Goal: Contribute content: Add original content to the website for others to see

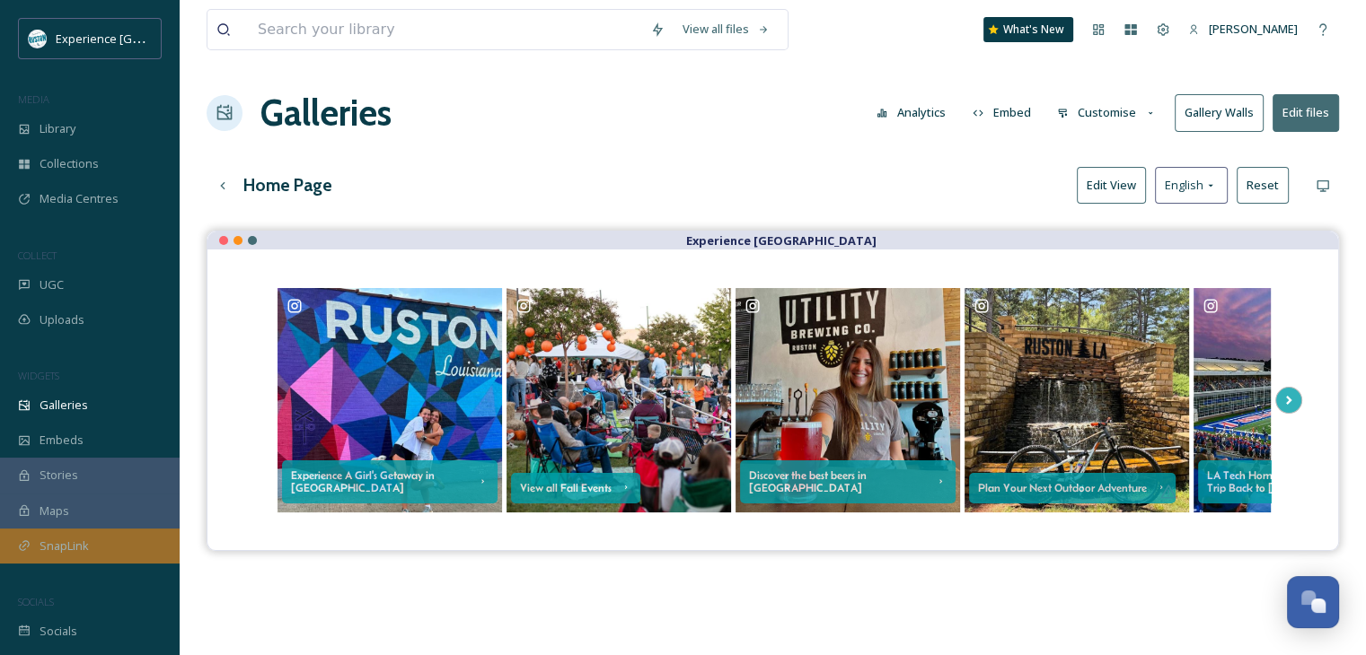
click at [25, 541] on icon at bounding box center [24, 546] width 10 height 10
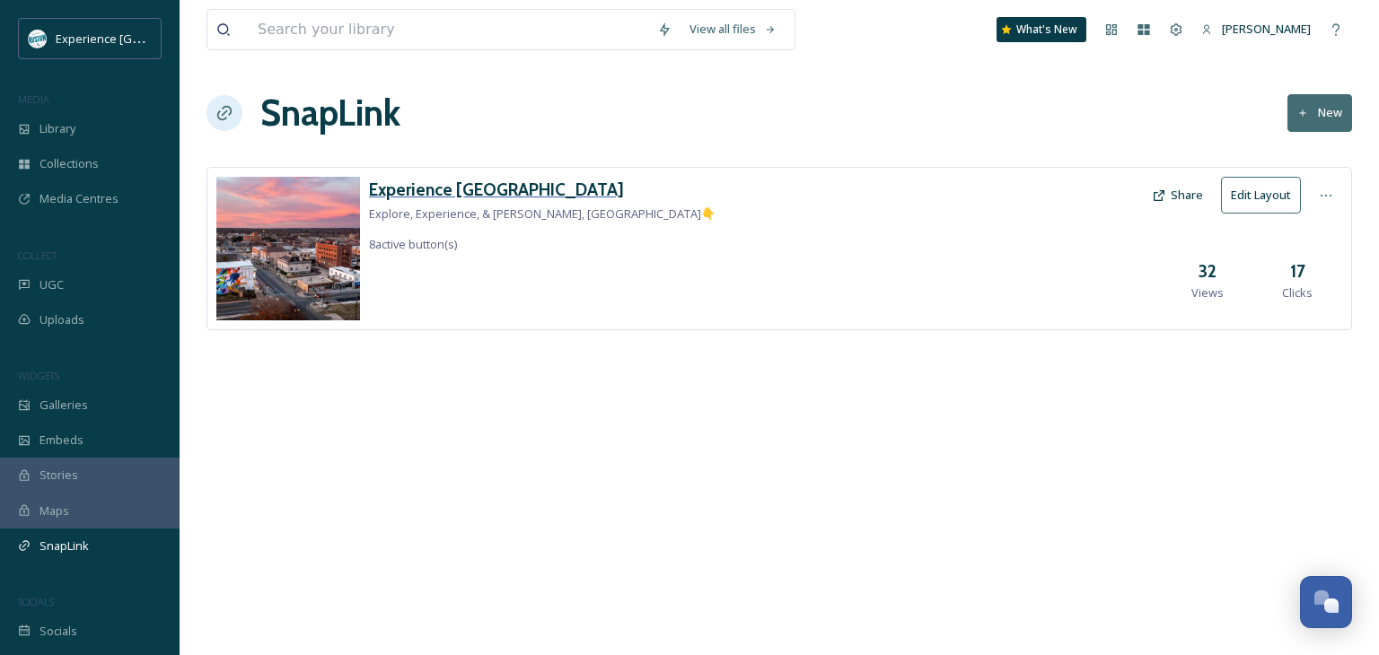
click at [450, 198] on h3 "Experience [GEOGRAPHIC_DATA]" at bounding box center [542, 190] width 347 height 26
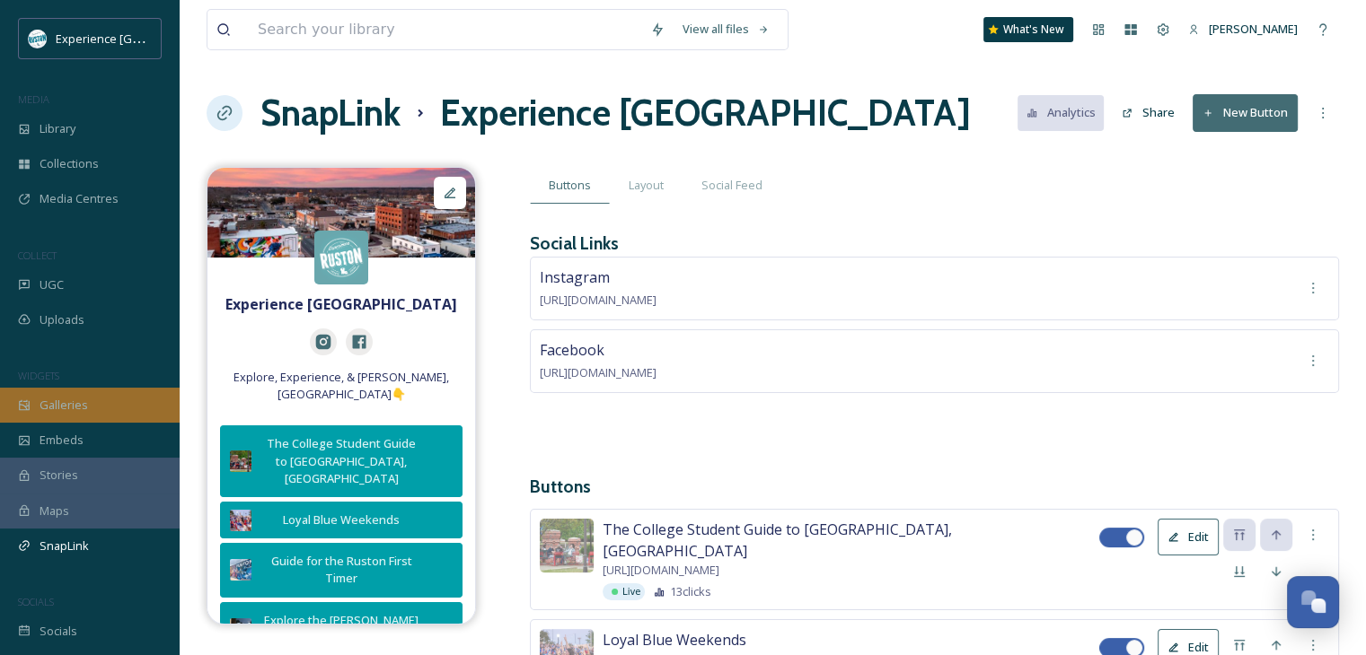
click at [115, 407] on div "Galleries" at bounding box center [90, 405] width 180 height 35
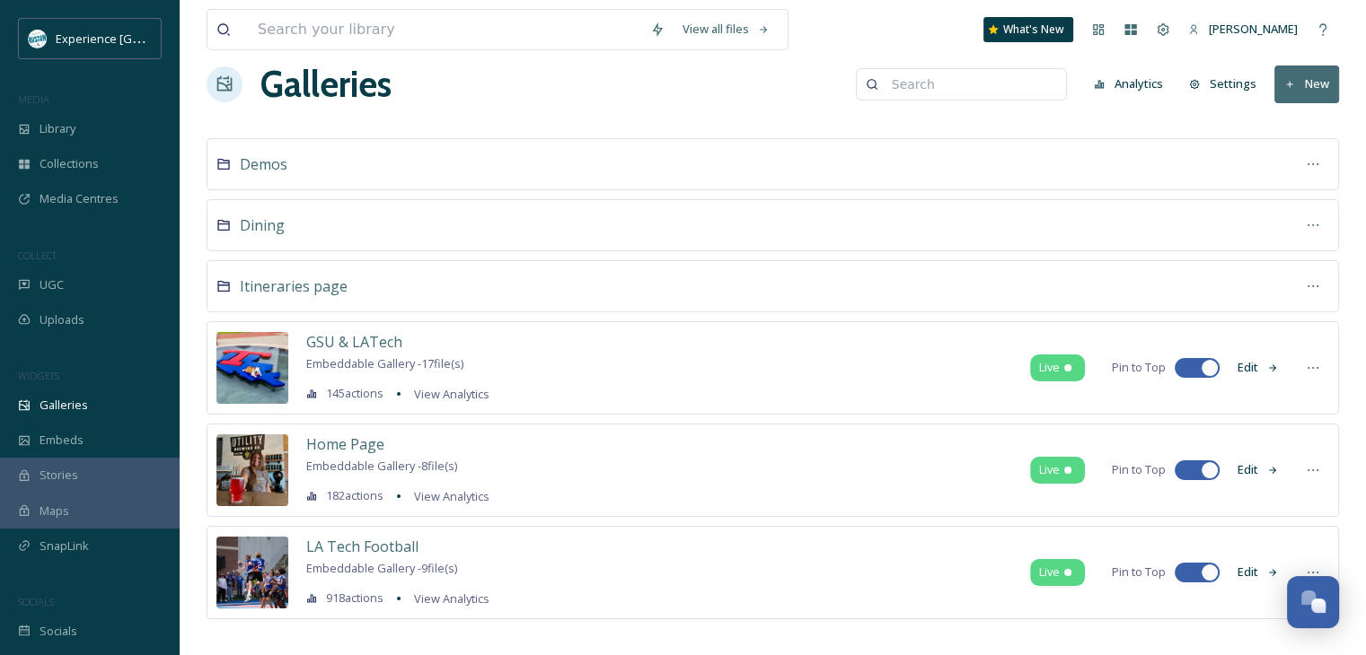
scroll to position [44, 0]
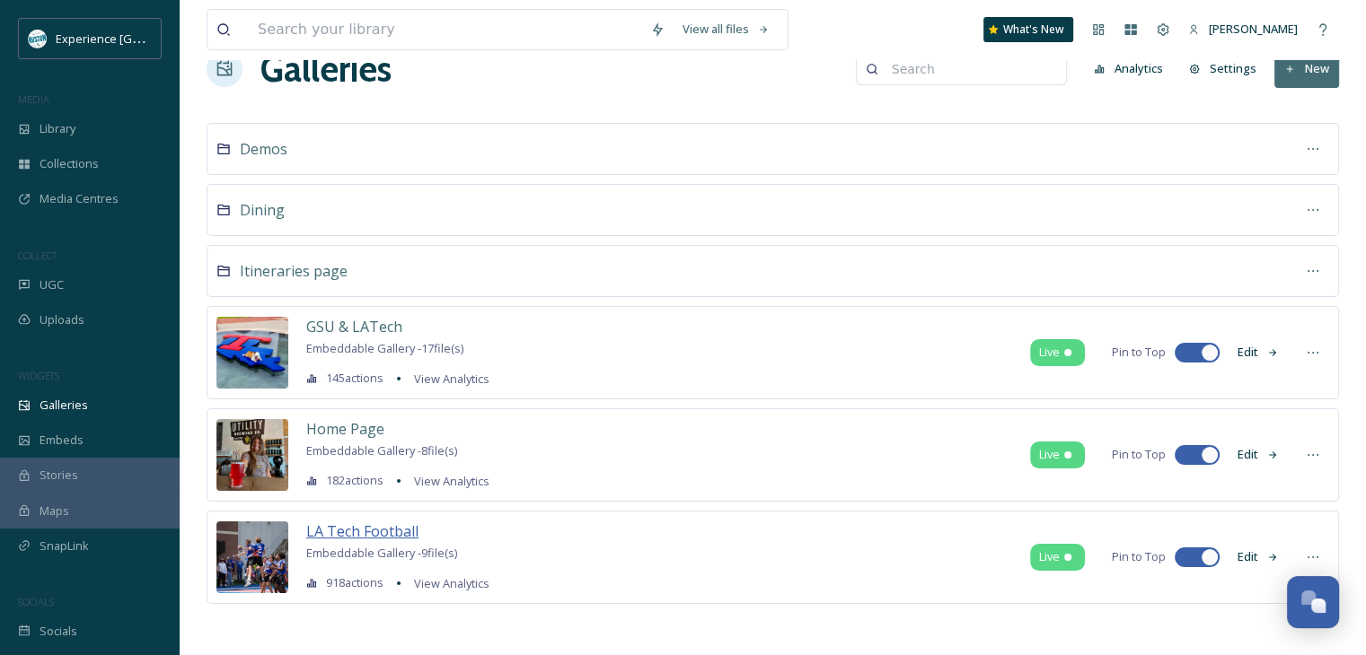
click at [361, 523] on span "LA Tech Football" at bounding box center [362, 532] width 112 height 20
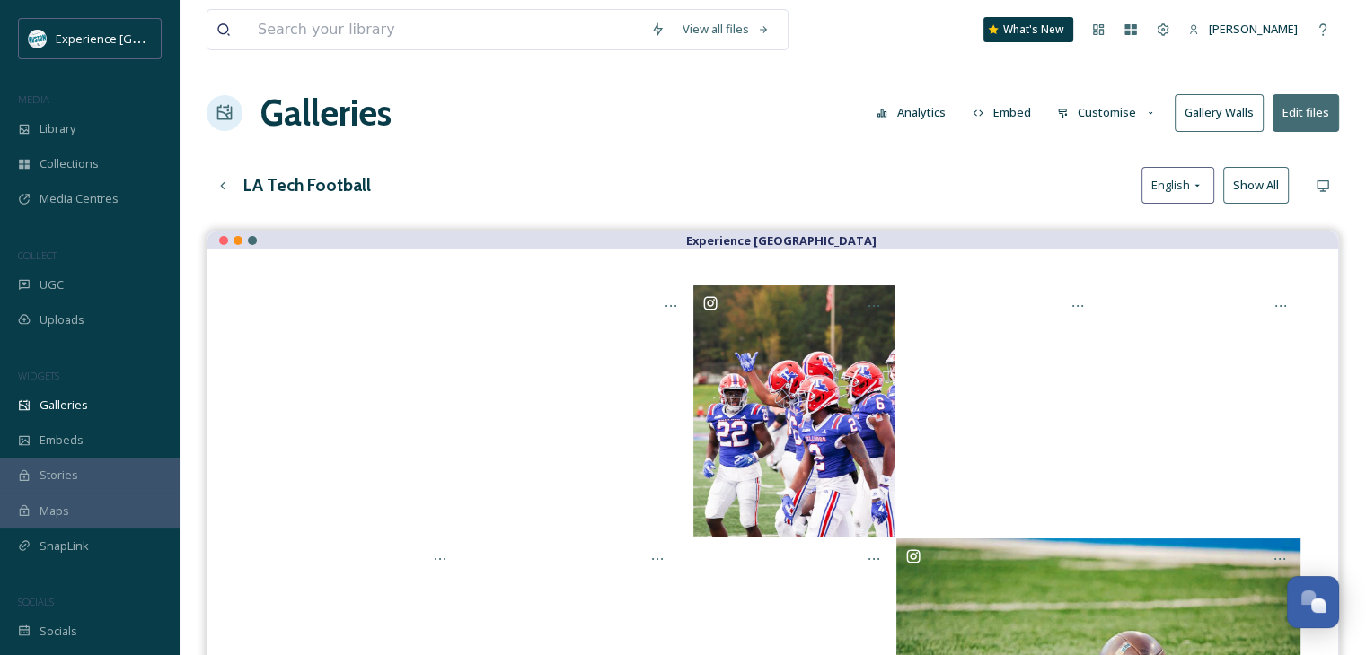
click at [921, 108] on button "Analytics" at bounding box center [910, 112] width 87 height 35
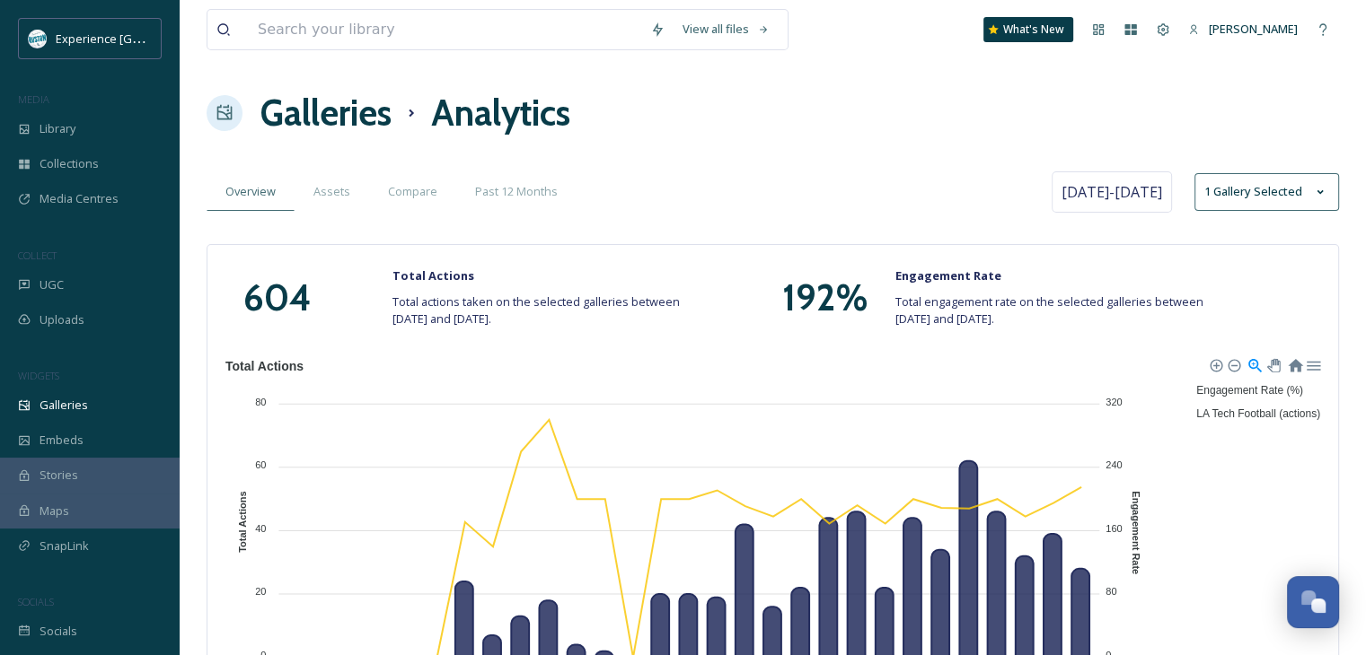
click at [320, 123] on h1 "Galleries" at bounding box center [325, 113] width 131 height 54
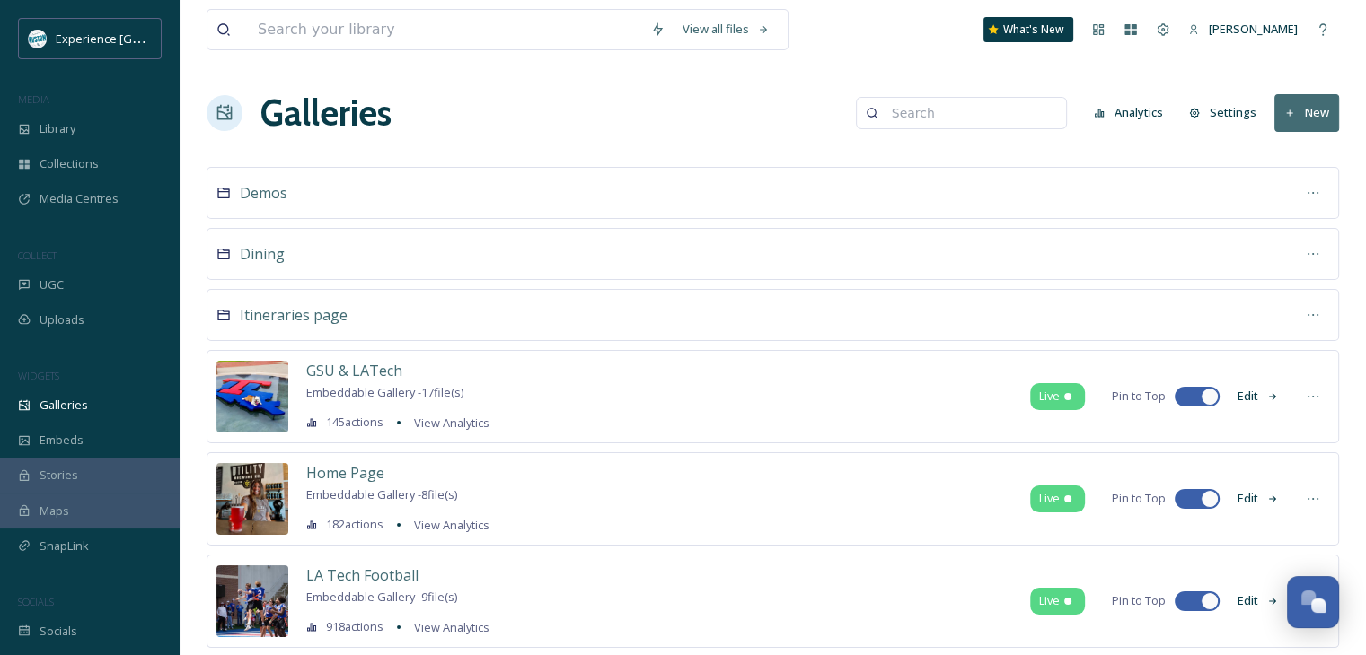
scroll to position [44, 0]
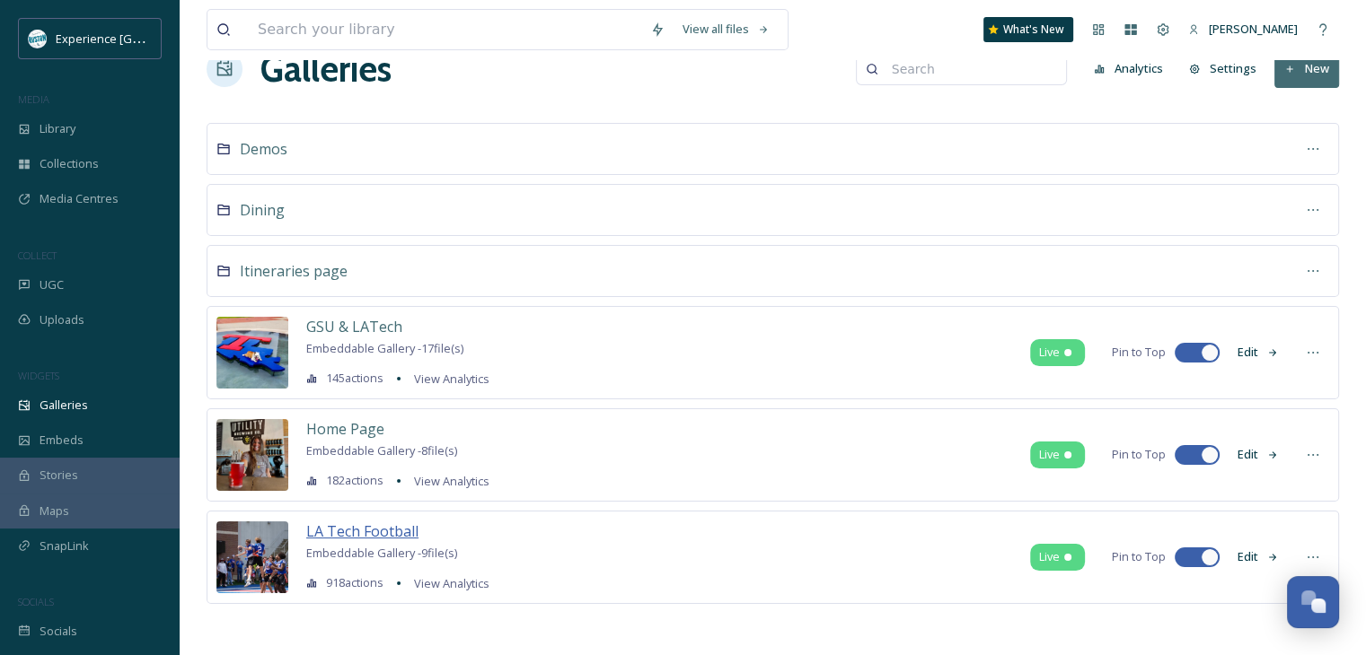
click at [359, 530] on span "LA Tech Football" at bounding box center [362, 532] width 112 height 20
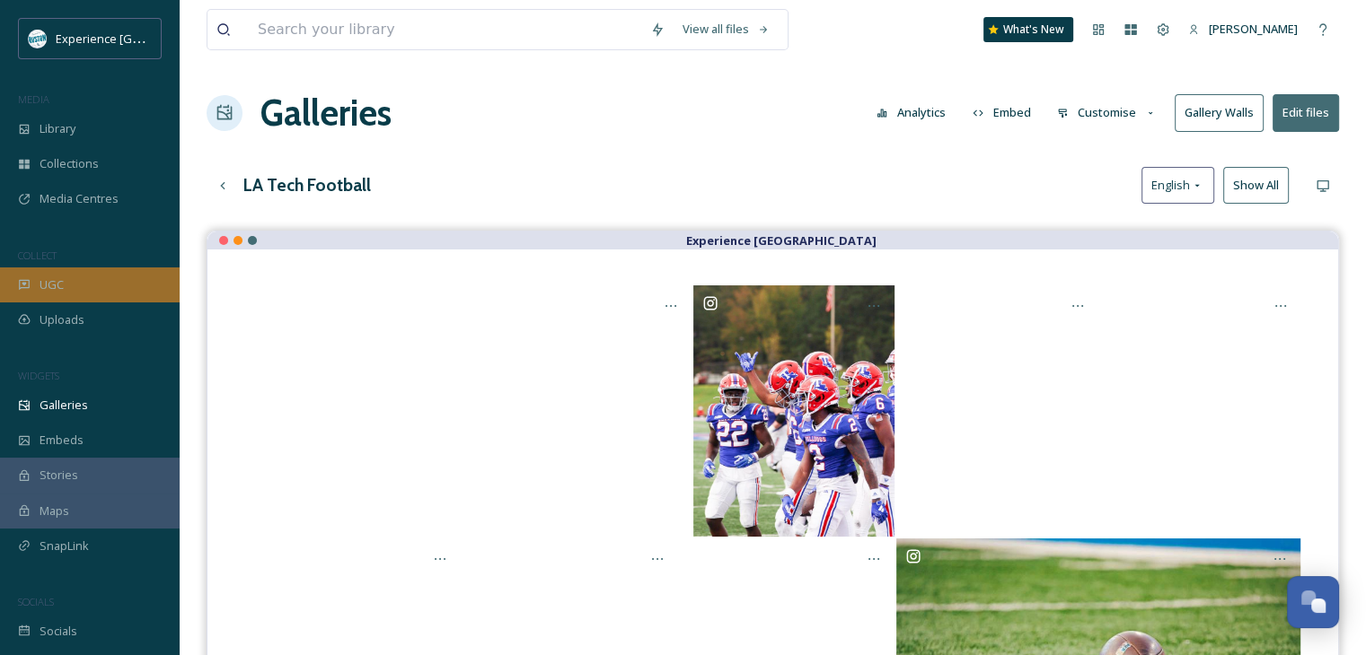
click at [80, 281] on div "UGC" at bounding box center [90, 285] width 180 height 35
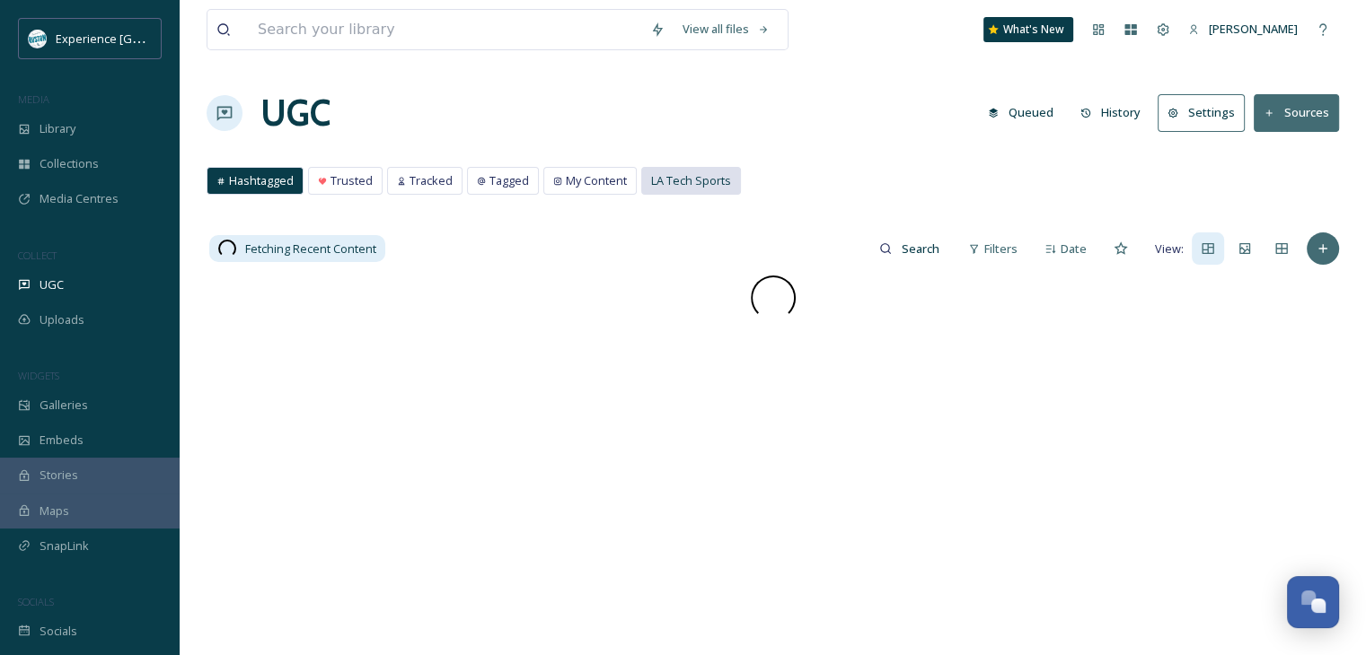
click at [655, 175] on span "LA Tech Sports" at bounding box center [691, 180] width 80 height 17
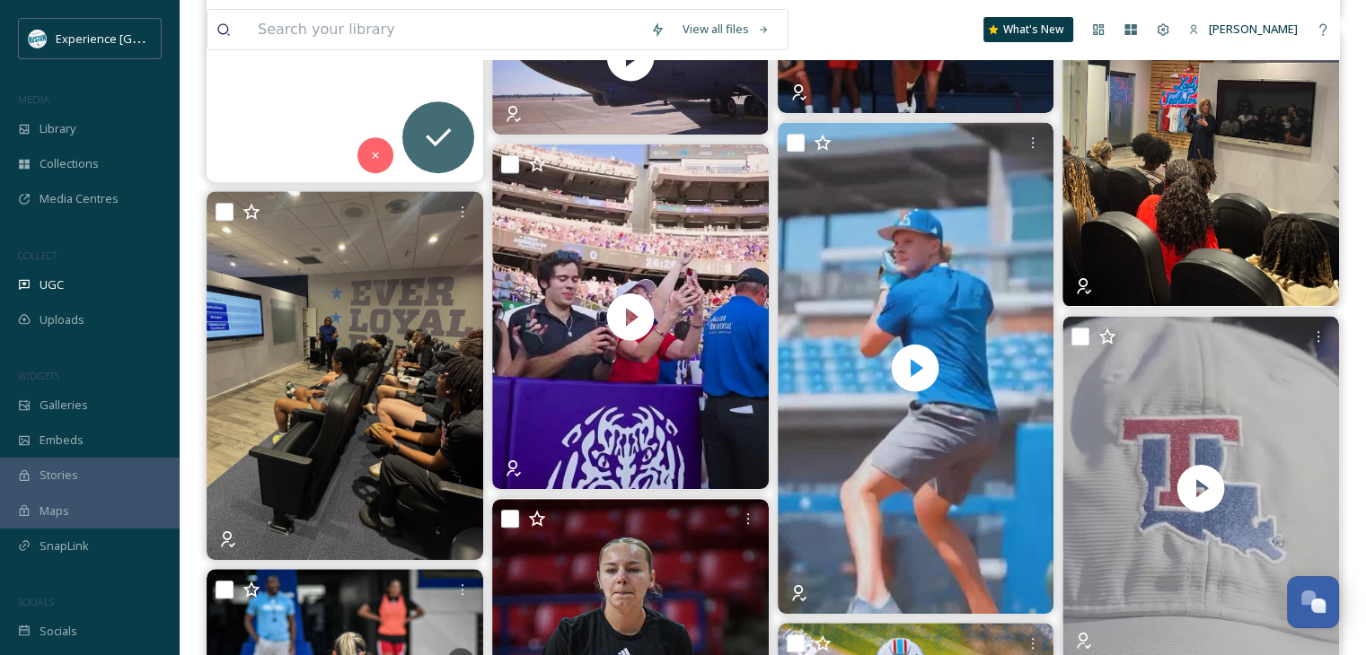
scroll to position [808, 0]
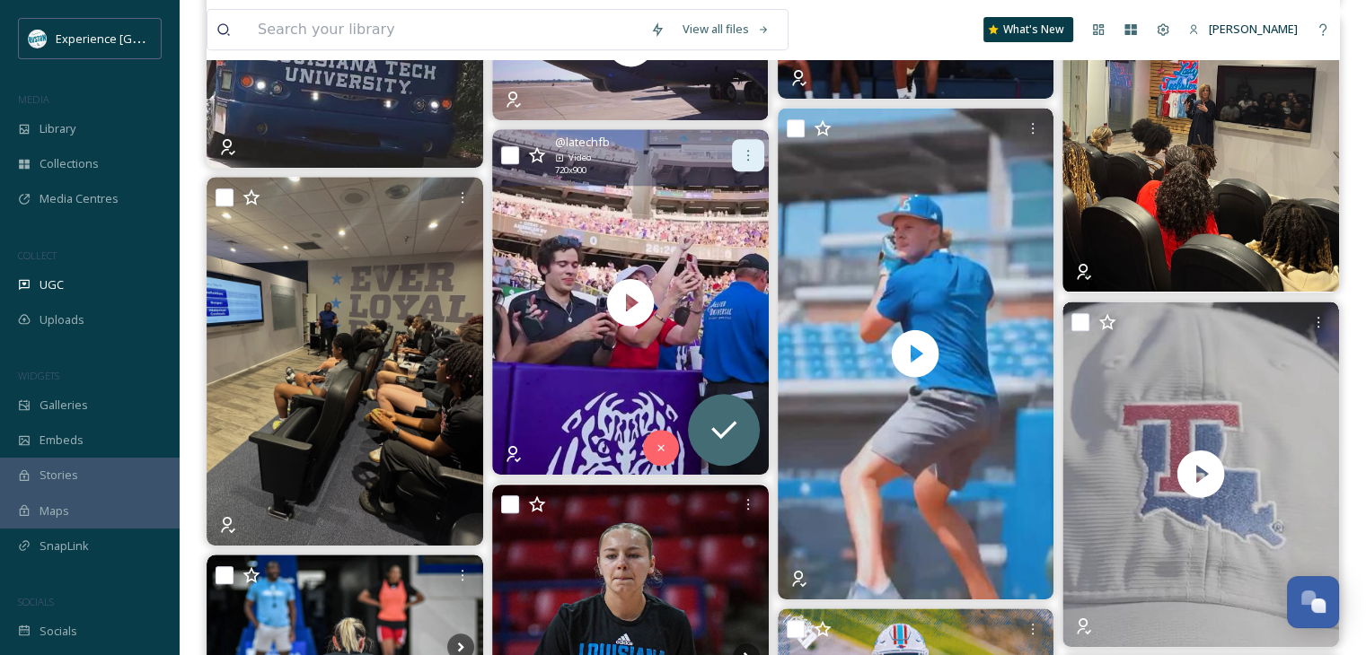
click at [736, 157] on div at bounding box center [748, 155] width 32 height 32
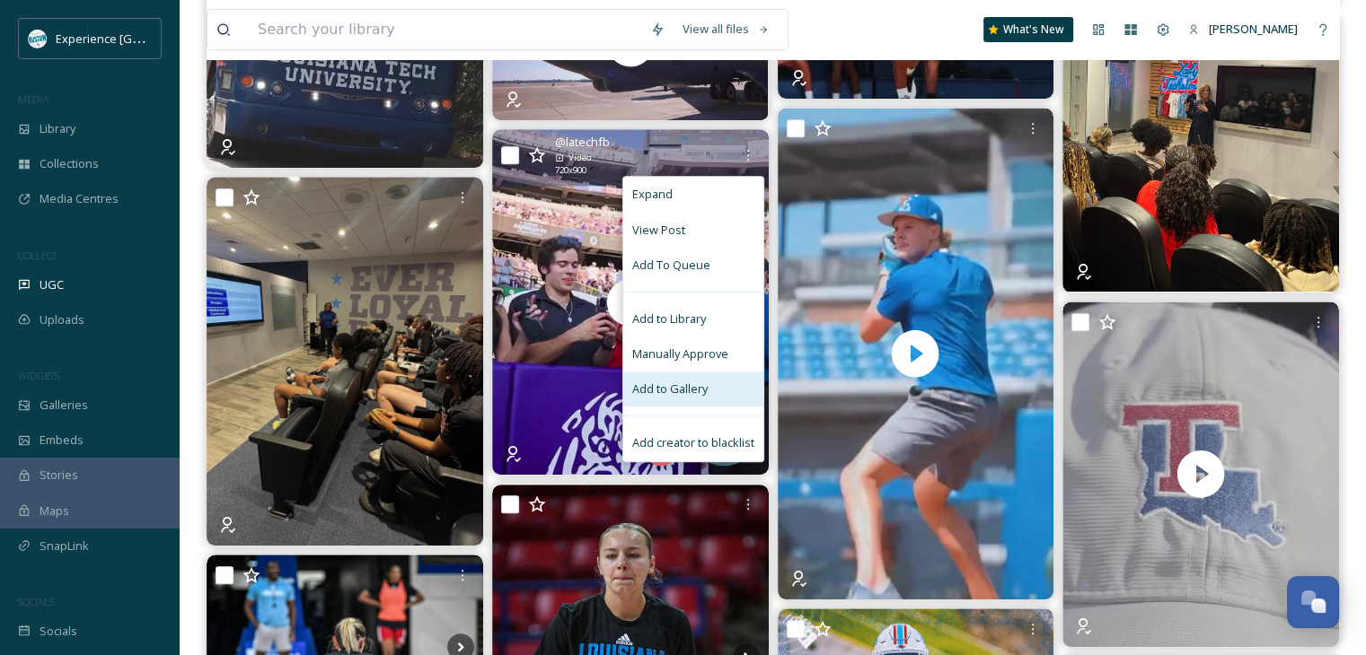
click at [663, 387] on span "Add to Gallery" at bounding box center [669, 389] width 75 height 17
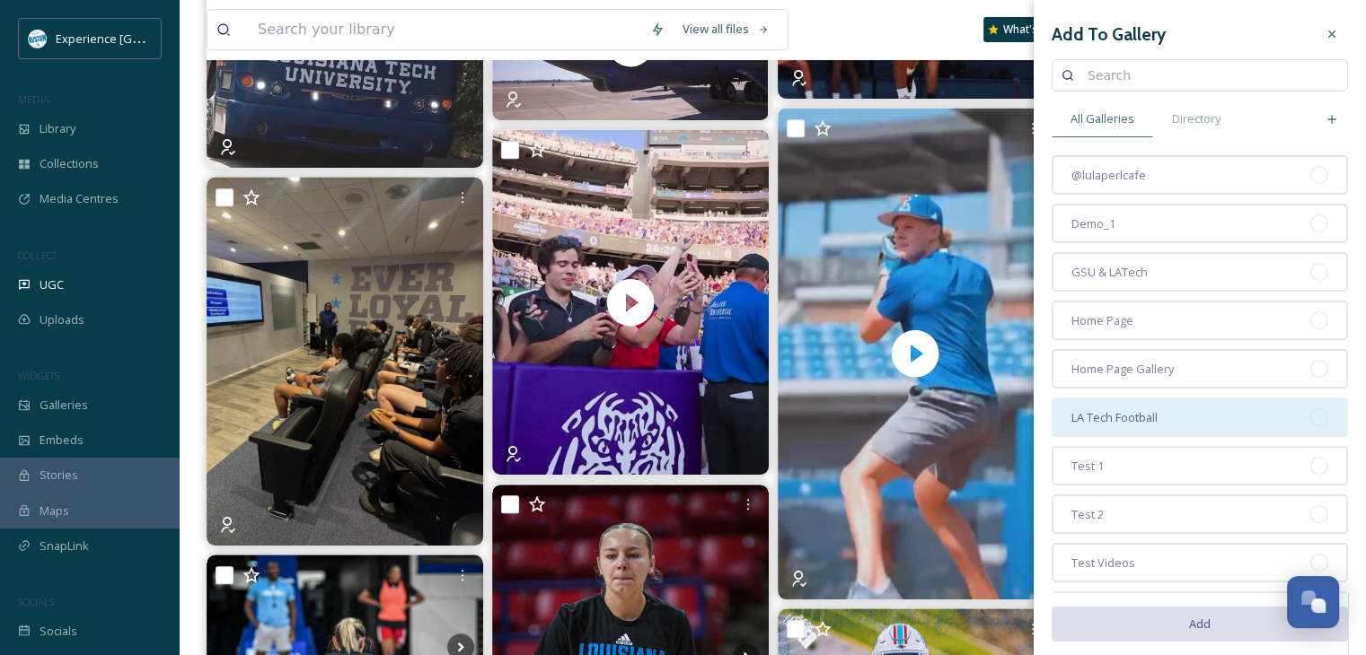
click at [1163, 409] on div "LA Tech Football" at bounding box center [1199, 418] width 296 height 40
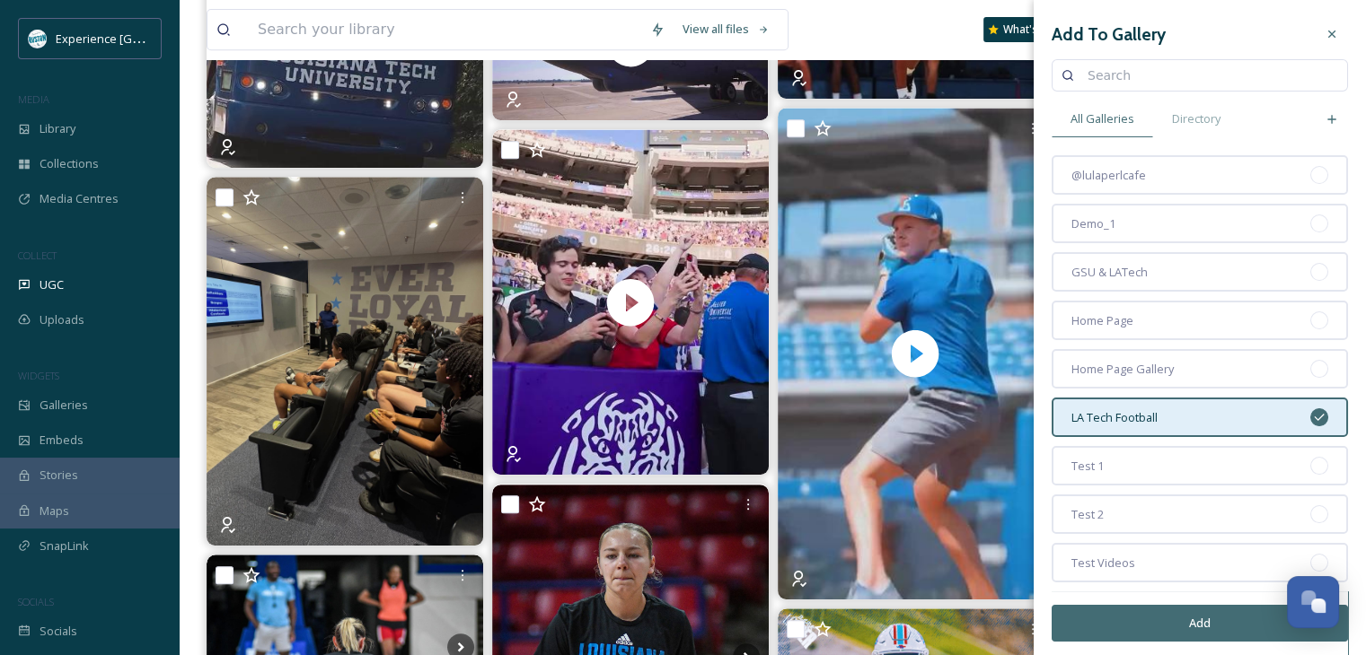
click at [1123, 628] on button "Add" at bounding box center [1199, 623] width 296 height 37
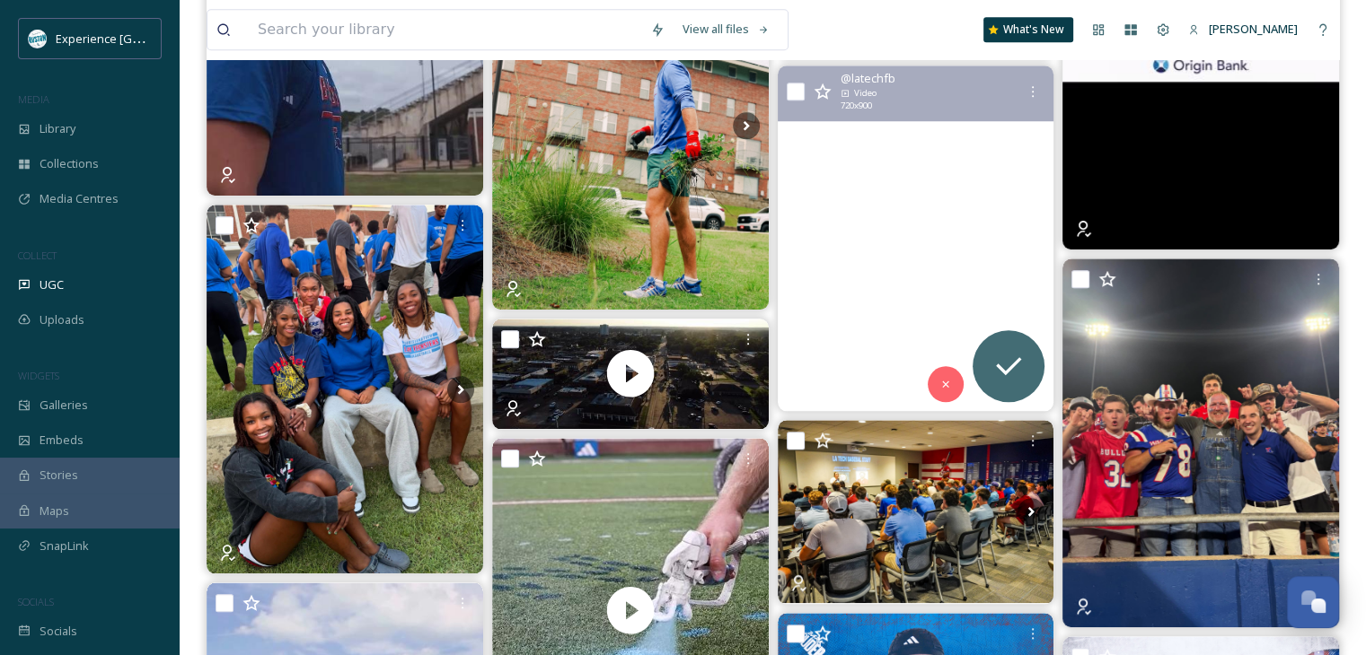
scroll to position [1886, 0]
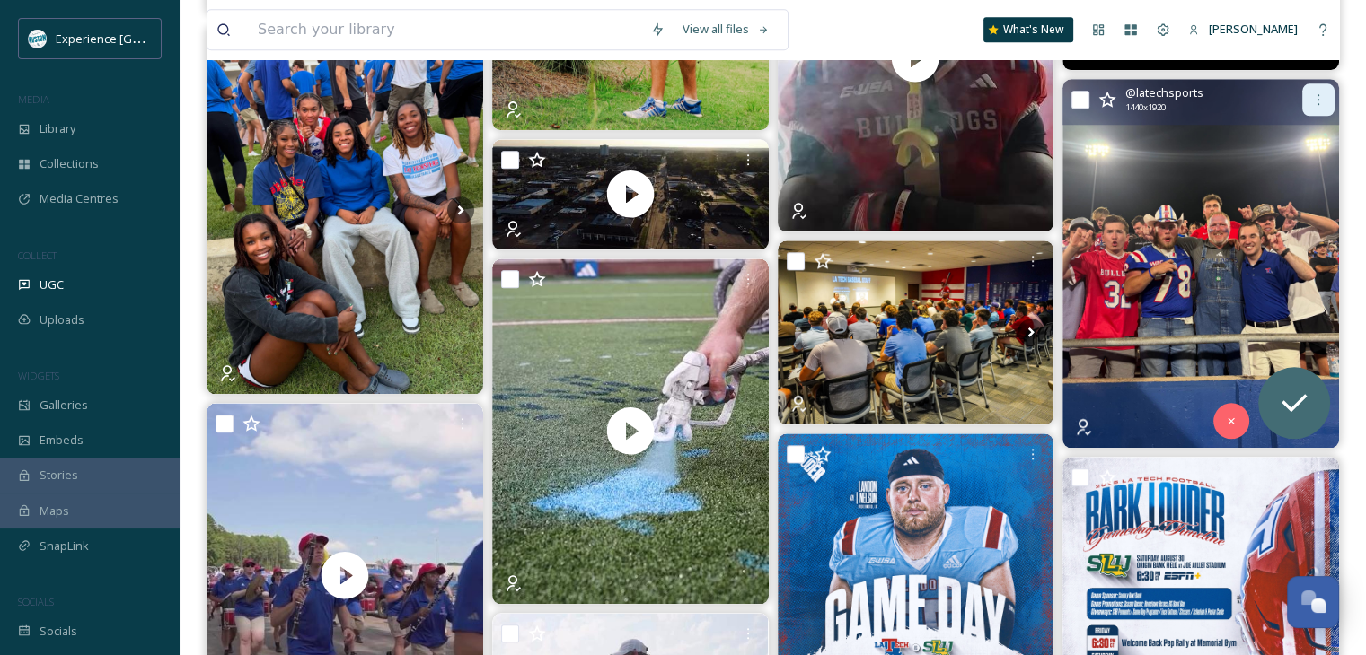
click at [1311, 96] on icon at bounding box center [1318, 99] width 14 height 14
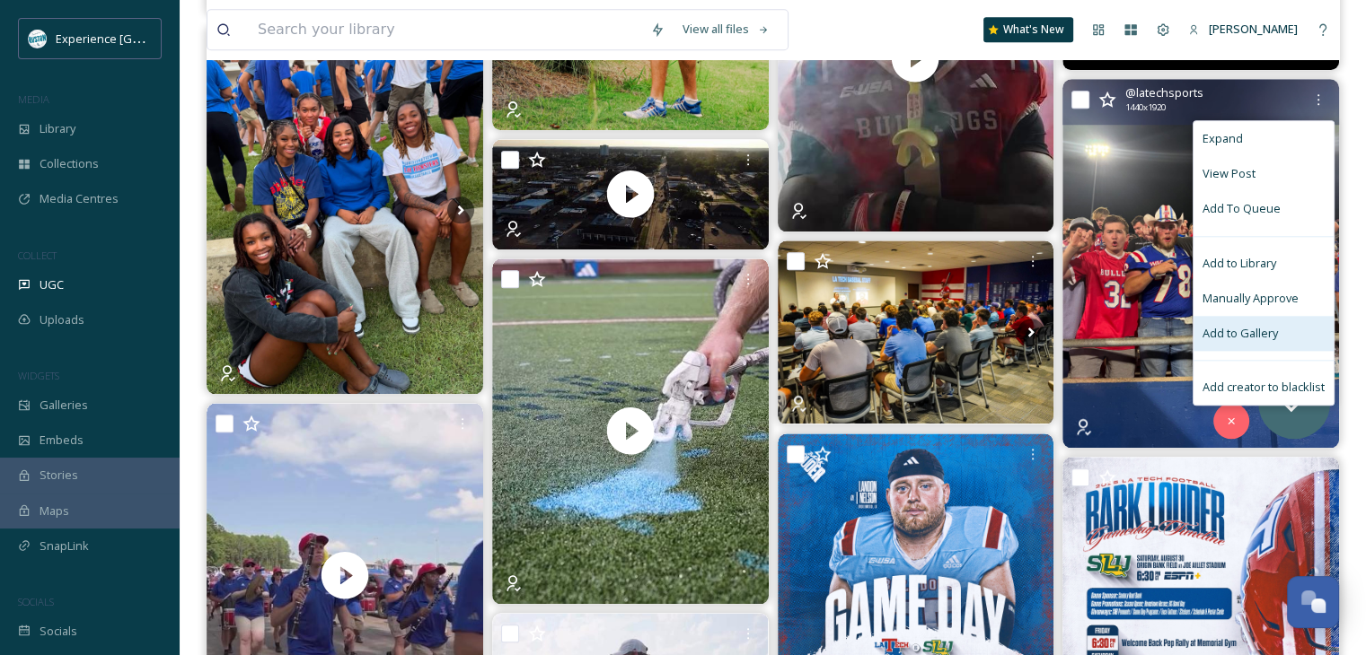
click at [1264, 327] on span "Add to Gallery" at bounding box center [1239, 333] width 75 height 17
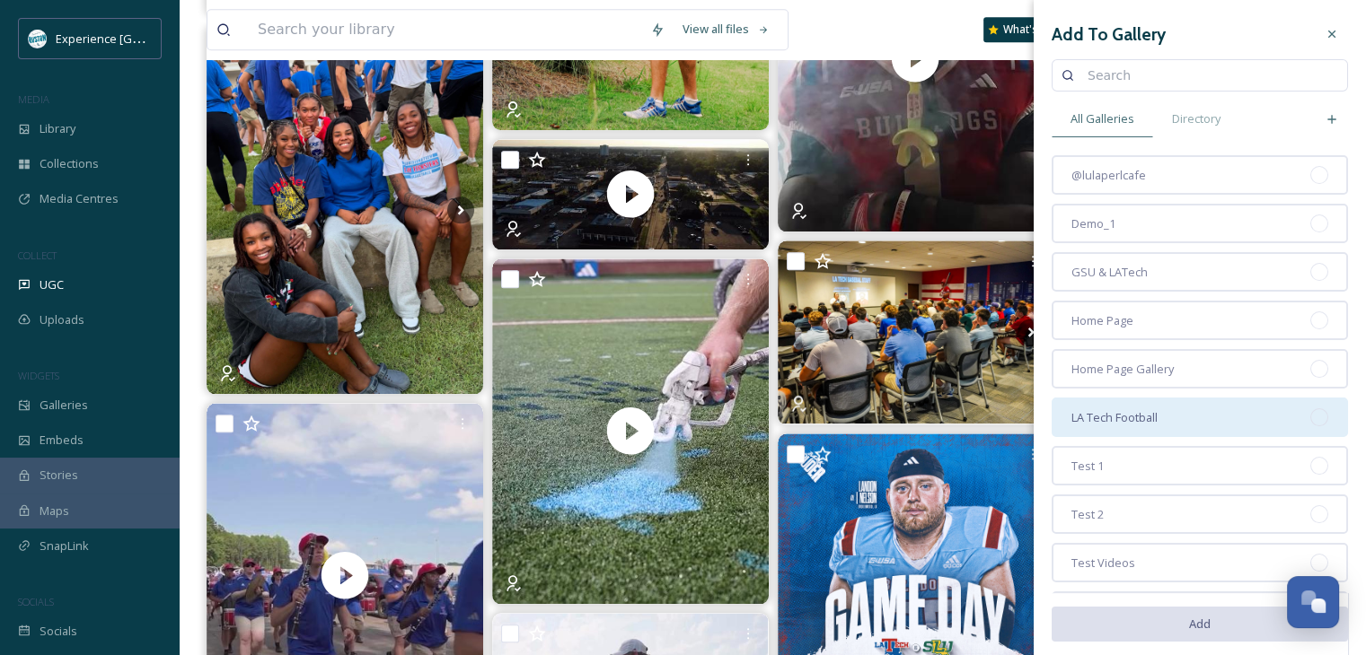
click at [1146, 410] on span "LA Tech Football" at bounding box center [1114, 417] width 86 height 17
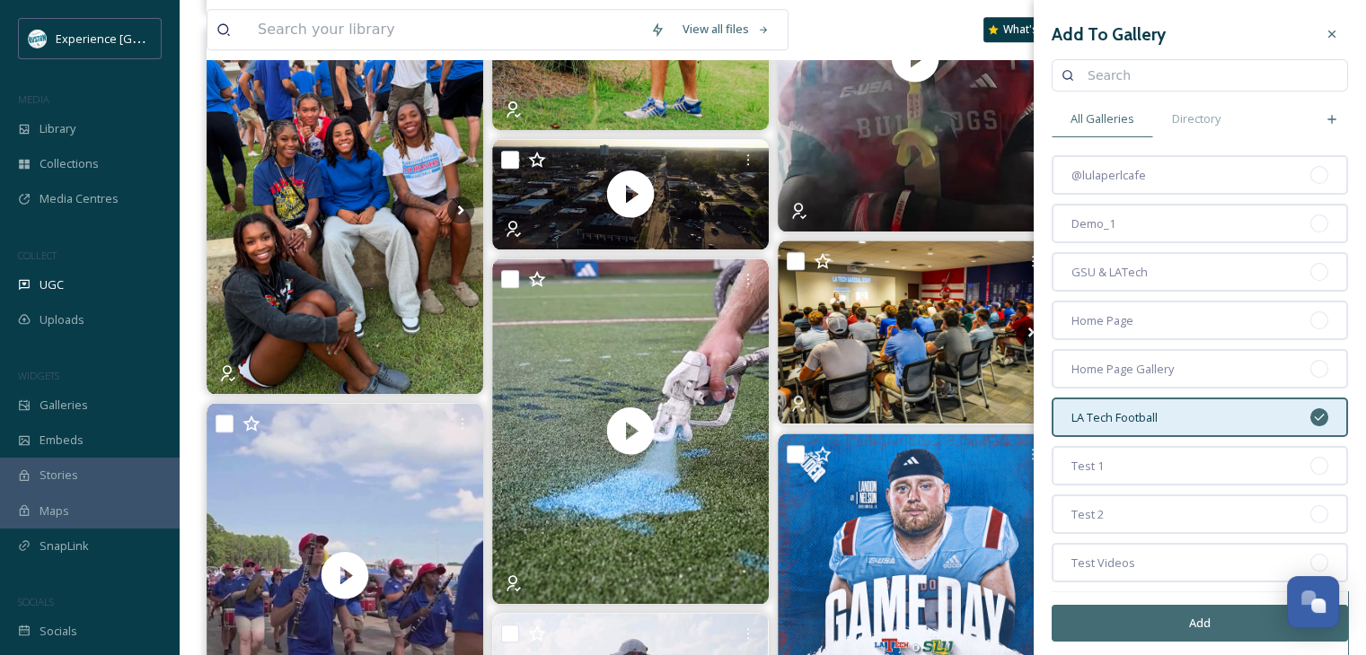
click at [1133, 622] on button "Add" at bounding box center [1199, 623] width 296 height 37
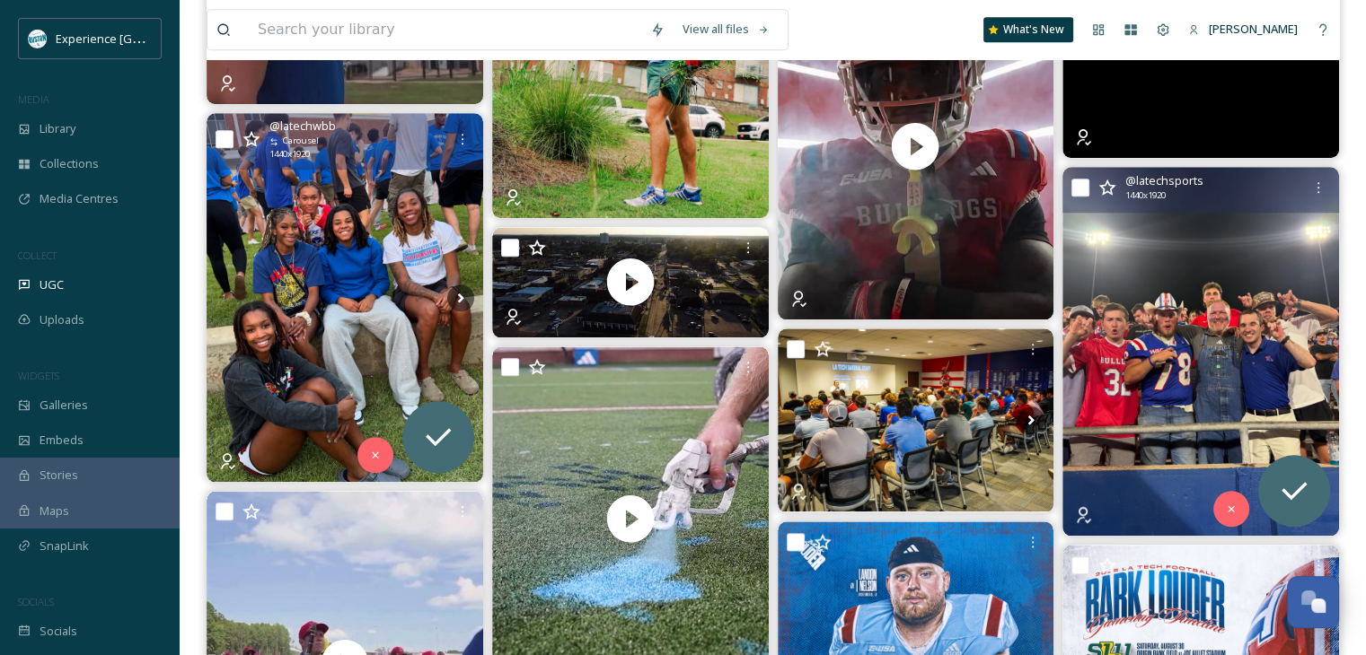
scroll to position [1796, 0]
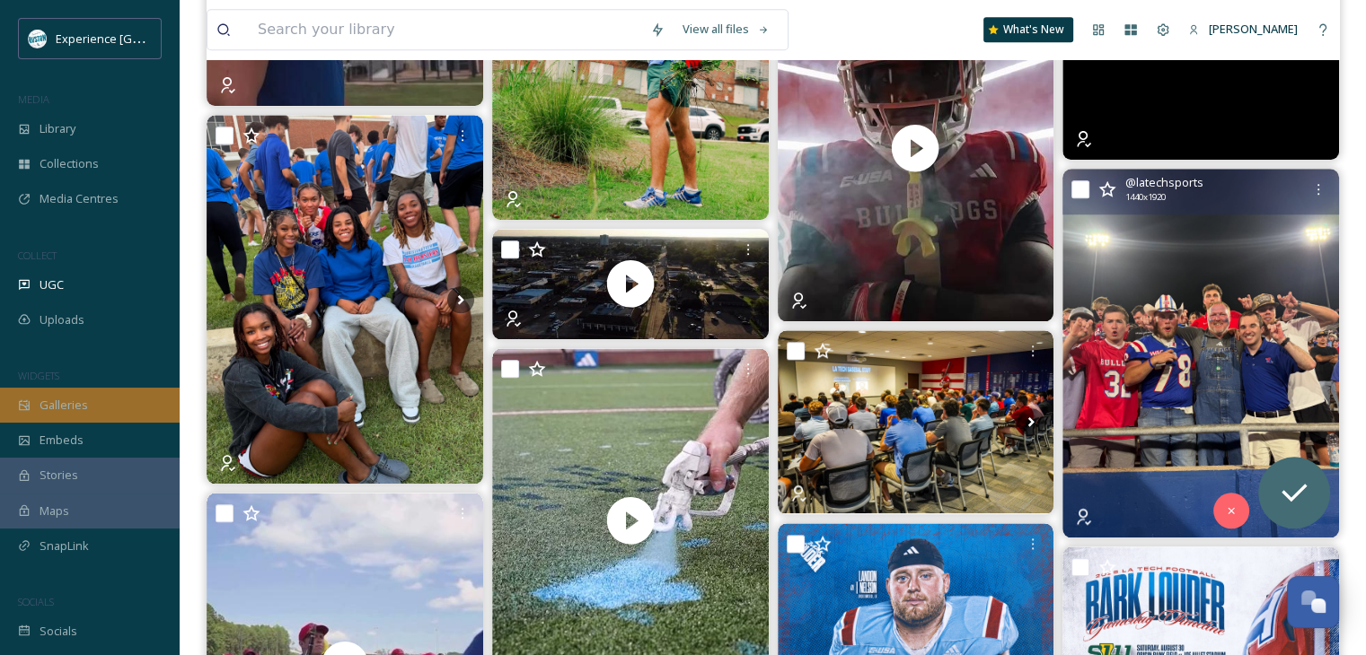
click at [121, 417] on div "Galleries" at bounding box center [90, 405] width 180 height 35
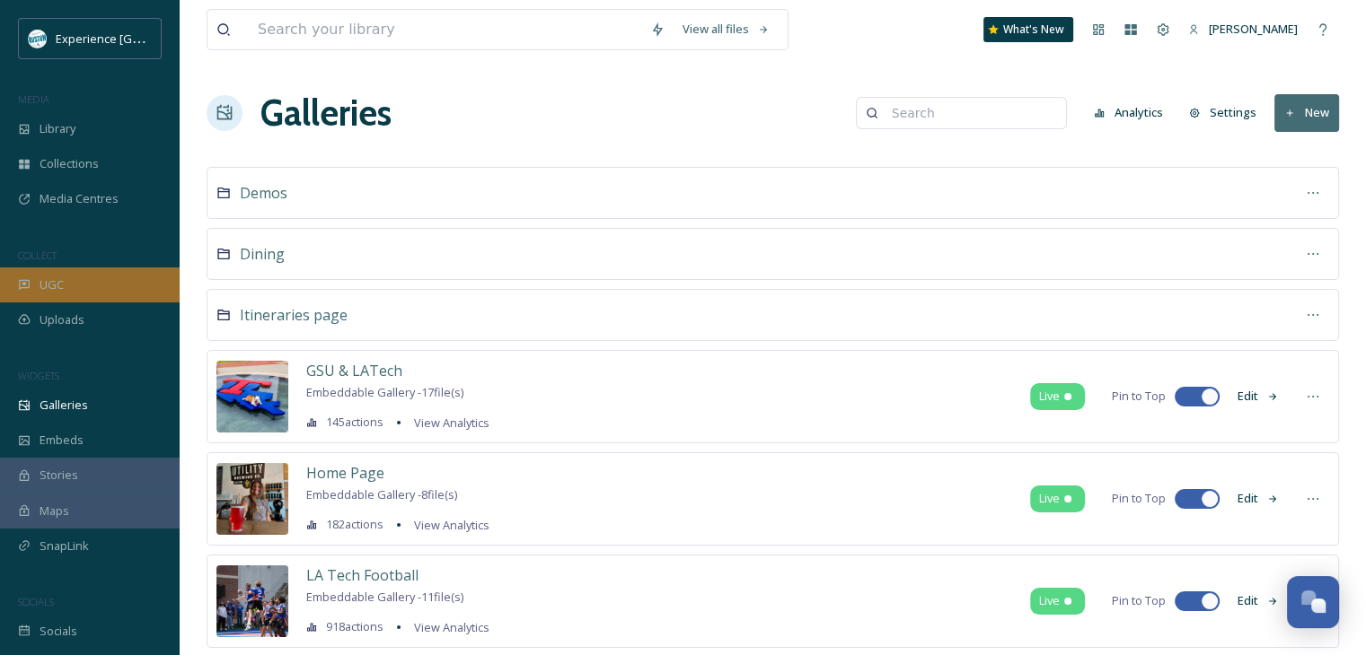
click at [65, 293] on div "UGC" at bounding box center [90, 285] width 180 height 35
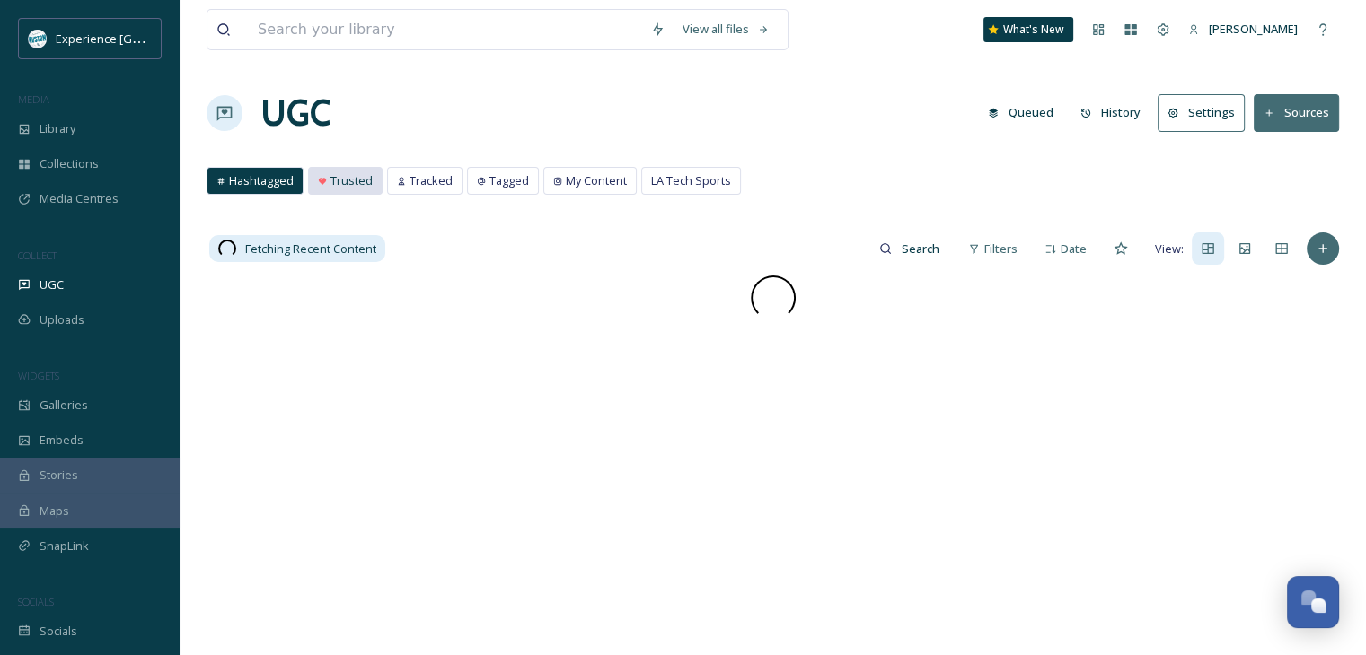
click at [358, 186] on span "Trusted" at bounding box center [351, 180] width 42 height 17
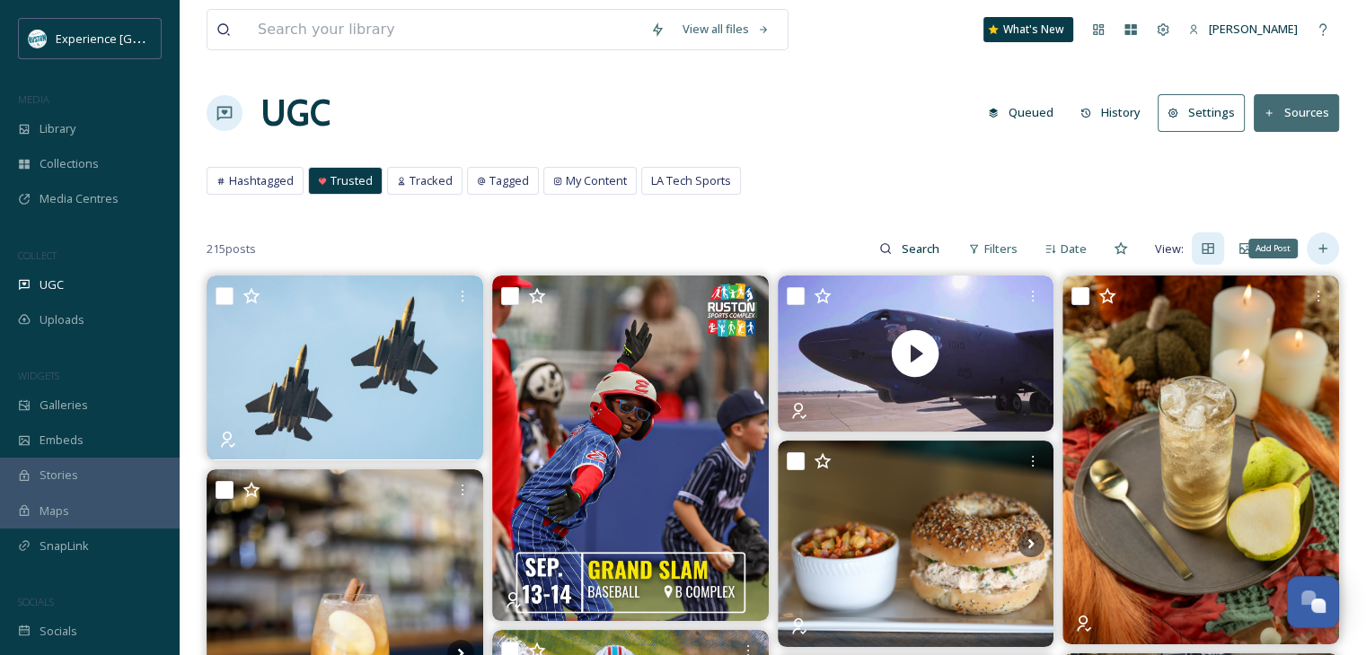
click at [1312, 242] on div "Add Post" at bounding box center [1322, 249] width 32 height 32
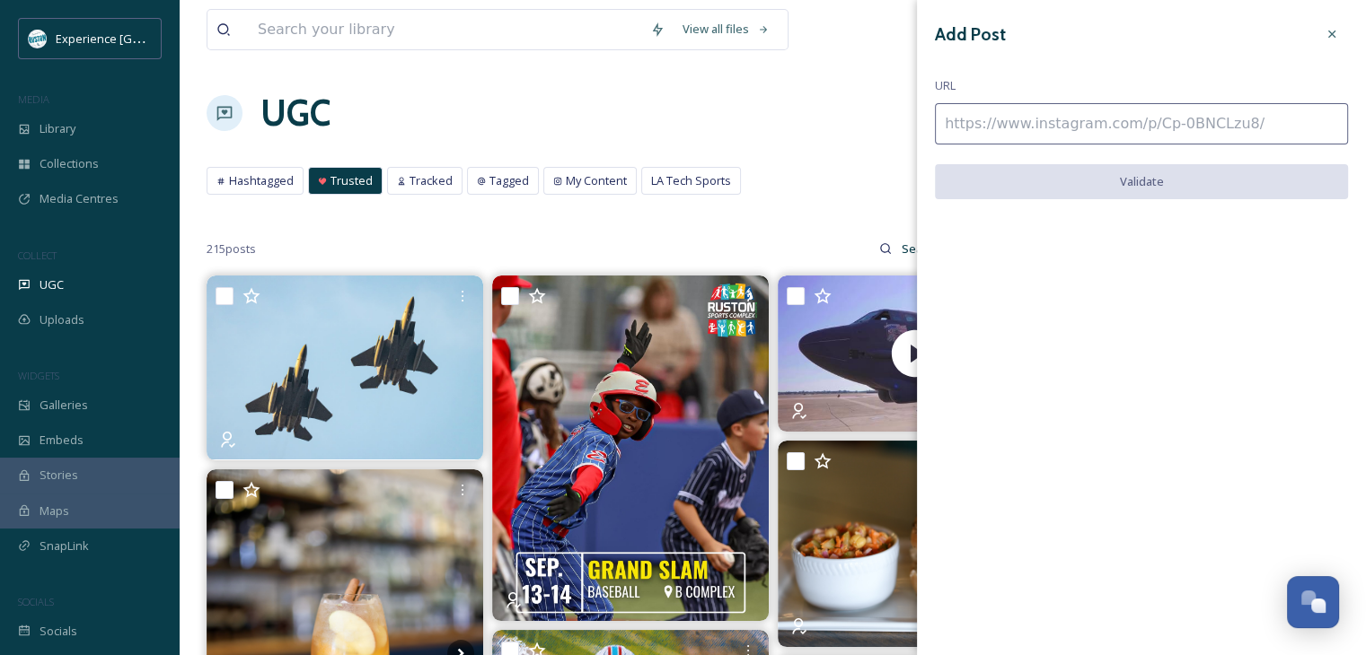
click at [1220, 133] on input at bounding box center [1141, 123] width 413 height 41
paste input "[URL][DOMAIN_NAME]"
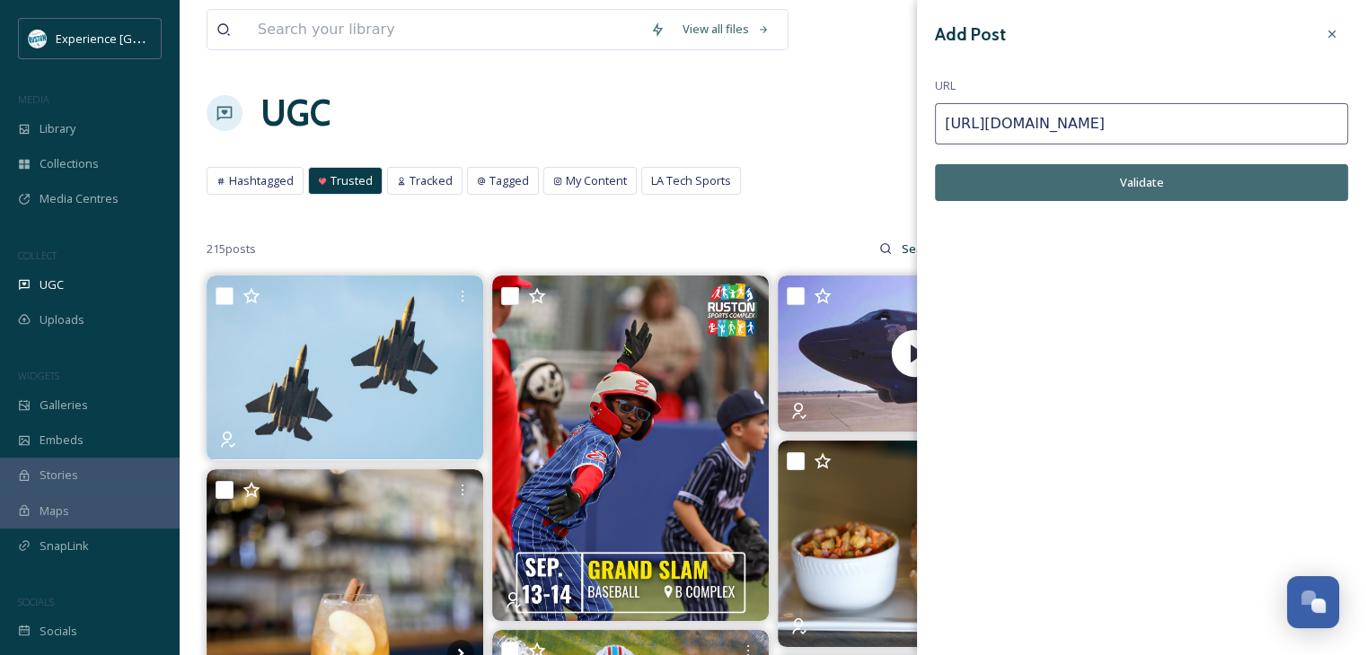
type input "[URL][DOMAIN_NAME]"
click at [1159, 186] on button "Validate" at bounding box center [1141, 182] width 413 height 37
click at [1156, 184] on button "Add Post" at bounding box center [1141, 182] width 413 height 37
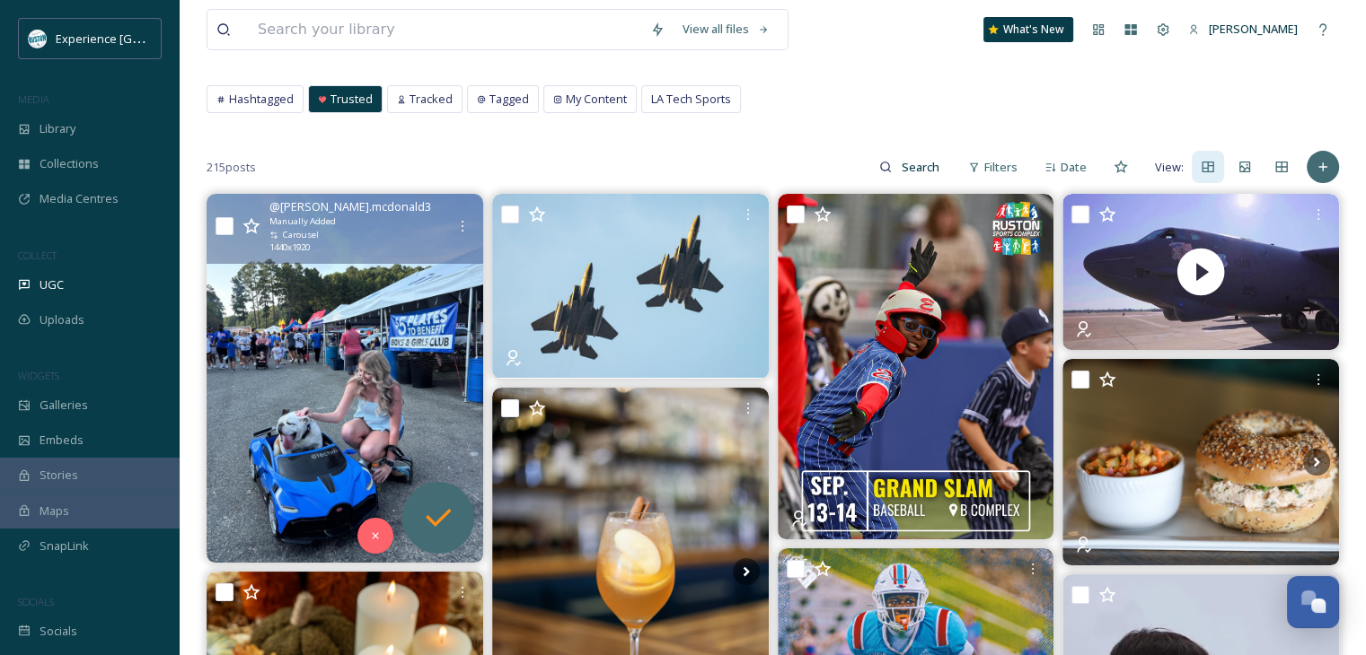
scroll to position [90, 0]
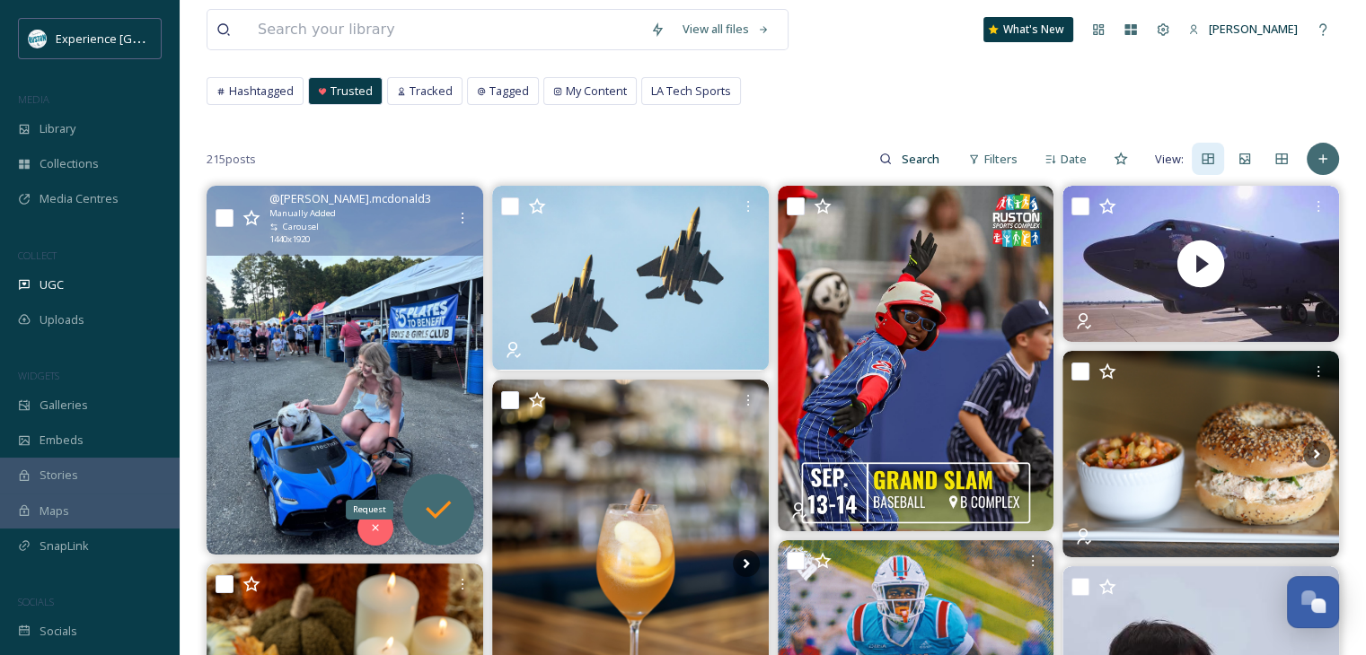
click at [424, 505] on icon at bounding box center [438, 510] width 36 height 36
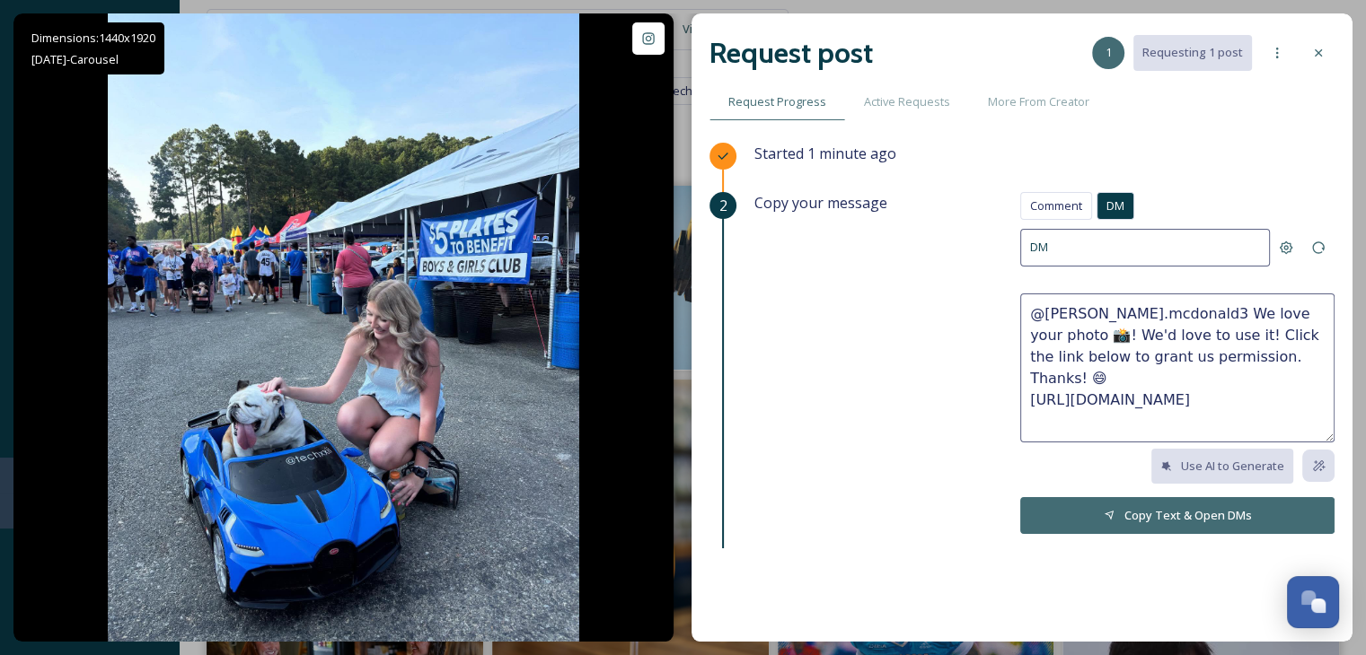
drag, startPoint x: 1289, startPoint y: 385, endPoint x: 1007, endPoint y: 301, distance: 295.2
click at [1020, 301] on textarea "@[PERSON_NAME].mcdonald3 We love your photo 📸! We'd love to use it! Click the l…" at bounding box center [1177, 368] width 314 height 149
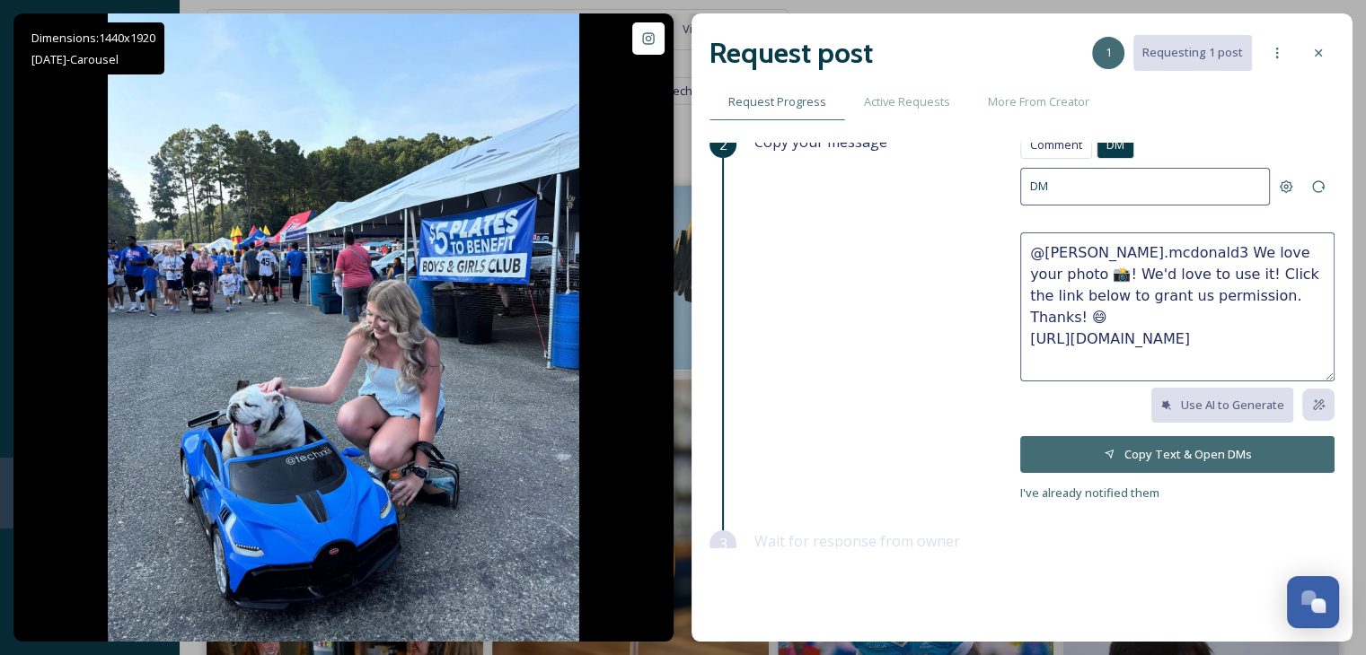
scroll to position [138, 0]
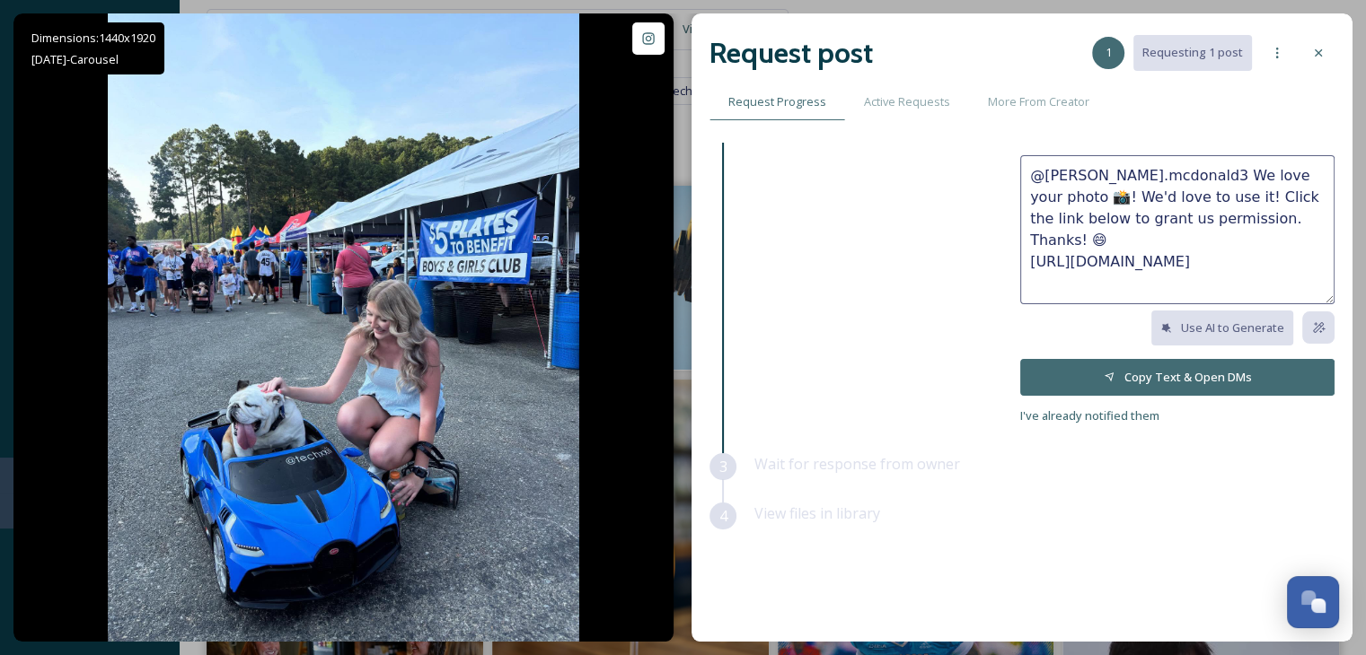
click at [1085, 421] on span "I've already notified them" at bounding box center [1089, 416] width 139 height 16
click at [1085, 503] on div "View files in library" at bounding box center [1044, 527] width 580 height 49
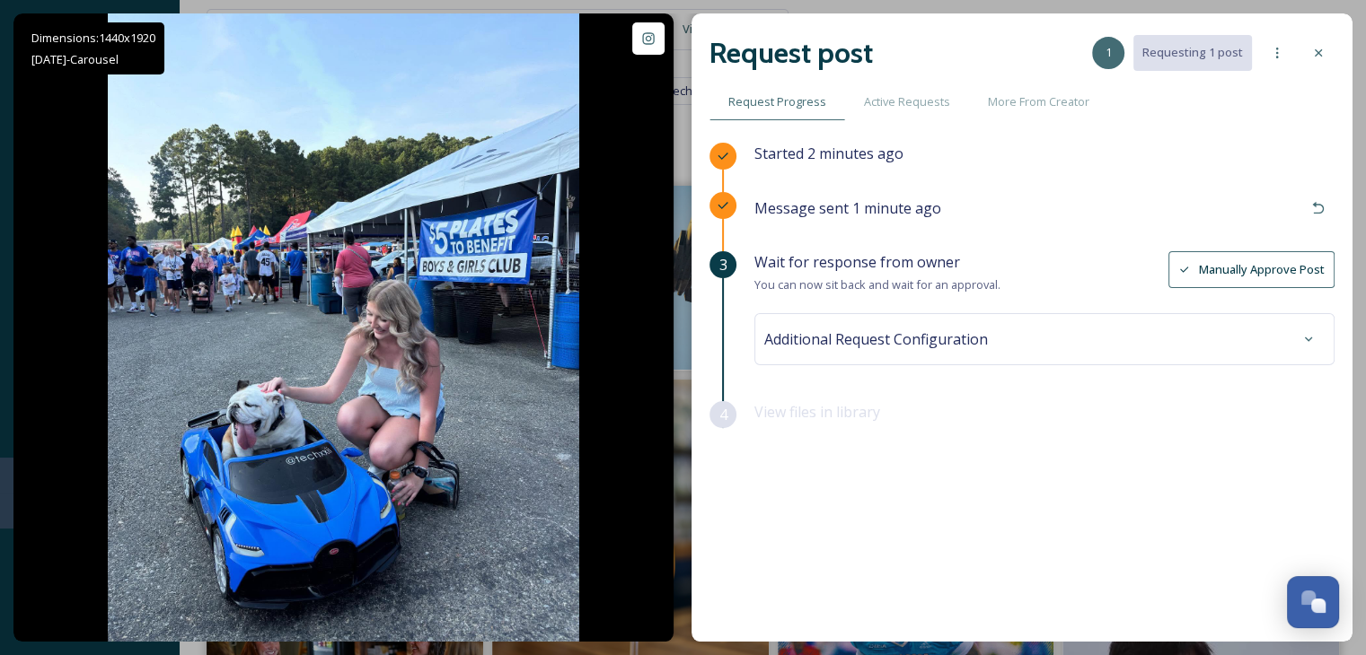
scroll to position [0, 0]
click at [1306, 328] on div at bounding box center [1308, 339] width 32 height 32
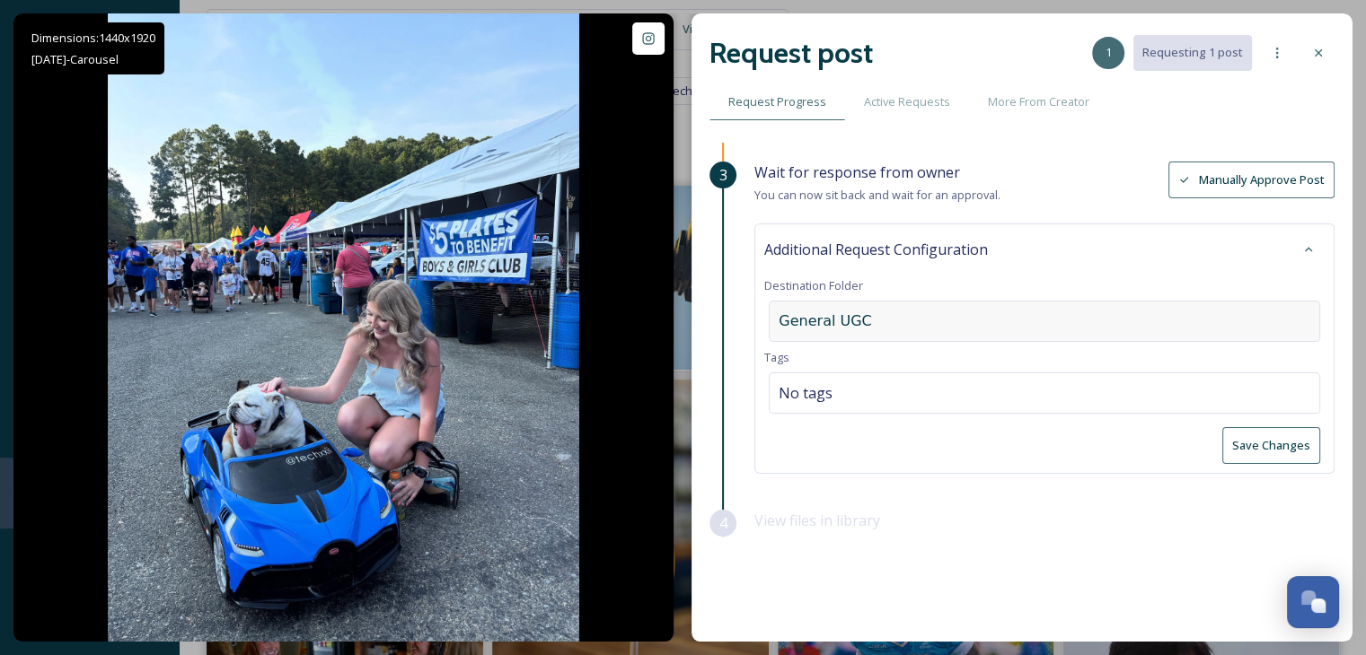
click at [927, 319] on div "General UGC" at bounding box center [1044, 321] width 551 height 41
click at [1011, 313] on div at bounding box center [1044, 321] width 551 height 41
click at [902, 312] on input at bounding box center [868, 322] width 198 height 40
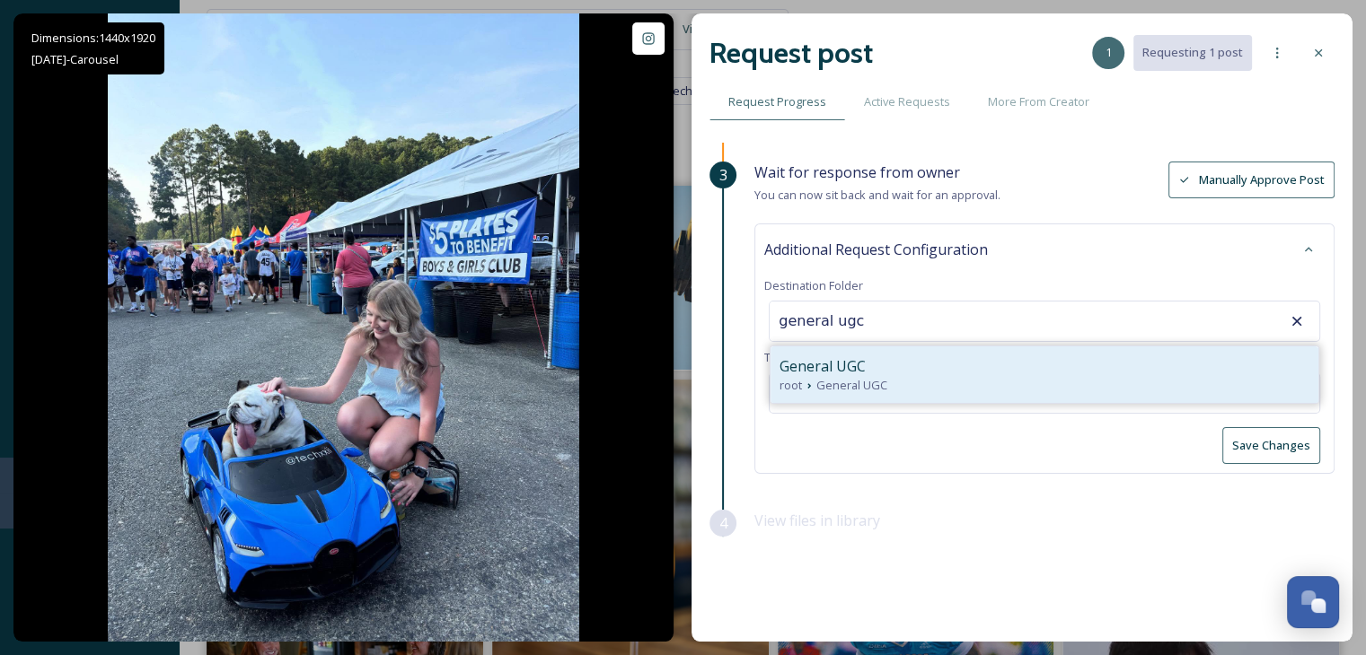
click at [899, 367] on div "General UGC" at bounding box center [1044, 367] width 530 height 22
type input "General UGC"
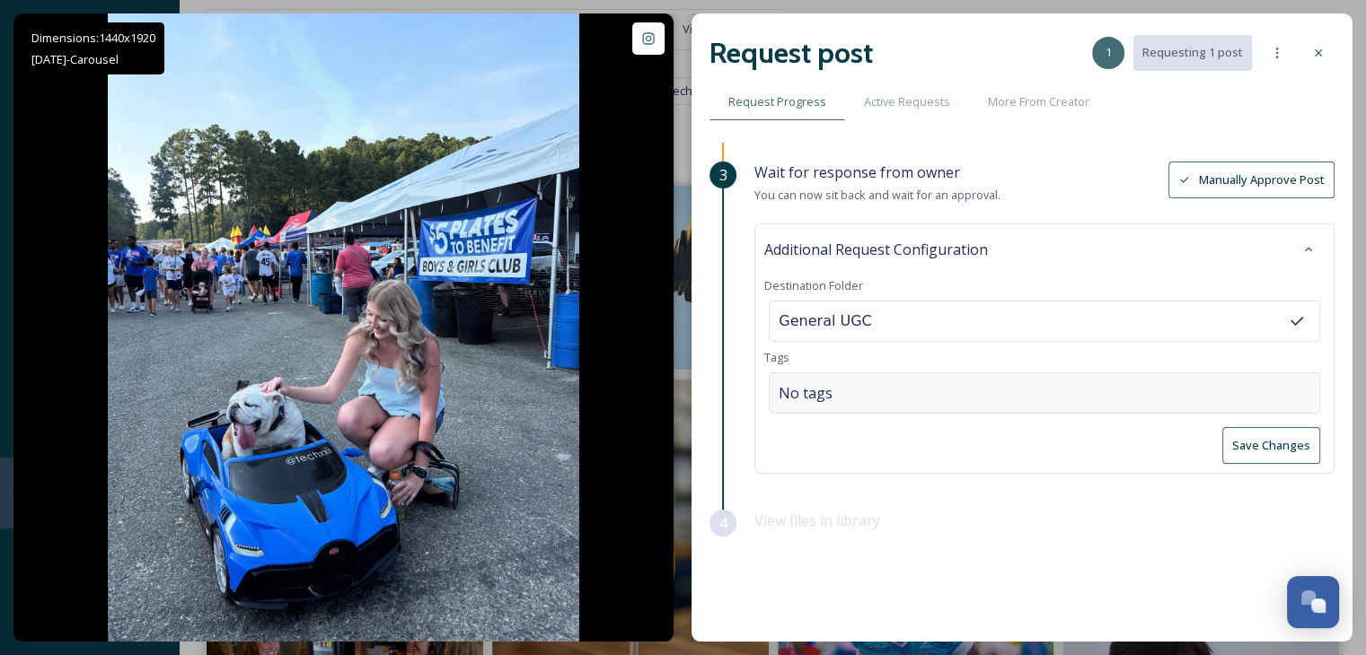
click at [876, 396] on div "No tags" at bounding box center [1044, 393] width 551 height 41
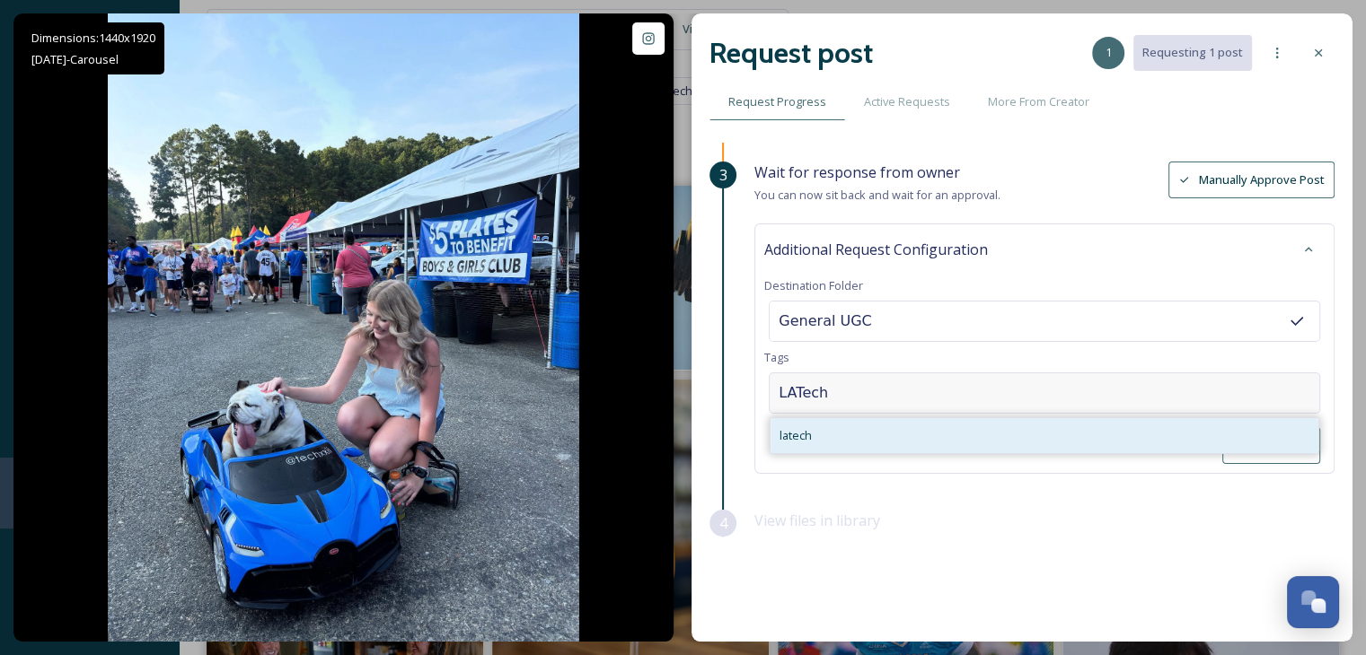
type input "LATech"
click at [848, 435] on div "latech" at bounding box center [1044, 435] width 548 height 35
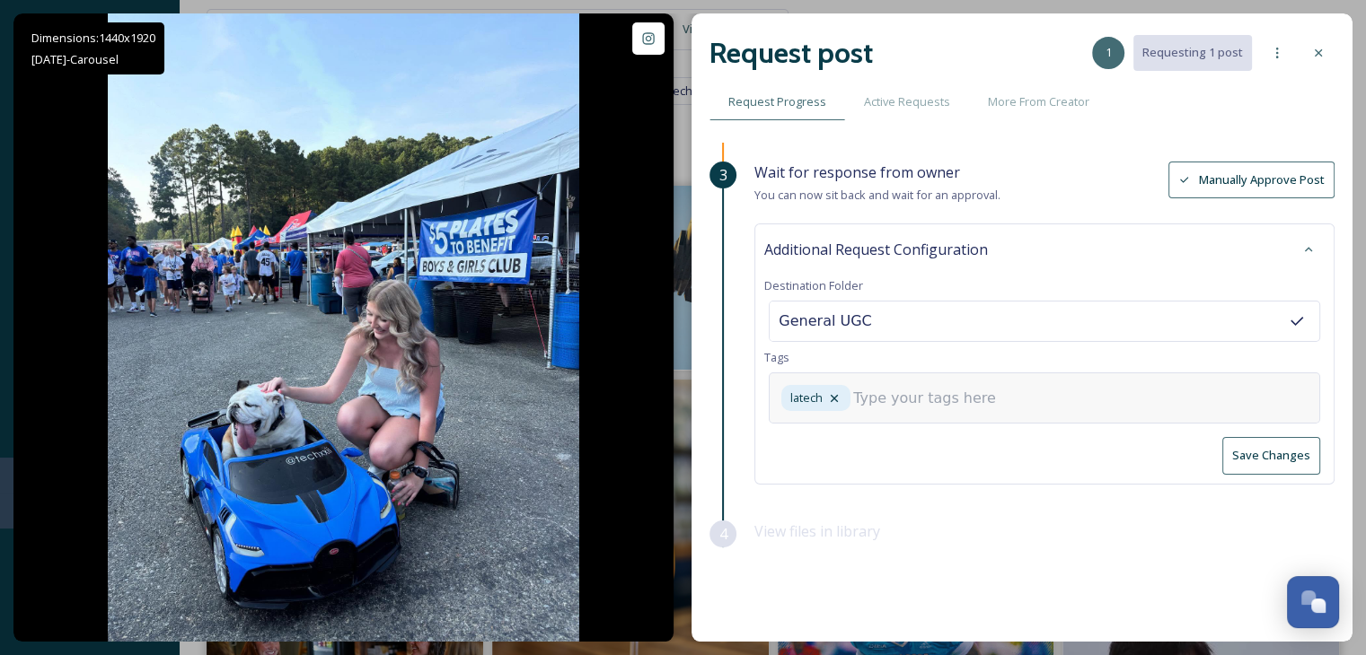
click at [867, 393] on input at bounding box center [943, 399] width 180 height 22
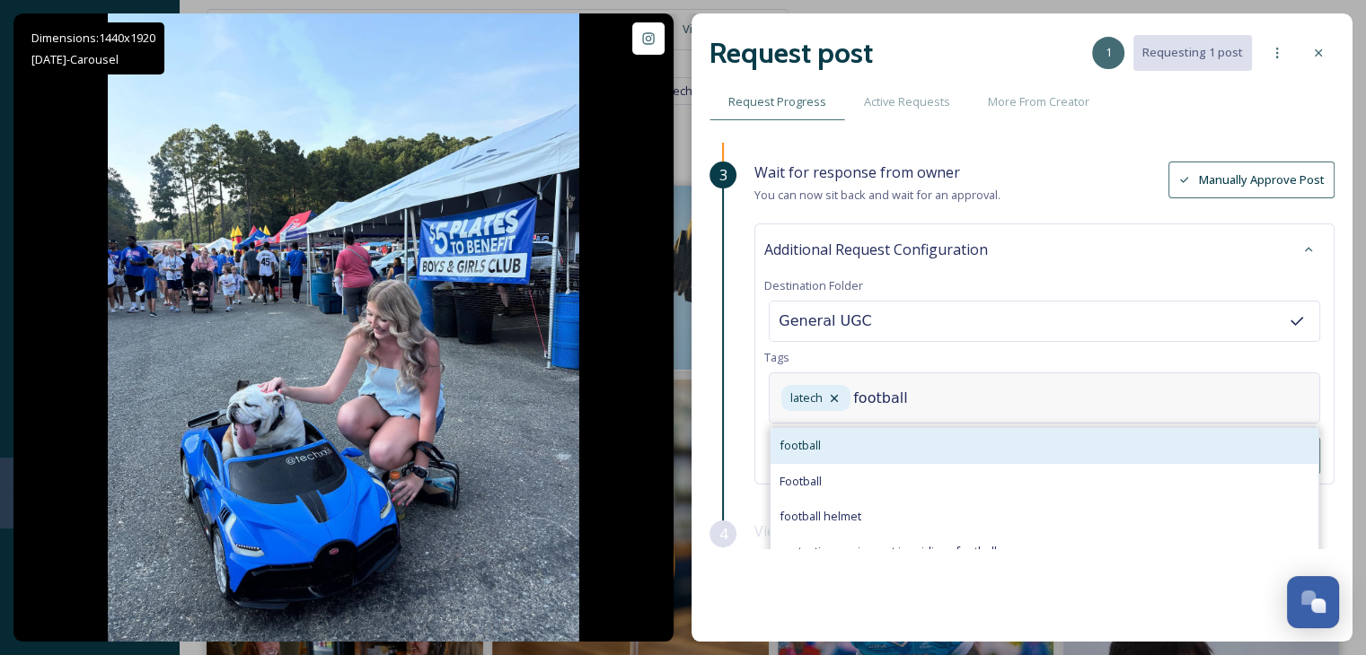
type input "football"
click at [858, 450] on div "football" at bounding box center [1044, 445] width 548 height 35
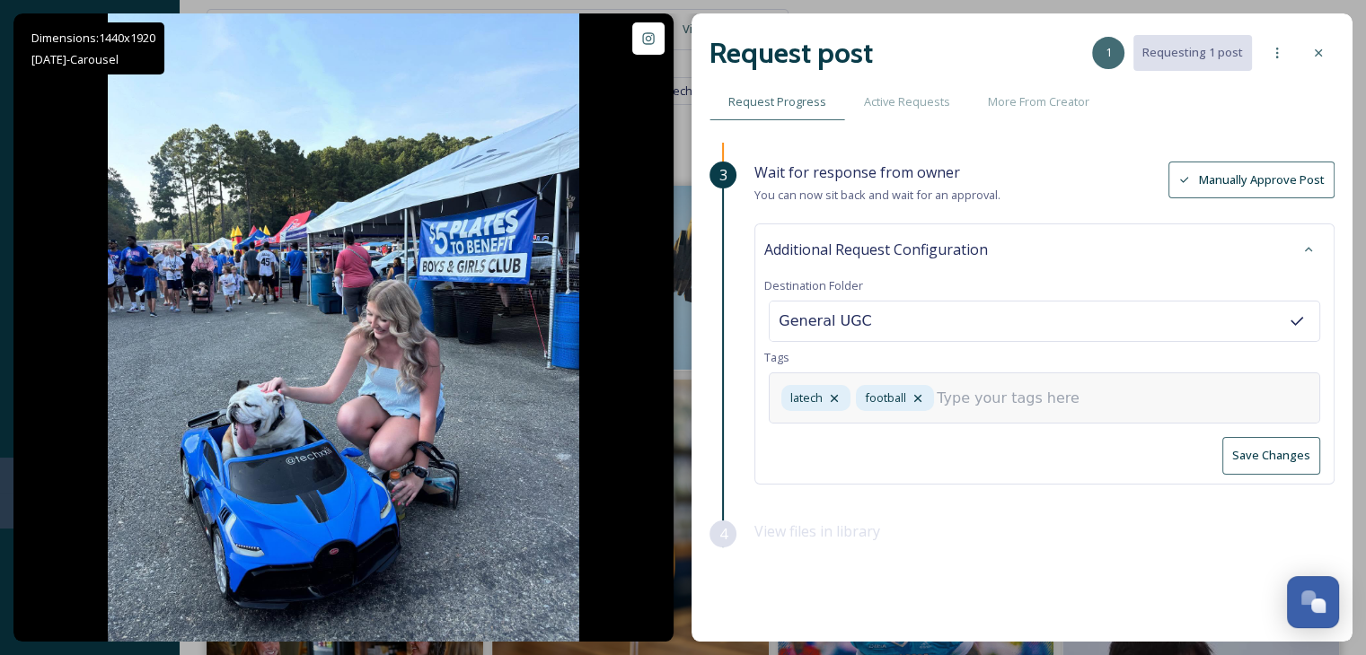
click at [962, 404] on input at bounding box center [1026, 399] width 180 height 22
type input "s"
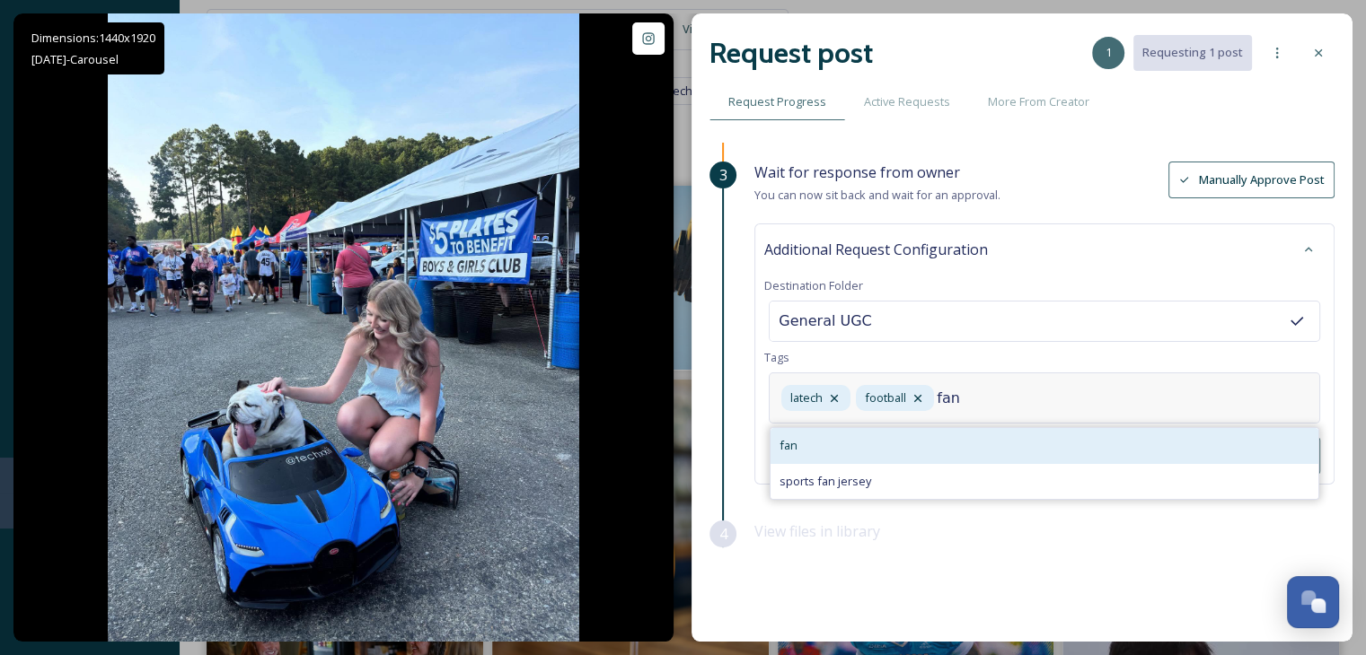
type input "fan"
click at [931, 444] on div "fan" at bounding box center [1044, 445] width 548 height 35
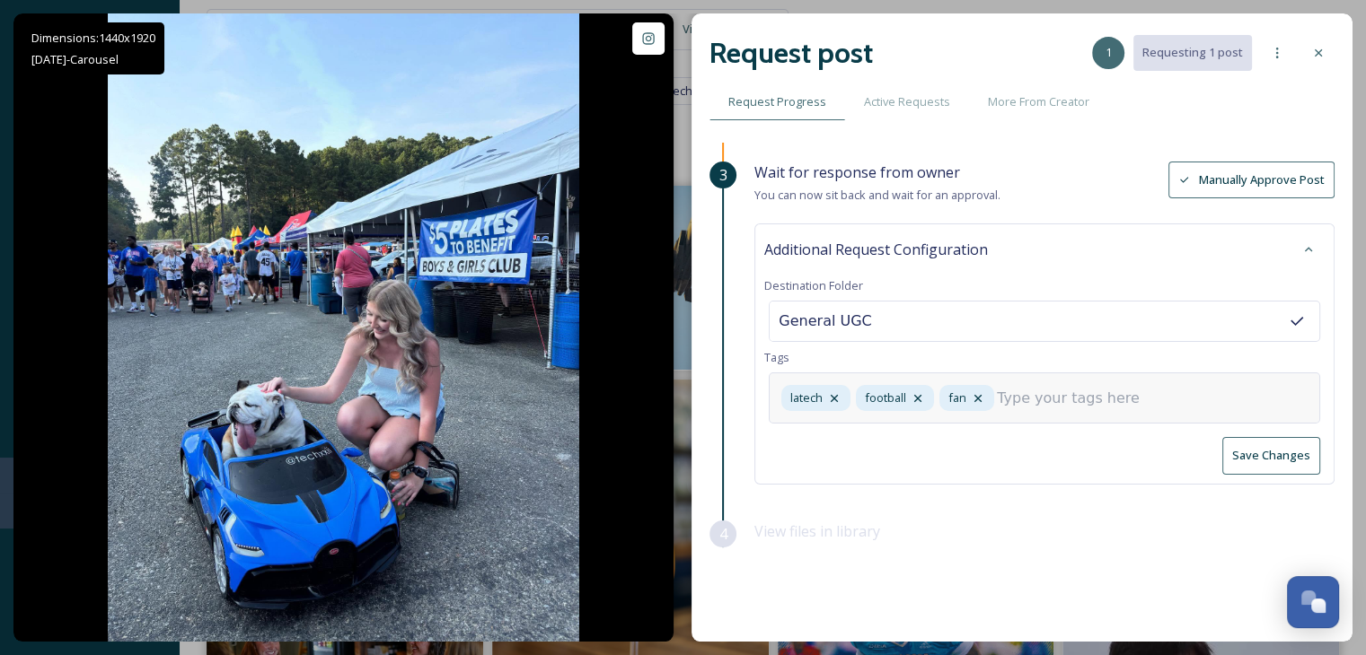
click at [1020, 392] on input at bounding box center [1087, 399] width 180 height 22
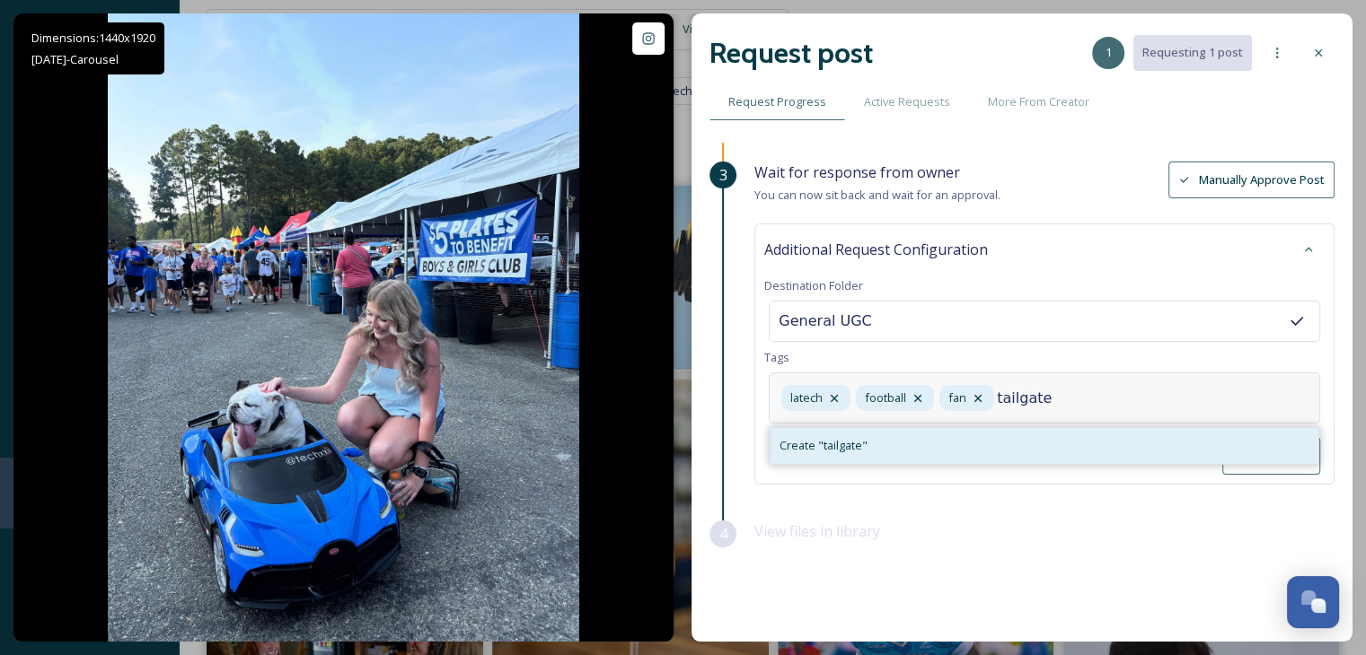
type input "tailgate"
click at [988, 447] on div "Create " tailgate "" at bounding box center [1044, 445] width 548 height 35
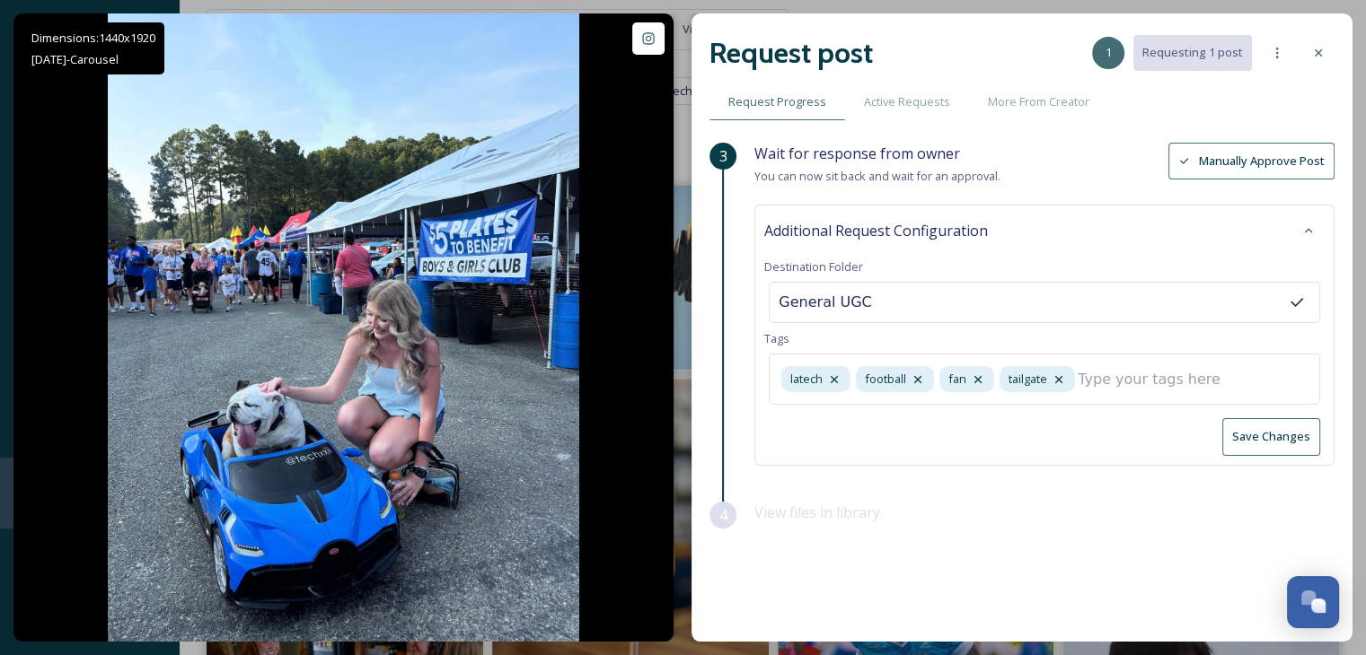
click at [1284, 442] on button "Save Changes" at bounding box center [1271, 436] width 98 height 37
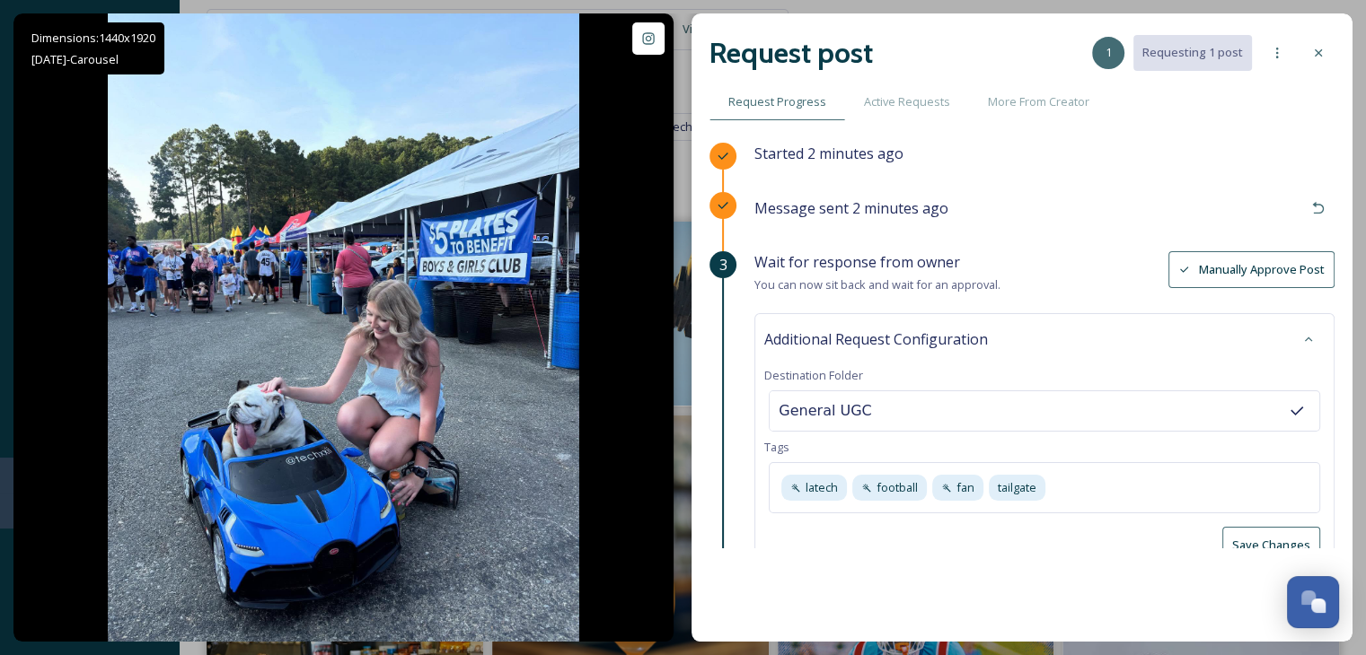
scroll to position [0, 0]
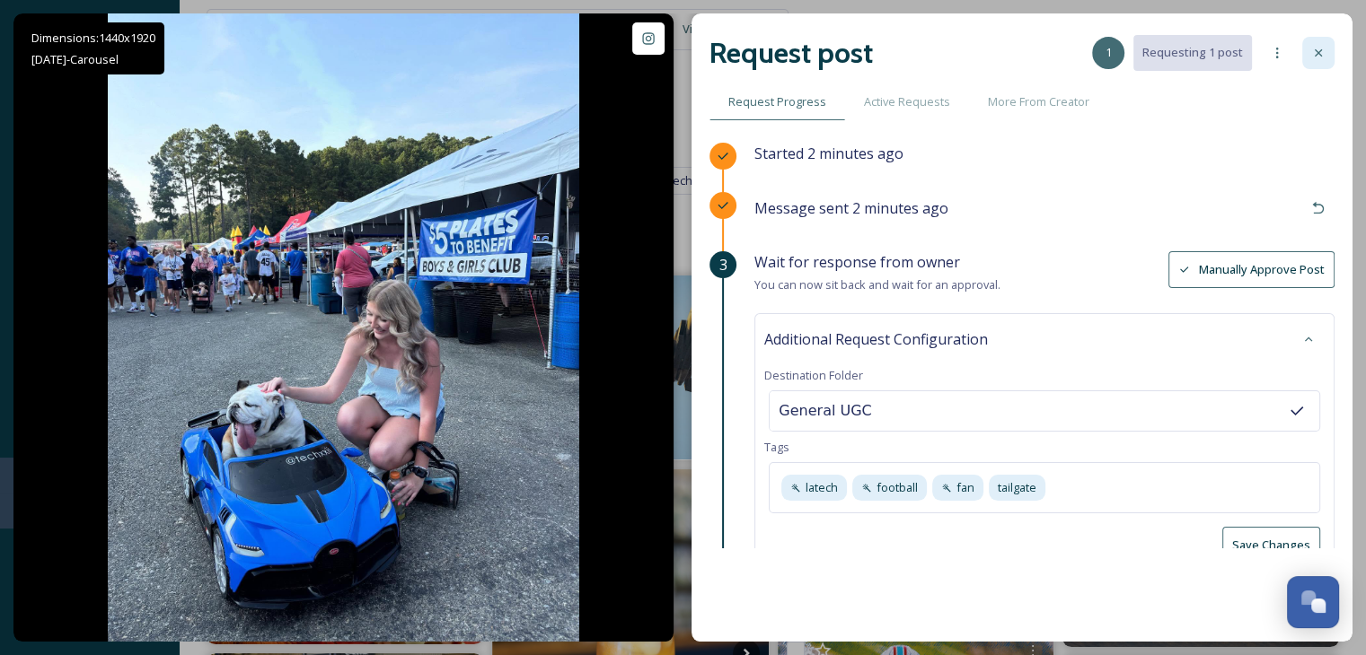
click at [1315, 46] on icon at bounding box center [1318, 53] width 14 height 14
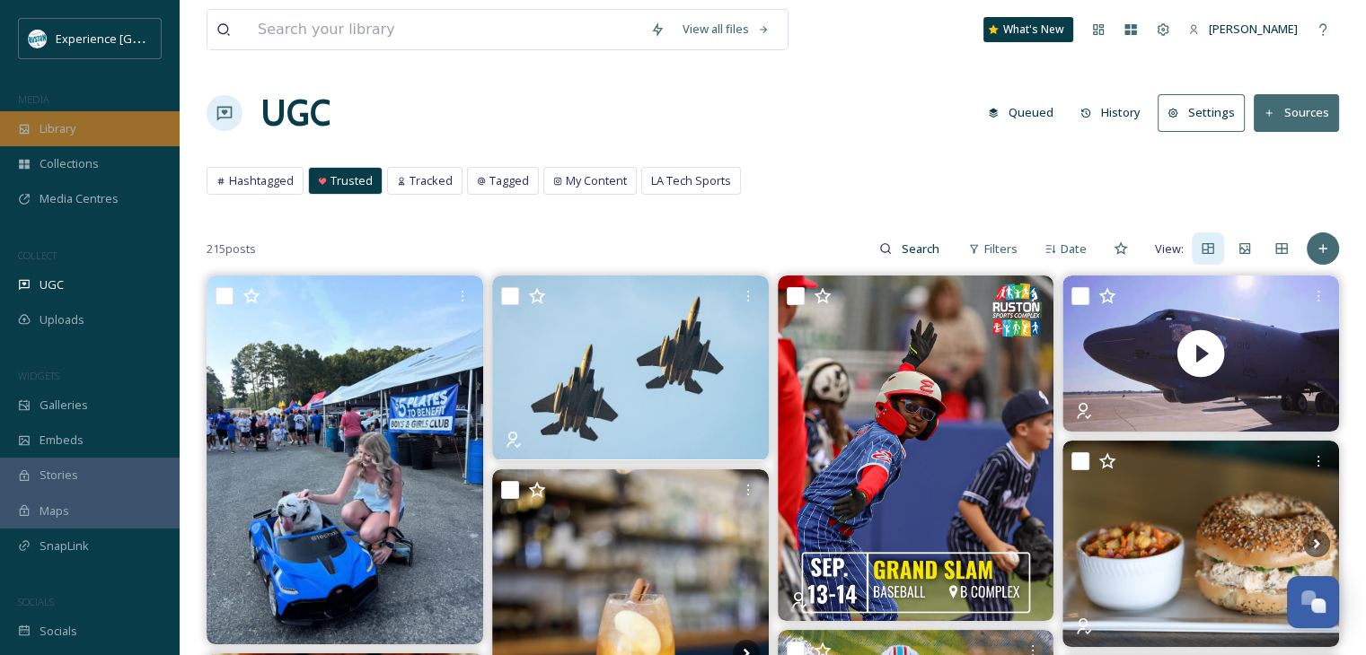
click at [86, 135] on div "Library" at bounding box center [90, 128] width 180 height 35
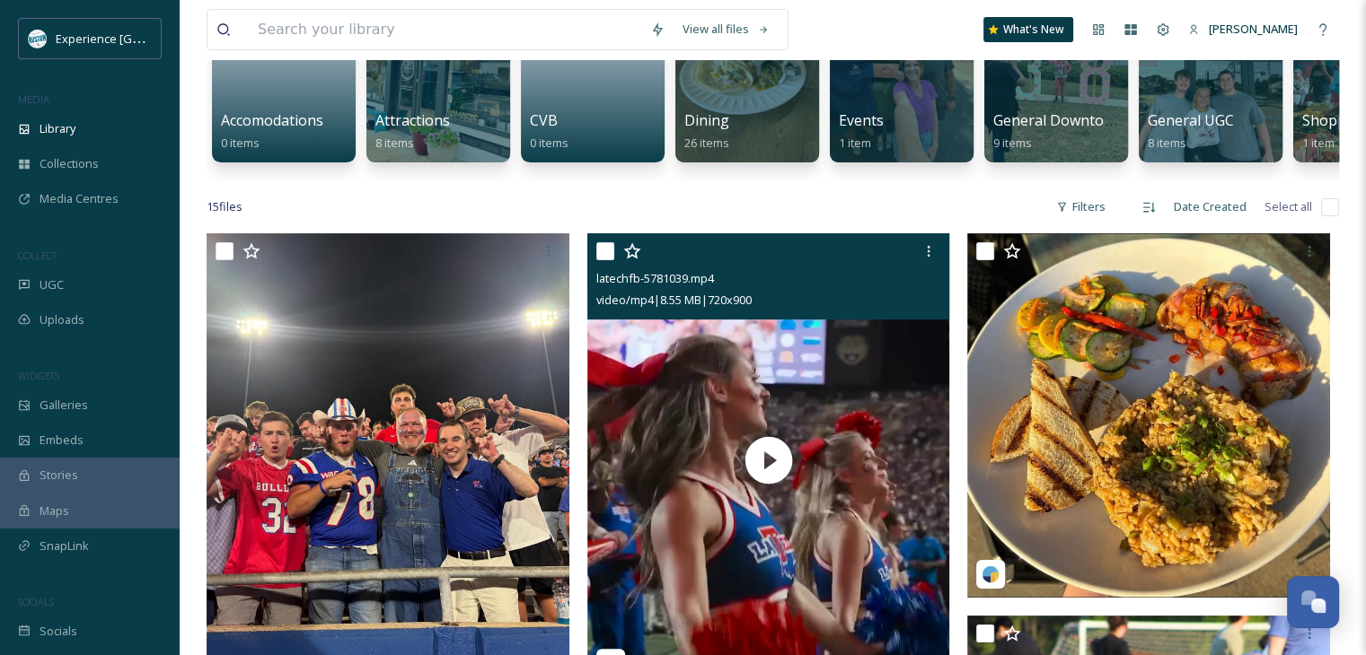
scroll to position [359, 0]
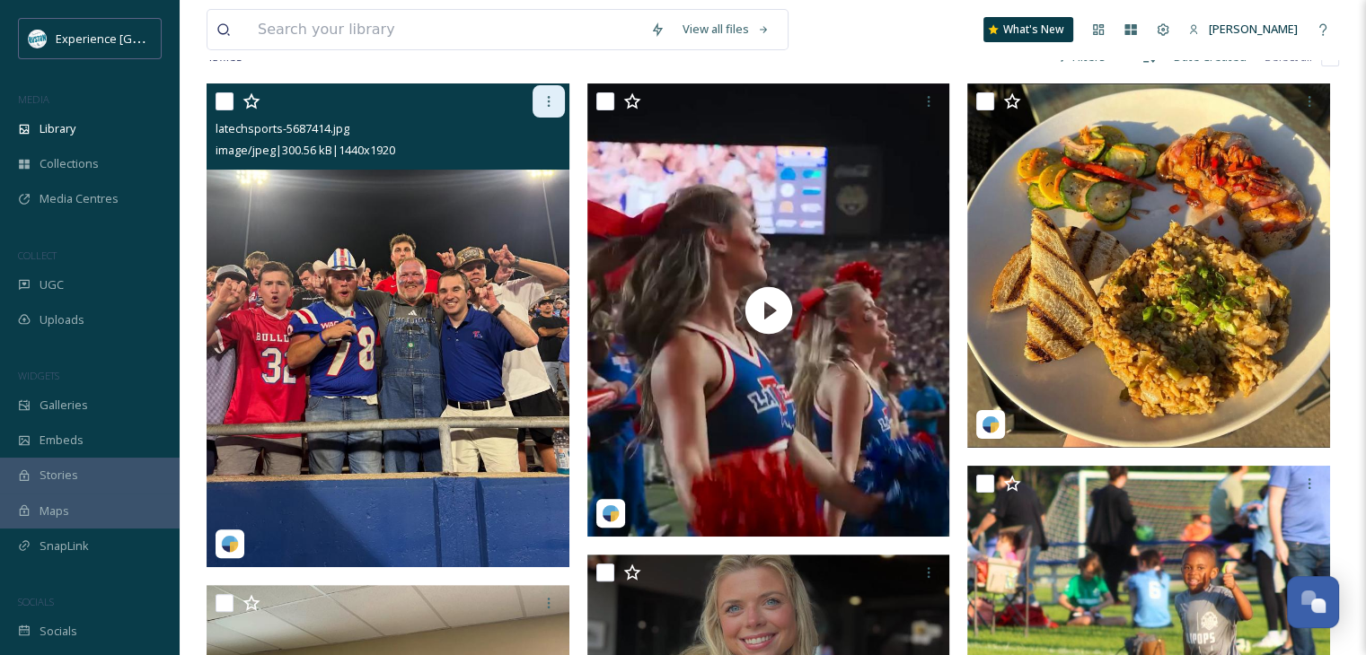
click at [550, 109] on icon at bounding box center [548, 101] width 14 height 14
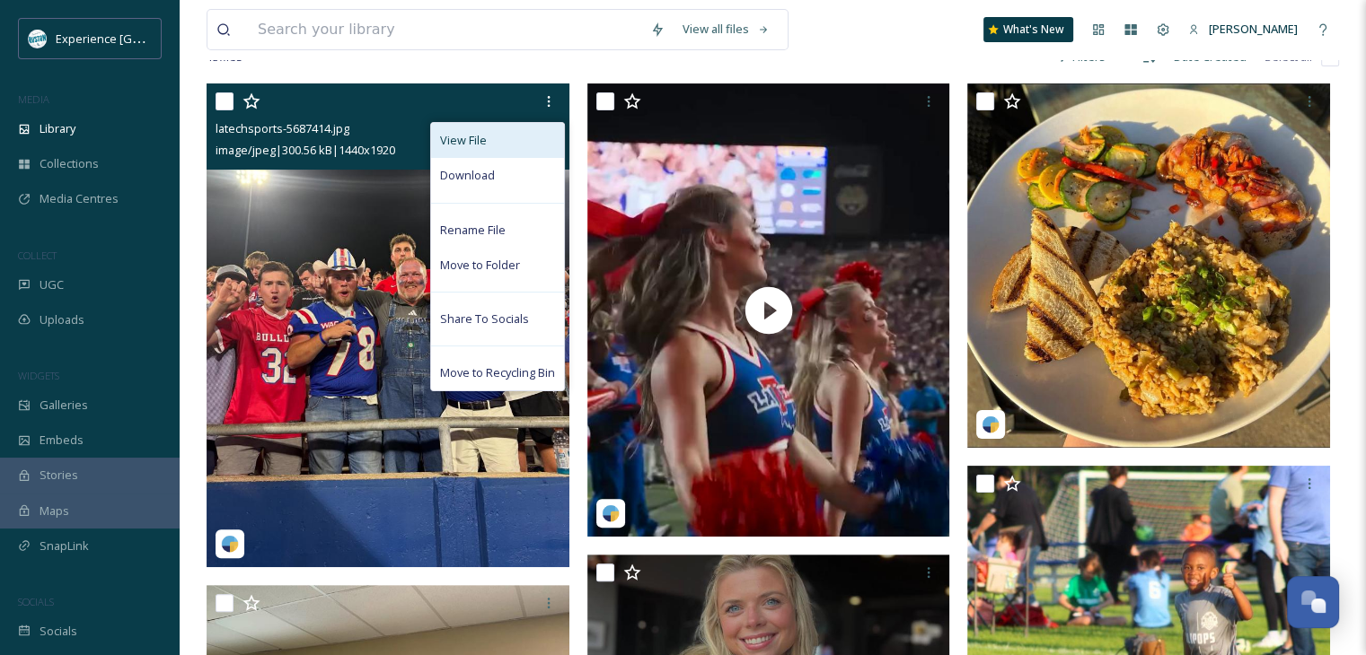
click at [496, 157] on div "View File" at bounding box center [497, 140] width 133 height 35
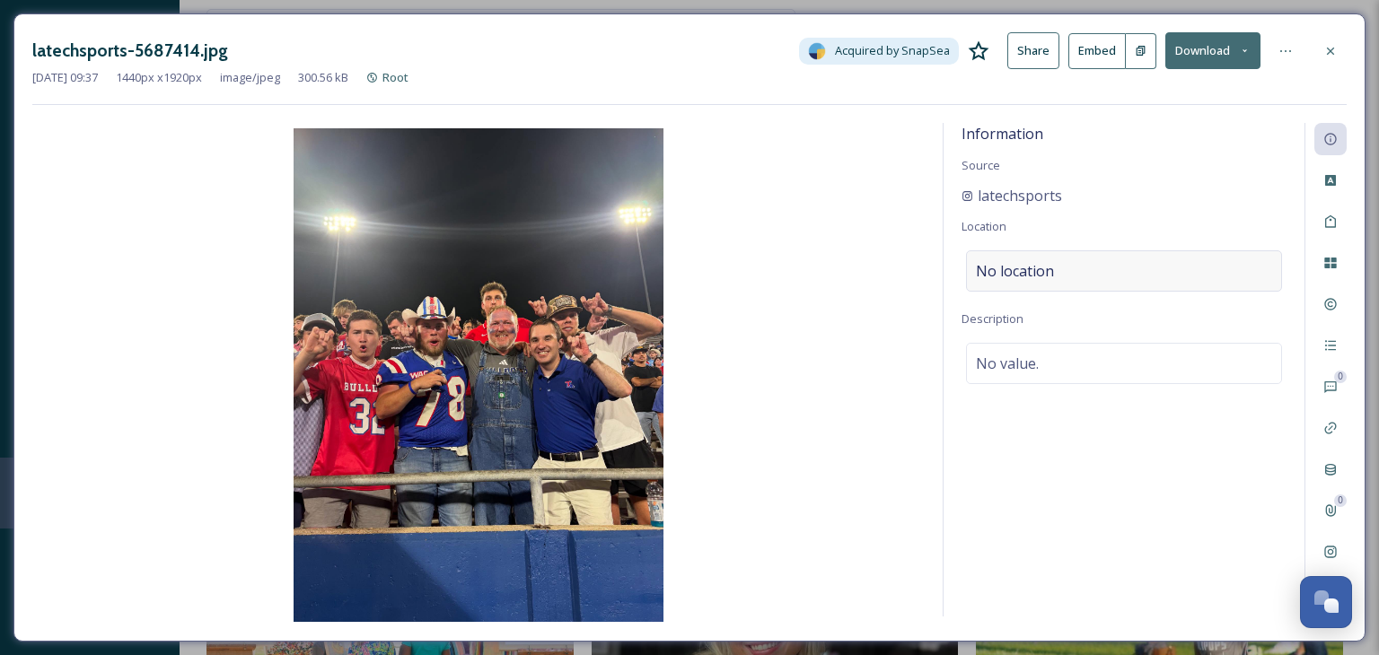
click at [1043, 269] on span "No location" at bounding box center [1015, 271] width 78 height 22
click at [1043, 269] on input at bounding box center [1124, 271] width 314 height 40
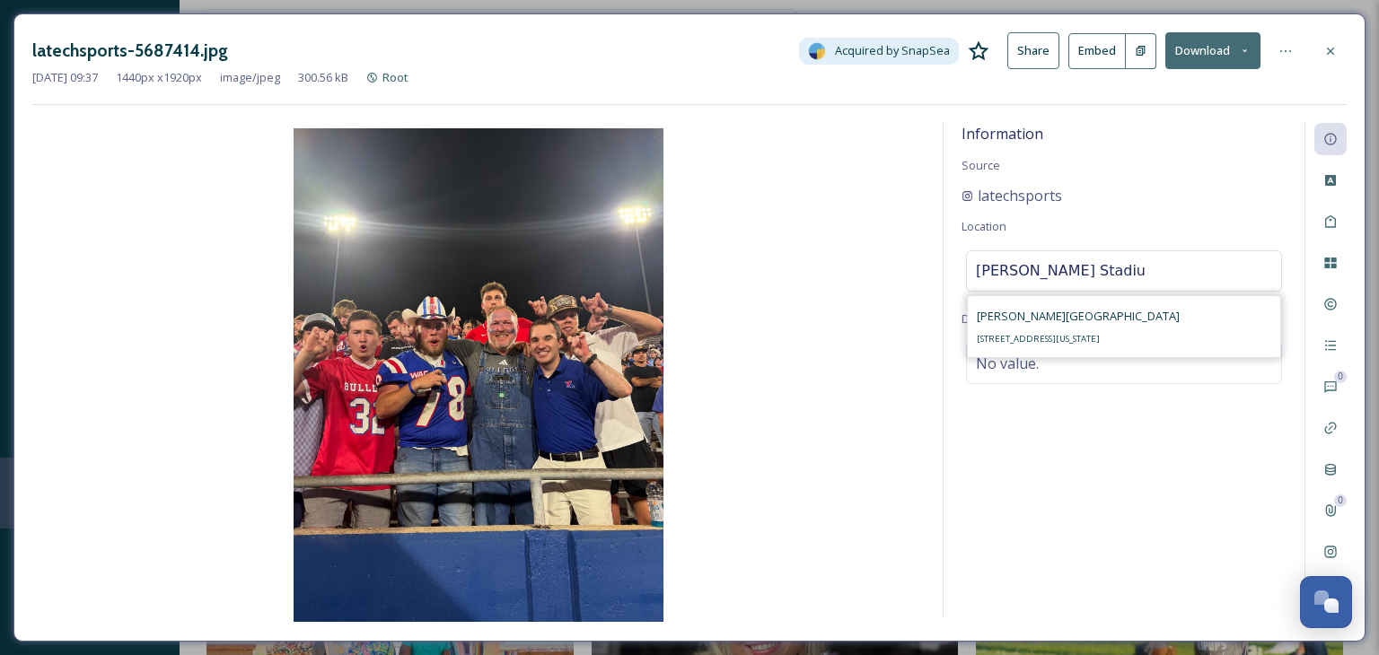
type input "[PERSON_NAME][GEOGRAPHIC_DATA]"
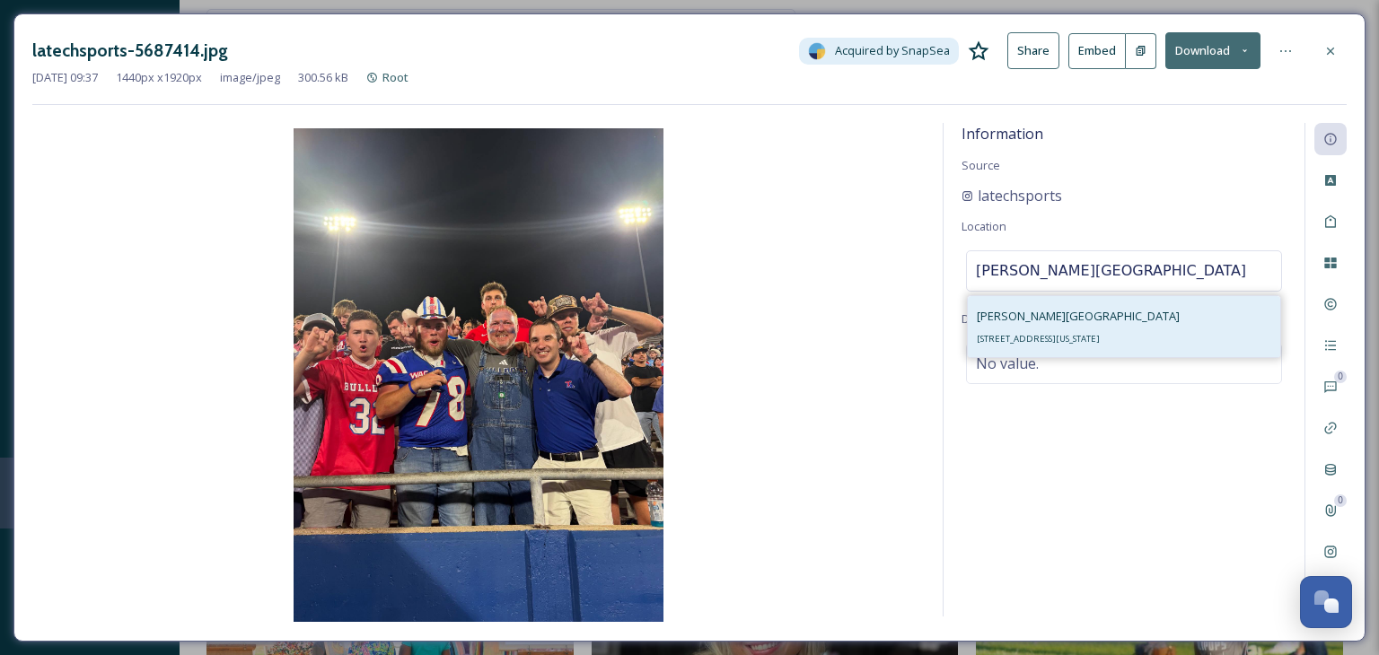
click at [1087, 316] on div "[PERSON_NAME][GEOGRAPHIC_DATA] [STREET_ADDRESS][US_STATE]" at bounding box center [1078, 326] width 203 height 43
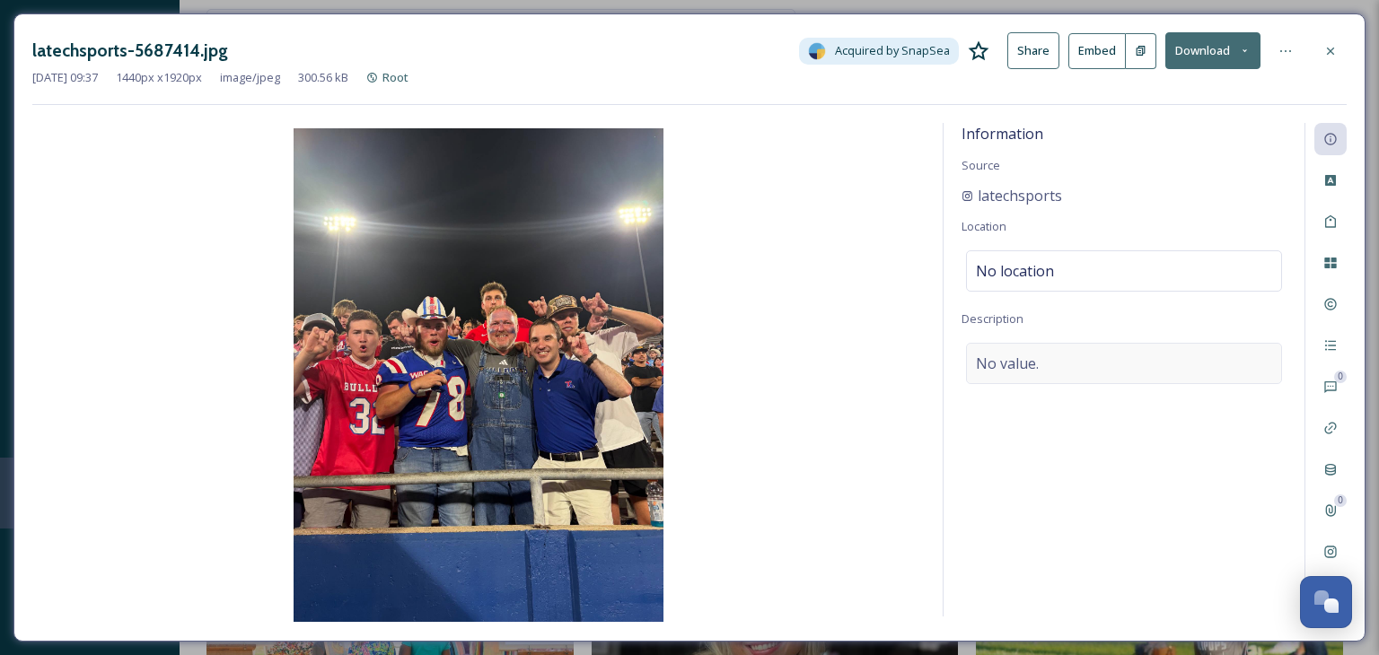
click at [1052, 360] on div "No value." at bounding box center [1124, 363] width 316 height 41
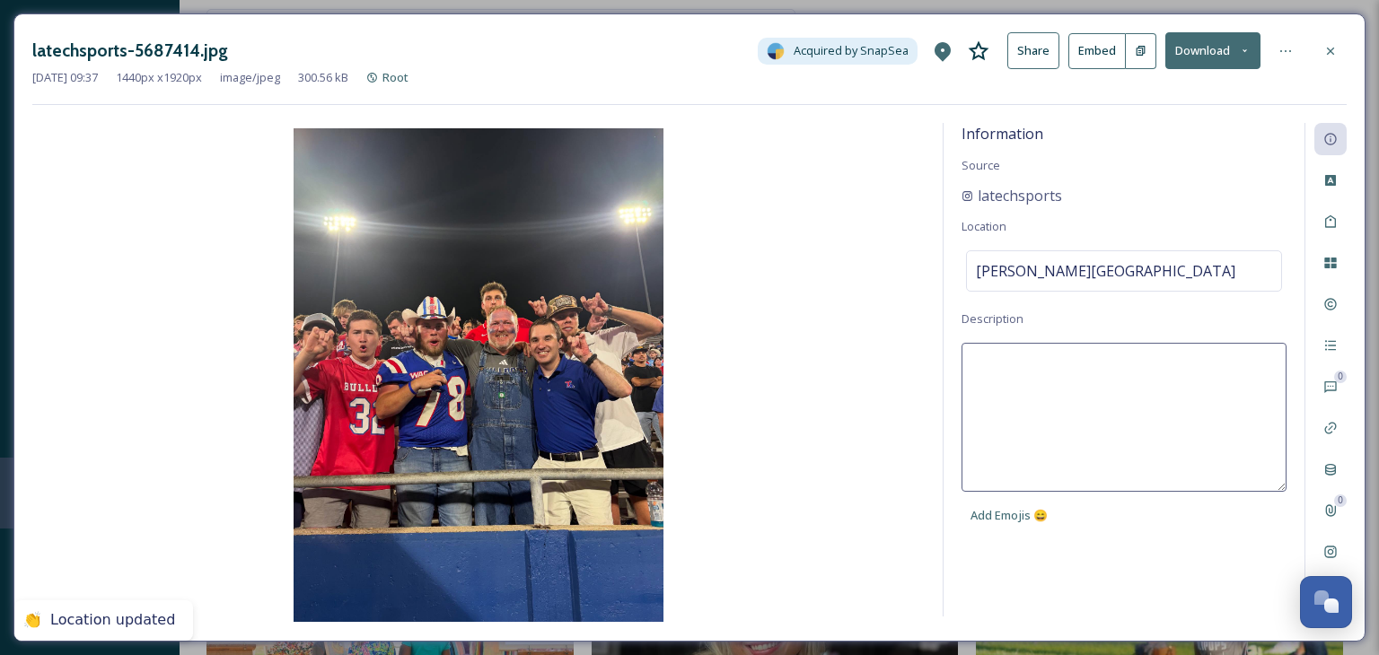
click at [1023, 367] on textarea at bounding box center [1124, 417] width 325 height 149
type textarea "Fans at LaTech Football game"
click at [1113, 550] on div "Information Source latechsports Location [PERSON_NAME][GEOGRAPHIC_DATA] Descrip…" at bounding box center [1124, 370] width 361 height 494
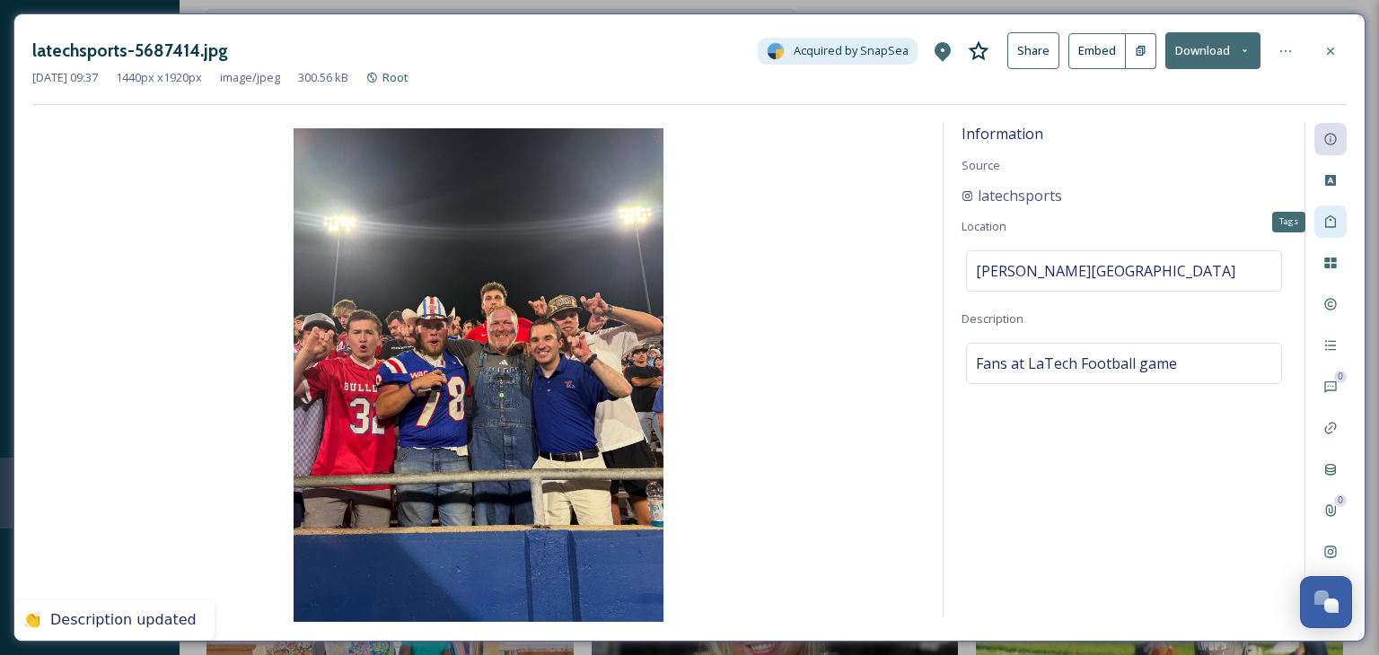
click at [1338, 225] on div "Tags" at bounding box center [1330, 222] width 32 height 32
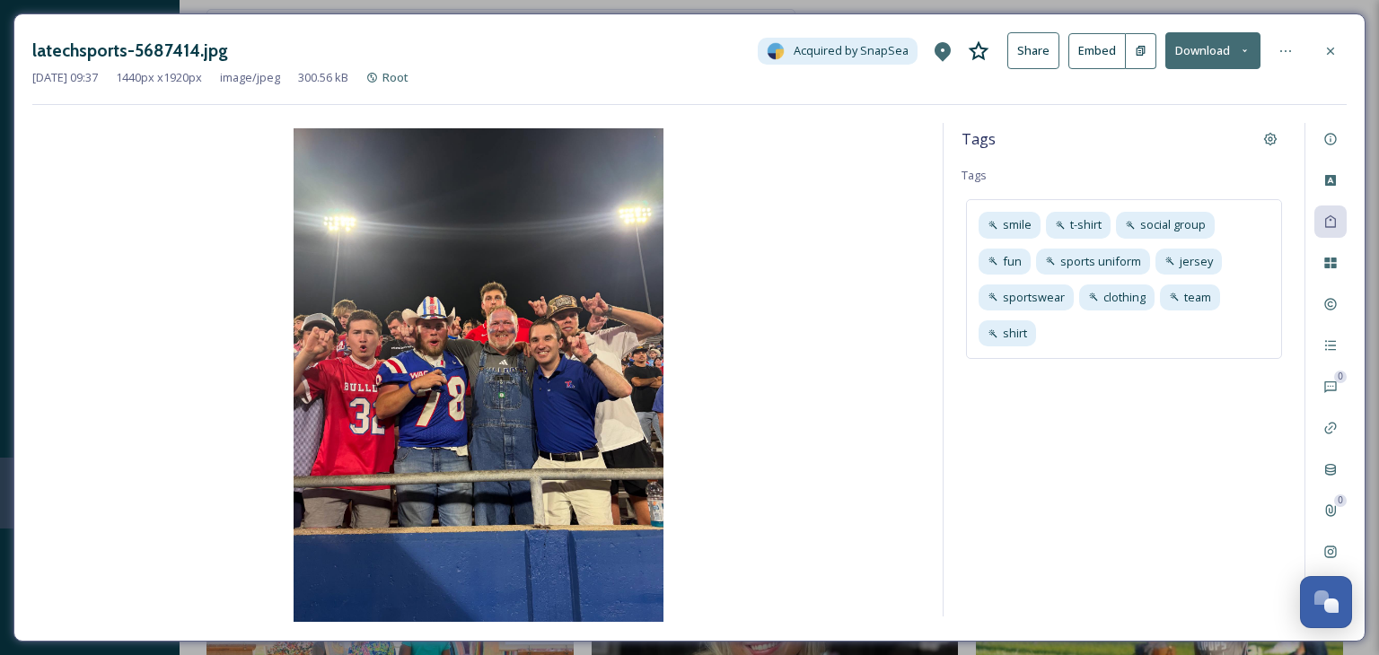
click at [975, 174] on span "Tags" at bounding box center [974, 175] width 25 height 16
drag, startPoint x: 1032, startPoint y: 150, endPoint x: 1009, endPoint y: 149, distance: 22.5
click at [1031, 150] on div "Tags" at bounding box center [1124, 139] width 325 height 32
click at [980, 173] on span "Tags" at bounding box center [974, 175] width 25 height 16
click at [976, 177] on span "Tags" at bounding box center [974, 175] width 25 height 16
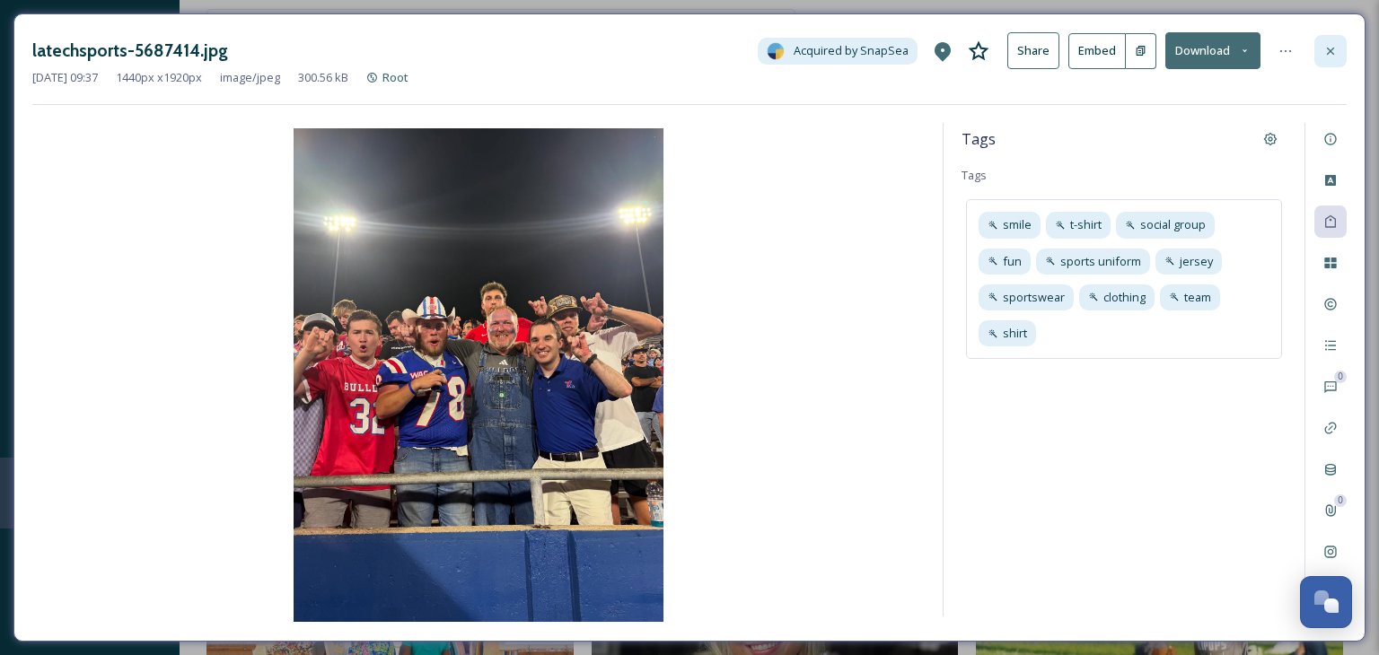
click at [1336, 55] on icon at bounding box center [1330, 51] width 14 height 14
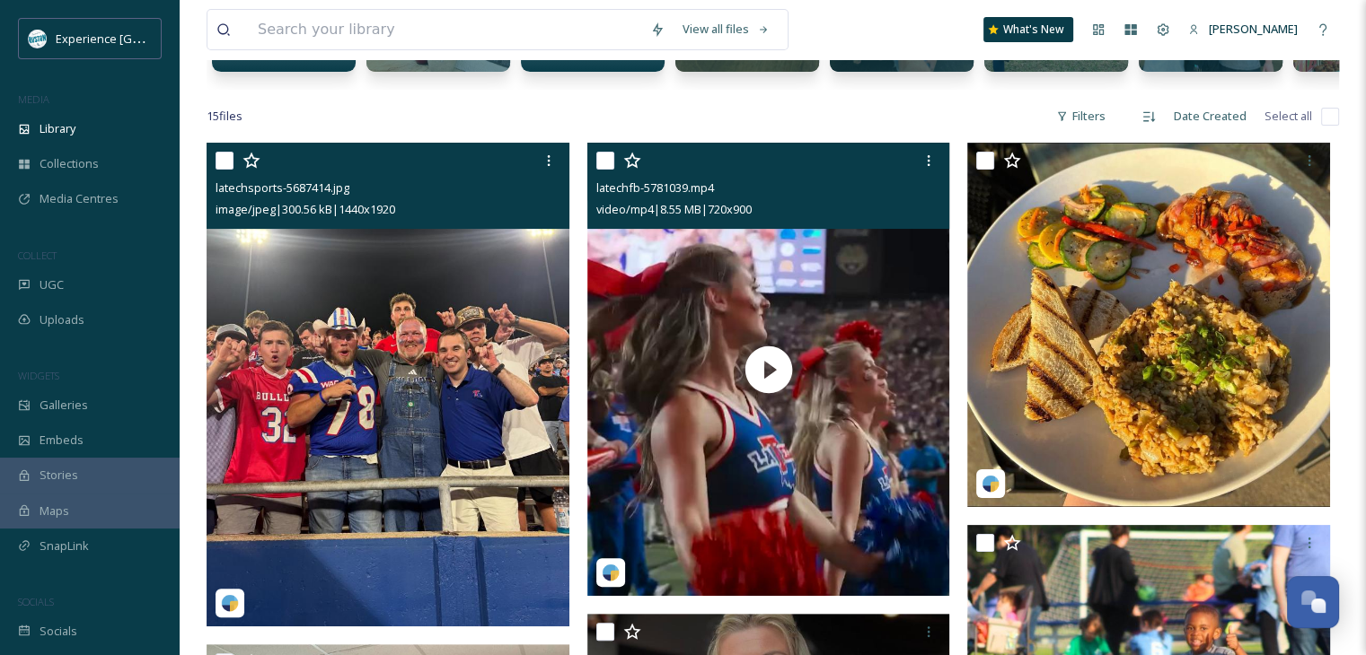
scroll to position [269, 0]
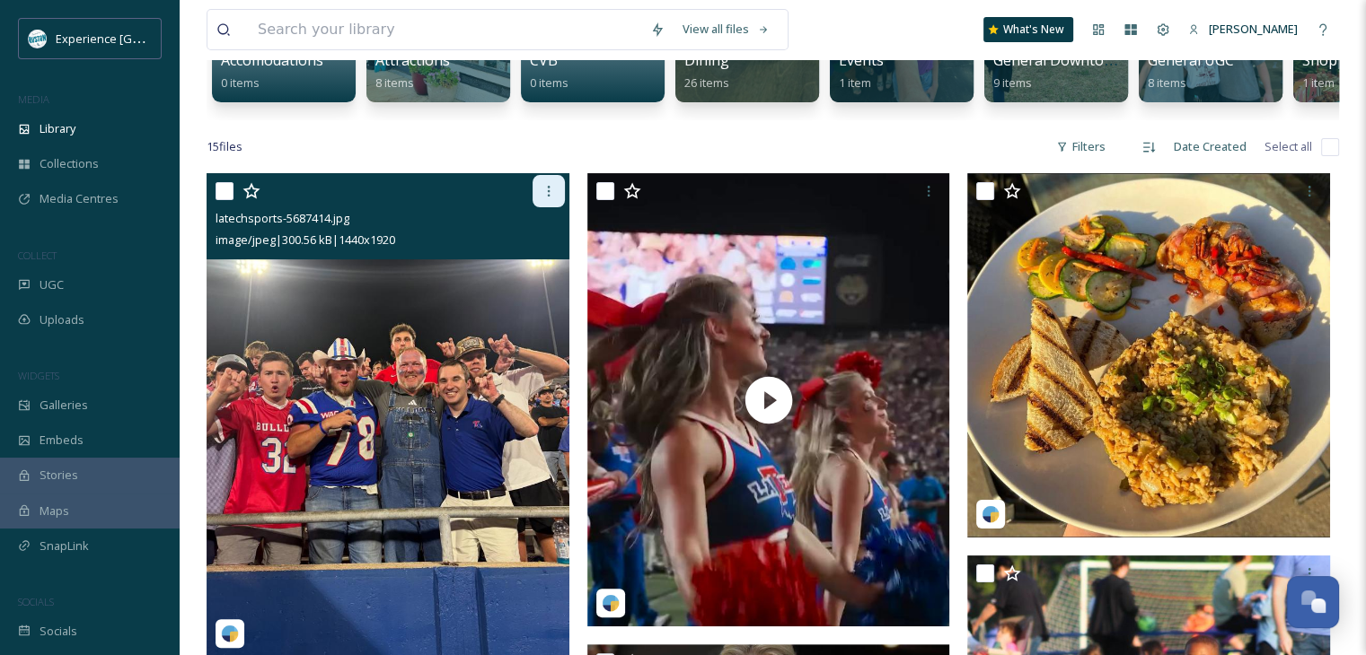
click at [545, 207] on div at bounding box center [548, 191] width 32 height 32
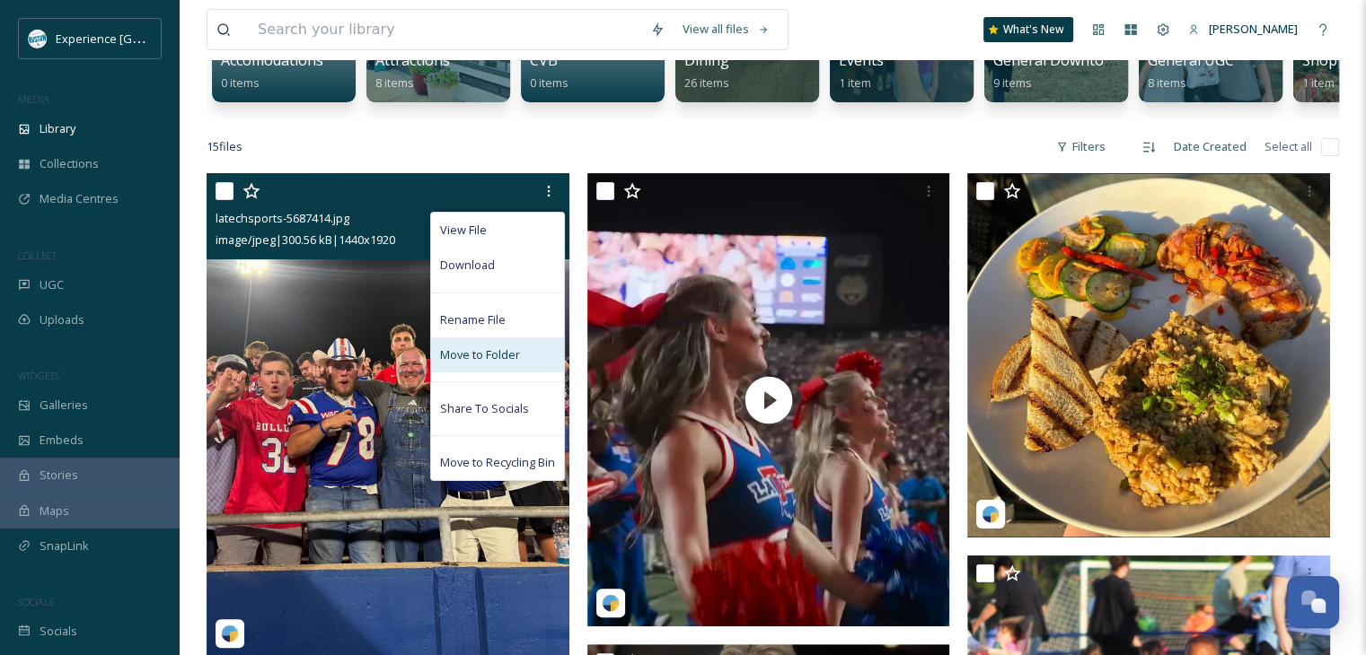
click at [496, 364] on span "Move to Folder" at bounding box center [480, 355] width 80 height 17
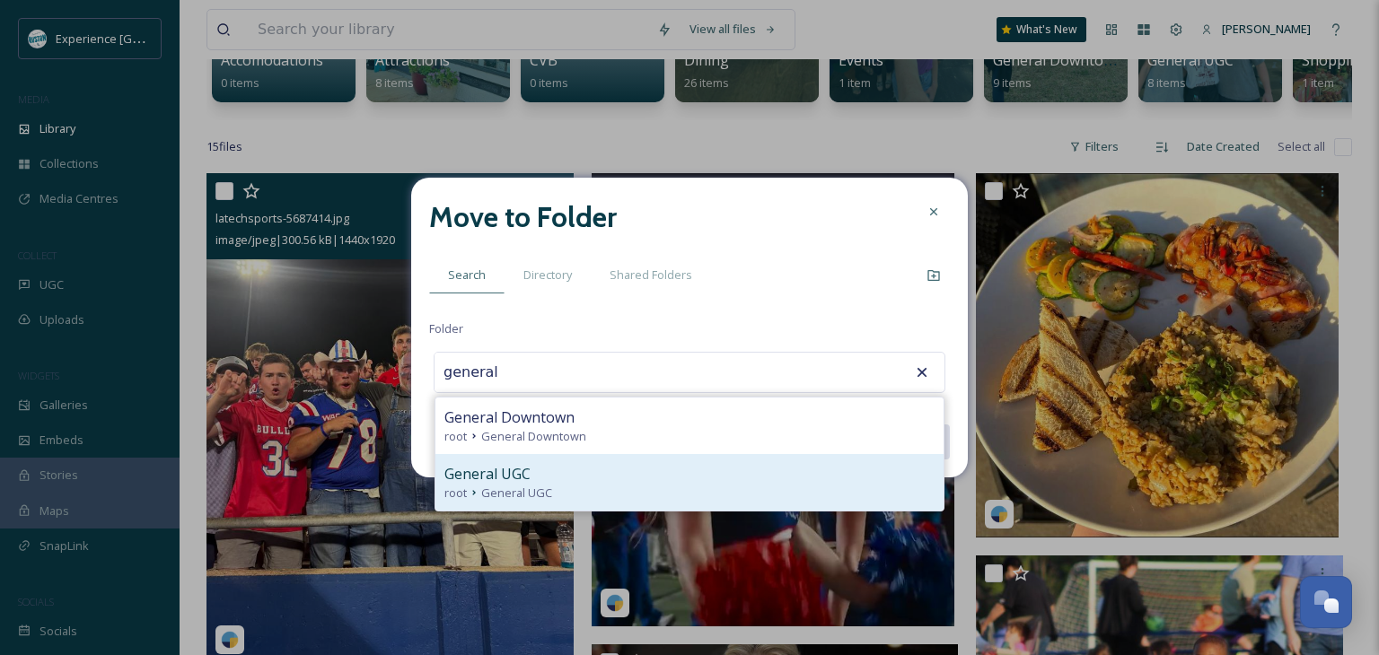
click at [567, 490] on div "root General UGC" at bounding box center [689, 493] width 490 height 17
type input "General UGC"
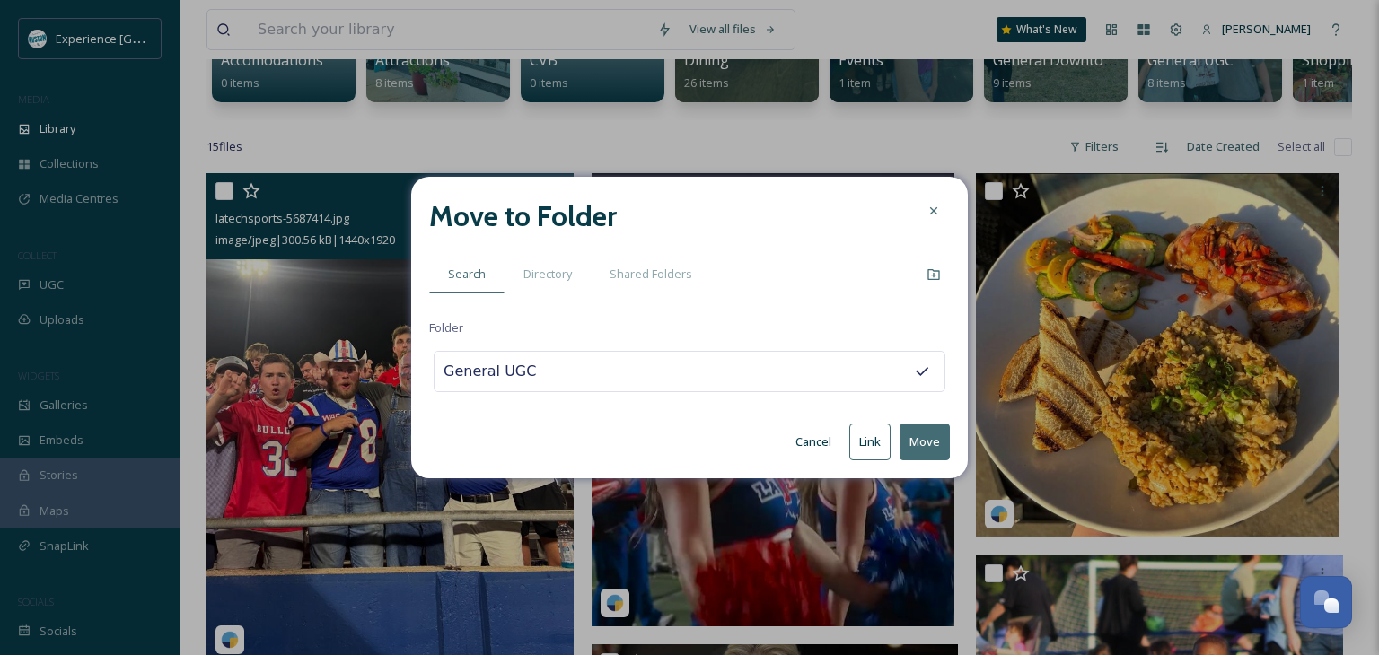
click at [914, 442] on button "Move" at bounding box center [925, 442] width 50 height 37
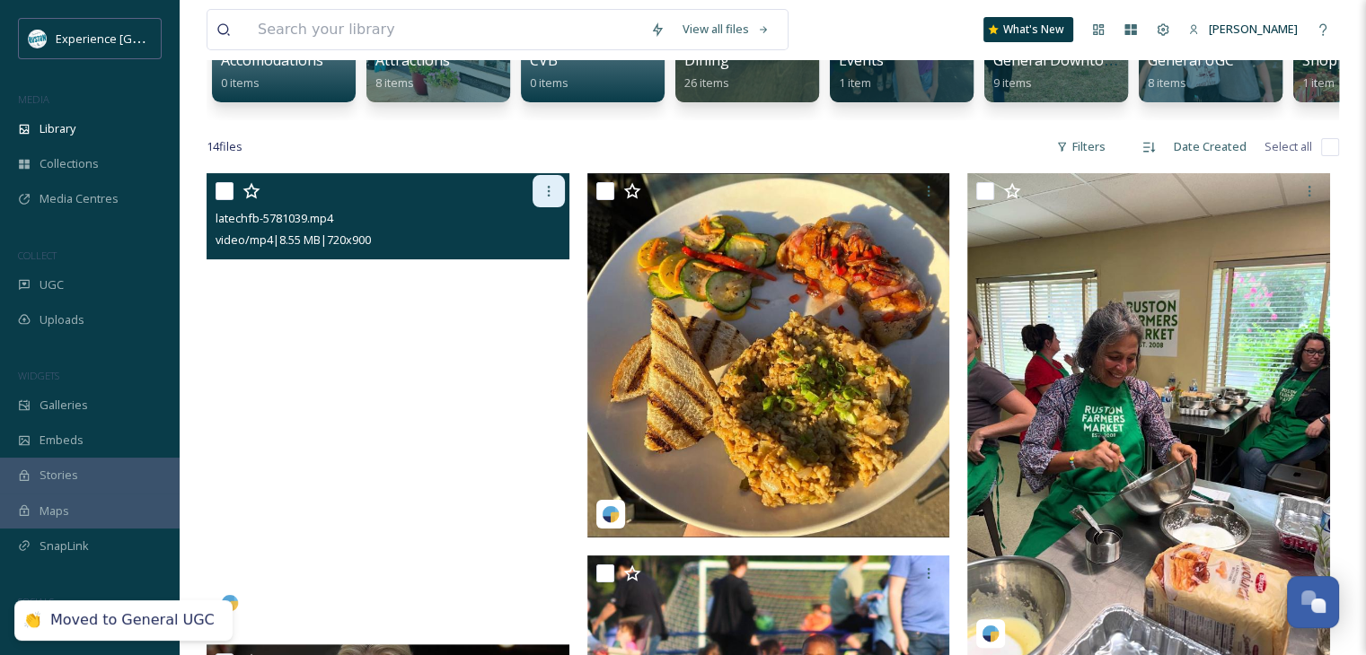
click at [543, 198] on icon at bounding box center [548, 191] width 14 height 14
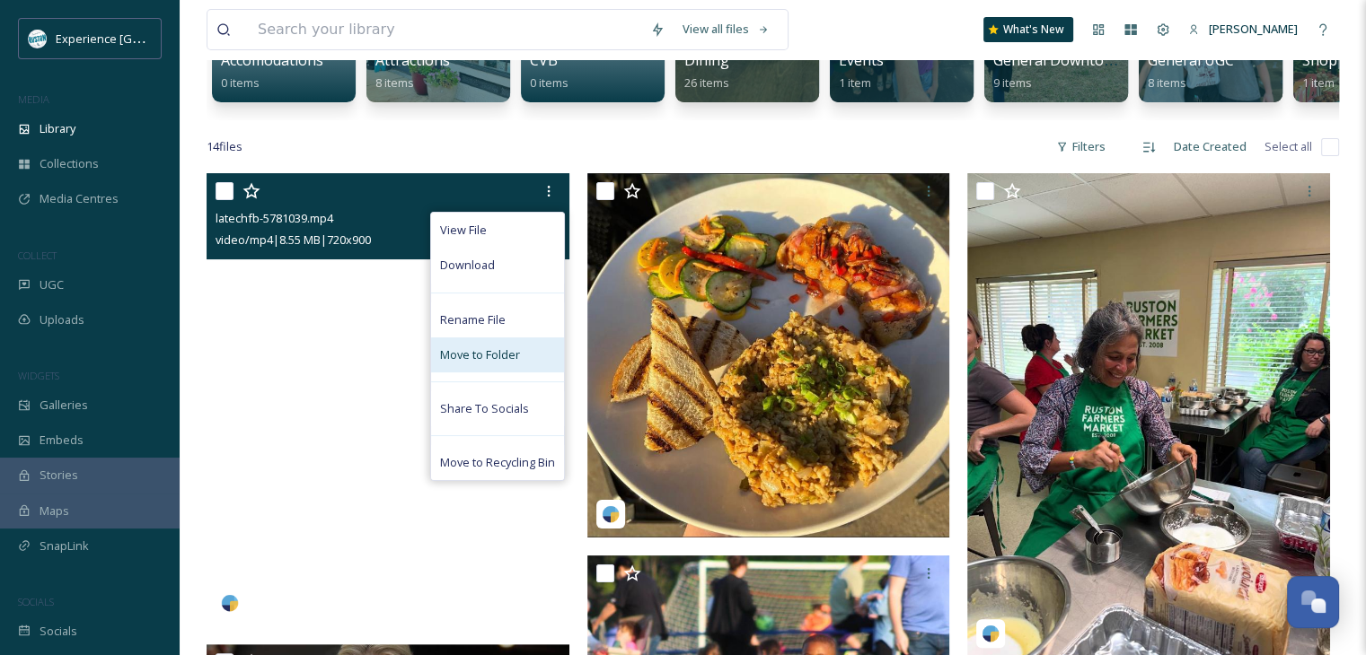
click at [499, 364] on span "Move to Folder" at bounding box center [480, 355] width 80 height 17
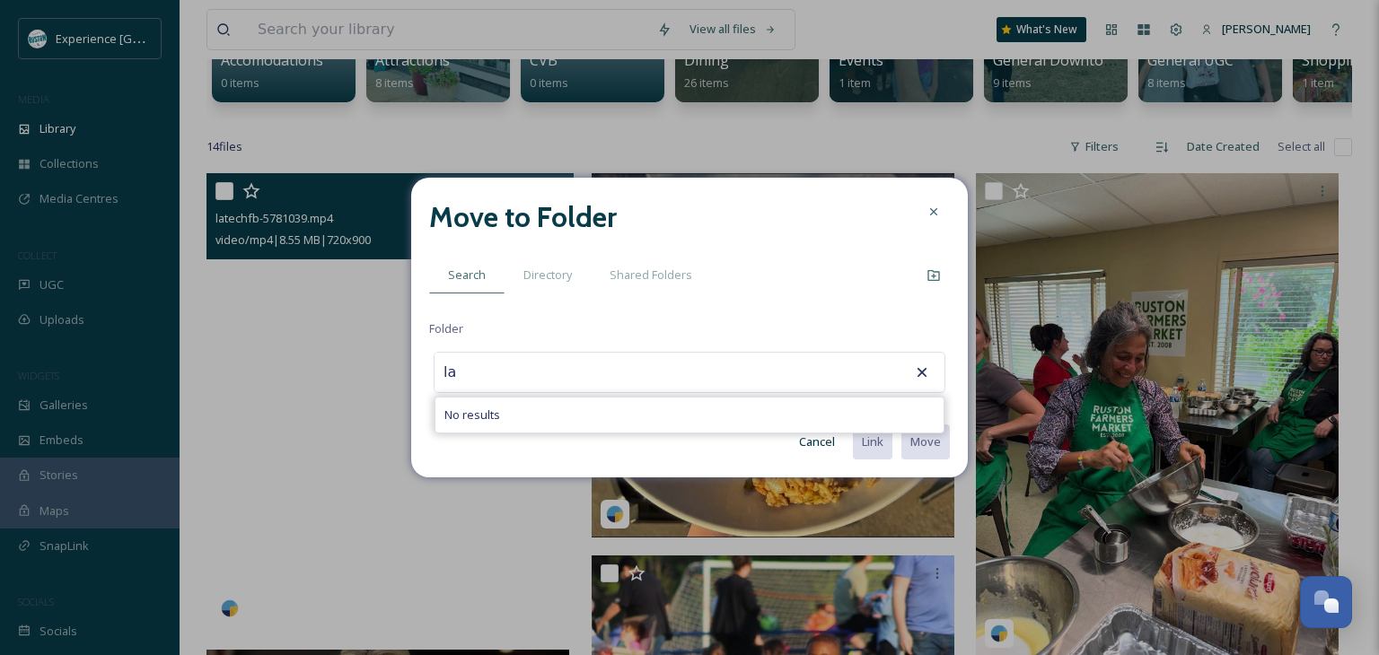
type input "l"
type input "f"
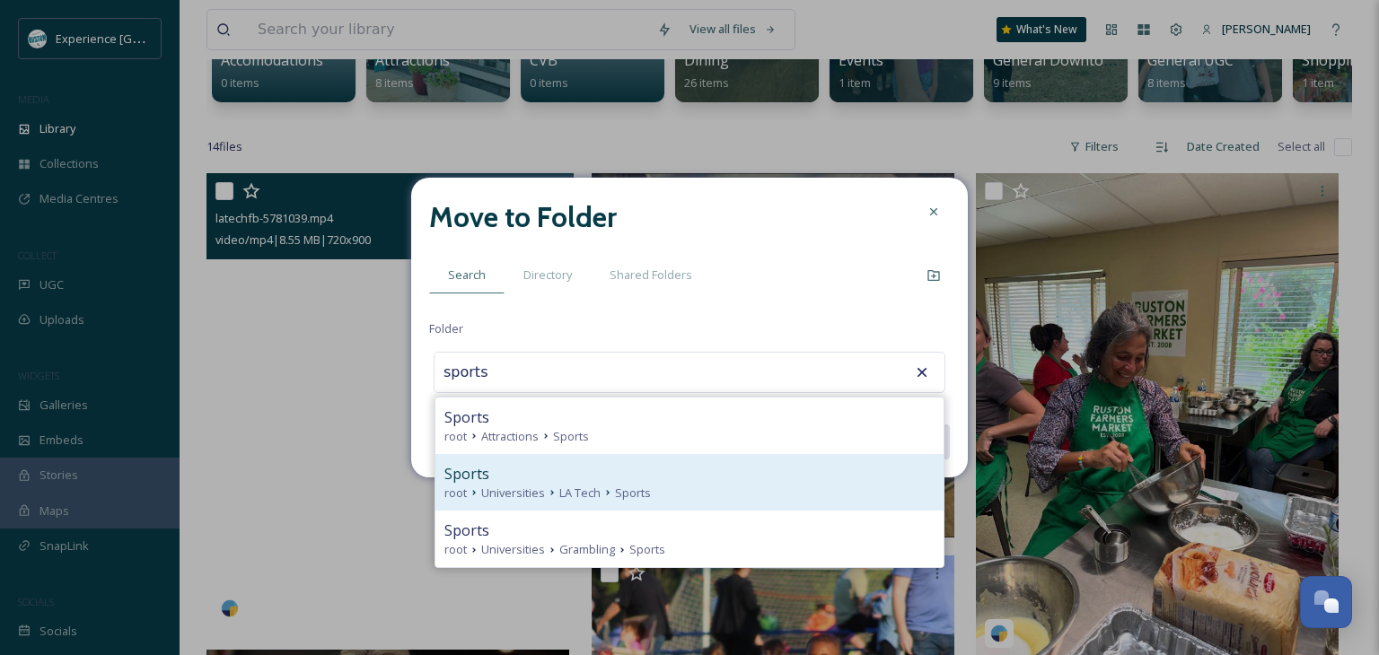
click at [598, 480] on div "Sports" at bounding box center [689, 474] width 490 height 22
type input "Sports"
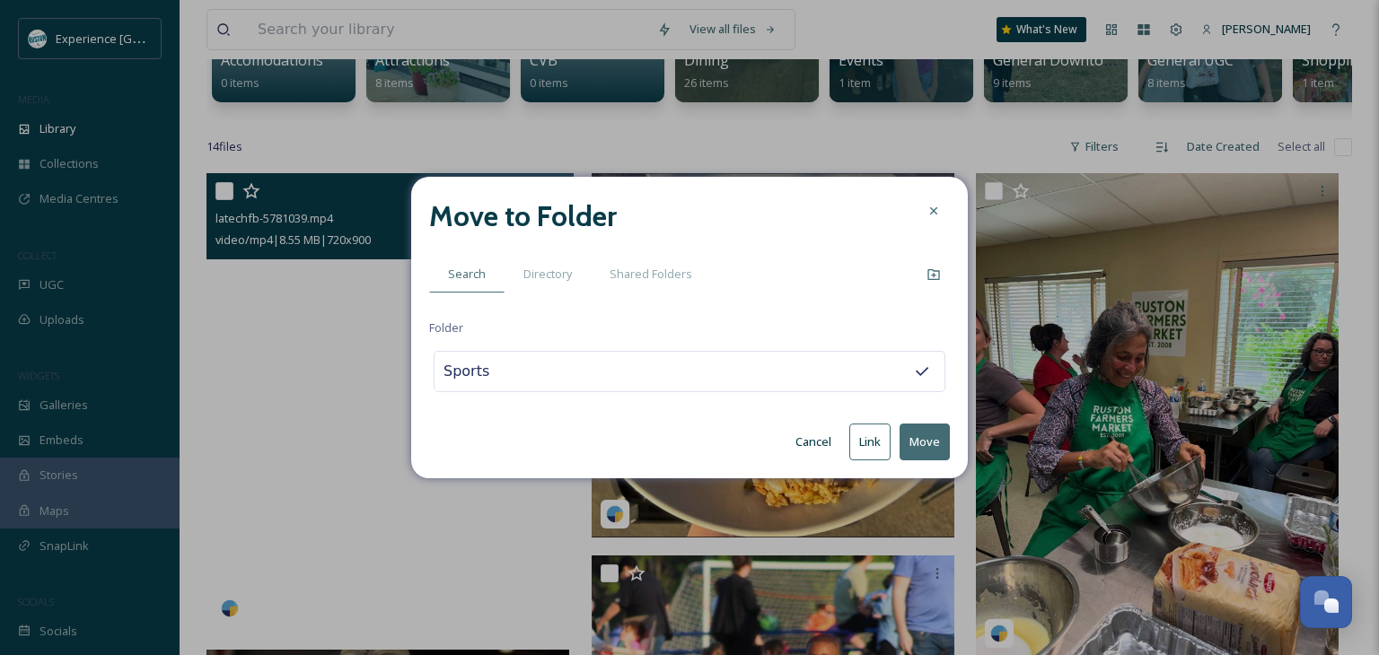
click at [933, 433] on button "Move" at bounding box center [925, 442] width 50 height 37
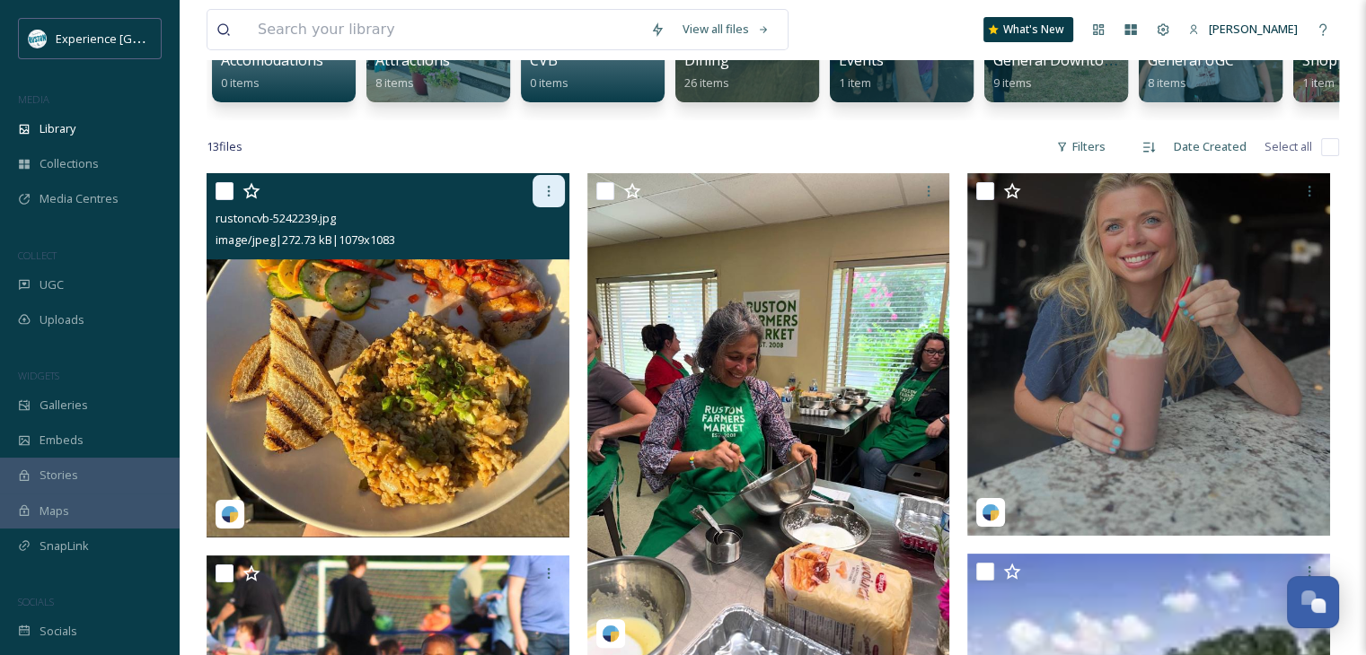
click at [549, 197] on icon at bounding box center [548, 191] width 3 height 11
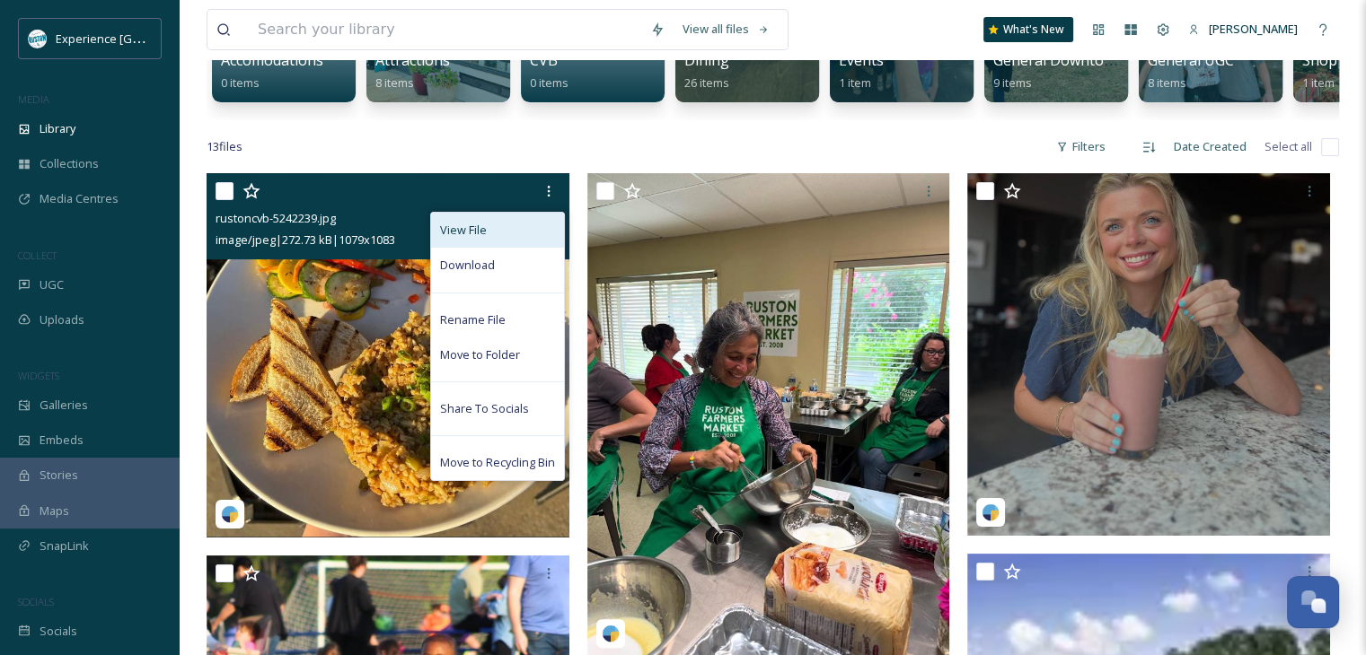
click at [485, 244] on div "View File" at bounding box center [497, 230] width 133 height 35
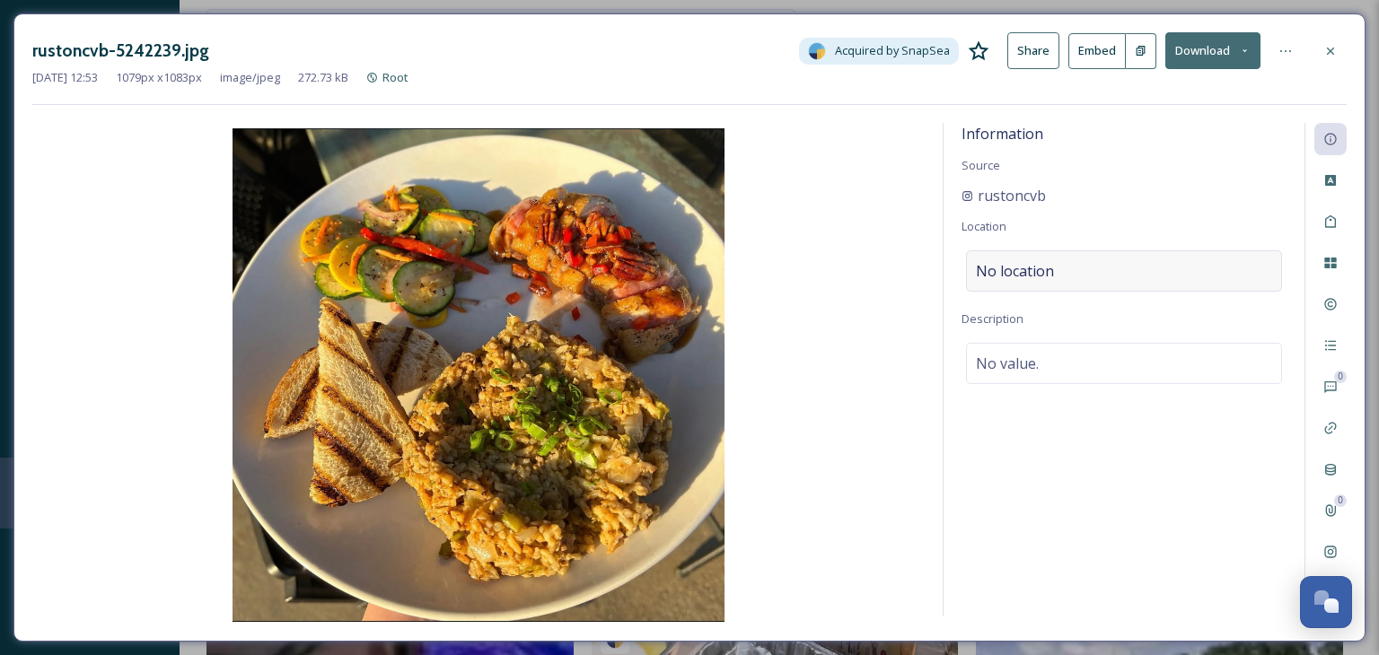
click at [1130, 266] on div "No location" at bounding box center [1124, 271] width 316 height 41
click at [1130, 266] on input at bounding box center [1124, 271] width 314 height 40
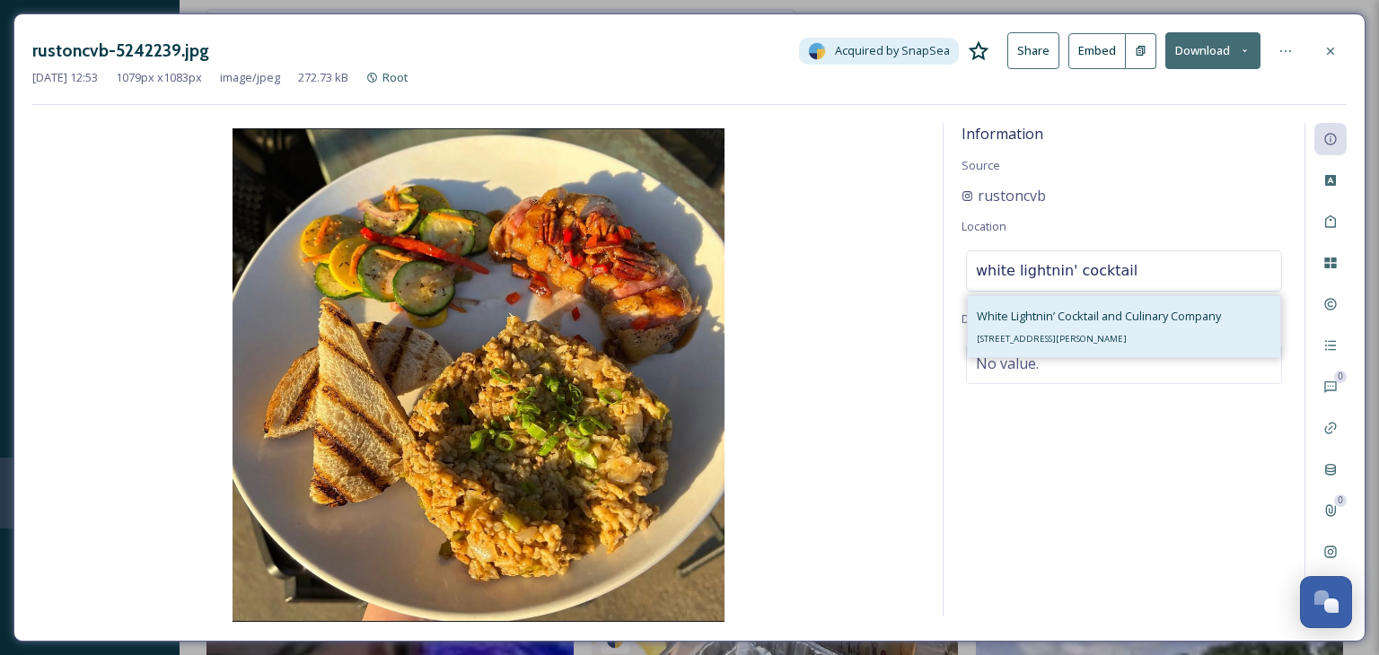
type input "white lightnin' cocktail"
click at [1156, 341] on div "White Lightnin’ Cocktail and Culinary Company [STREET_ADDRESS]" at bounding box center [1099, 326] width 244 height 43
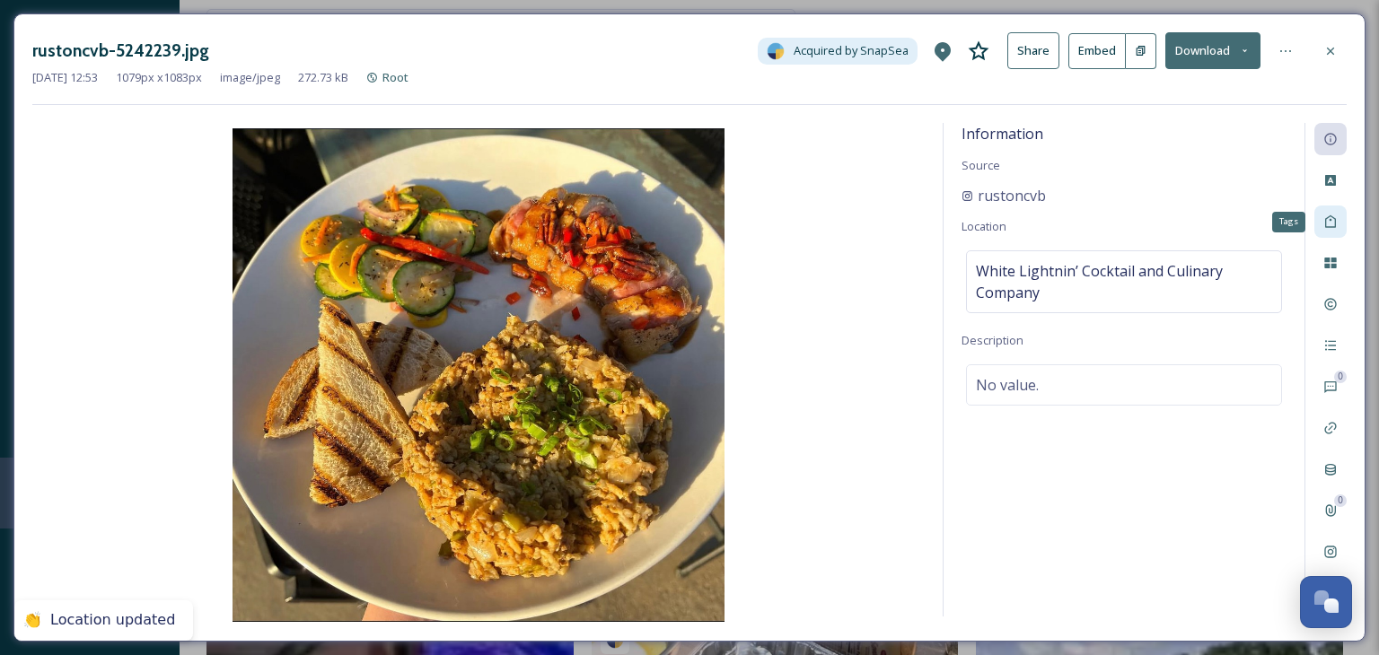
click at [1341, 216] on div "Tags" at bounding box center [1330, 222] width 32 height 32
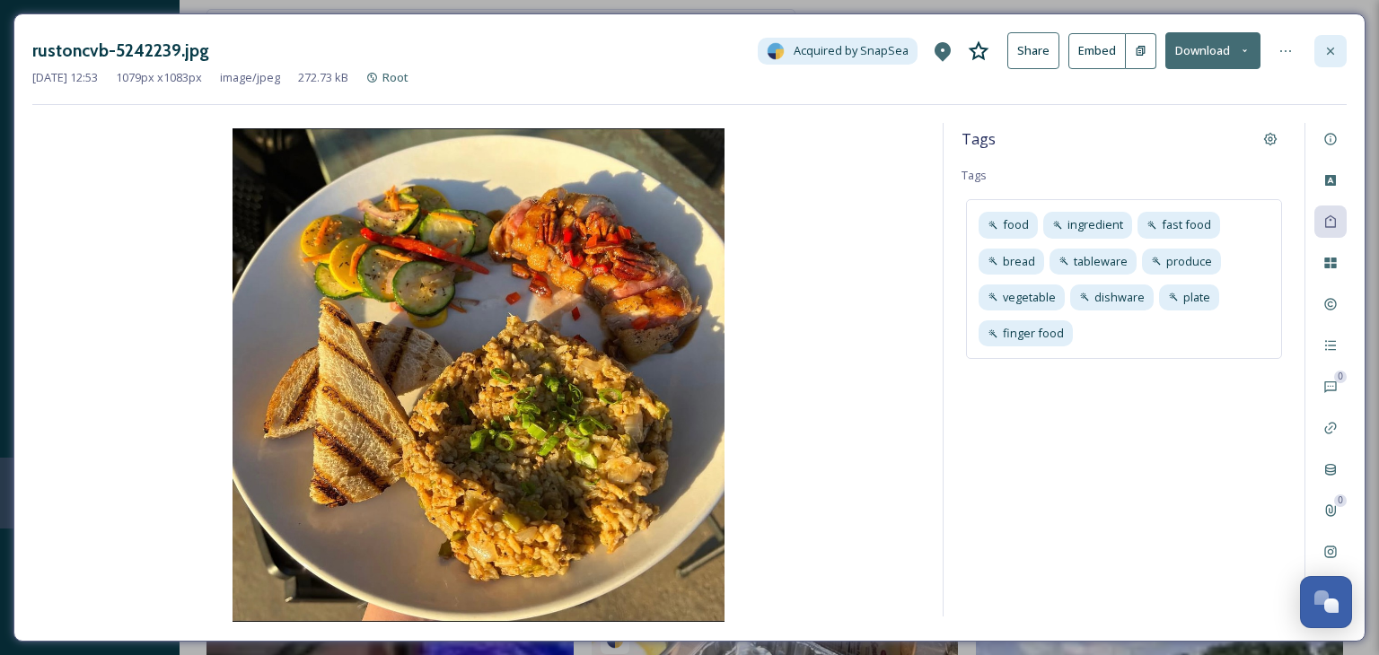
click at [1335, 46] on icon at bounding box center [1330, 51] width 14 height 14
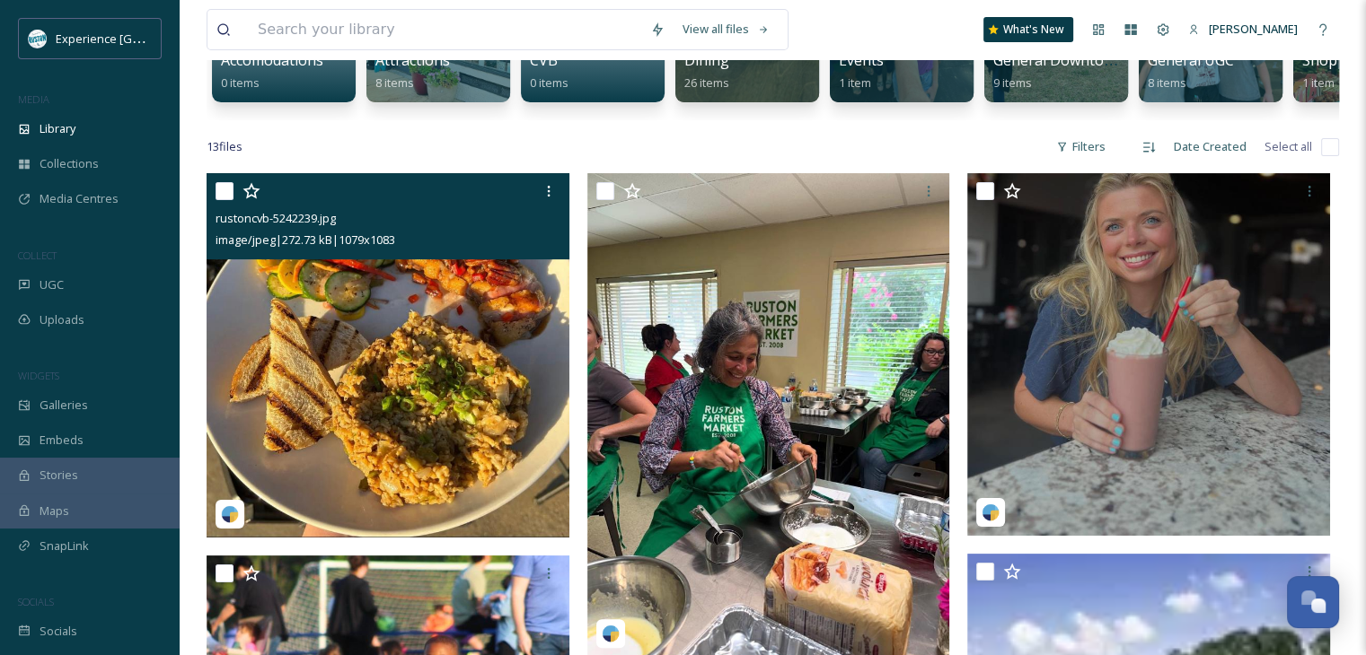
click at [212, 201] on div "rustoncvb-5242239.jpg image/jpeg | 272.73 kB | 1079 x 1083" at bounding box center [388, 216] width 363 height 86
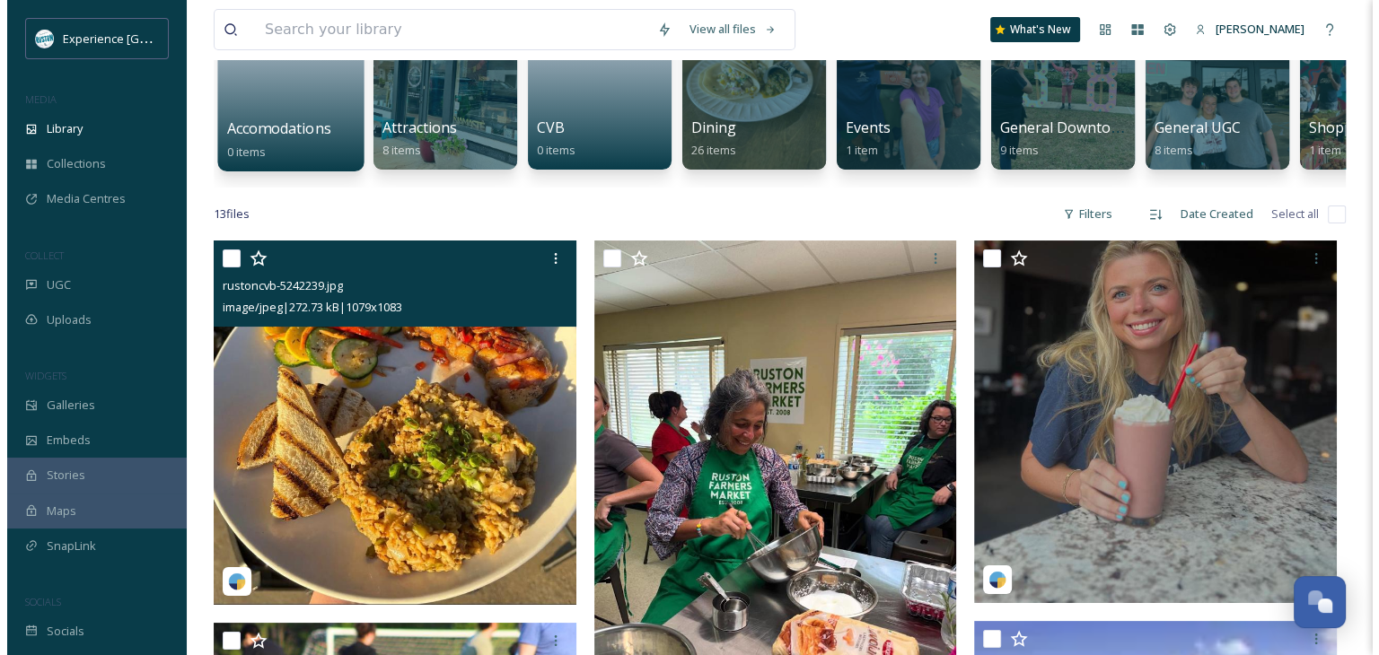
scroll to position [90, 0]
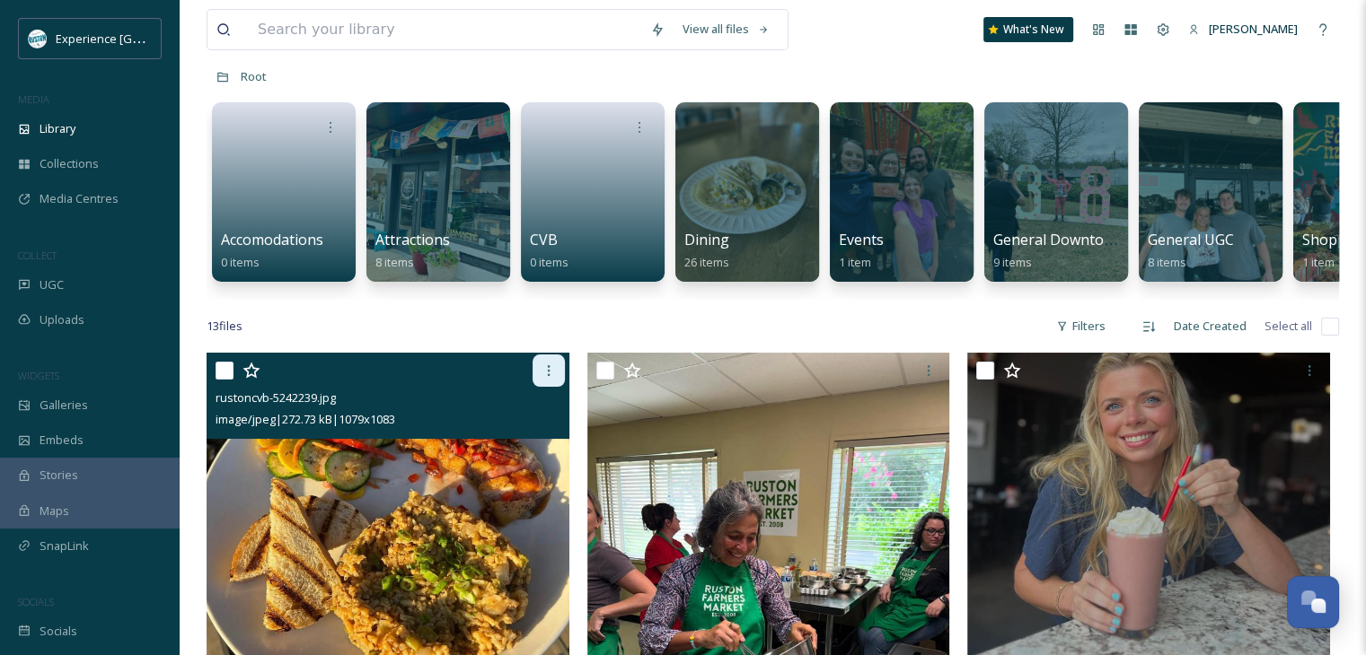
click at [541, 378] on icon at bounding box center [548, 371] width 14 height 14
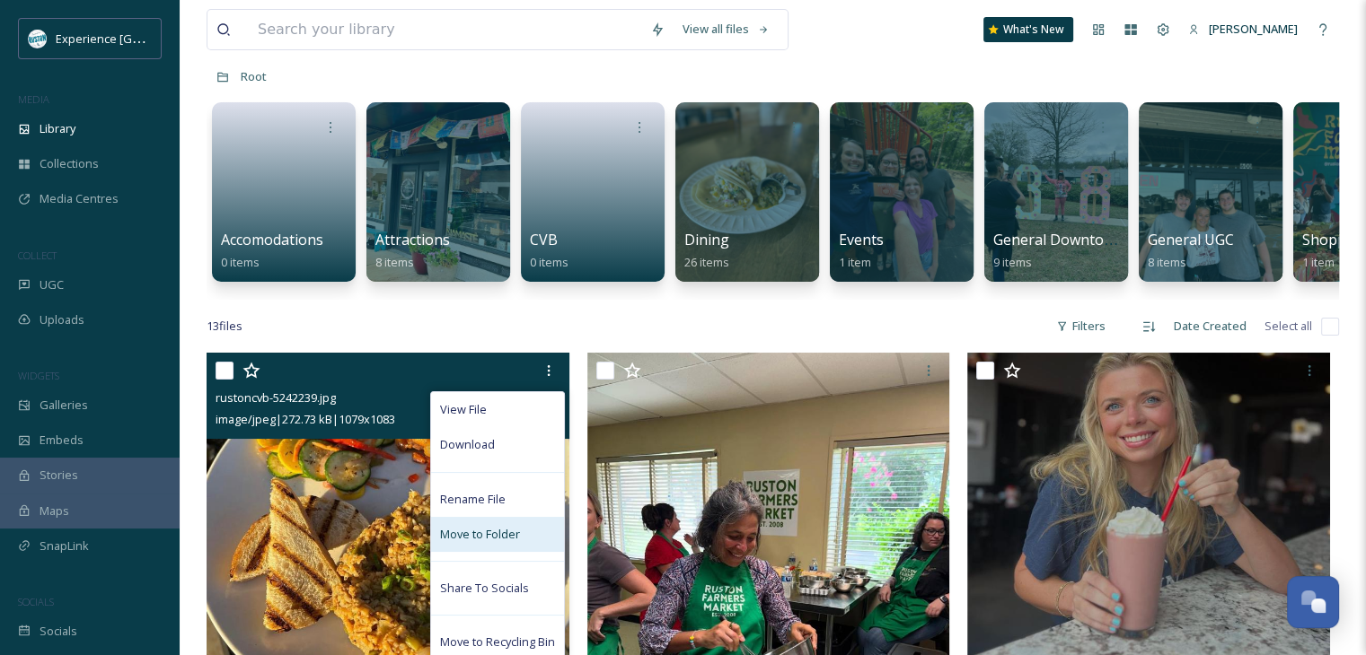
click at [492, 543] on span "Move to Folder" at bounding box center [480, 534] width 80 height 17
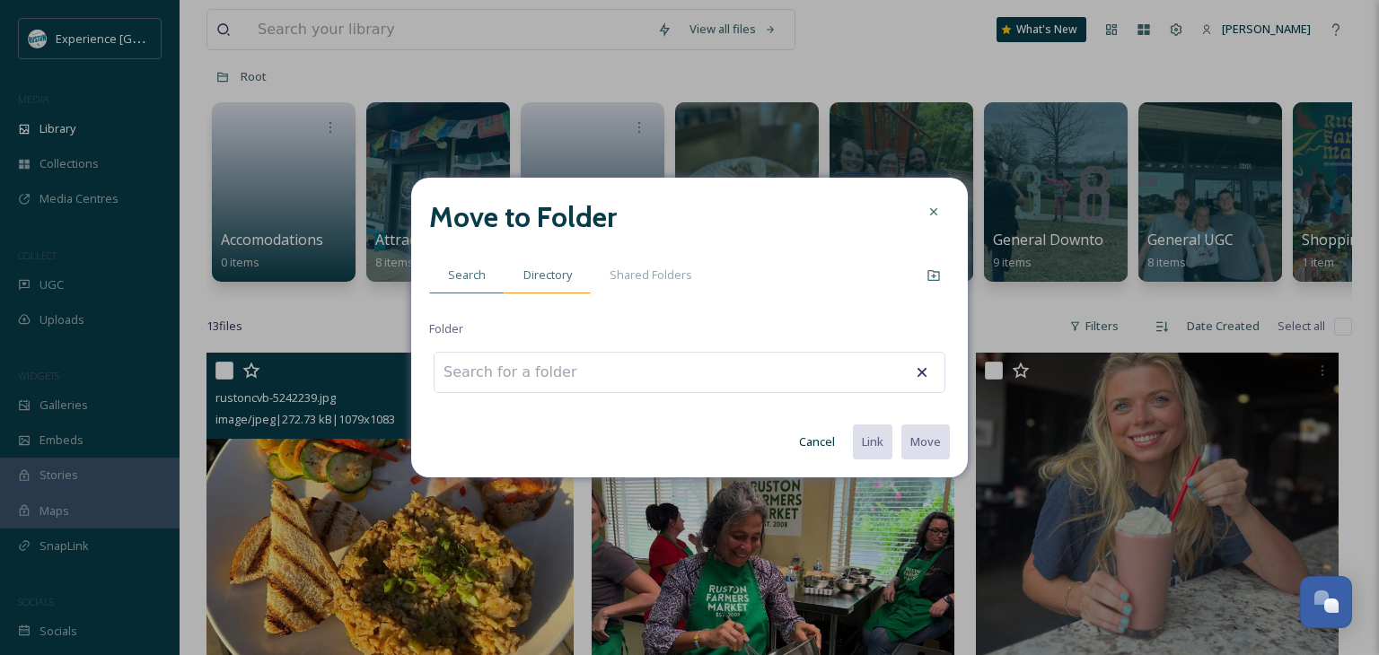
click at [554, 280] on span "Directory" at bounding box center [547, 275] width 48 height 17
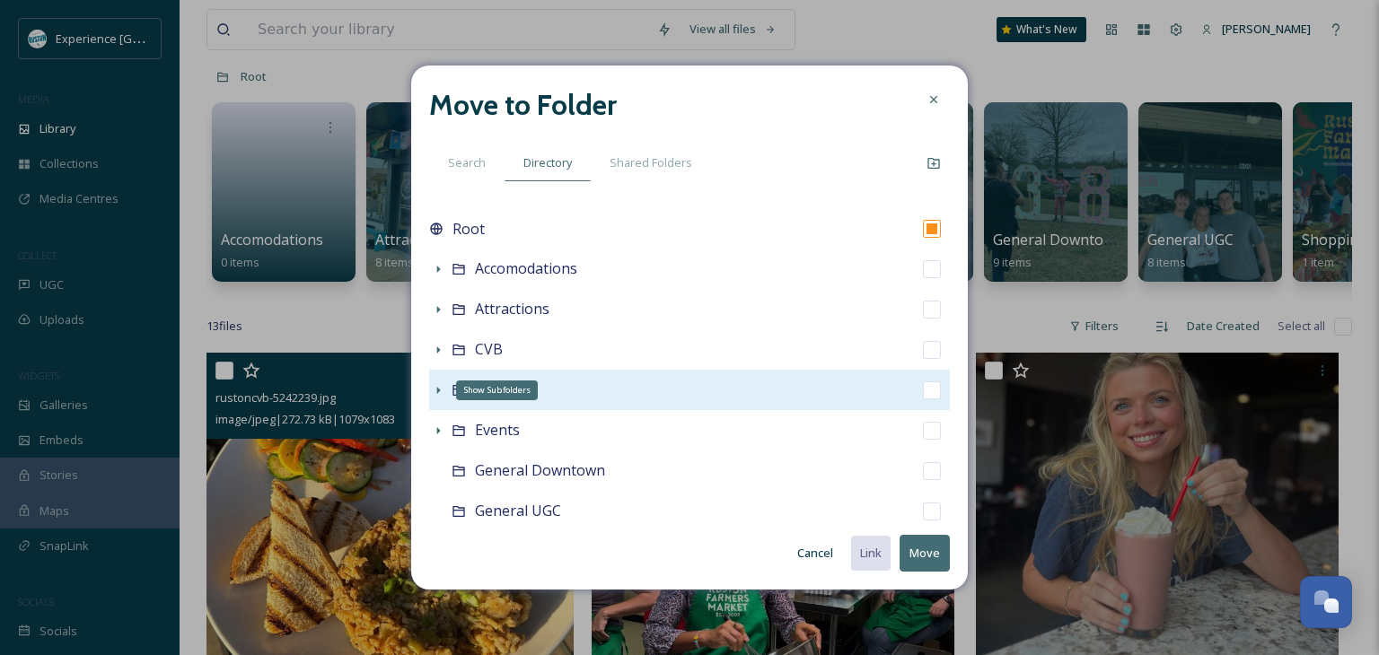
click at [438, 391] on icon at bounding box center [439, 390] width 4 height 7
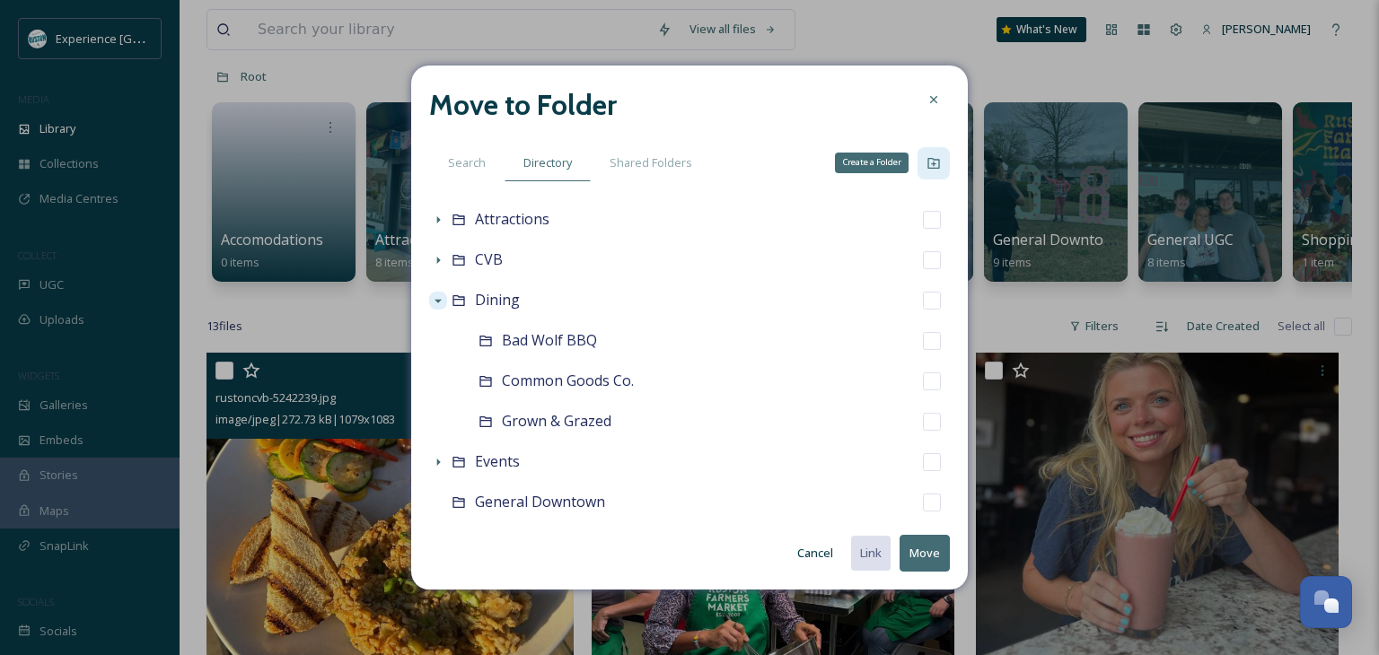
click at [928, 163] on icon at bounding box center [934, 163] width 12 height 11
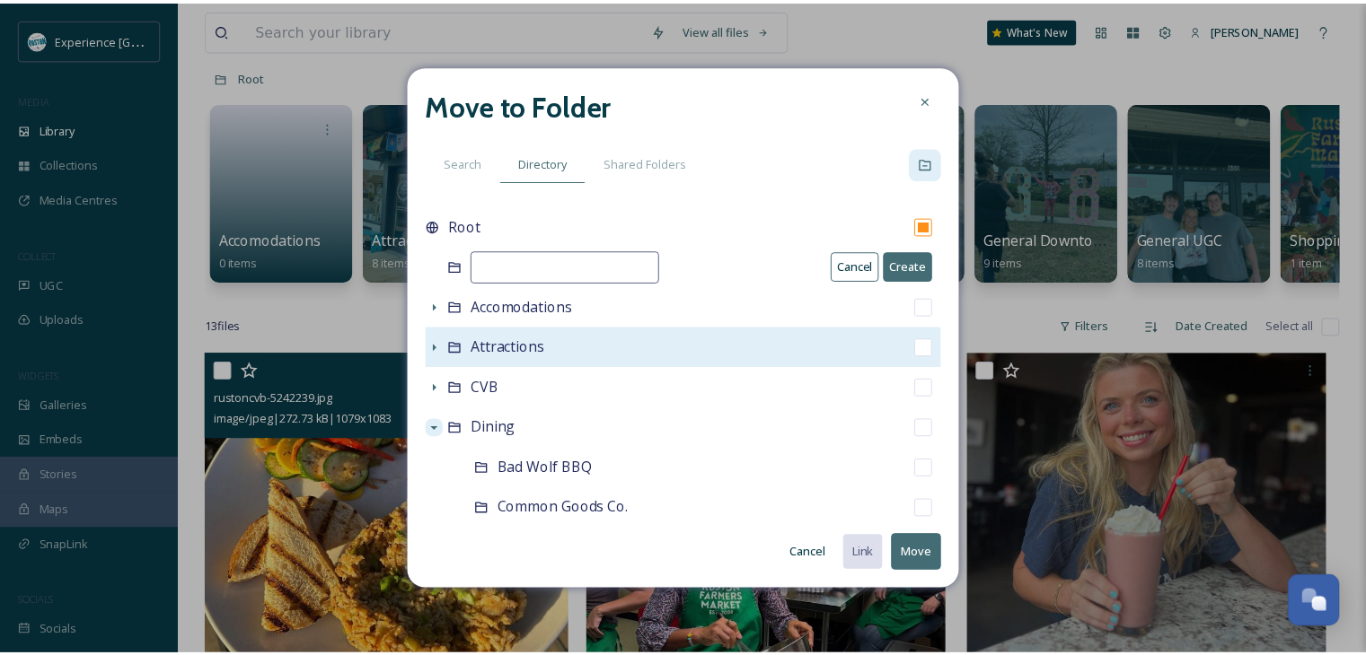
scroll to position [0, 0]
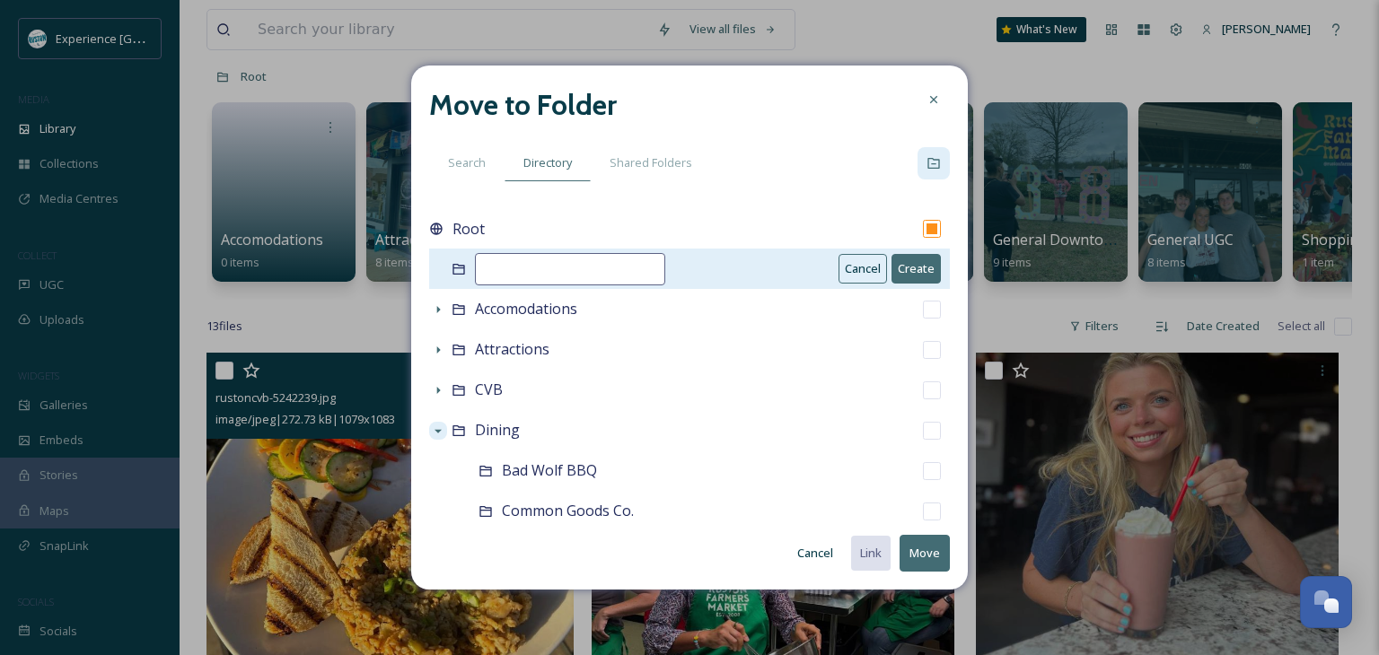
click at [839, 268] on button "Cancel" at bounding box center [863, 269] width 48 height 30
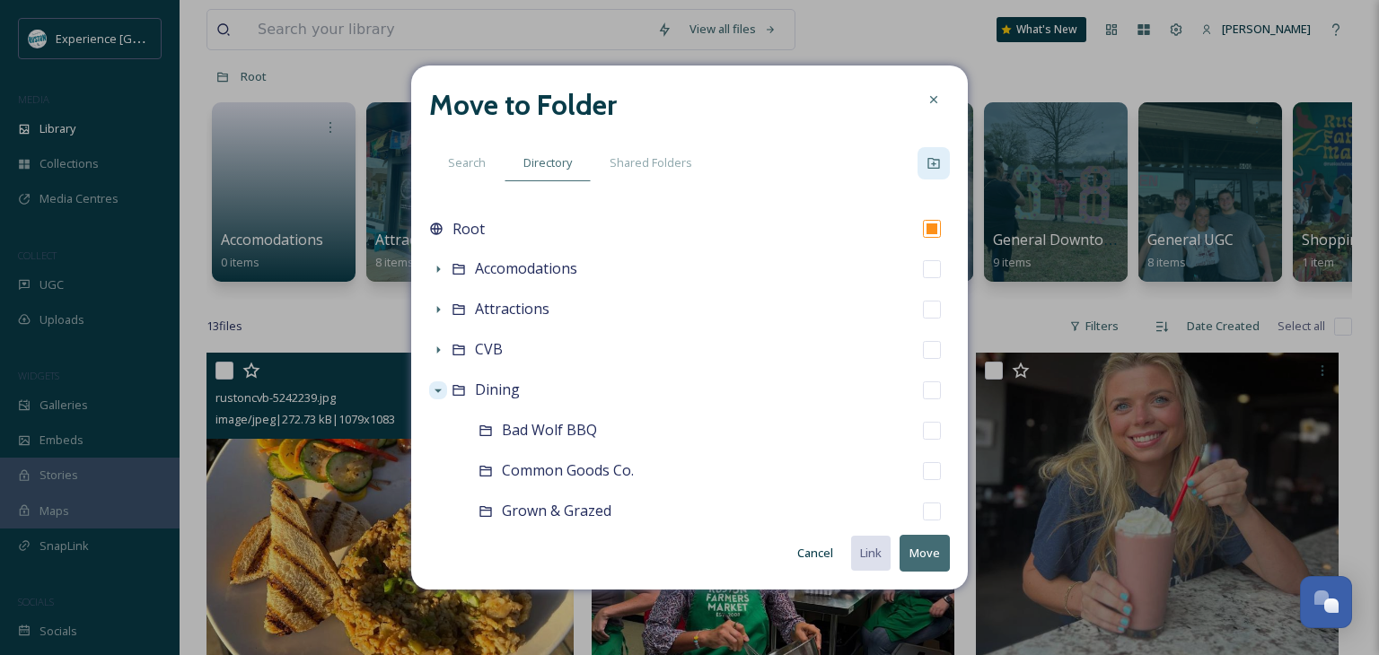
click at [822, 558] on button "Cancel" at bounding box center [815, 553] width 54 height 35
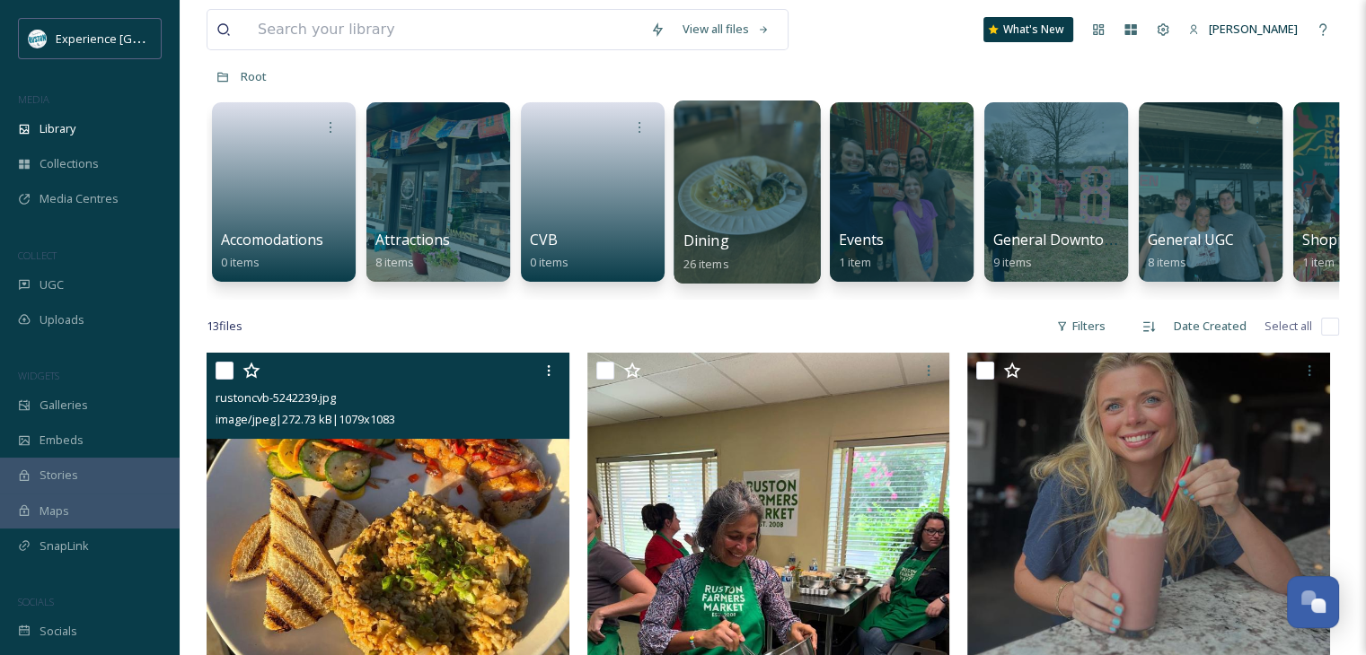
click at [769, 164] on div at bounding box center [746, 192] width 146 height 183
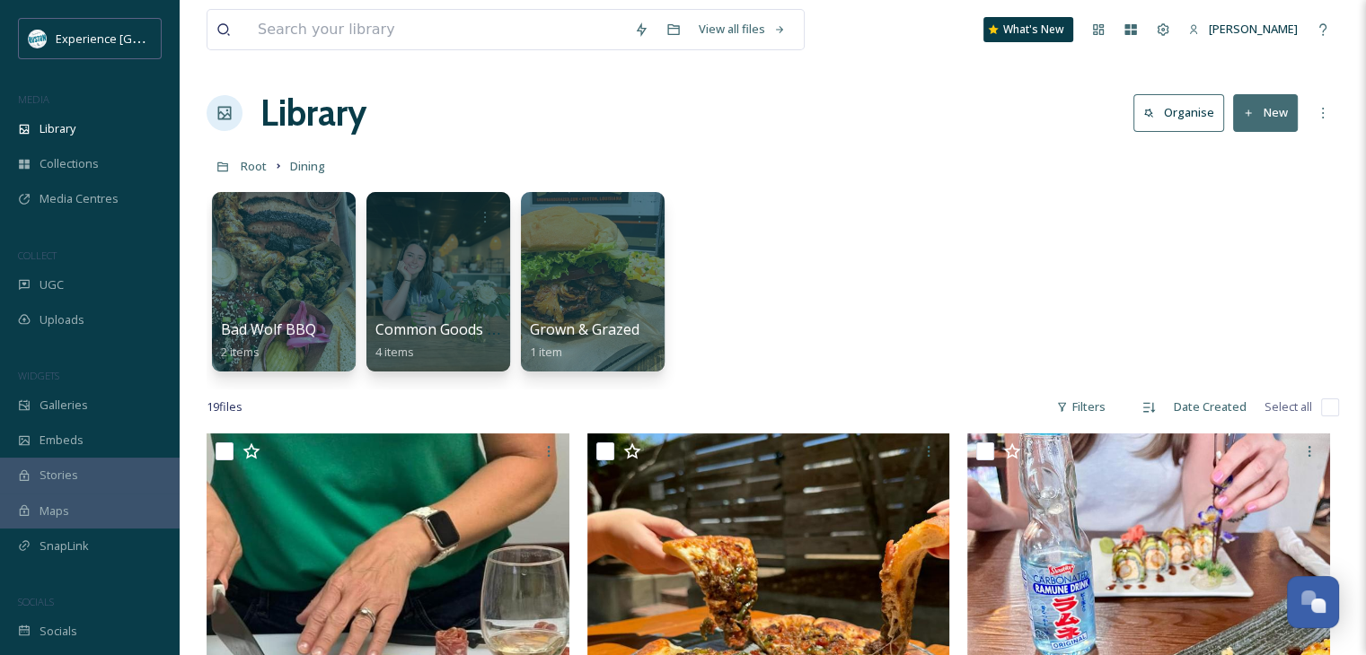
click at [1263, 116] on button "New" at bounding box center [1265, 112] width 65 height 37
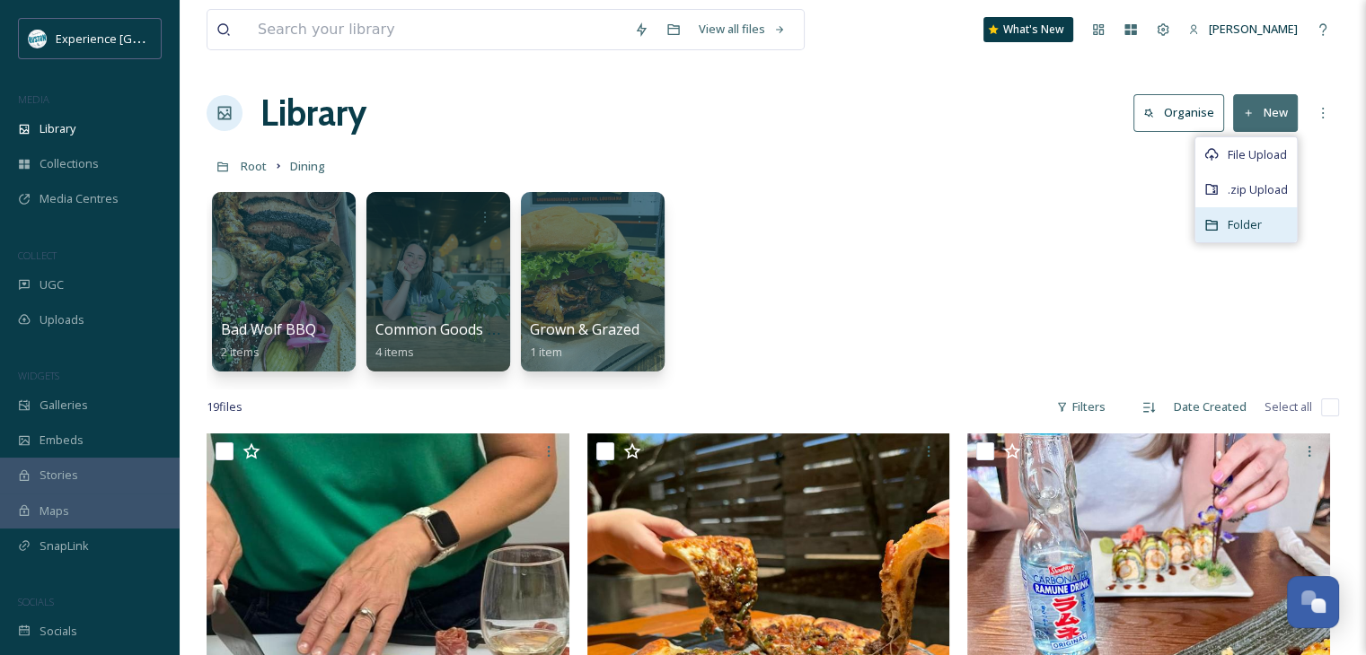
click at [1241, 217] on span "Folder" at bounding box center [1244, 224] width 34 height 17
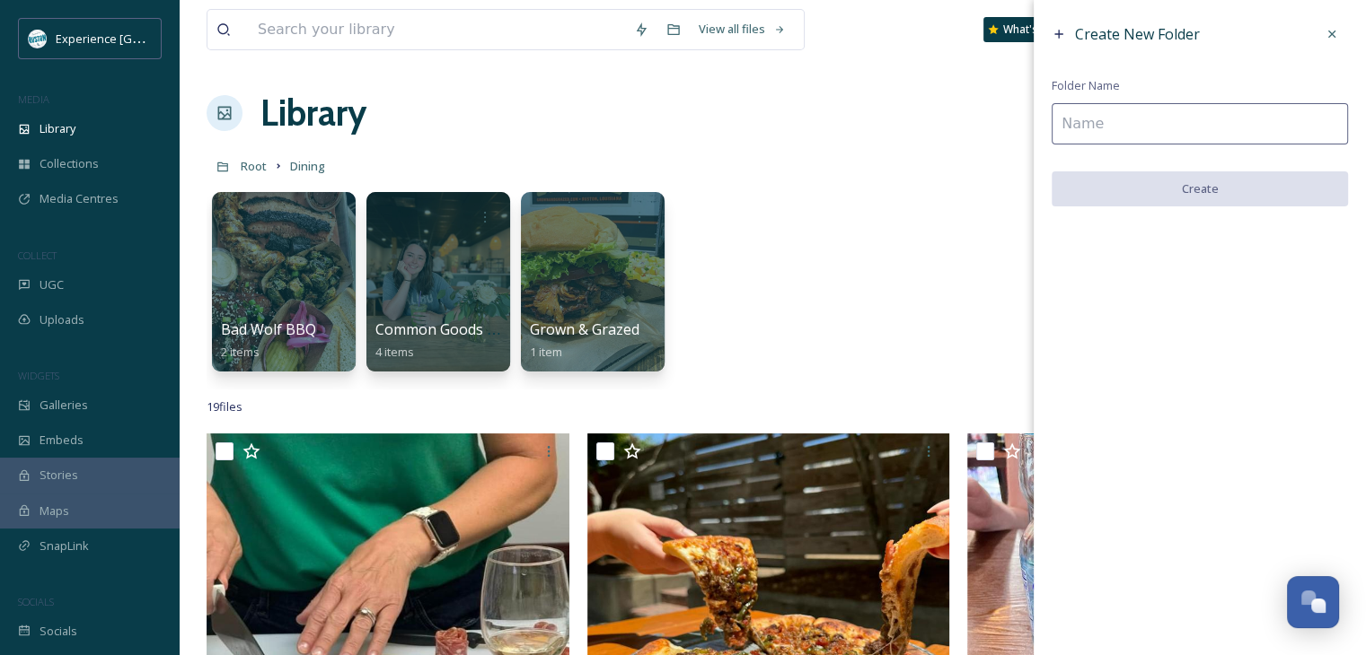
click at [1068, 121] on input at bounding box center [1199, 123] width 296 height 41
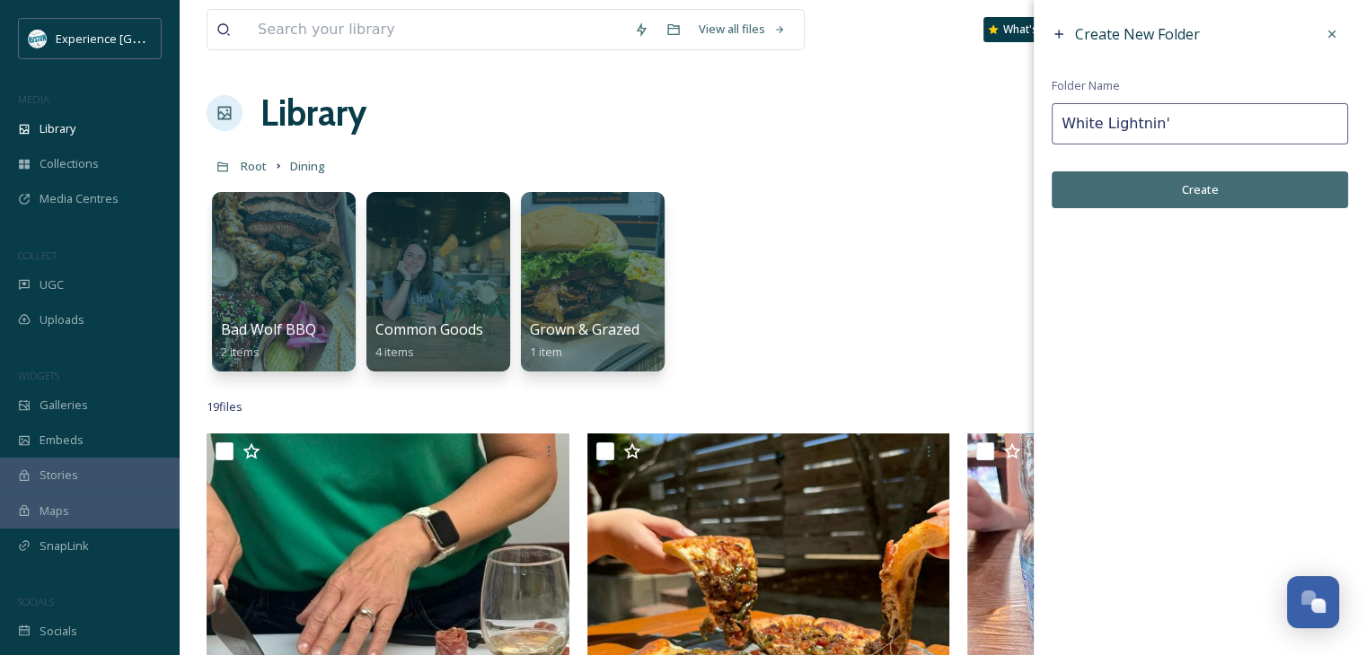
type input "White Lightnin'"
click at [1117, 198] on button "Create" at bounding box center [1199, 189] width 296 height 37
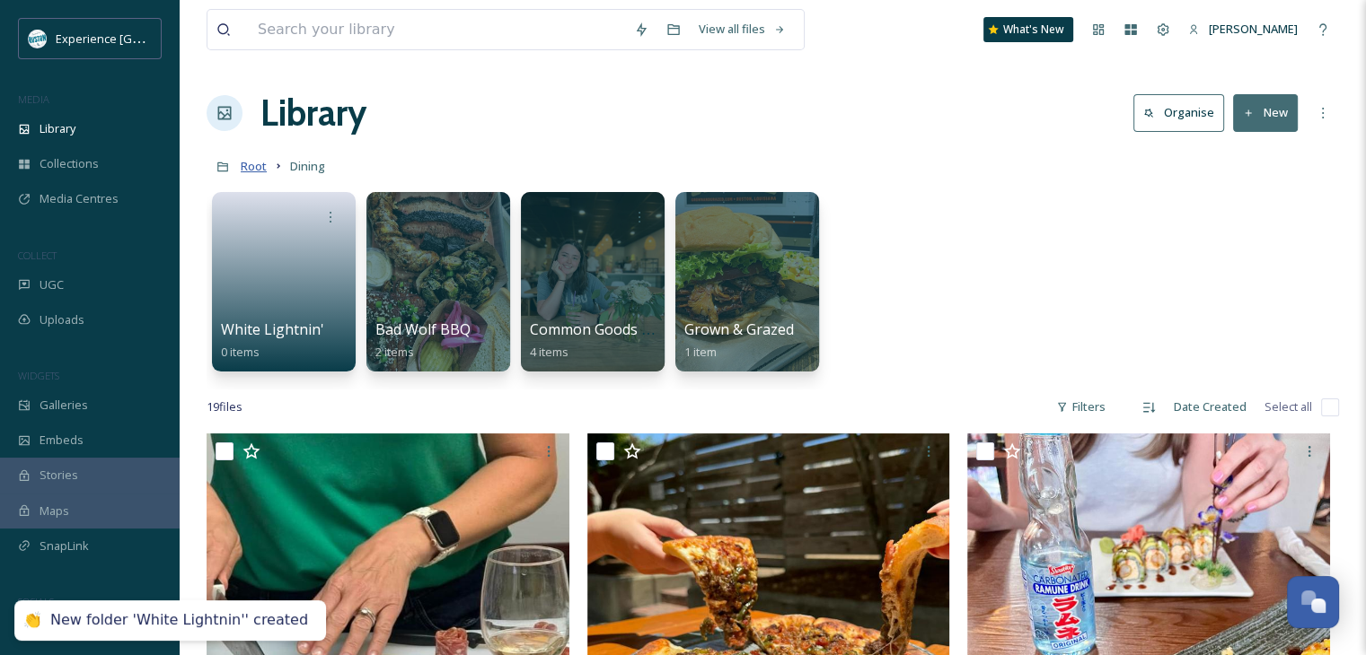
click at [256, 171] on span "Root" at bounding box center [254, 166] width 26 height 16
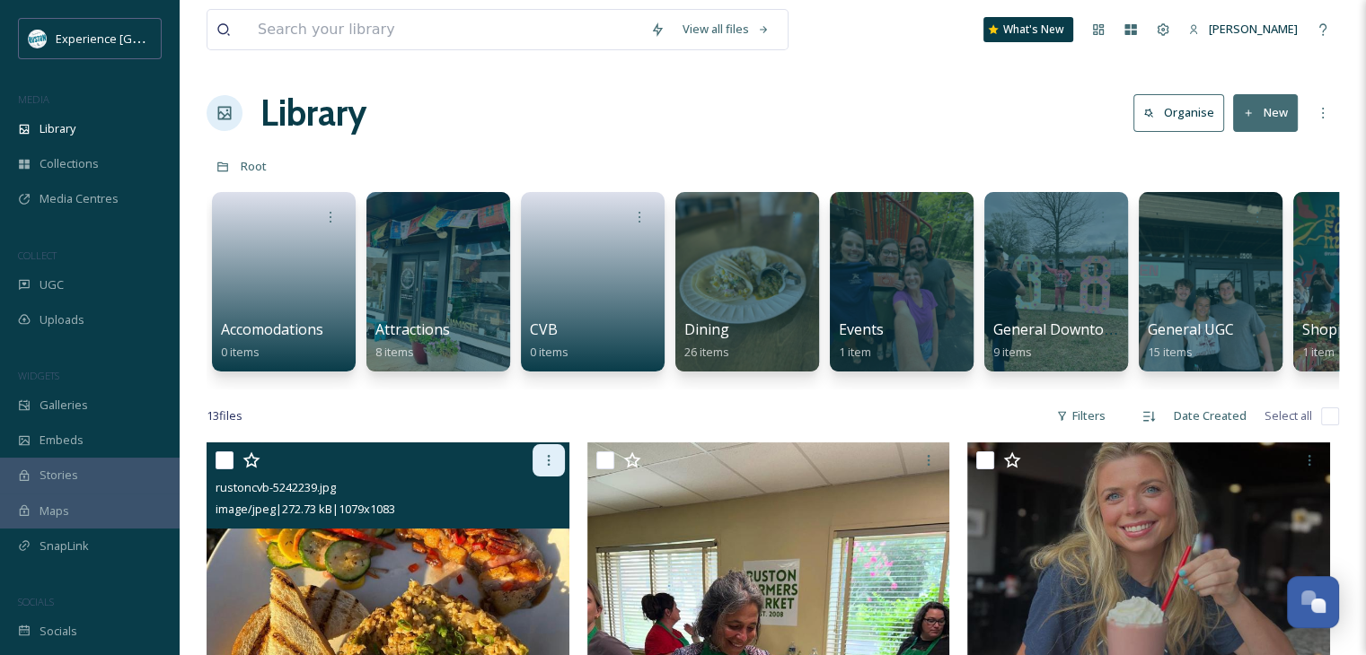
click at [551, 468] on icon at bounding box center [548, 460] width 14 height 14
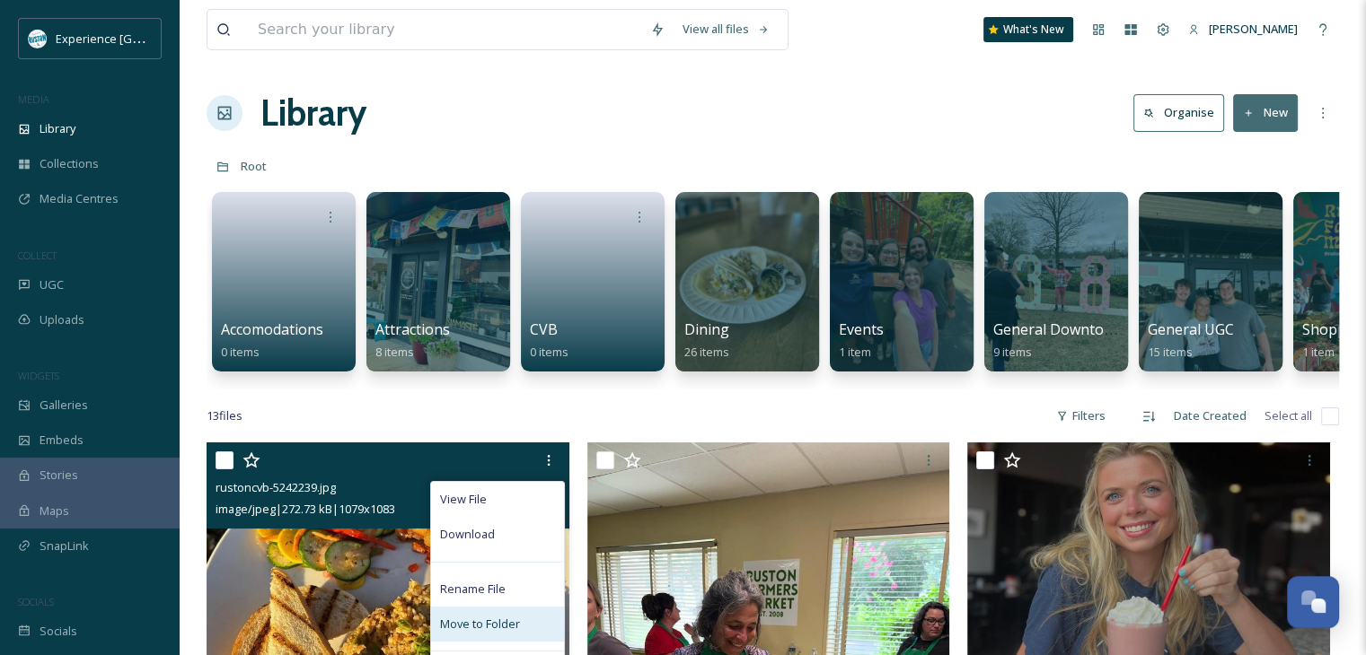
click at [481, 629] on div "Move to Folder" at bounding box center [497, 624] width 133 height 35
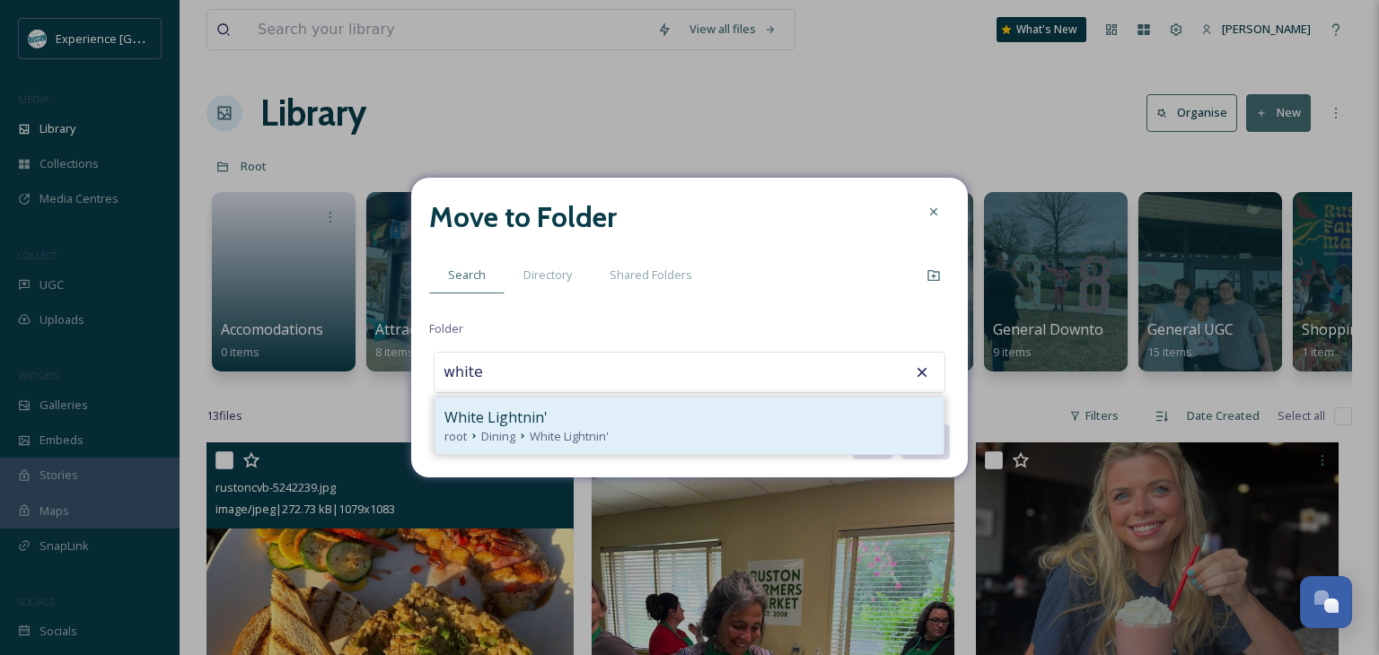
click at [595, 440] on span "White Lightnin'" at bounding box center [569, 436] width 79 height 17
type input "White Lightnin'"
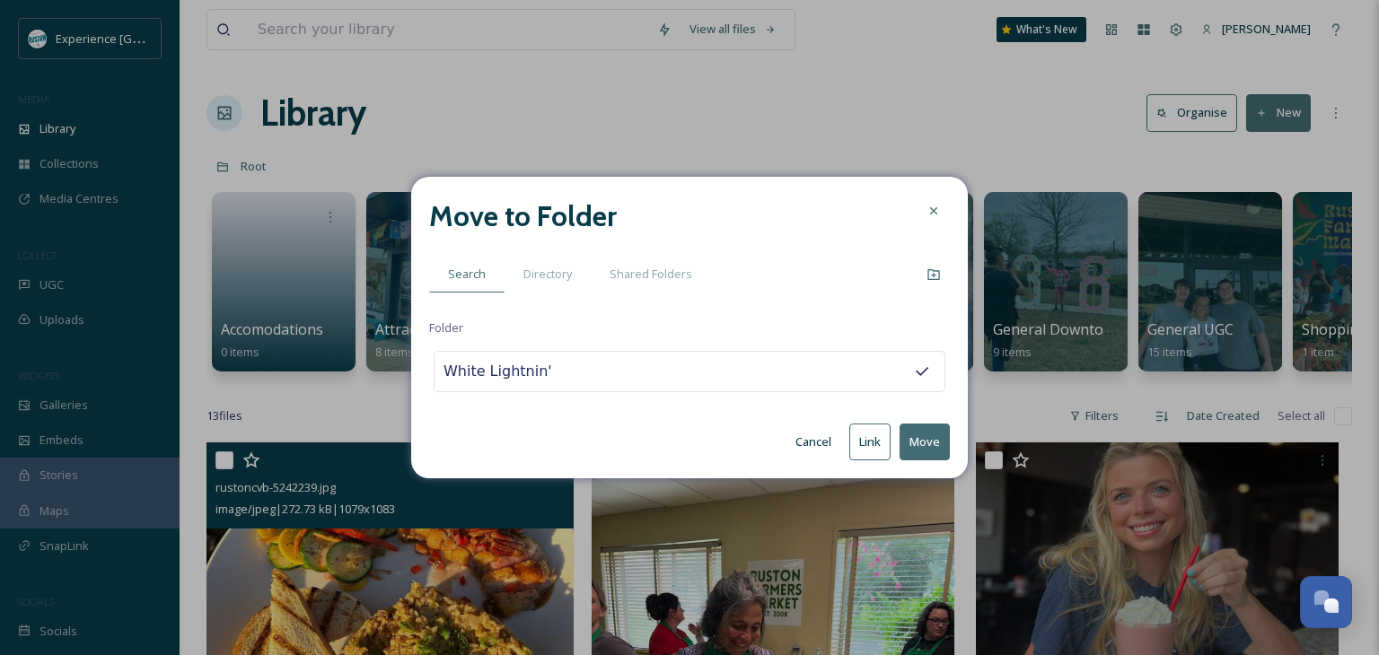
click at [916, 439] on button "Move" at bounding box center [925, 442] width 50 height 37
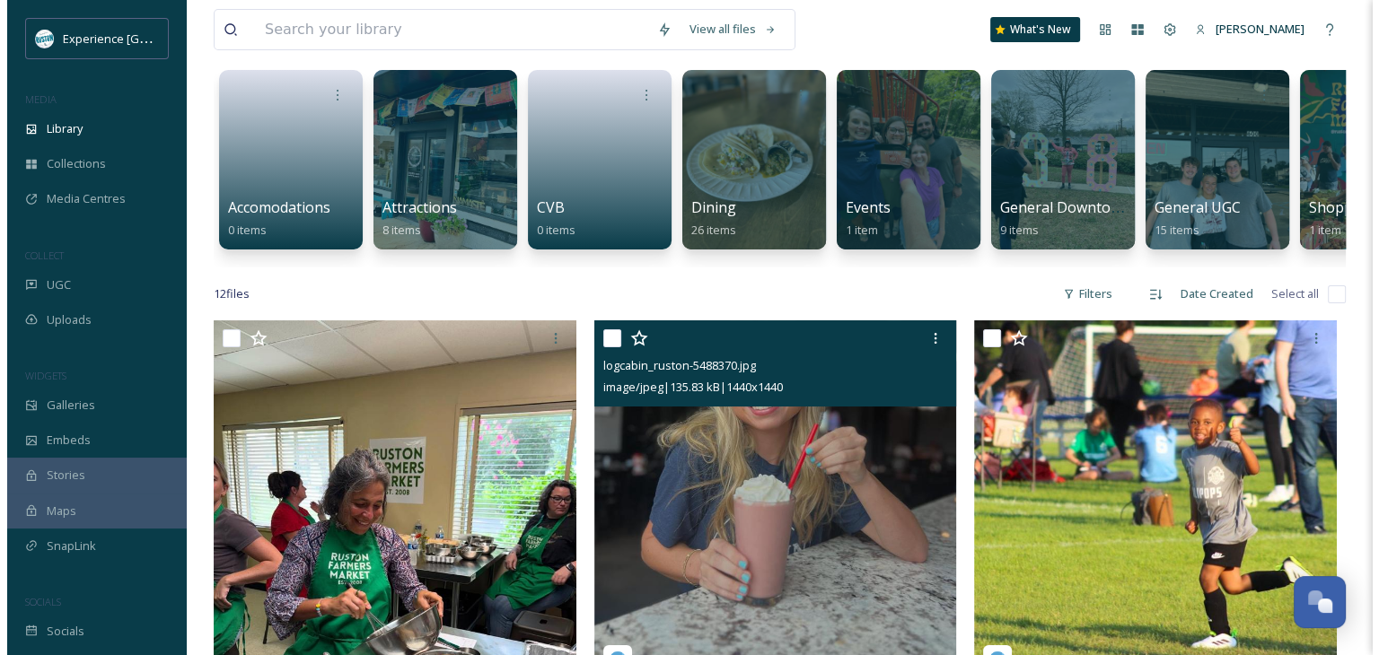
scroll to position [269, 0]
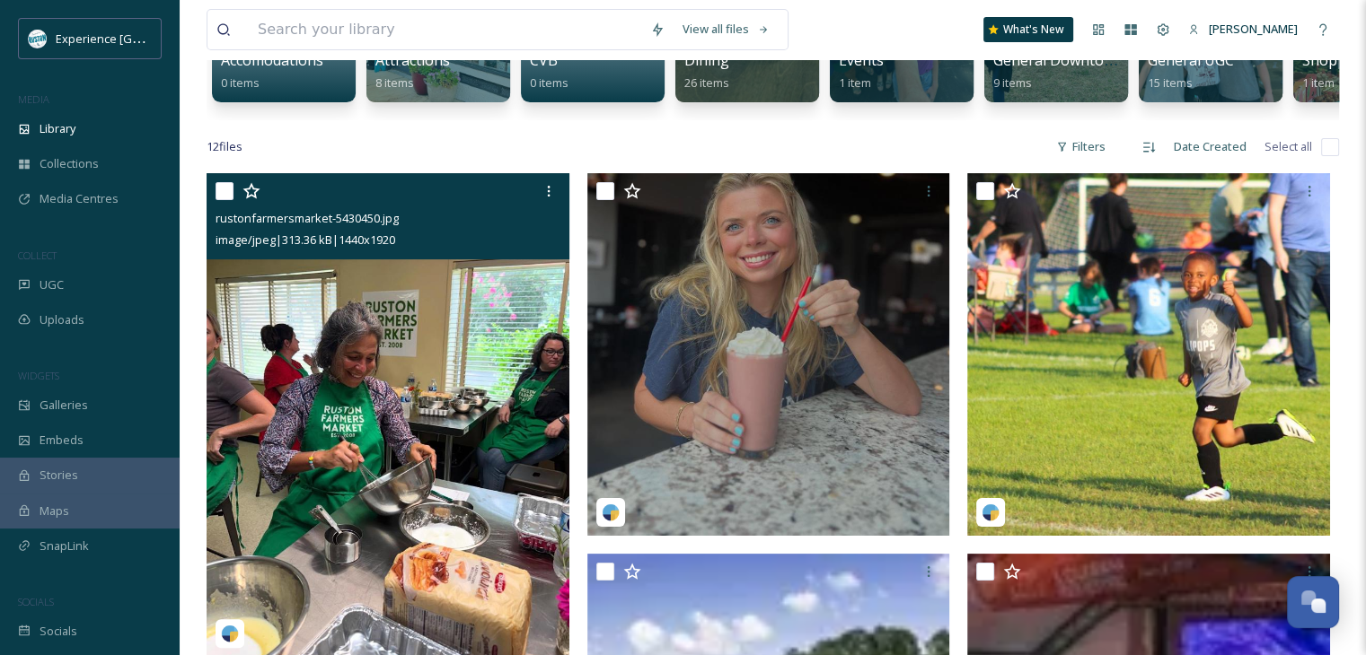
click at [229, 200] on input "checkbox" at bounding box center [224, 191] width 18 height 18
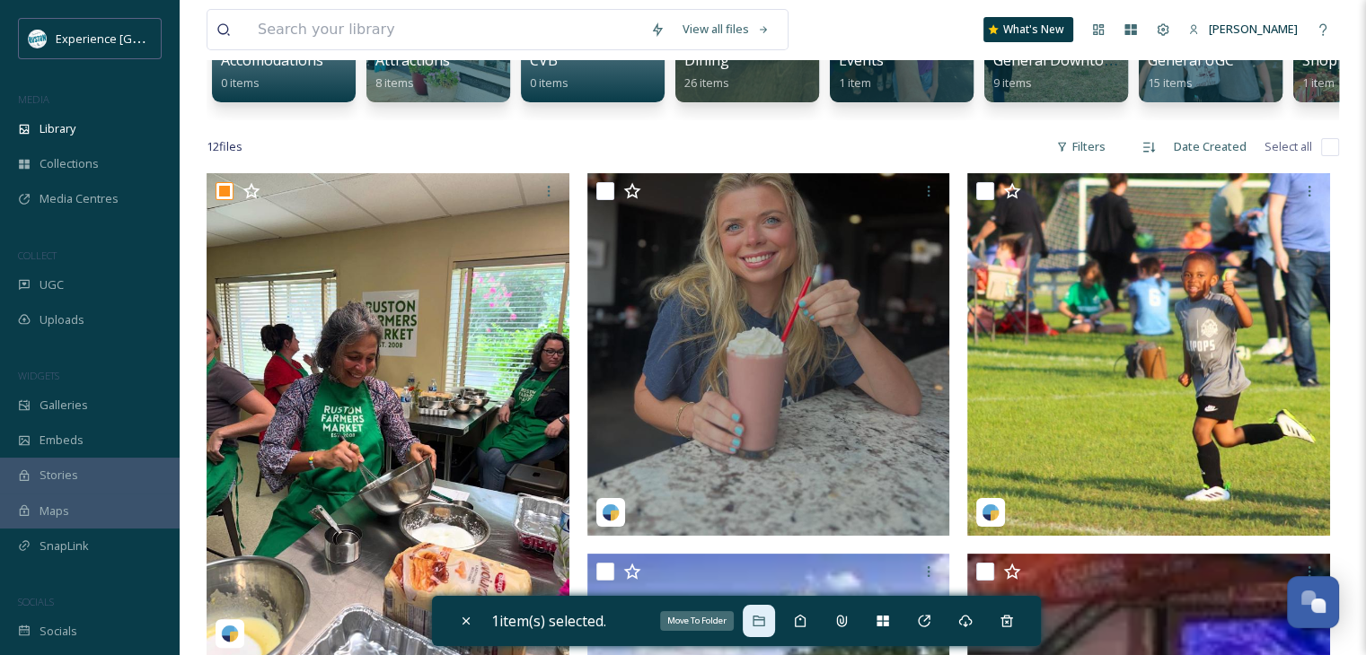
click at [762, 626] on icon at bounding box center [758, 621] width 12 height 11
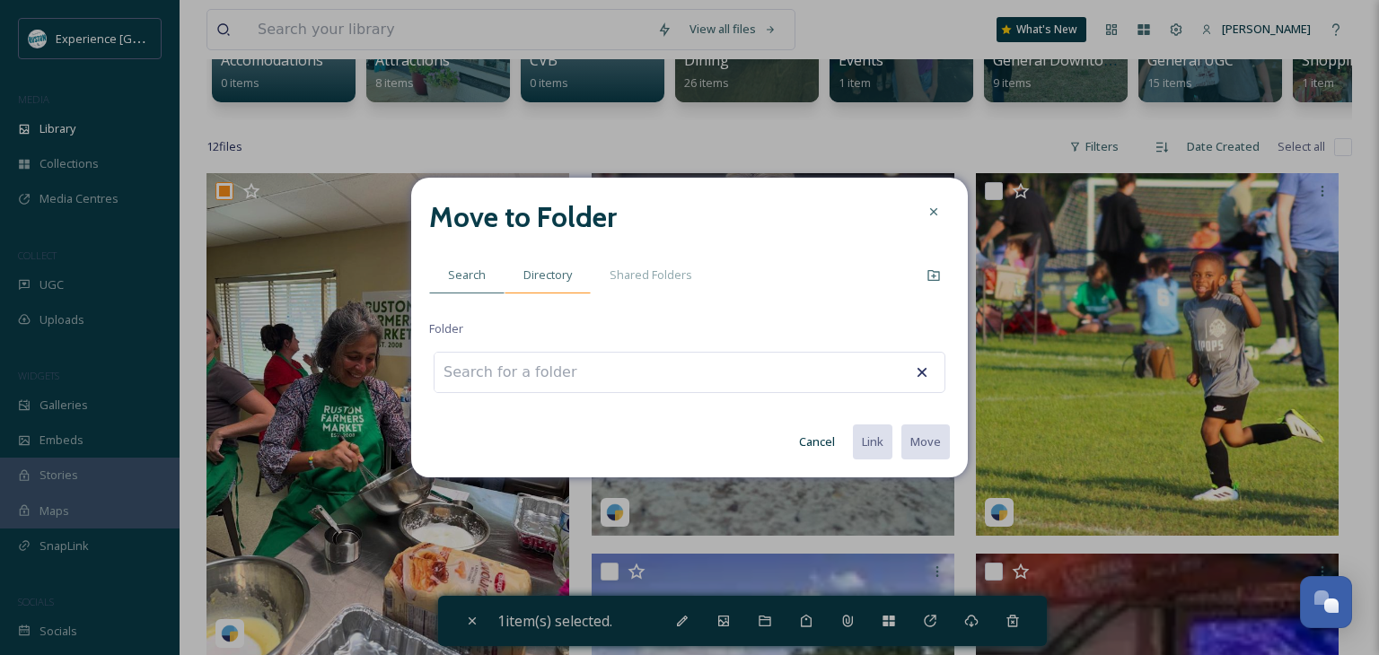
click at [564, 285] on div "Directory" at bounding box center [548, 275] width 86 height 37
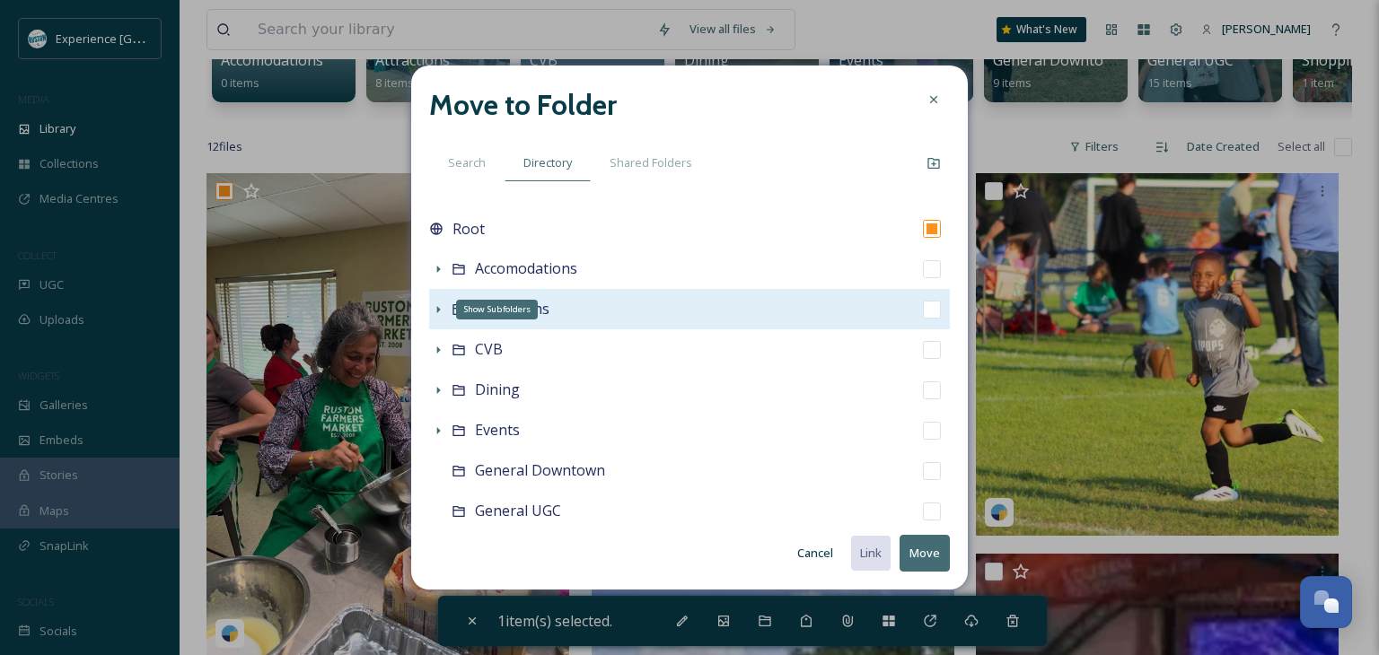
click at [437, 307] on icon at bounding box center [439, 309] width 4 height 7
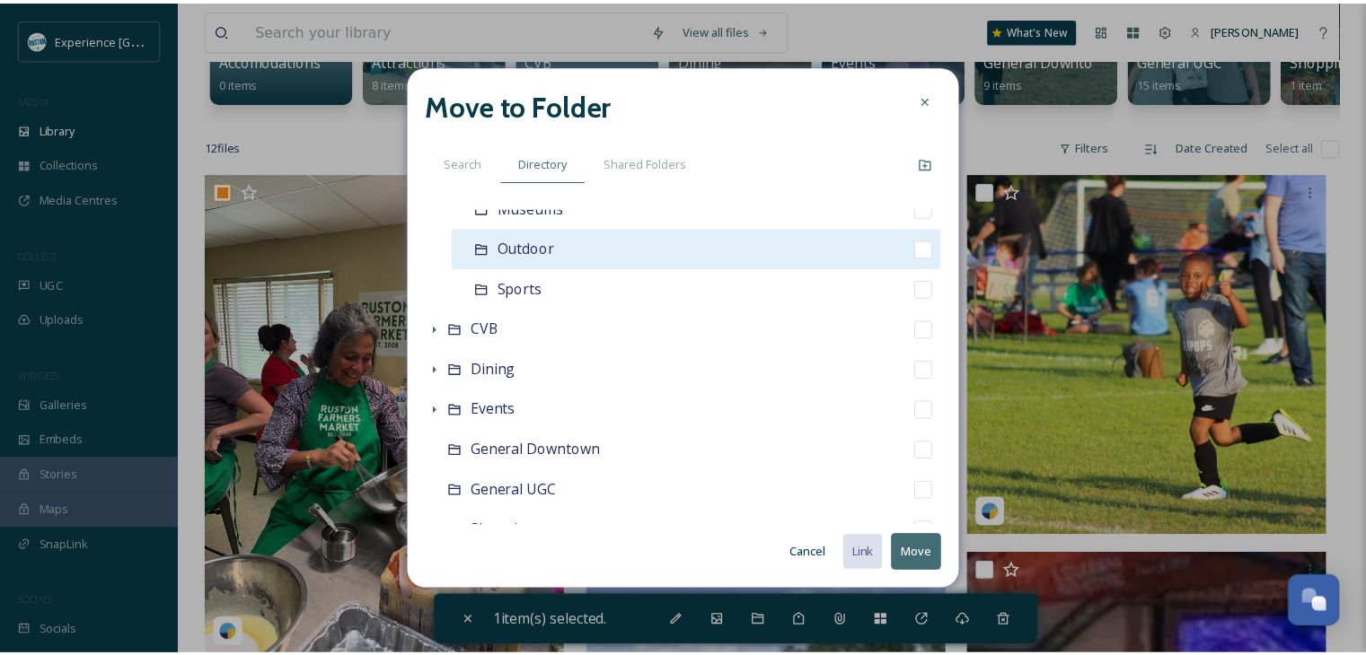
scroll to position [63, 0]
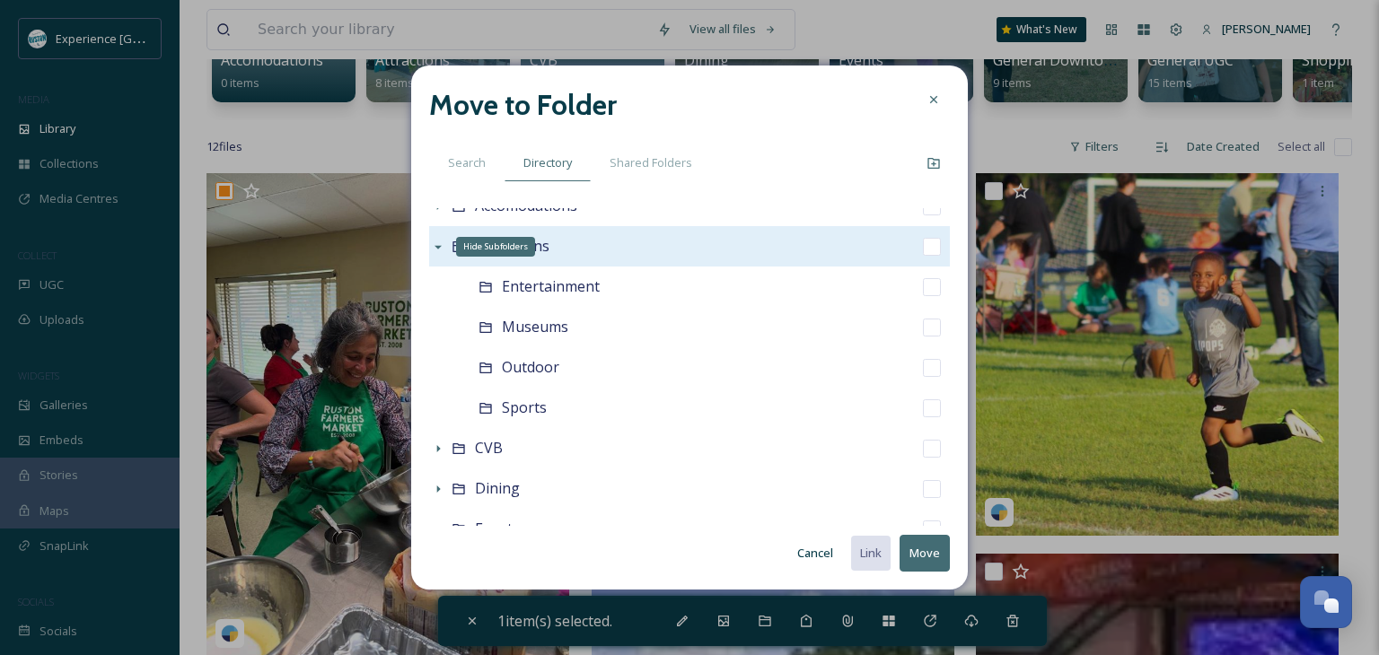
click at [435, 245] on icon at bounding box center [438, 247] width 14 height 14
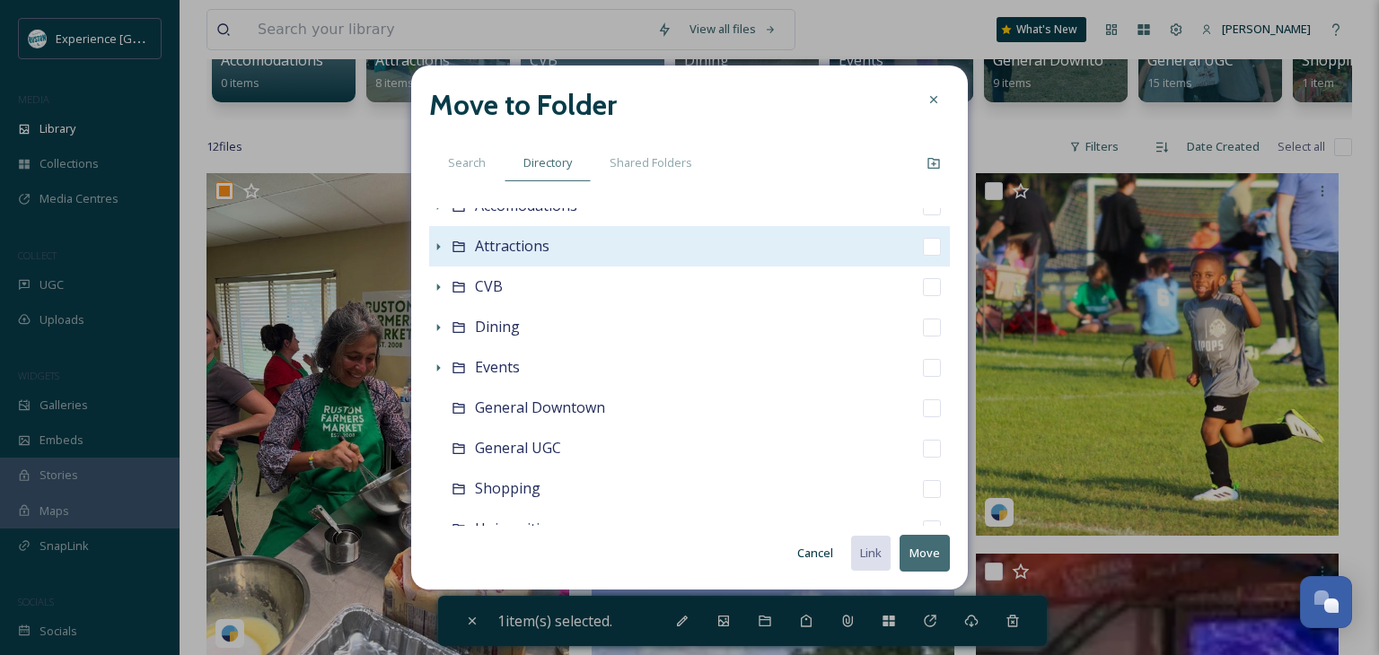
click at [828, 553] on button "Cancel" at bounding box center [815, 553] width 54 height 35
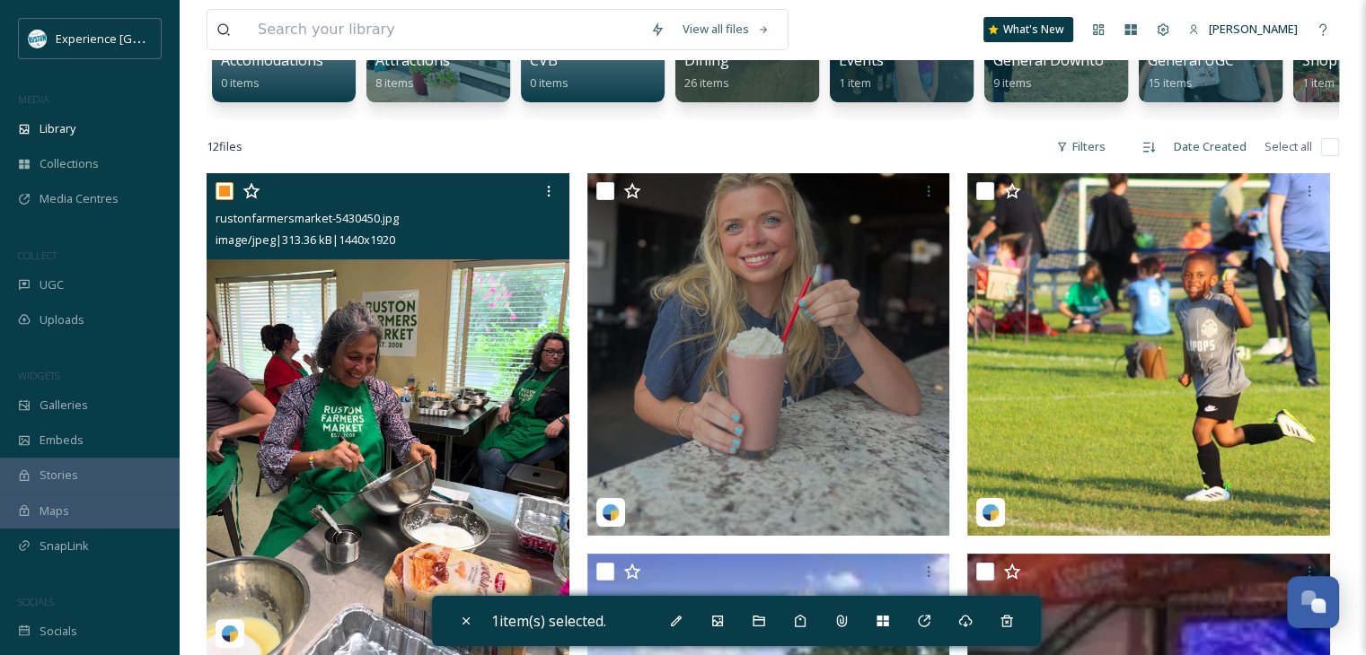
click at [225, 200] on input "checkbox" at bounding box center [224, 191] width 18 height 18
checkbox input "false"
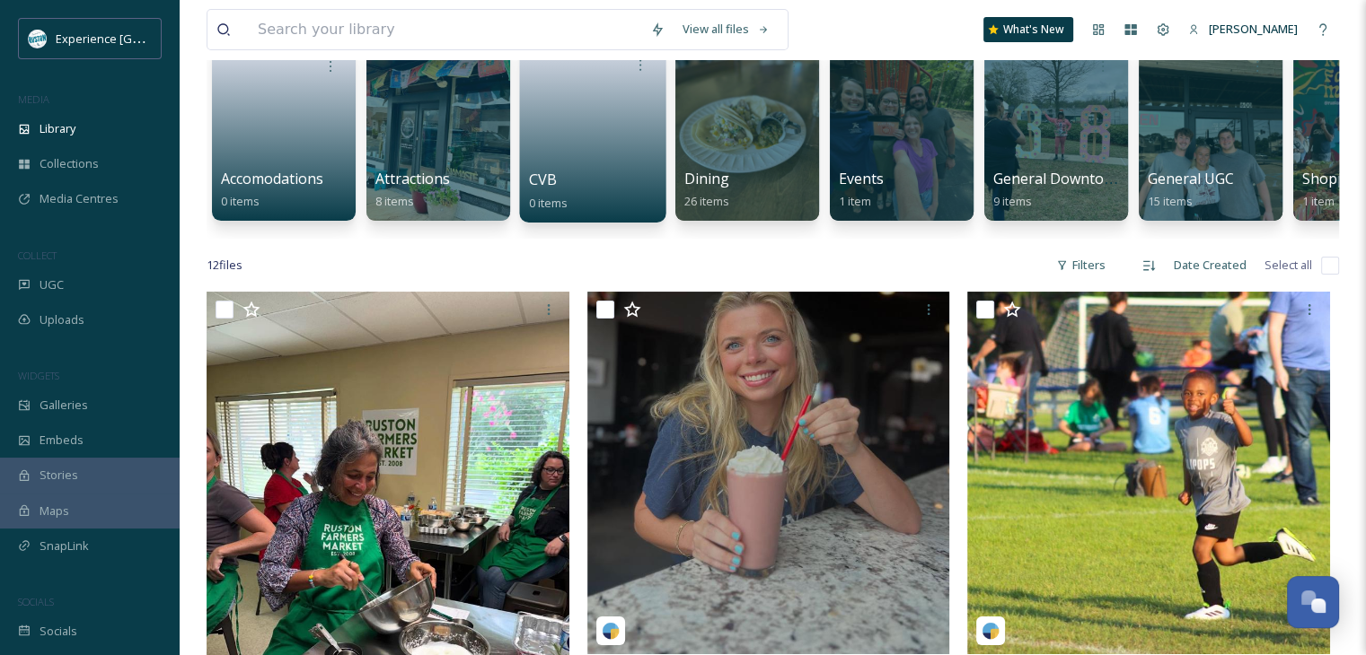
scroll to position [90, 0]
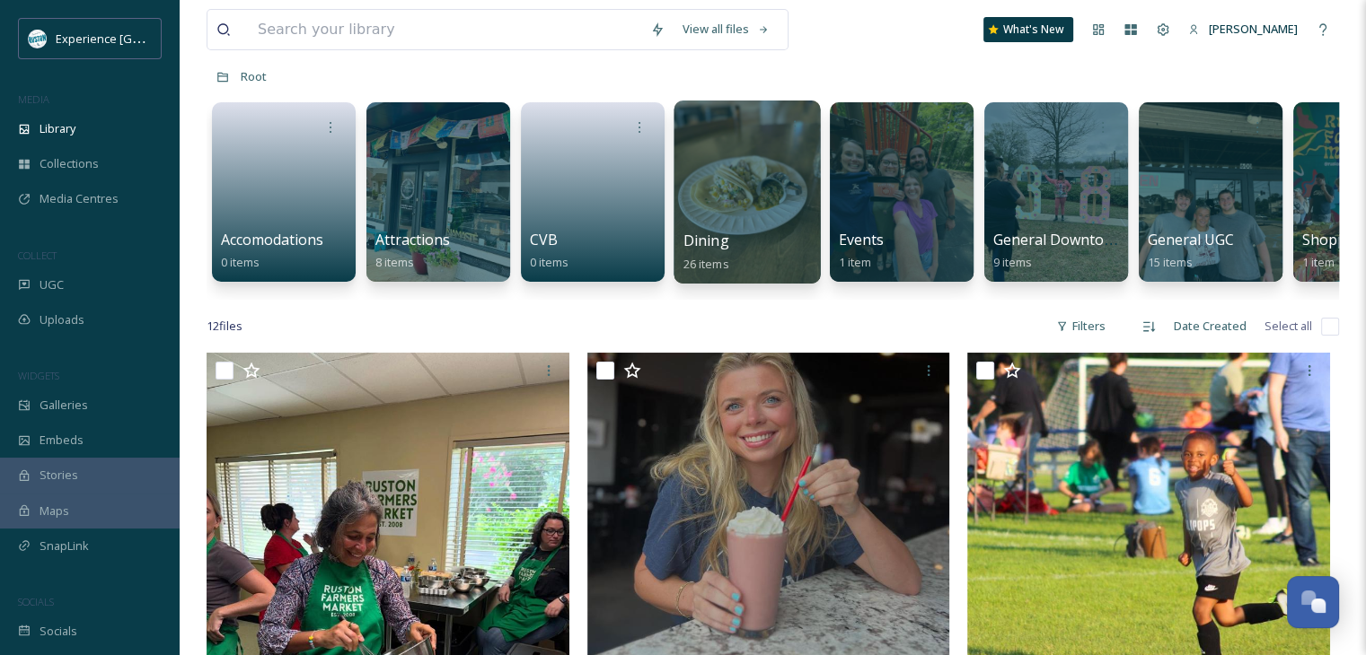
click at [695, 201] on div at bounding box center [746, 192] width 146 height 183
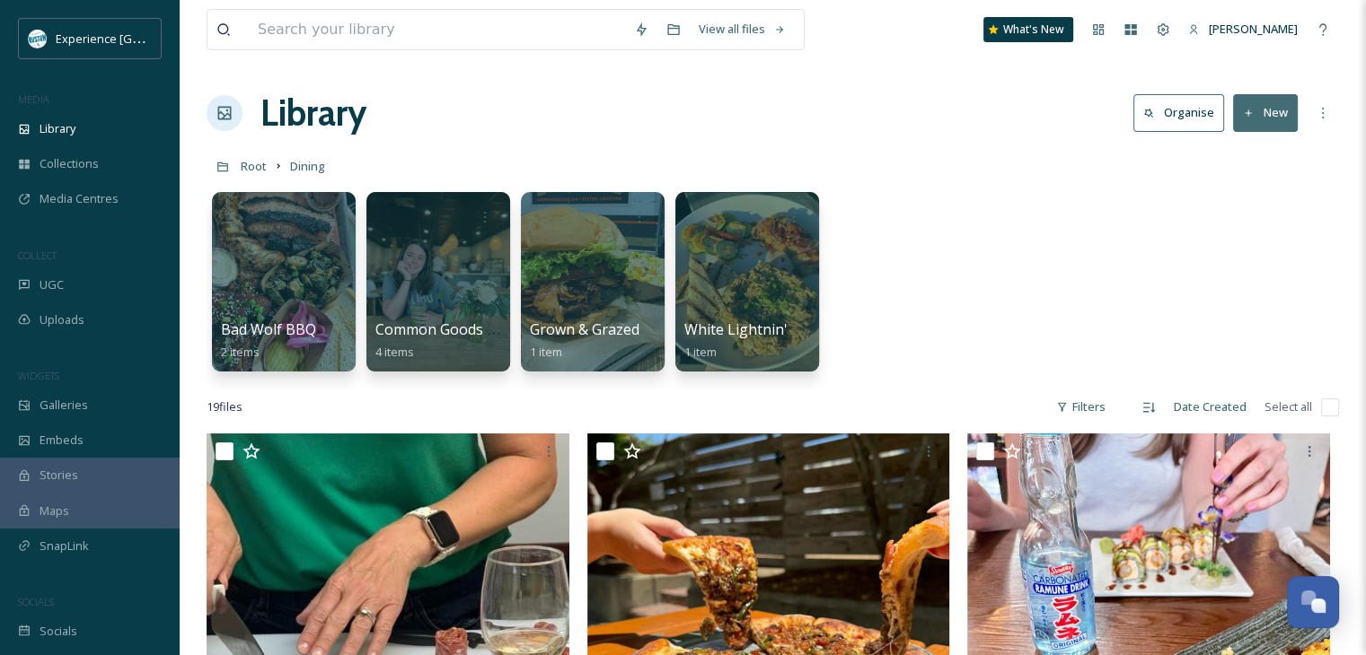
click at [1264, 112] on button "New" at bounding box center [1265, 112] width 65 height 37
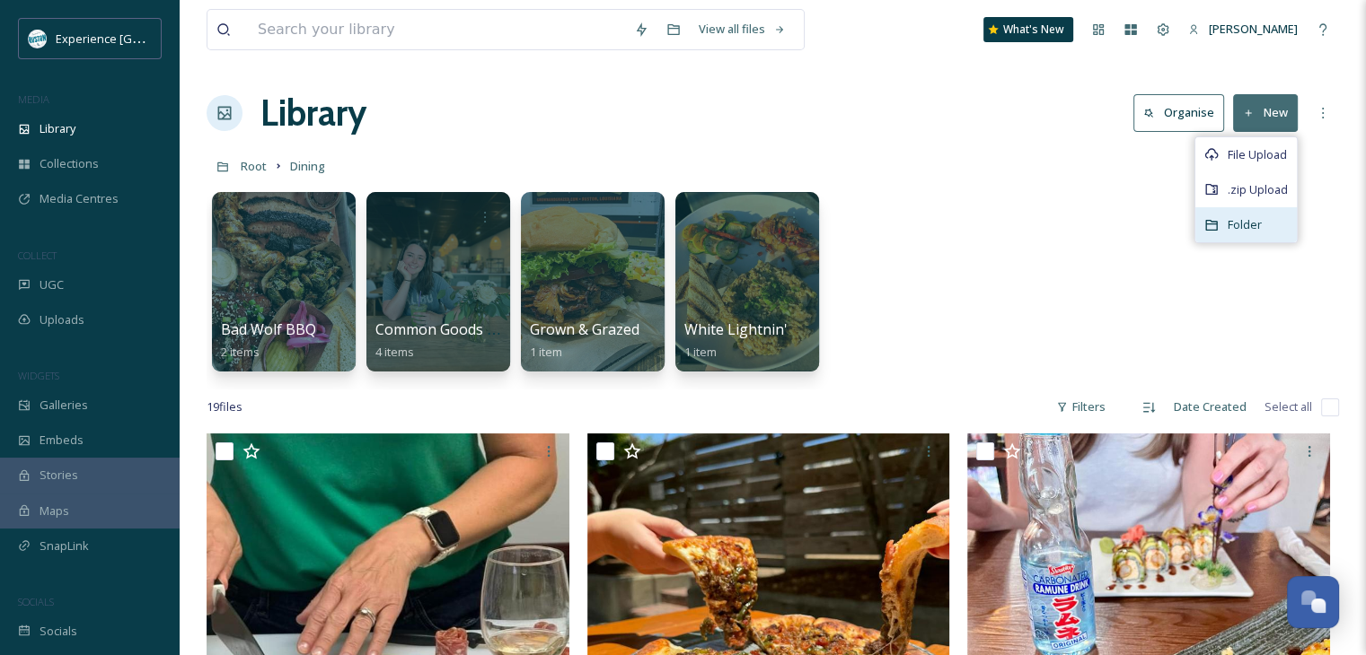
click at [1250, 227] on span "Folder" at bounding box center [1244, 224] width 34 height 17
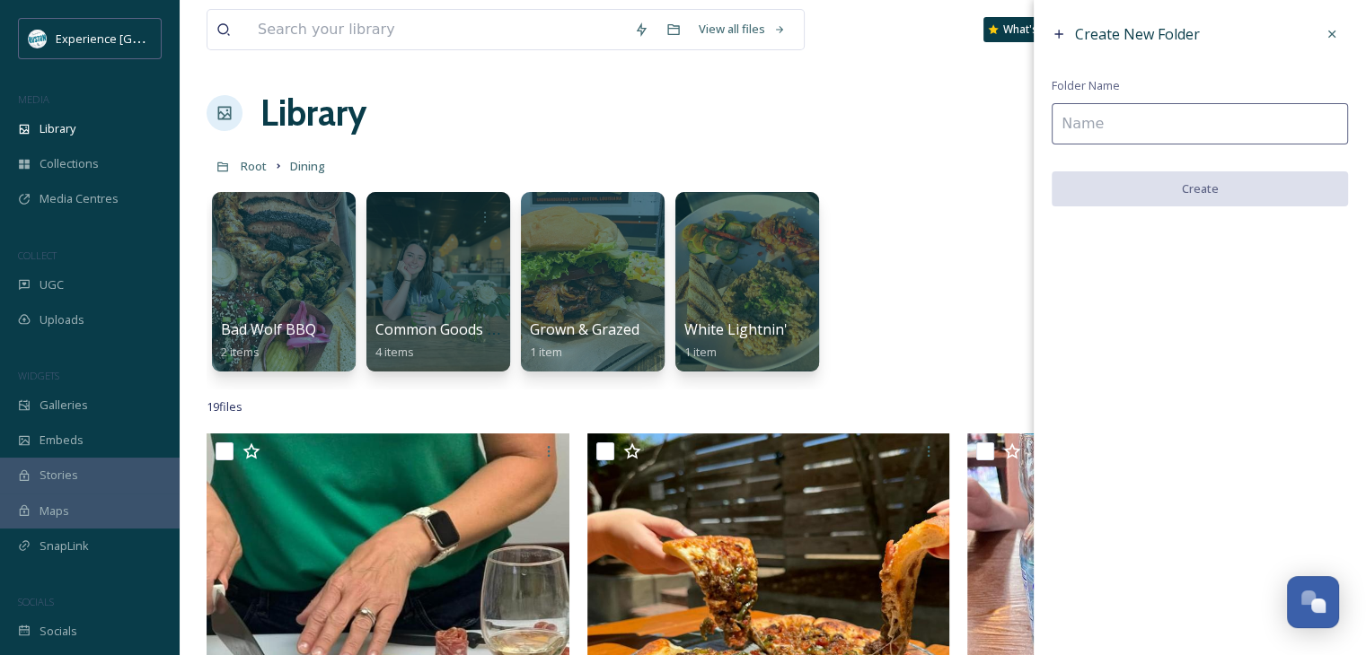
click at [1123, 130] on input at bounding box center [1199, 123] width 296 height 41
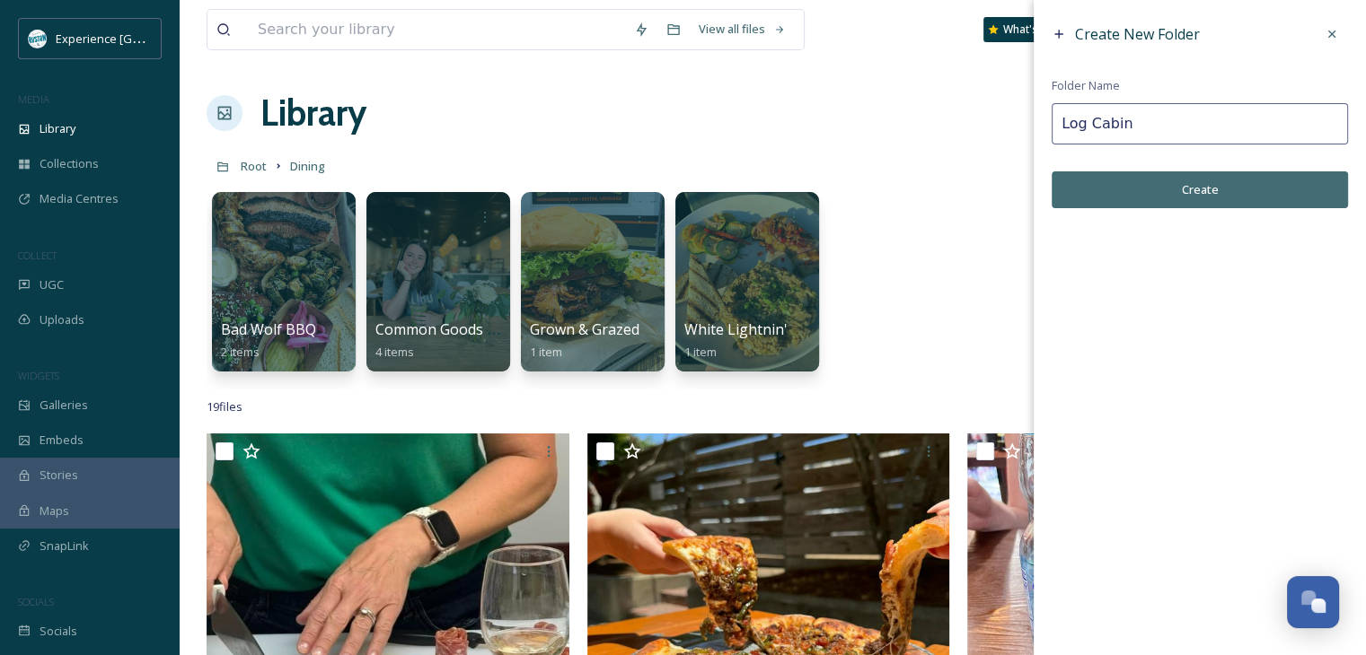
type input "Log Cabin"
click at [1149, 190] on button "Create" at bounding box center [1199, 189] width 296 height 37
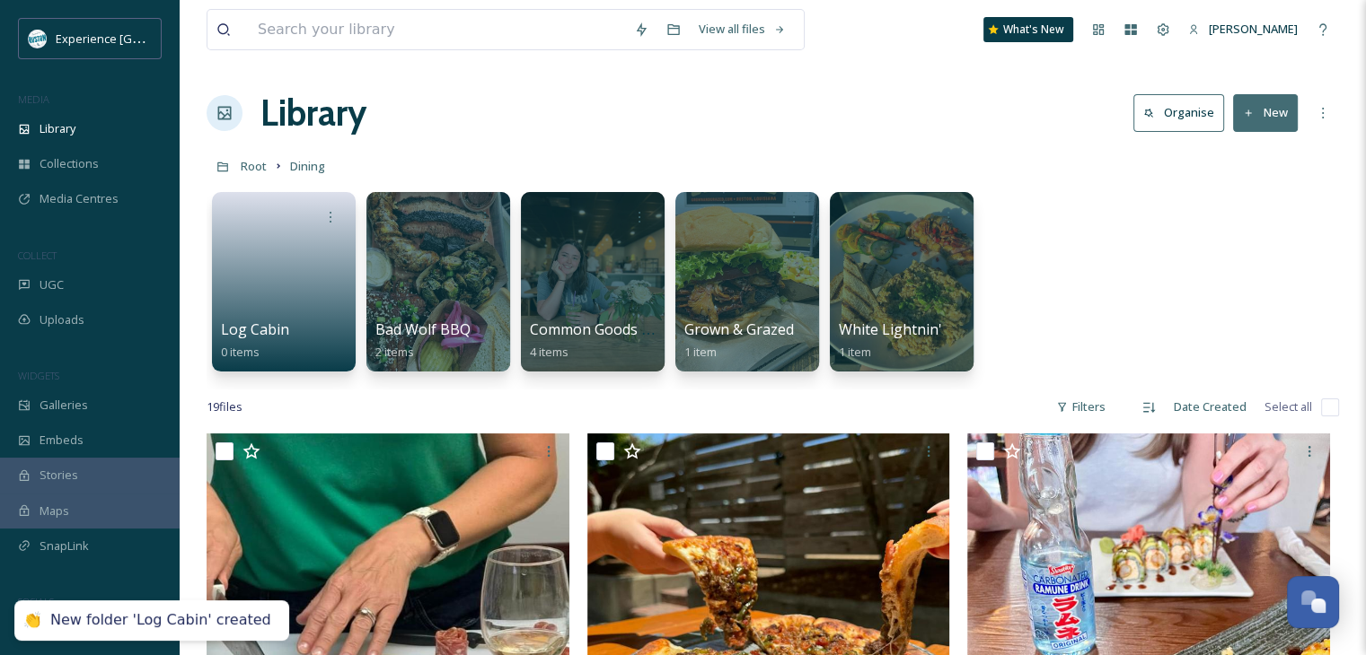
click at [1252, 116] on icon at bounding box center [1249, 114] width 12 height 12
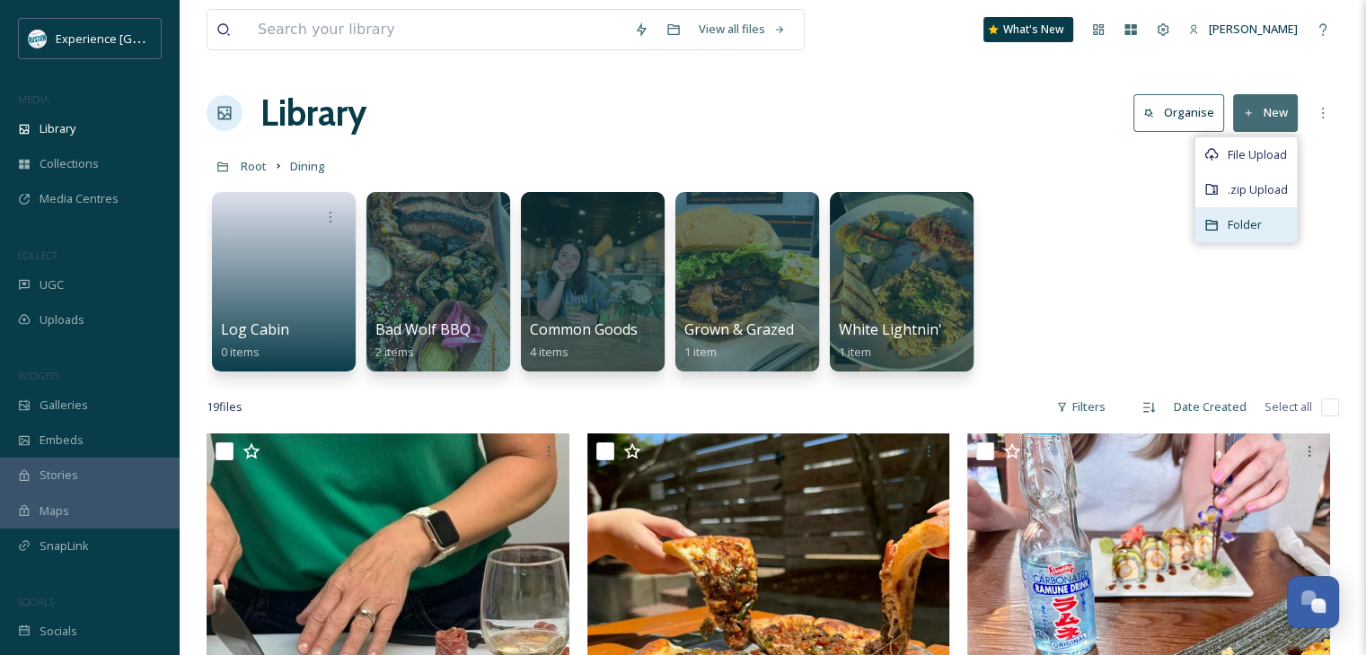
click at [1210, 220] on icon at bounding box center [1211, 225] width 12 height 11
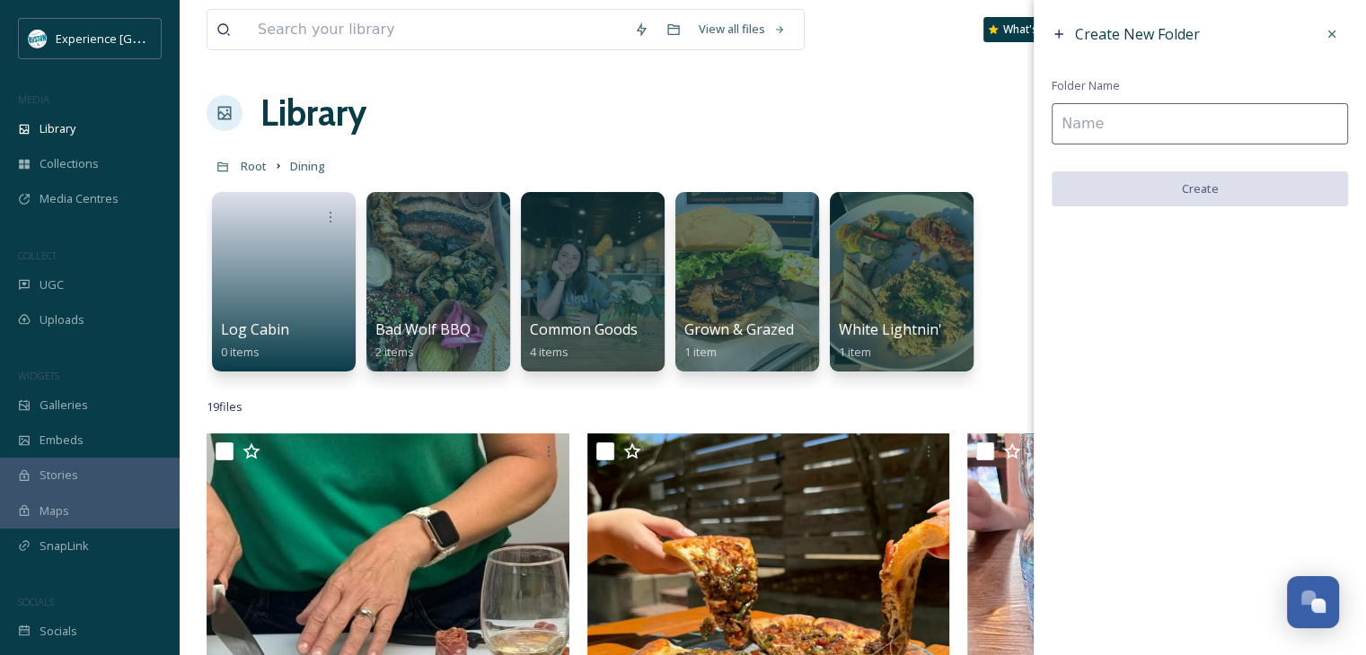
click at [1103, 129] on input at bounding box center [1199, 123] width 296 height 41
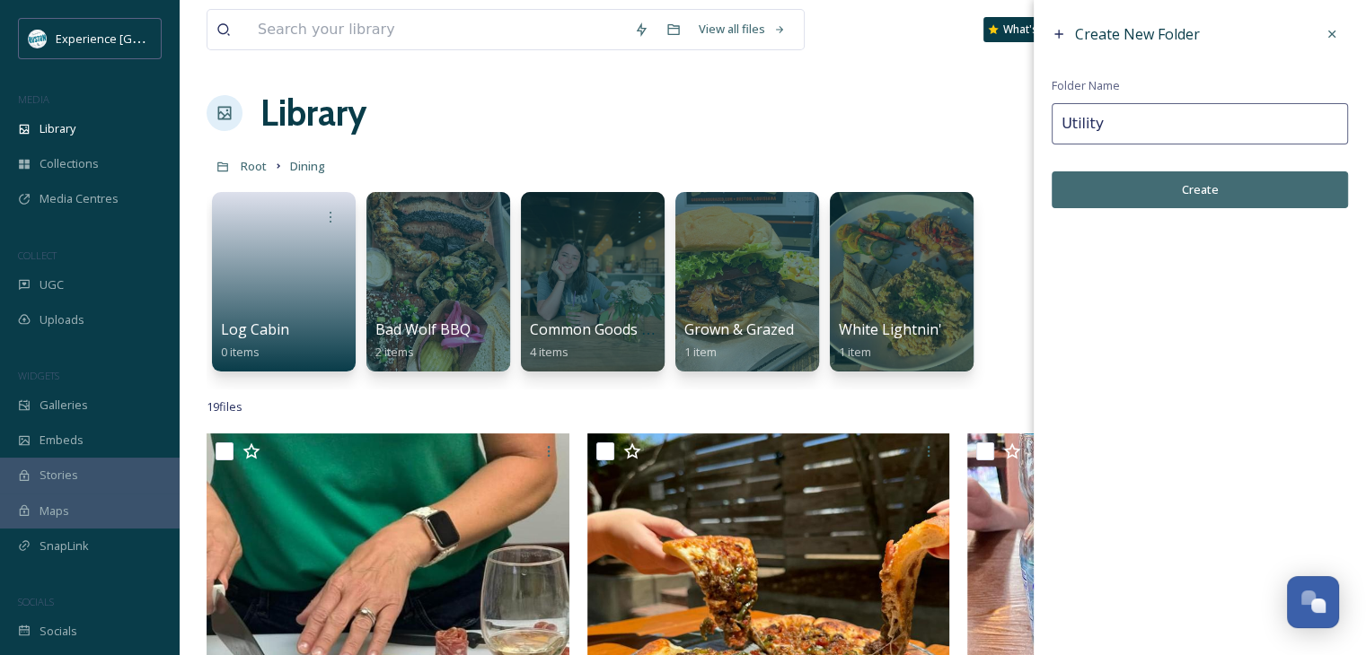
type input "Utility"
click at [1130, 180] on button "Create" at bounding box center [1199, 189] width 296 height 37
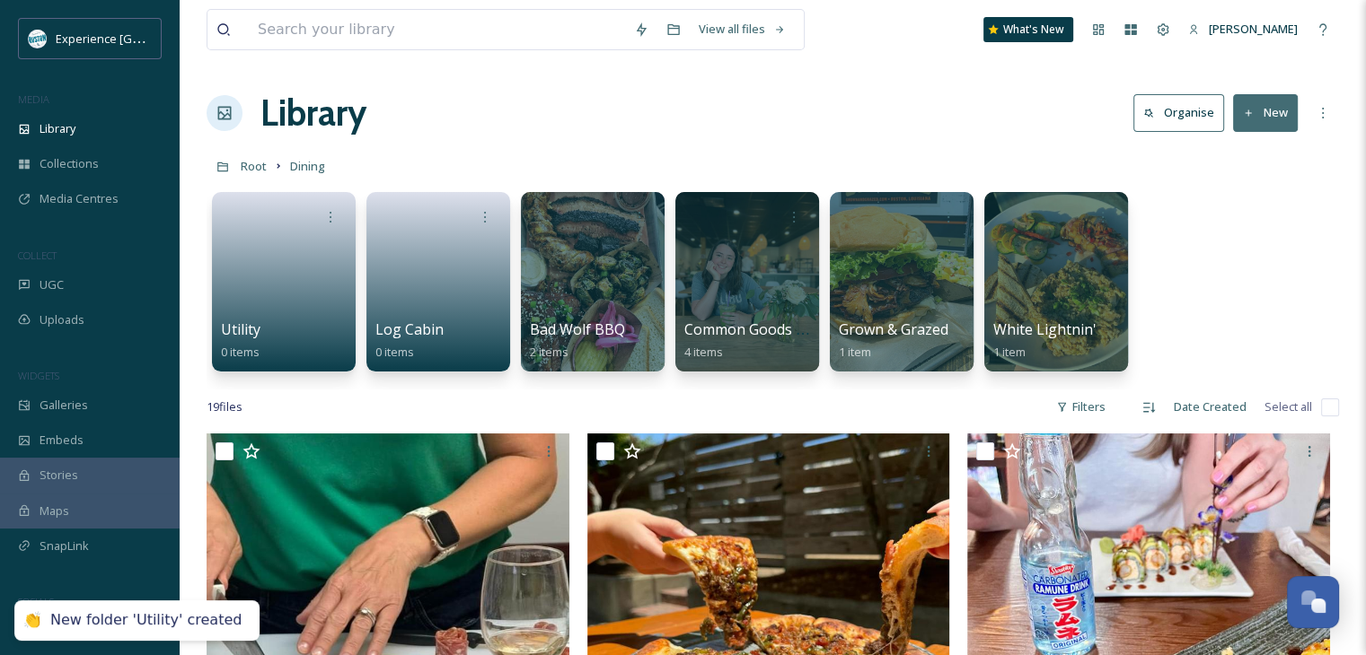
click at [1253, 119] on button "New" at bounding box center [1265, 112] width 65 height 37
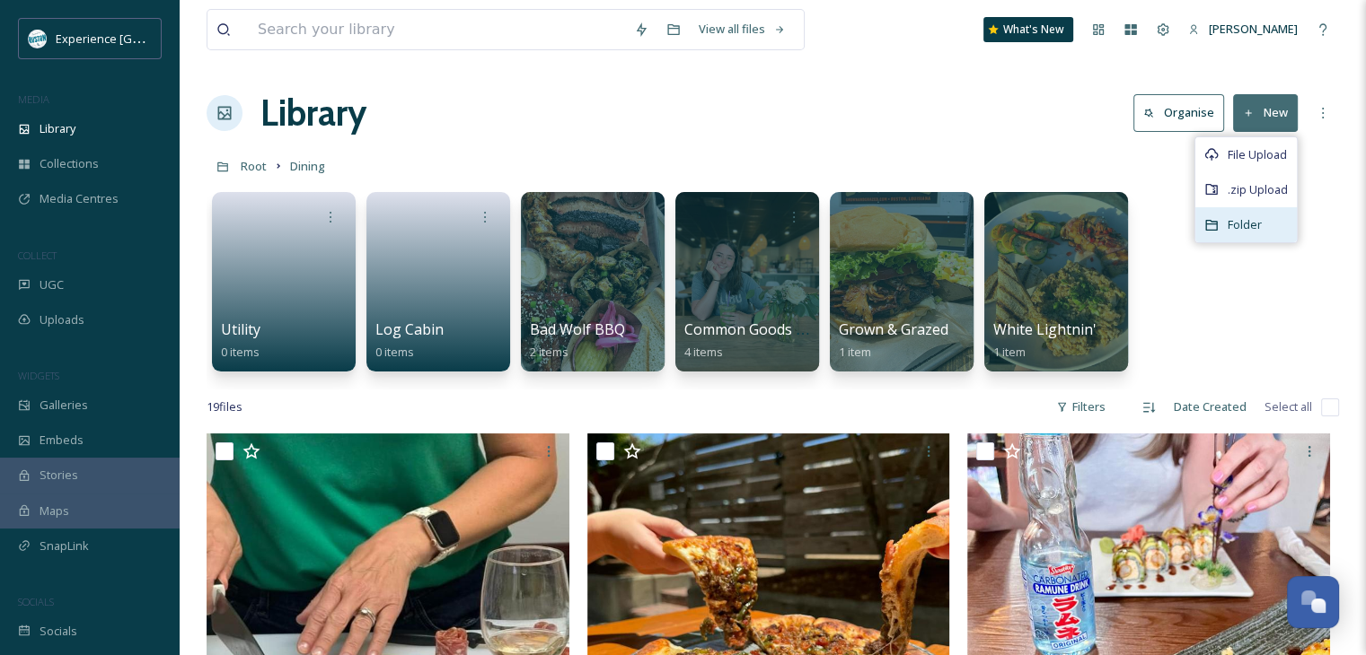
click at [1244, 231] on span "Folder" at bounding box center [1244, 224] width 34 height 17
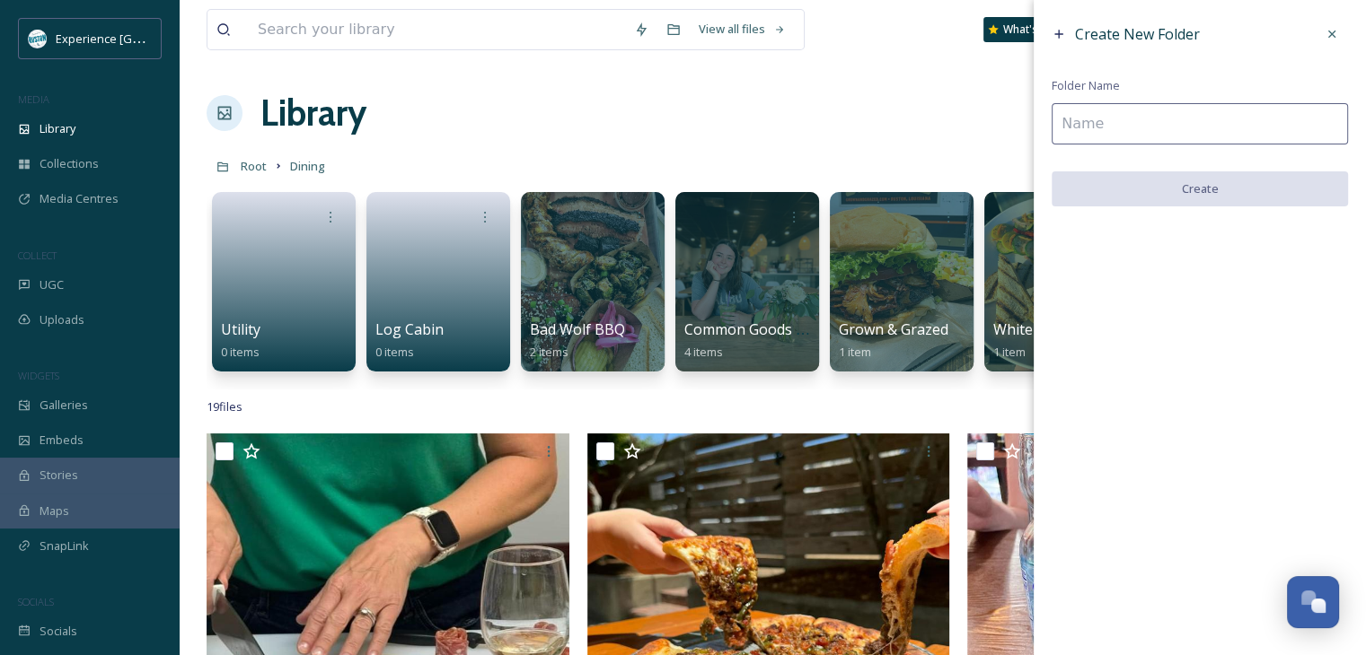
click at [1107, 118] on input at bounding box center [1199, 123] width 296 height 41
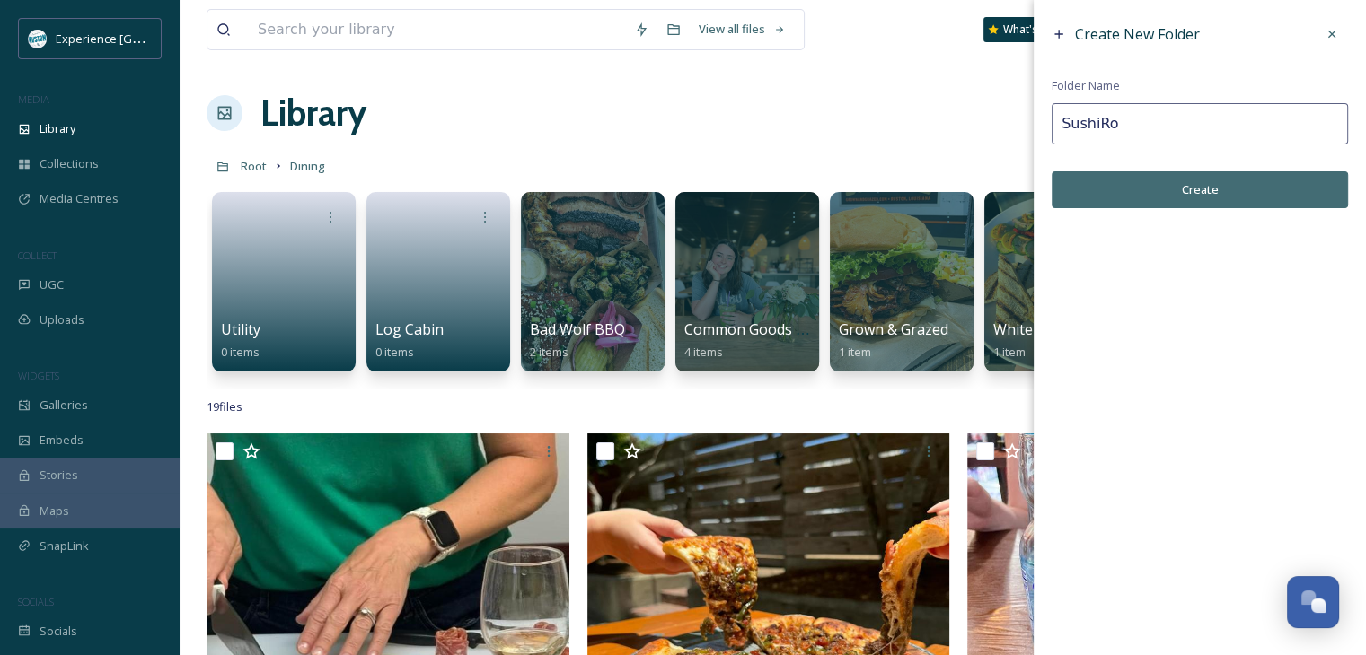
type input "SushiRo"
click at [1132, 200] on button "Create" at bounding box center [1199, 189] width 296 height 37
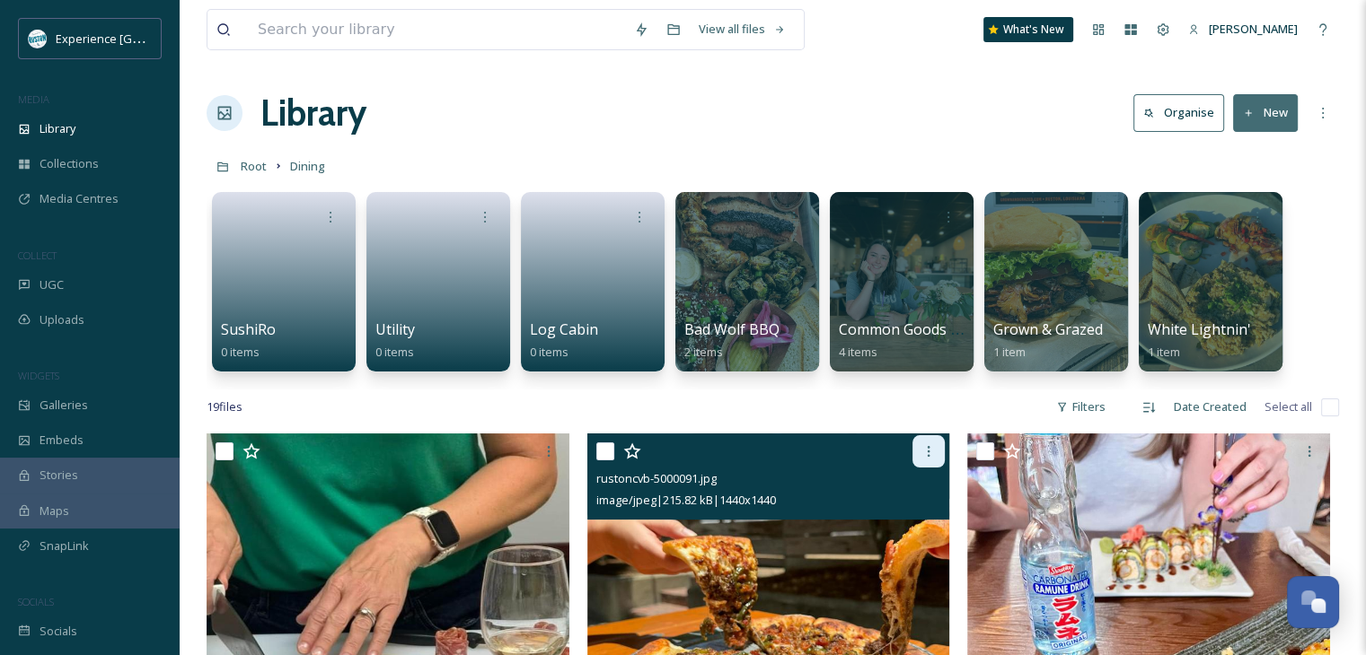
click at [932, 444] on icon at bounding box center [928, 451] width 14 height 14
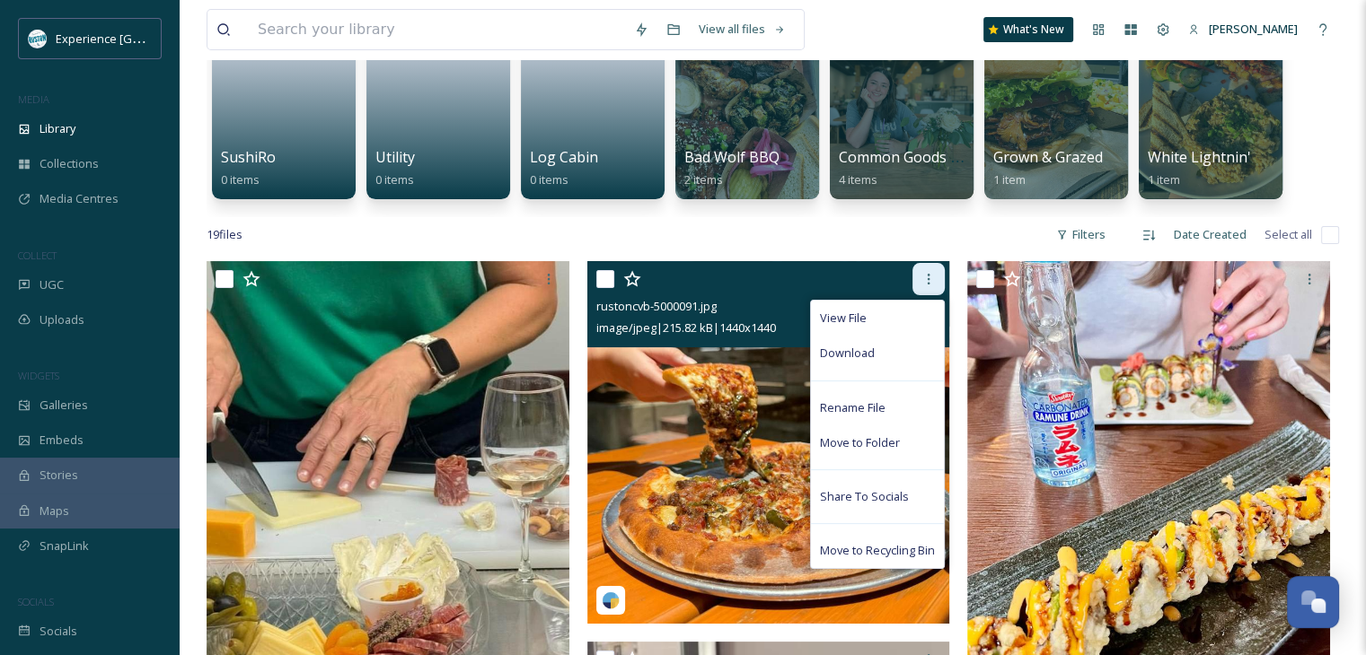
scroll to position [180, 0]
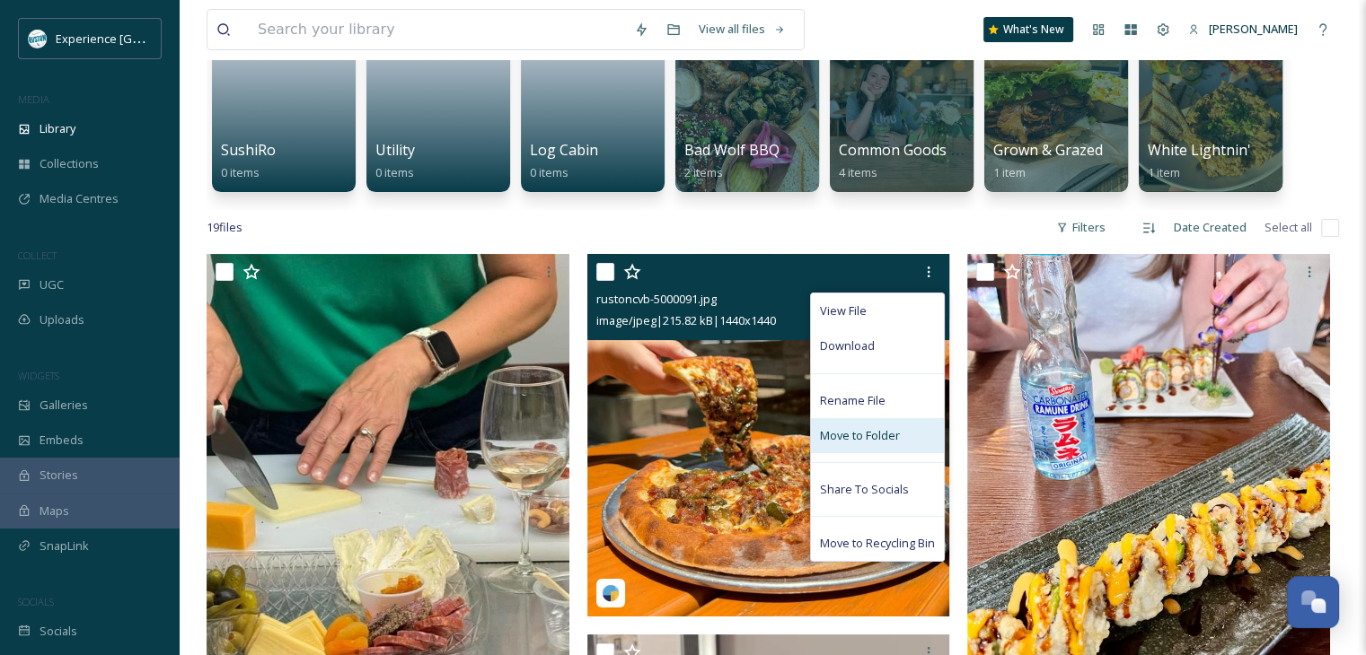
click at [901, 446] on div "Move to Folder" at bounding box center [877, 435] width 133 height 35
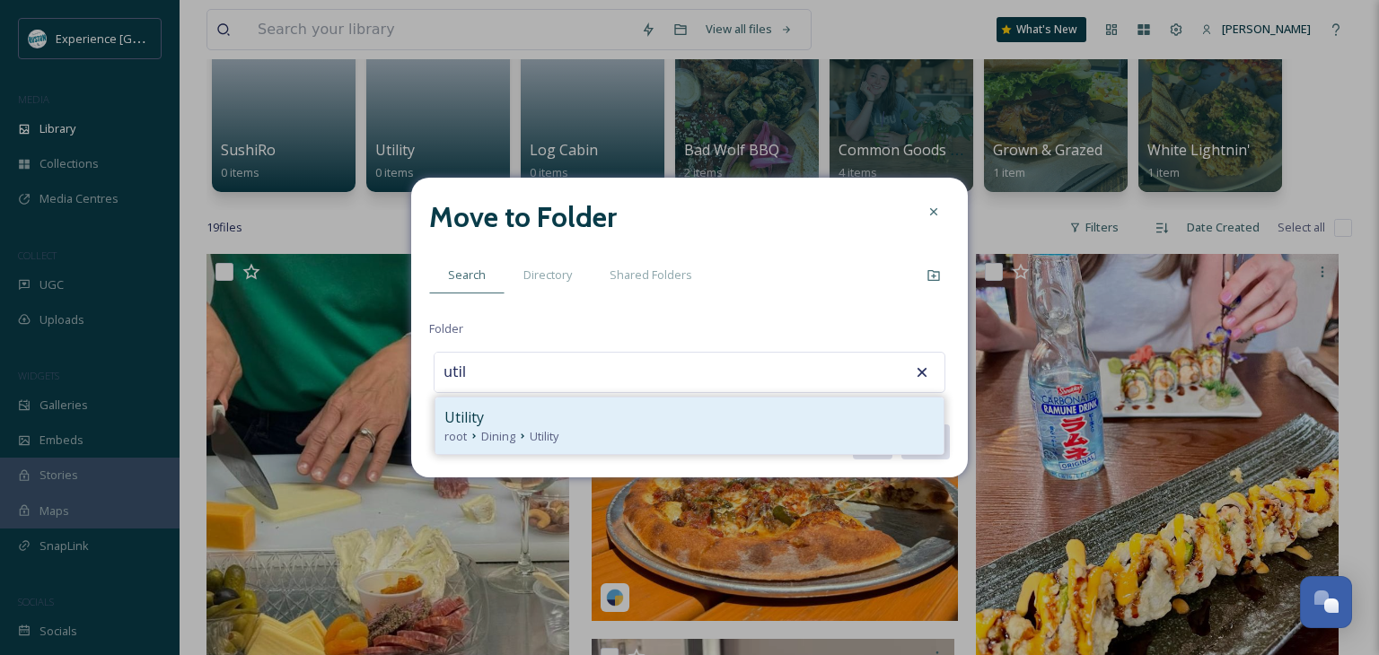
click at [630, 439] on div "root Dining Utility" at bounding box center [689, 436] width 490 height 17
type input "Utility"
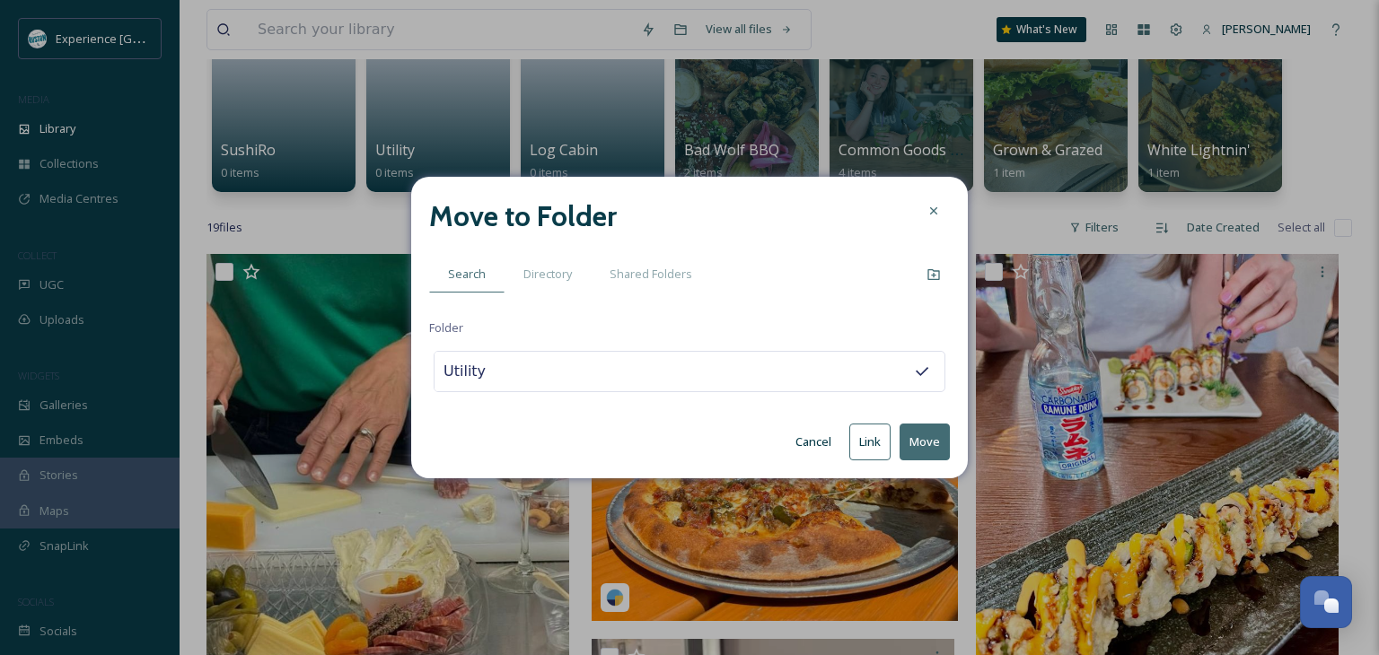
click at [920, 445] on button "Move" at bounding box center [925, 442] width 50 height 37
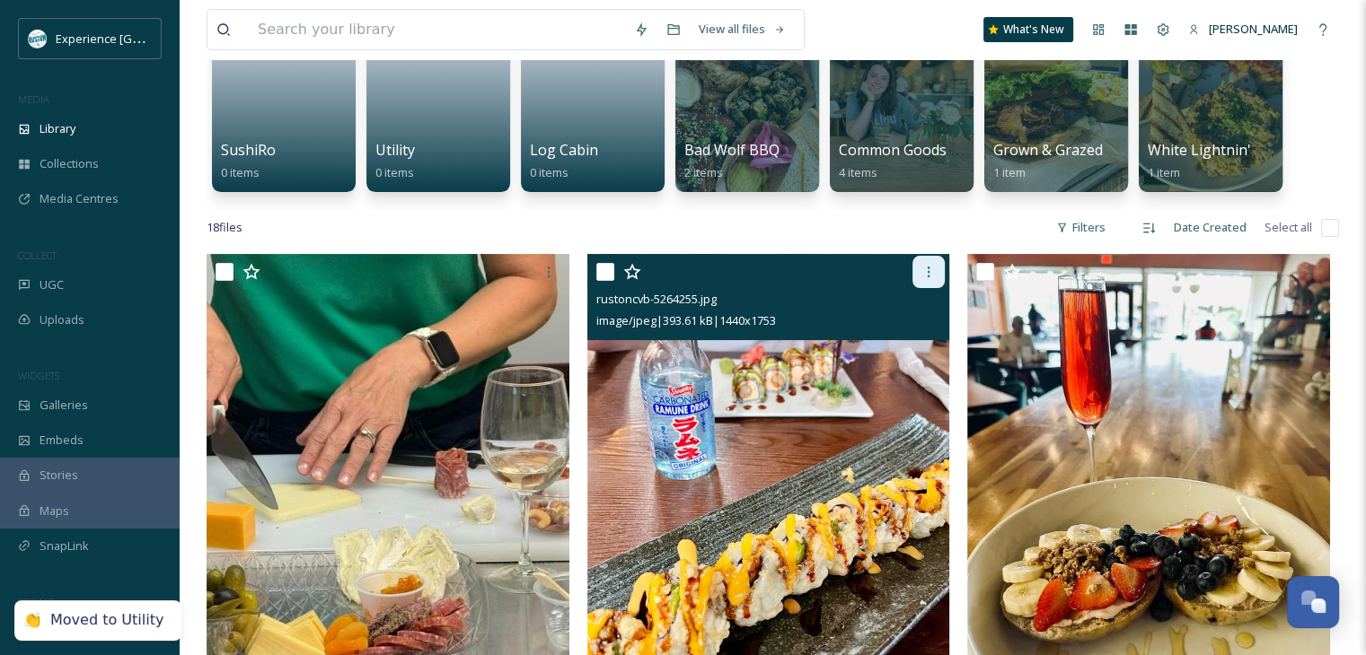
click at [936, 268] on div at bounding box center [928, 272] width 32 height 32
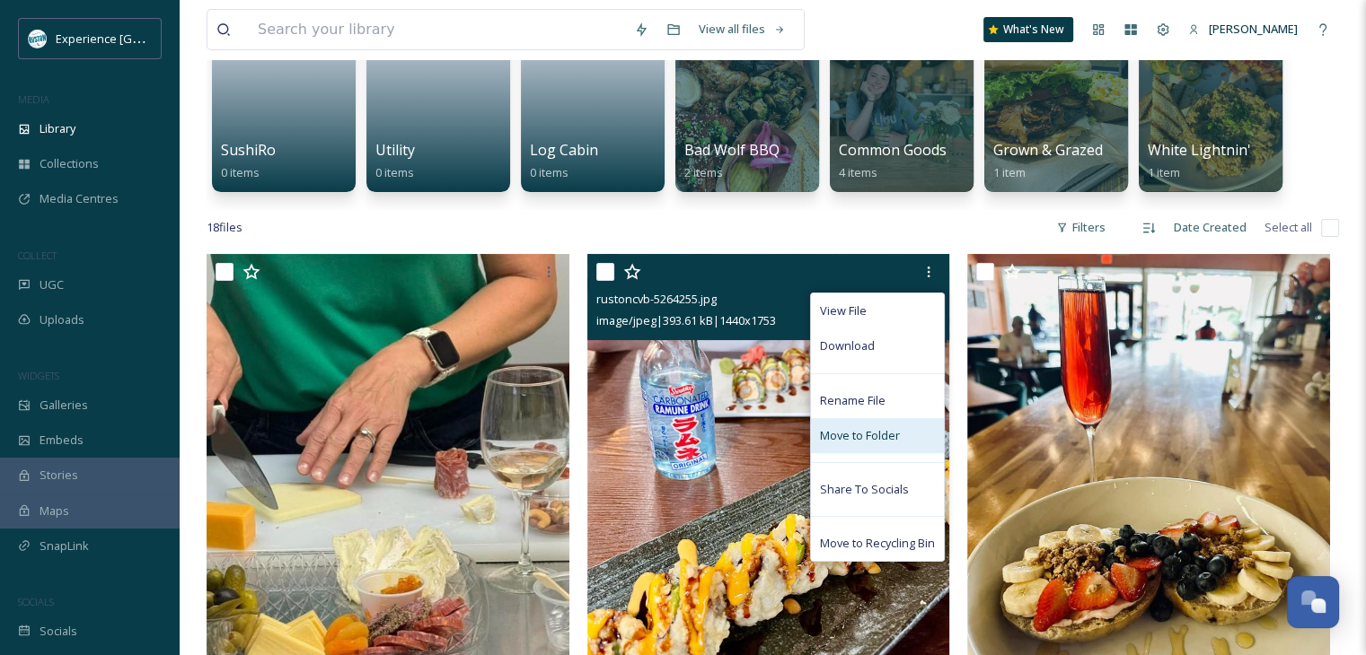
click at [848, 435] on span "Move to Folder" at bounding box center [860, 435] width 80 height 17
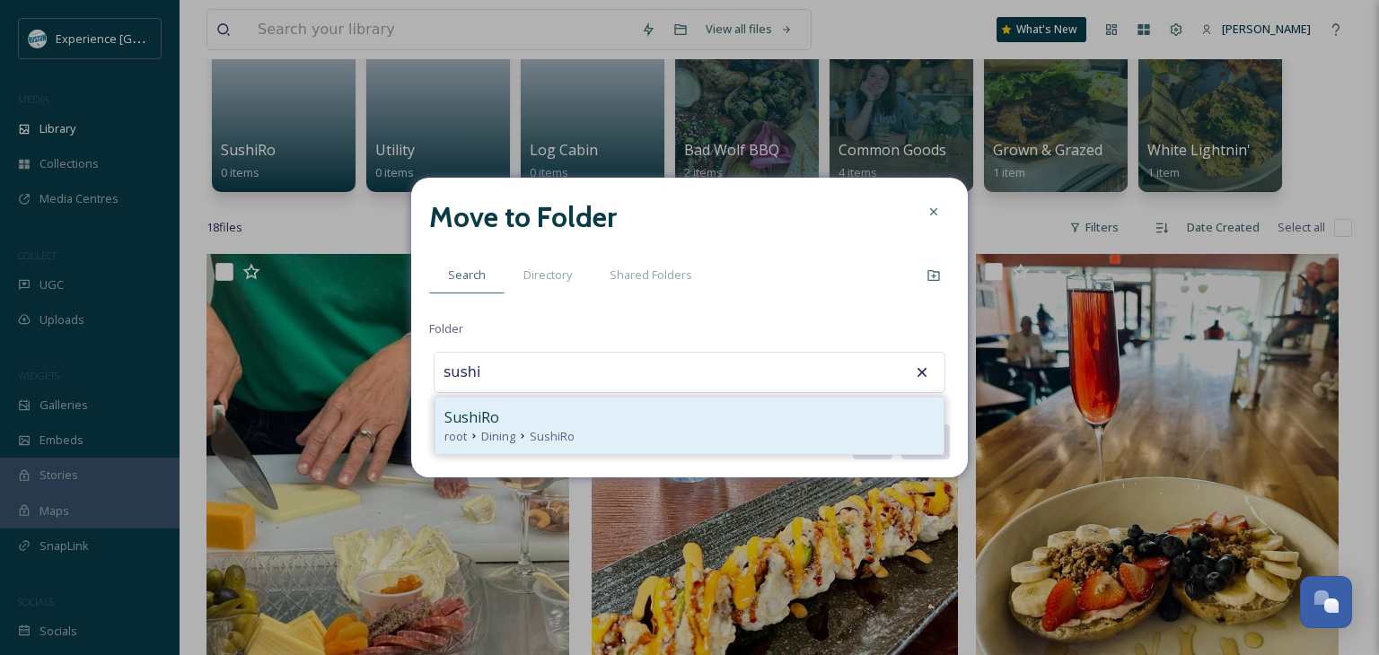
click at [708, 419] on div "SushiRo" at bounding box center [689, 418] width 490 height 22
type input "SushiRo"
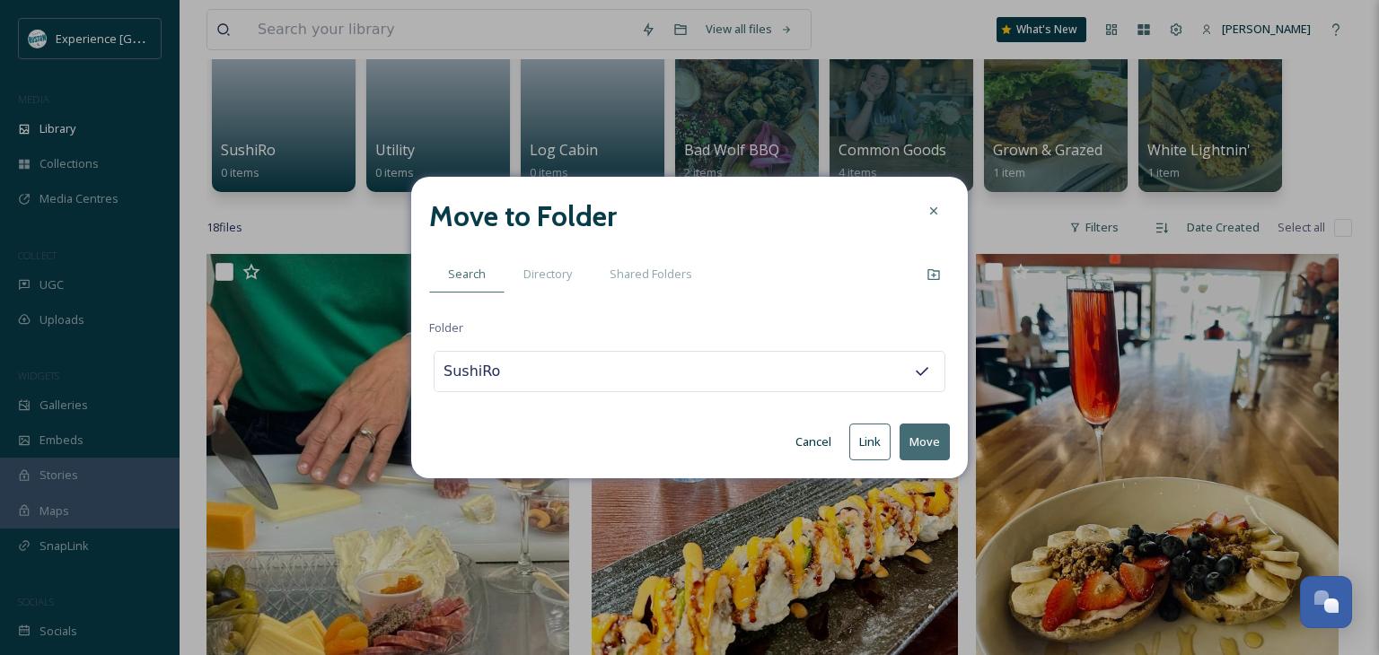
click at [916, 440] on button "Move" at bounding box center [925, 442] width 50 height 37
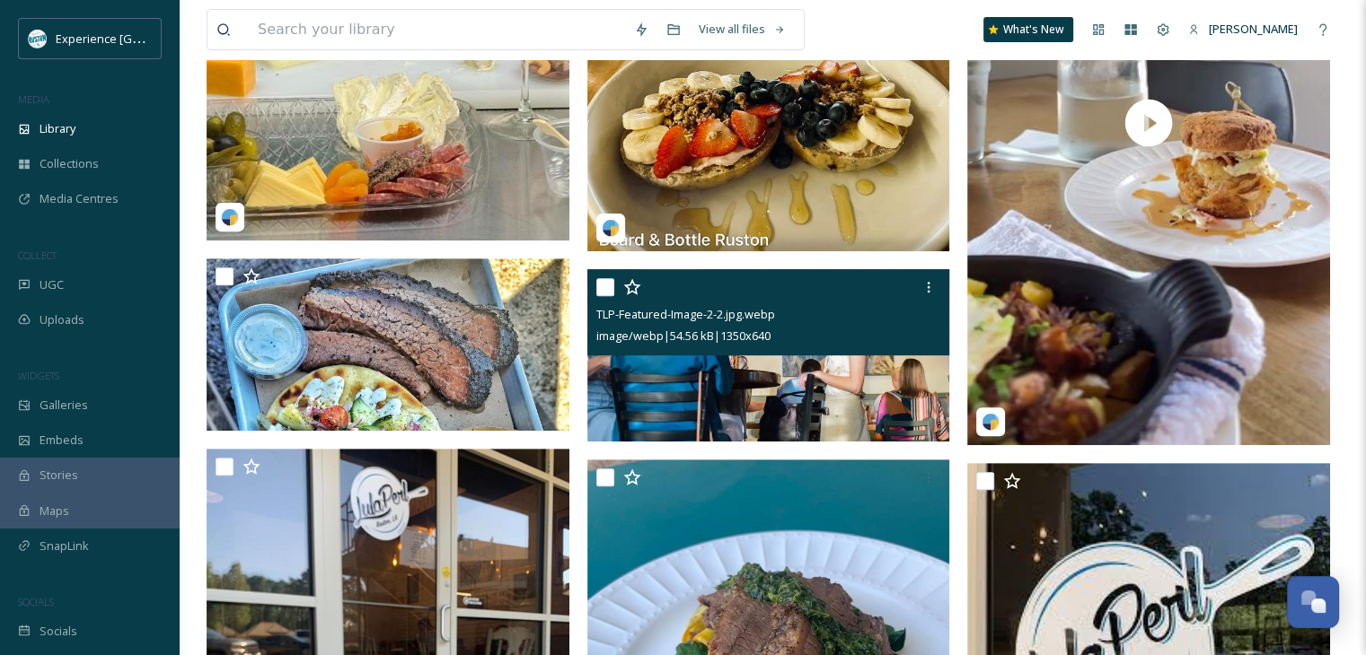
scroll to position [718, 0]
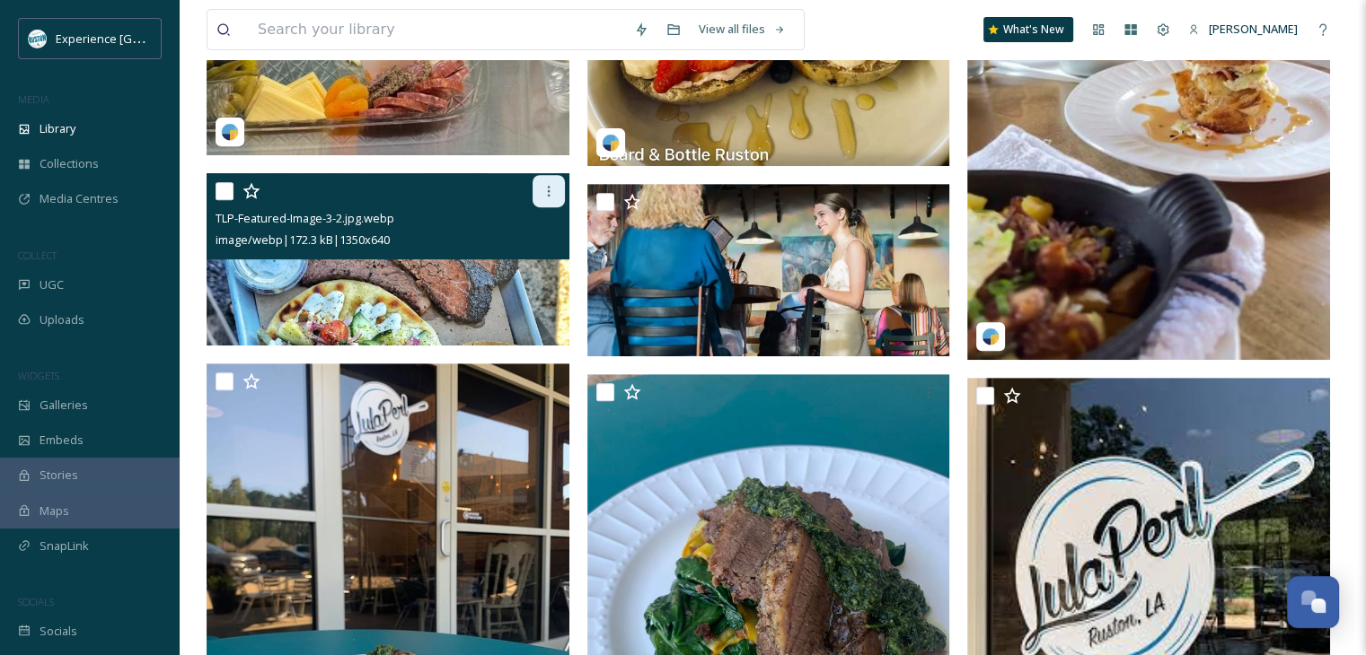
click at [549, 189] on icon at bounding box center [548, 191] width 14 height 14
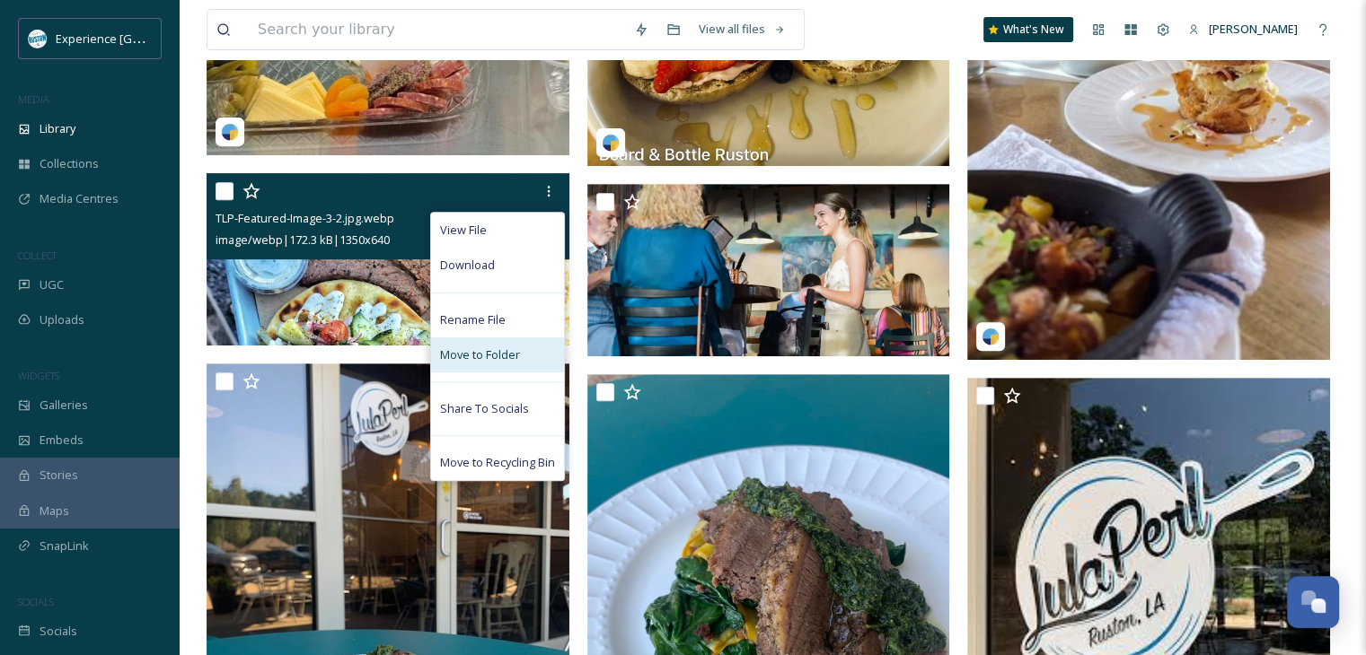
click at [490, 347] on span "Move to Folder" at bounding box center [480, 355] width 80 height 17
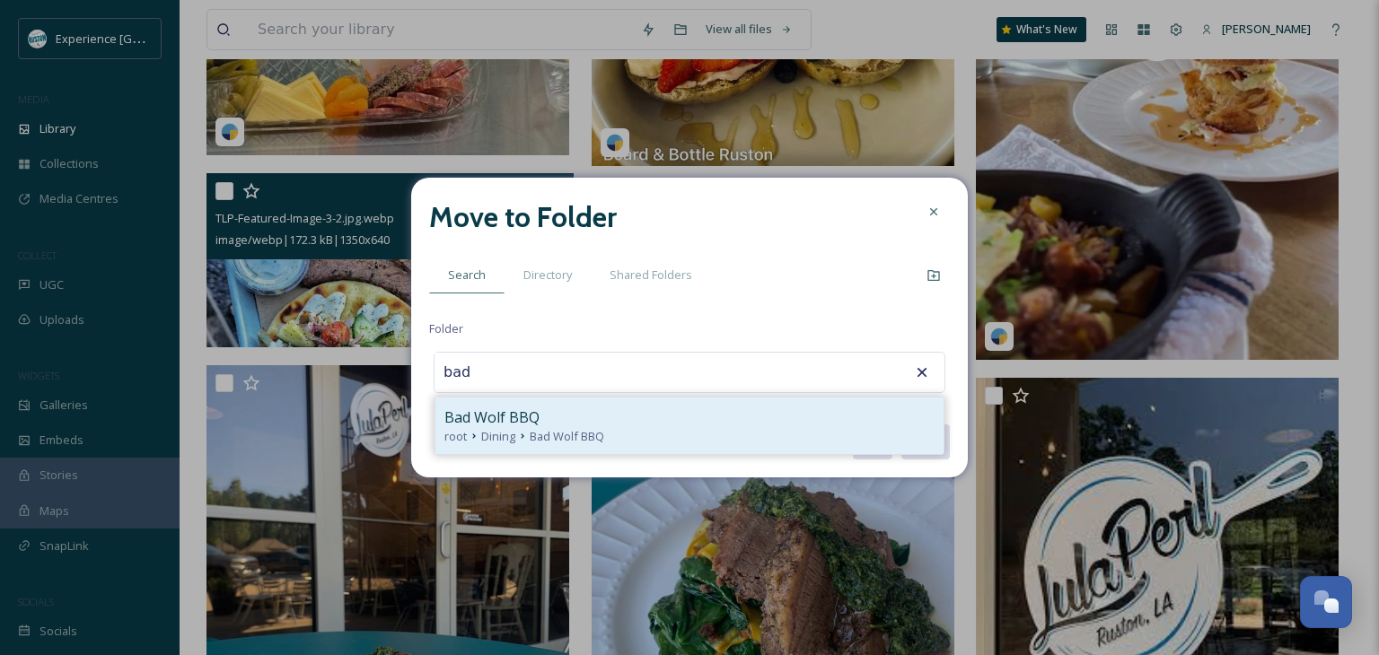
click at [567, 421] on div "Bad Wolf BBQ" at bounding box center [689, 418] width 490 height 22
type input "Bad Wolf BBQ"
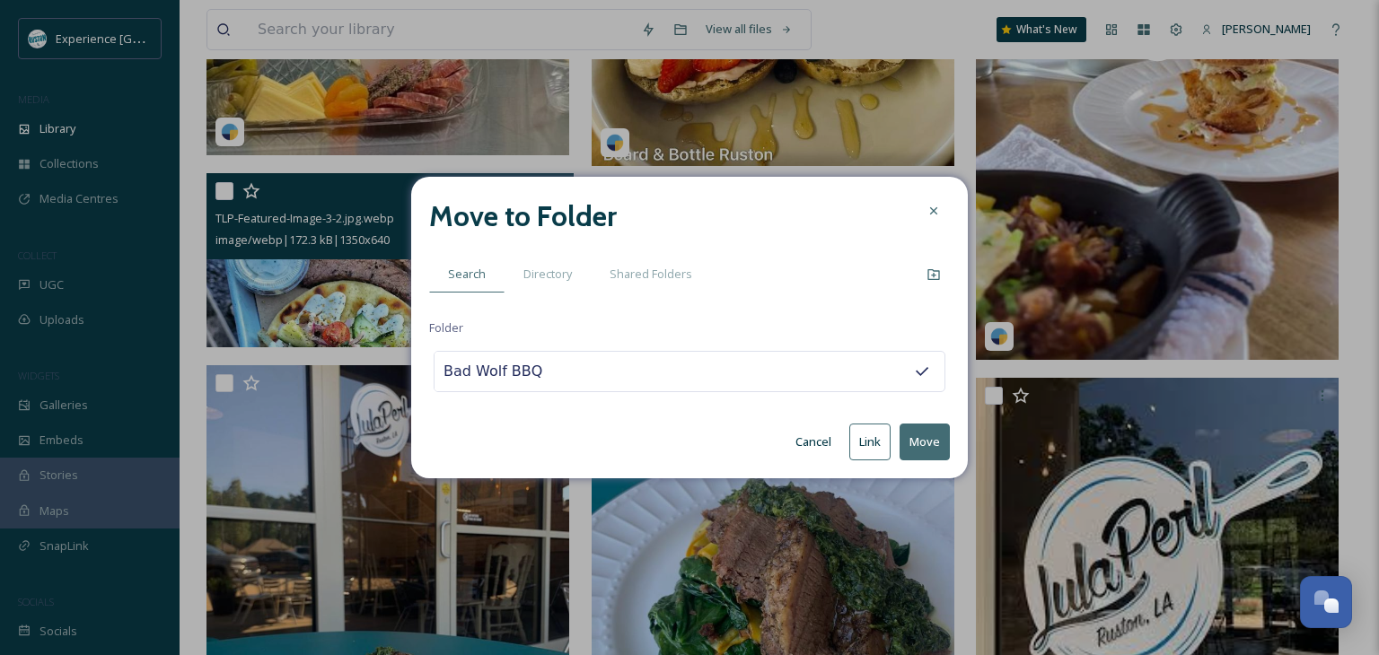
click at [917, 446] on button "Move" at bounding box center [925, 442] width 50 height 37
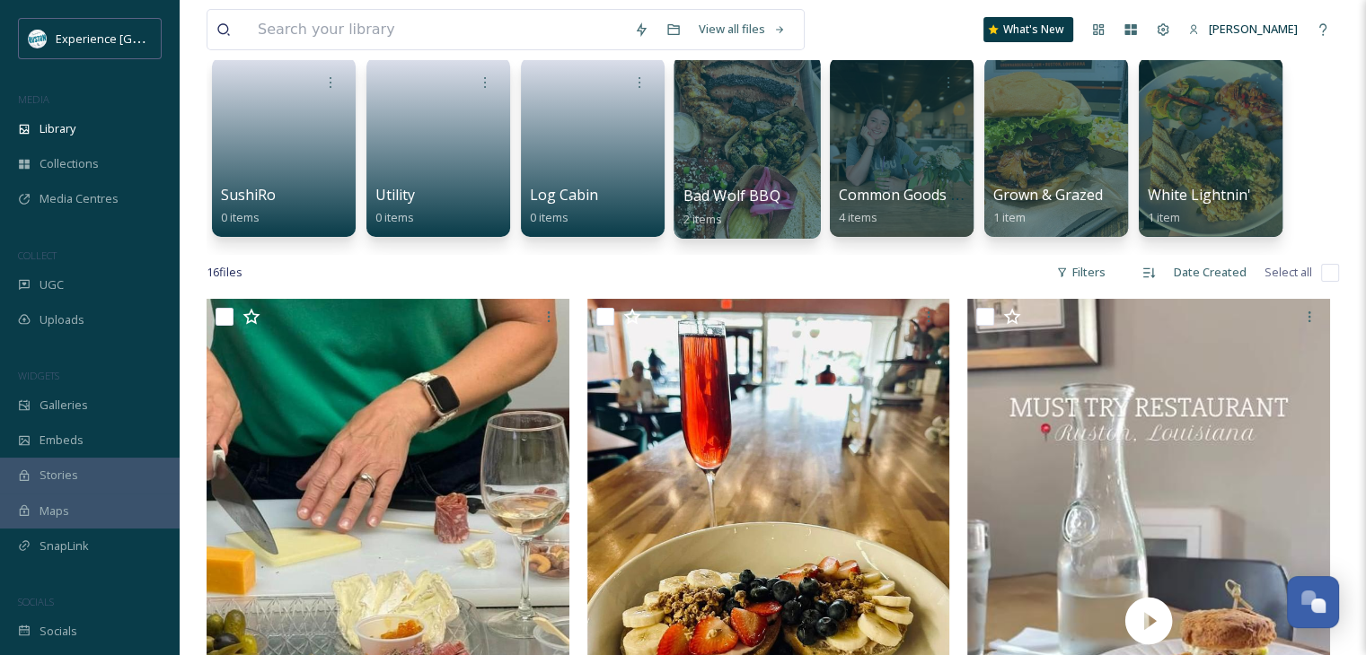
scroll to position [0, 0]
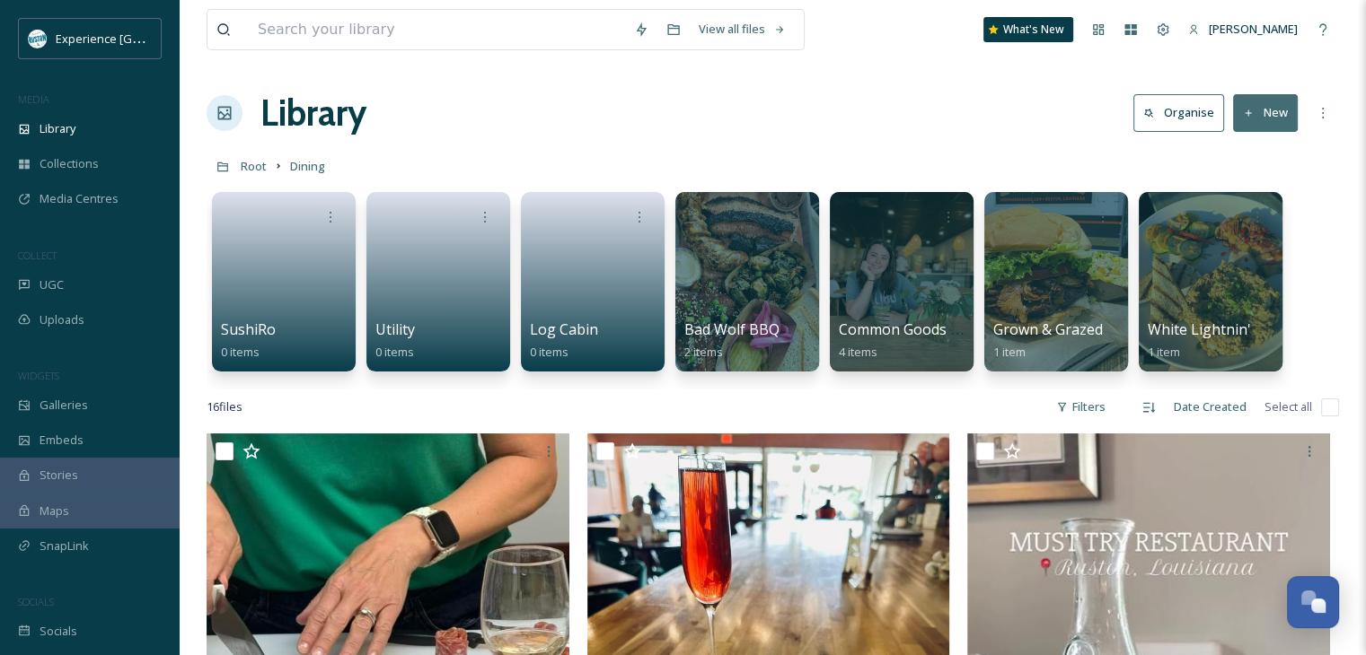
click at [1279, 116] on button "New" at bounding box center [1265, 112] width 65 height 37
click at [1250, 227] on span "Folder" at bounding box center [1244, 224] width 34 height 17
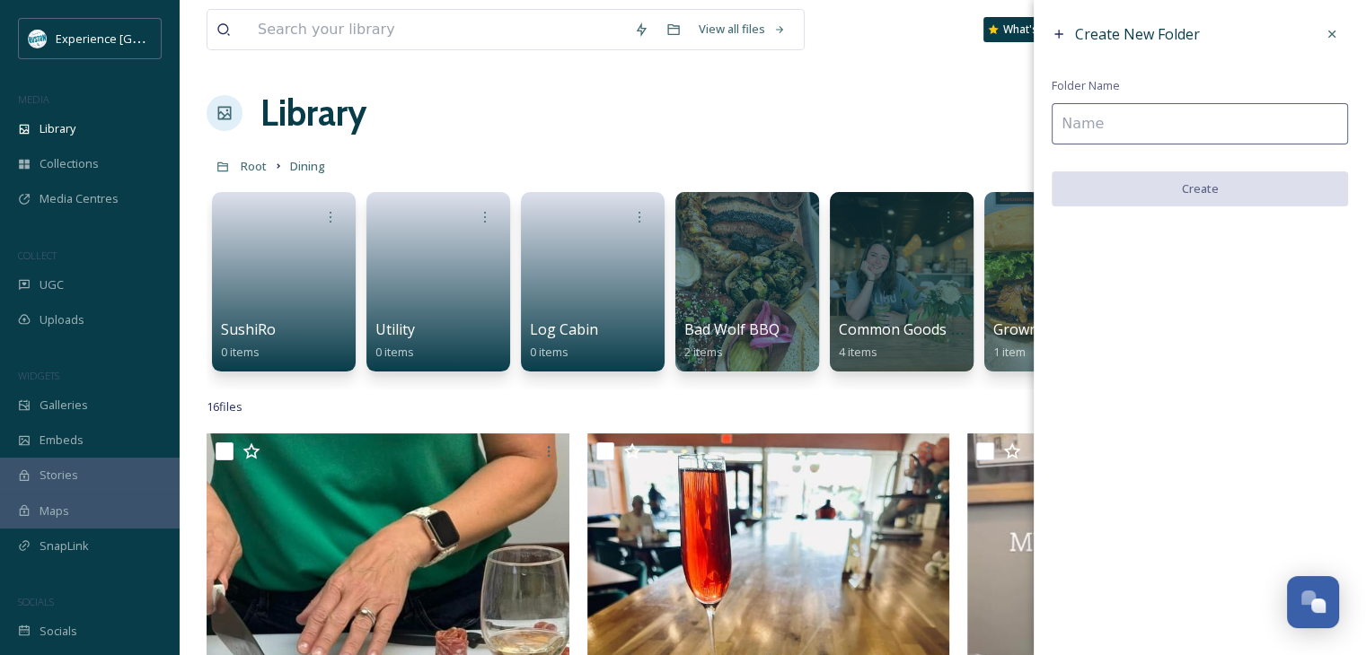
click at [1075, 127] on input at bounding box center [1199, 123] width 296 height 41
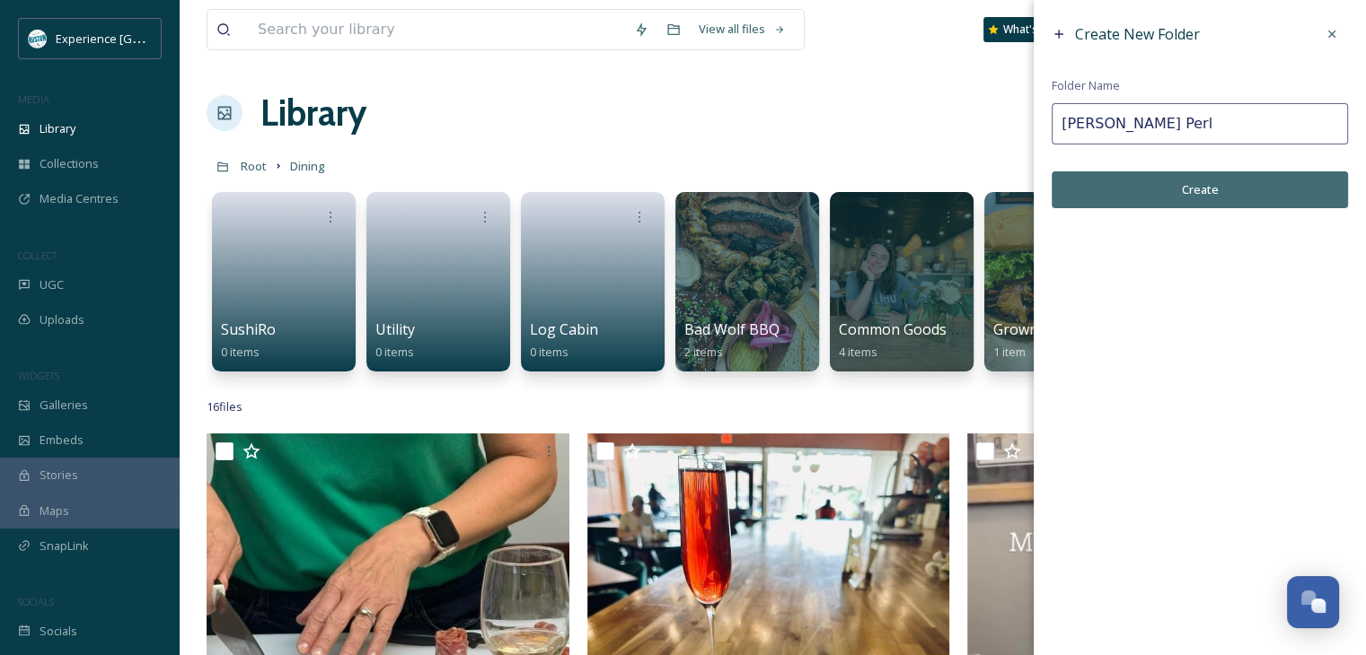
type input "[PERSON_NAME] Perl"
click at [1187, 191] on button "Create" at bounding box center [1199, 189] width 296 height 37
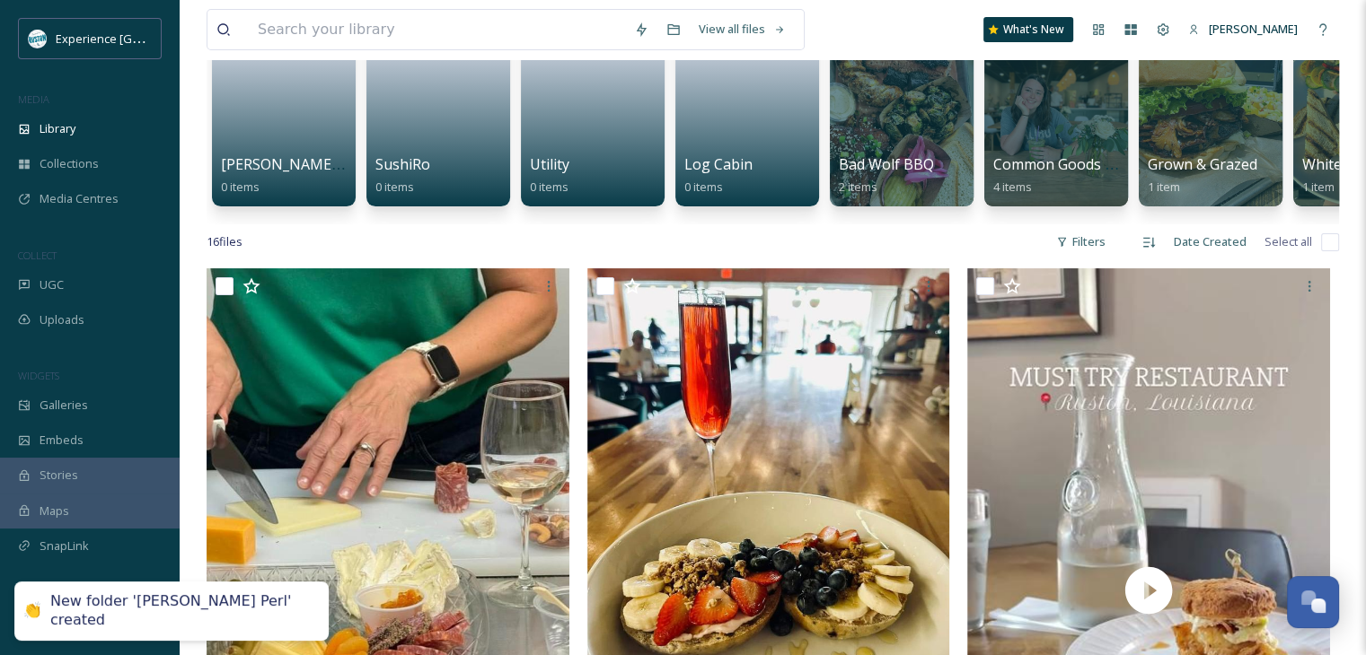
scroll to position [269, 0]
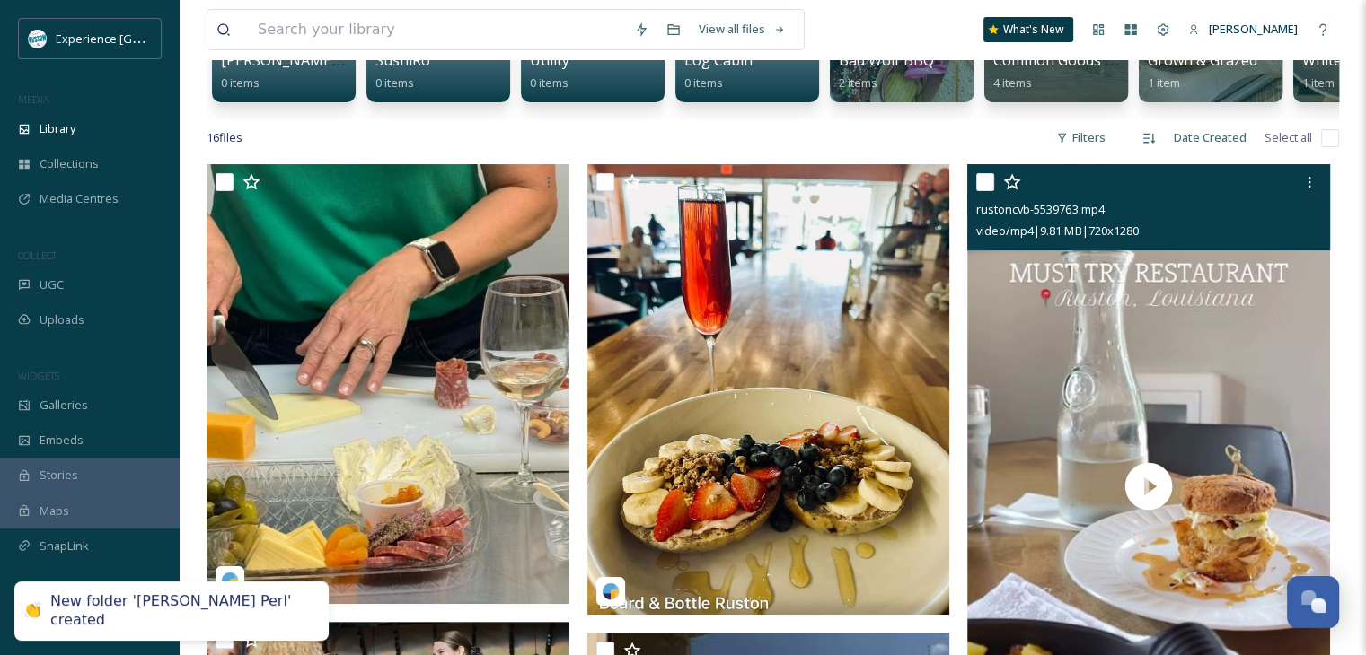
click at [982, 191] on input "checkbox" at bounding box center [985, 182] width 18 height 18
checkbox input "true"
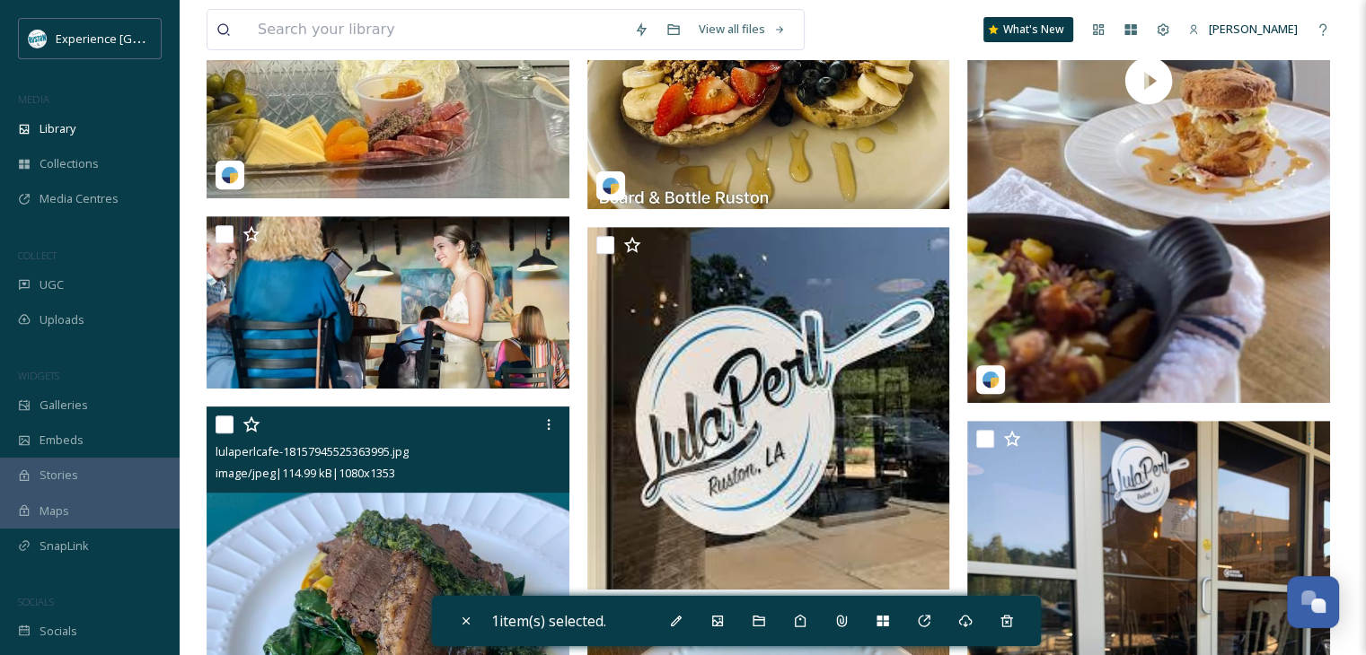
scroll to position [808, 0]
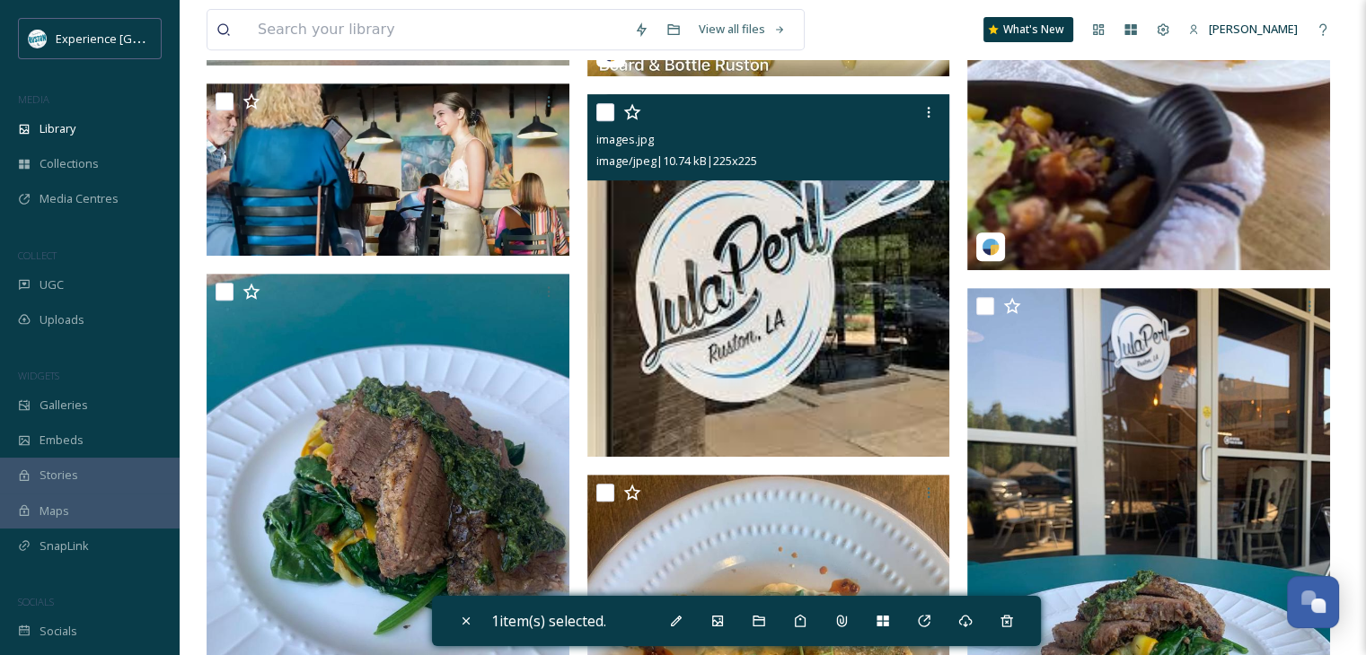
click at [599, 121] on input "checkbox" at bounding box center [605, 112] width 18 height 18
checkbox input "true"
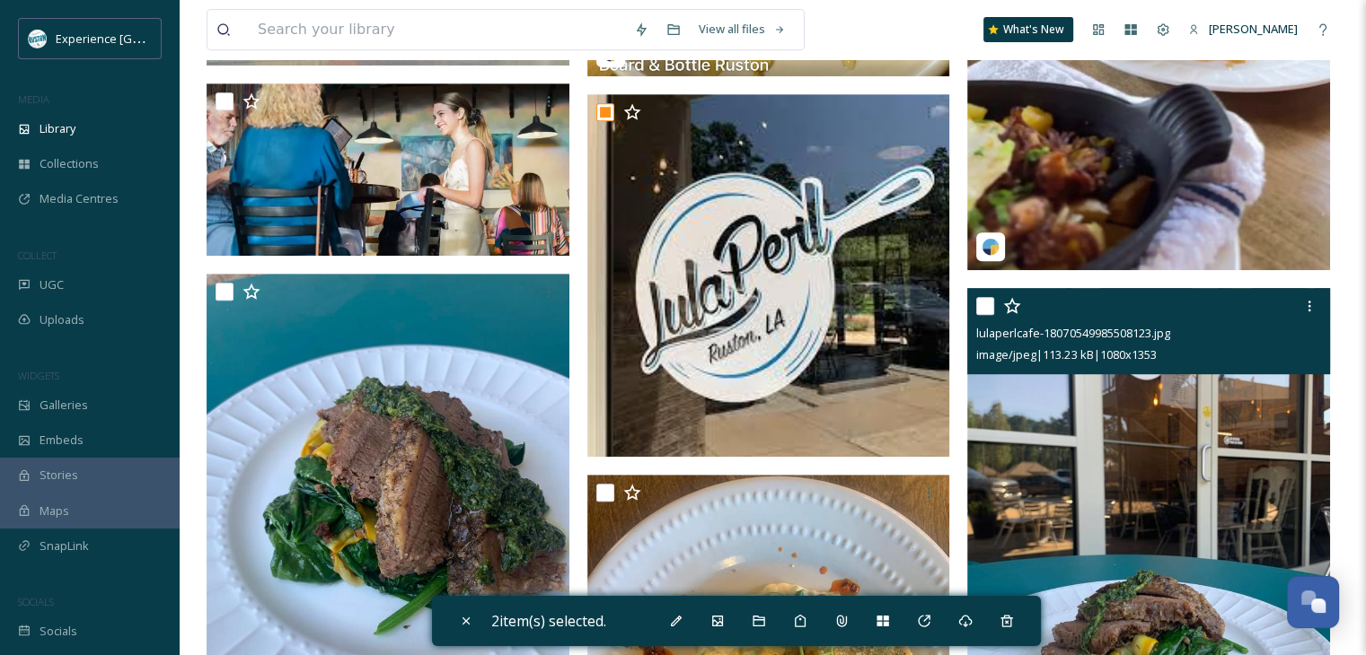
click at [974, 318] on div "lulaperlcafe-18070549985508123.jpg image/jpeg | 113.23 kB | 1080 x 1353" at bounding box center [1148, 331] width 363 height 86
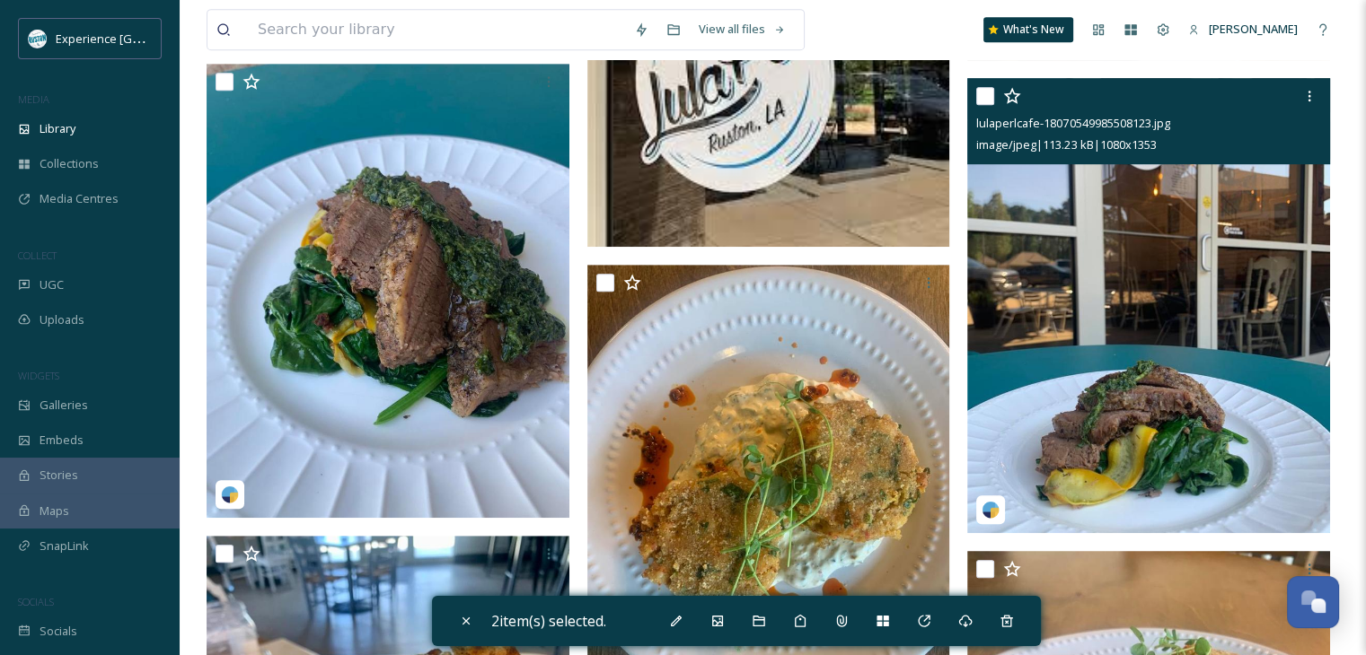
scroll to position [988, 0]
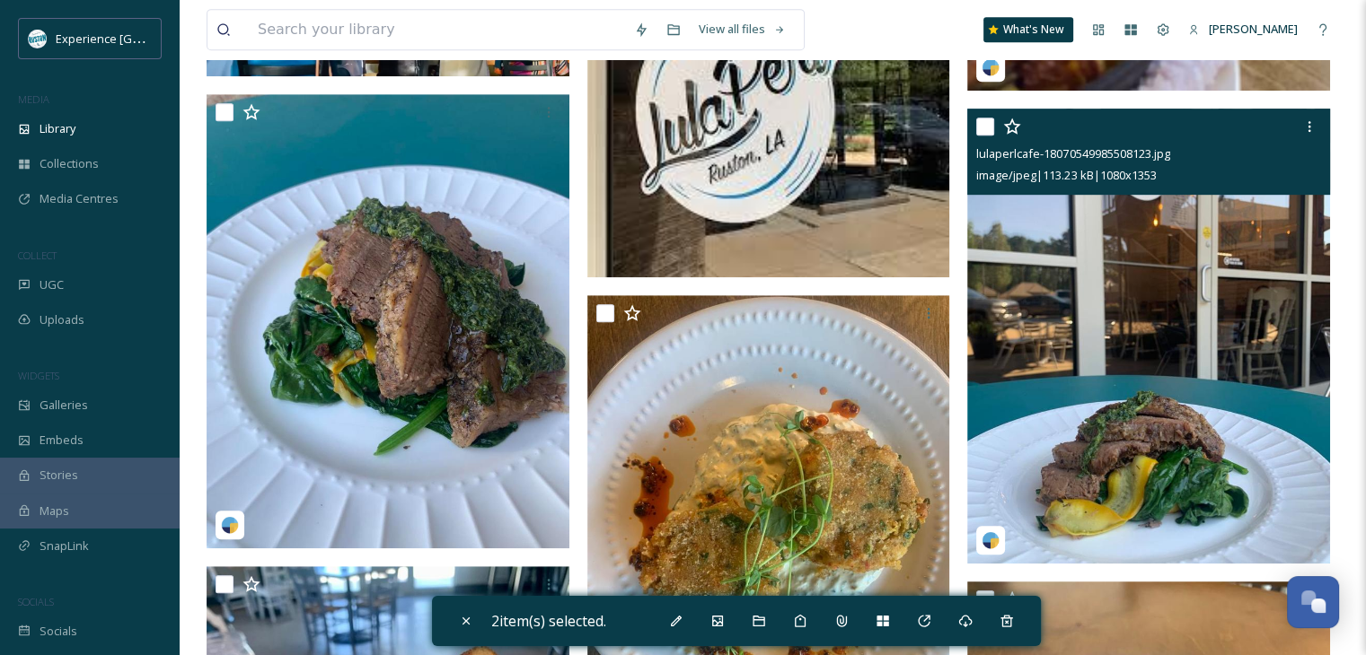
click at [983, 136] on input "checkbox" at bounding box center [985, 127] width 18 height 18
checkbox input "true"
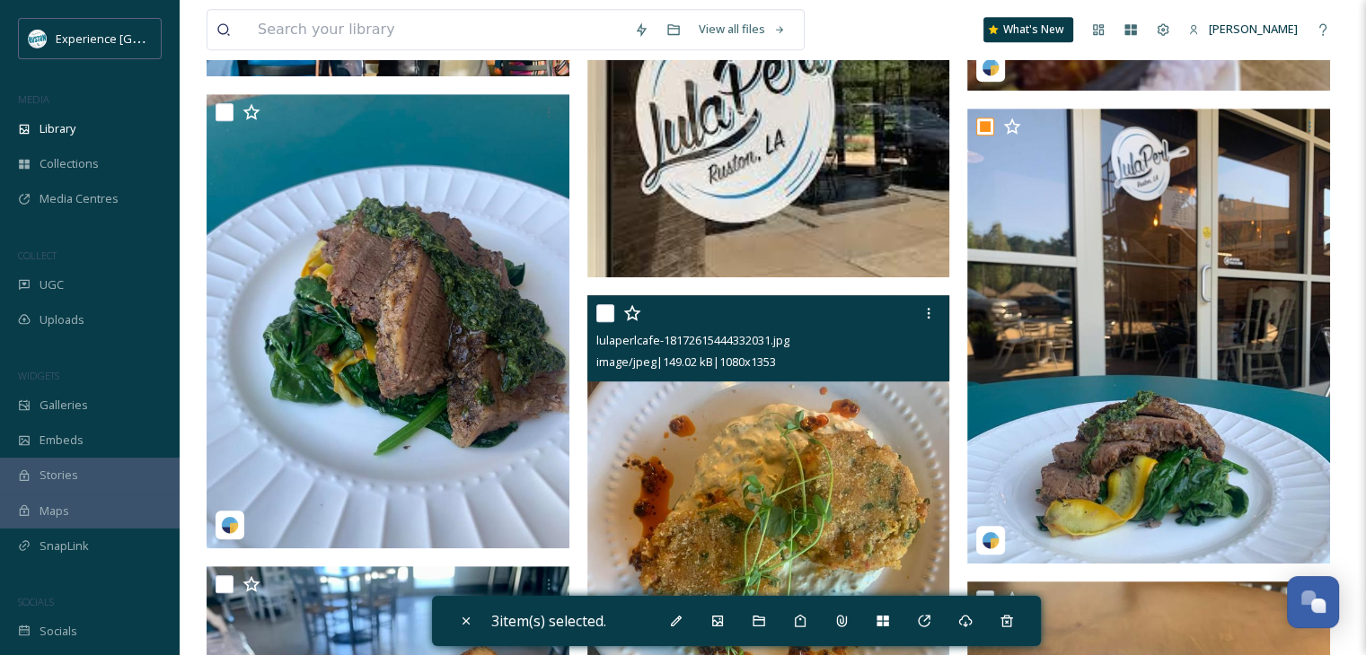
click at [609, 322] on input "checkbox" at bounding box center [605, 313] width 18 height 18
checkbox input "true"
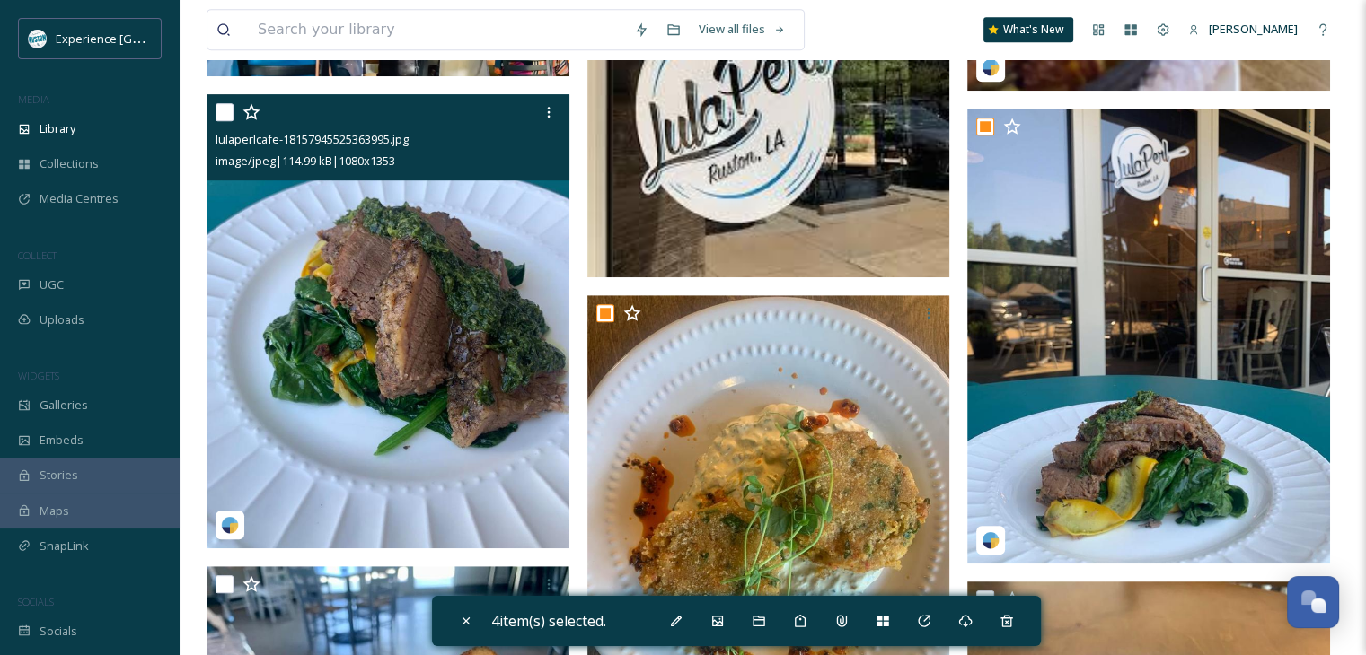
click at [221, 121] on input "checkbox" at bounding box center [224, 112] width 18 height 18
checkbox input "true"
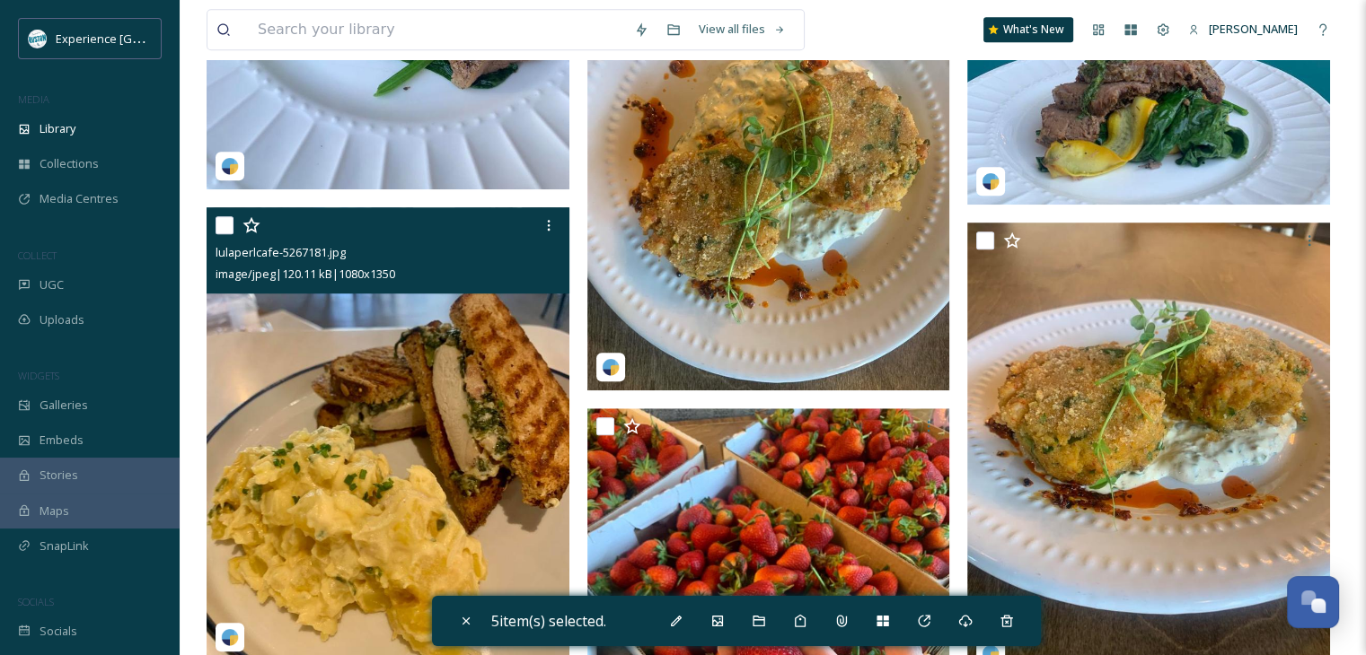
click at [215, 234] on input "checkbox" at bounding box center [224, 225] width 18 height 18
checkbox input "true"
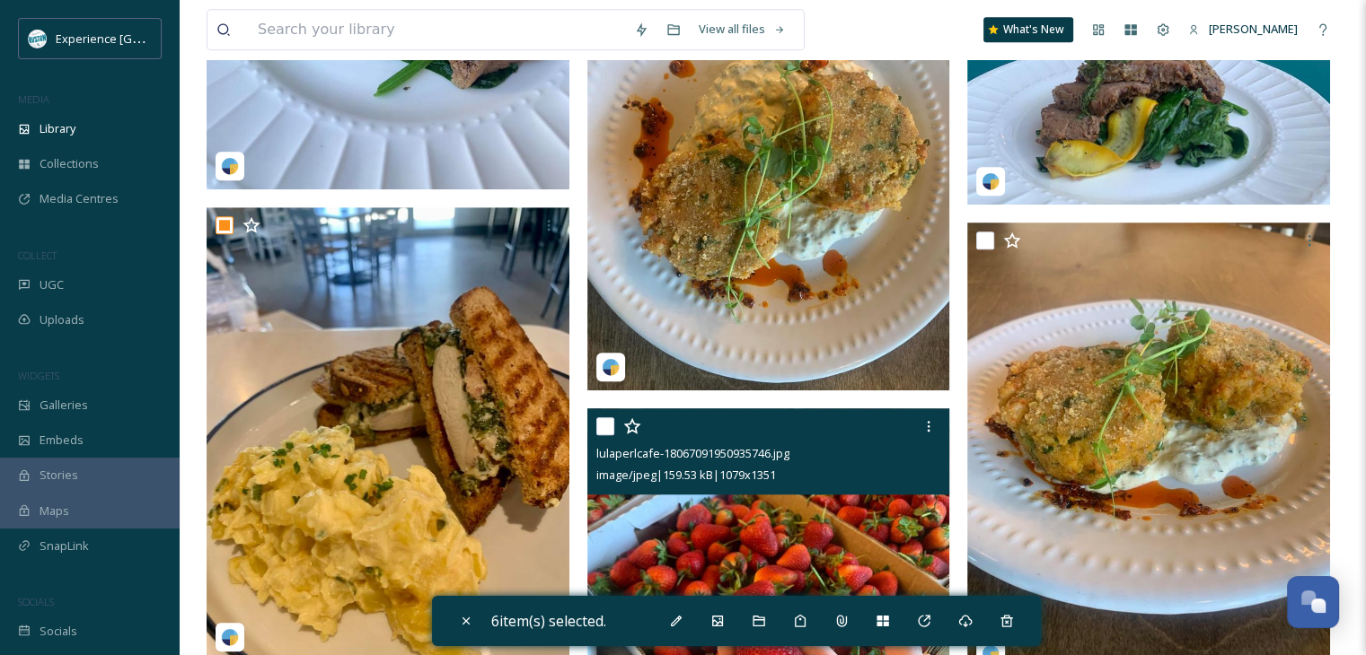
click at [596, 435] on input "checkbox" at bounding box center [605, 427] width 18 height 18
checkbox input "true"
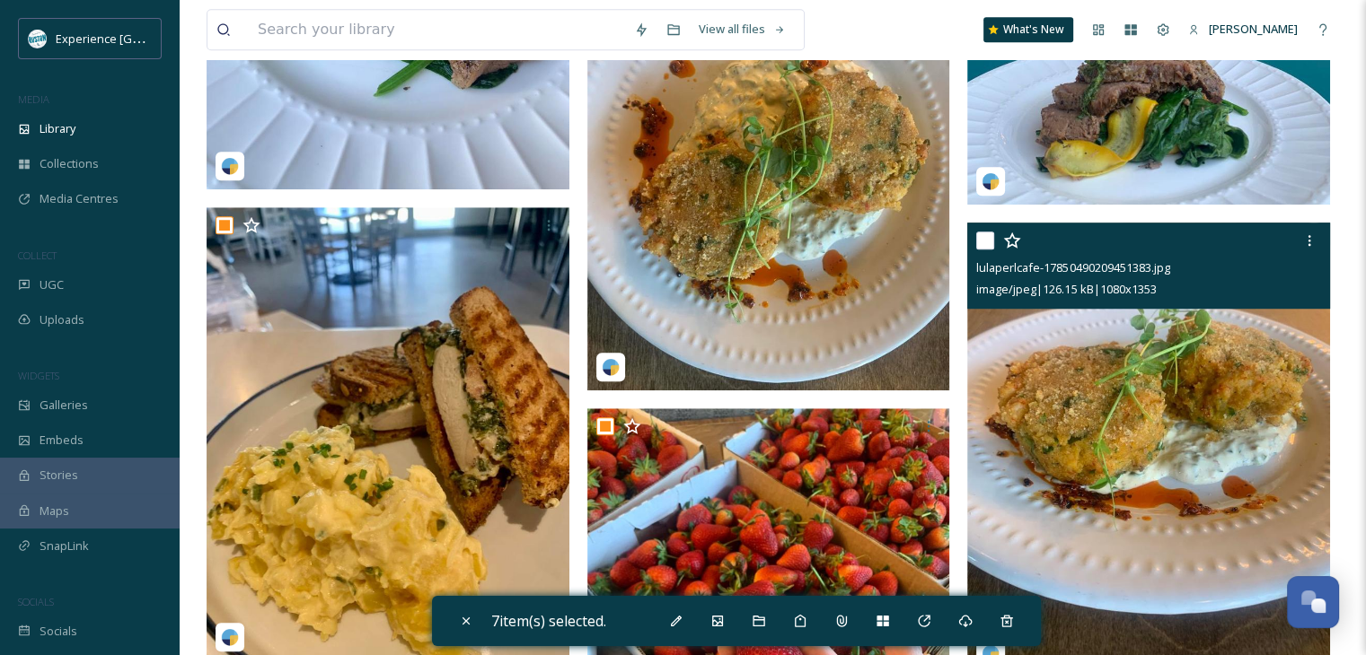
click at [975, 252] on div "lulaperlcafe-17850490209451383.jpg image/jpeg | 126.15 kB | 1080 x 1353" at bounding box center [1148, 266] width 363 height 86
click at [986, 250] on input "checkbox" at bounding box center [985, 241] width 18 height 18
checkbox input "true"
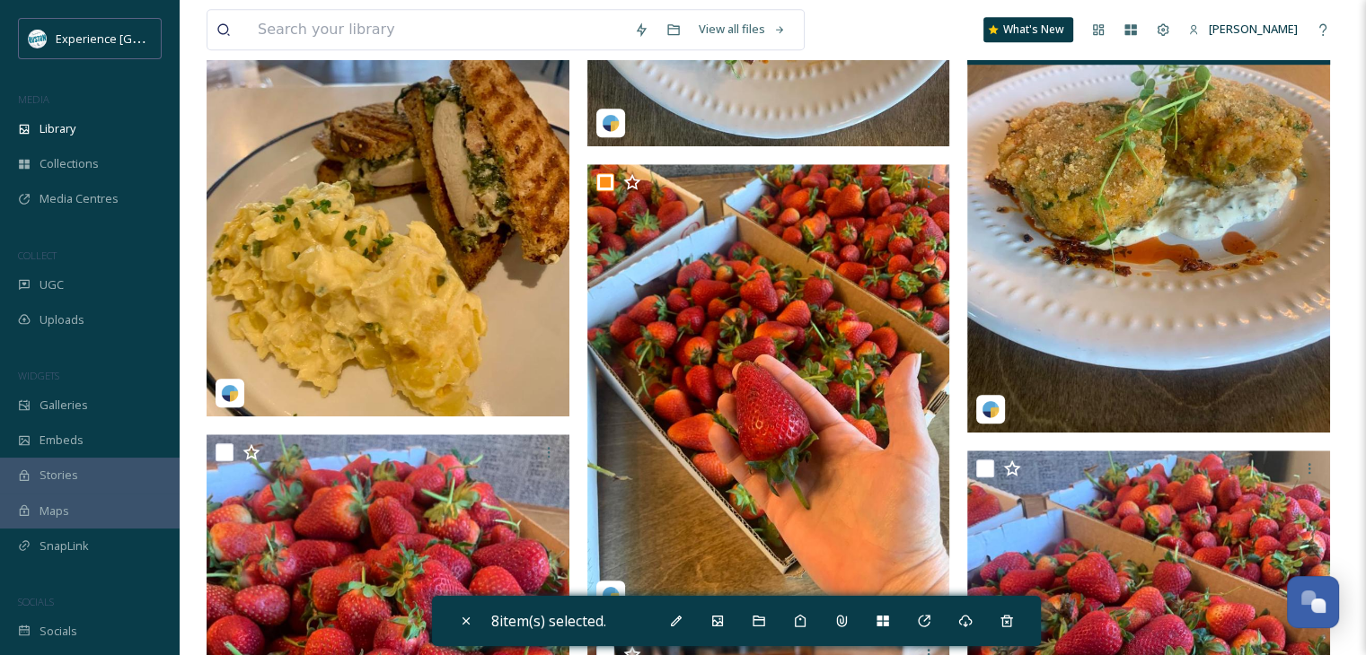
scroll to position [1796, 0]
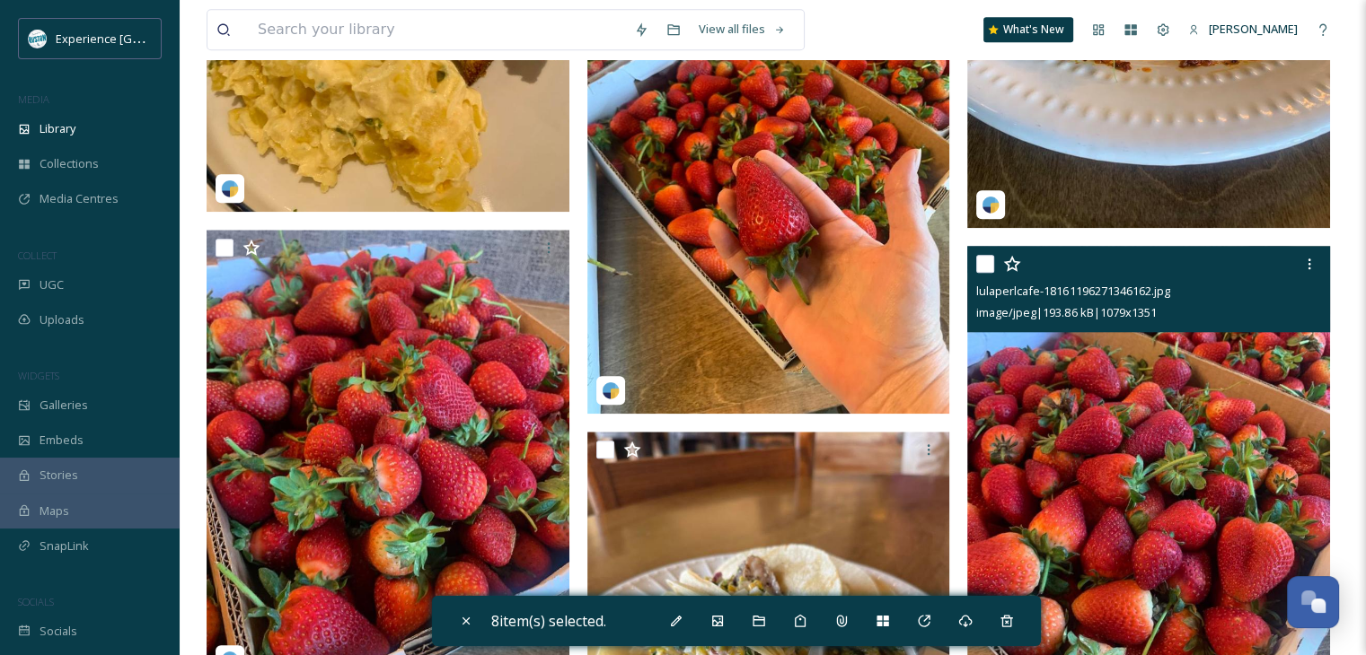
click at [987, 273] on input "checkbox" at bounding box center [985, 264] width 18 height 18
checkbox input "true"
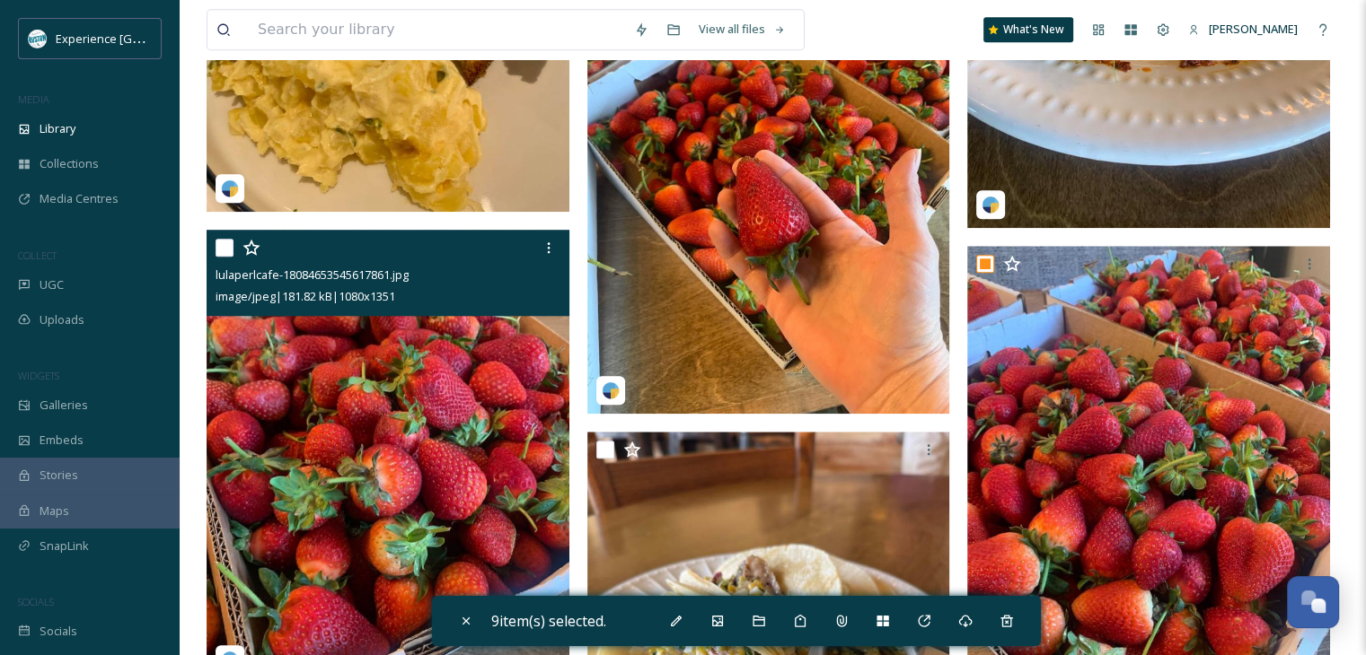
click at [226, 254] on input "checkbox" at bounding box center [224, 248] width 18 height 18
checkbox input "true"
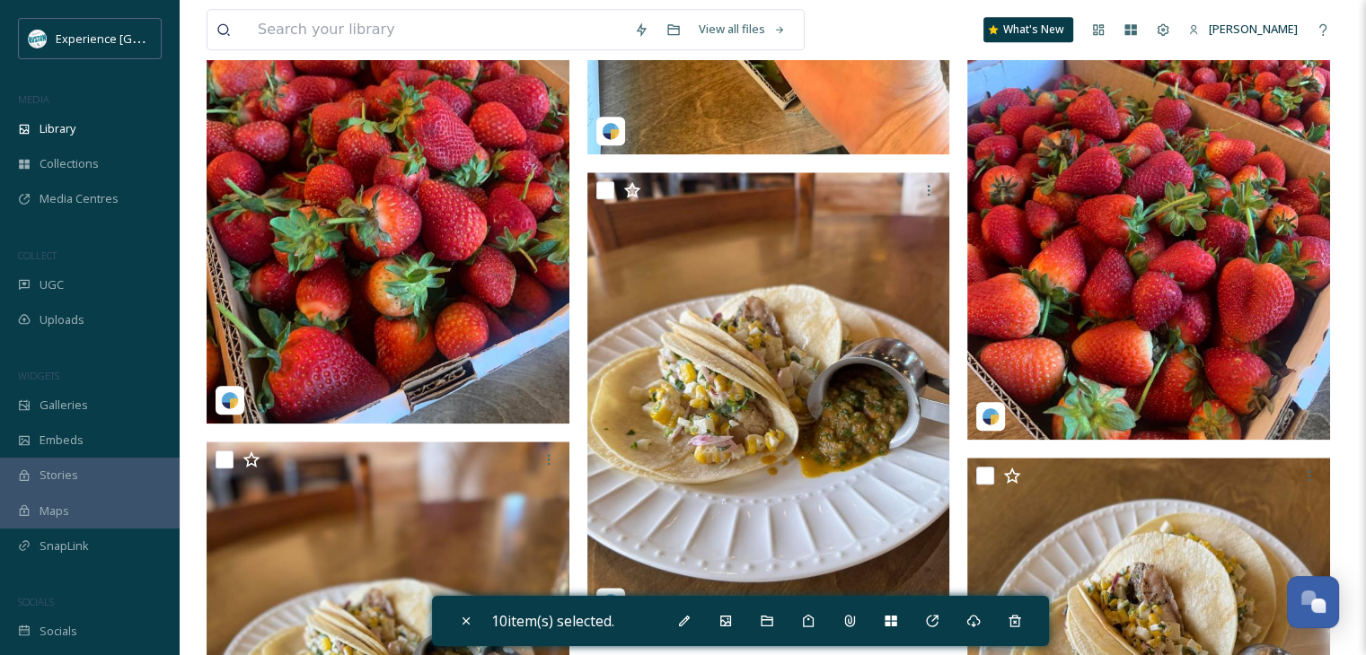
scroll to position [2065, 0]
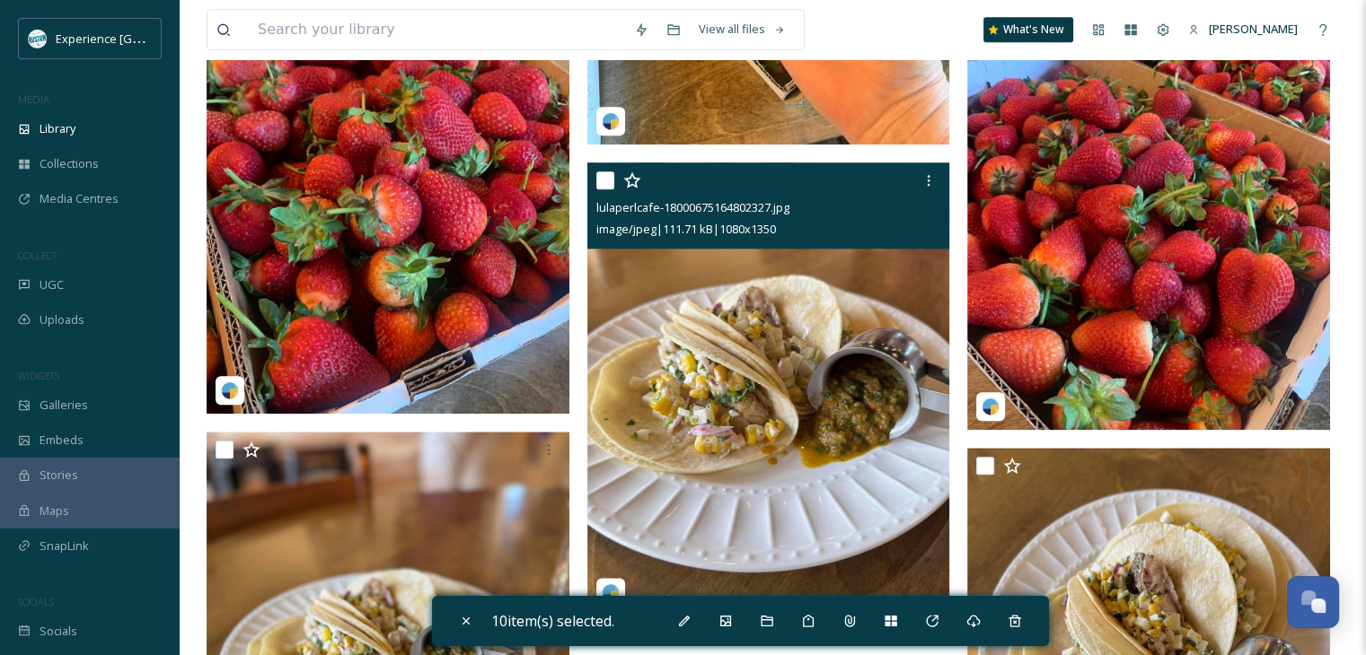
click at [607, 189] on input "checkbox" at bounding box center [605, 180] width 18 height 18
checkbox input "true"
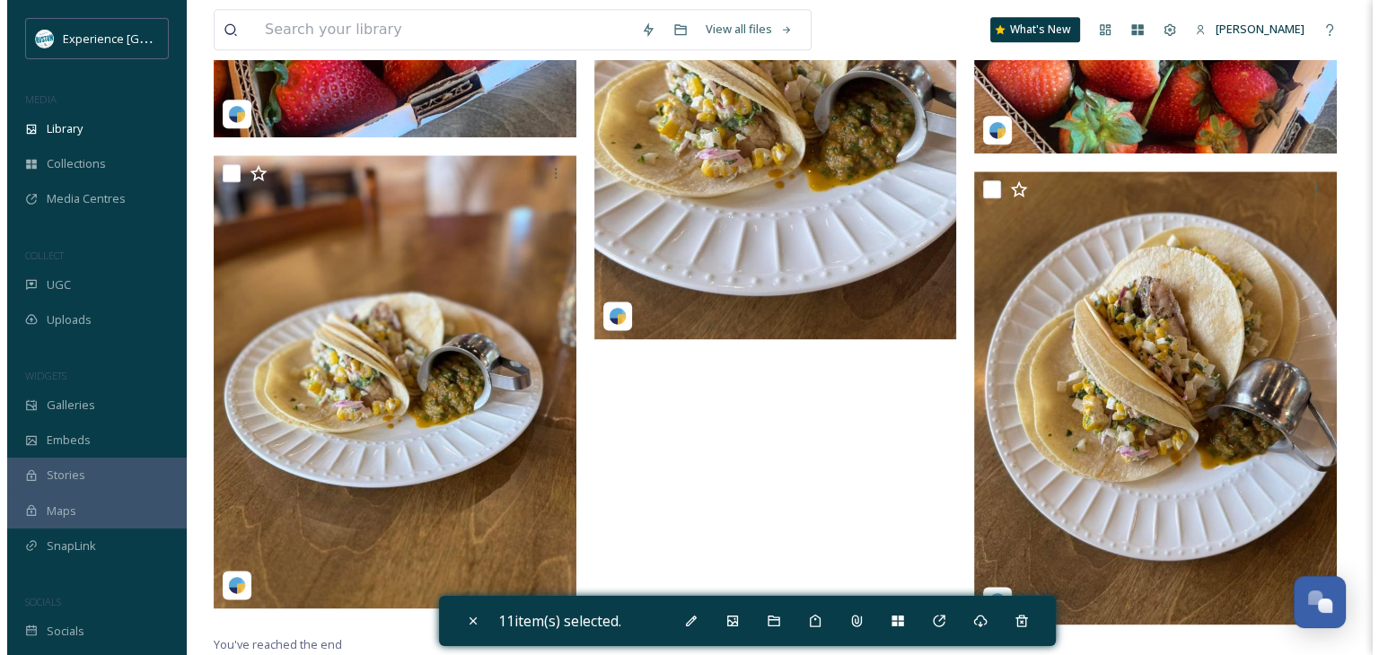
scroll to position [2356, 0]
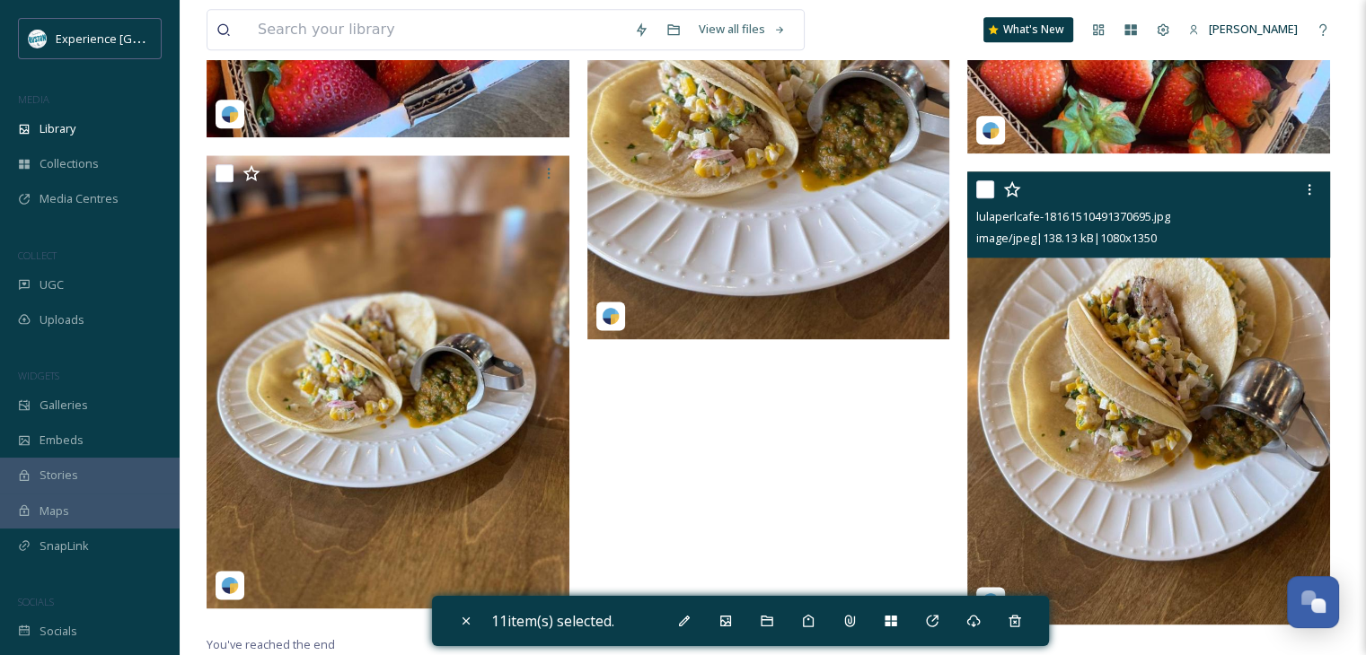
click at [984, 193] on input "checkbox" at bounding box center [985, 189] width 18 height 18
checkbox input "true"
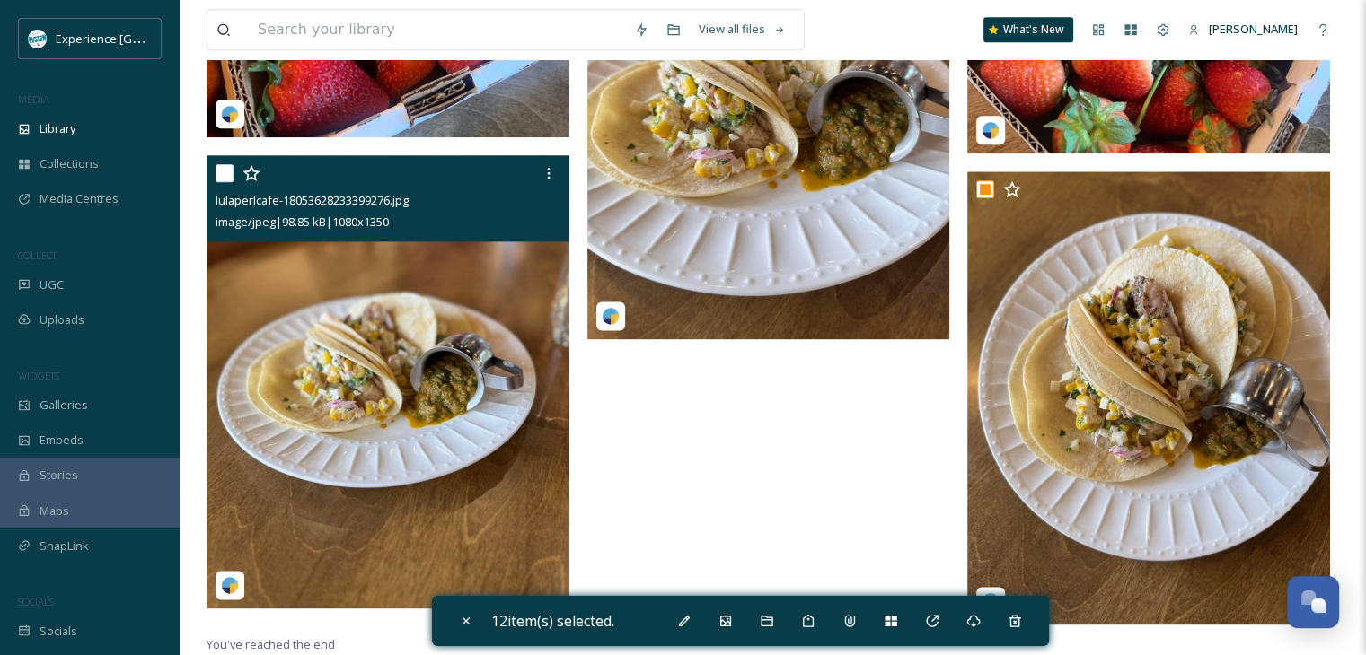
click at [225, 170] on input "checkbox" at bounding box center [224, 173] width 18 height 18
checkbox input "true"
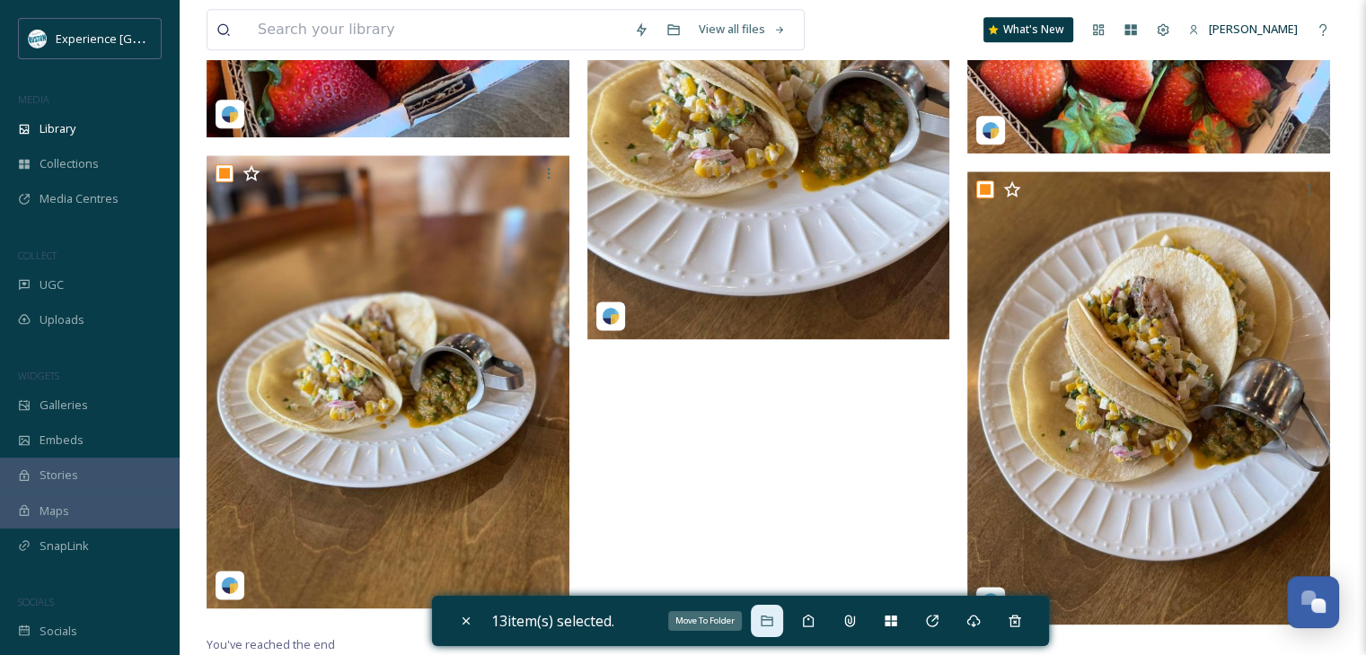
click at [761, 622] on div "Move To Folder" at bounding box center [767, 621] width 32 height 32
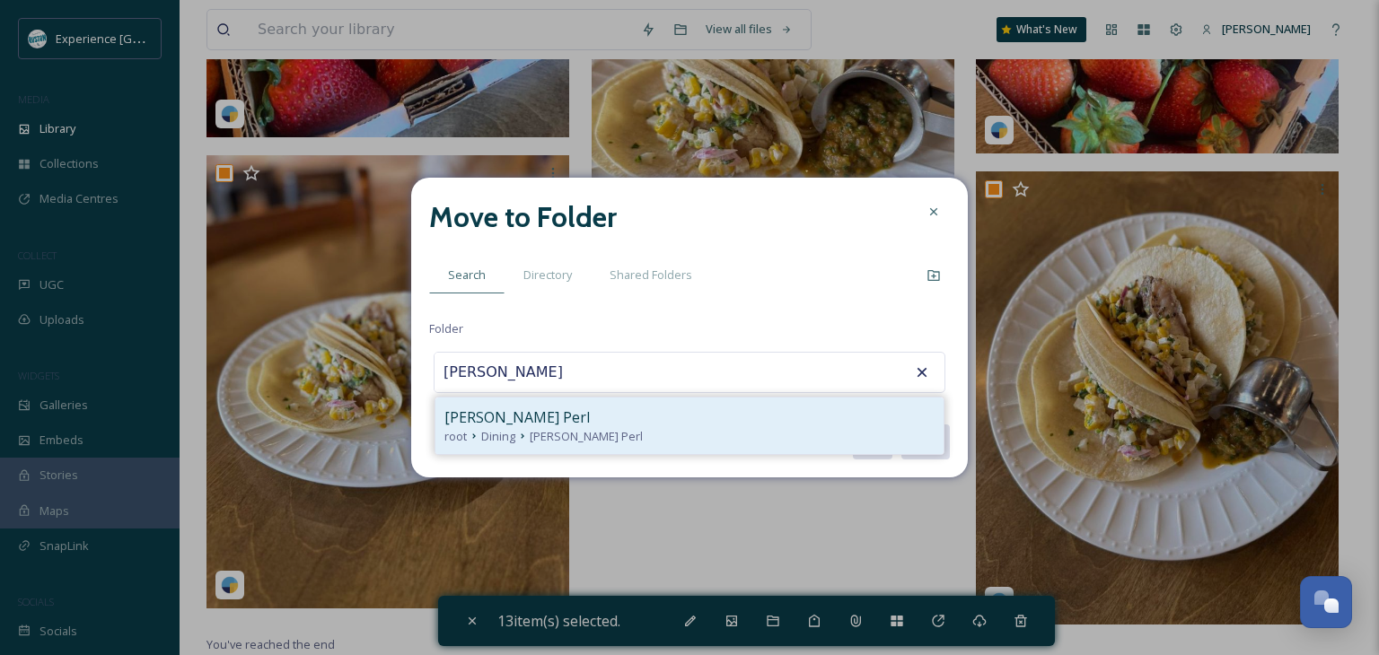
click at [639, 407] on div "[PERSON_NAME] Perl" at bounding box center [689, 418] width 490 height 22
type input "[PERSON_NAME] Perl"
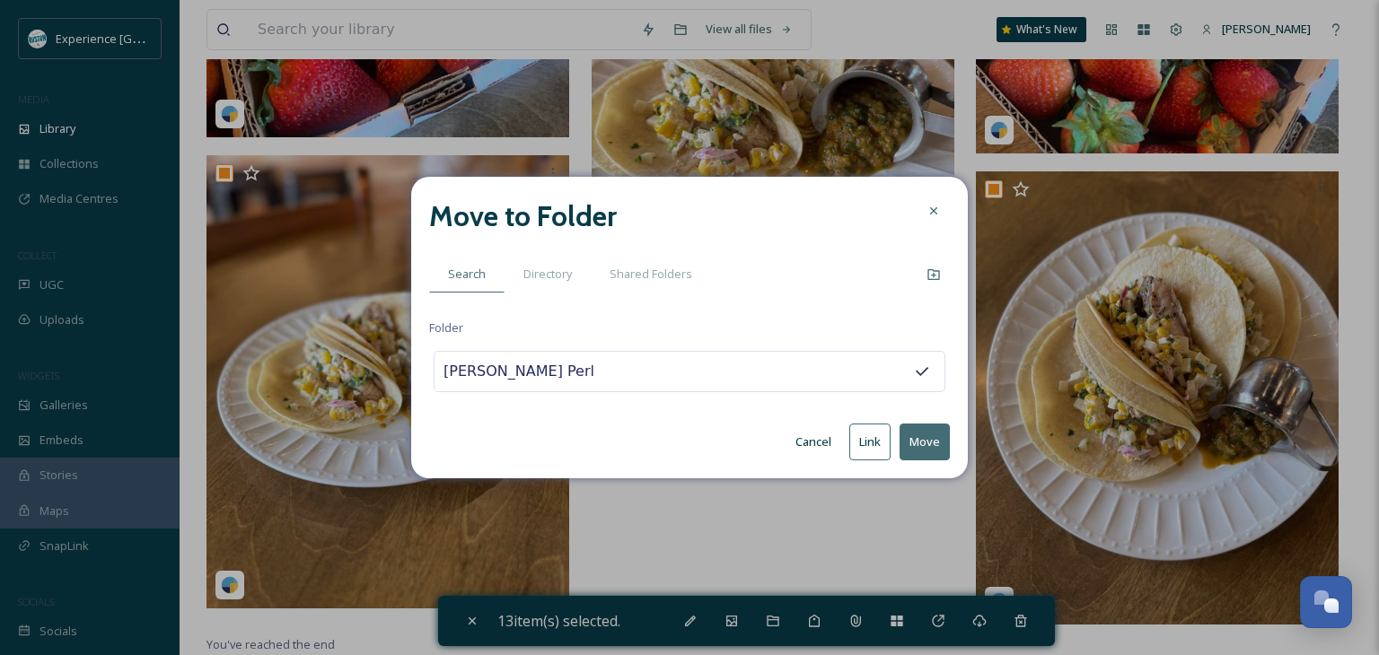
click at [933, 452] on button "Move" at bounding box center [925, 442] width 50 height 37
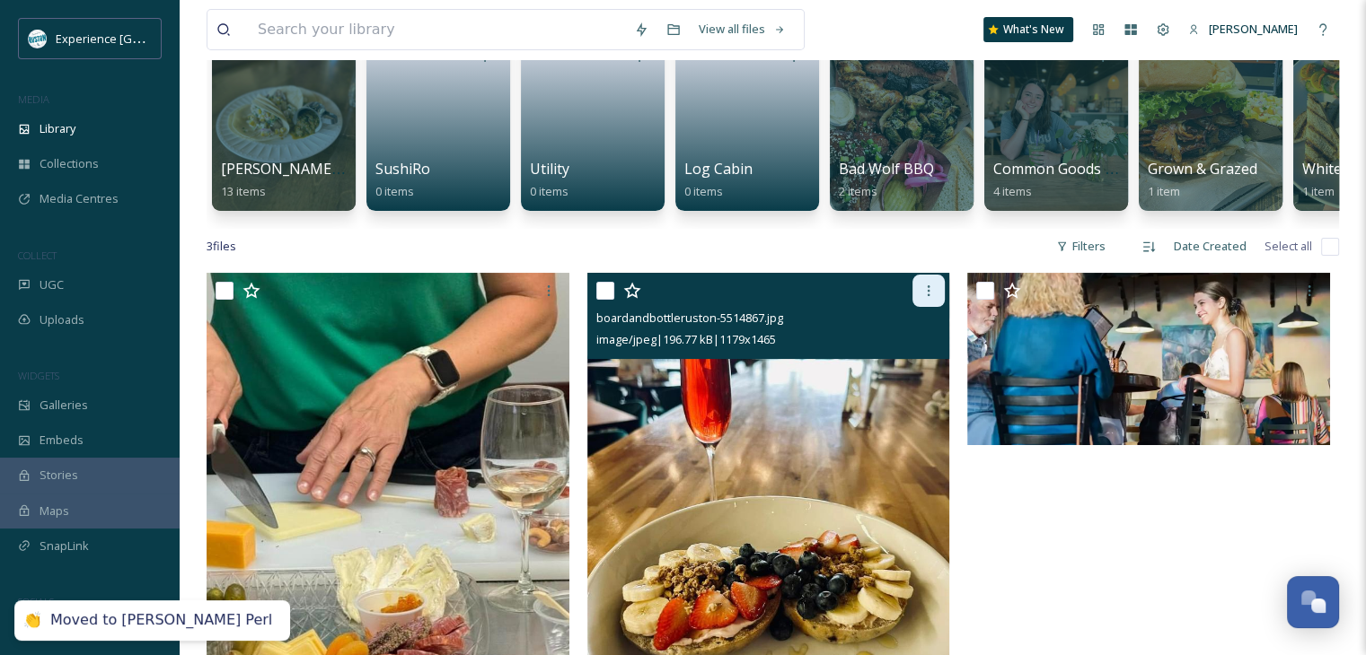
scroll to position [88, 0]
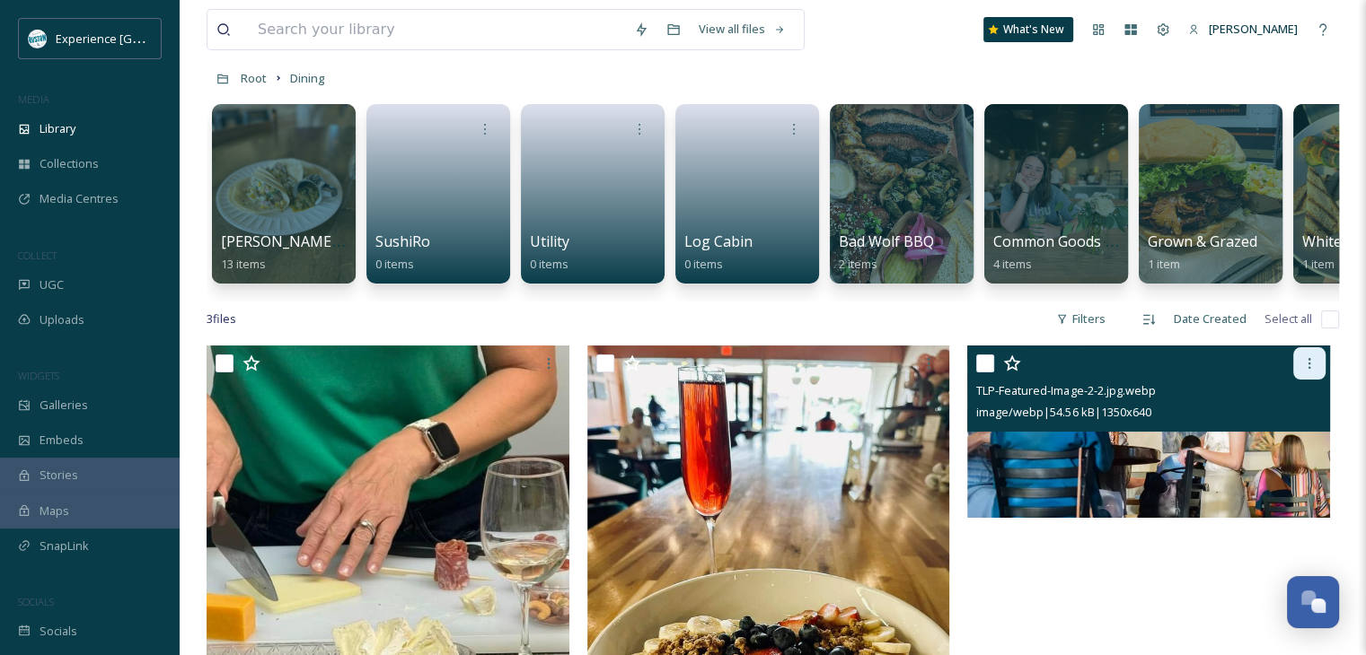
click at [1302, 371] on icon at bounding box center [1309, 363] width 14 height 14
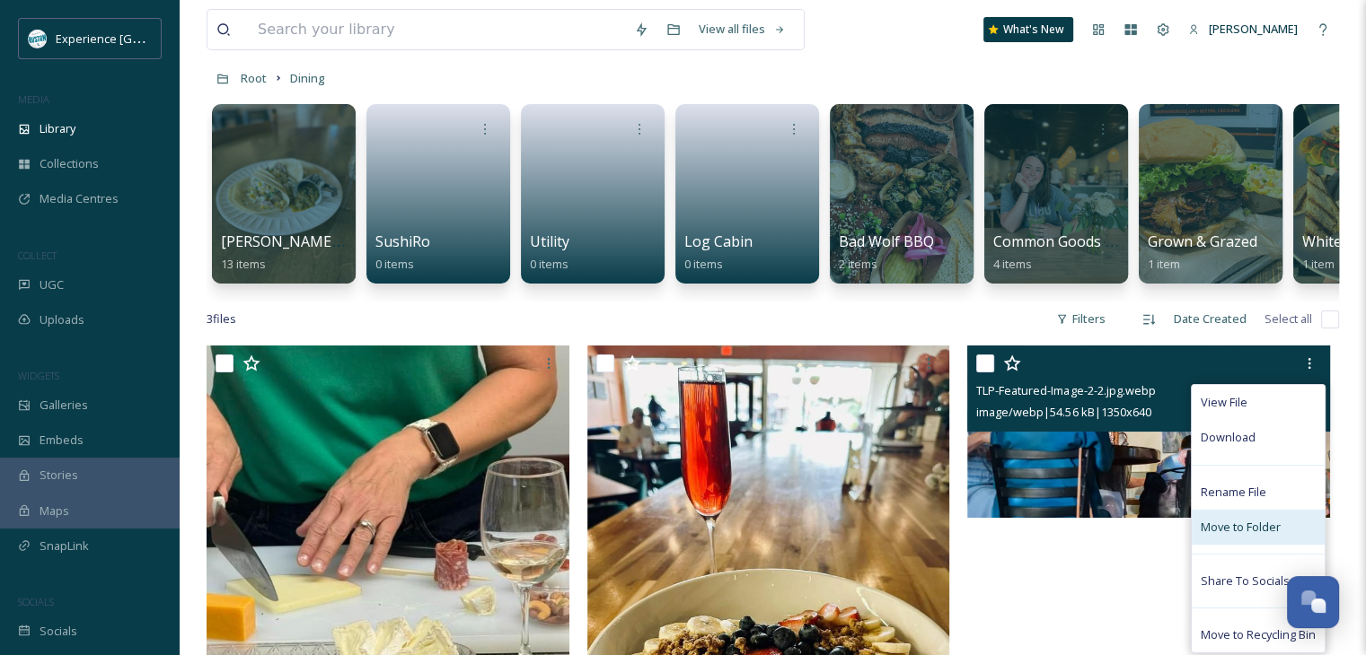
click at [1219, 536] on span "Move to Folder" at bounding box center [1240, 527] width 80 height 17
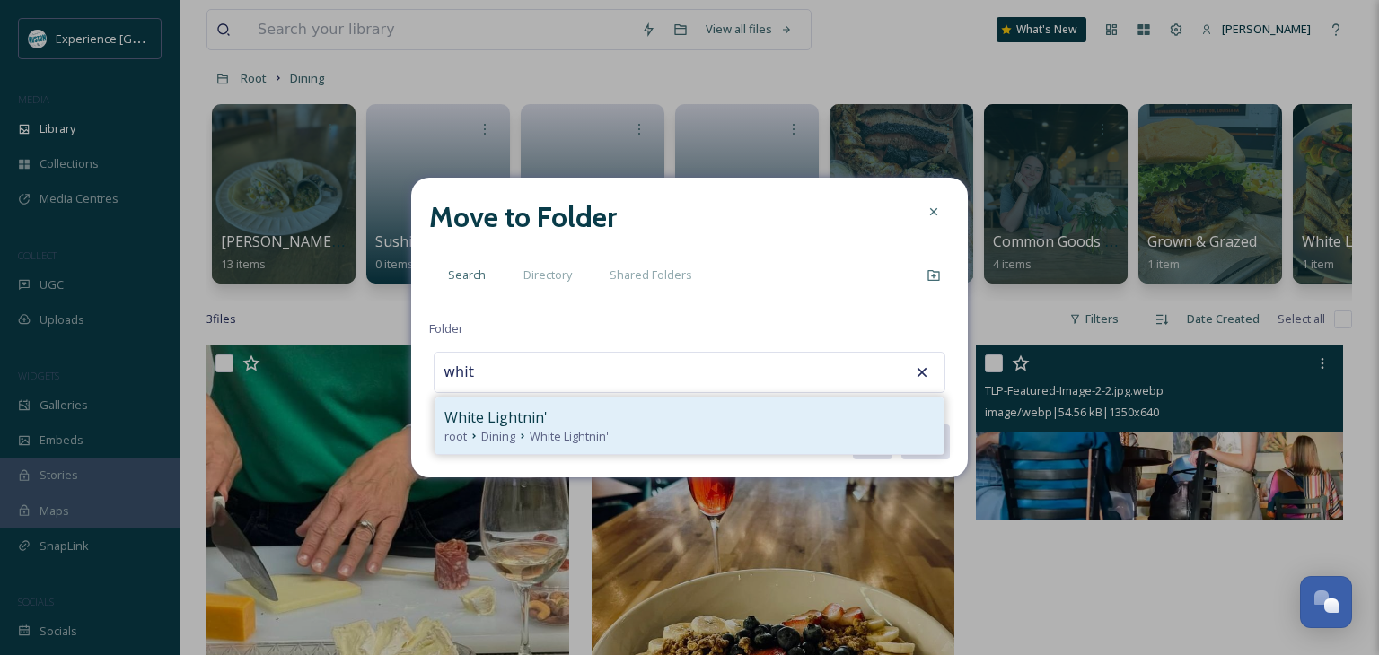
click at [660, 407] on div "White Lightnin'" at bounding box center [689, 418] width 490 height 22
type input "White Lightnin'"
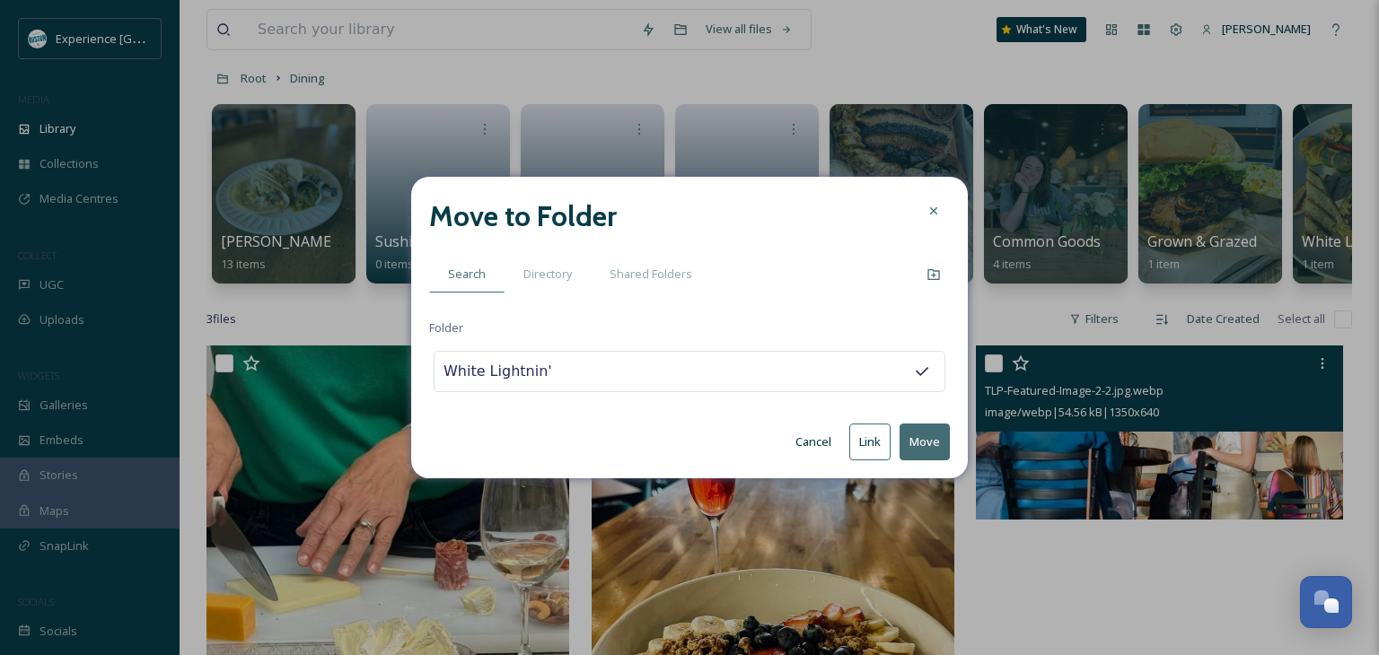
click at [934, 435] on button "Move" at bounding box center [925, 442] width 50 height 37
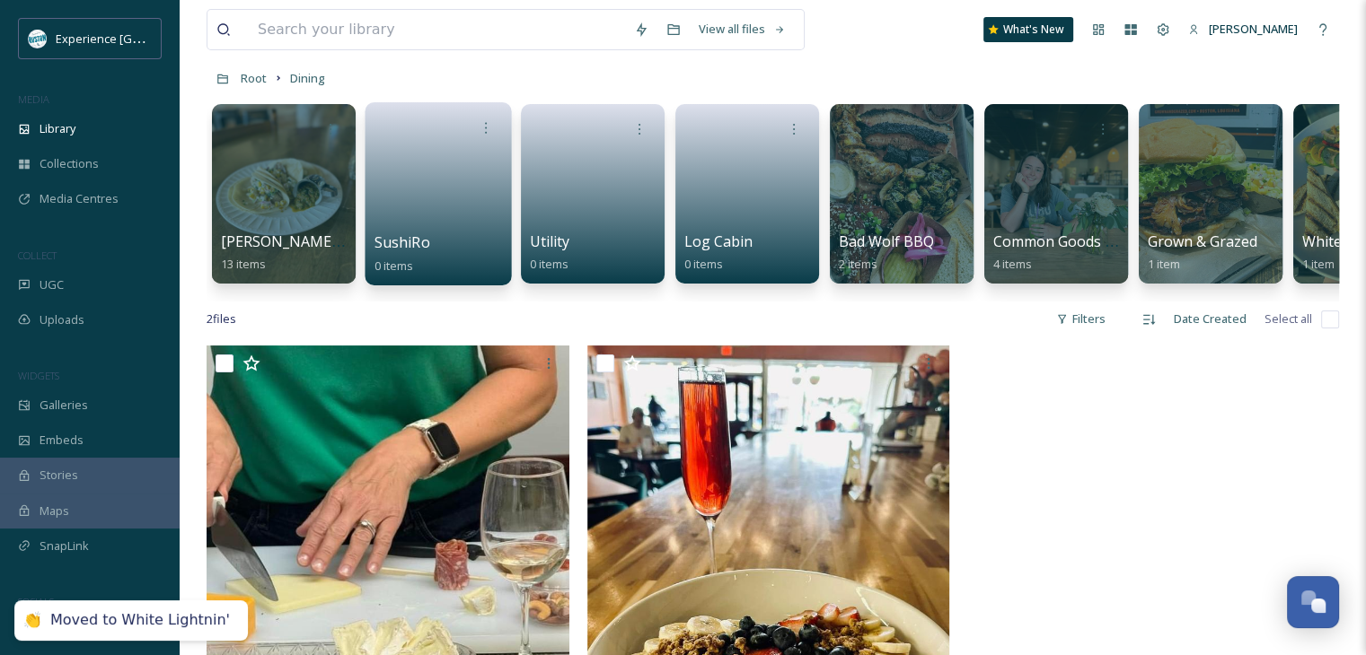
click at [469, 188] on link at bounding box center [438, 188] width 128 height 87
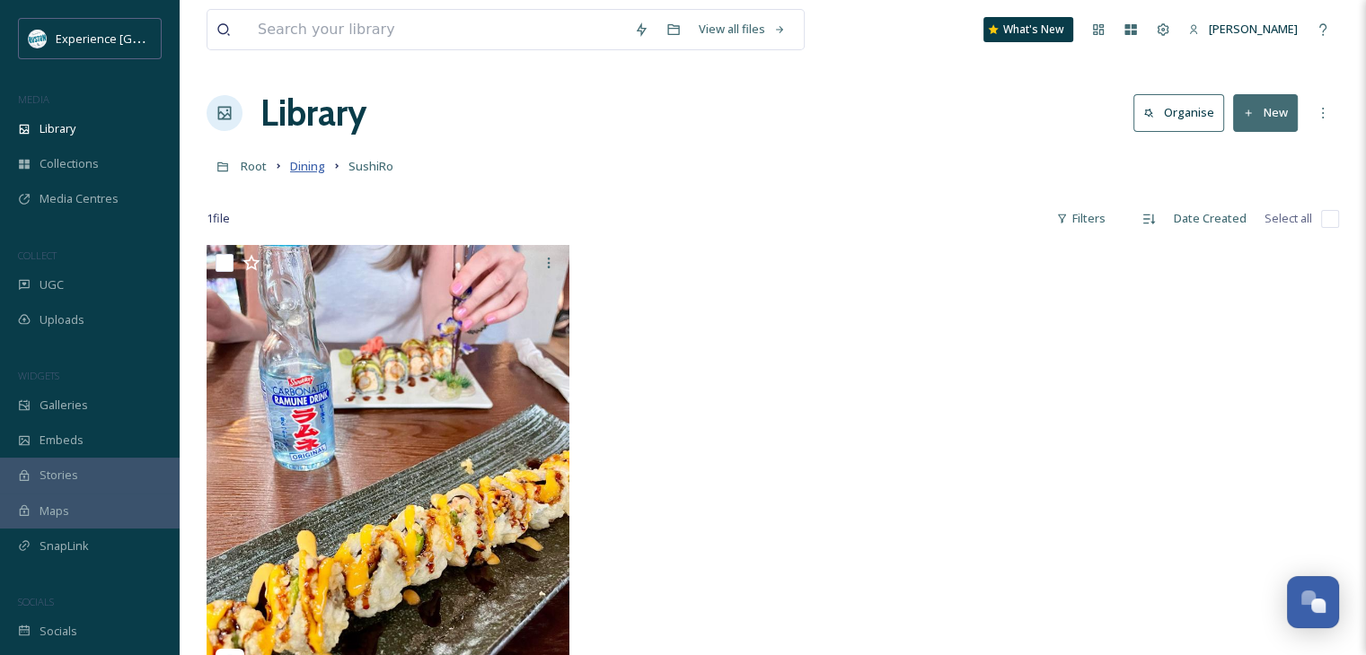
click at [316, 163] on span "Dining" at bounding box center [307, 166] width 35 height 16
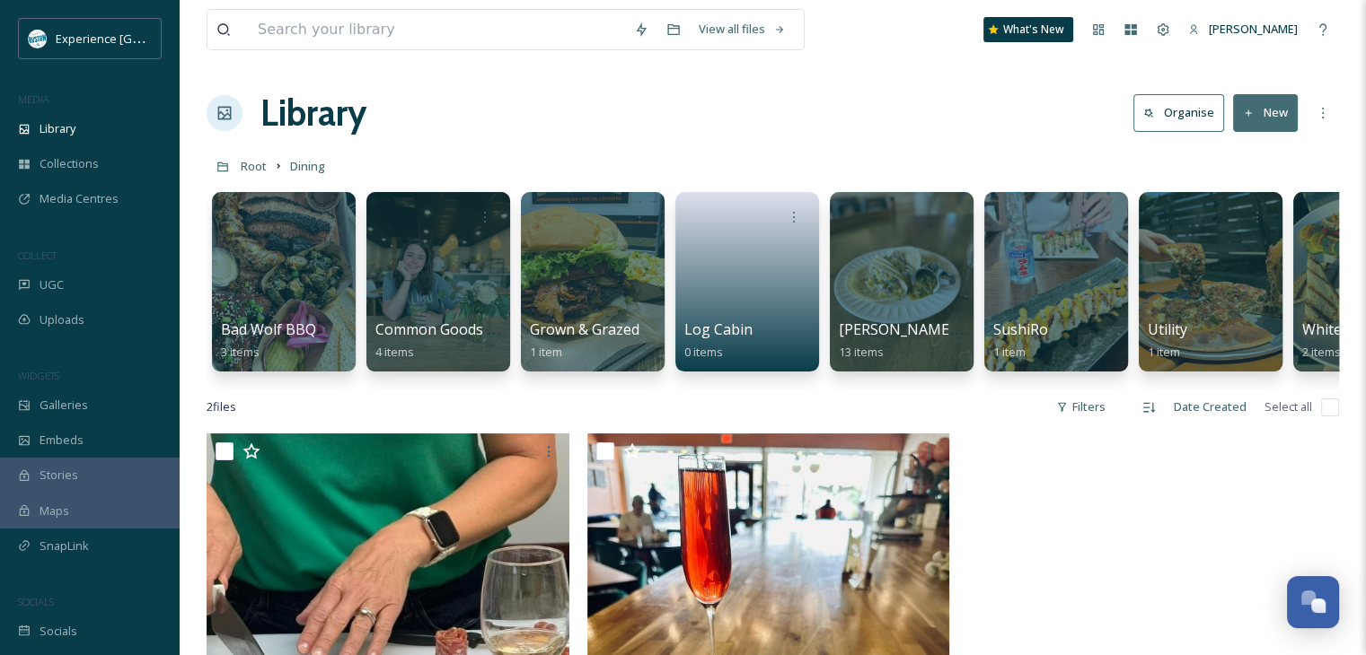
click at [1252, 117] on icon at bounding box center [1249, 114] width 12 height 12
click at [1227, 227] on div "Folder" at bounding box center [1245, 224] width 101 height 35
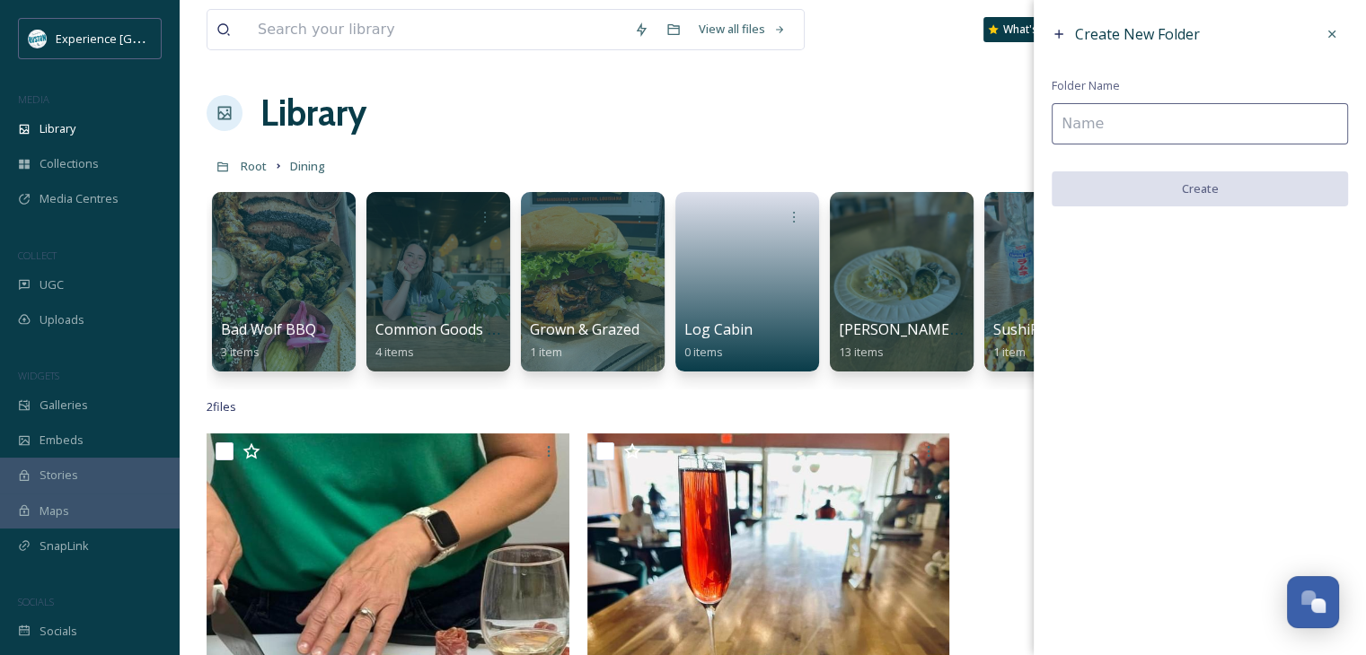
click at [1110, 134] on input at bounding box center [1199, 123] width 296 height 41
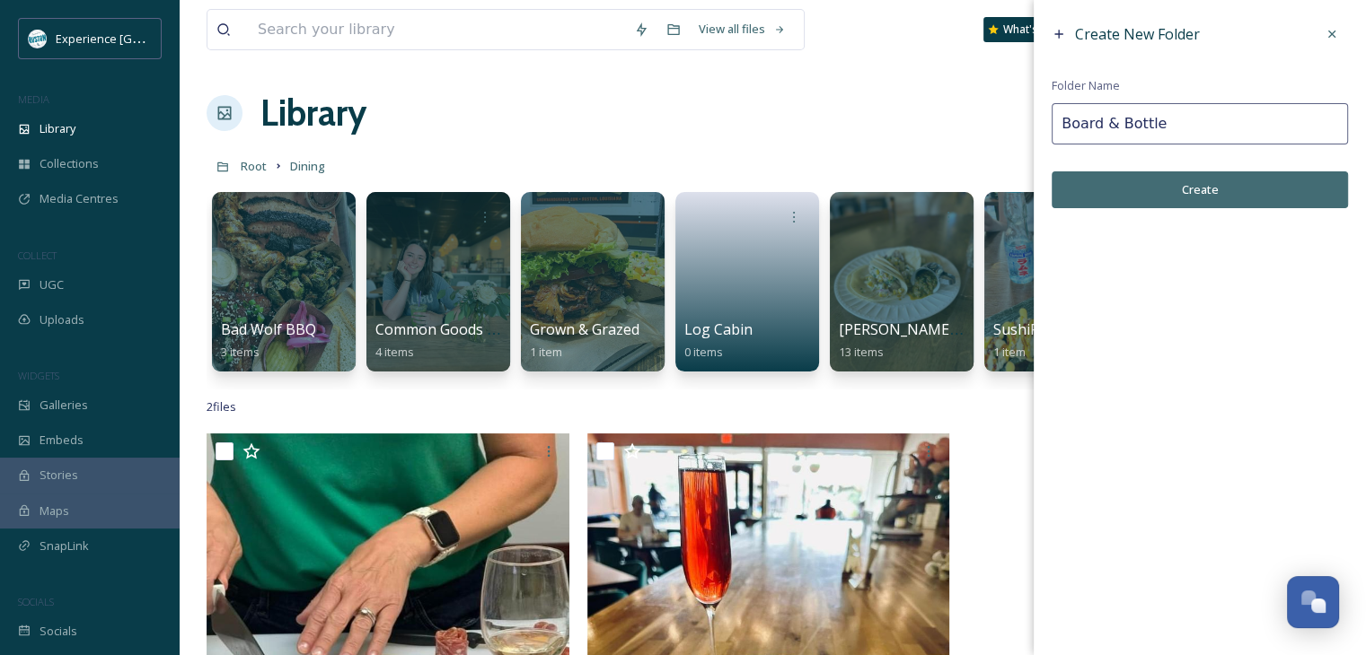
type input "Board & Bottle"
click at [1171, 205] on button "Create" at bounding box center [1199, 189] width 296 height 37
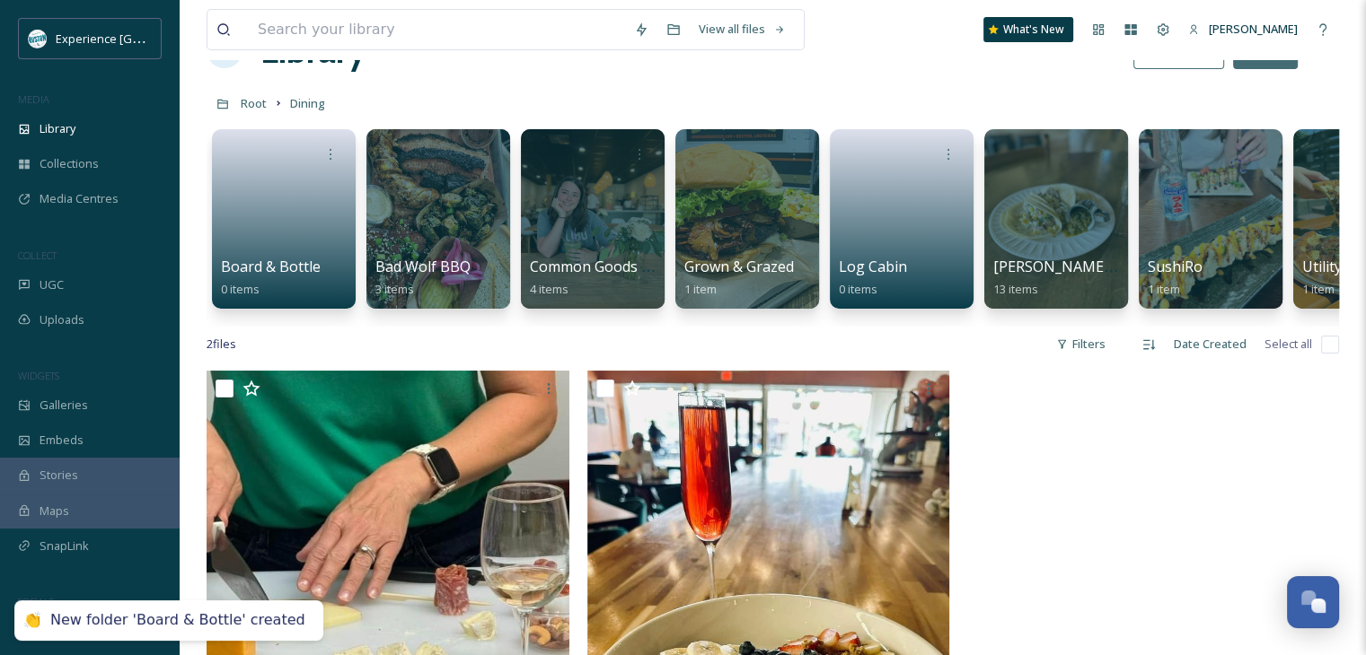
scroll to position [180, 0]
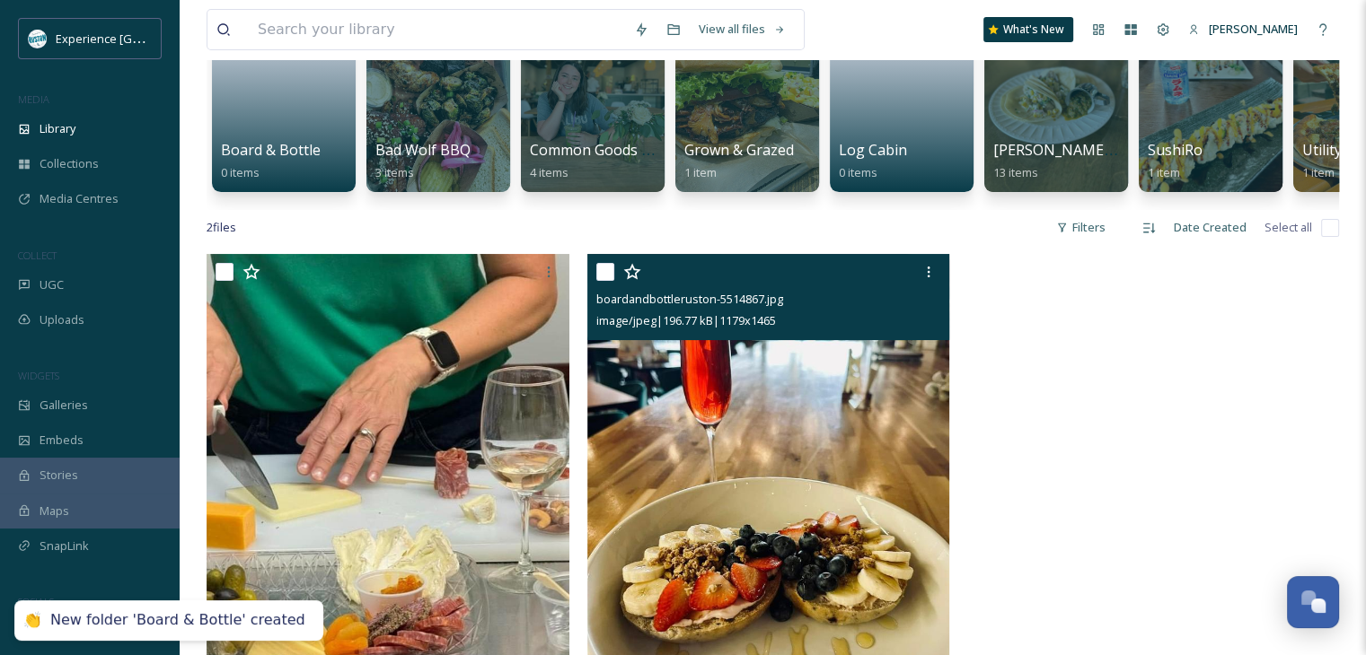
click at [601, 281] on input "checkbox" at bounding box center [605, 272] width 18 height 18
checkbox input "true"
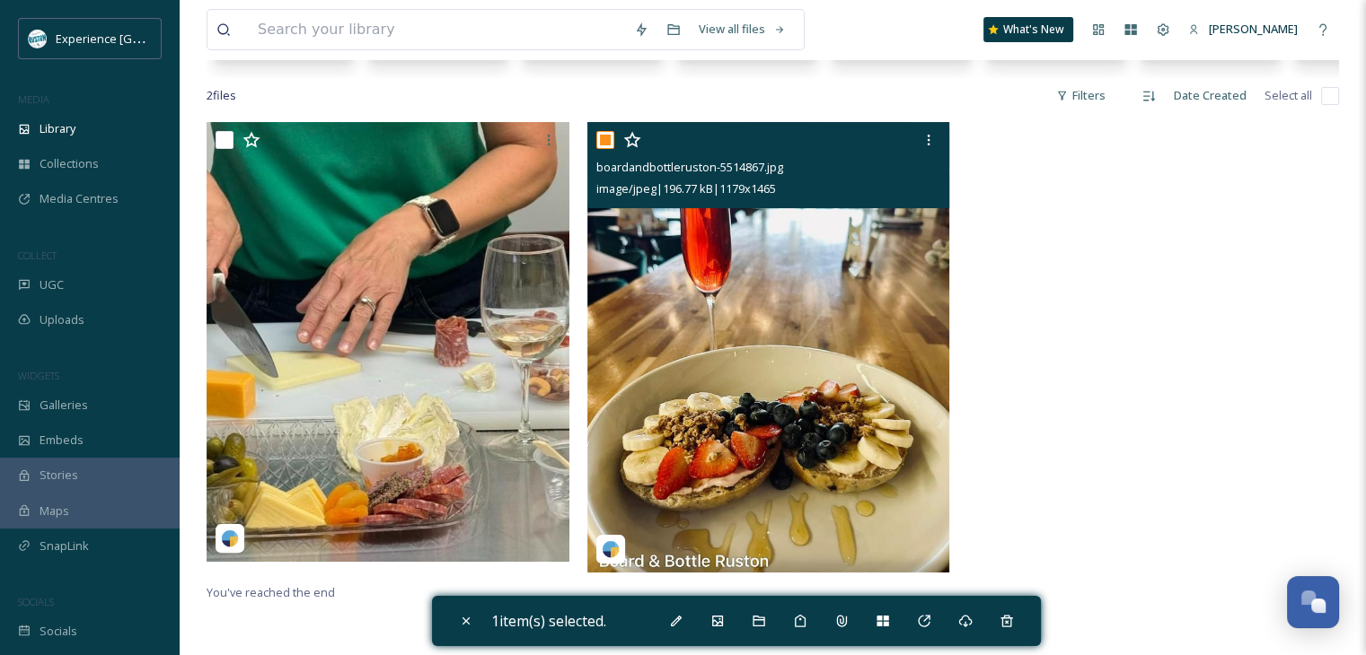
scroll to position [447, 0]
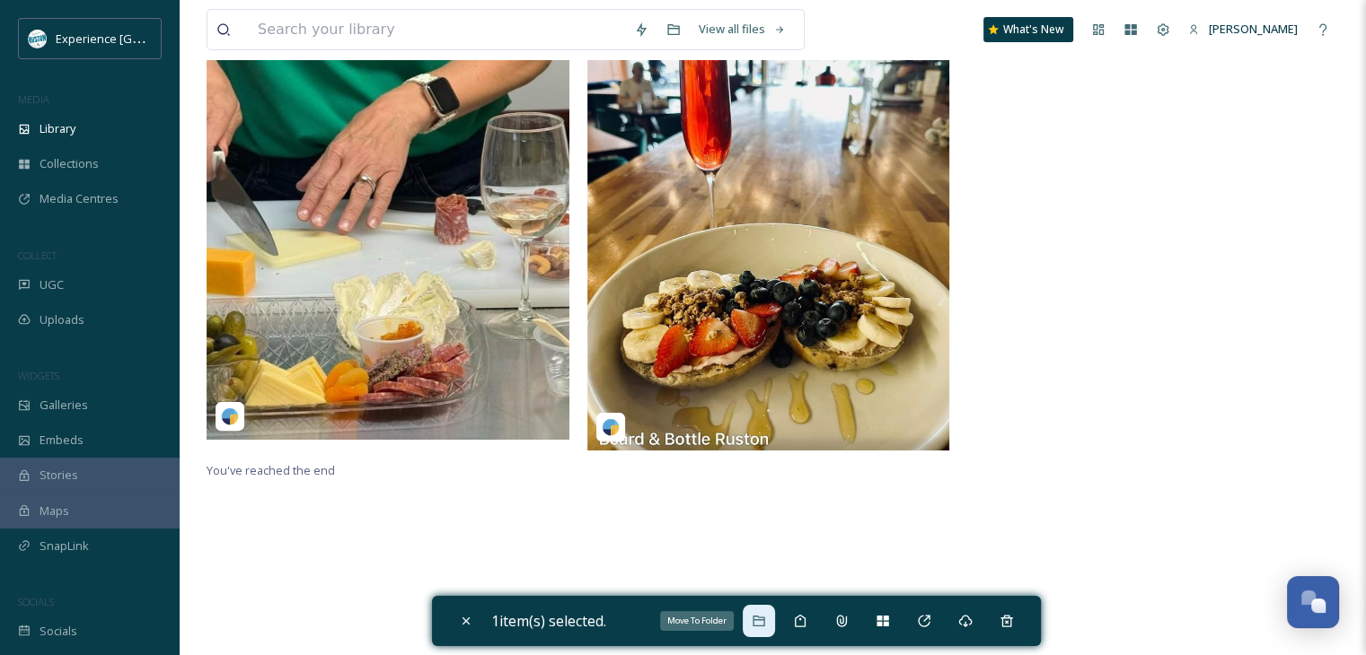
click at [764, 618] on icon at bounding box center [758, 621] width 12 height 11
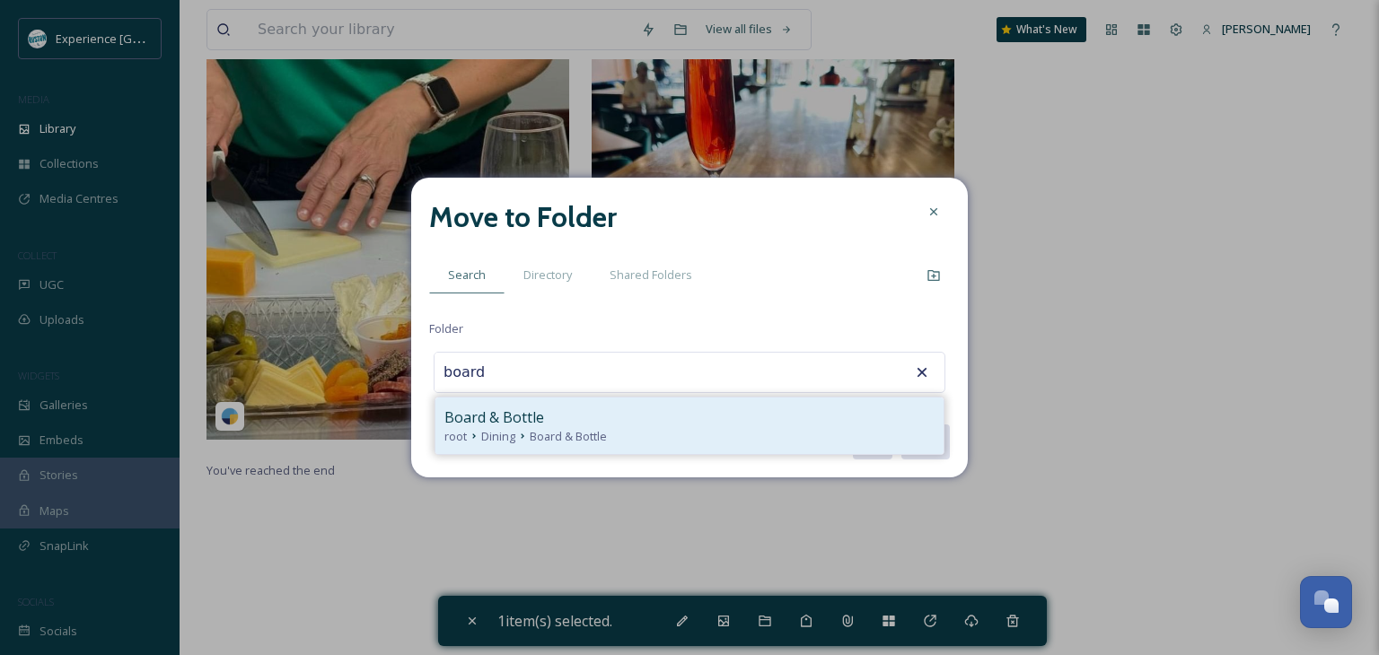
click at [687, 418] on div "Board & Bottle" at bounding box center [689, 418] width 490 height 22
type input "Board & Bottle"
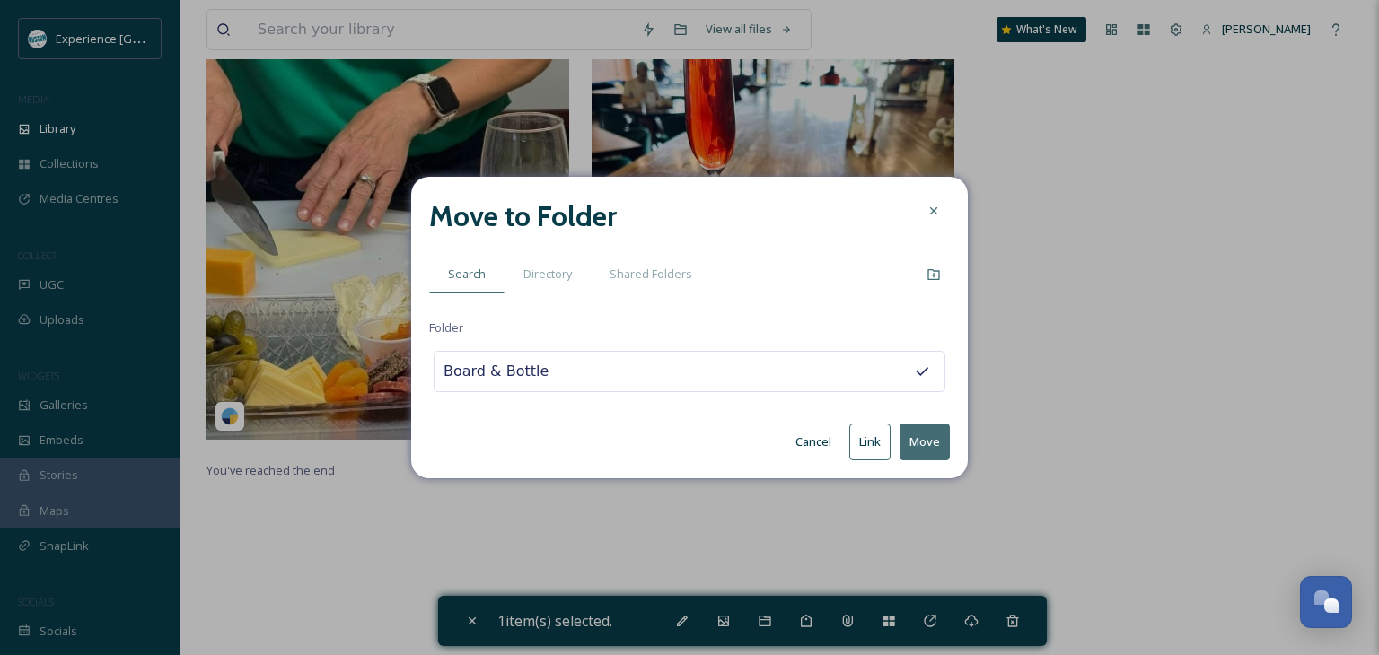
click at [919, 436] on button "Move" at bounding box center [925, 442] width 50 height 37
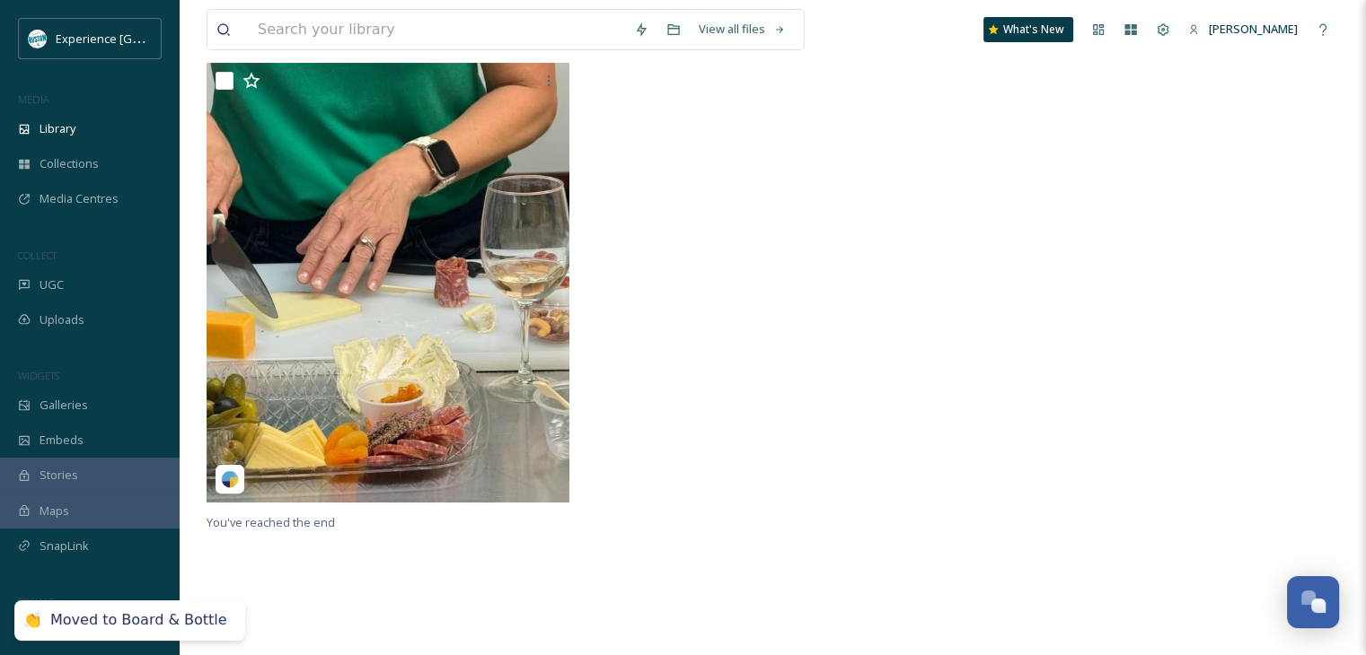
scroll to position [268, 0]
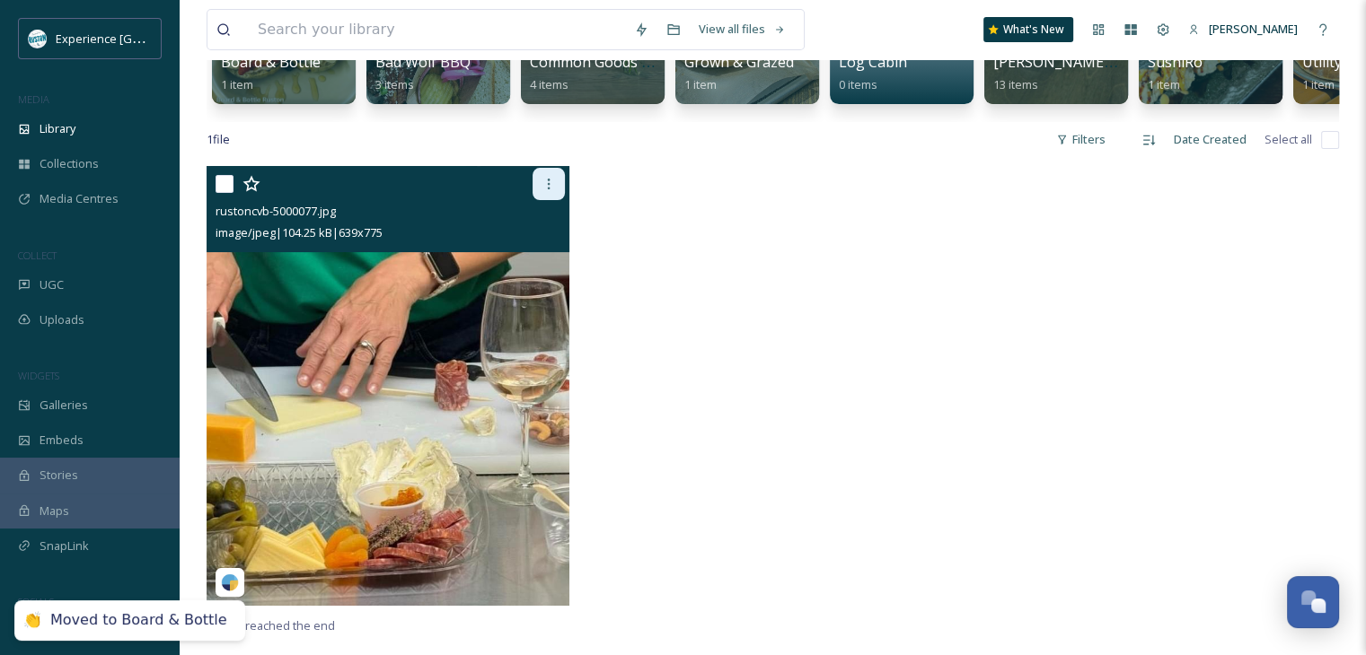
click at [544, 186] on div at bounding box center [548, 184] width 32 height 32
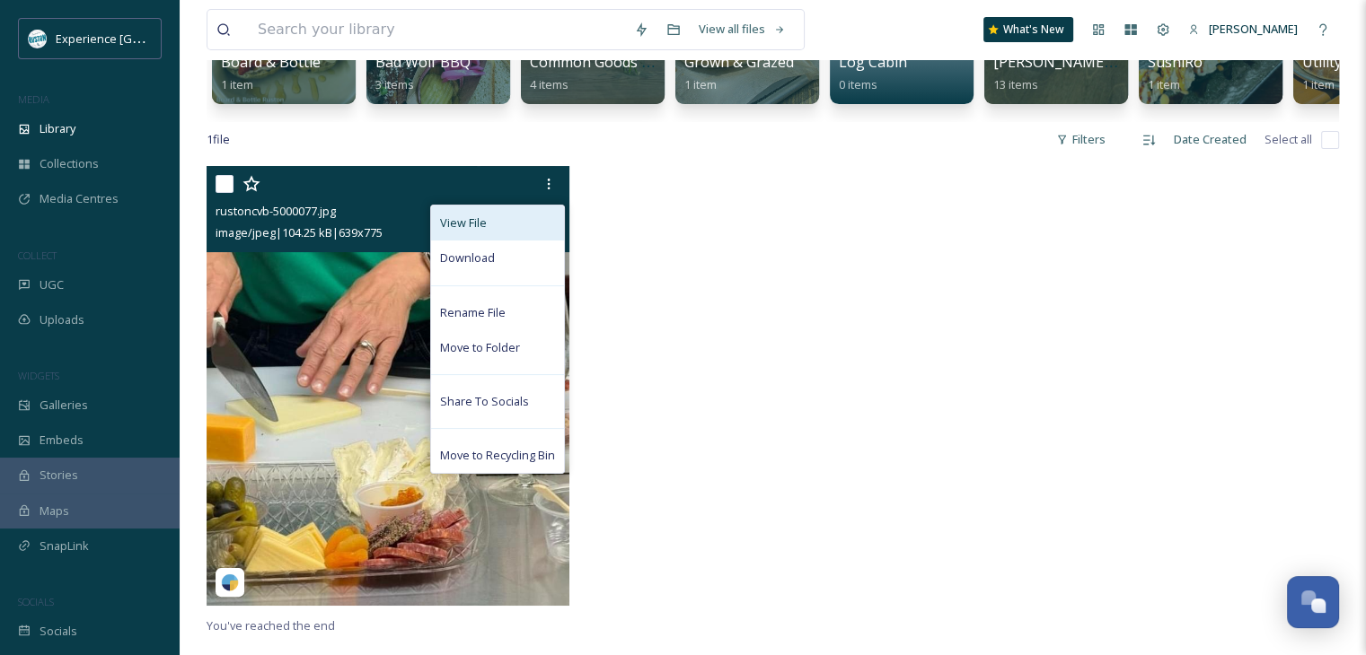
click at [485, 241] on div "View File" at bounding box center [497, 223] width 133 height 35
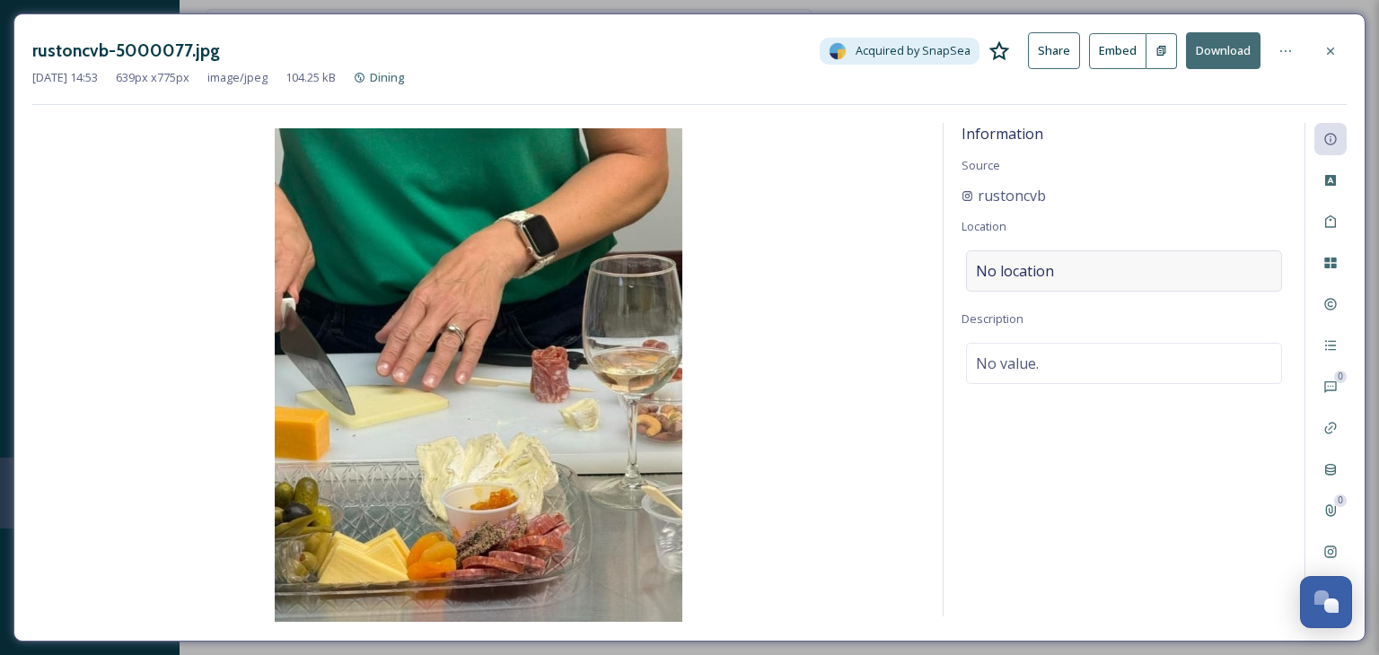
click at [1082, 282] on div "No location" at bounding box center [1124, 271] width 316 height 41
click at [1063, 272] on input at bounding box center [1124, 271] width 314 height 40
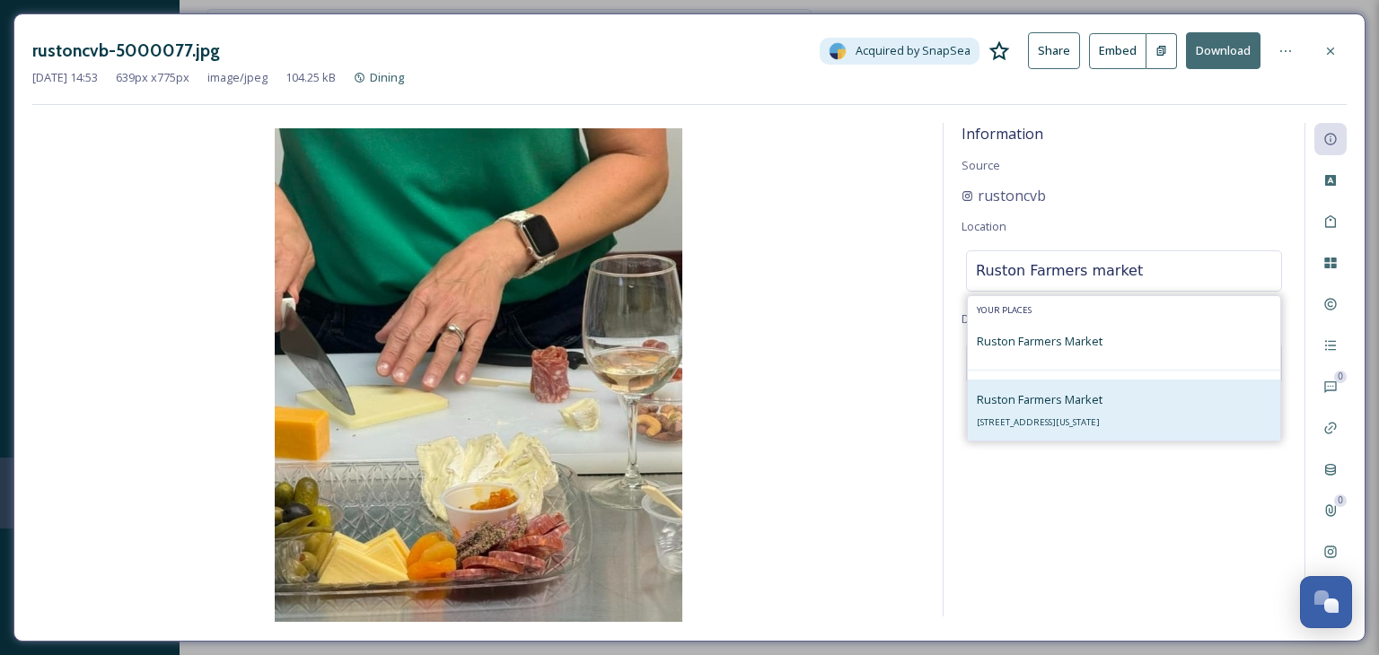
type input "Ruston Farmers market"
click at [1054, 410] on div "Ruston Farmers Market [STREET_ADDRESS][US_STATE]" at bounding box center [1040, 410] width 126 height 43
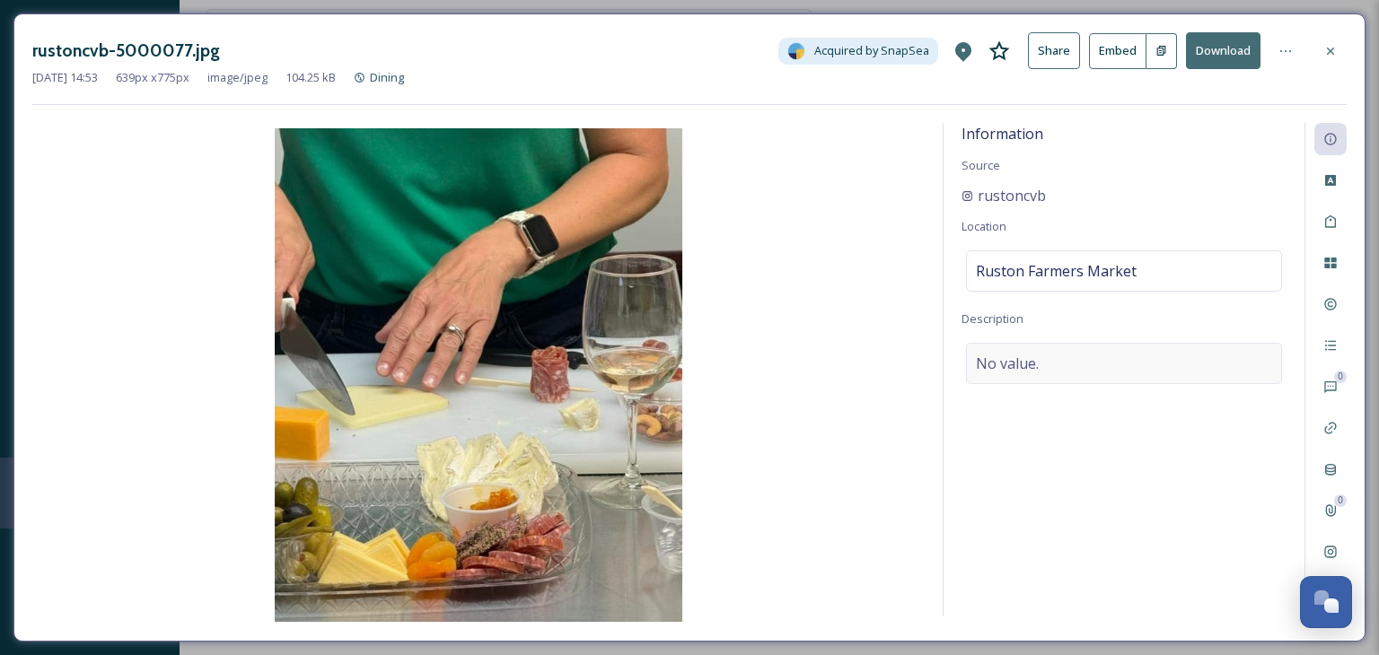
click at [1088, 366] on div "No value." at bounding box center [1124, 363] width 316 height 41
click at [1084, 365] on textarea at bounding box center [1124, 417] width 325 height 149
type textarea "Charcuterie cooking class"
click at [1186, 539] on div "Information Source rustoncvb Location [GEOGRAPHIC_DATA] Description Charcuterie…" at bounding box center [1124, 370] width 361 height 494
click at [1332, 41] on div at bounding box center [1330, 51] width 32 height 32
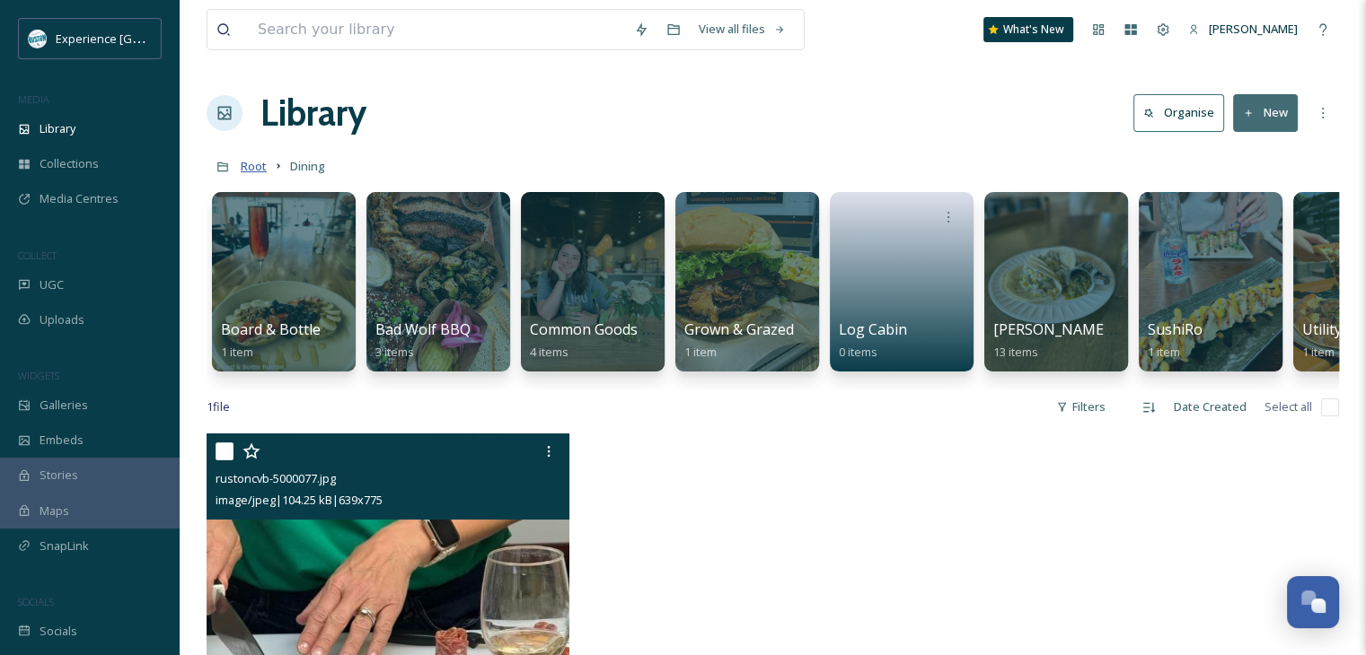
click at [250, 171] on span "Root" at bounding box center [254, 166] width 26 height 16
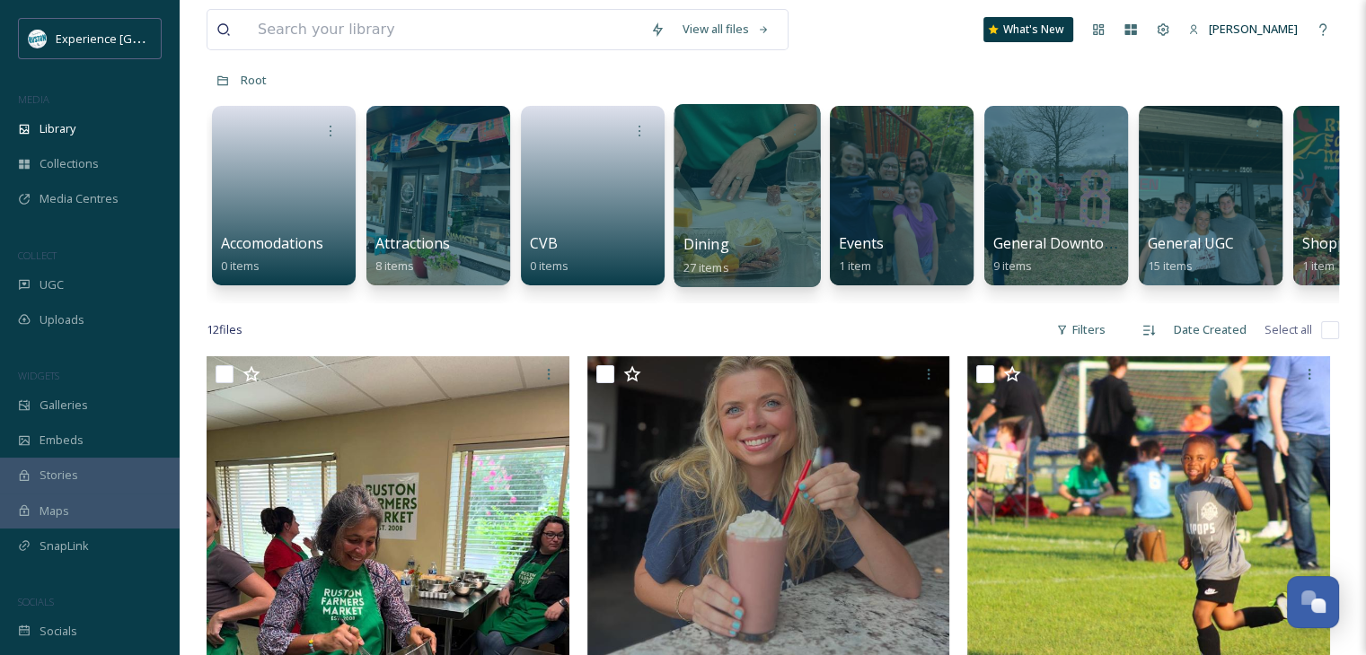
scroll to position [180, 0]
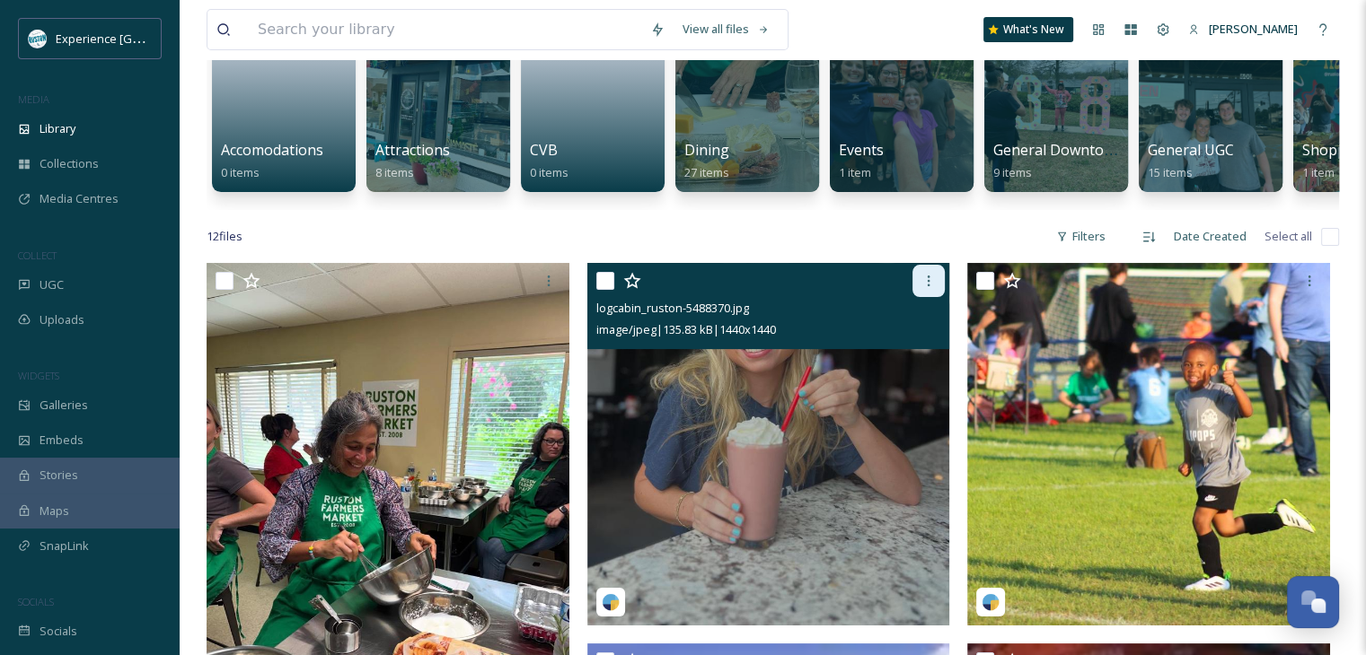
click at [929, 288] on icon at bounding box center [928, 281] width 14 height 14
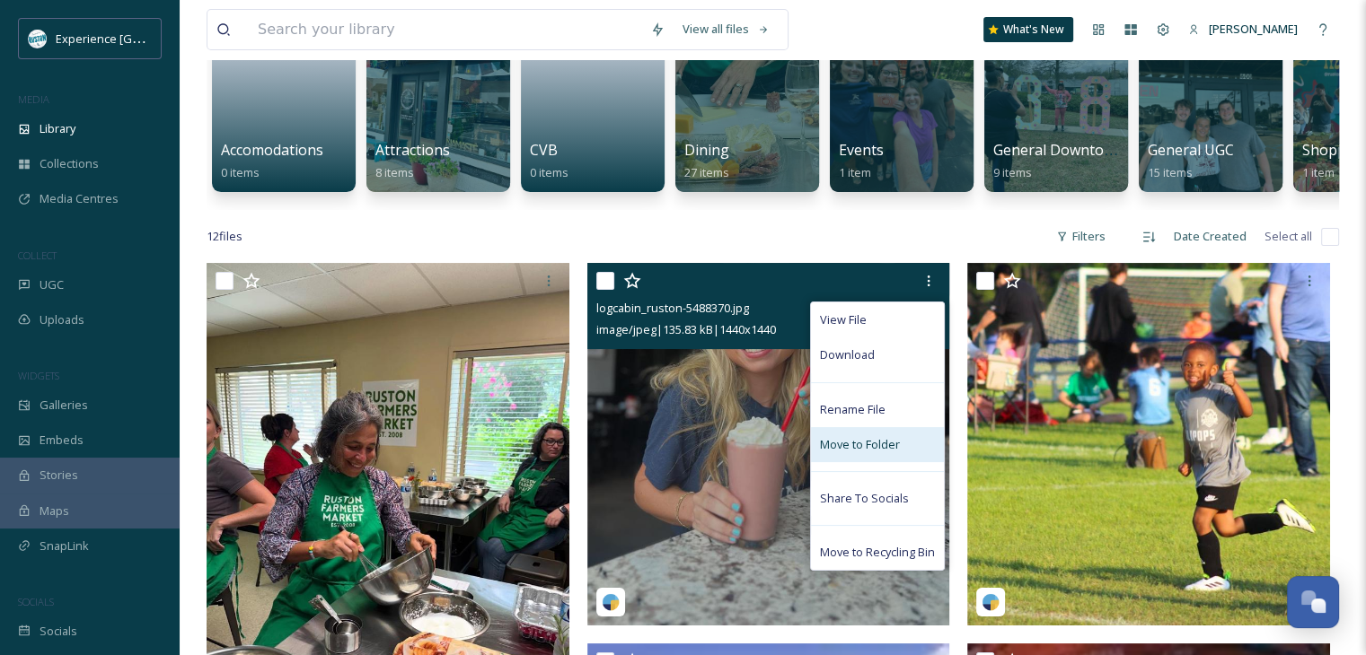
click at [861, 453] on span "Move to Folder" at bounding box center [860, 444] width 80 height 17
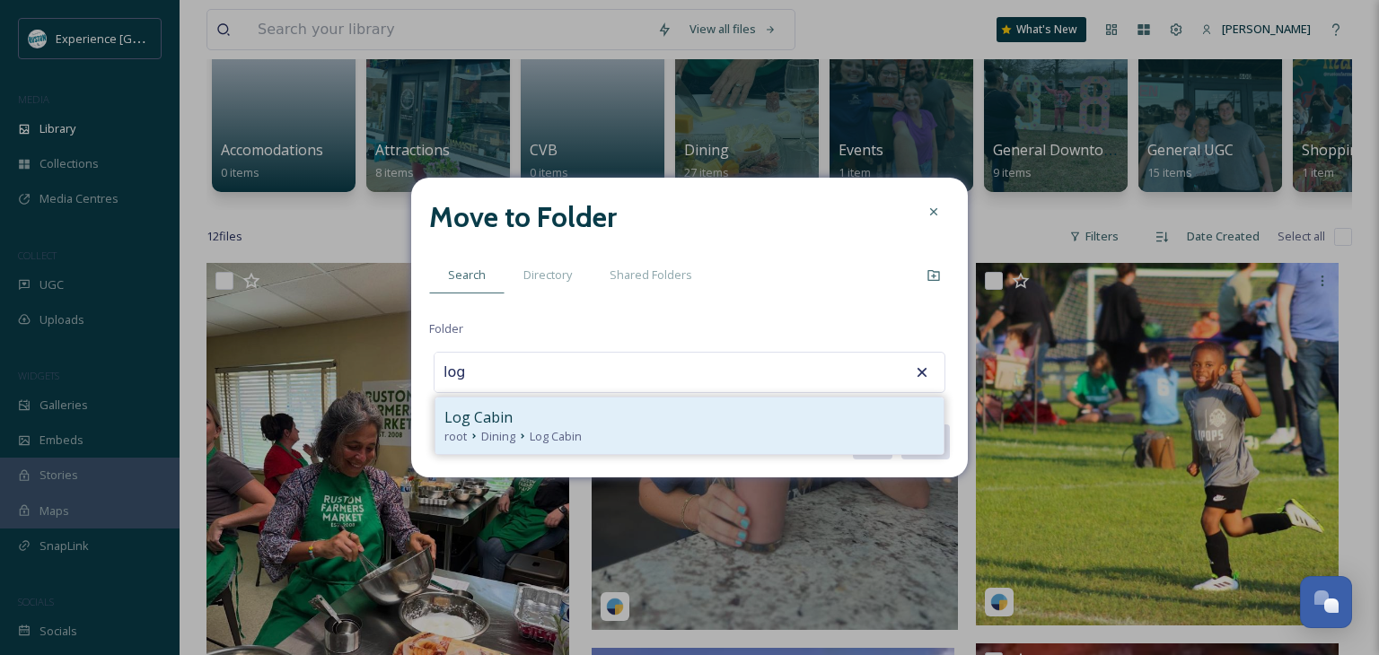
click at [704, 432] on div "root Dining Log Cabin" at bounding box center [689, 436] width 490 height 17
type input "Log Cabin"
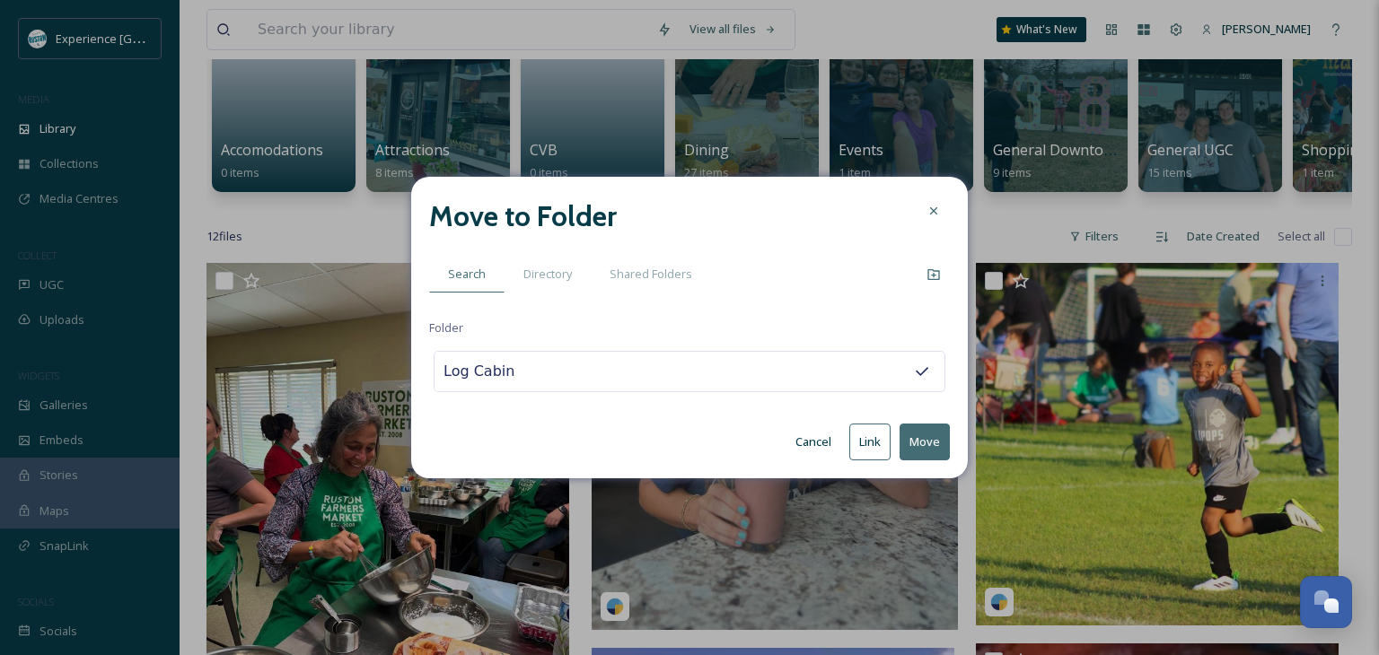
click at [930, 446] on button "Move" at bounding box center [925, 442] width 50 height 37
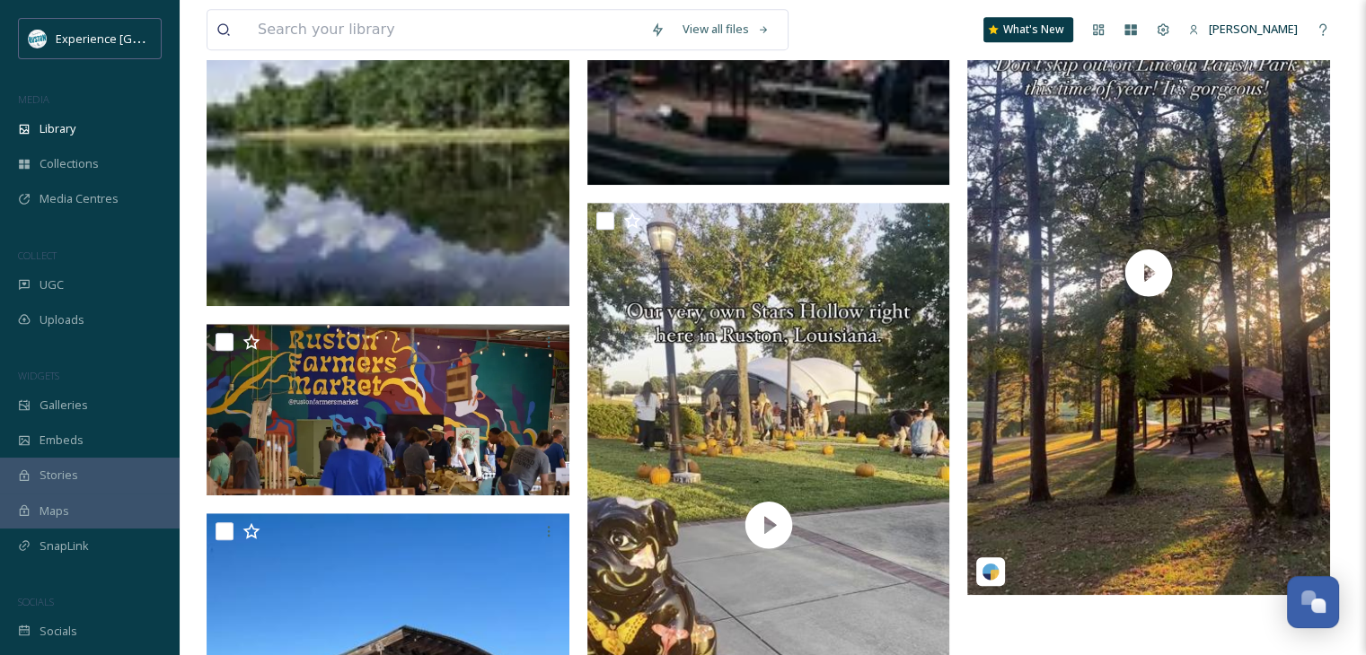
scroll to position [1002, 0]
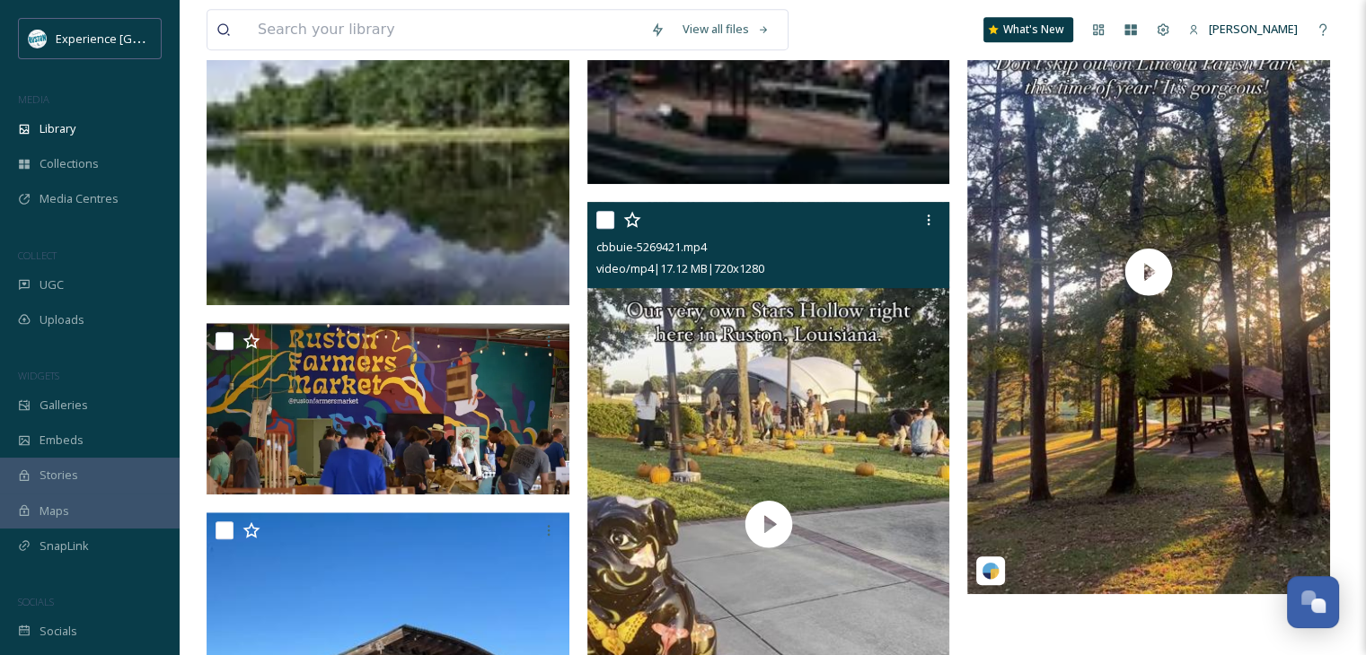
click at [604, 229] on input "checkbox" at bounding box center [605, 220] width 18 height 18
checkbox input "true"
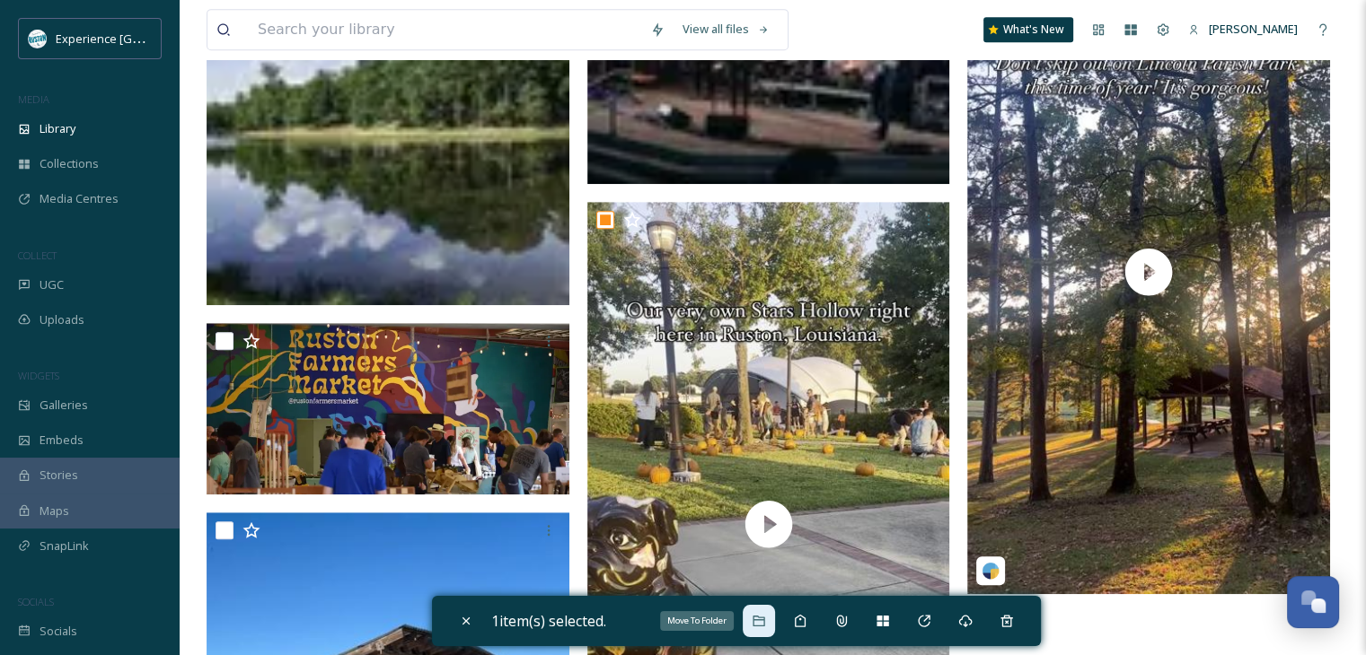
click at [758, 615] on icon at bounding box center [759, 621] width 14 height 14
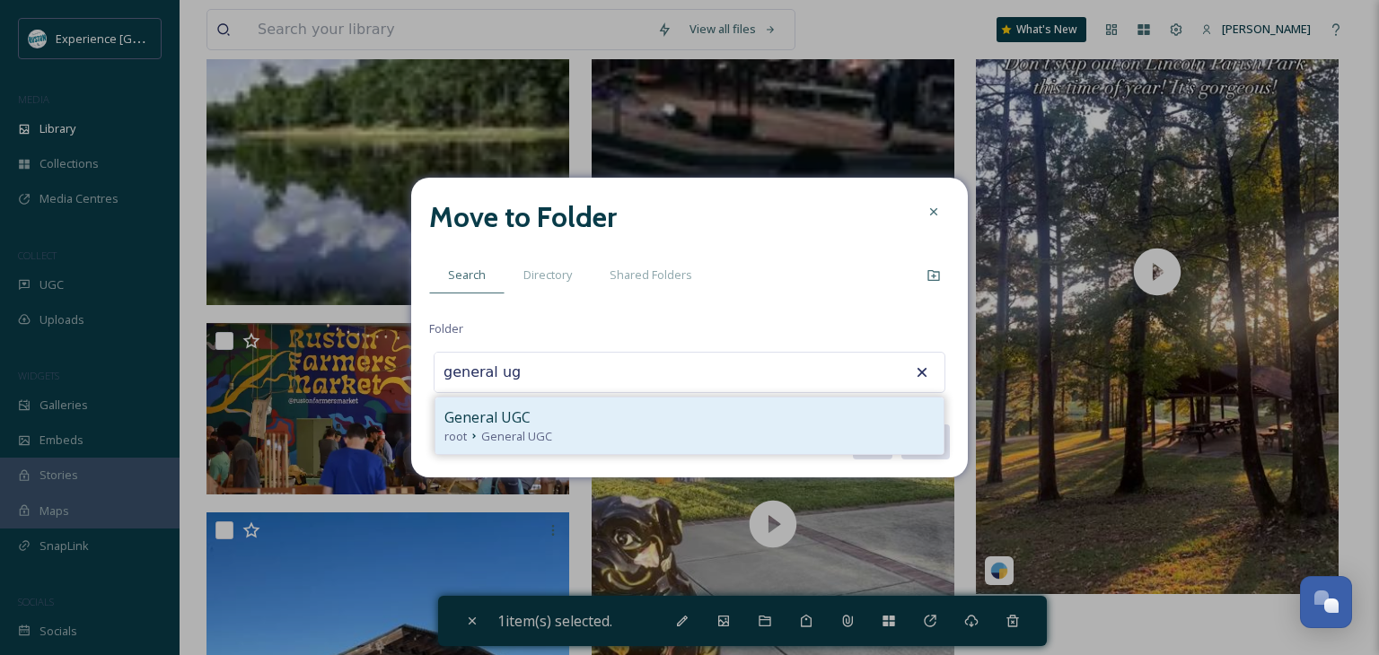
click at [646, 409] on div "General UGC" at bounding box center [689, 418] width 490 height 22
type input "General UGC"
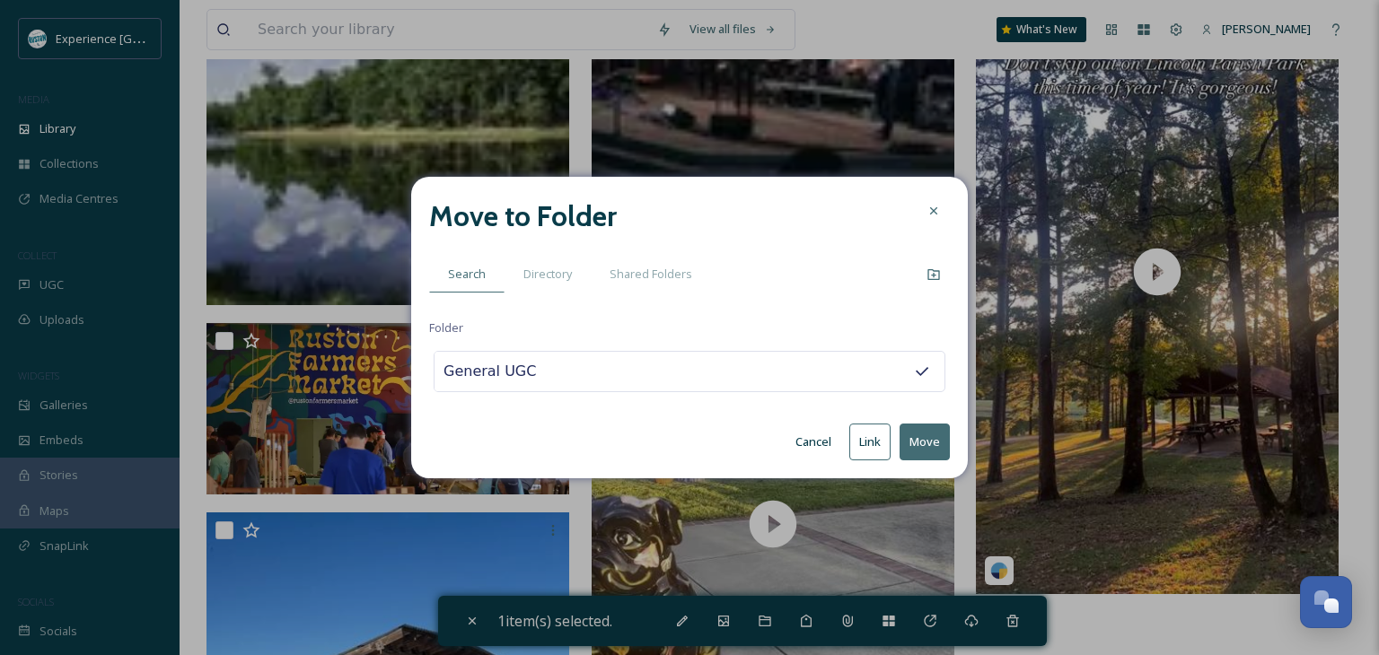
click at [910, 441] on button "Move" at bounding box center [925, 442] width 50 height 37
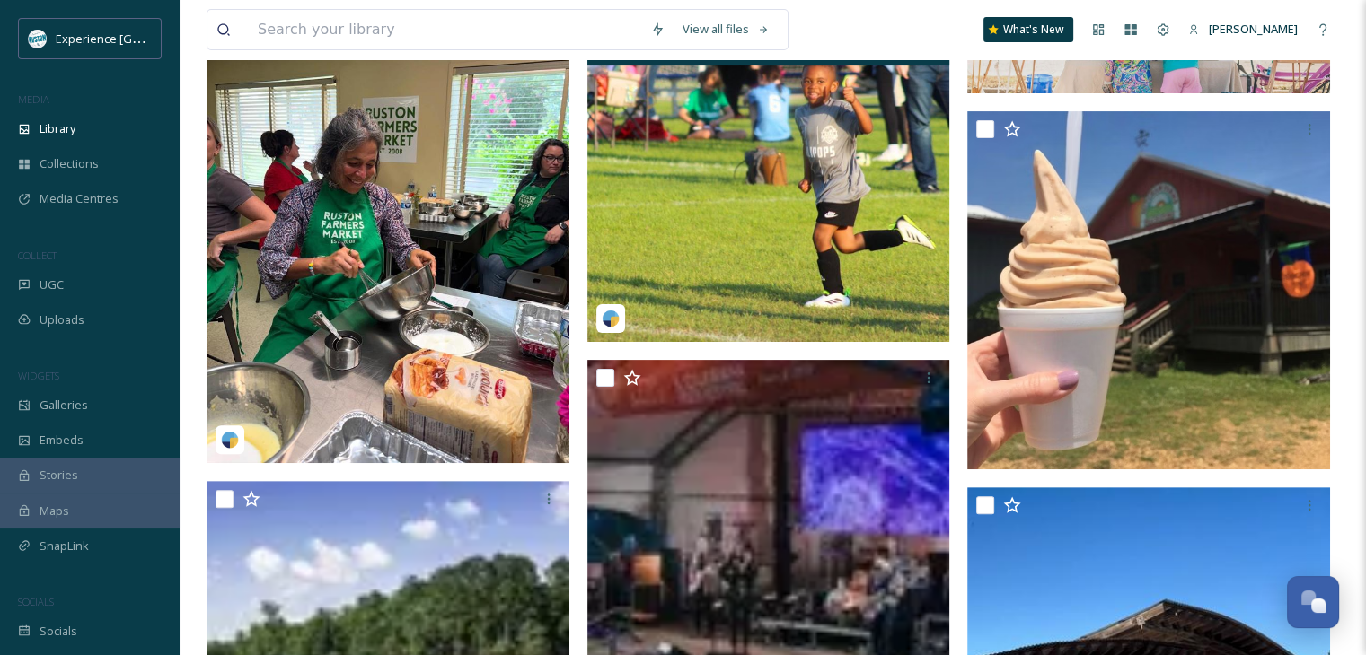
scroll to position [104, 0]
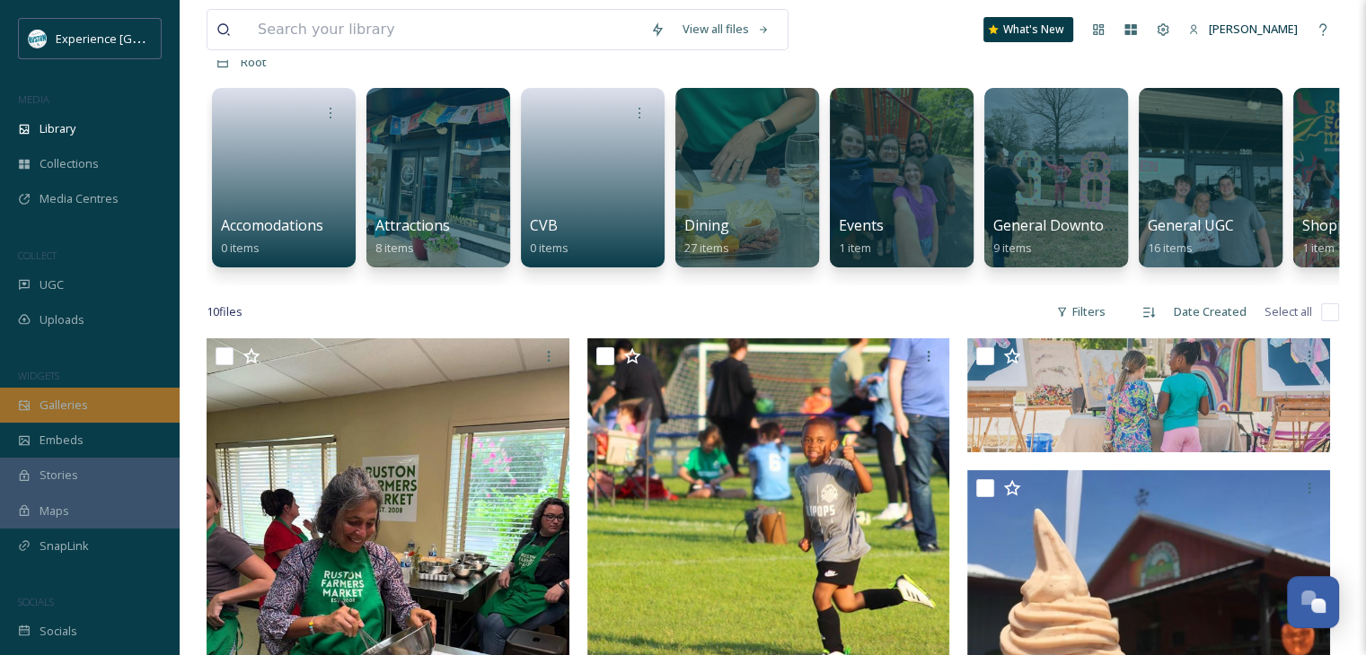
click at [74, 409] on span "Galleries" at bounding box center [64, 405] width 48 height 17
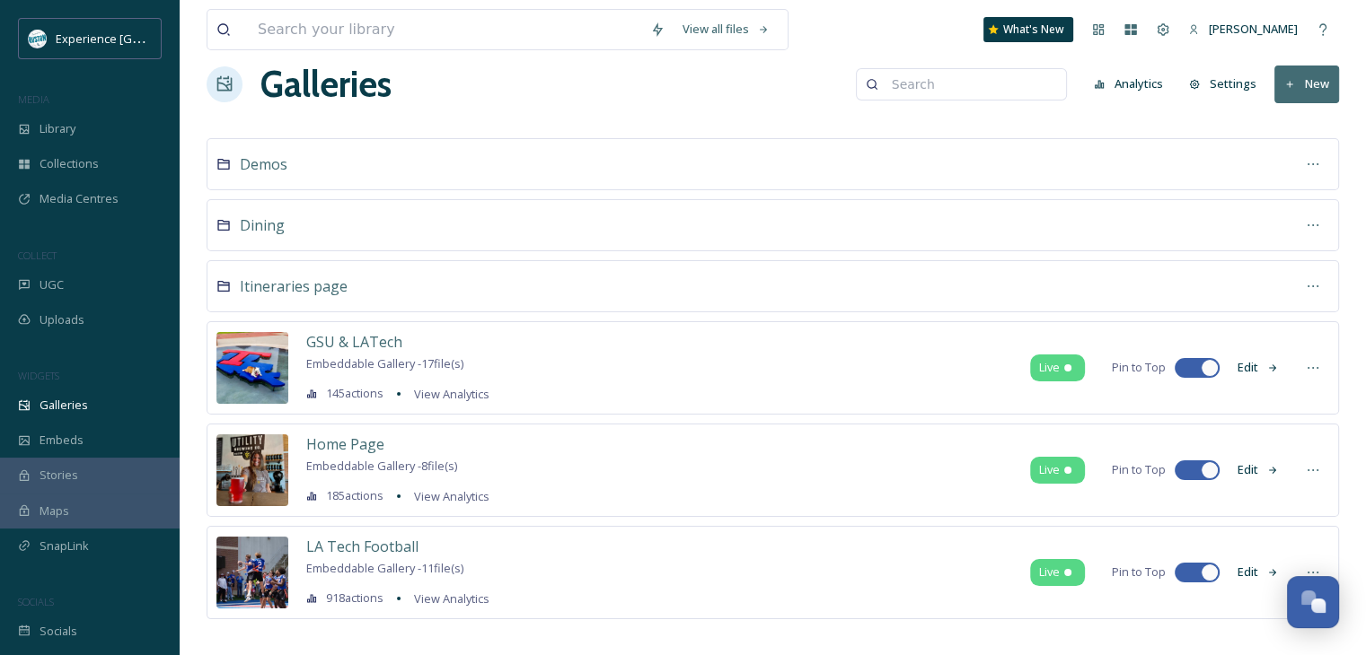
scroll to position [44, 0]
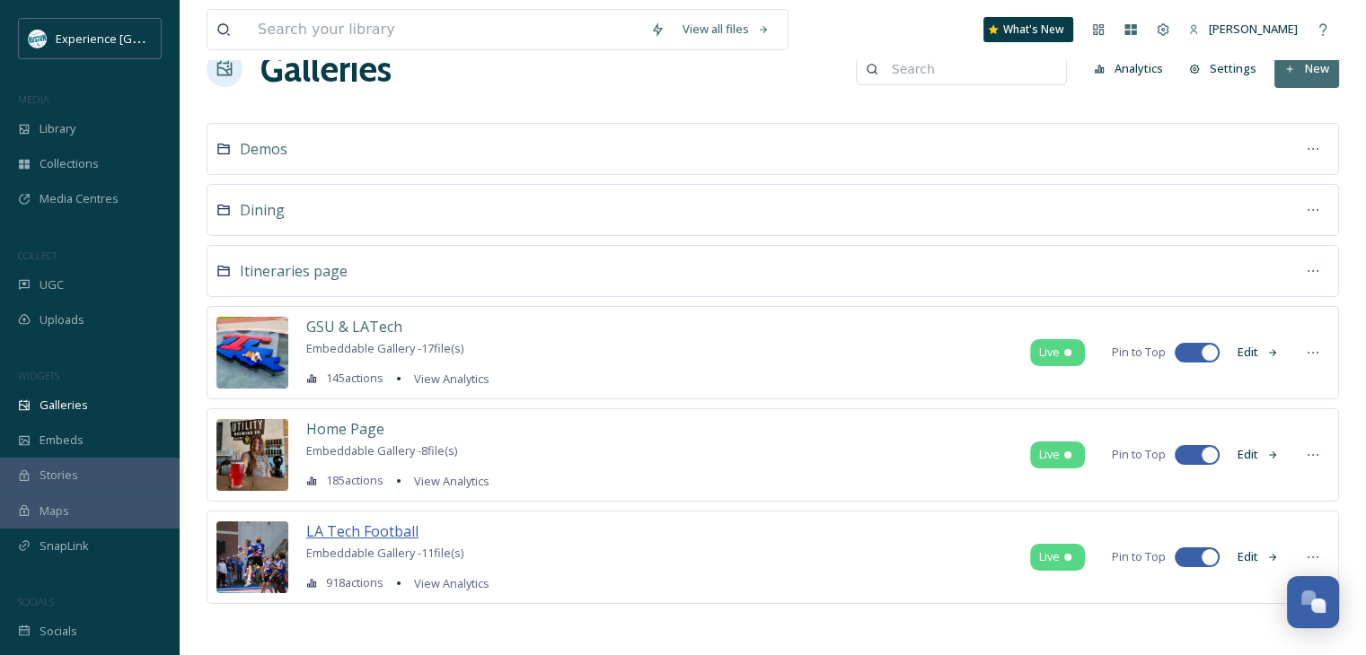
click at [368, 523] on span "LA Tech Football" at bounding box center [362, 532] width 112 height 20
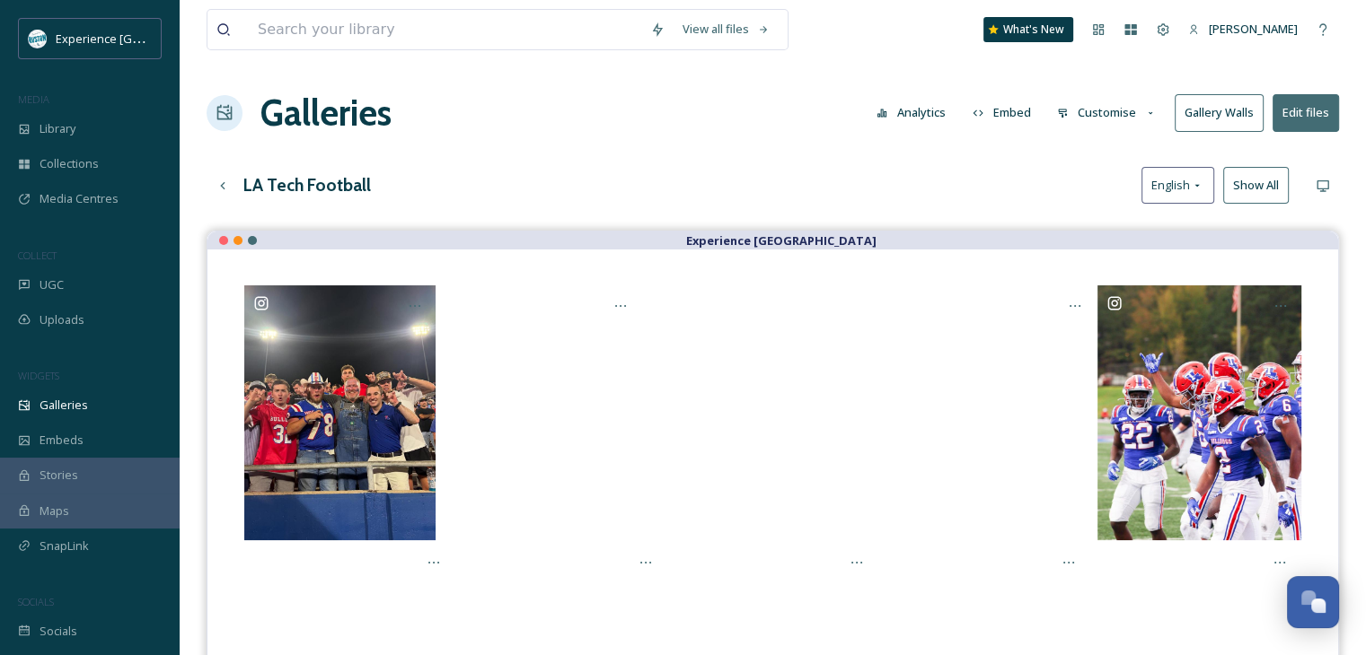
click at [1115, 118] on button "Customise" at bounding box center [1107, 112] width 118 height 35
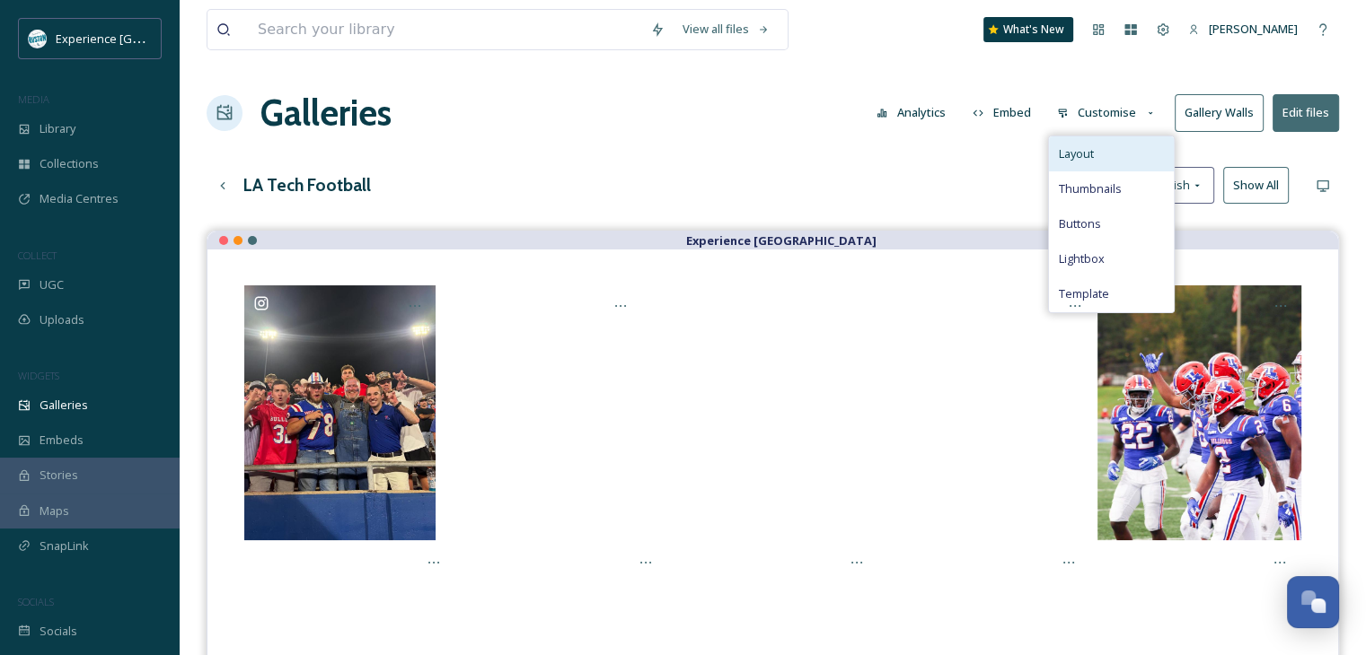
click at [1101, 161] on div "Layout" at bounding box center [1111, 153] width 125 height 35
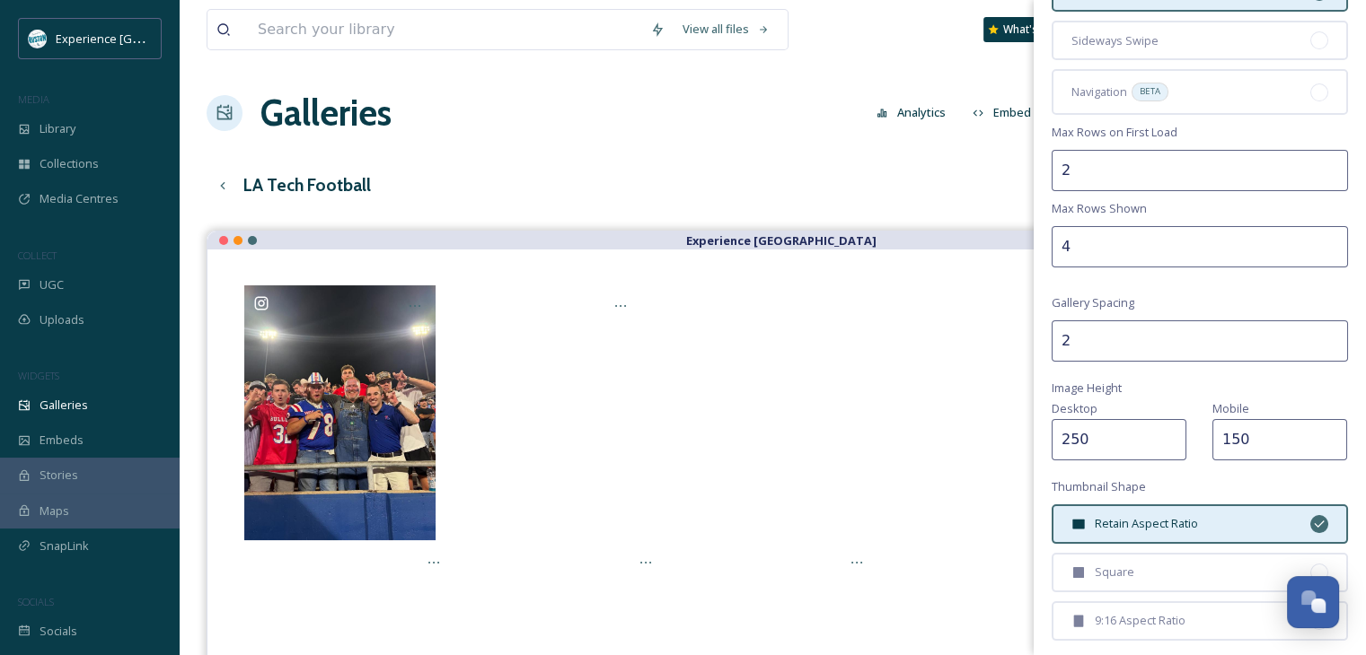
scroll to position [180, 0]
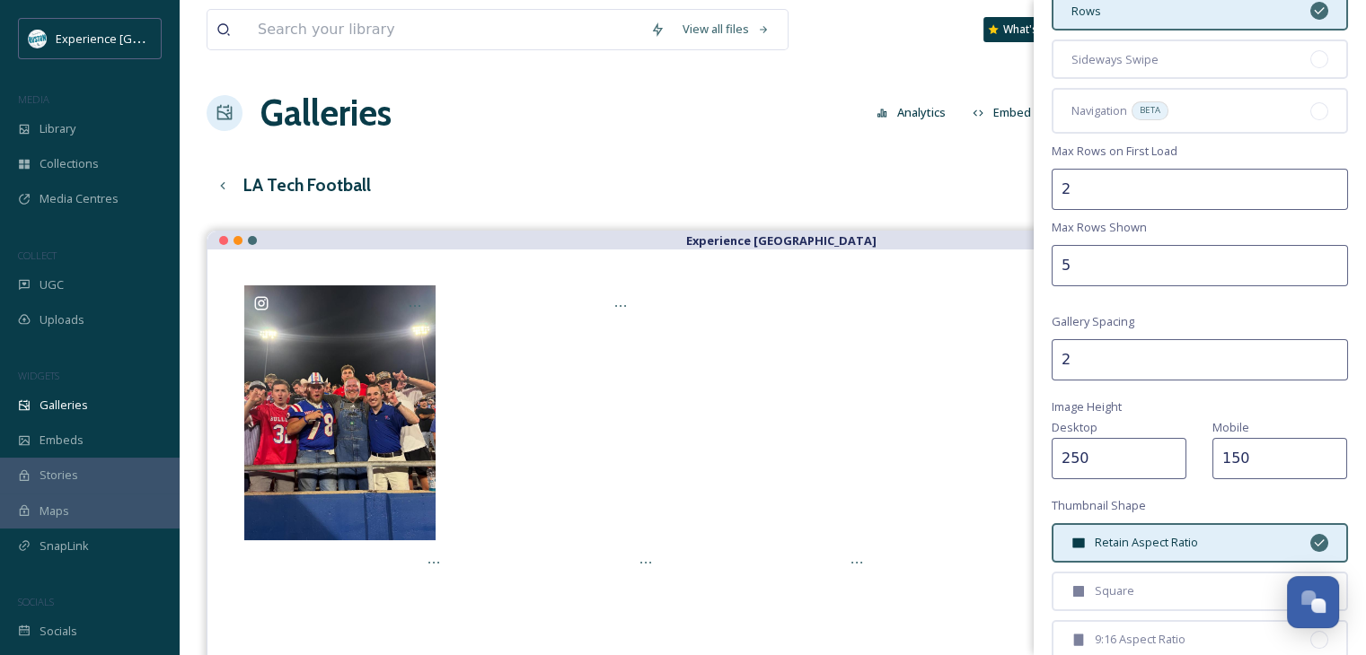
click at [1313, 259] on input "5" at bounding box center [1199, 265] width 296 height 41
type input "4"
click at [1318, 270] on input "4" at bounding box center [1199, 265] width 296 height 41
click at [1320, 180] on input "3" at bounding box center [1199, 189] width 296 height 41
type input "4"
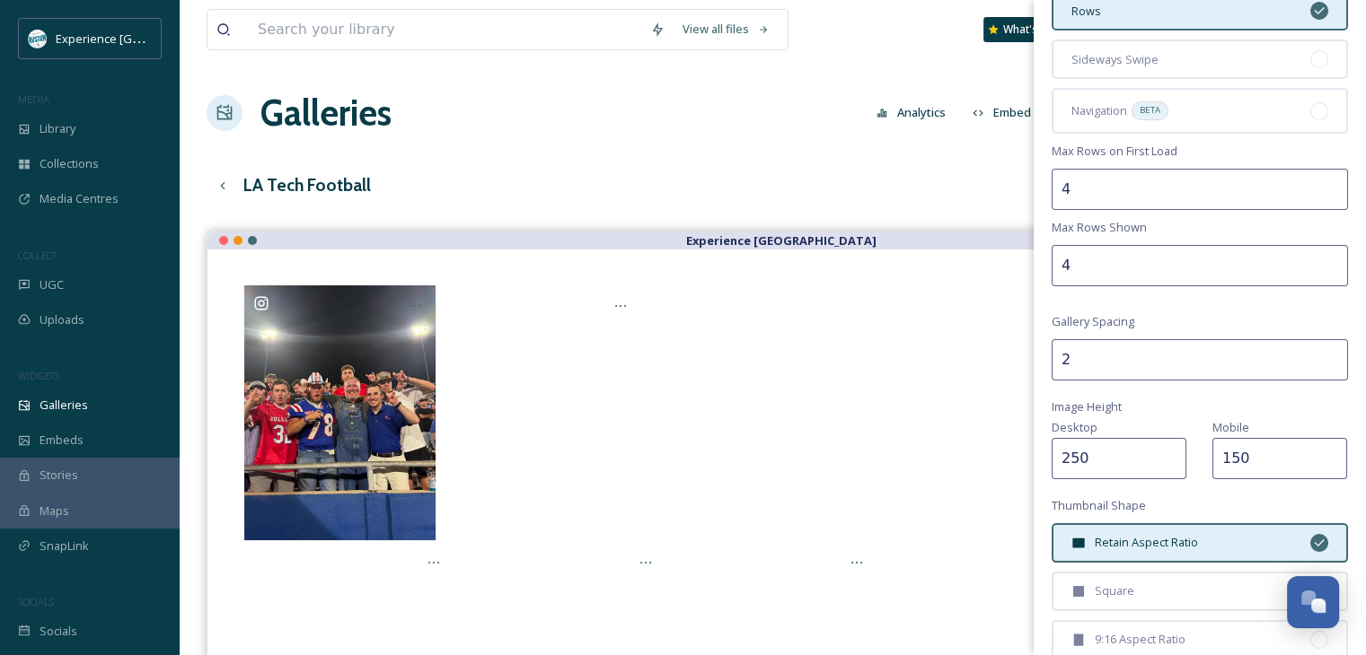
click at [1320, 180] on input "4" at bounding box center [1199, 189] width 296 height 41
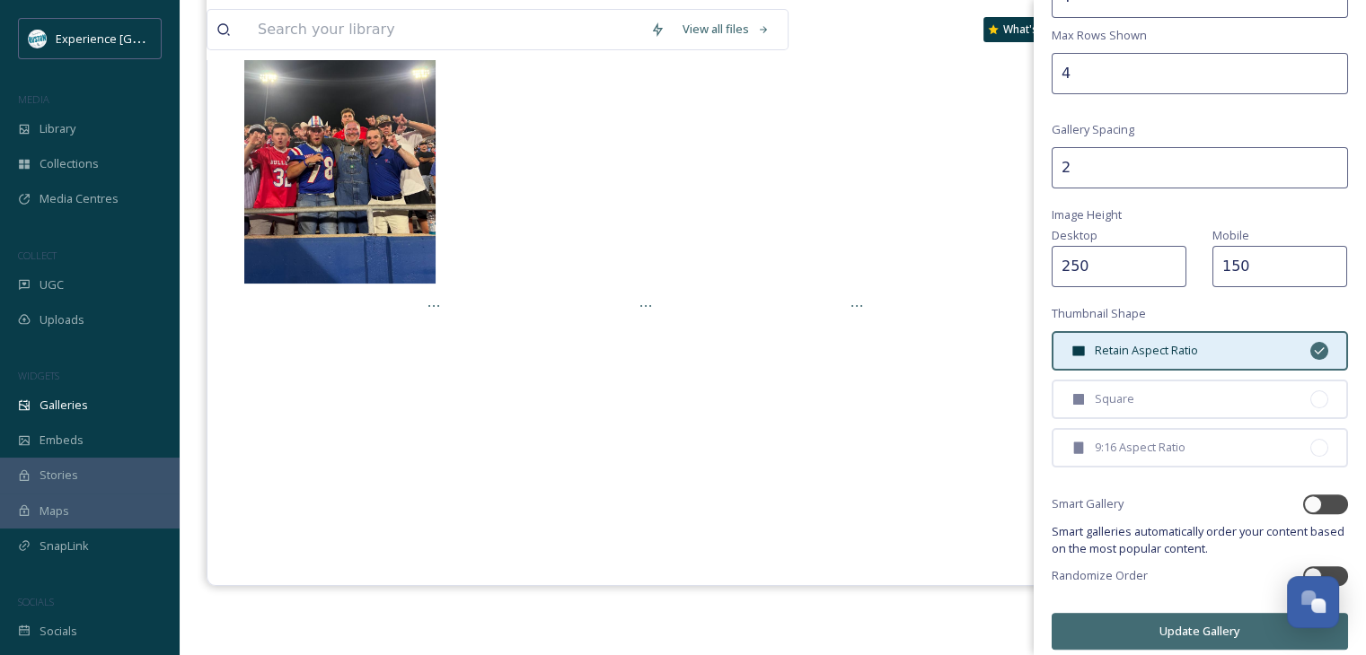
scroll to position [378, 0]
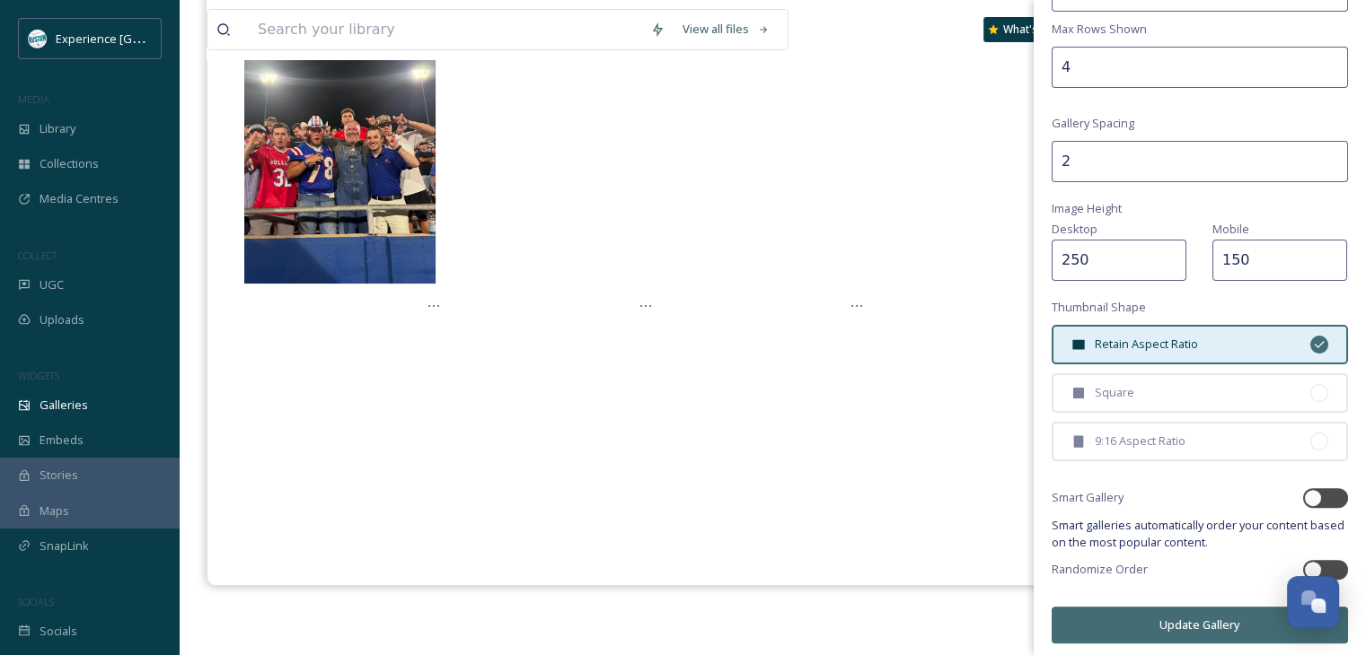
click at [1189, 618] on button "Update Gallery" at bounding box center [1199, 625] width 296 height 37
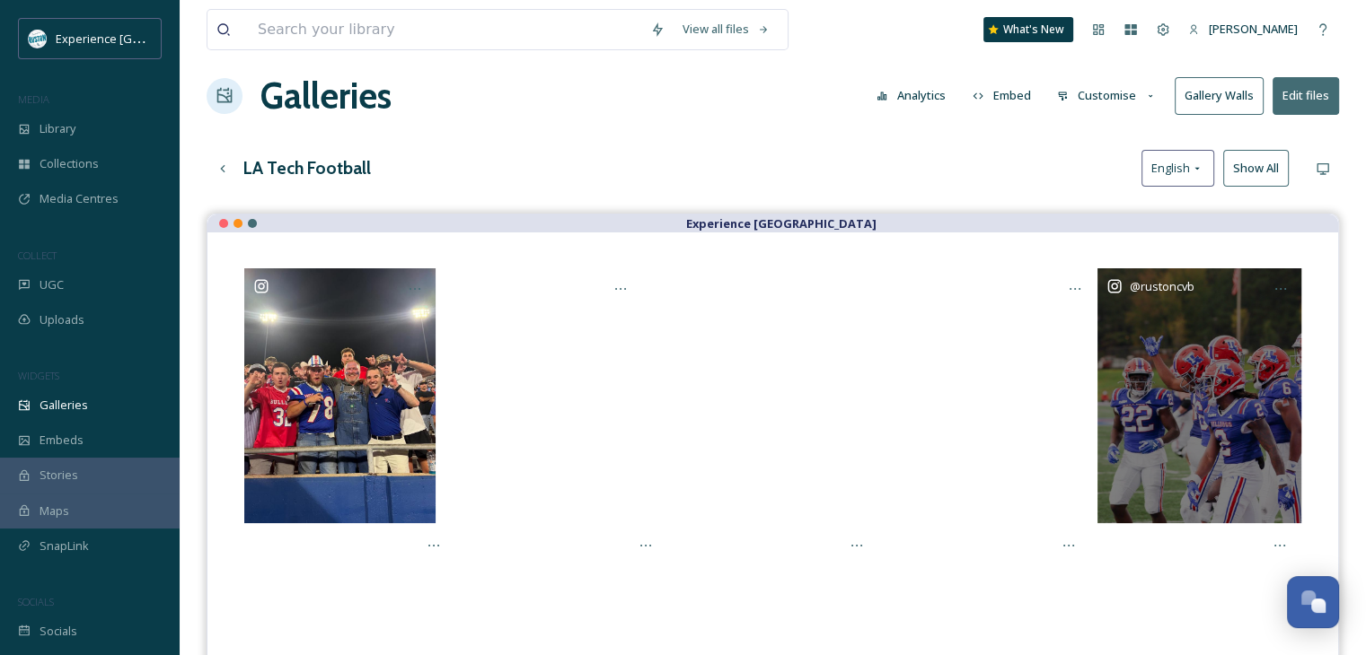
scroll to position [0, 0]
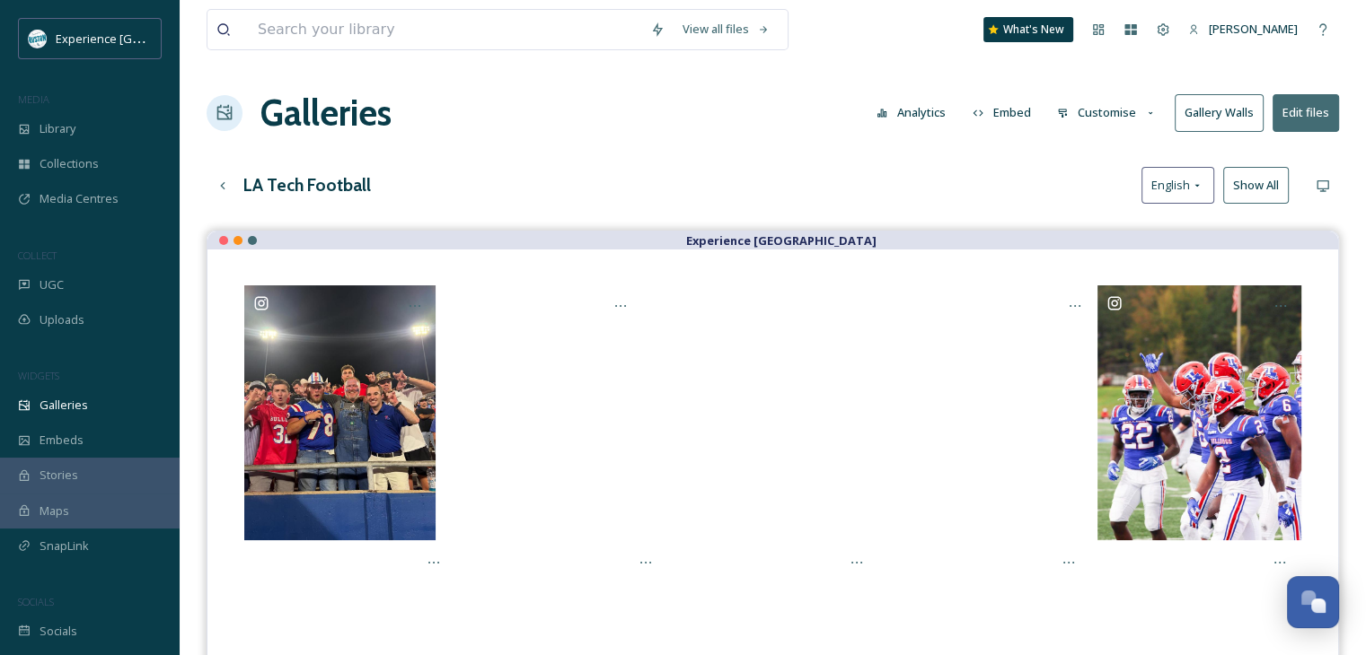
click at [1078, 117] on button "Customise" at bounding box center [1107, 112] width 118 height 35
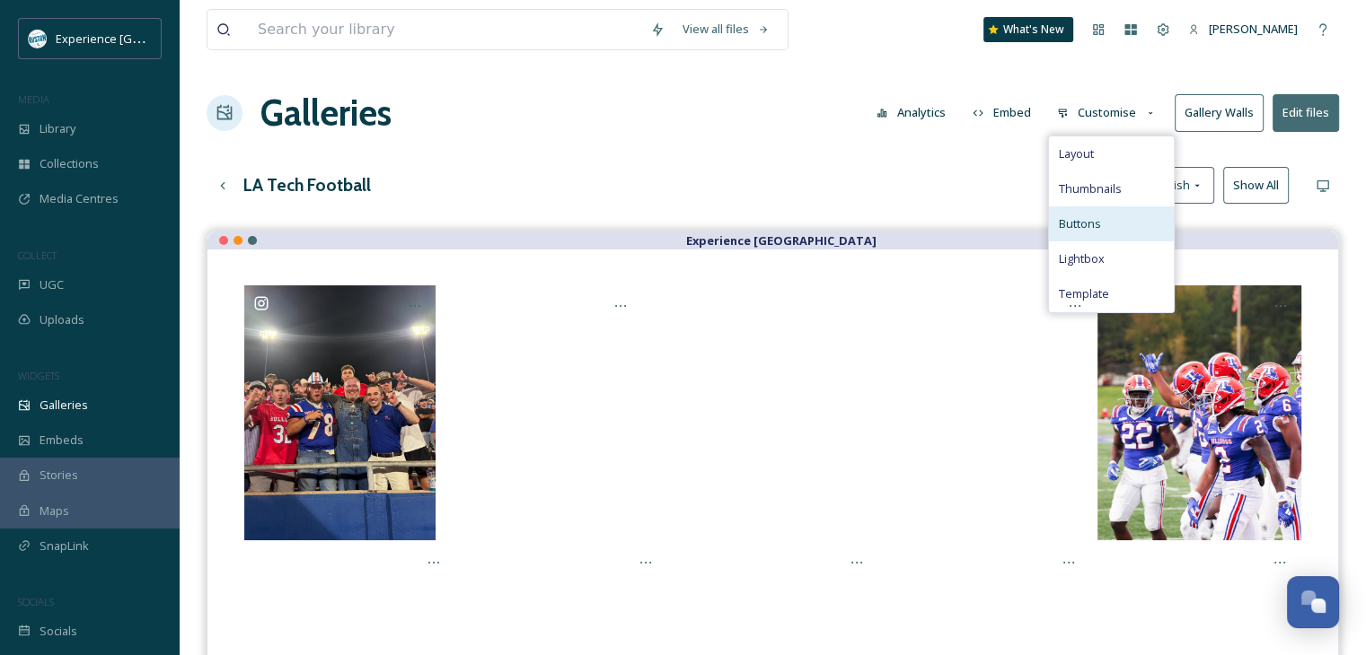
click at [1096, 230] on span "Buttons" at bounding box center [1079, 223] width 42 height 17
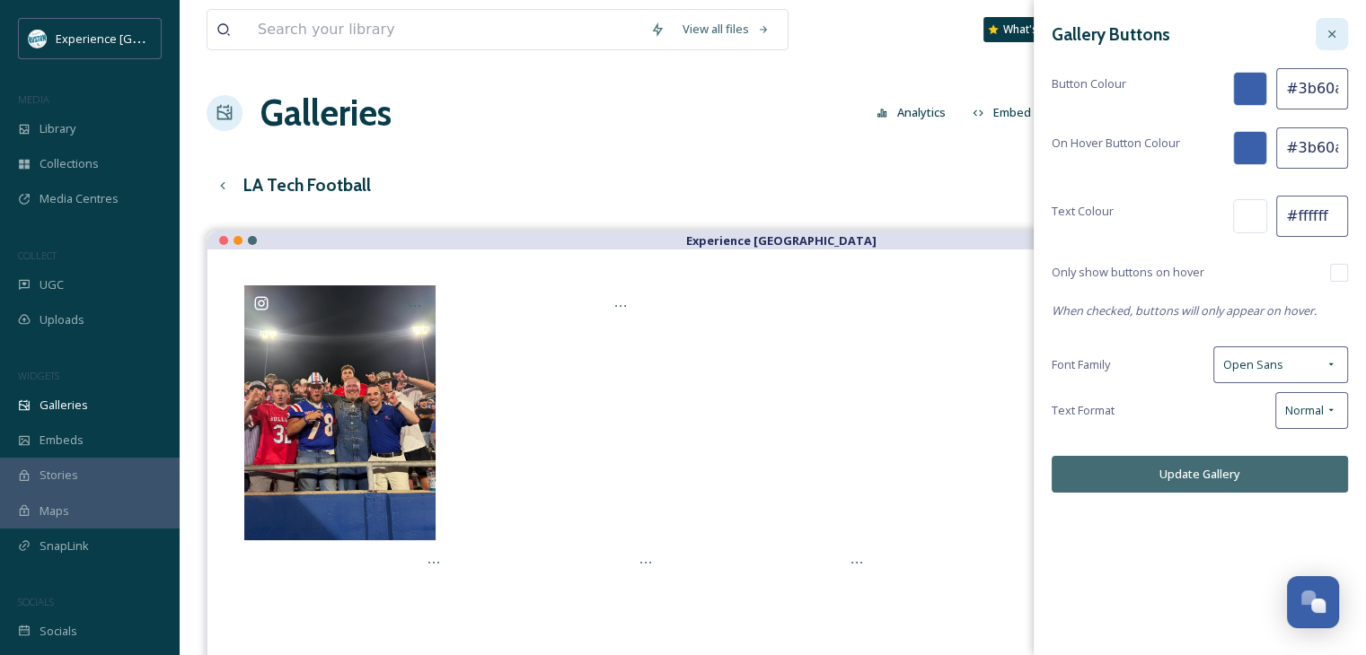
click at [1340, 40] on div at bounding box center [1331, 34] width 32 height 32
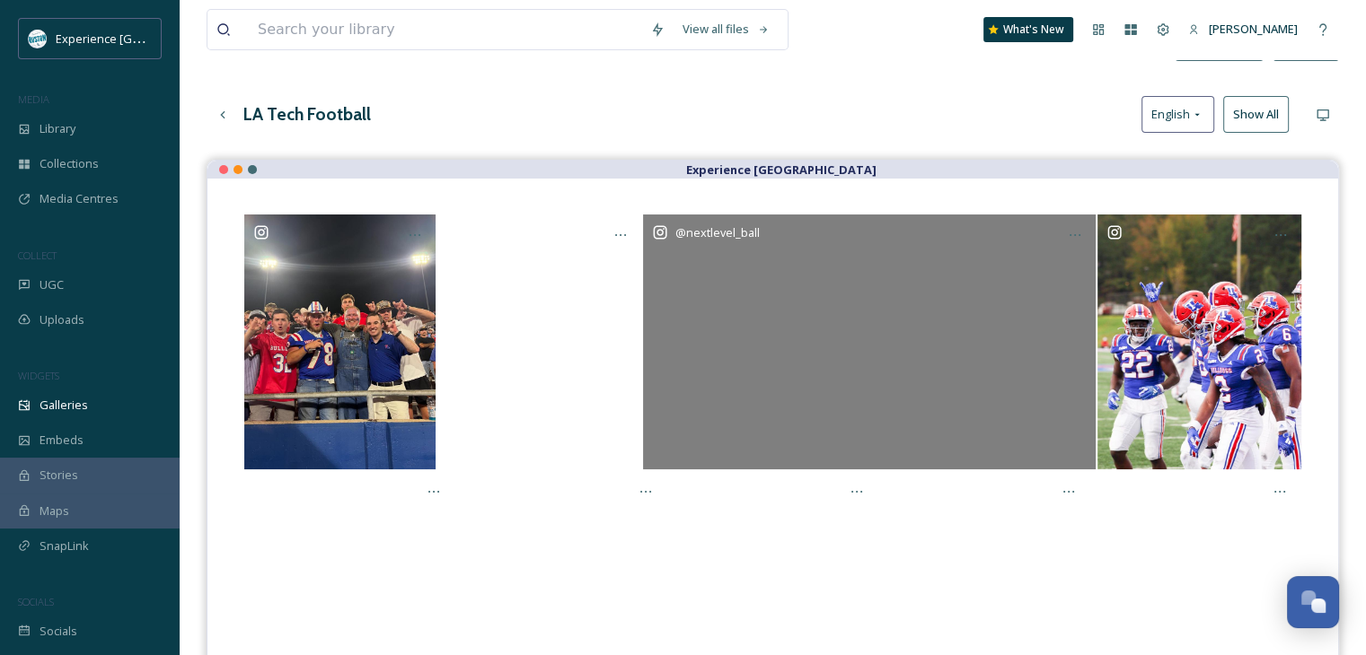
scroll to position [90, 0]
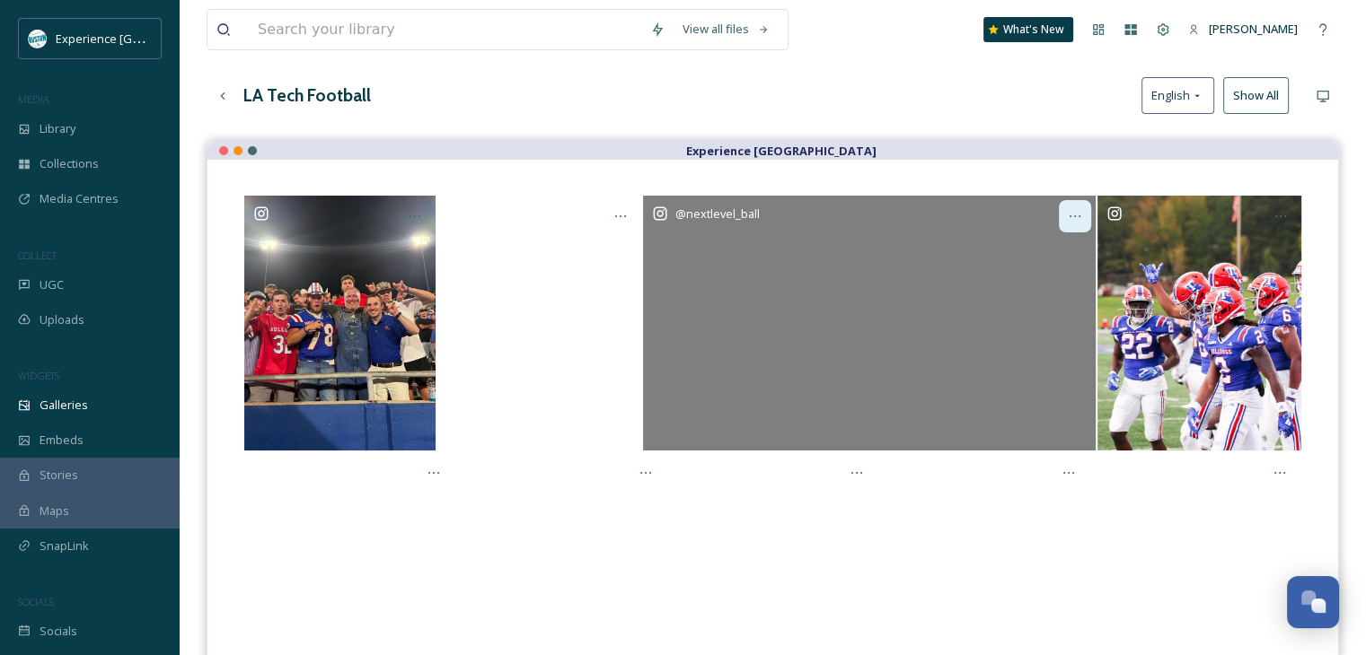
click at [1076, 218] on icon at bounding box center [1075, 216] width 14 height 14
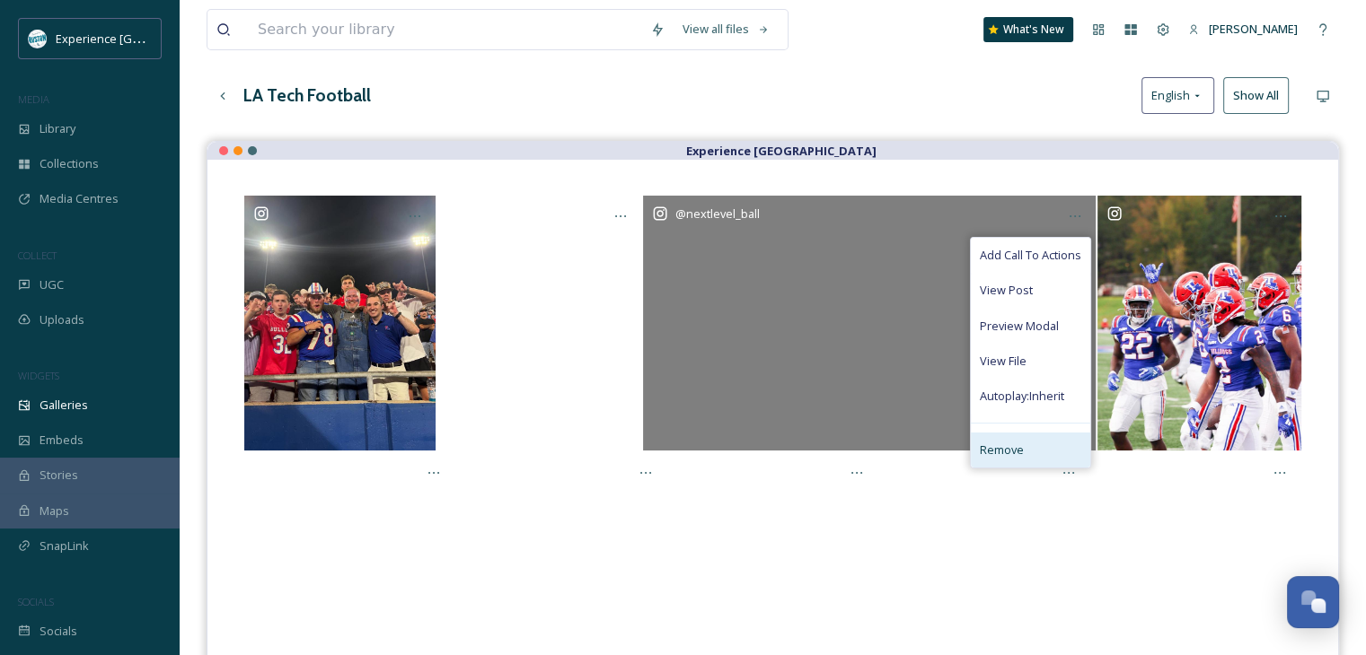
click at [998, 442] on span "Remove" at bounding box center [1002, 450] width 44 height 17
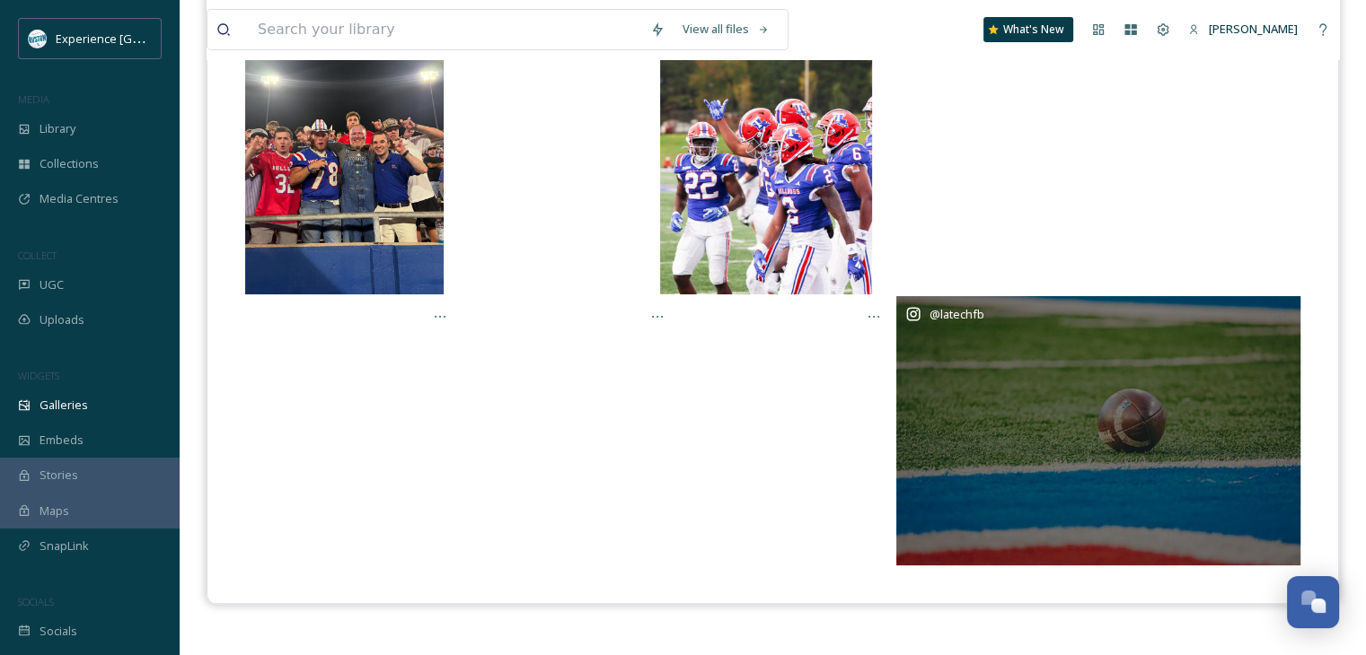
scroll to position [167, 0]
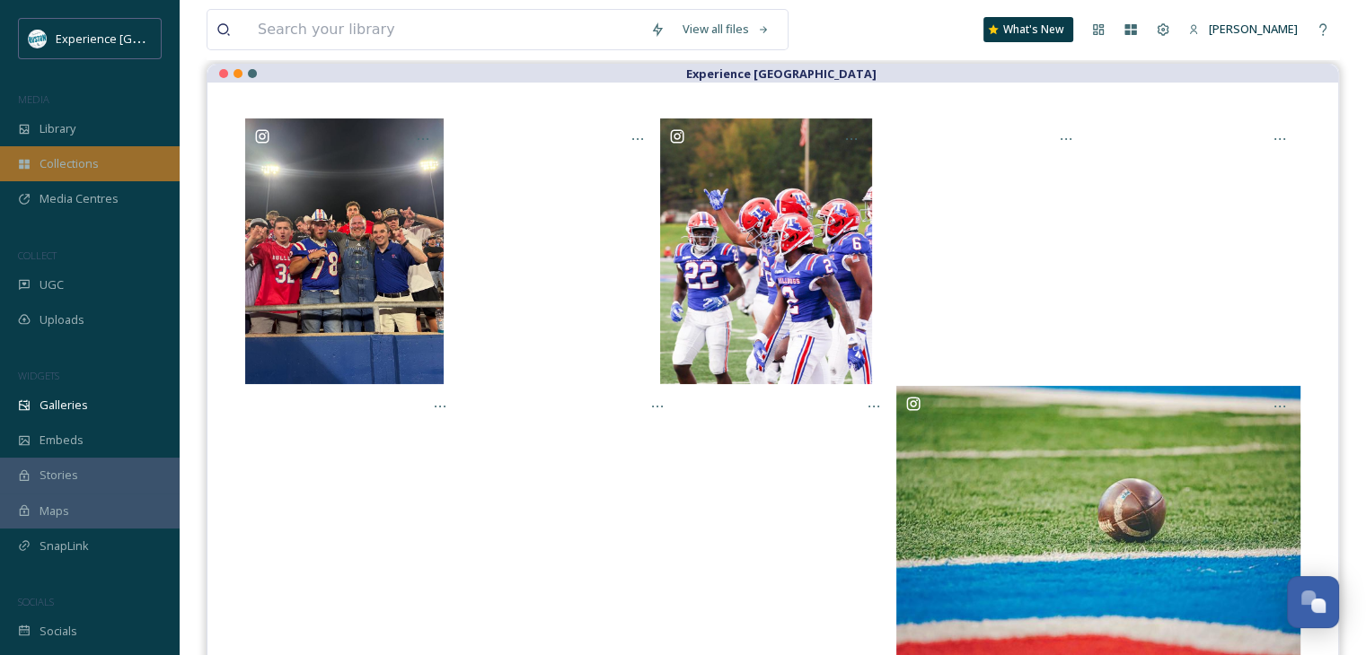
click at [114, 163] on div "Collections" at bounding box center [90, 163] width 180 height 35
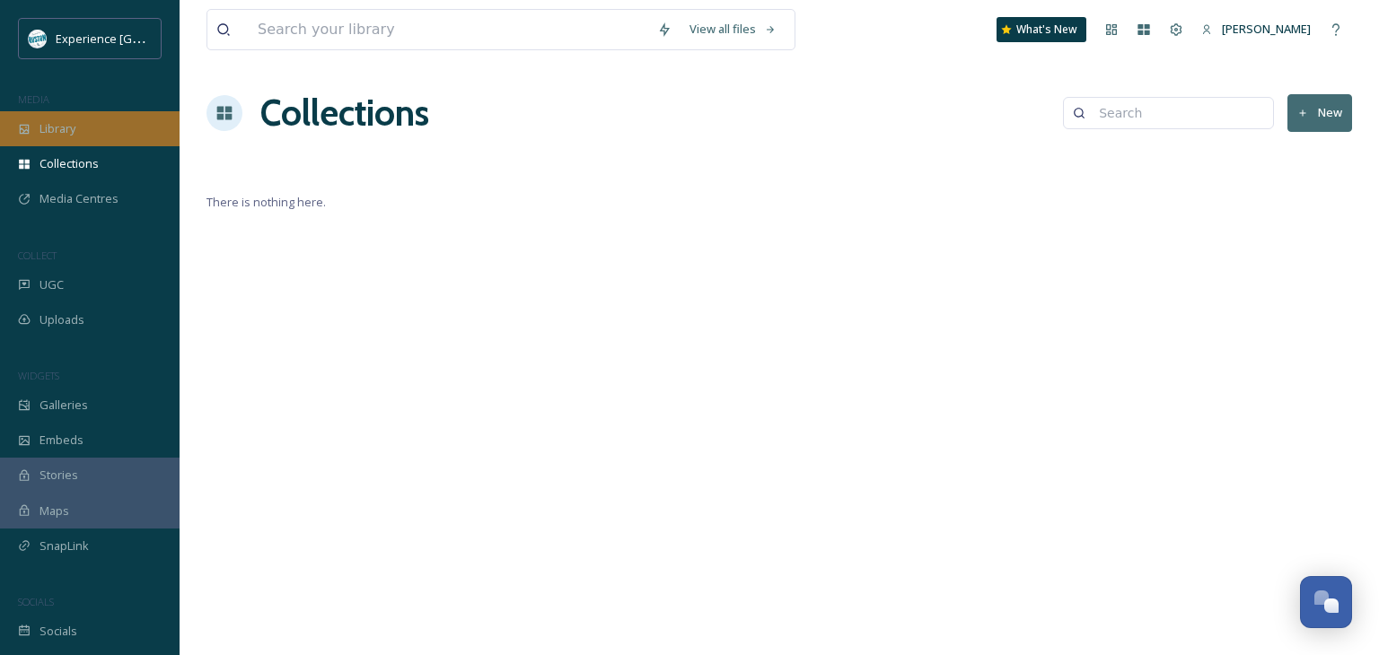
click at [72, 136] on span "Library" at bounding box center [58, 128] width 36 height 17
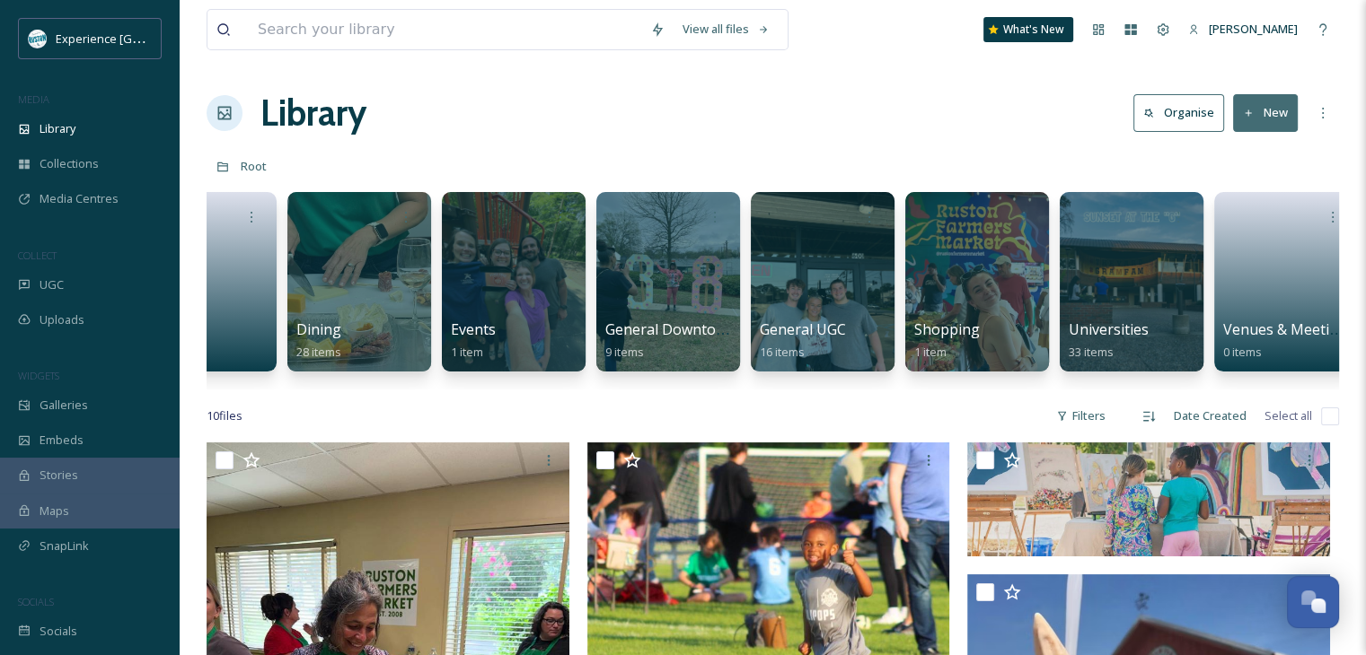
scroll to position [0, 412]
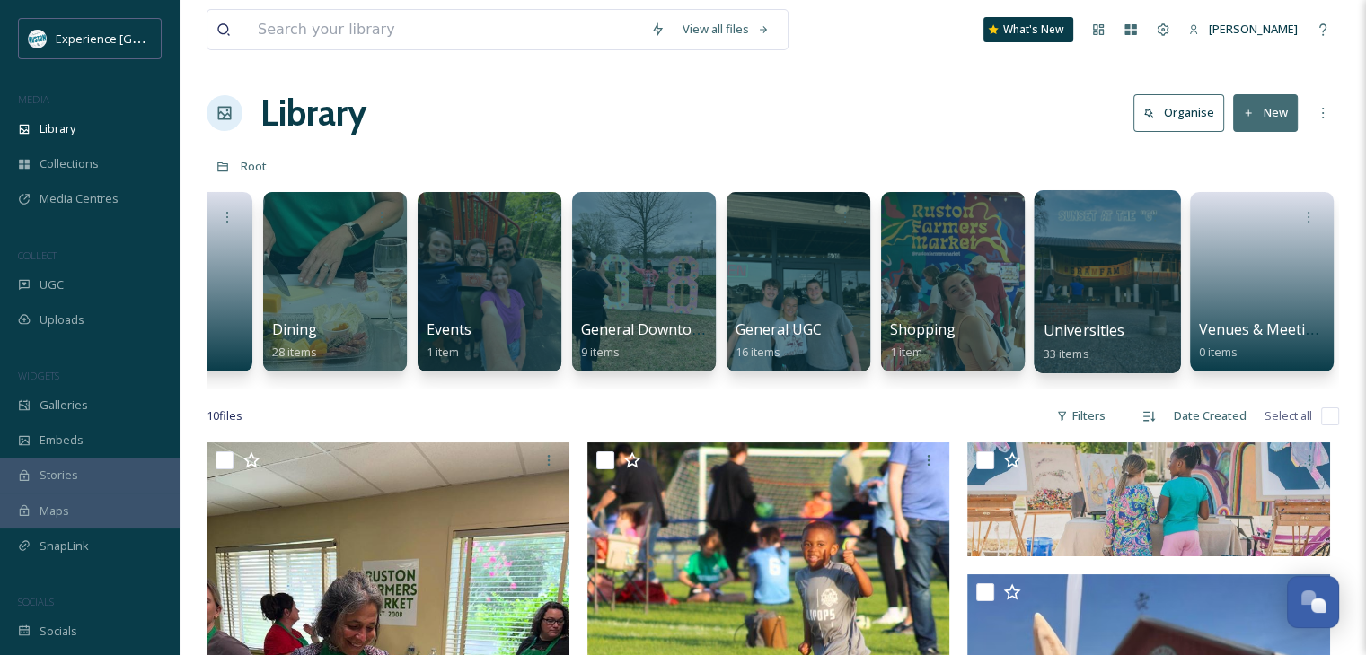
click at [1103, 303] on div at bounding box center [1106, 281] width 146 height 183
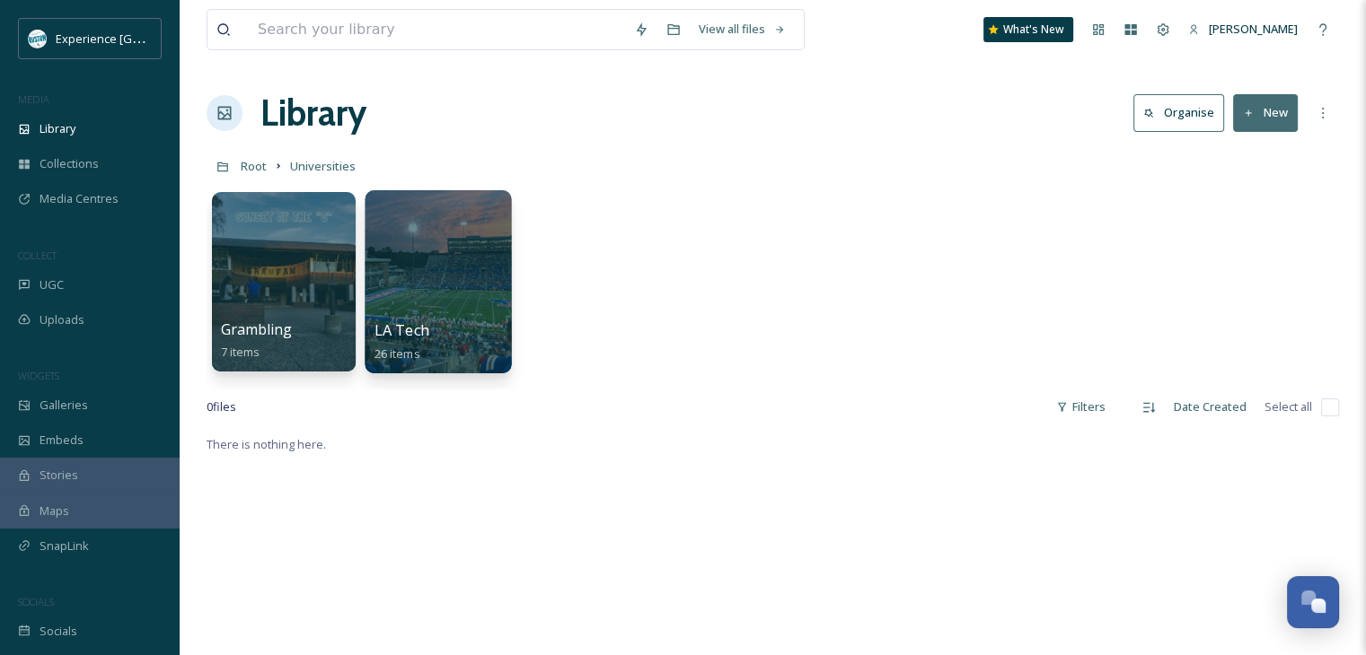
click at [427, 284] on div at bounding box center [438, 281] width 146 height 183
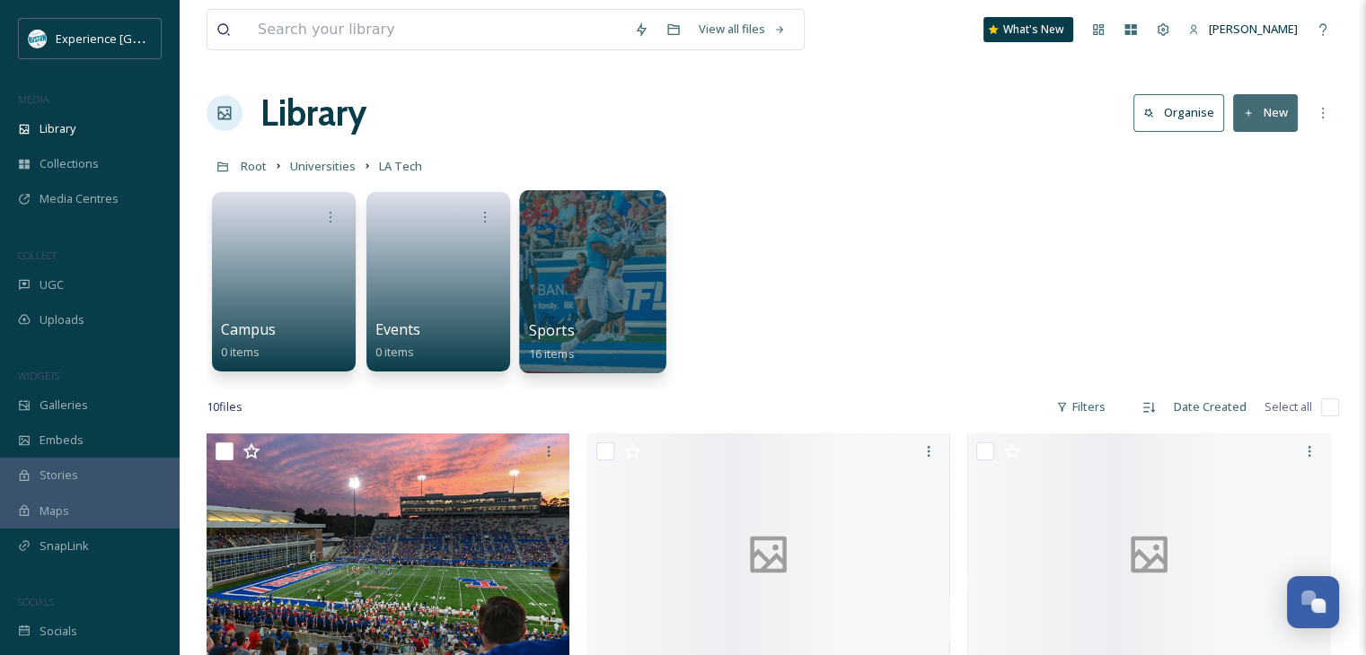
click at [561, 277] on div at bounding box center [592, 281] width 146 height 183
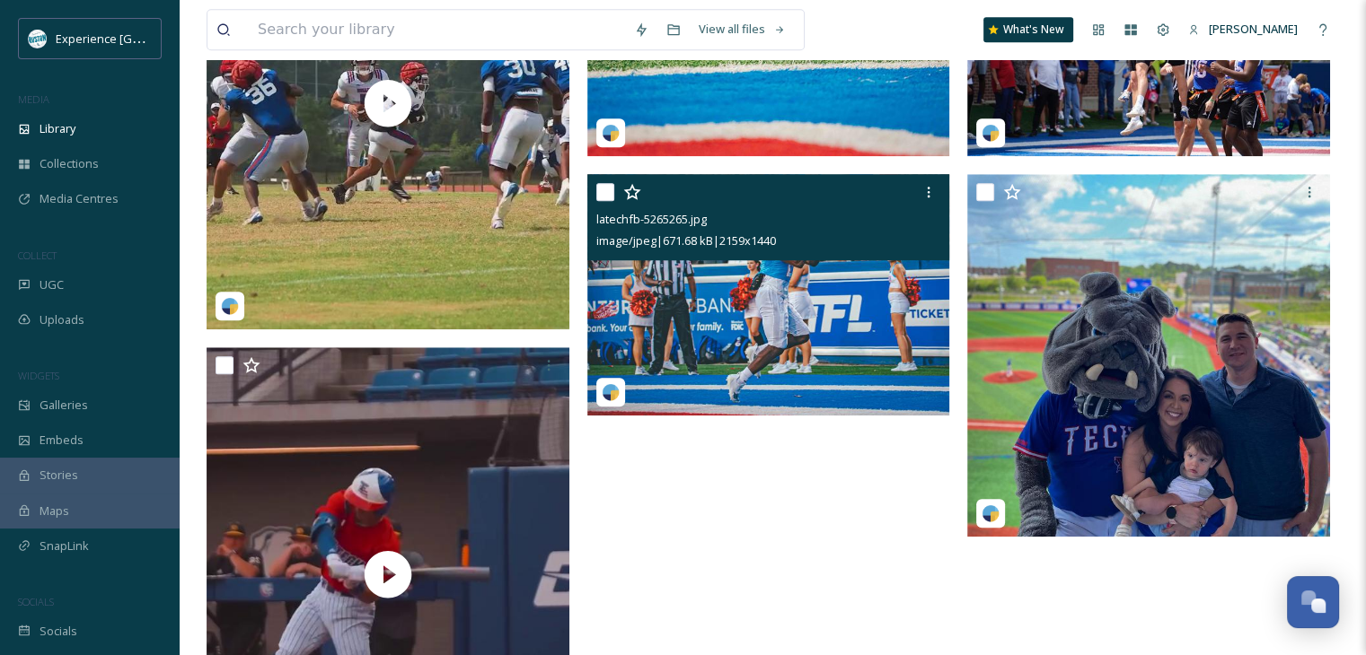
scroll to position [1347, 0]
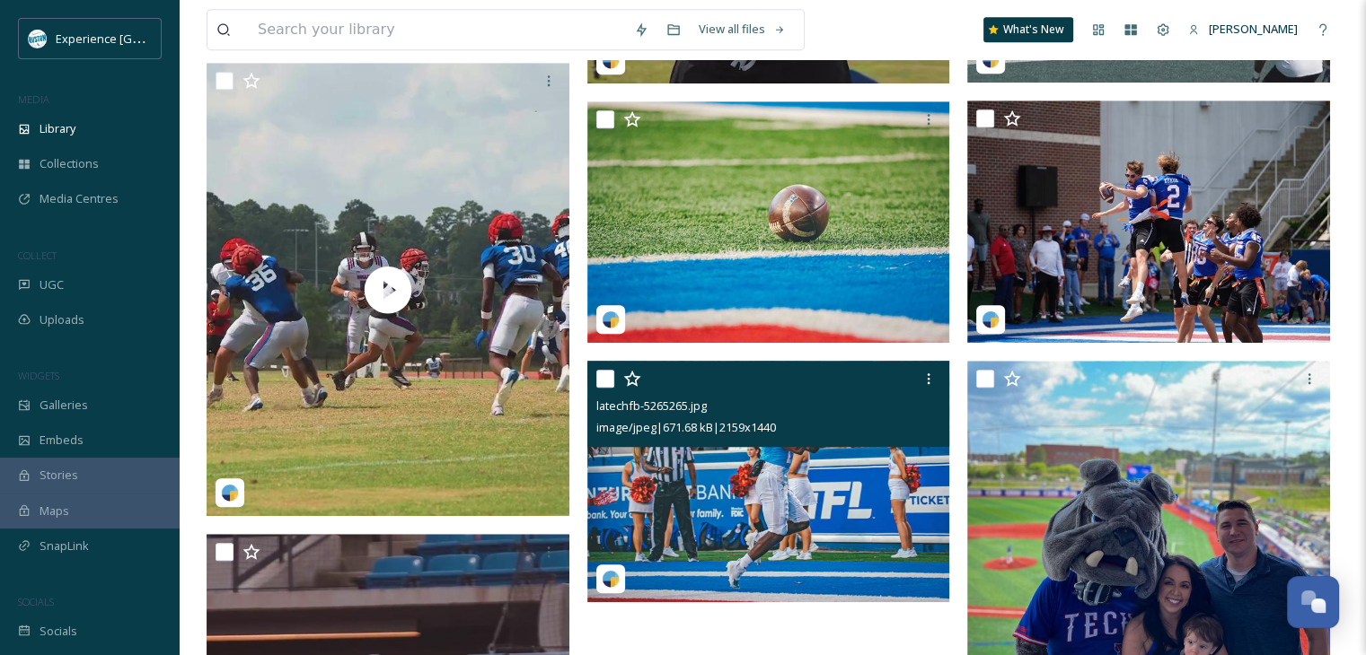
click at [605, 380] on input "checkbox" at bounding box center [605, 379] width 18 height 18
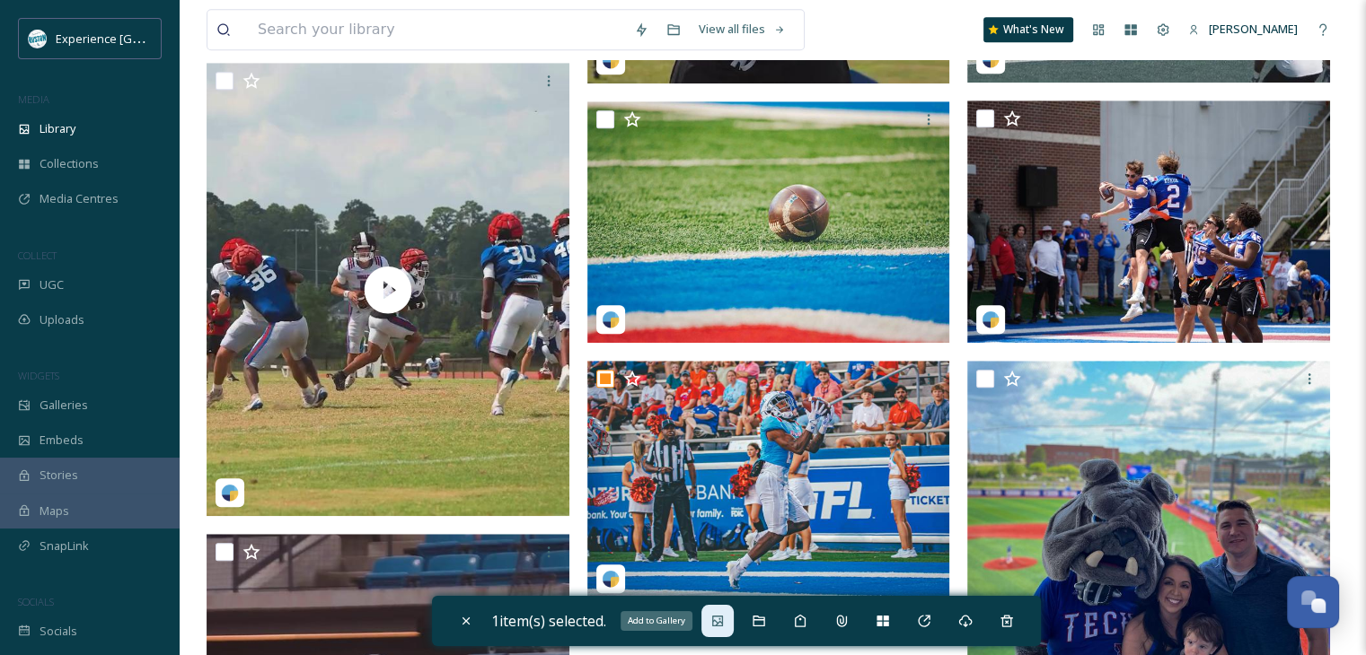
click at [728, 629] on div "Add to Gallery" at bounding box center [717, 621] width 32 height 32
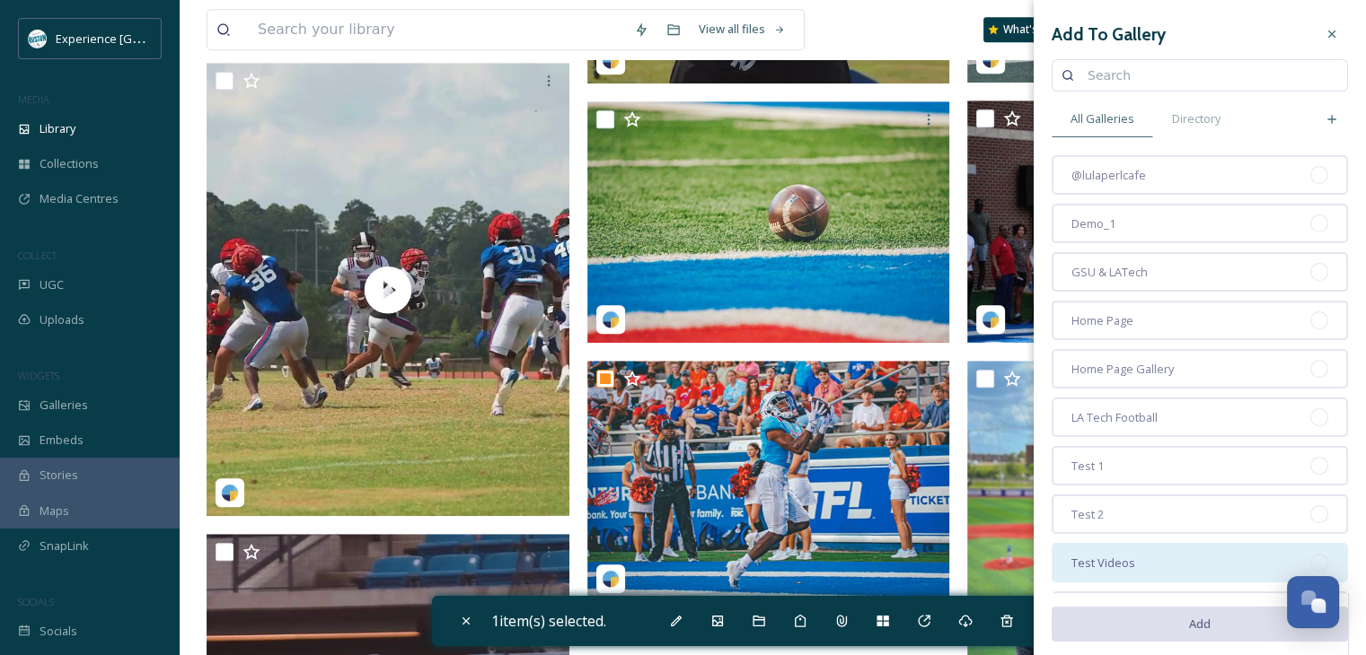
scroll to position [57, 0]
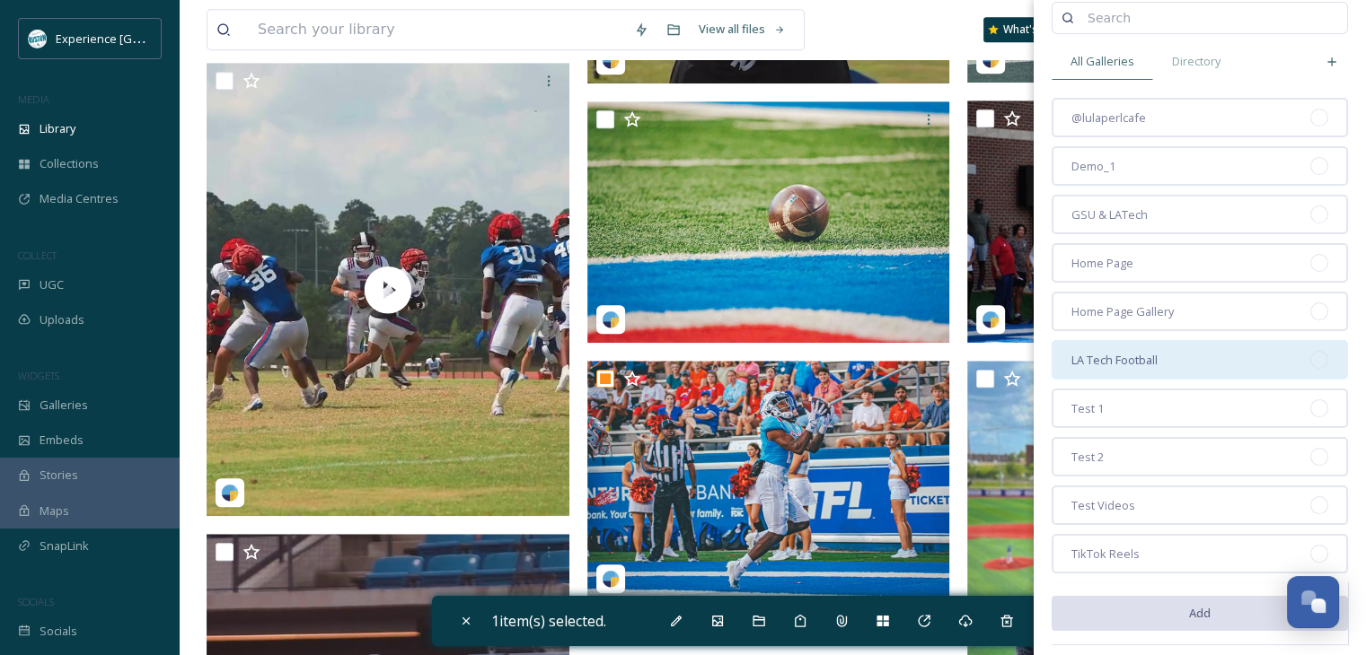
click at [1183, 368] on div "LA Tech Football" at bounding box center [1199, 360] width 296 height 40
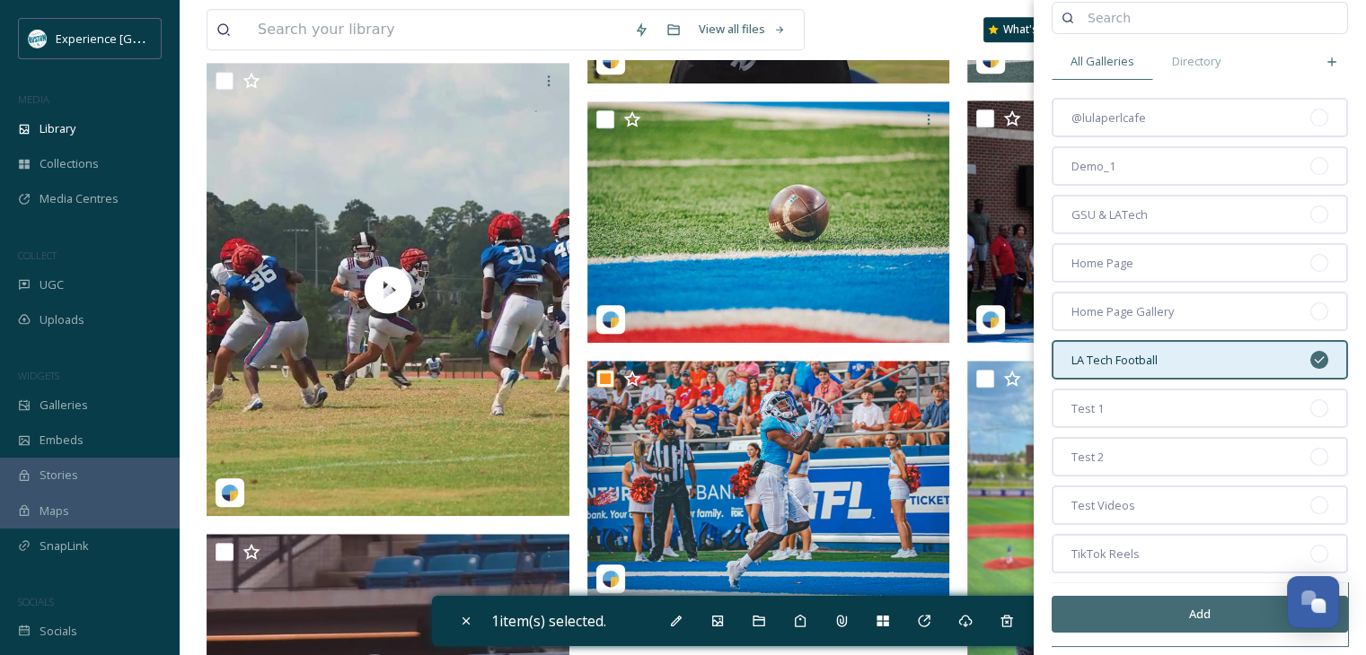
click at [1162, 600] on button "Add" at bounding box center [1199, 614] width 296 height 37
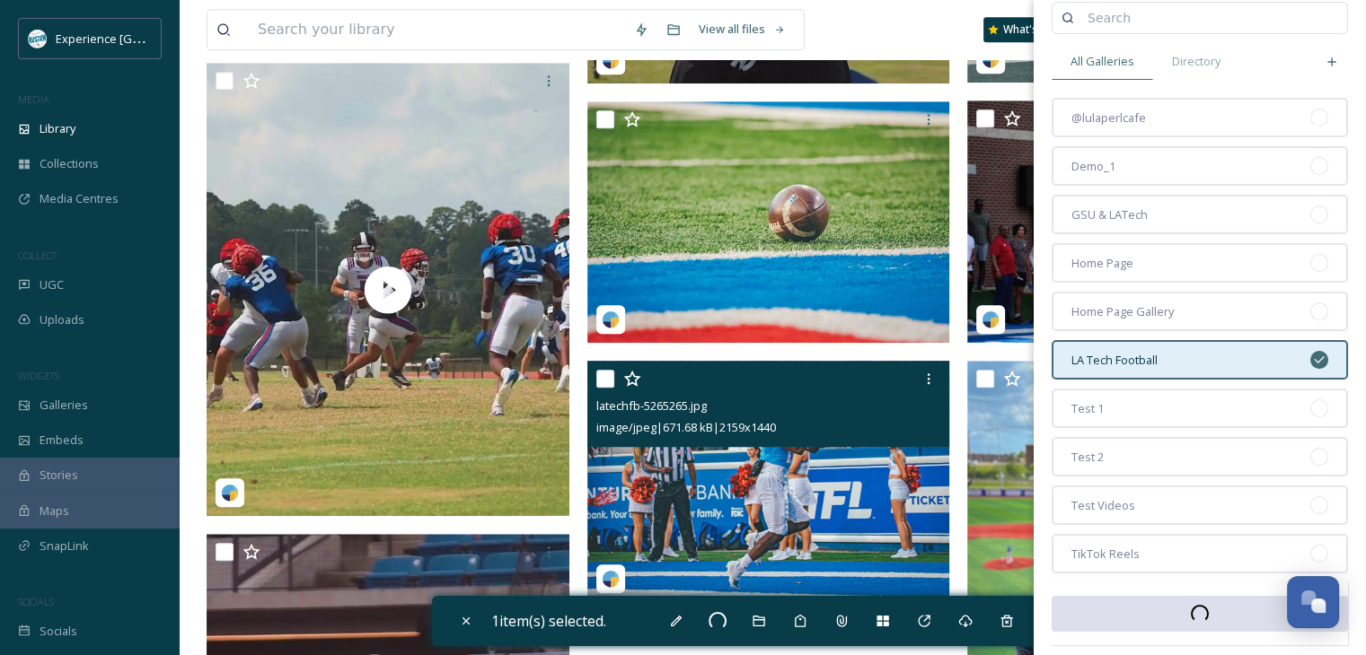
checkbox input "false"
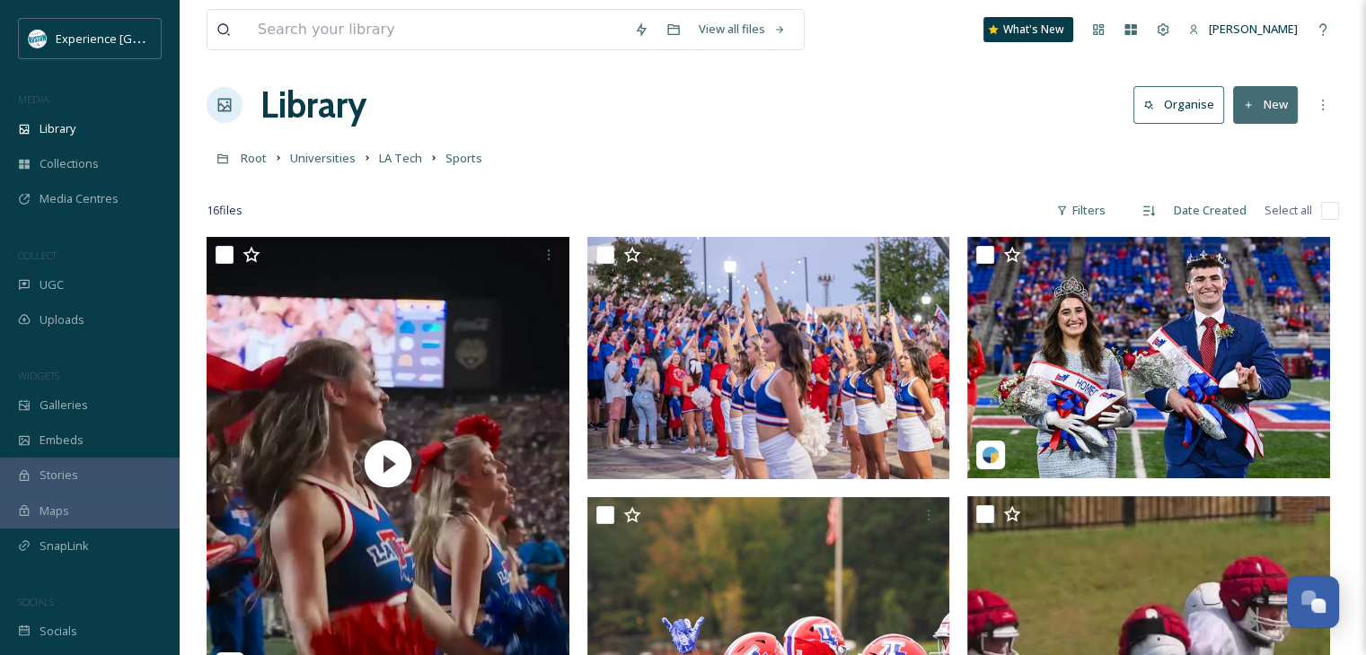
scroll to position [0, 0]
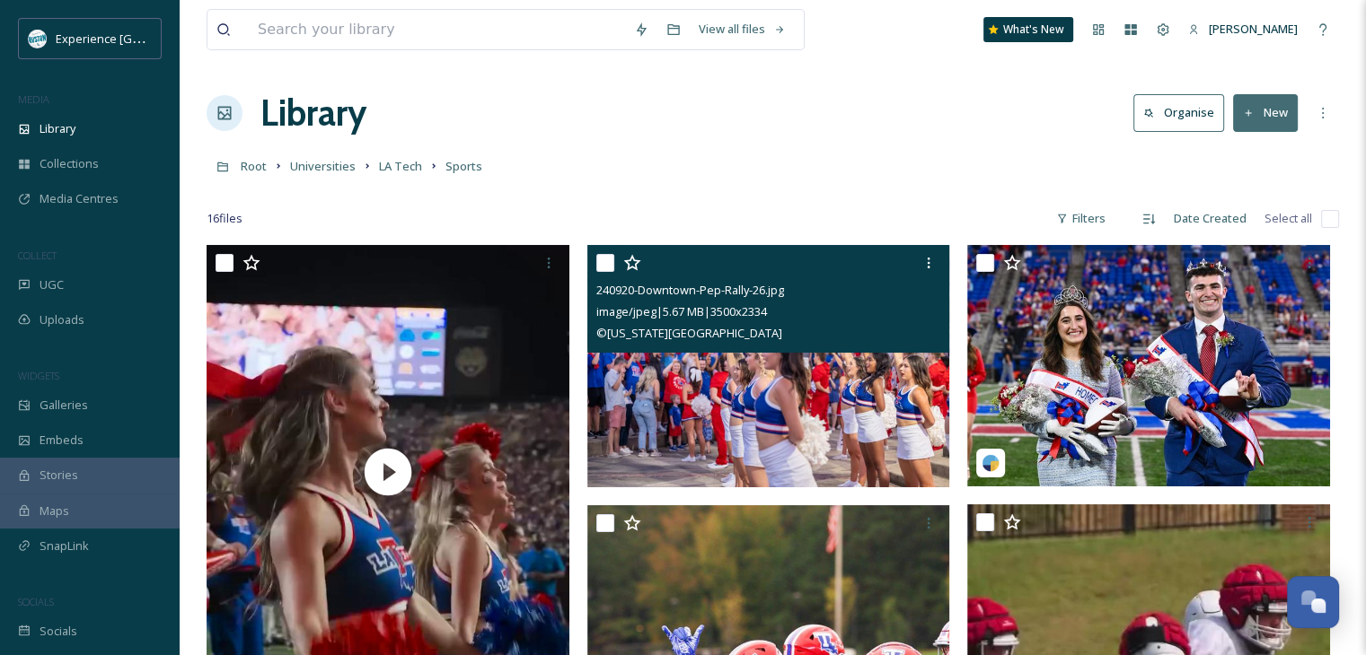
click at [602, 262] on input "checkbox" at bounding box center [605, 263] width 18 height 18
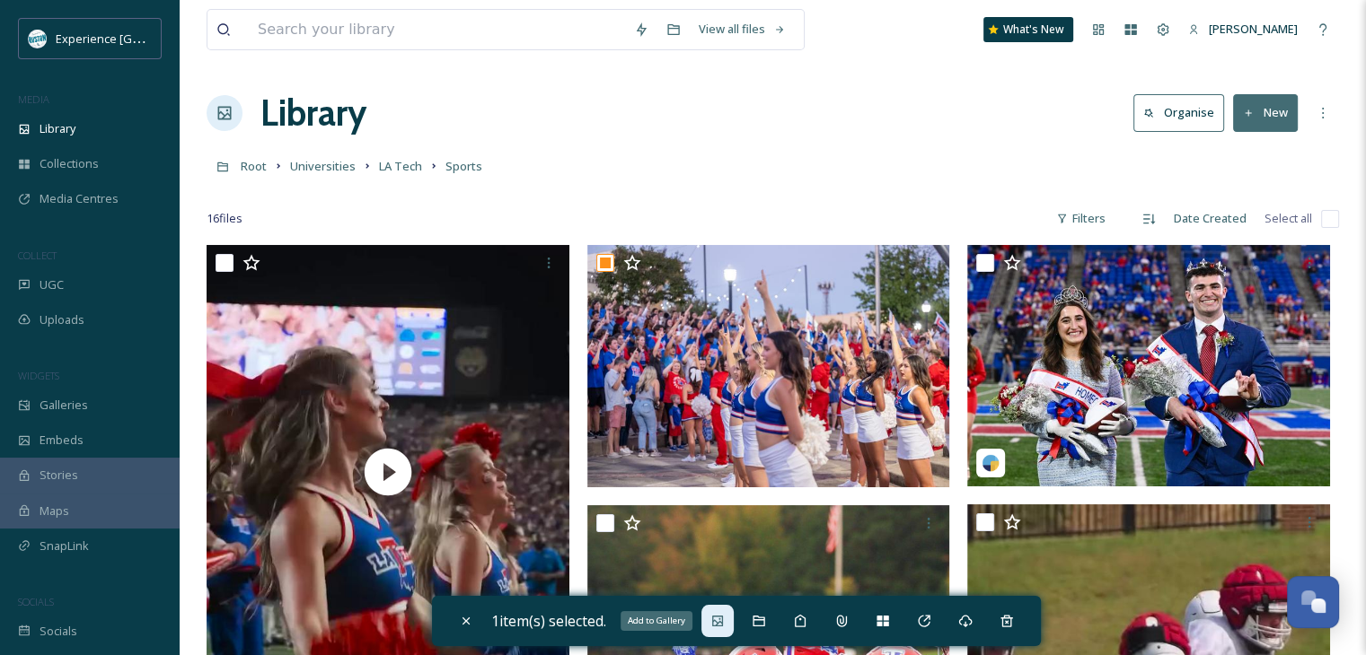
click at [721, 626] on icon at bounding box center [717, 621] width 11 height 11
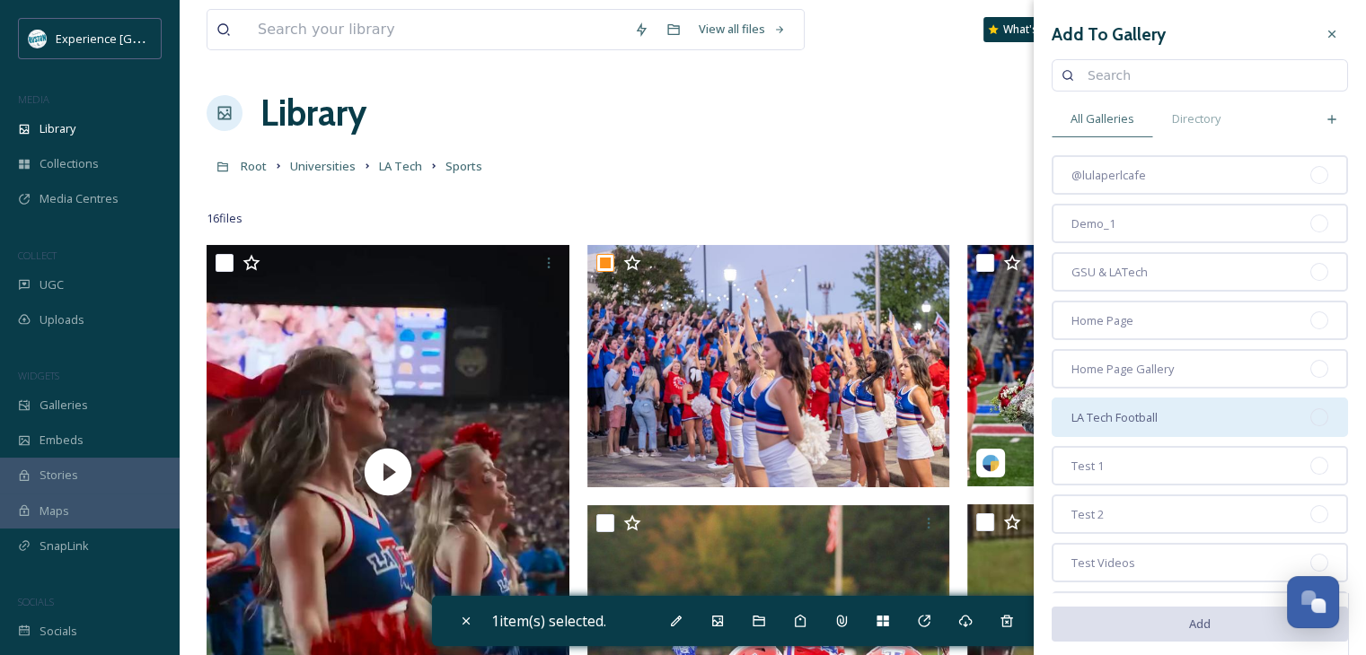
click at [1196, 414] on div "LA Tech Football" at bounding box center [1199, 418] width 296 height 40
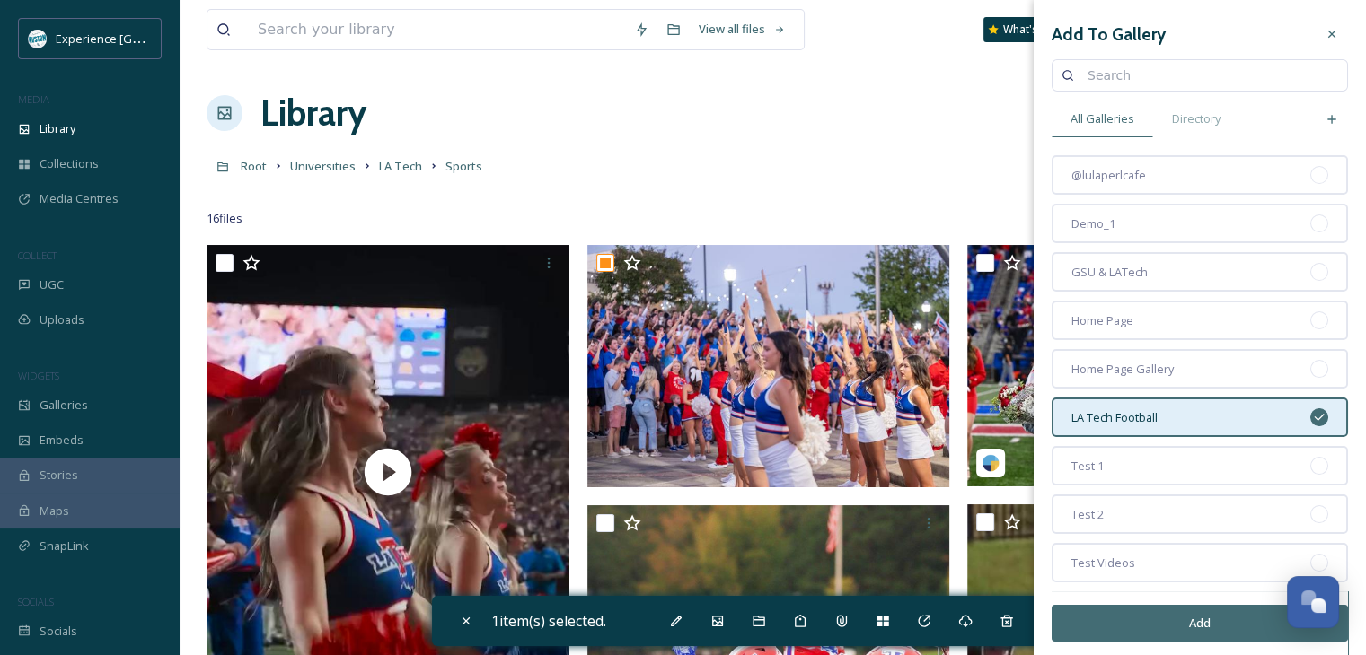
click at [1162, 620] on button "Add" at bounding box center [1199, 623] width 296 height 37
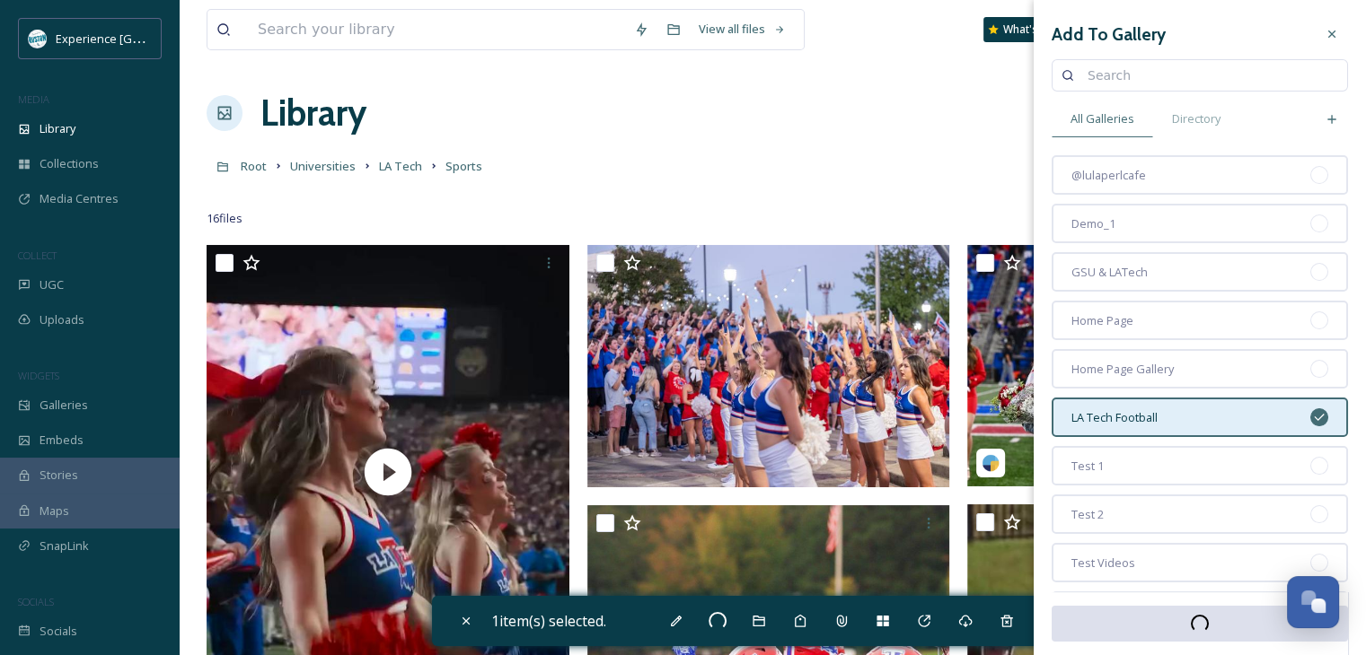
checkbox input "false"
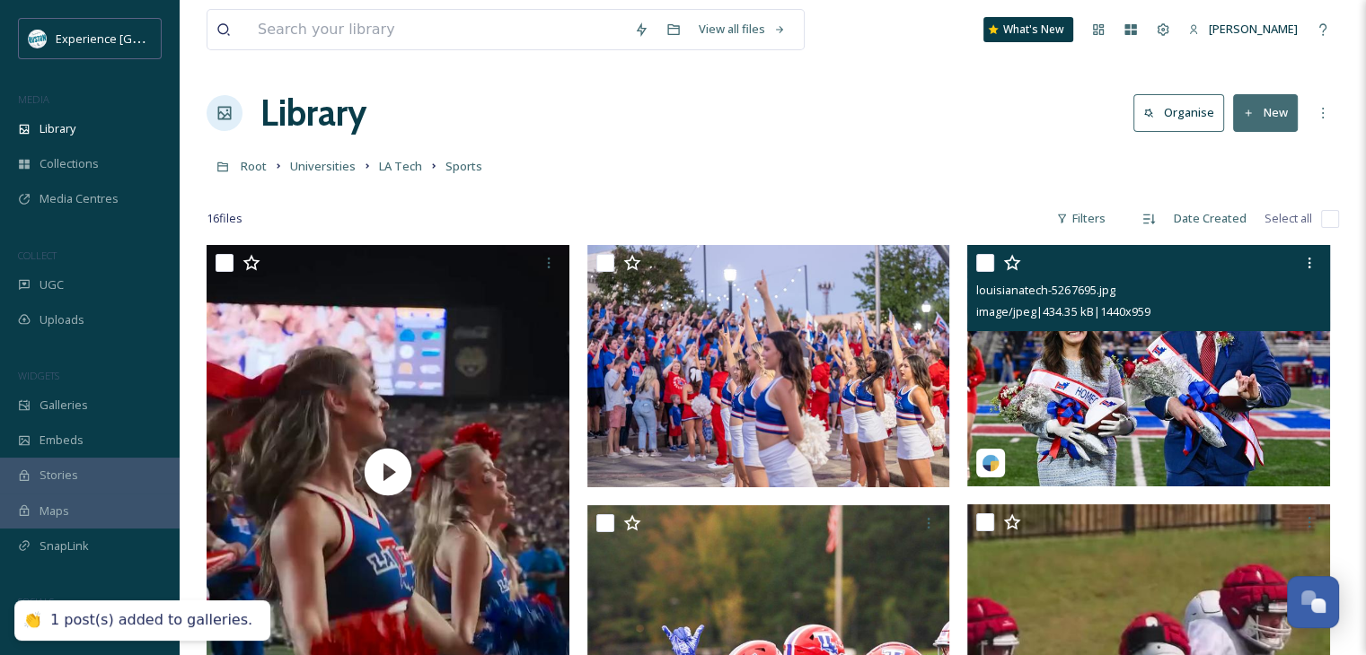
click at [987, 265] on input "checkbox" at bounding box center [985, 263] width 18 height 18
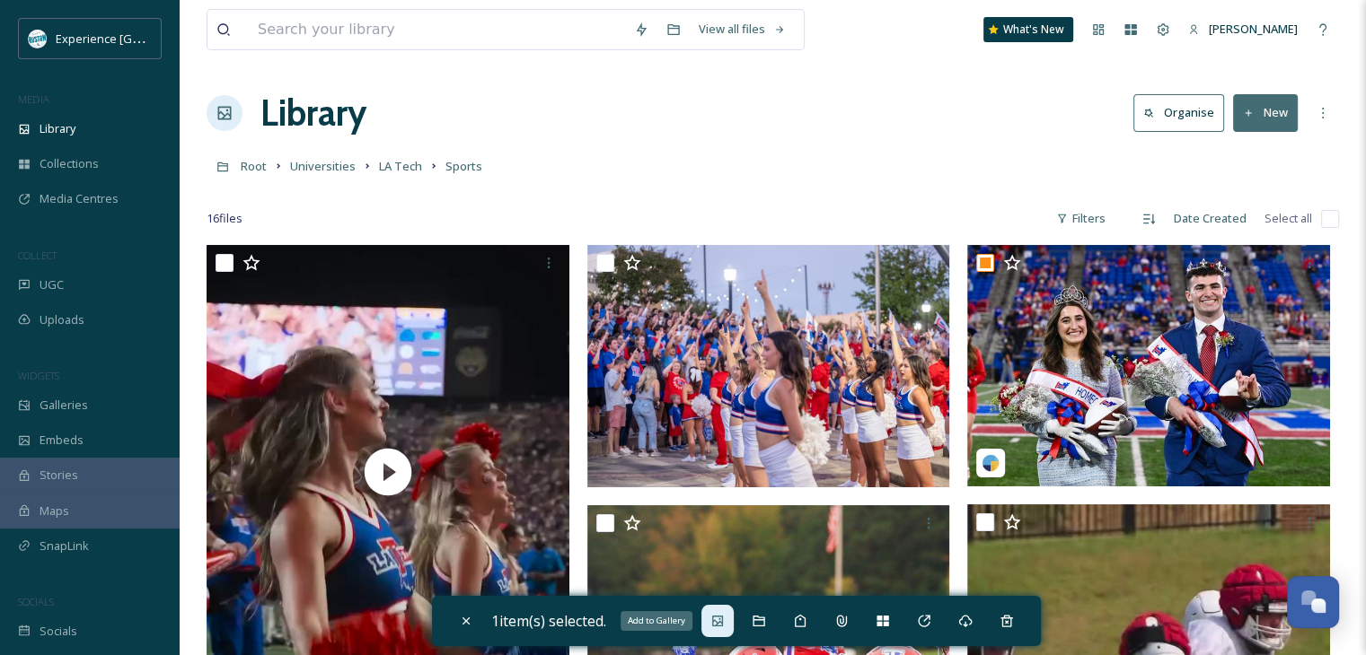
click at [724, 624] on icon at bounding box center [717, 621] width 14 height 14
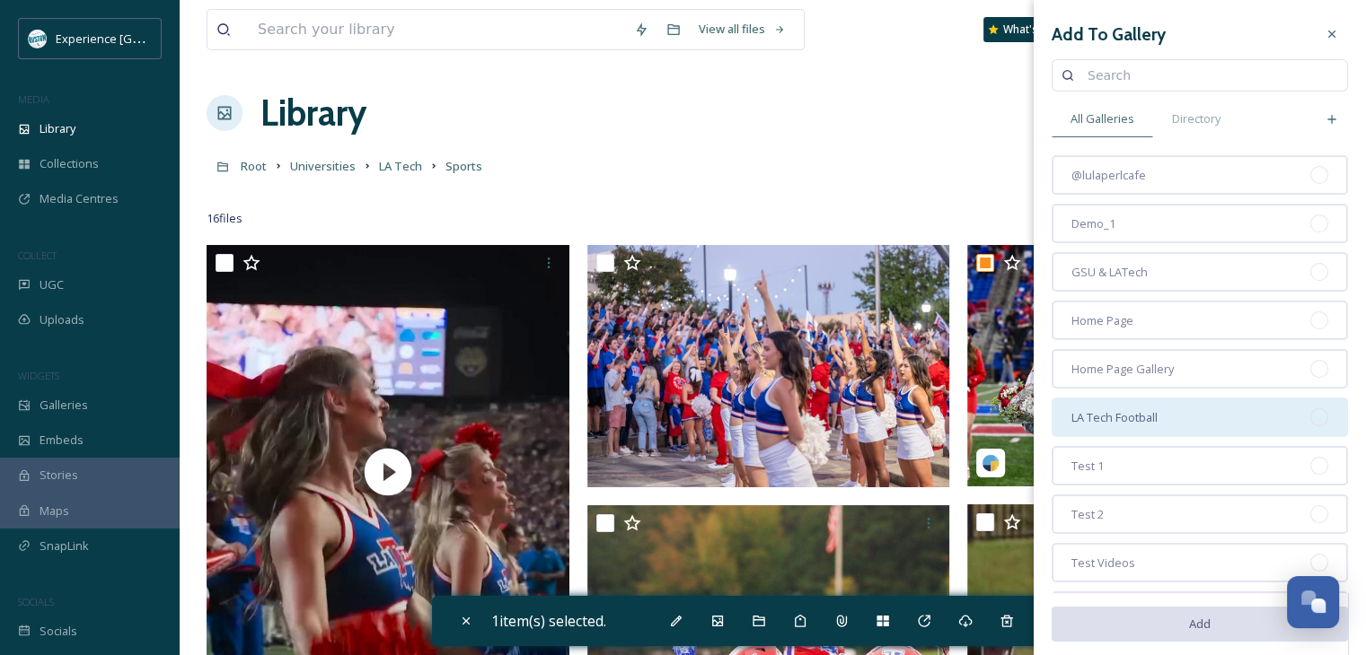
click at [1169, 421] on div "LA Tech Football" at bounding box center [1199, 418] width 296 height 40
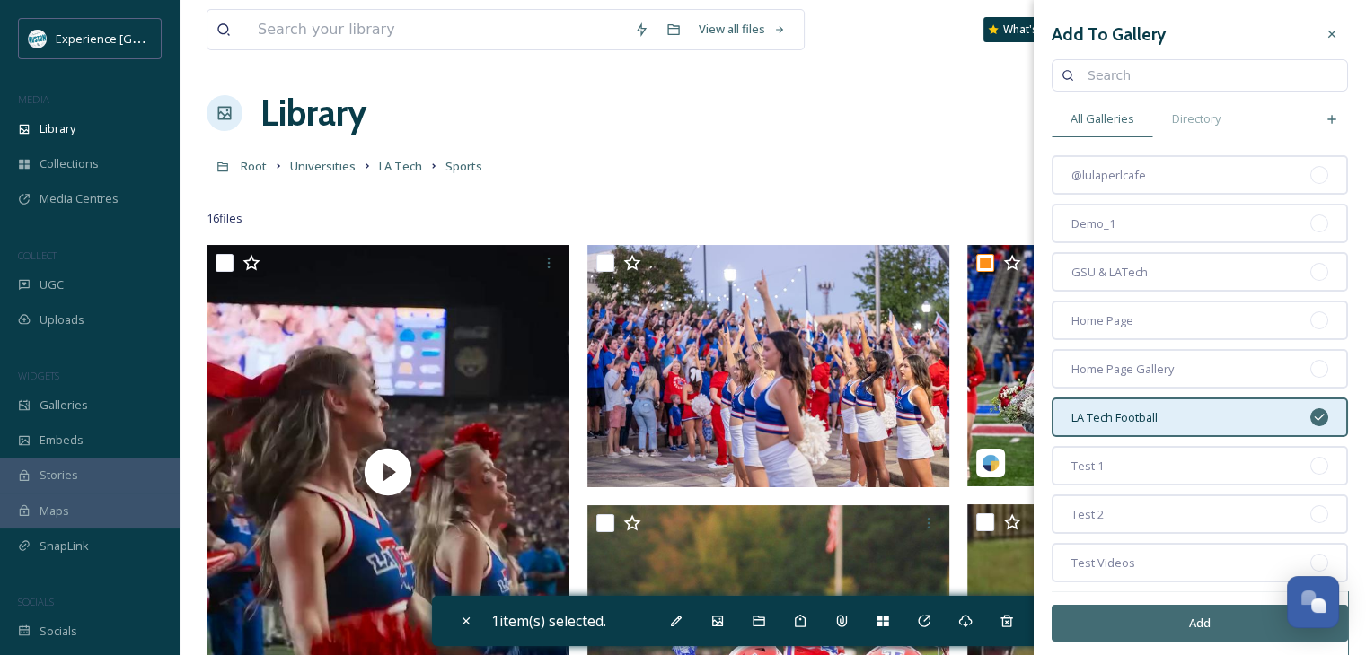
click at [1112, 645] on div "Add" at bounding box center [1199, 624] width 296 height 64
click at [1117, 626] on button "Add" at bounding box center [1199, 623] width 296 height 37
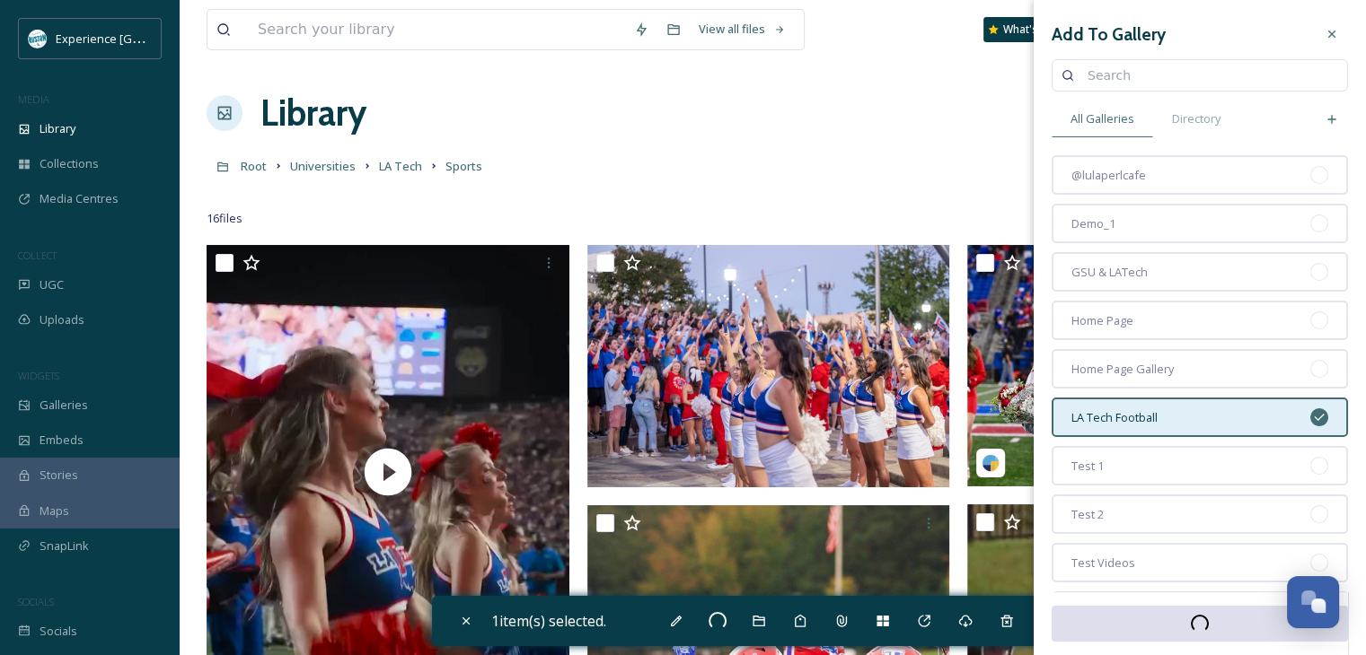
checkbox input "false"
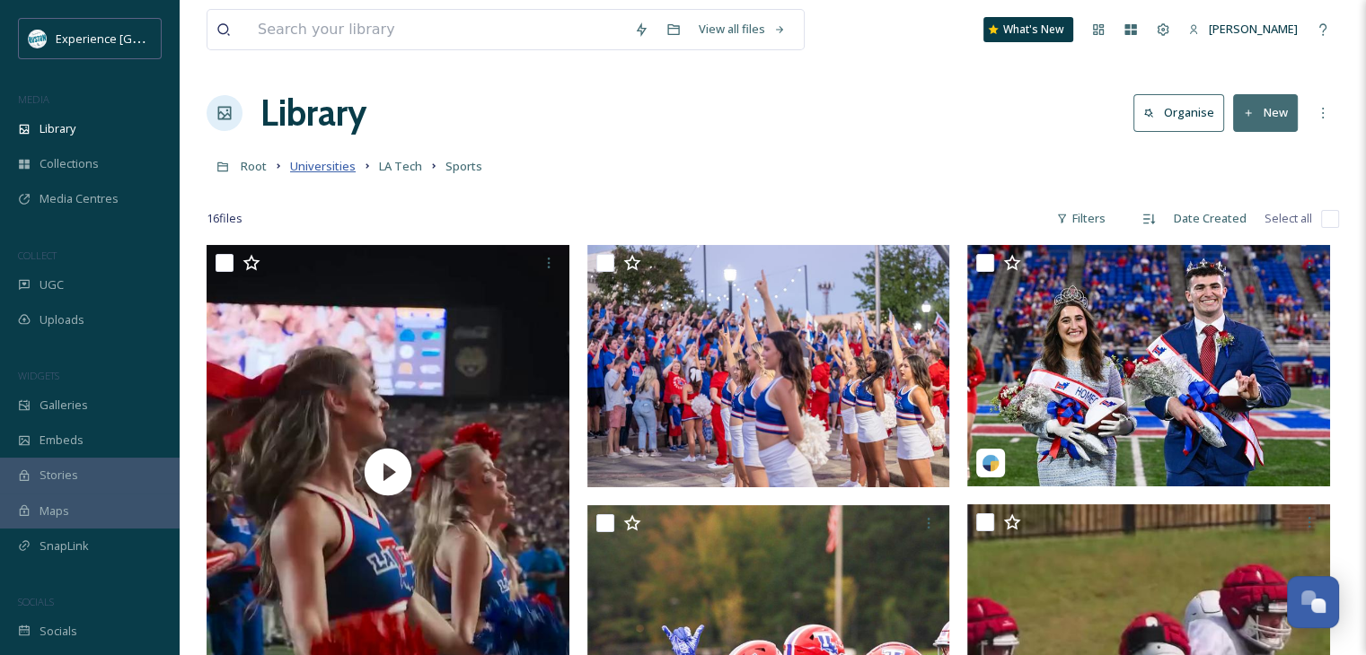
click at [312, 166] on span "Universities" at bounding box center [323, 166] width 66 height 16
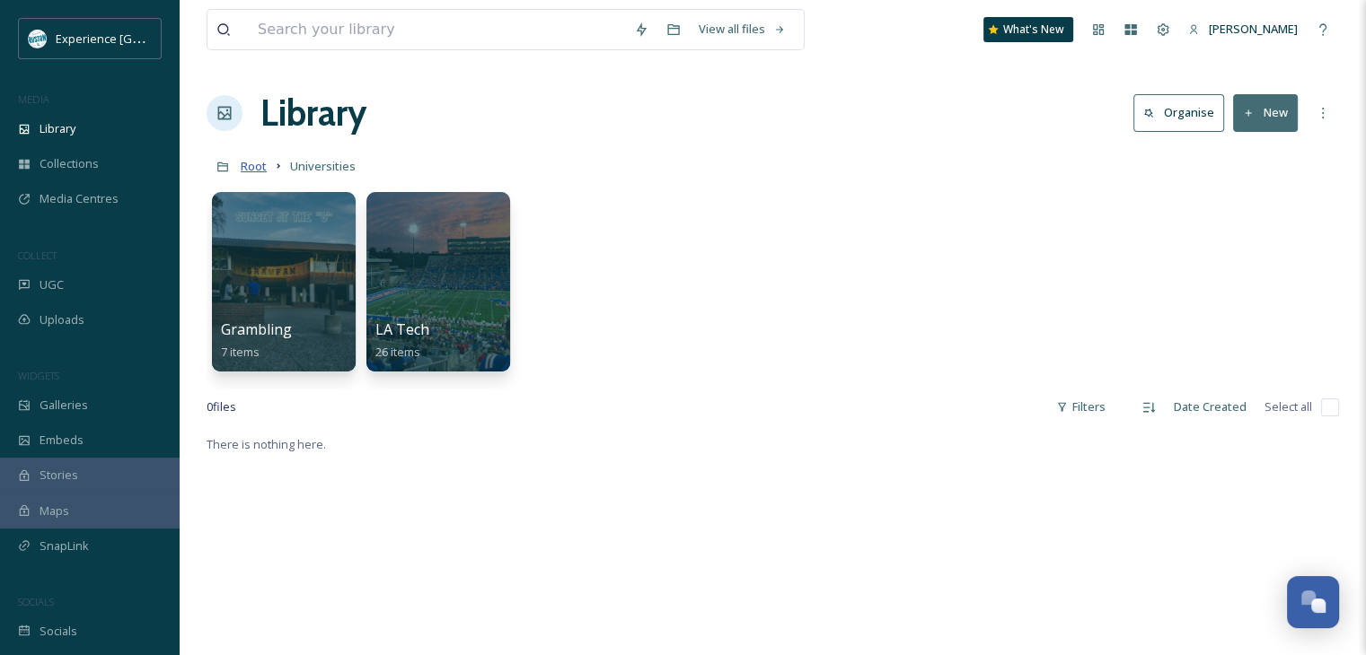
click at [254, 171] on span "Root" at bounding box center [254, 166] width 26 height 16
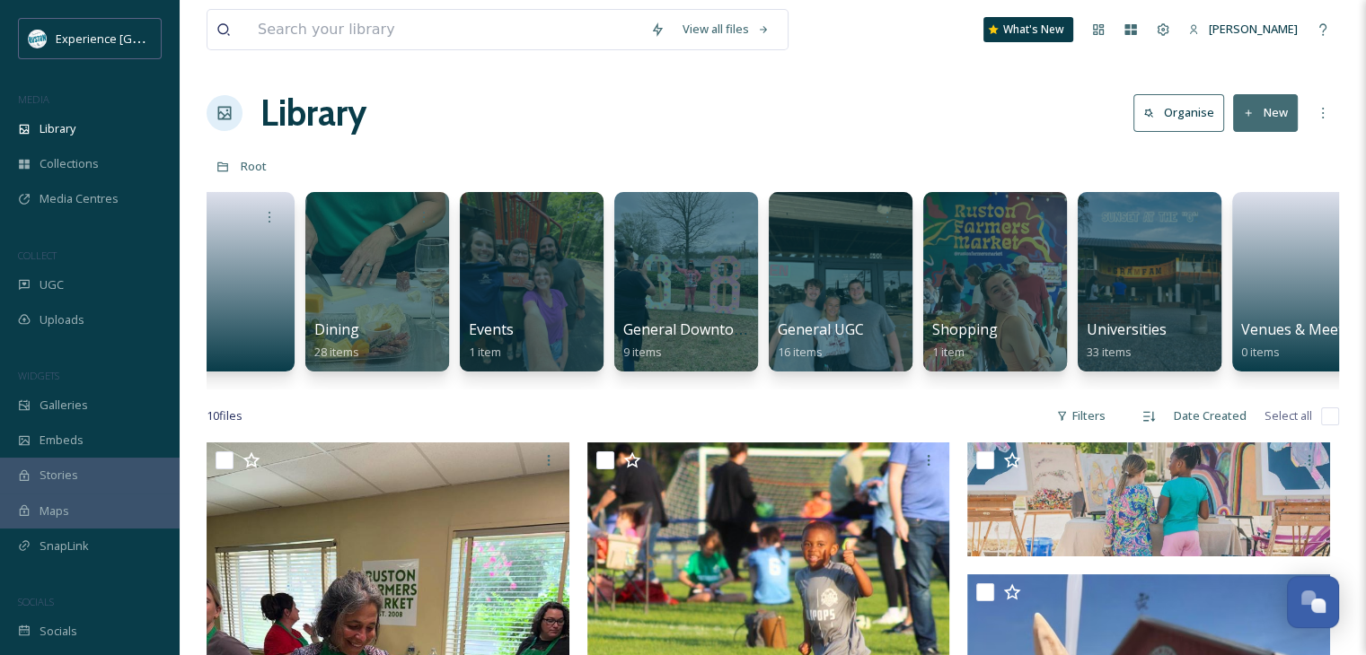
scroll to position [0, 412]
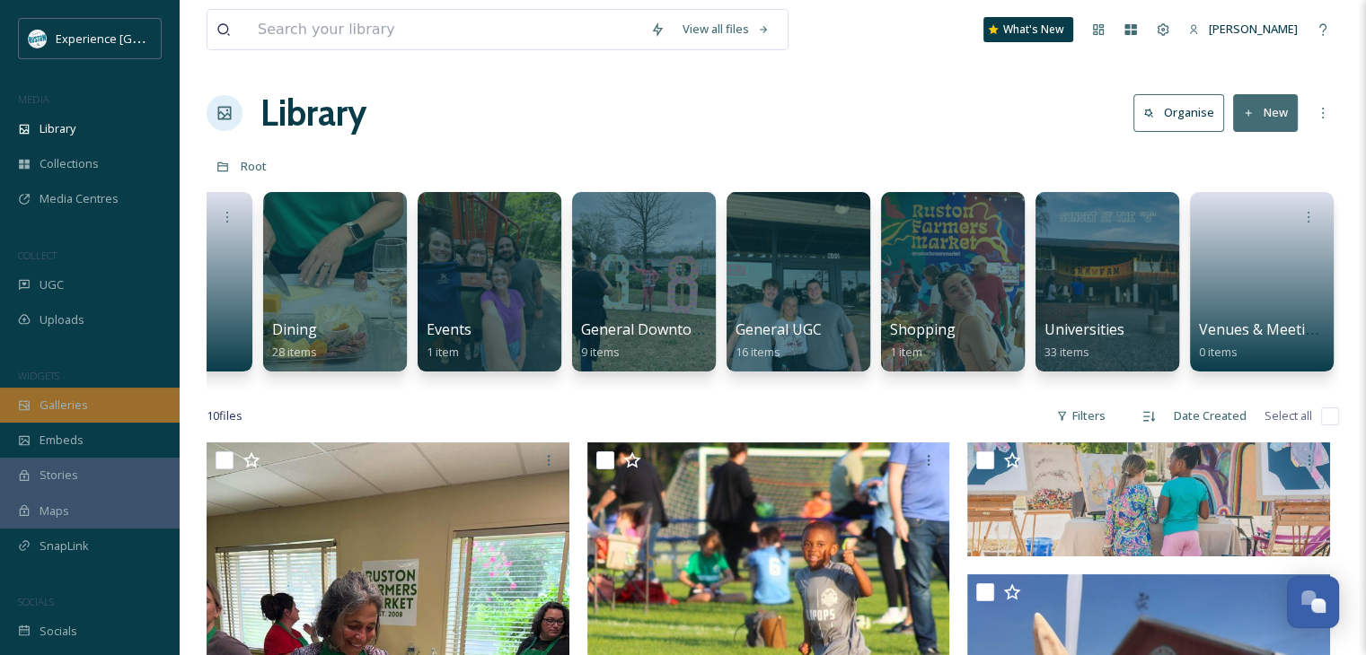
click at [72, 403] on span "Galleries" at bounding box center [64, 405] width 48 height 17
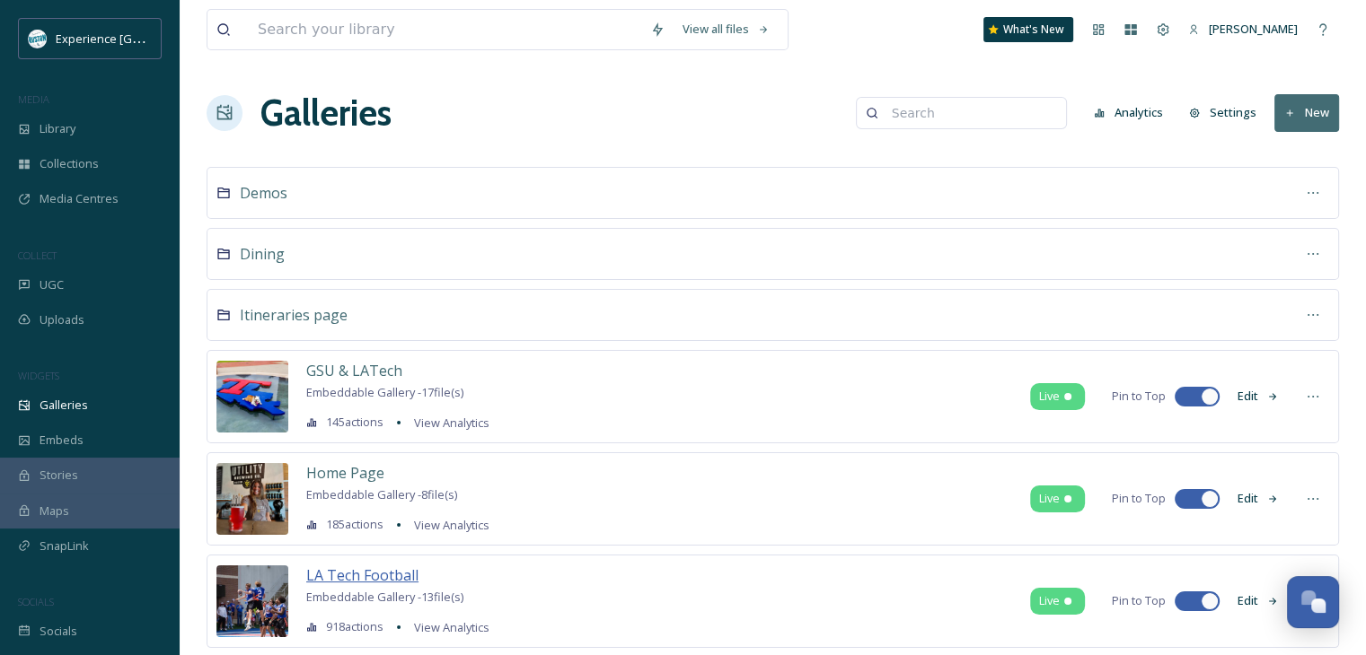
click at [359, 567] on span "LA Tech Football" at bounding box center [362, 576] width 112 height 20
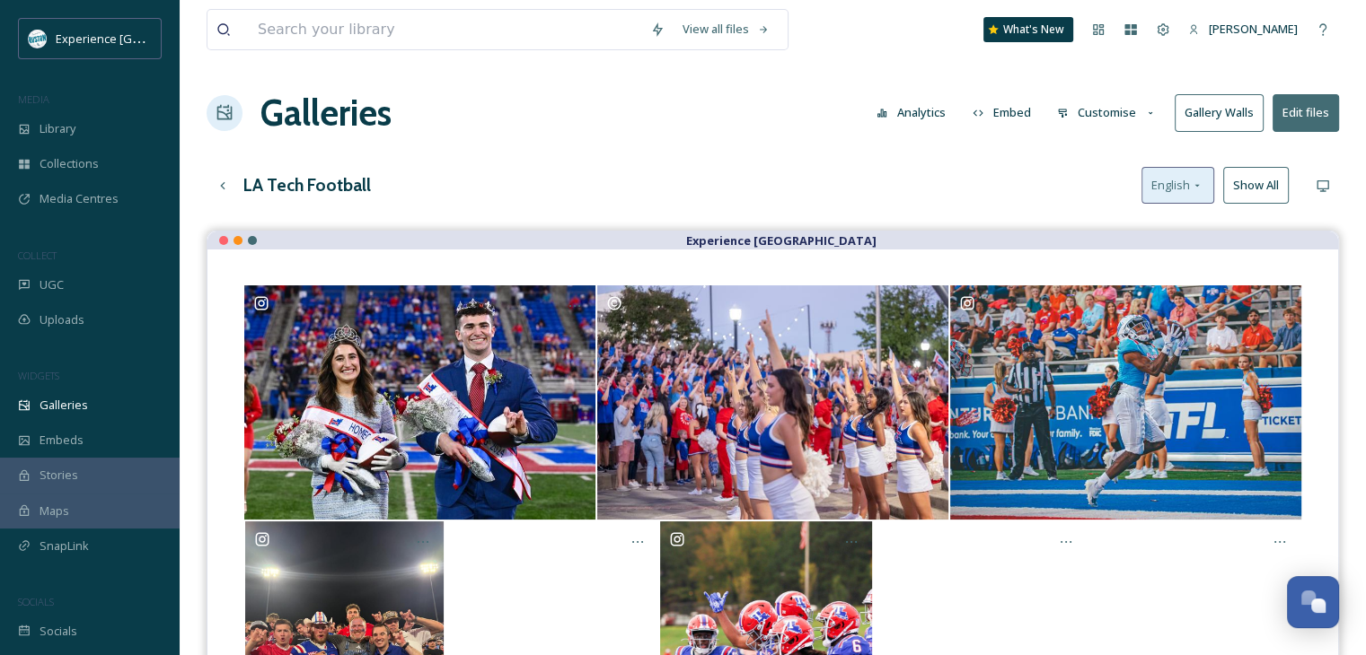
click at [1227, 191] on button "Show All" at bounding box center [1256, 185] width 66 height 37
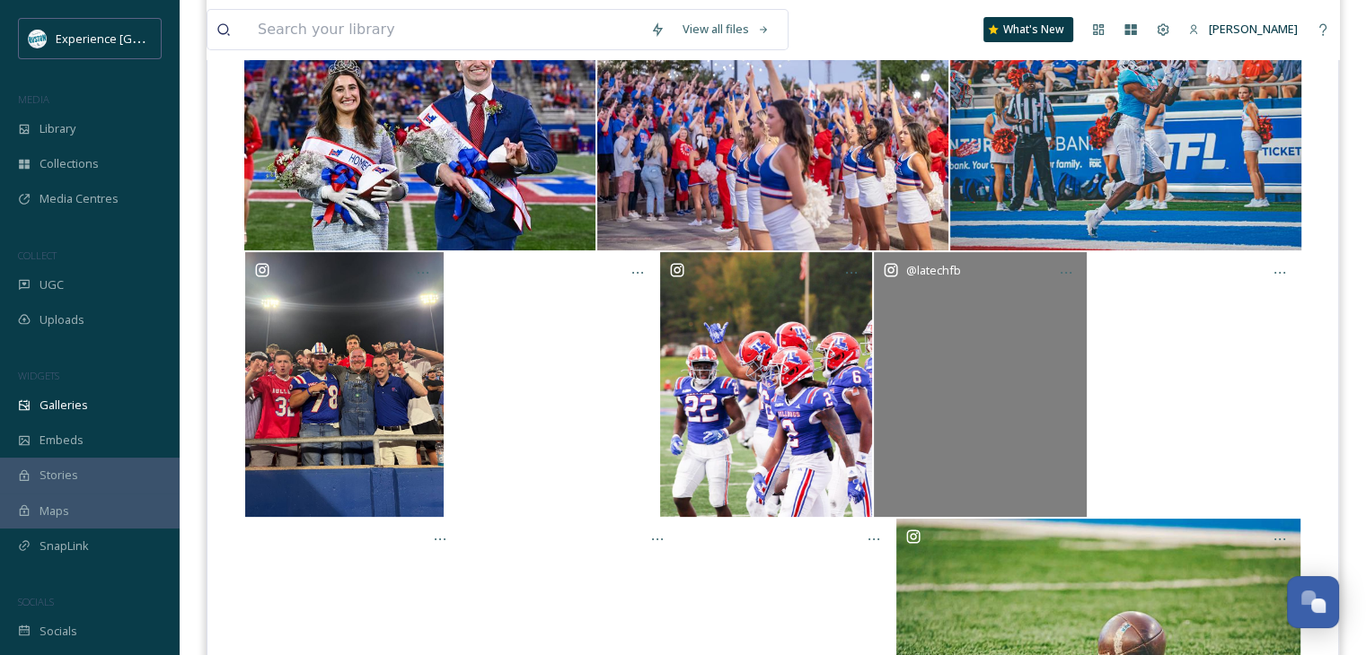
scroll to position [359, 0]
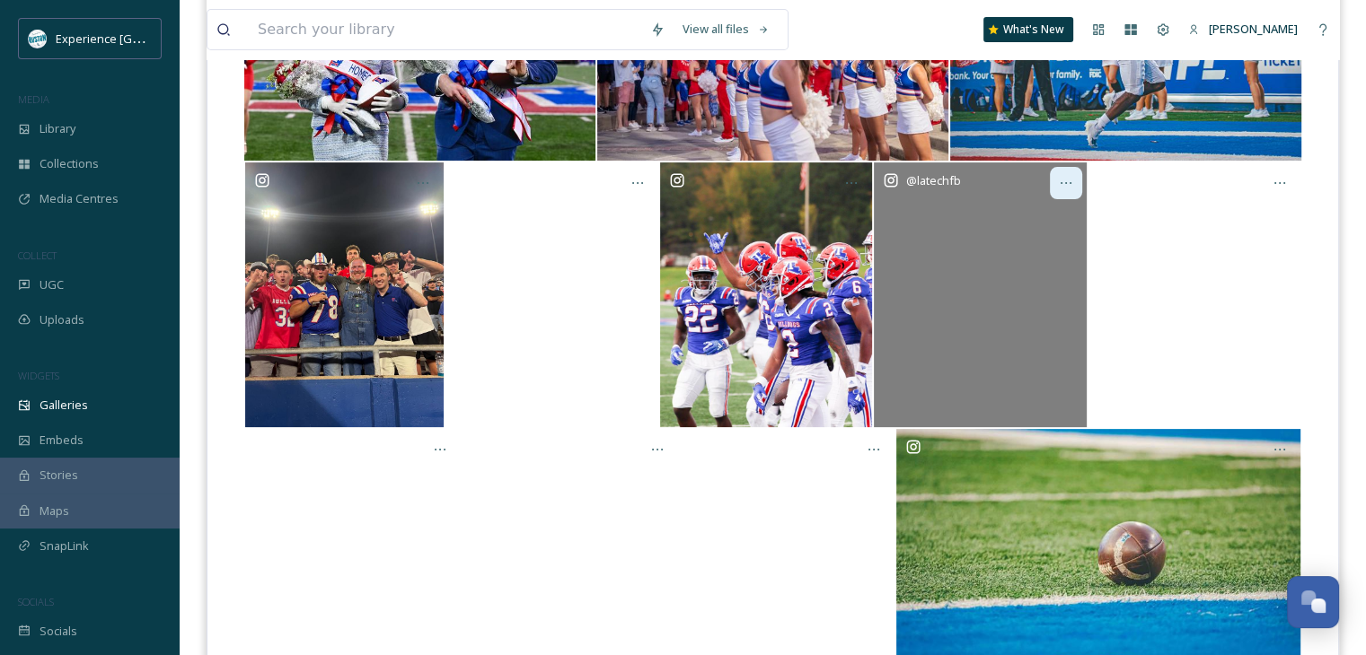
click at [1070, 184] on icon at bounding box center [1066, 183] width 14 height 14
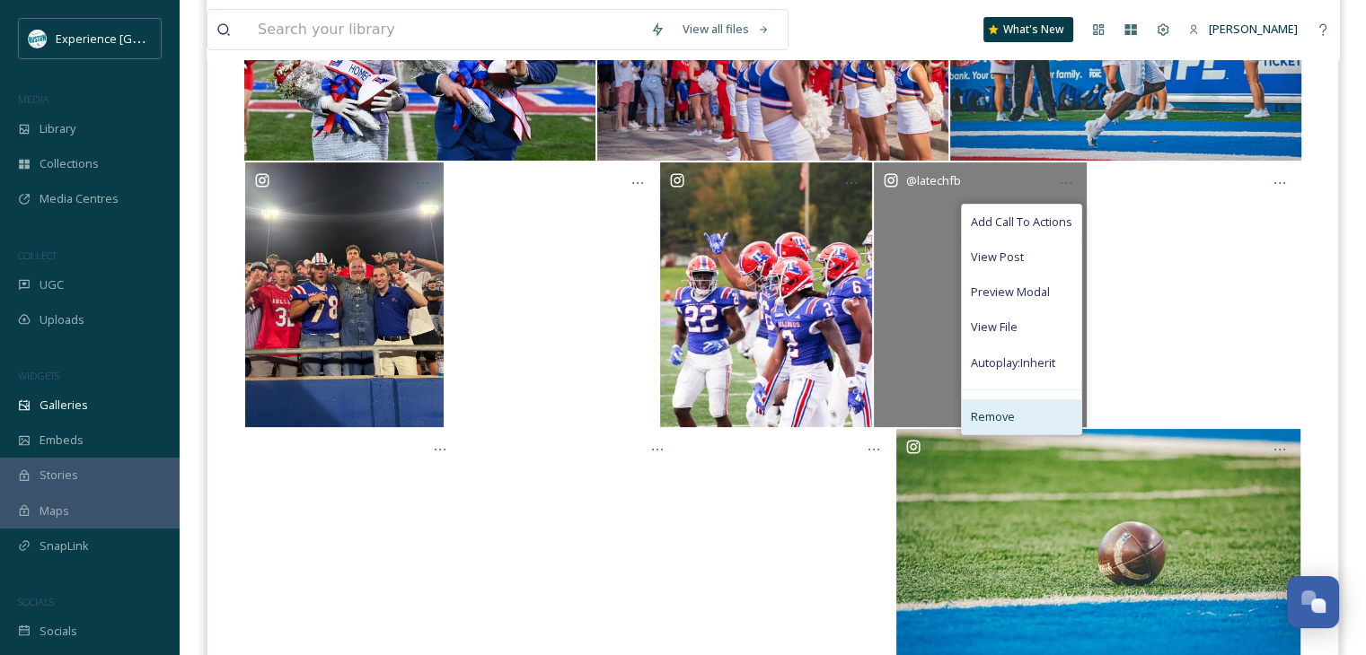
click at [1008, 403] on div "Remove" at bounding box center [1021, 417] width 119 height 35
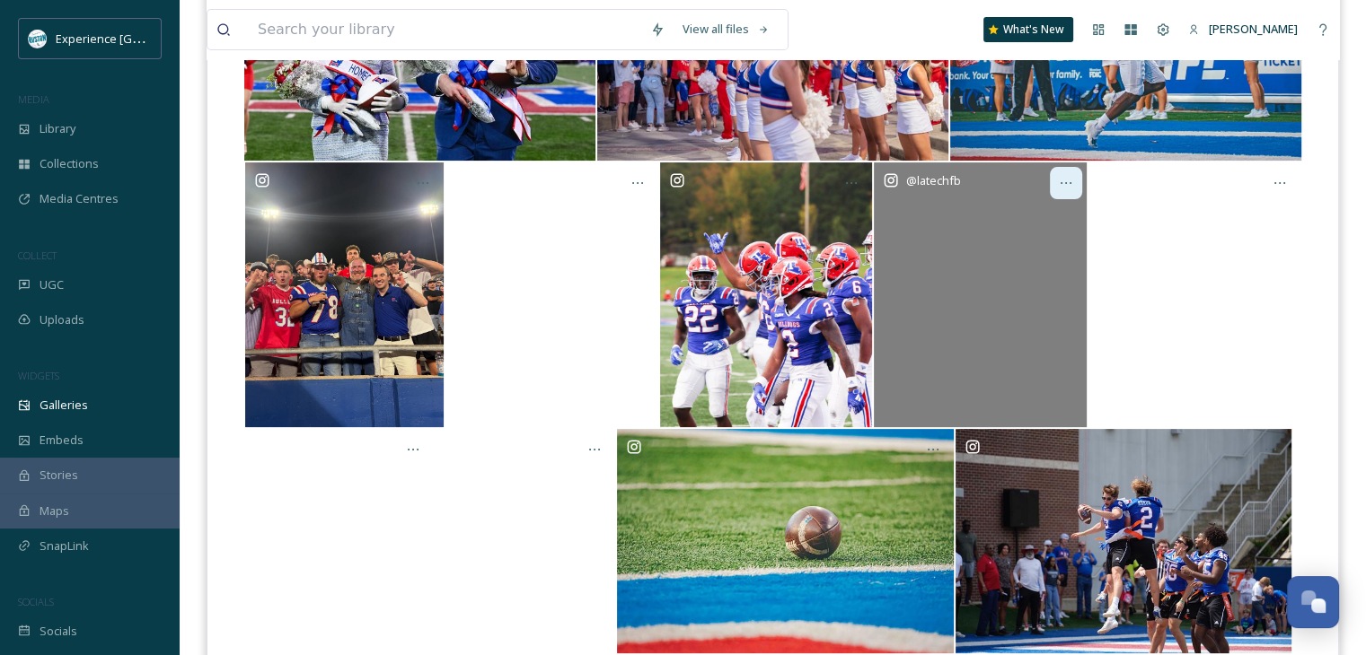
click at [1076, 180] on div at bounding box center [1066, 183] width 32 height 32
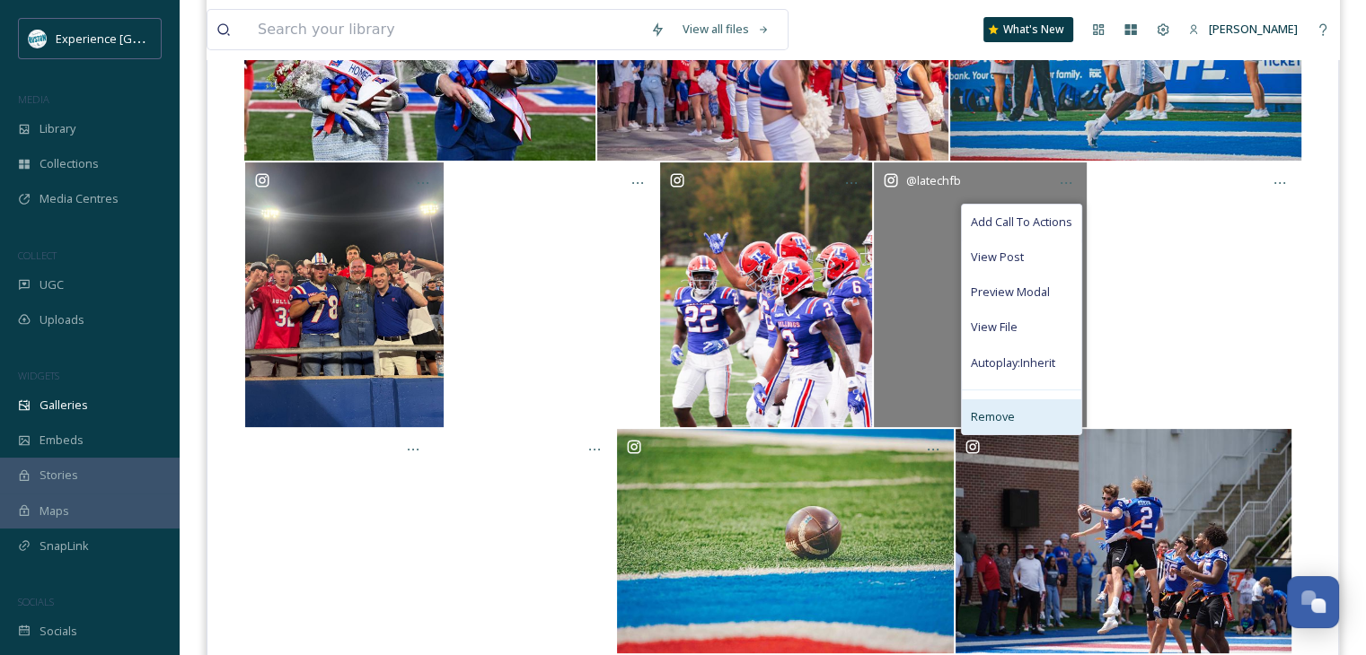
click at [1038, 413] on div "Remove" at bounding box center [1021, 417] width 119 height 35
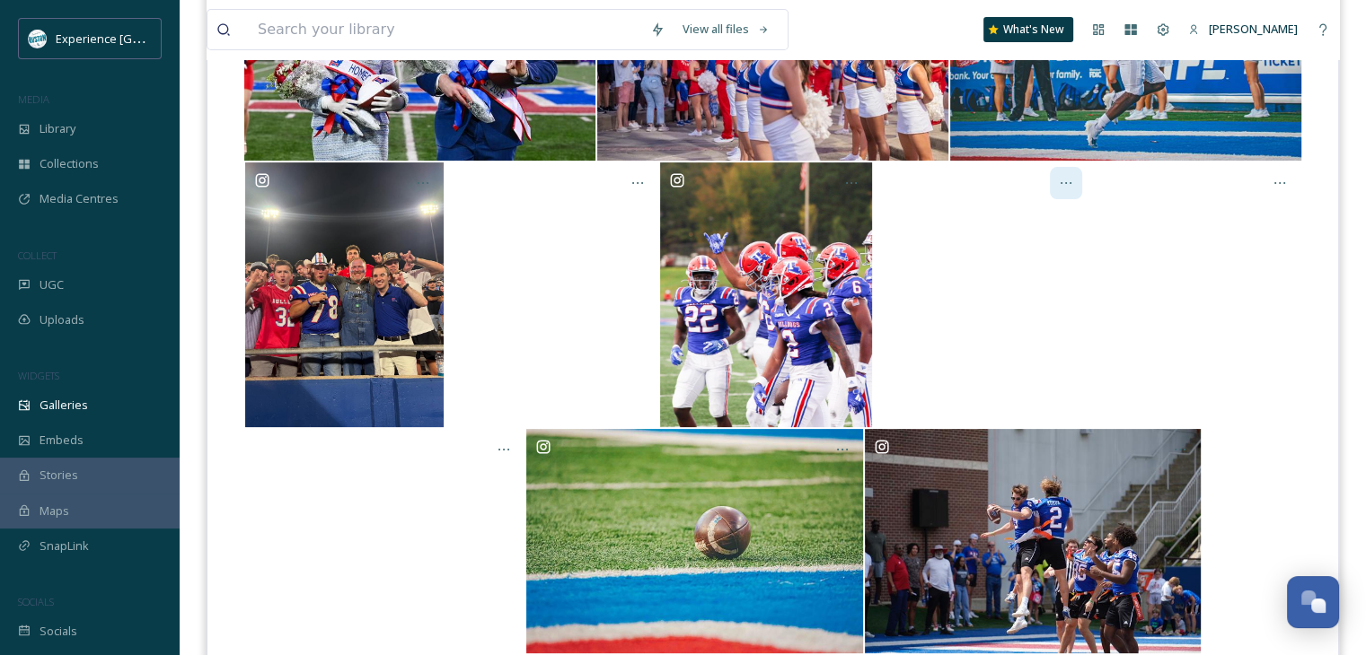
click at [1069, 183] on icon at bounding box center [1066, 183] width 14 height 14
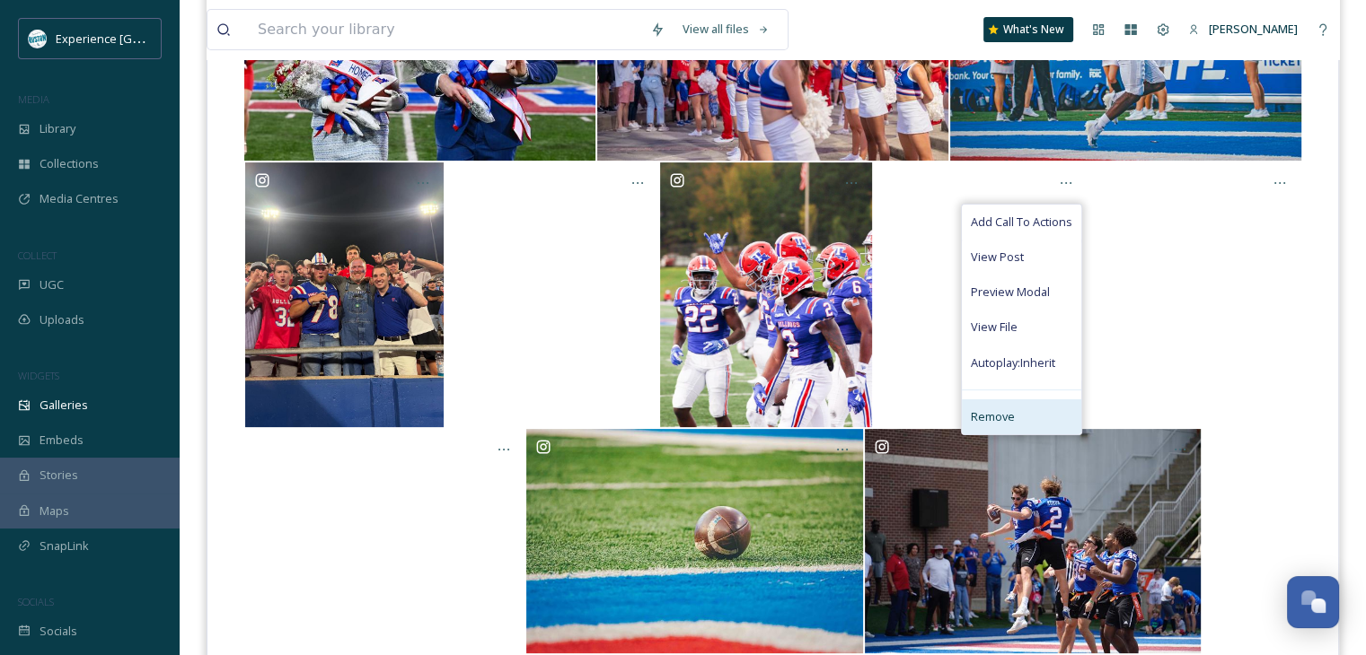
click at [1033, 409] on div "Remove" at bounding box center [1021, 417] width 119 height 35
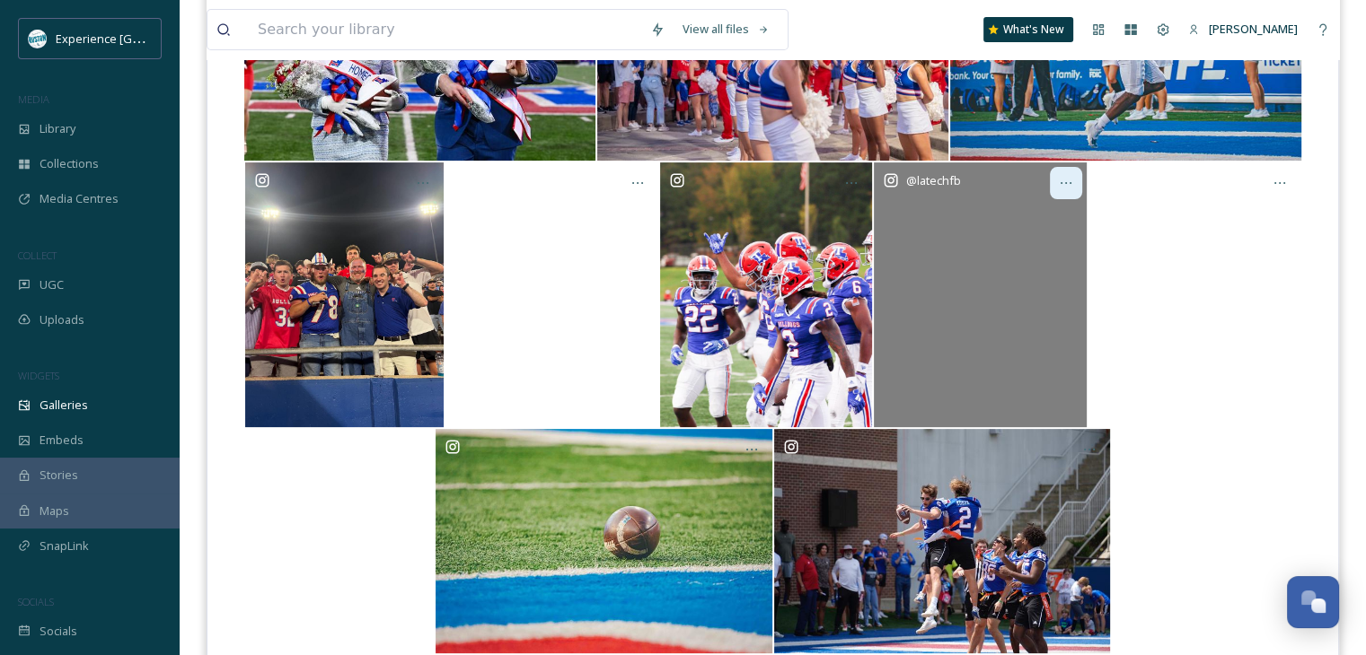
click at [1062, 189] on div at bounding box center [1066, 183] width 32 height 32
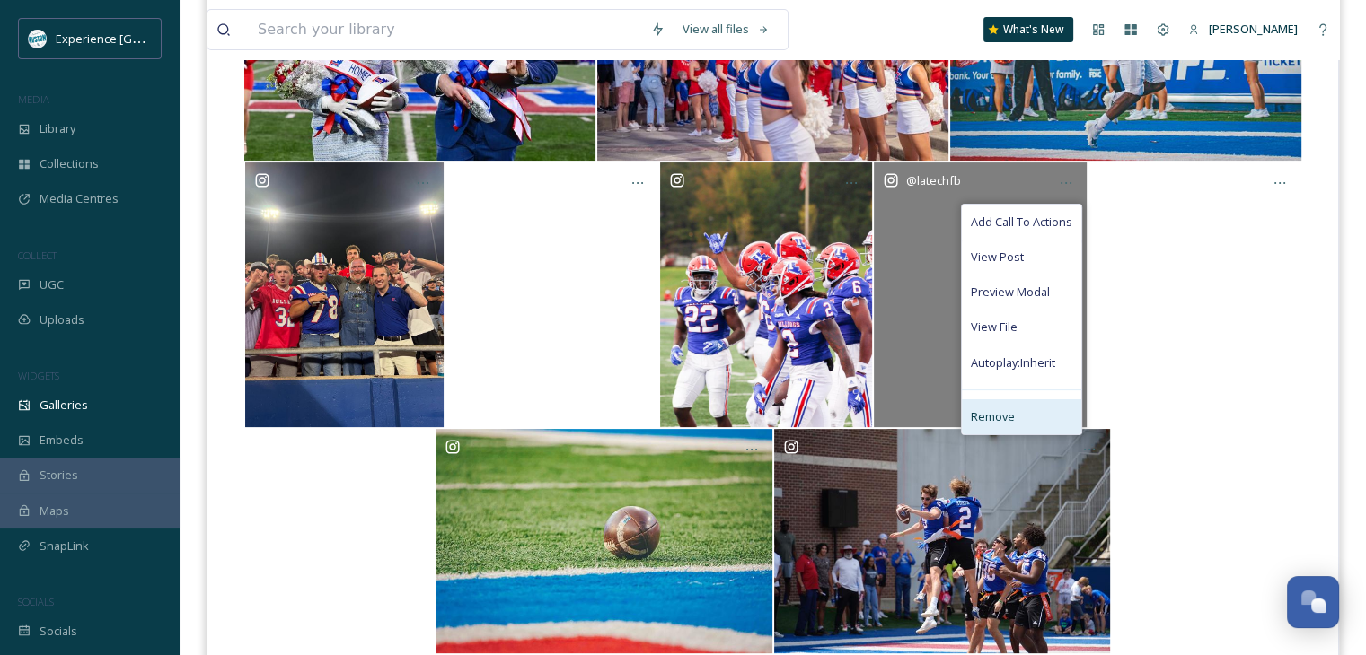
click at [1035, 409] on div "Remove" at bounding box center [1021, 417] width 119 height 35
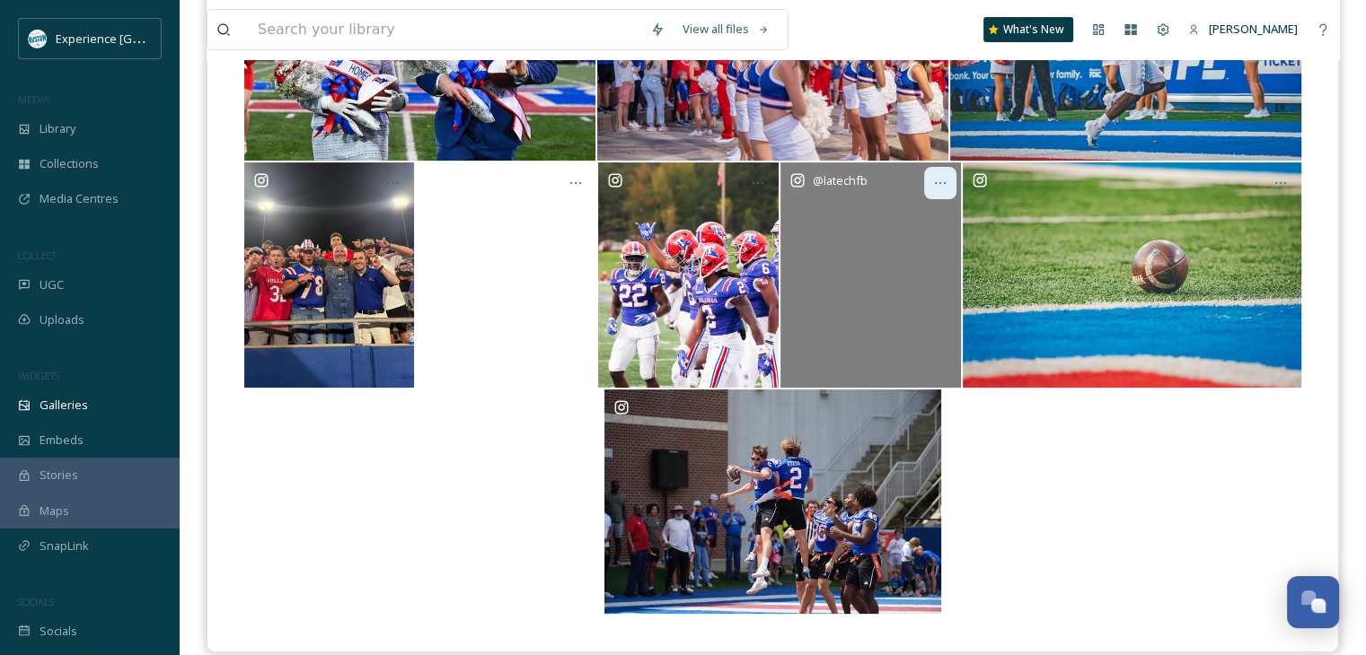
click at [941, 184] on icon at bounding box center [940, 183] width 14 height 14
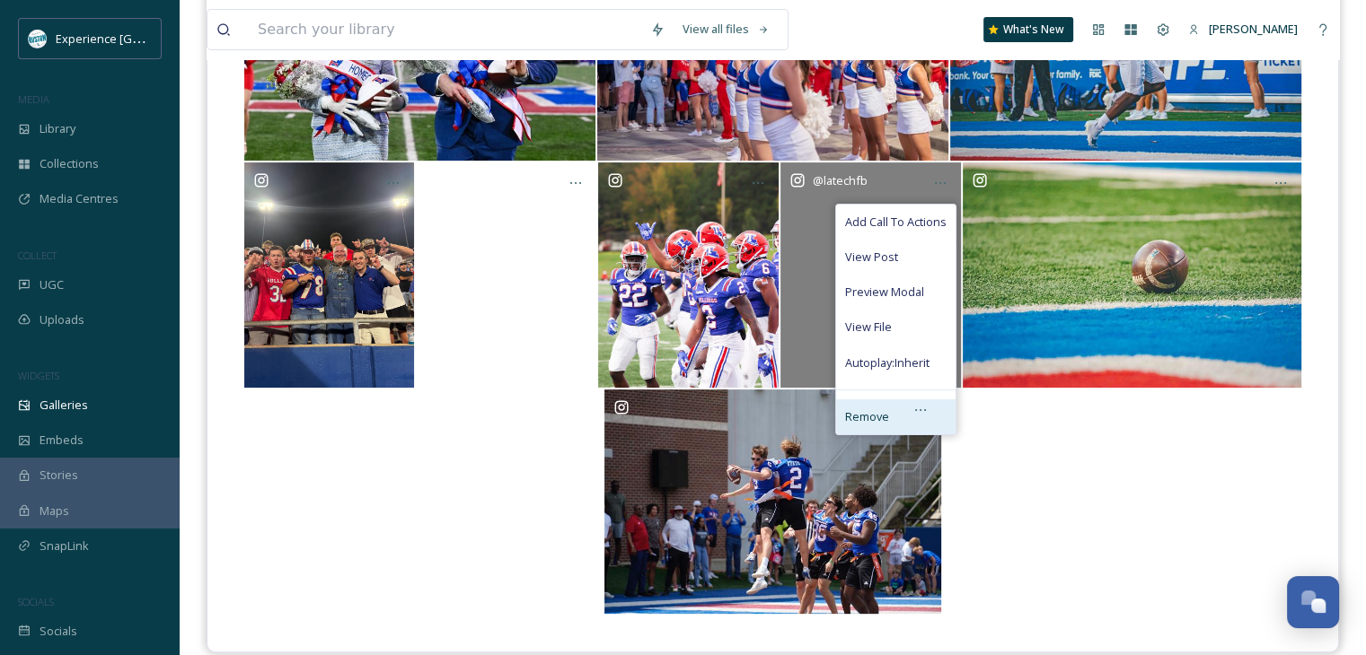
click at [894, 408] on div "Remove" at bounding box center [895, 417] width 119 height 35
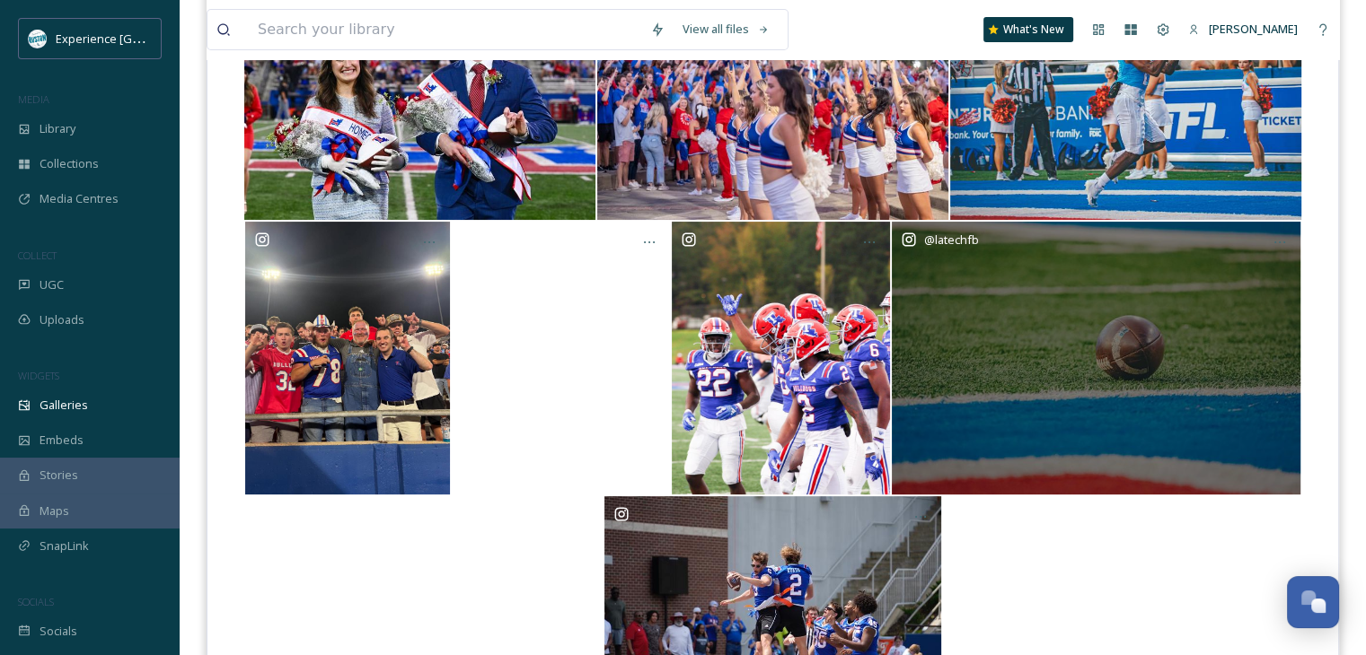
scroll to position [269, 0]
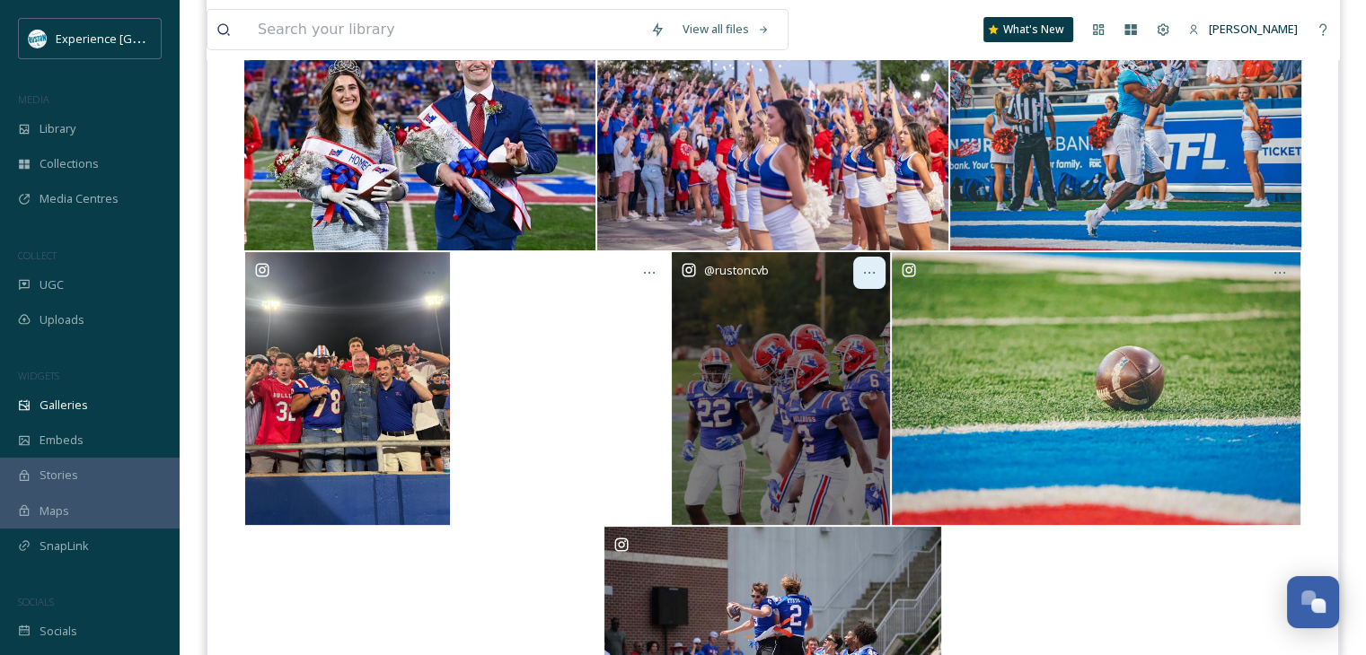
click at [864, 276] on icon at bounding box center [869, 273] width 14 height 14
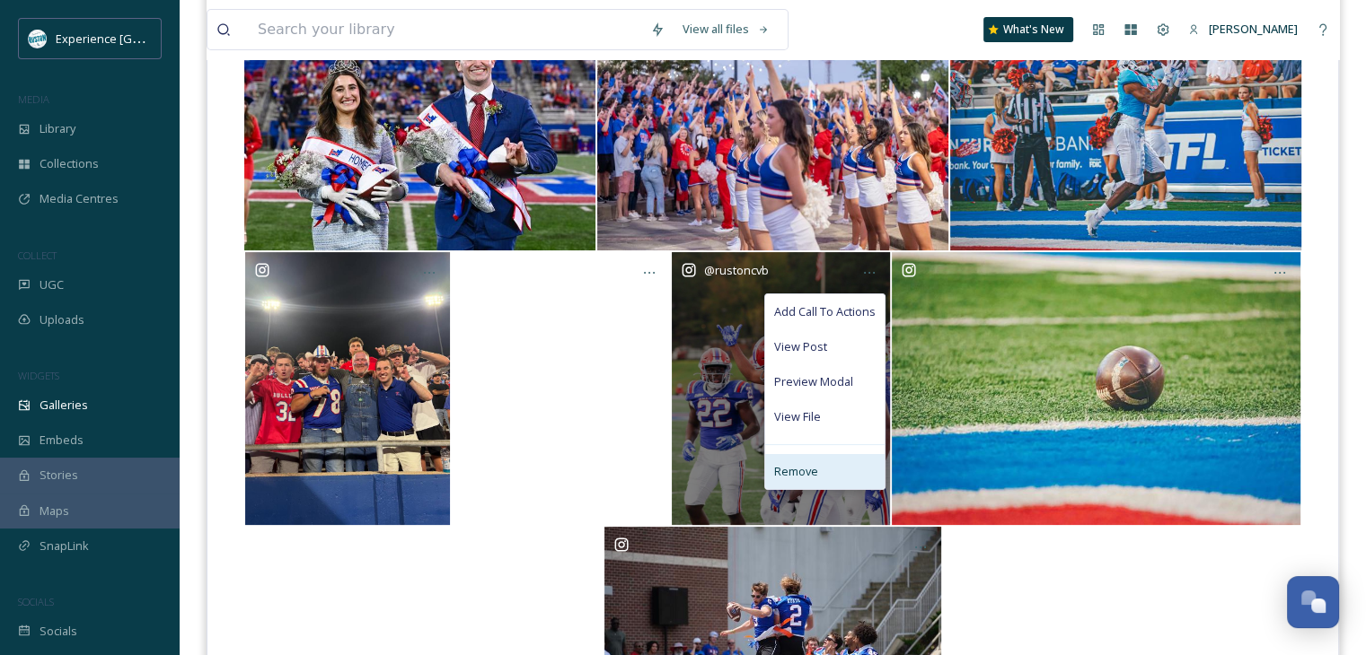
click at [843, 464] on div "Remove" at bounding box center [824, 471] width 119 height 35
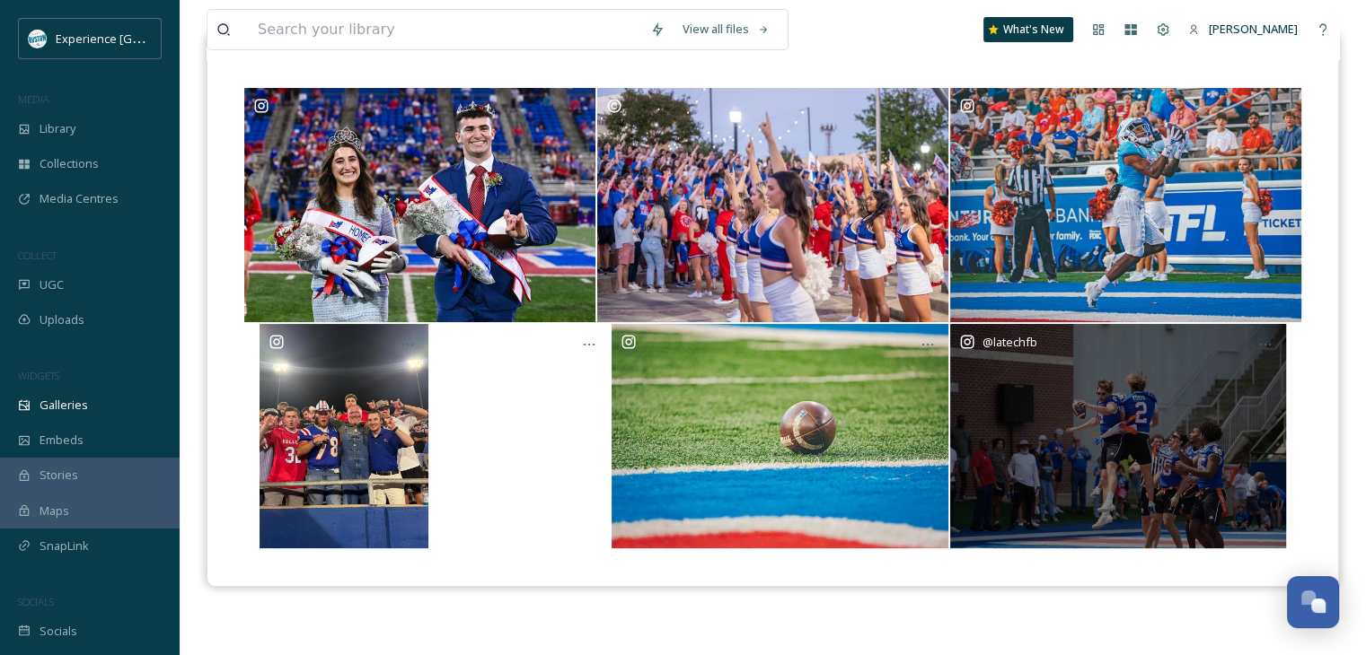
scroll to position [167, 0]
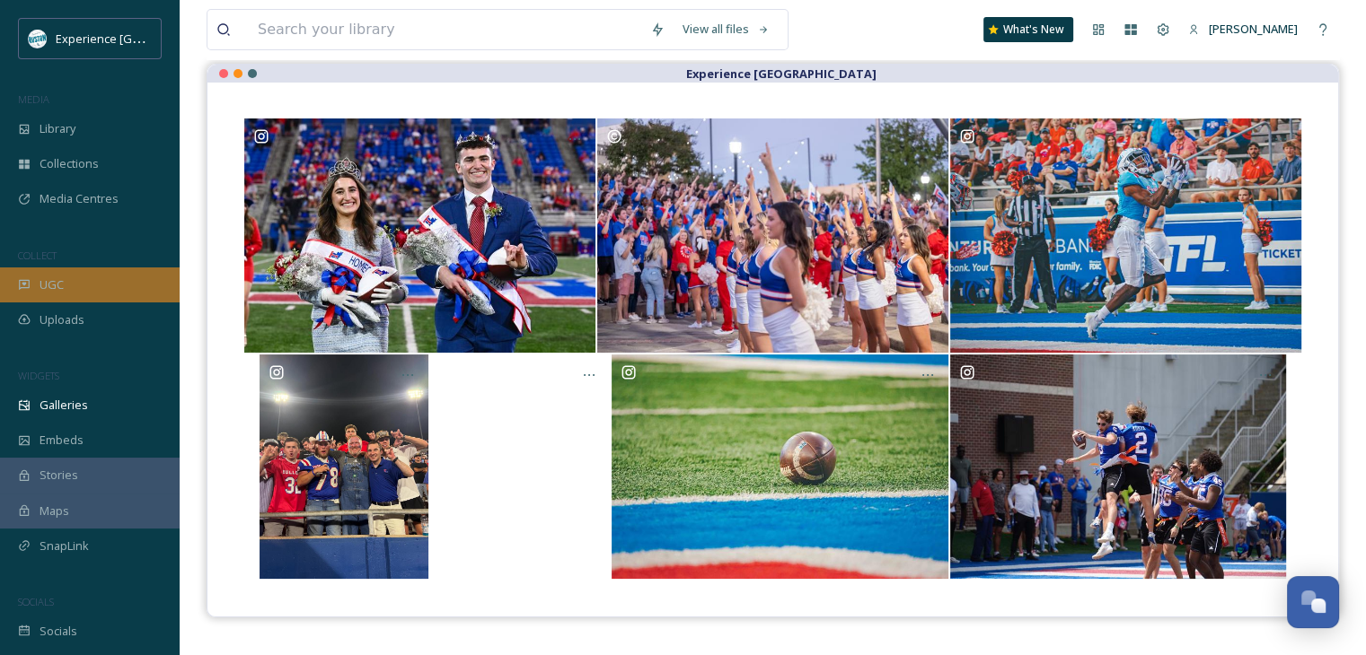
click at [64, 289] on div "UGC" at bounding box center [90, 285] width 180 height 35
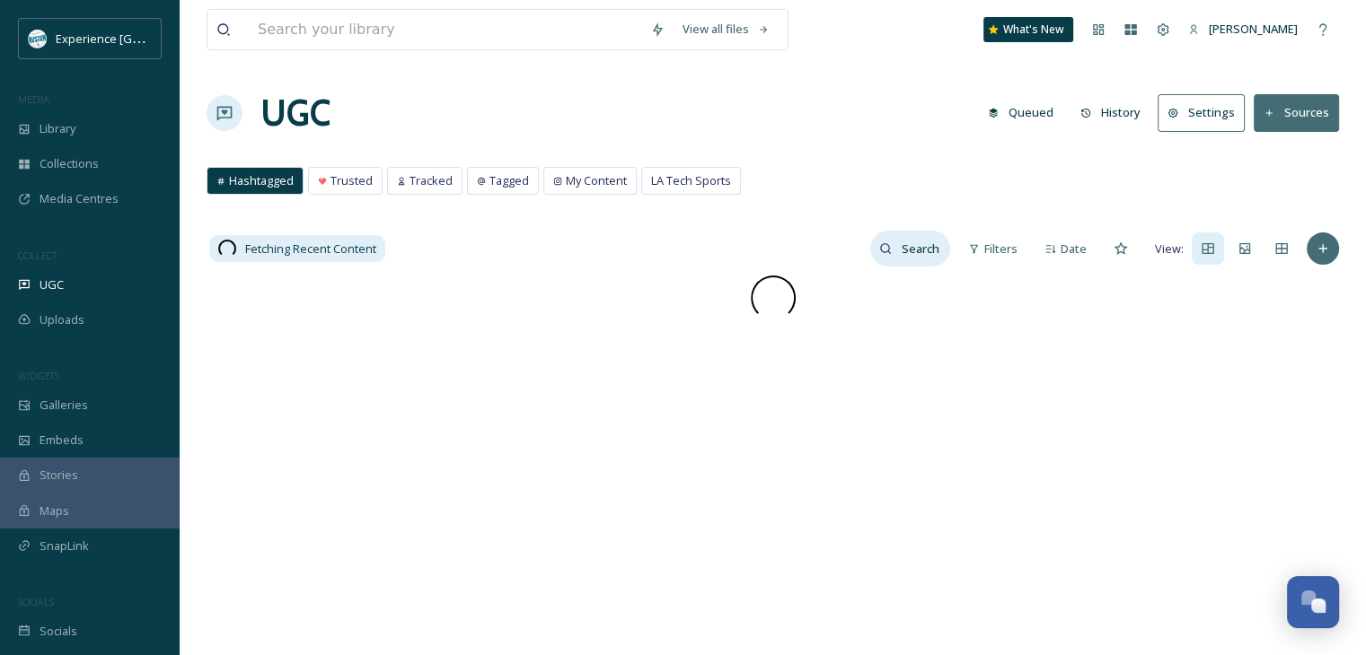
click at [916, 250] on input at bounding box center [921, 249] width 58 height 36
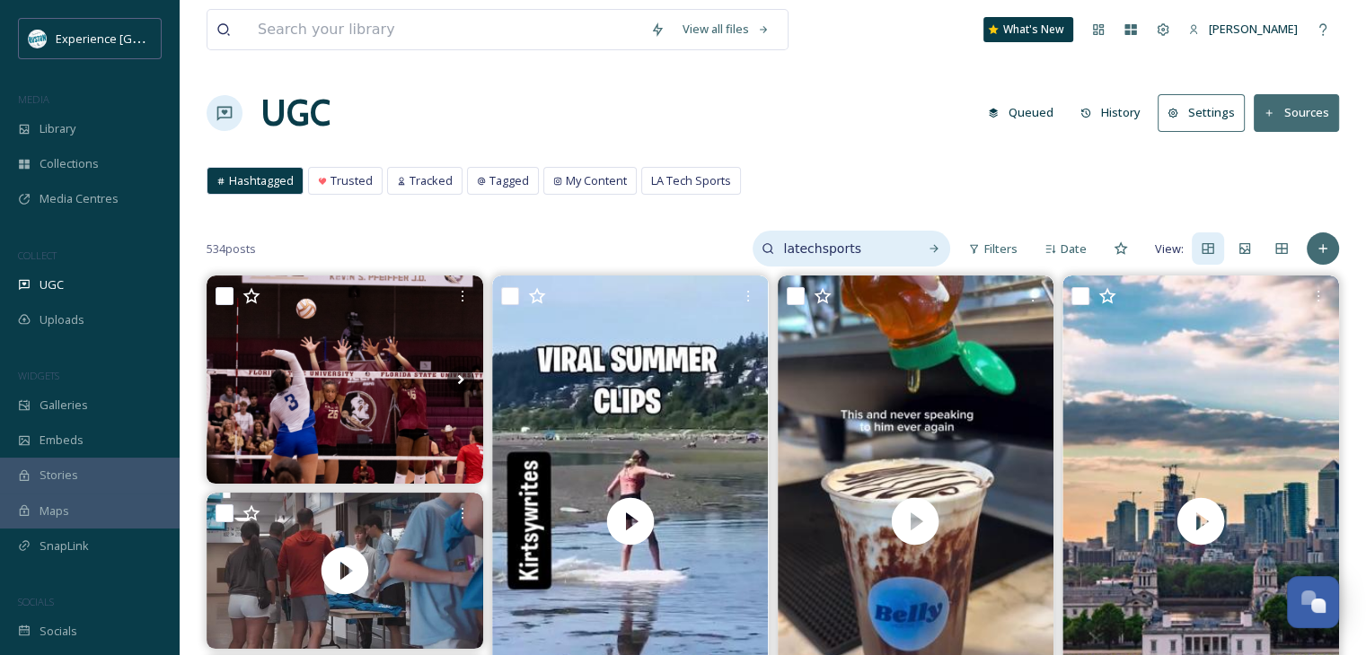
type input "latechsports"
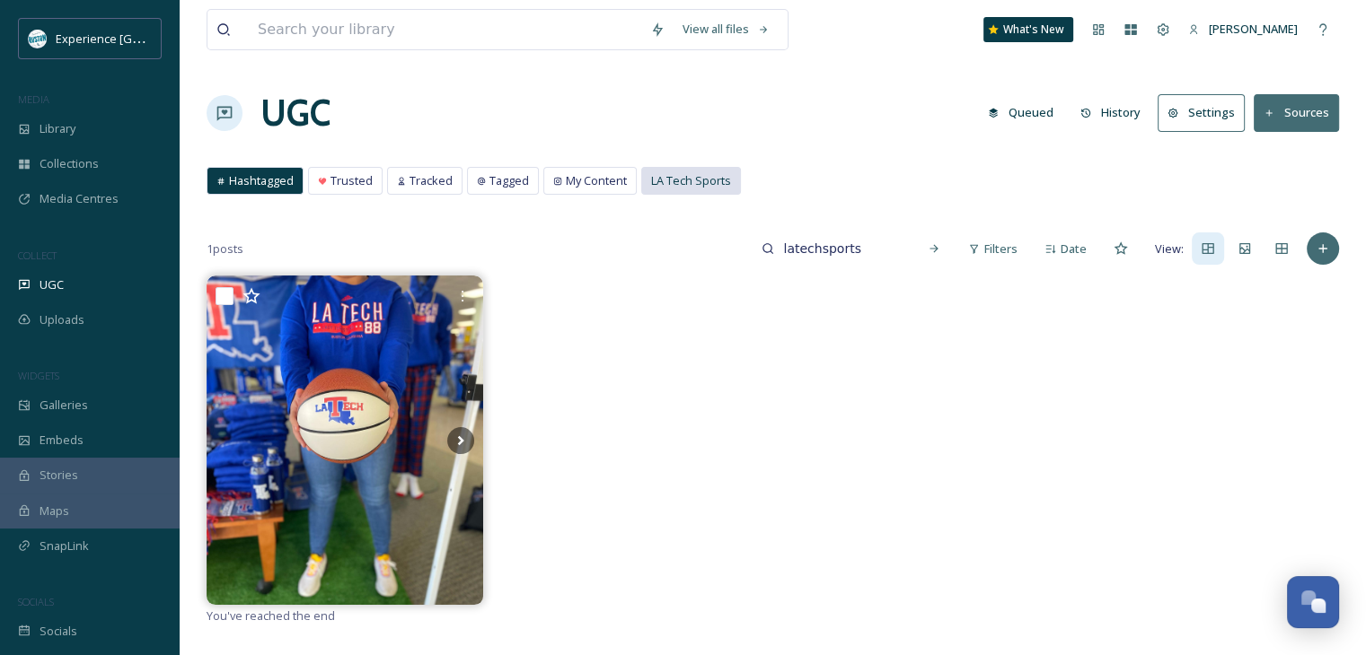
click at [663, 184] on span "LA Tech Sports" at bounding box center [691, 180] width 80 height 17
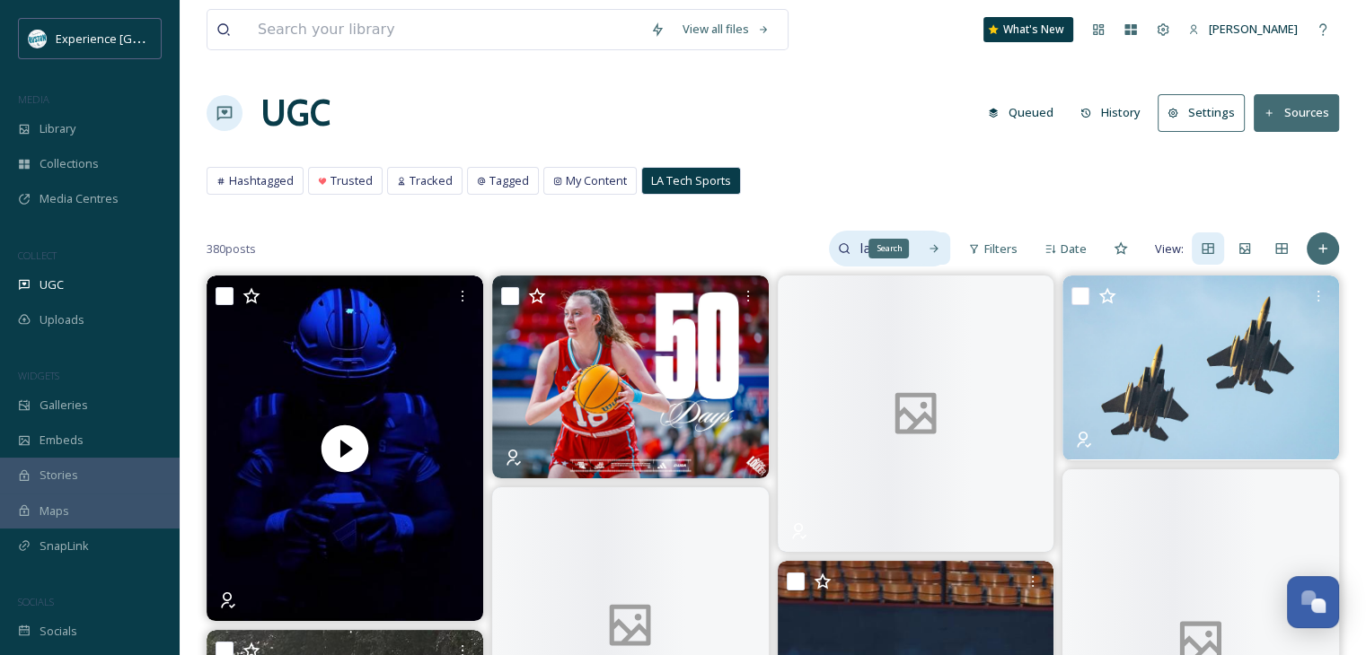
click at [929, 247] on icon at bounding box center [934, 248] width 13 height 13
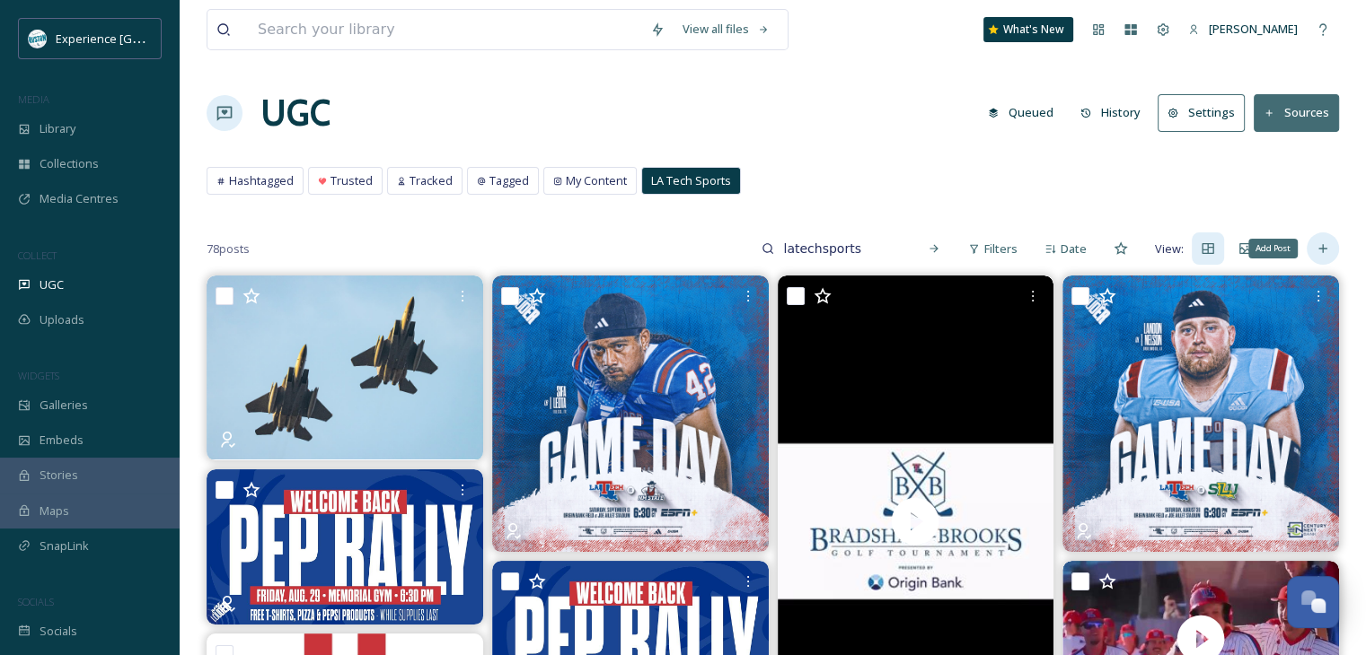
click at [1311, 245] on div "Add Post" at bounding box center [1322, 249] width 32 height 32
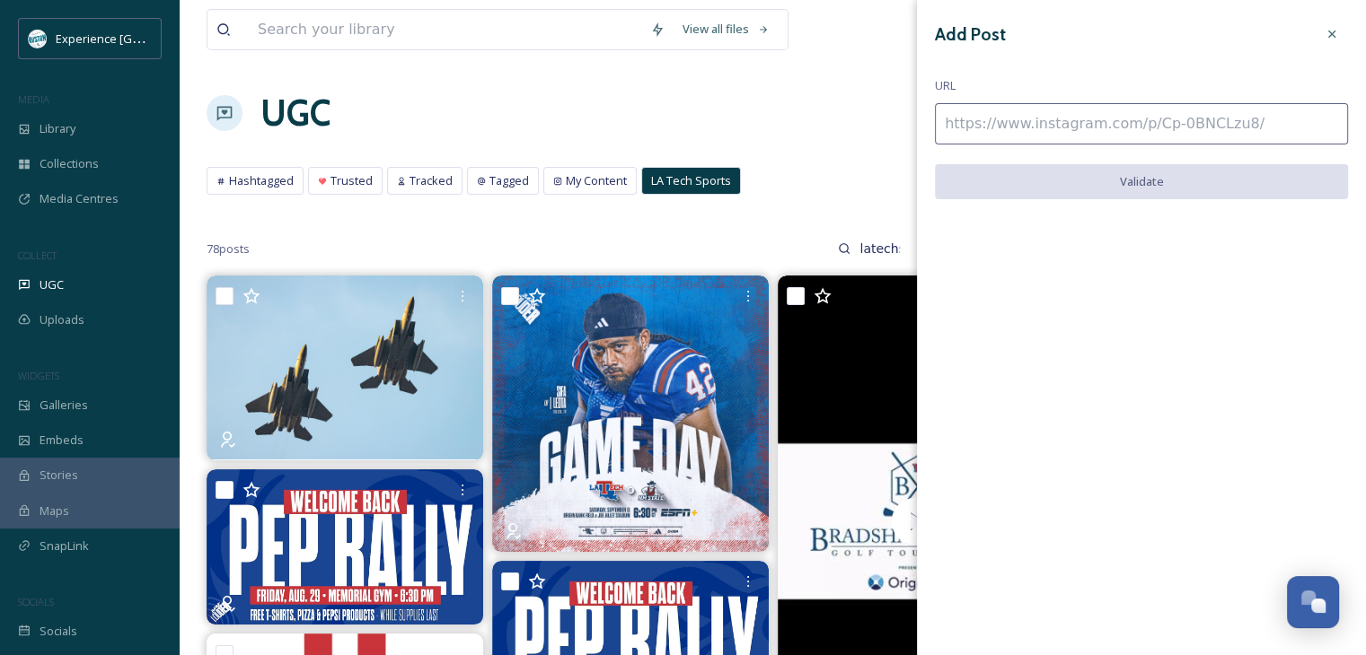
click at [1130, 122] on input at bounding box center [1141, 123] width 413 height 41
paste input "[URL][DOMAIN_NAME]"
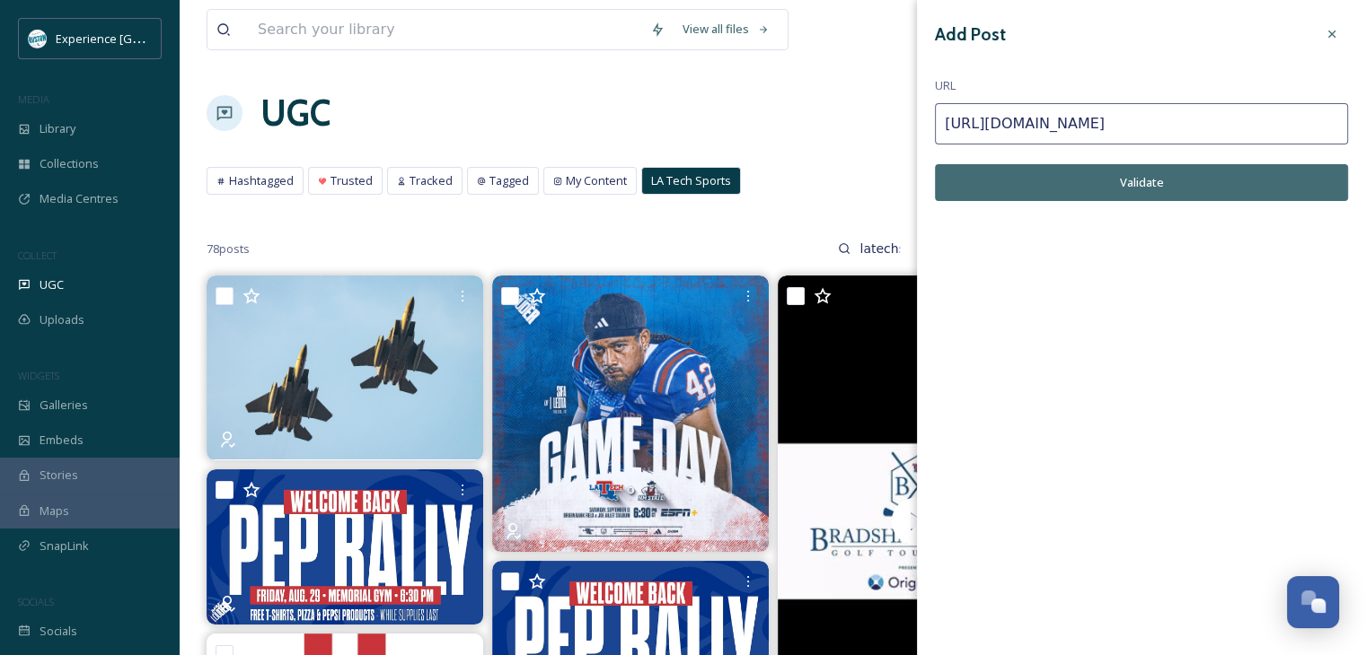
type input "[URL][DOMAIN_NAME]"
click at [1164, 185] on button "Validate" at bounding box center [1141, 182] width 413 height 37
click at [1113, 197] on button "Add Post" at bounding box center [1141, 182] width 413 height 37
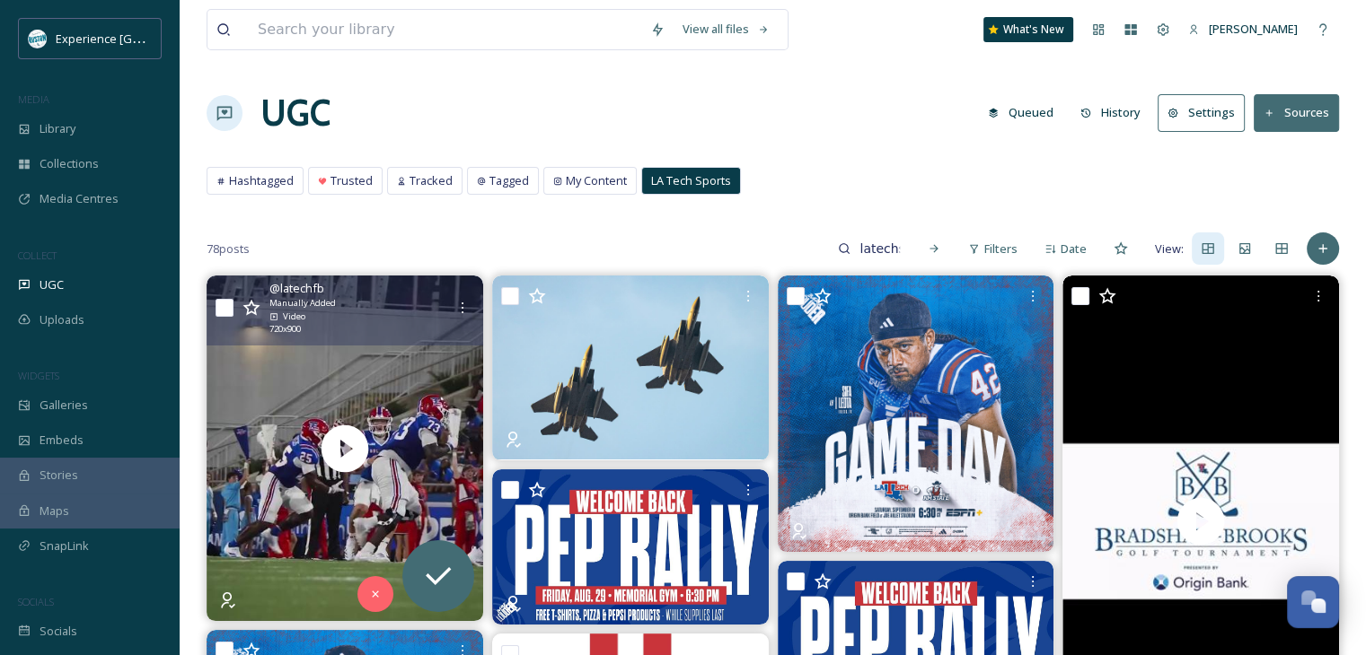
click at [227, 311] on input "checkbox" at bounding box center [224, 308] width 18 height 18
checkbox input "true"
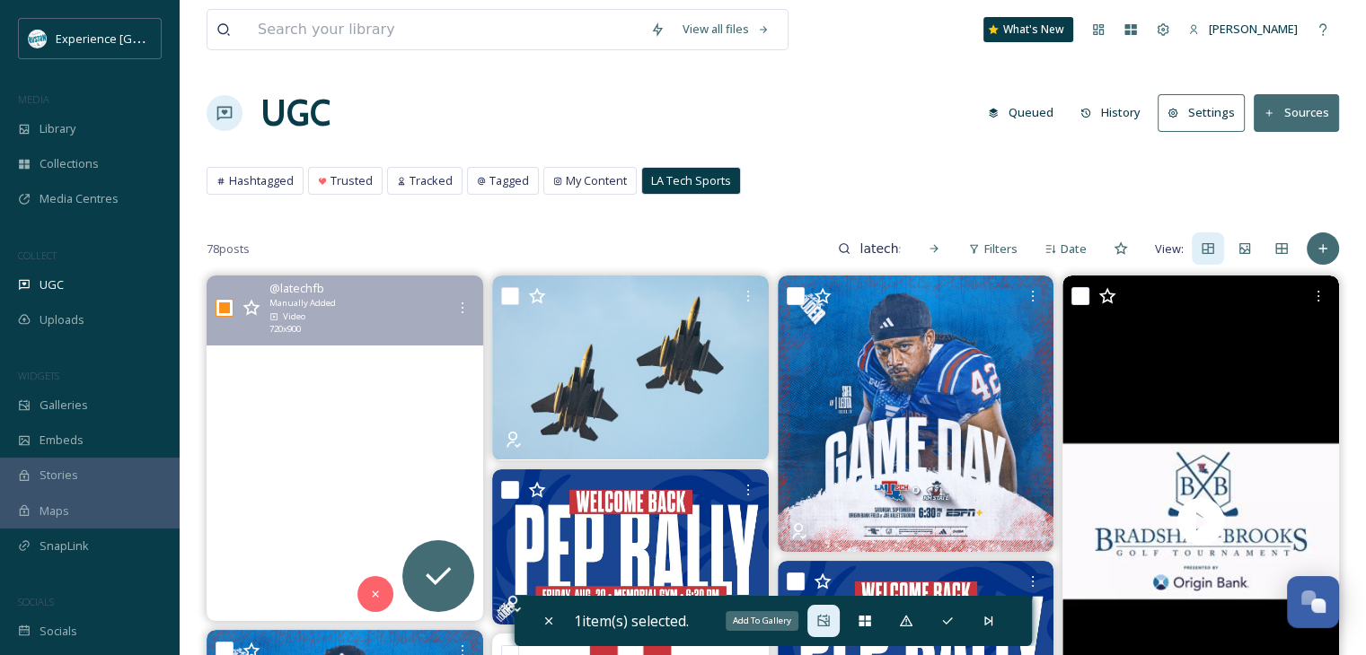
click at [815, 621] on div "Add To Gallery" at bounding box center [823, 621] width 32 height 32
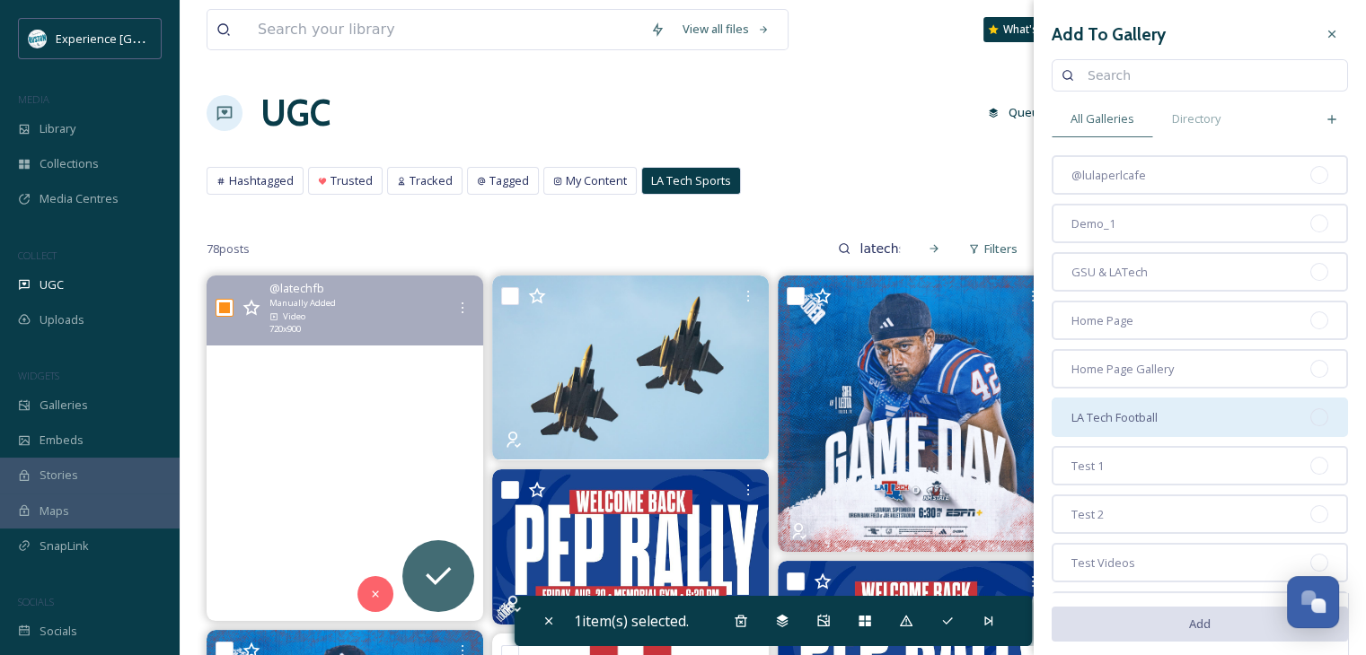
click at [1170, 408] on div "LA Tech Football" at bounding box center [1199, 418] width 296 height 40
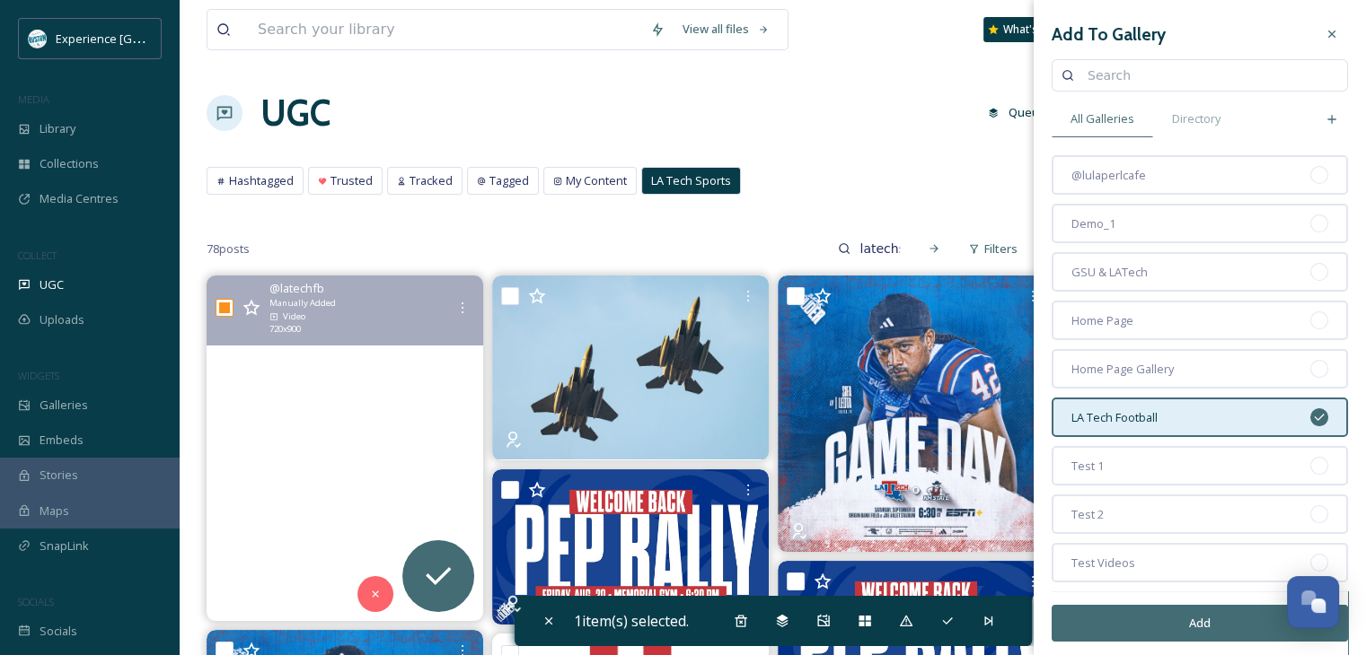
click at [1147, 627] on button "Add" at bounding box center [1199, 623] width 296 height 37
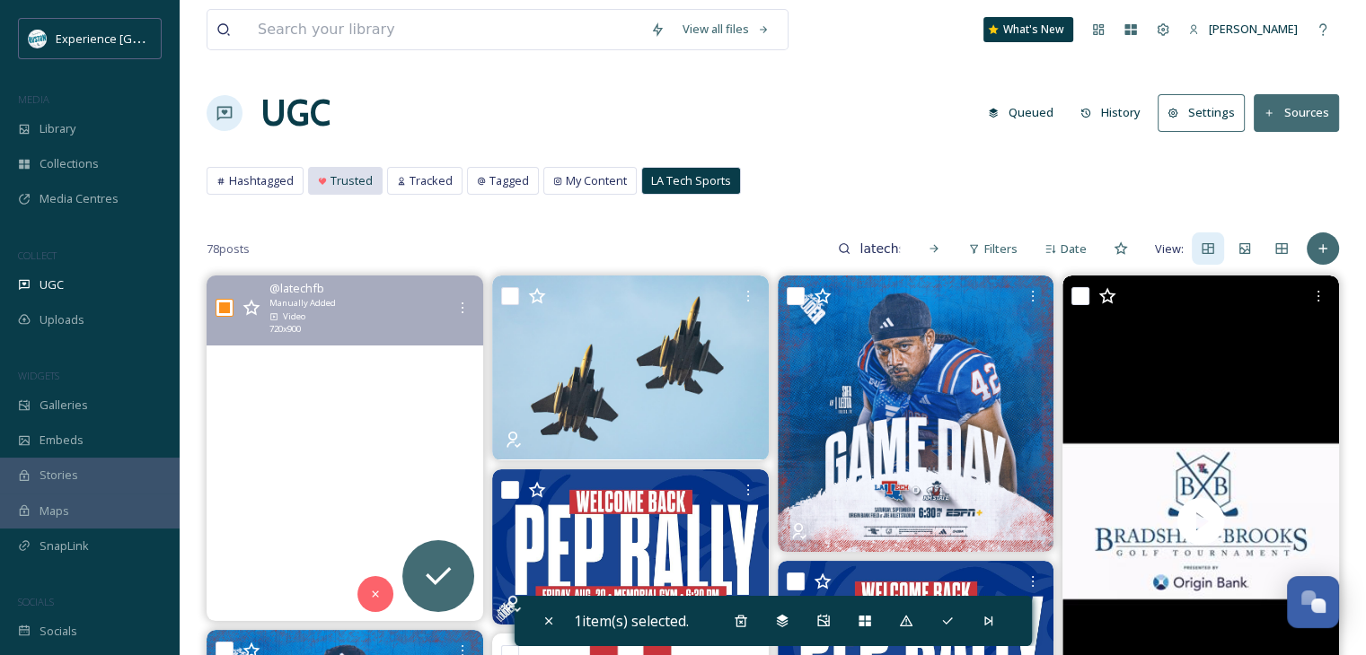
click at [344, 172] on span "Trusted" at bounding box center [351, 180] width 42 height 17
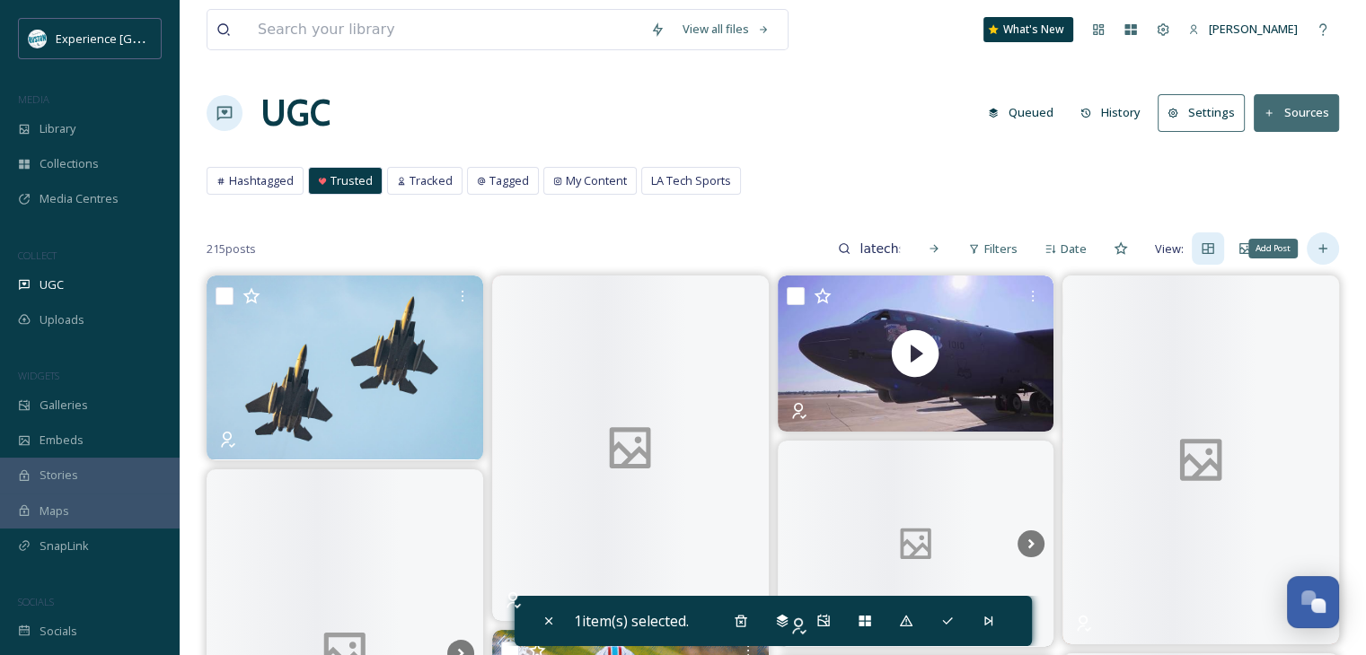
click at [1325, 253] on icon at bounding box center [1322, 249] width 14 height 14
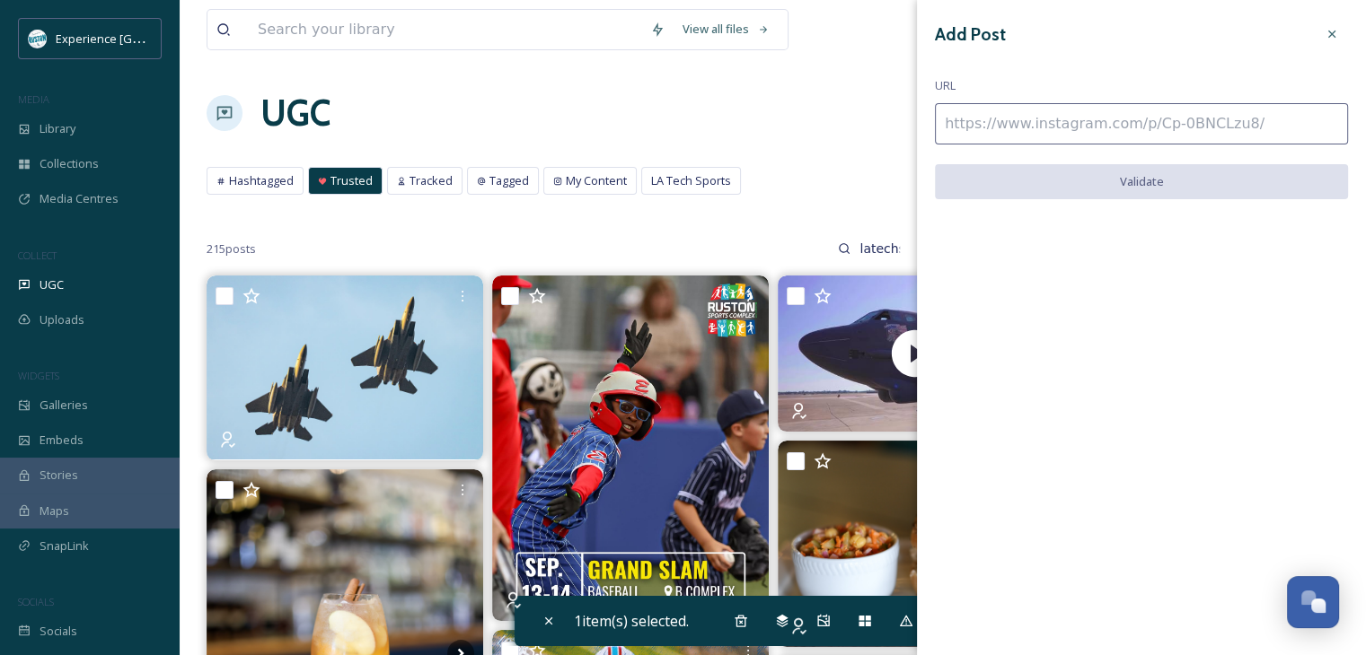
click at [1053, 106] on input at bounding box center [1141, 123] width 413 height 41
paste input "[URL][DOMAIN_NAME]"
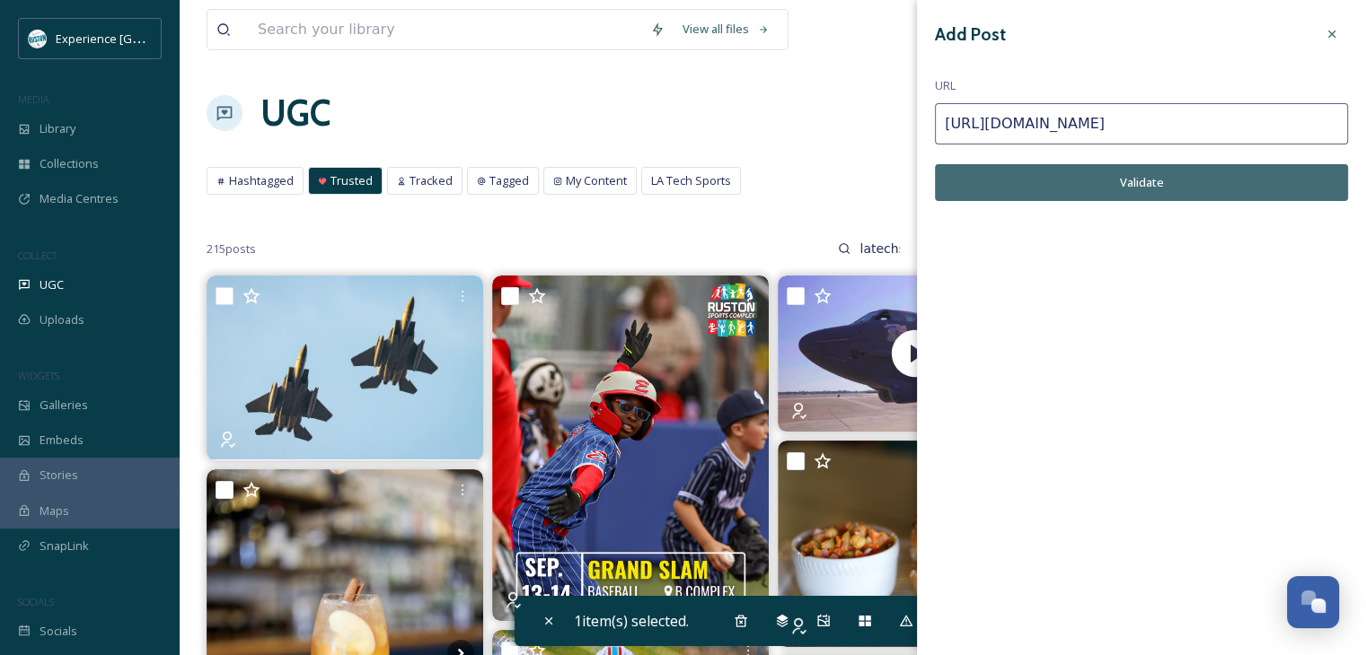
type input "[URL][DOMAIN_NAME]"
click at [1132, 177] on button "Validate" at bounding box center [1141, 182] width 413 height 37
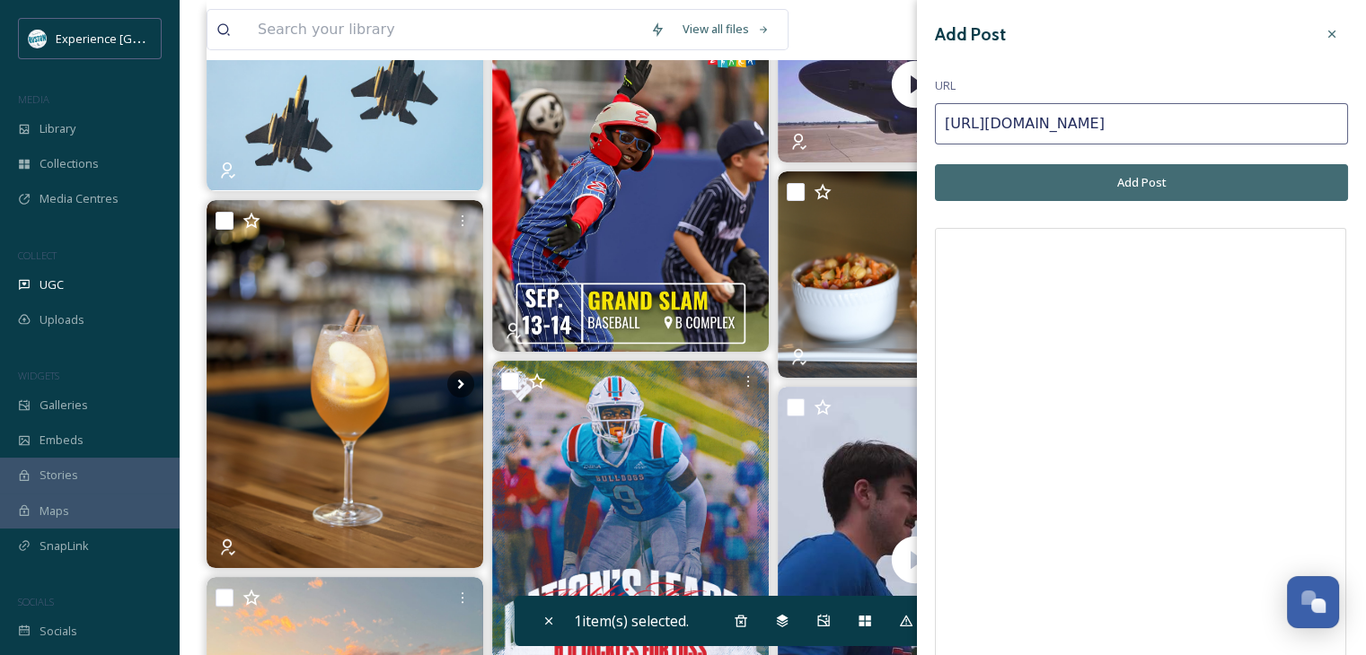
click at [1159, 189] on button "Add Post" at bounding box center [1141, 182] width 413 height 37
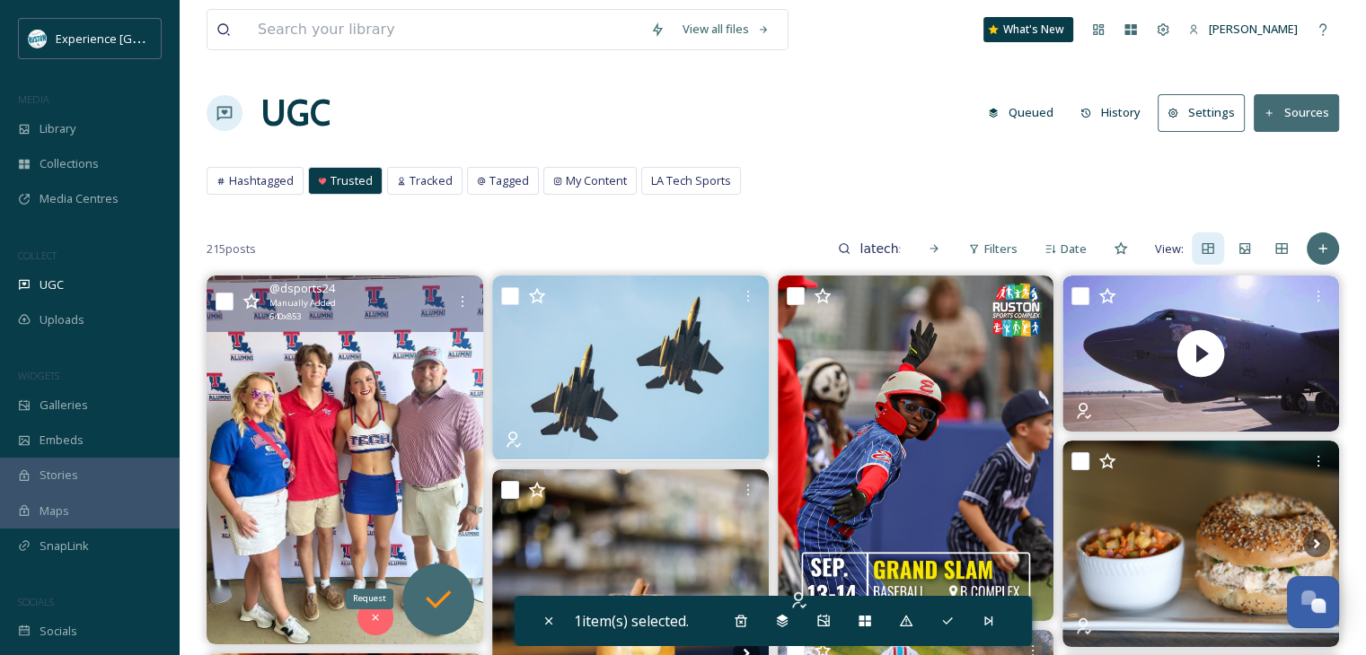
click at [429, 585] on icon at bounding box center [438, 600] width 36 height 36
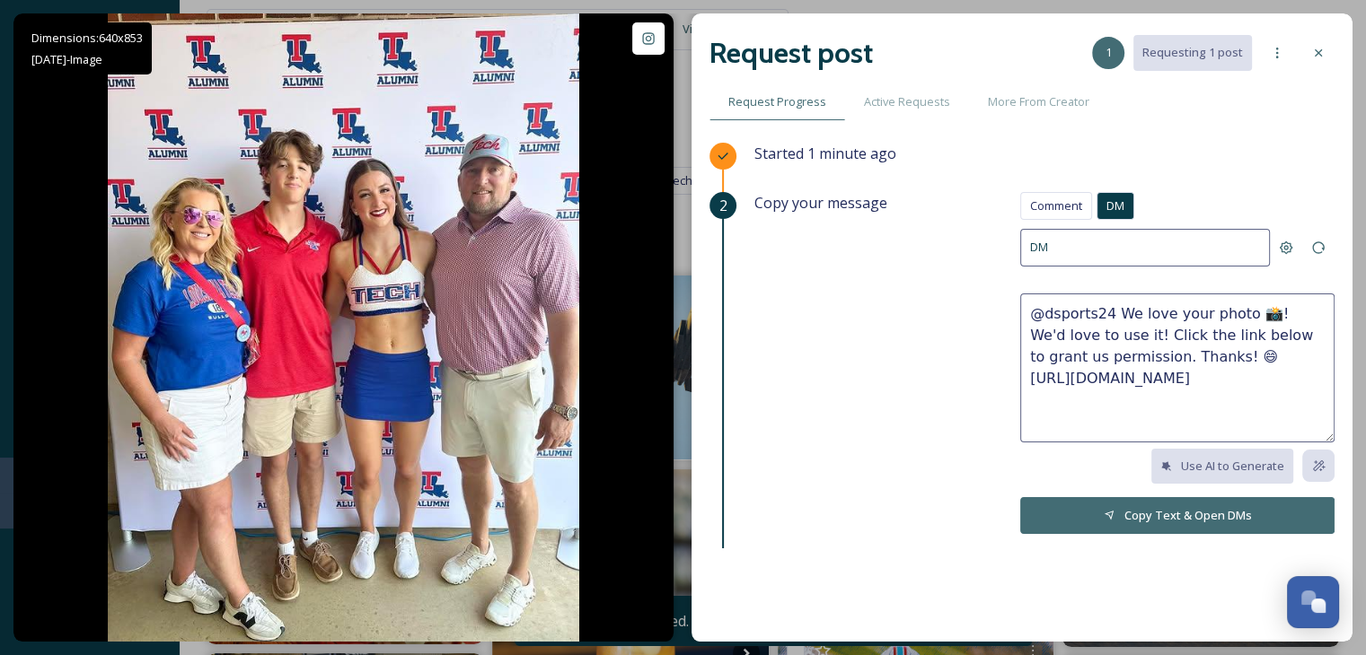
drag, startPoint x: 1292, startPoint y: 382, endPoint x: 998, endPoint y: 310, distance: 303.4
click at [998, 310] on div "Copy your message Comment DM Comment DM DM @dsports24 We love your photo 📸! We'…" at bounding box center [1044, 378] width 580 height 373
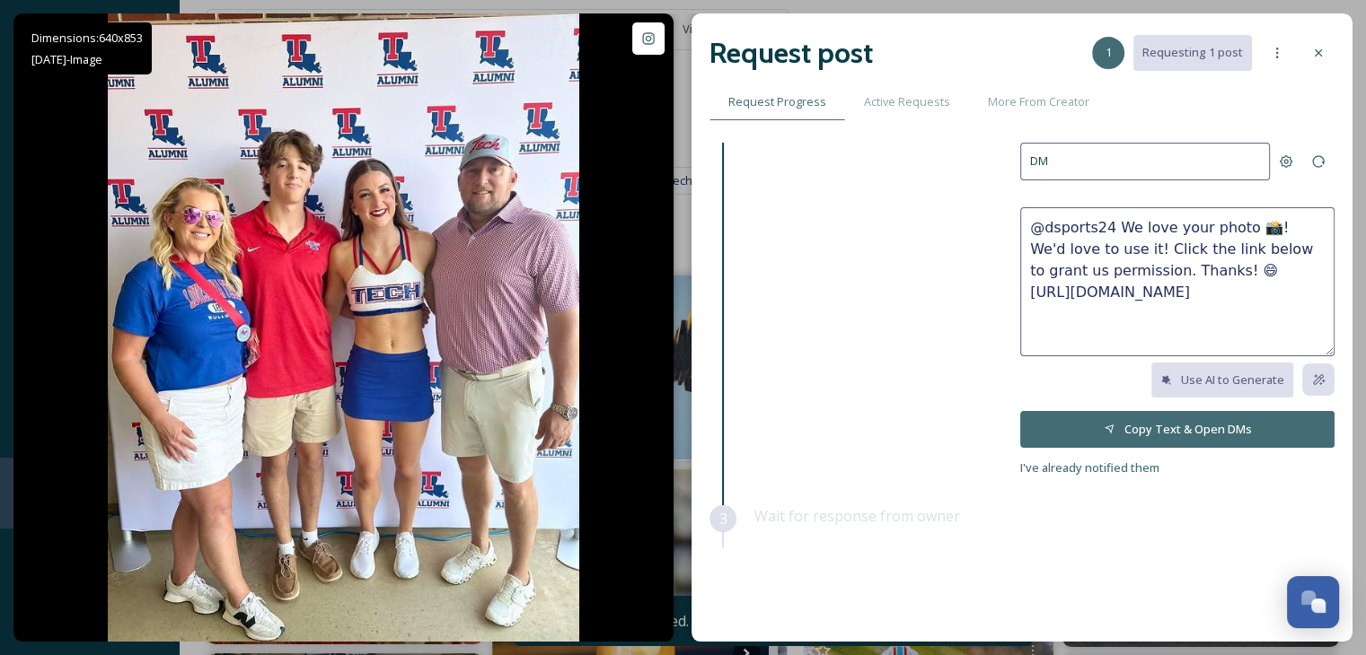
scroll to position [138, 0]
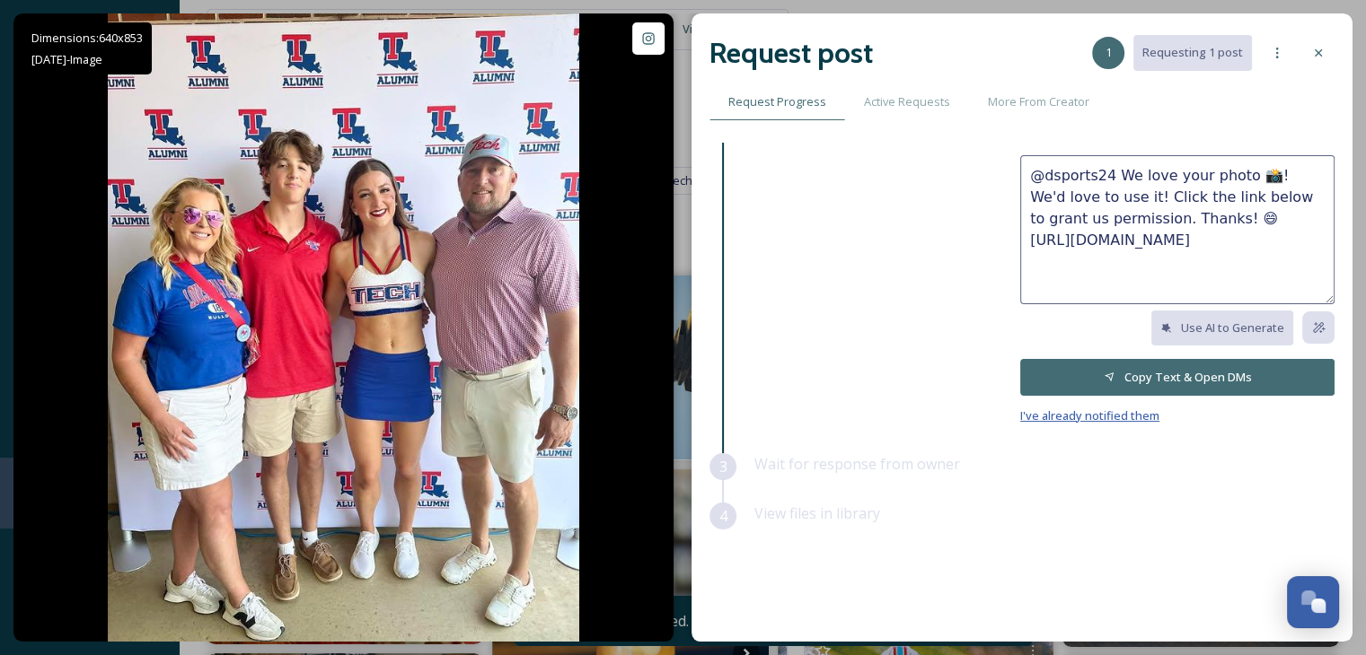
click at [1055, 417] on span "I've already notified them" at bounding box center [1089, 416] width 139 height 16
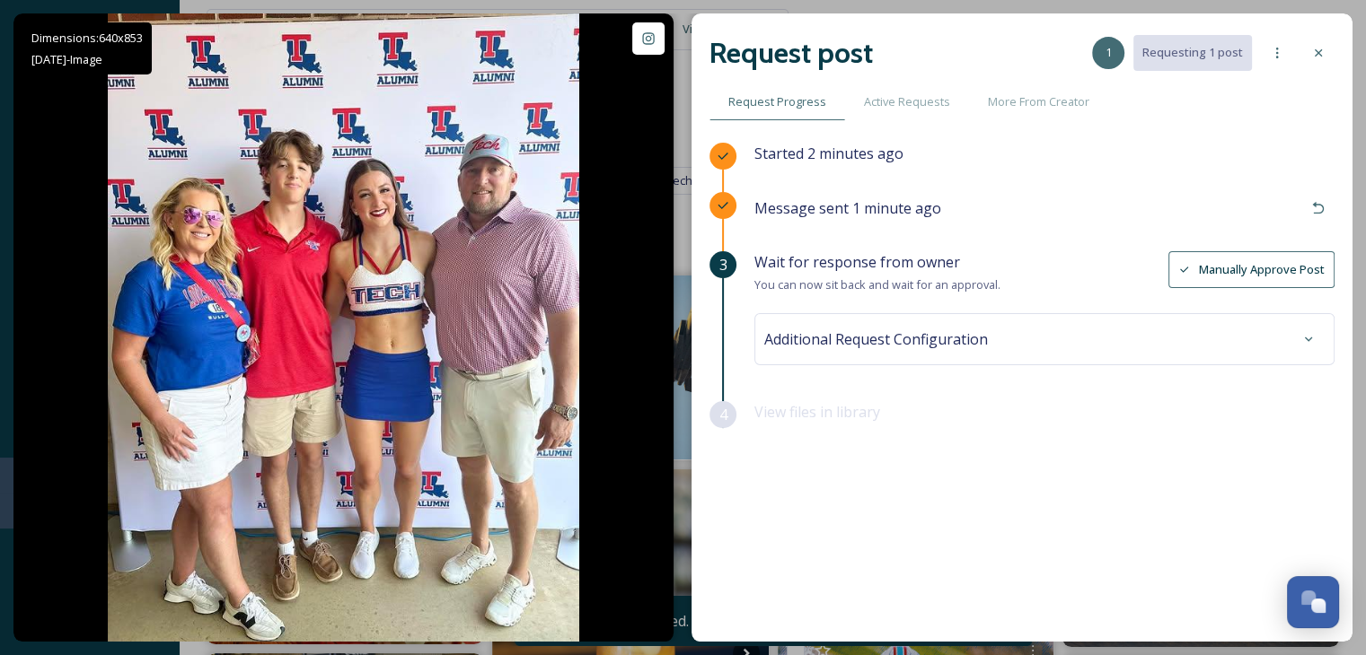
scroll to position [0, 0]
click at [877, 336] on span "Additional Request Configuration" at bounding box center [876, 340] width 224 height 22
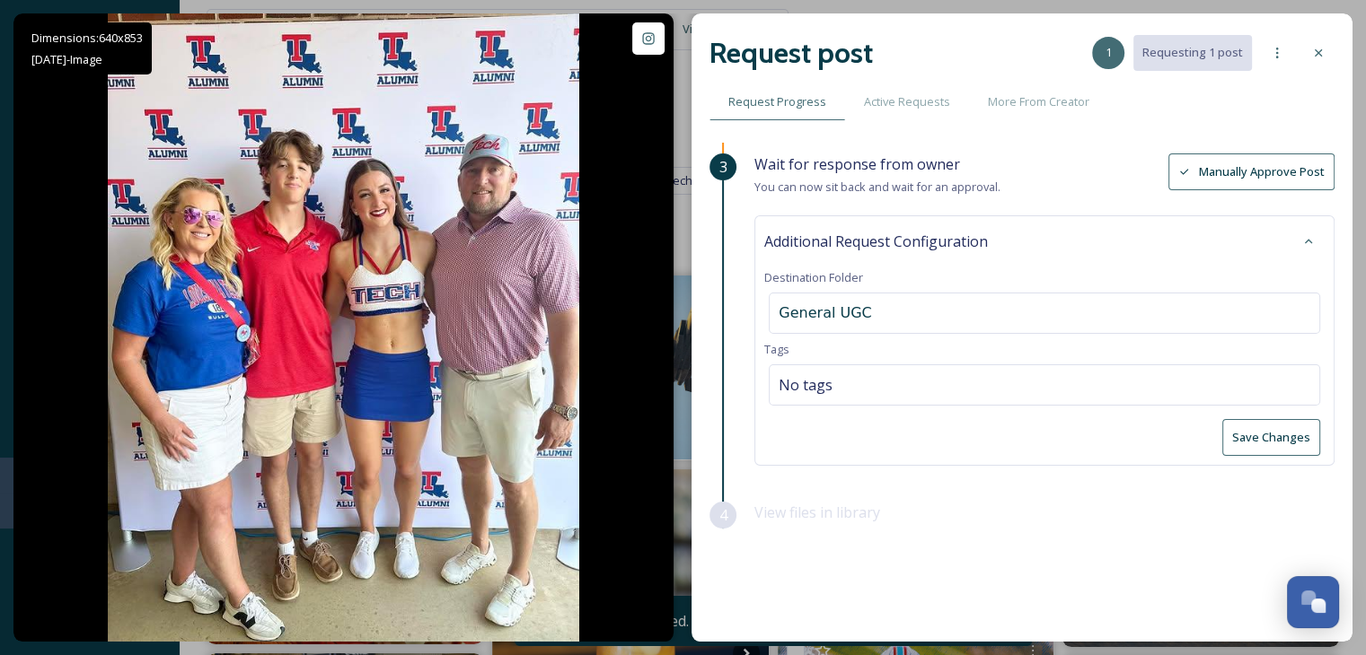
scroll to position [99, 0]
click at [887, 374] on div "No tags" at bounding box center [1044, 384] width 551 height 41
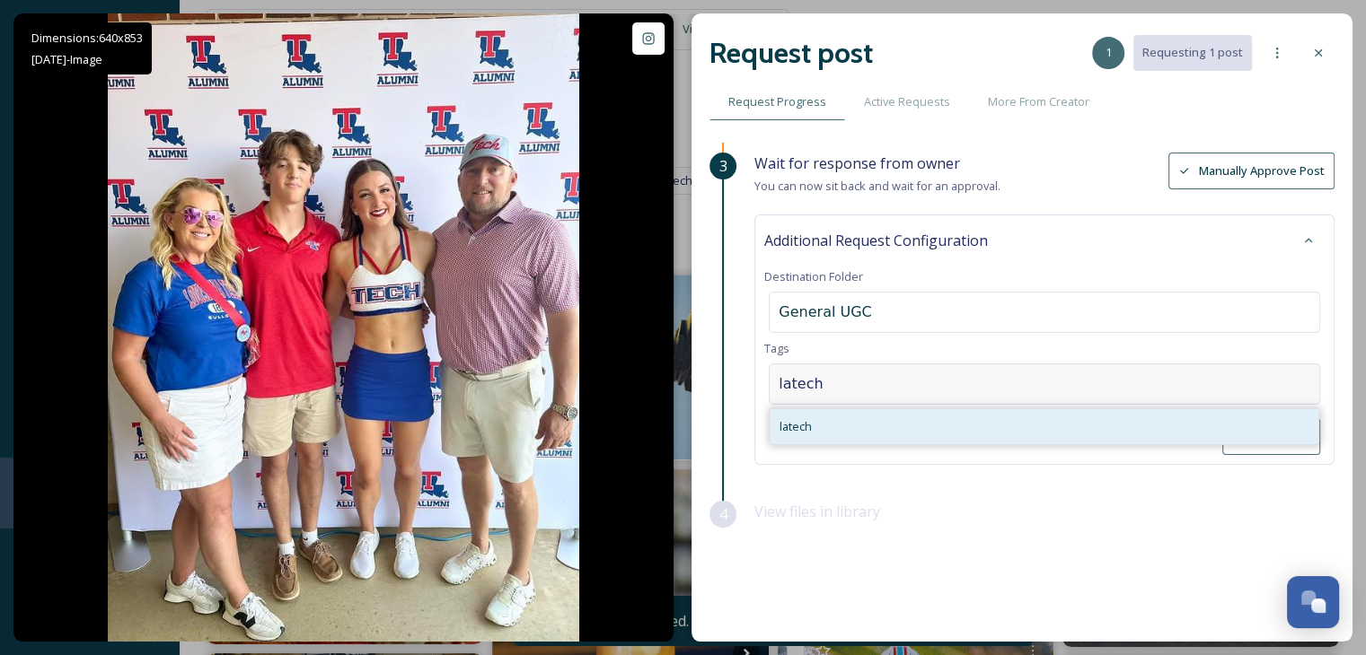
type input "latech"
click at [878, 431] on div "latech" at bounding box center [1044, 426] width 548 height 35
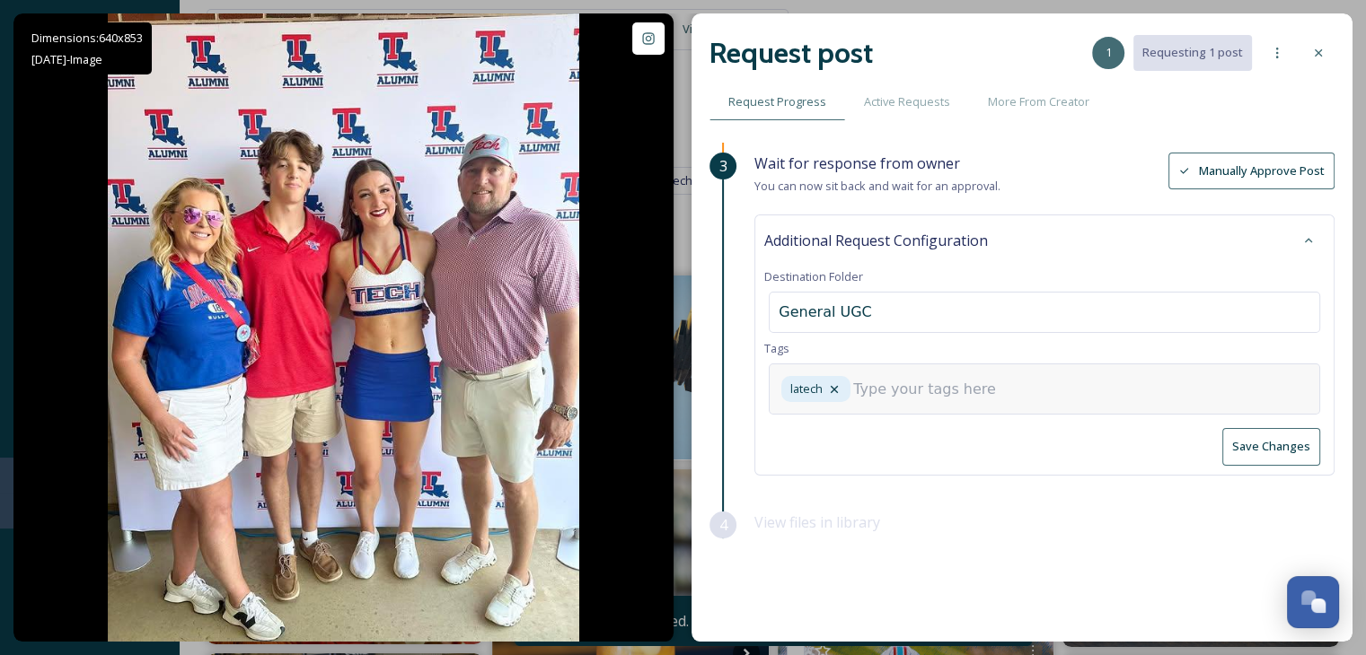
click at [888, 390] on input at bounding box center [943, 390] width 180 height 22
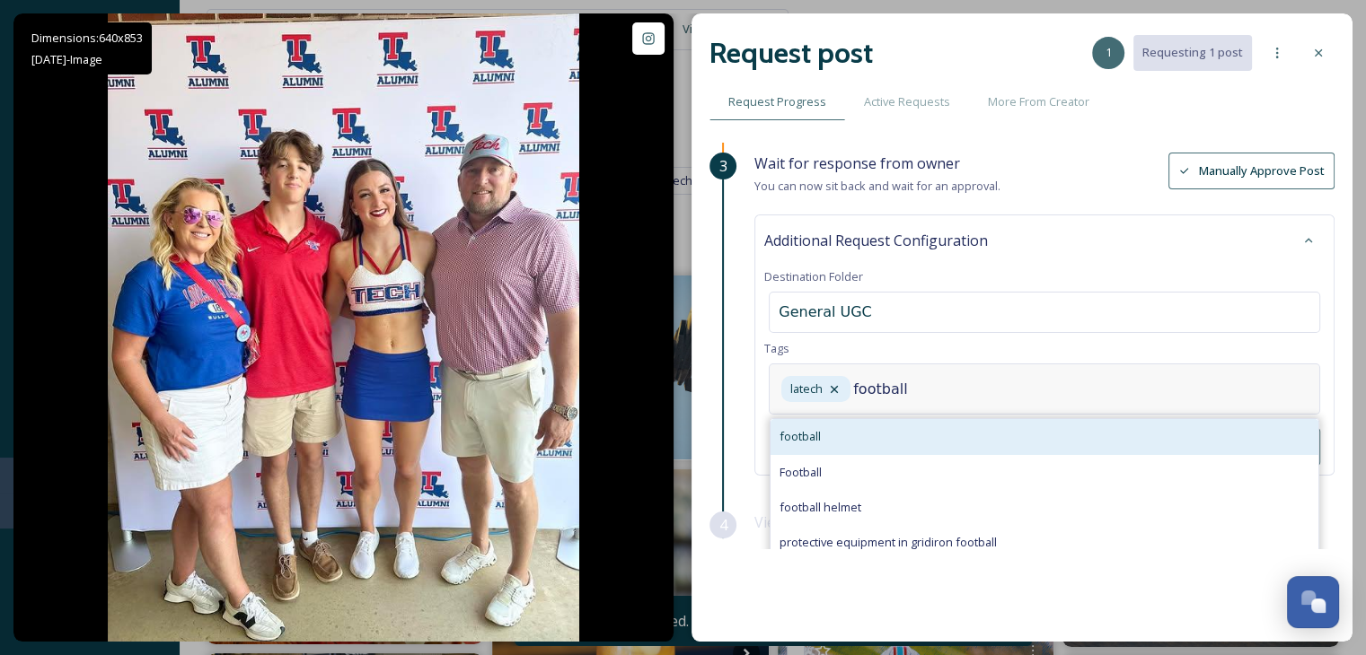
type input "football"
click at [852, 439] on div "football" at bounding box center [1044, 436] width 548 height 35
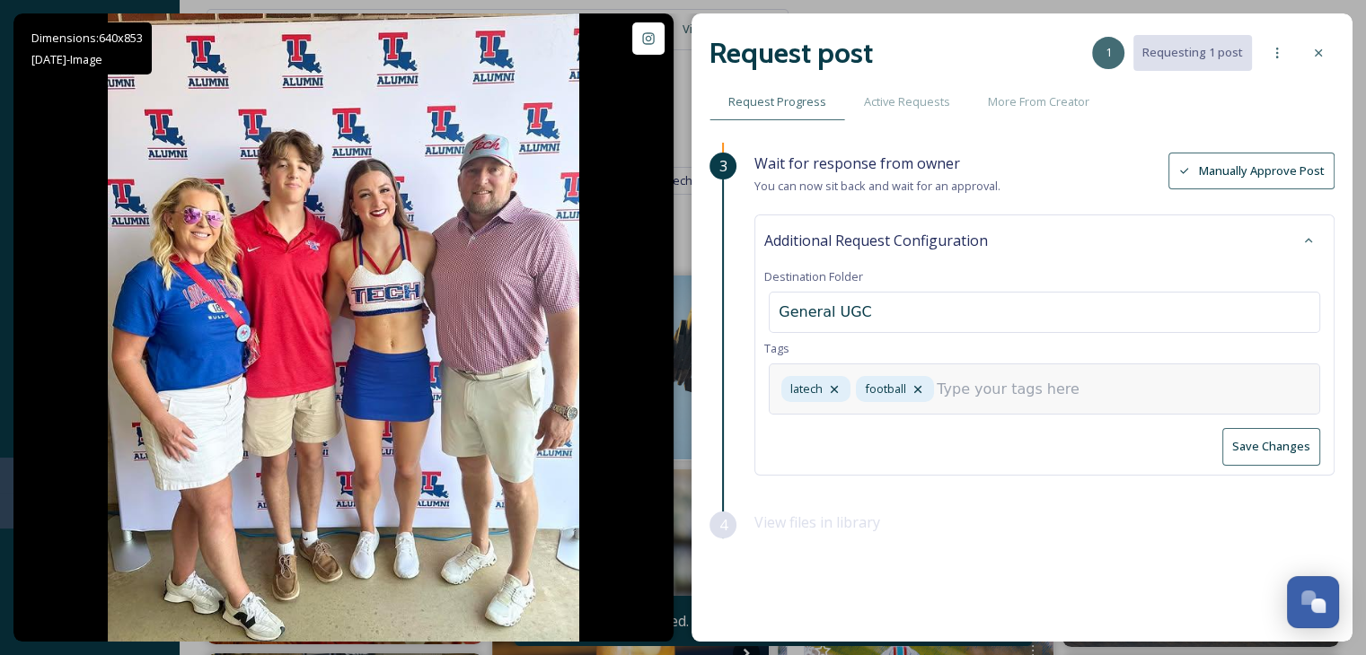
click at [966, 393] on input at bounding box center [1026, 390] width 180 height 22
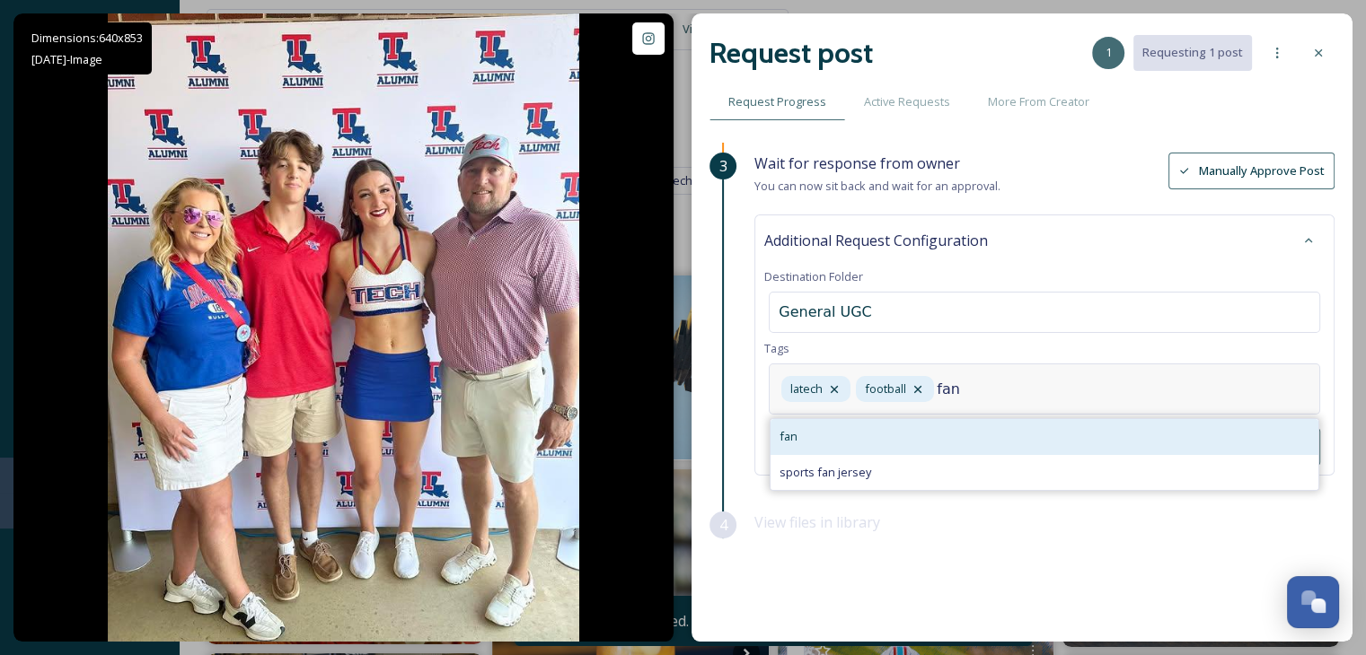
type input "fan"
click at [930, 443] on div "fan" at bounding box center [1044, 436] width 548 height 35
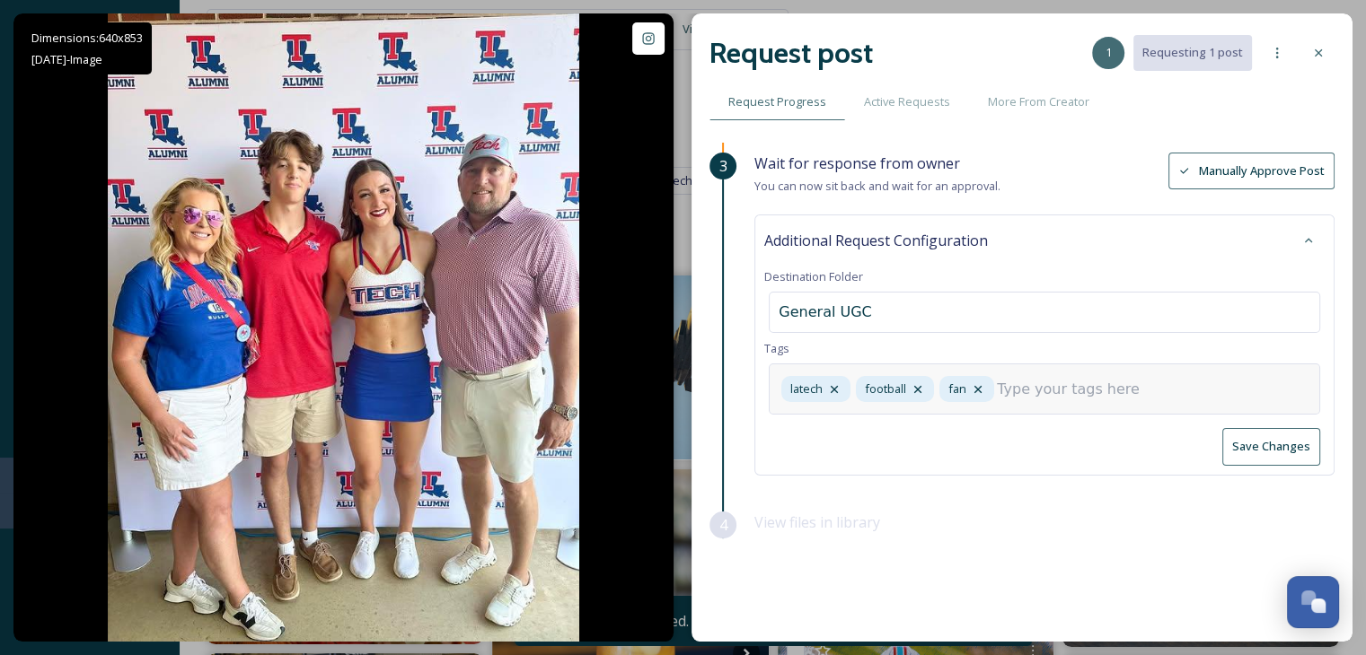
click at [1086, 380] on input at bounding box center [1087, 390] width 180 height 22
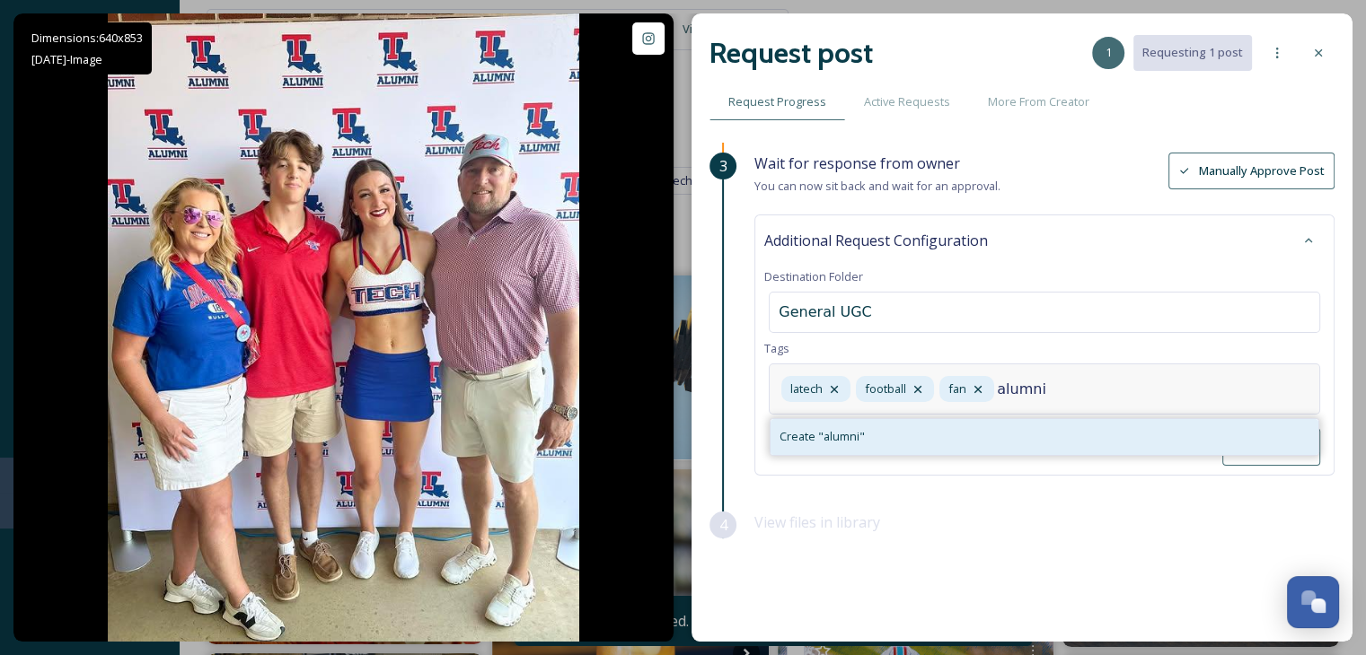
type input "alumni"
click at [1081, 436] on div "Create " alumni "" at bounding box center [1044, 436] width 548 height 35
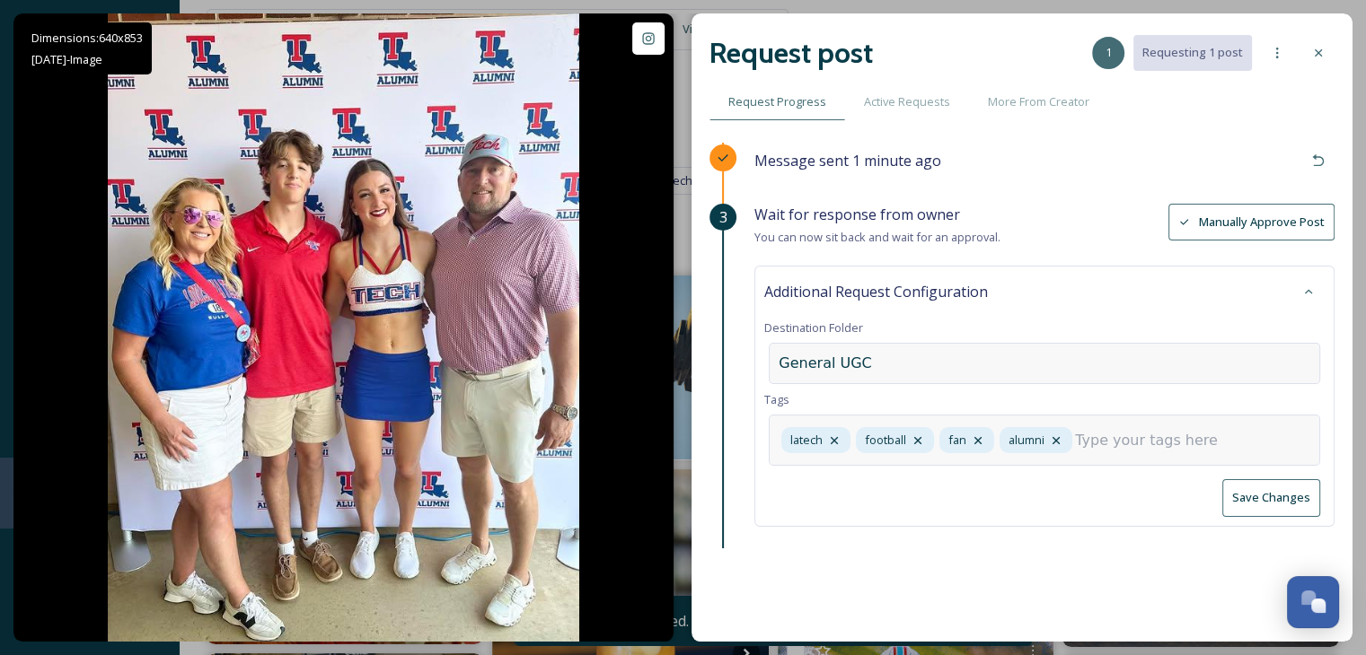
scroll to position [19, 0]
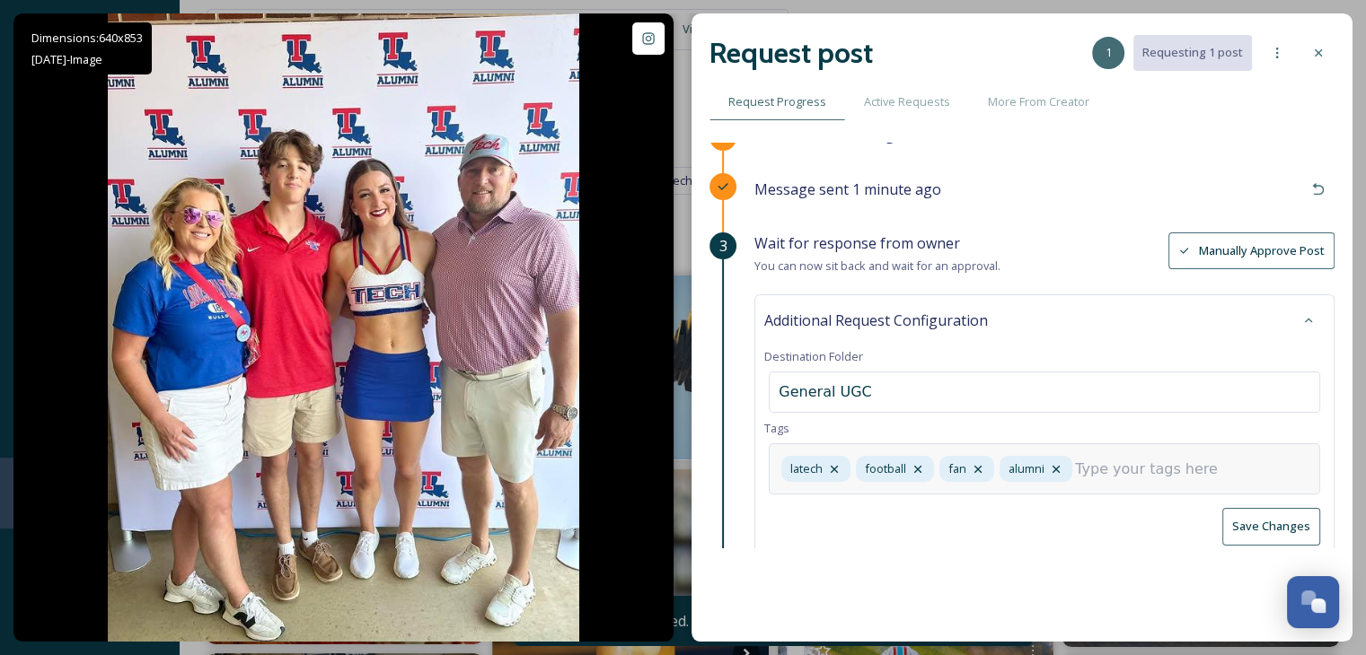
click at [1139, 310] on div "Additional Request Configuration" at bounding box center [1044, 320] width 560 height 32
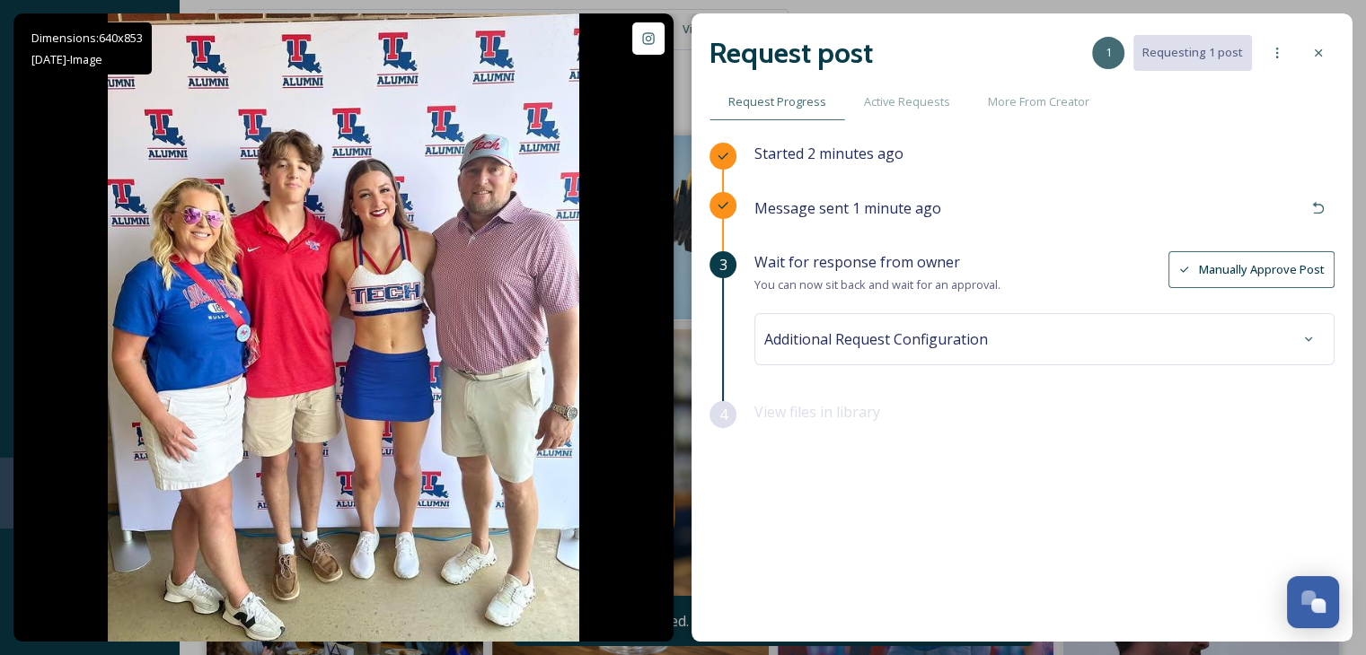
scroll to position [269, 0]
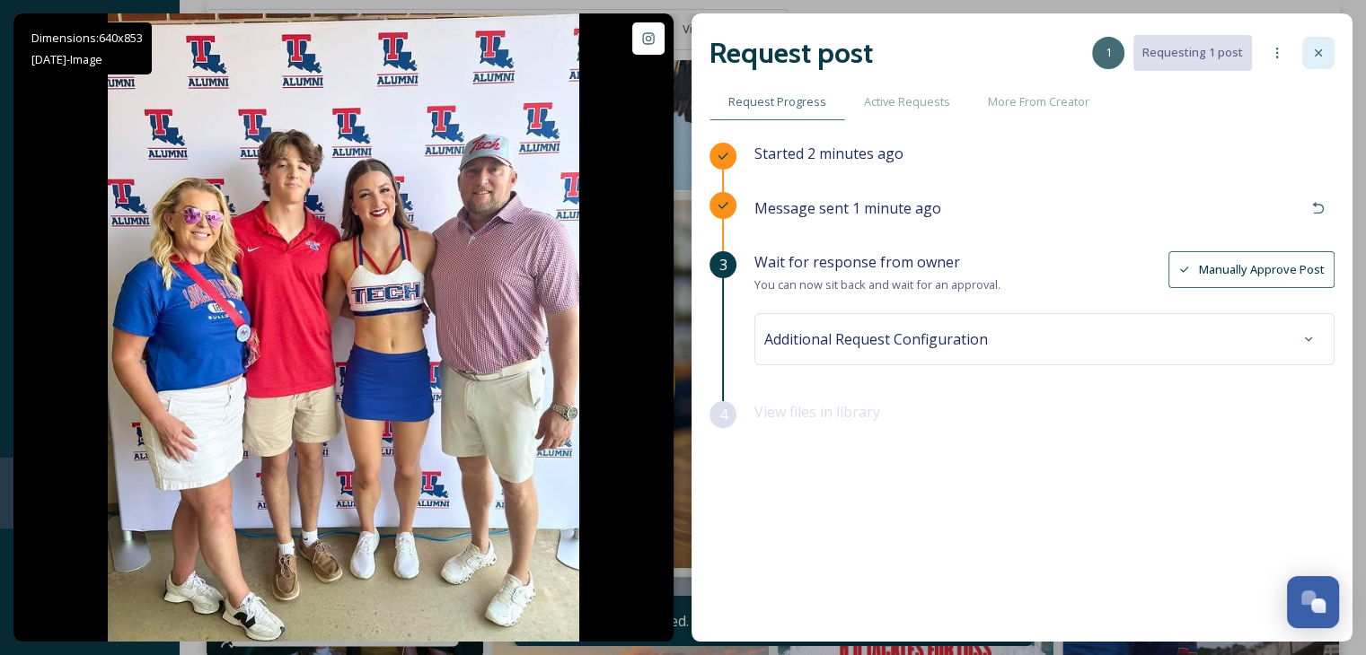
click at [1320, 46] on icon at bounding box center [1318, 53] width 14 height 14
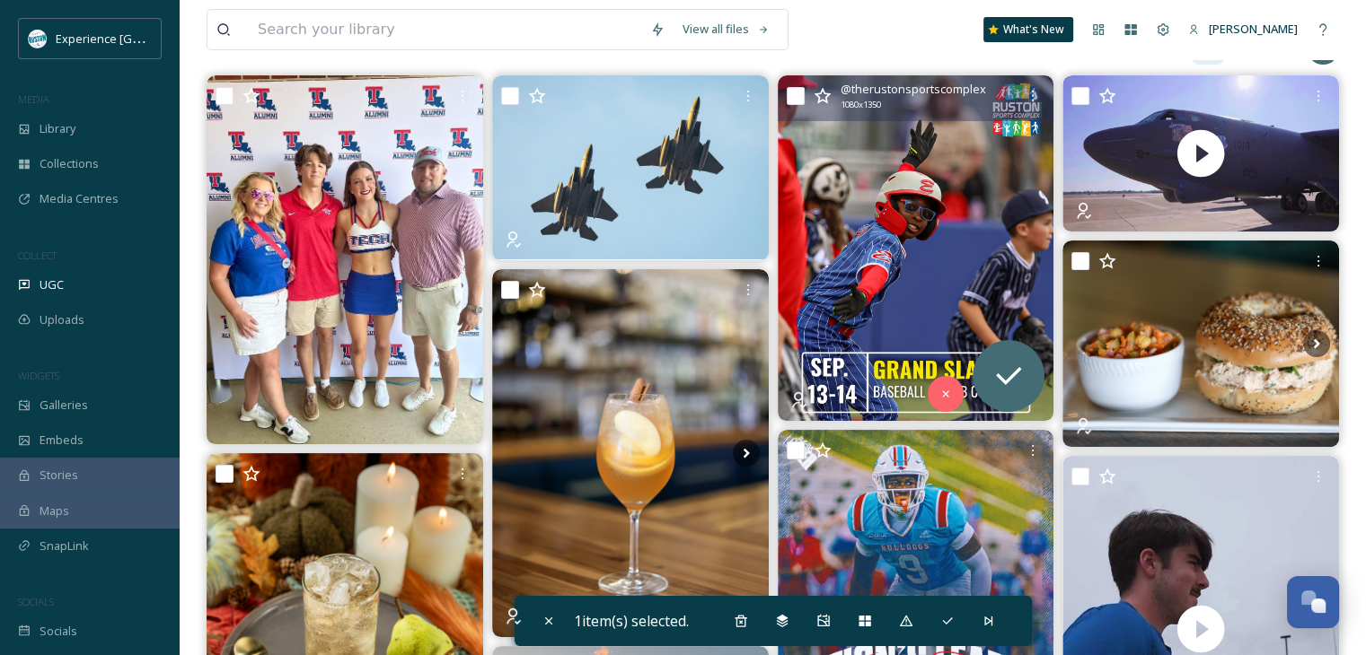
scroll to position [90, 0]
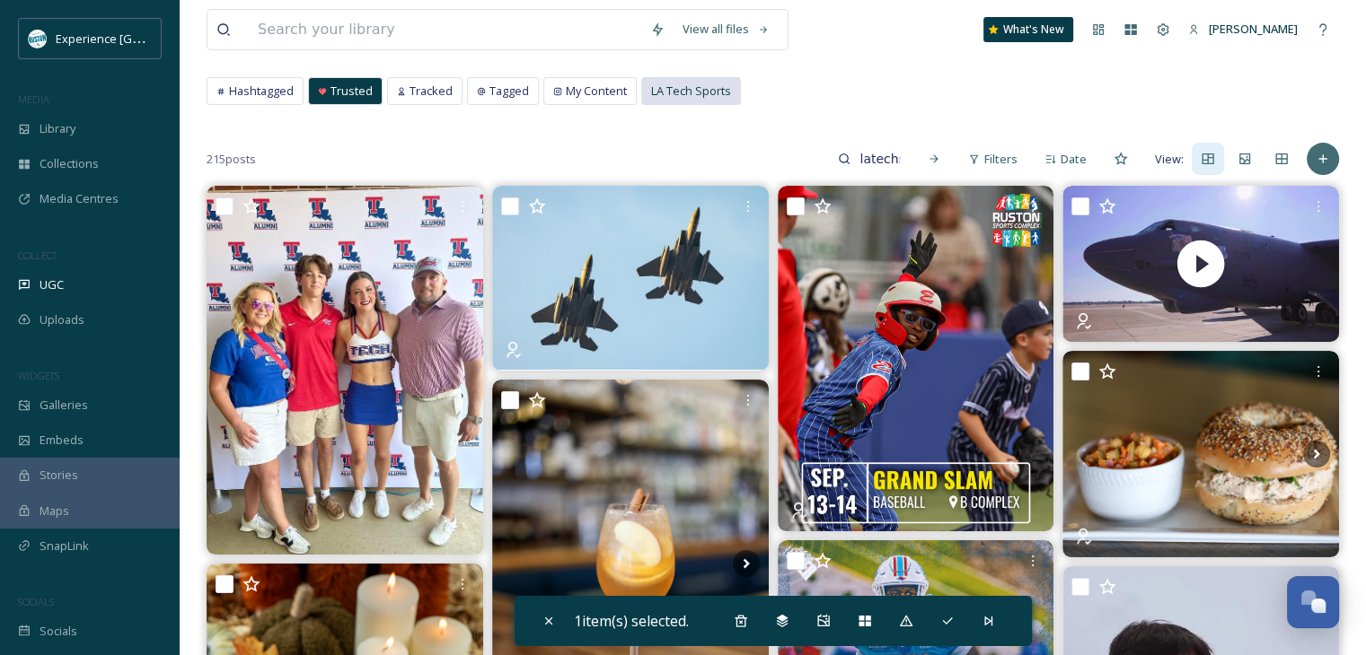
click at [657, 87] on span "LA Tech Sports" at bounding box center [691, 91] width 80 height 17
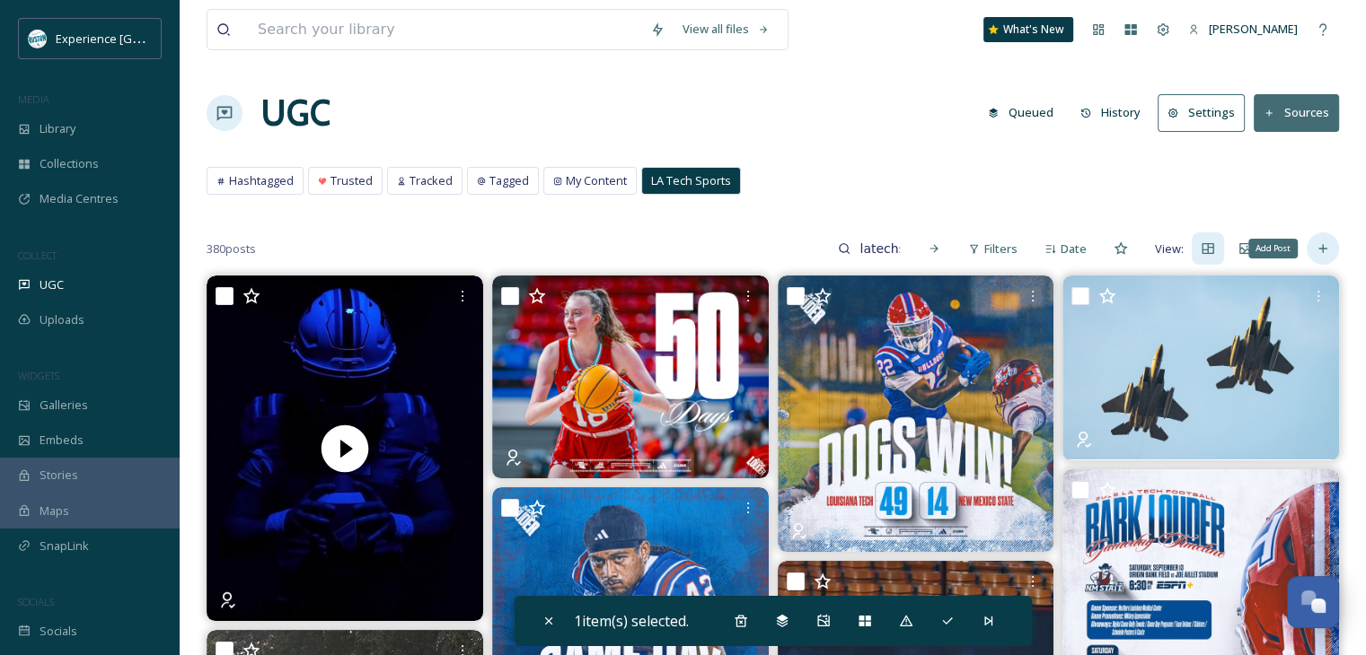
click at [1316, 238] on div "Add Post" at bounding box center [1322, 249] width 32 height 32
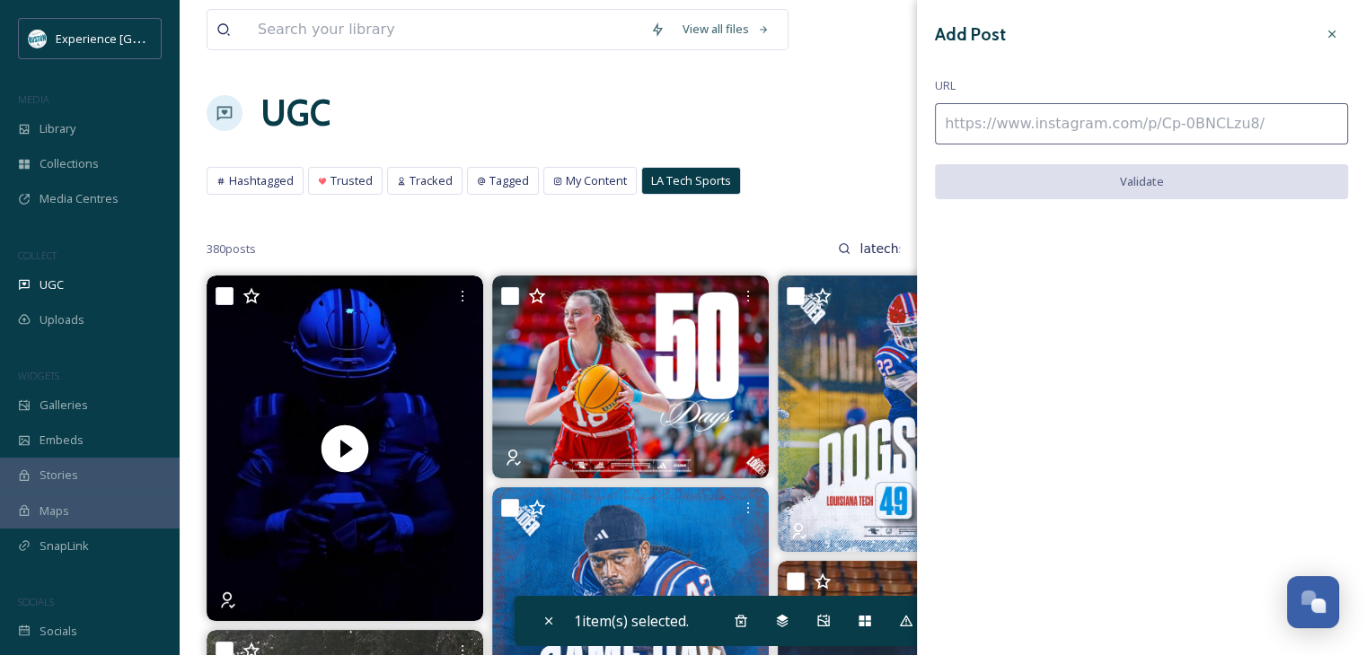
click at [1012, 116] on input at bounding box center [1141, 123] width 413 height 41
paste input "[URL][DOMAIN_NAME]"
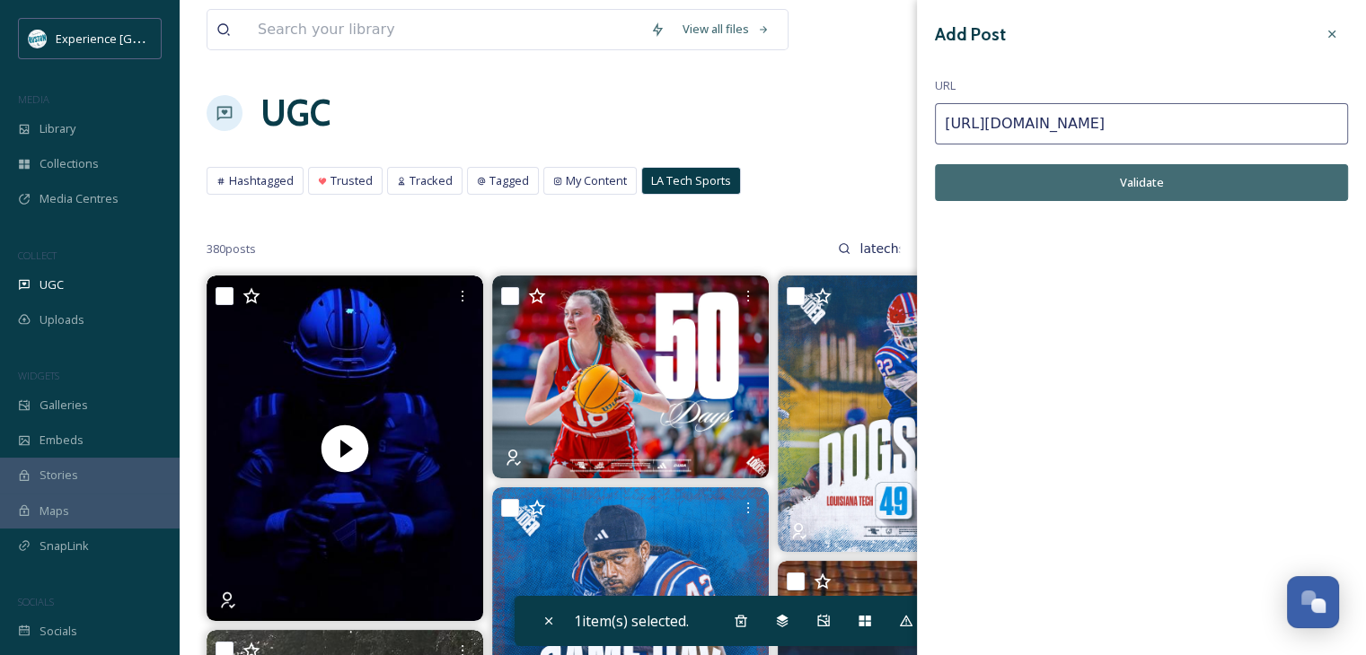
type input "[URL][DOMAIN_NAME]"
click at [1065, 177] on button "Validate" at bounding box center [1141, 182] width 413 height 37
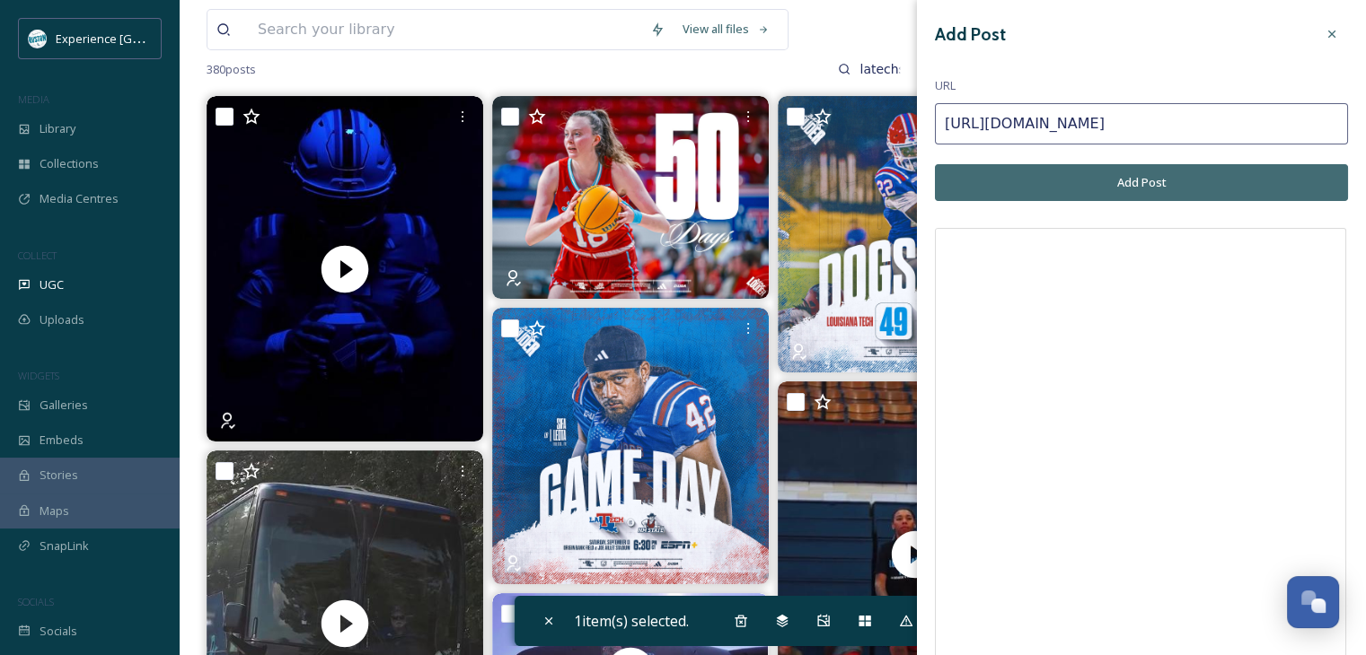
click at [1158, 189] on button "Add Post" at bounding box center [1141, 182] width 413 height 37
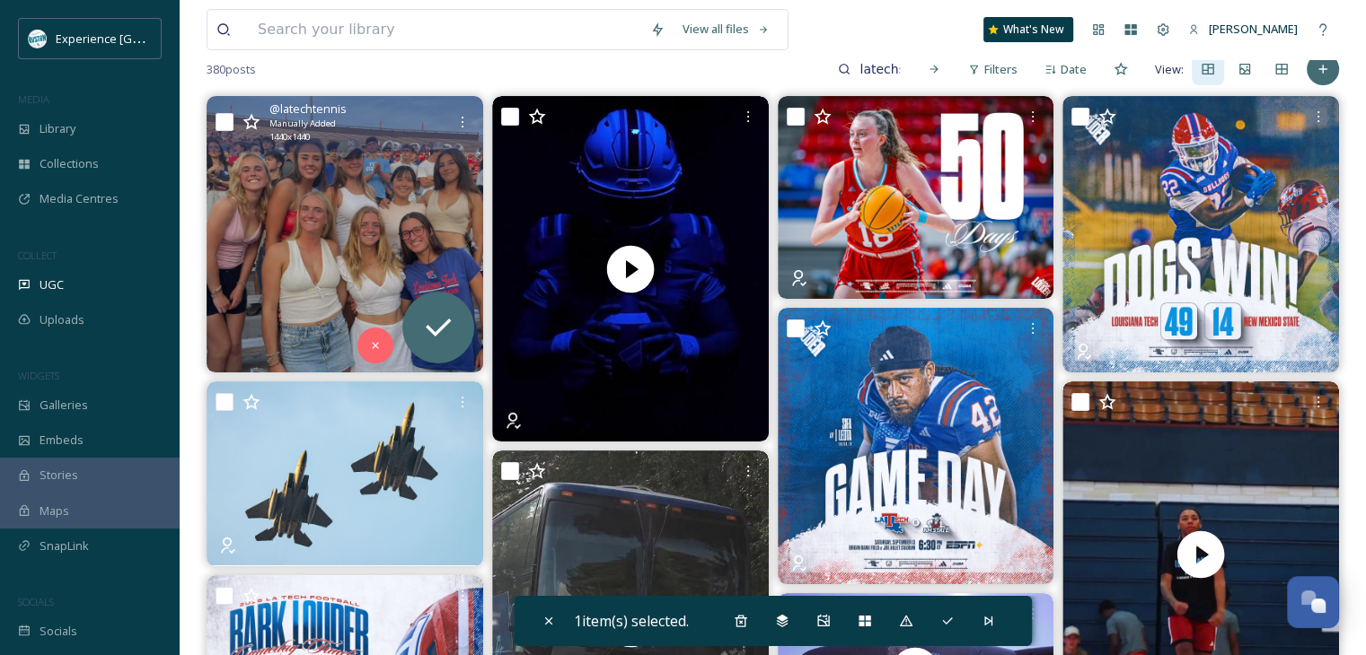
click at [224, 120] on input "checkbox" at bounding box center [224, 122] width 18 height 18
checkbox input "true"
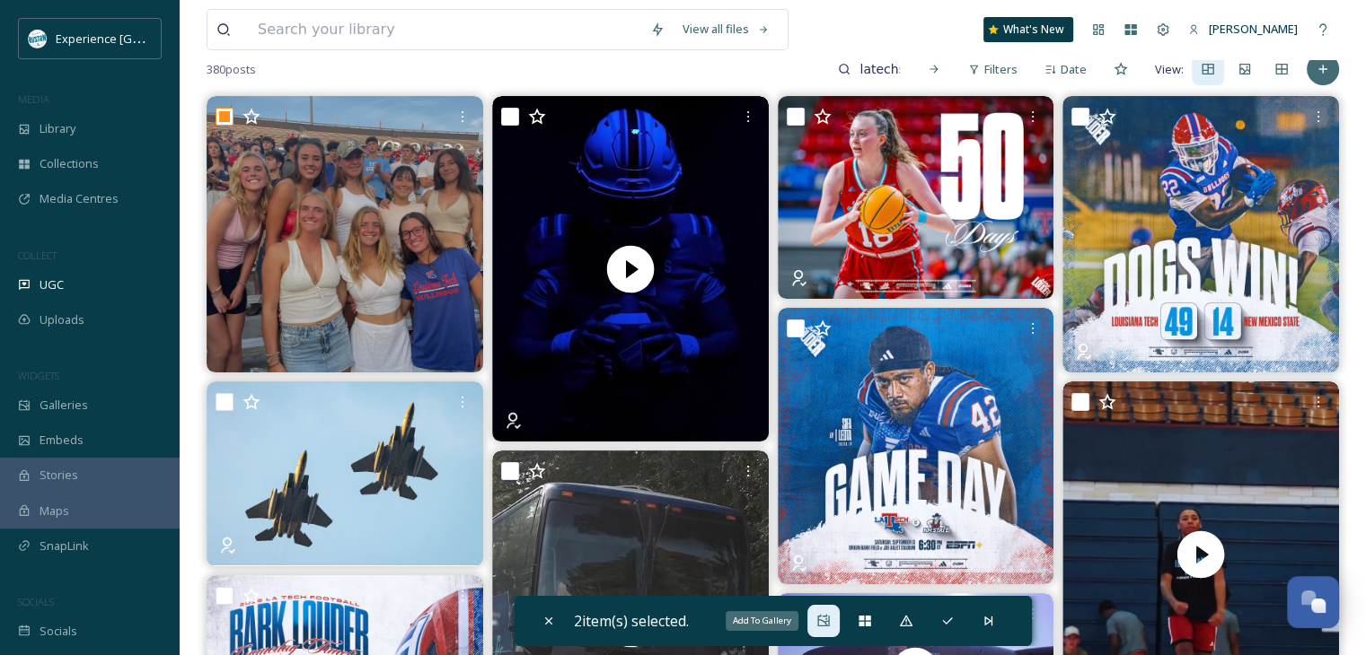
click at [819, 619] on icon at bounding box center [823, 621] width 12 height 12
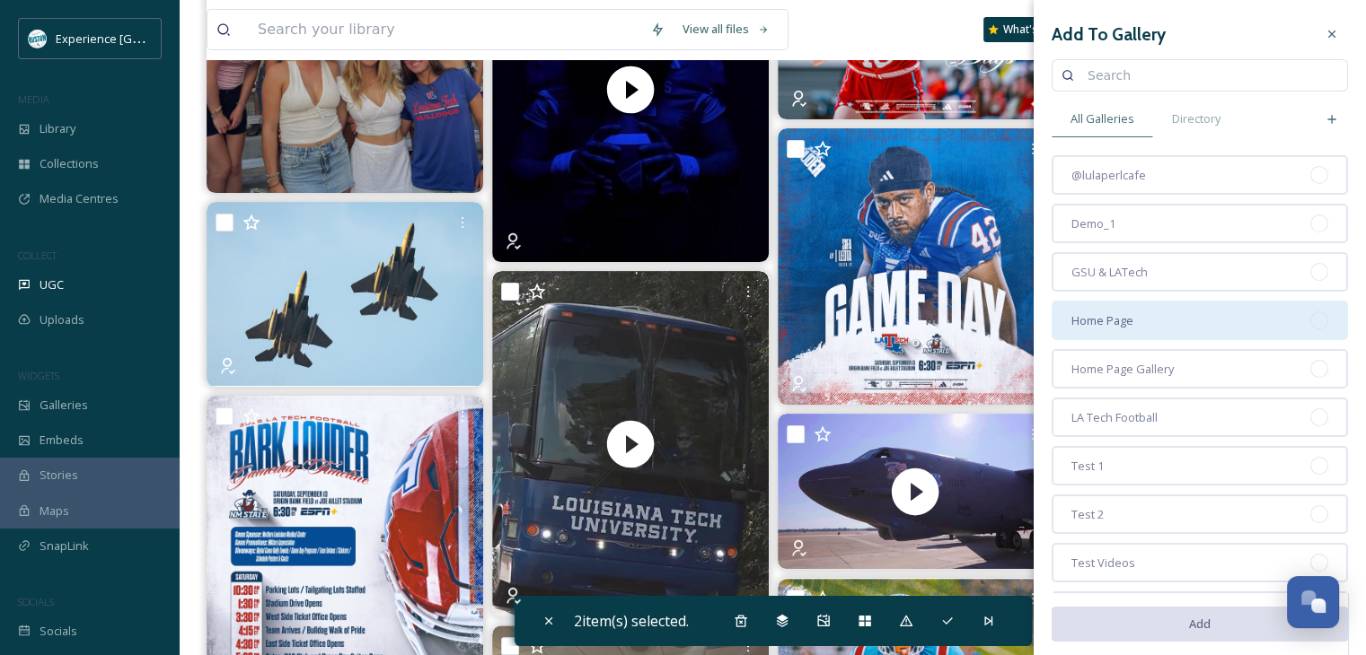
click at [1185, 324] on div "Home Page" at bounding box center [1199, 321] width 296 height 40
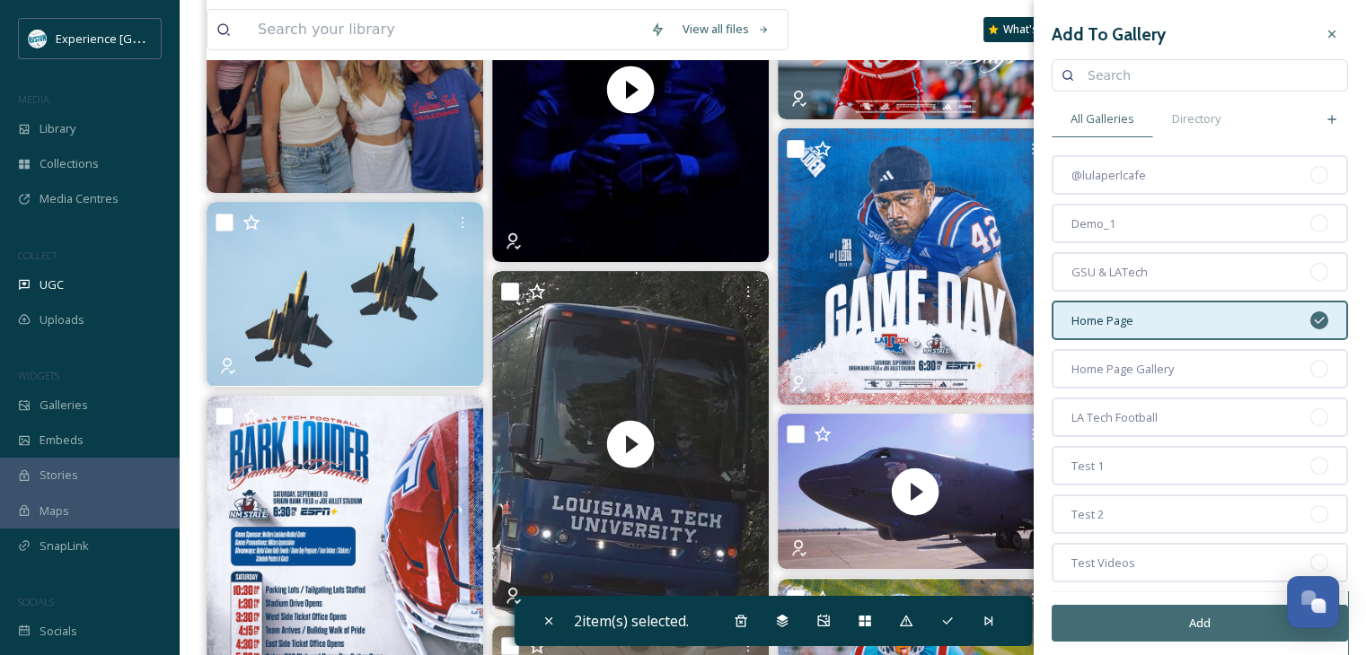
click at [1156, 619] on button "Add" at bounding box center [1199, 623] width 296 height 37
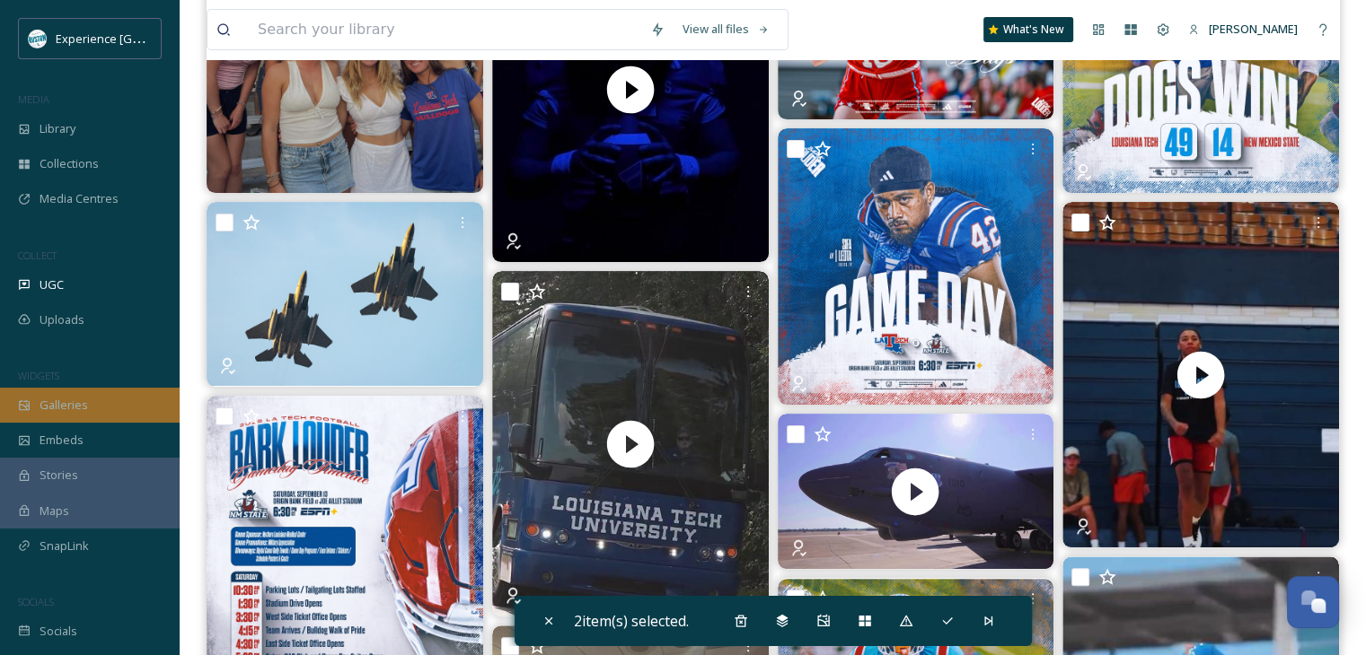
click at [90, 411] on div "Galleries" at bounding box center [90, 405] width 180 height 35
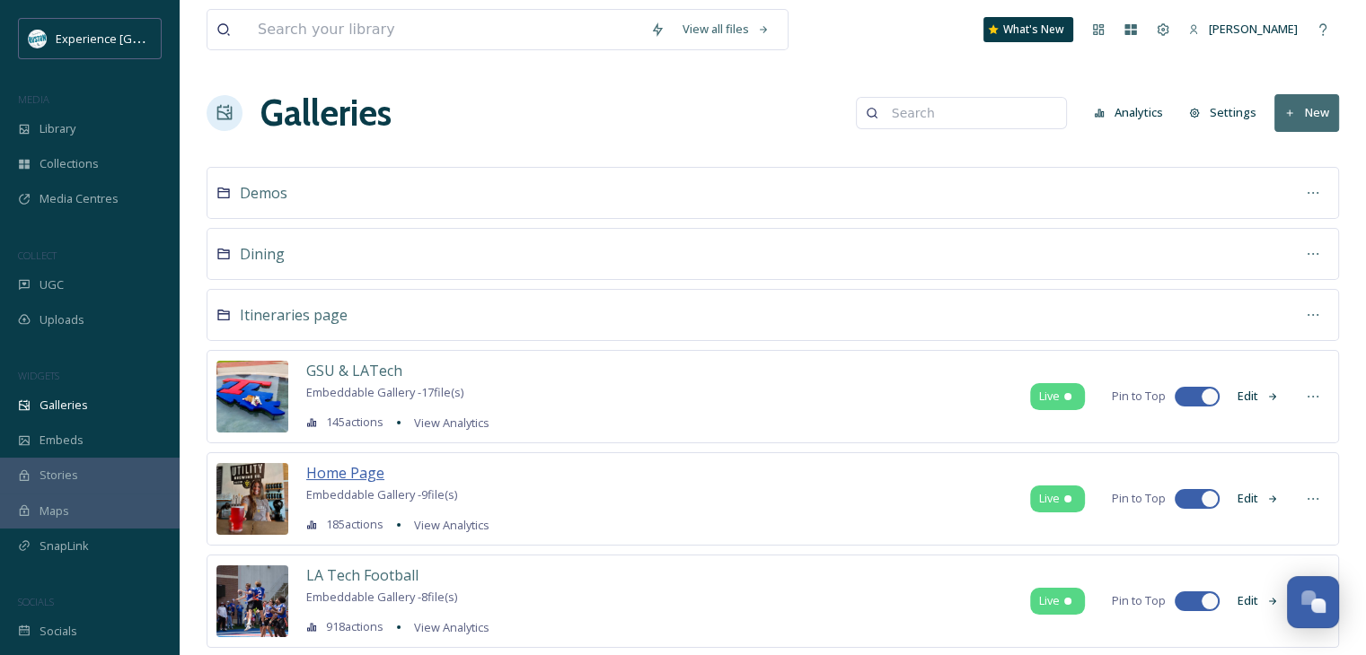
click at [339, 479] on span "Home Page" at bounding box center [345, 473] width 78 height 20
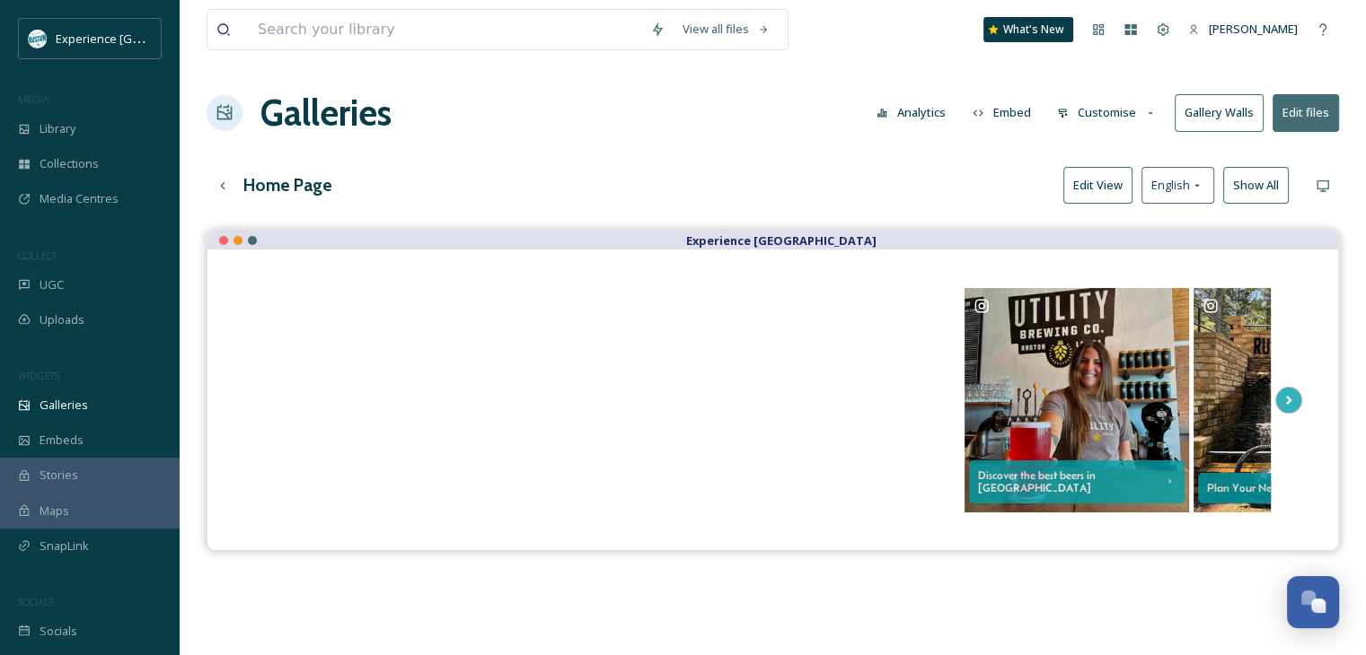
click at [1264, 177] on button "Show All" at bounding box center [1256, 185] width 66 height 37
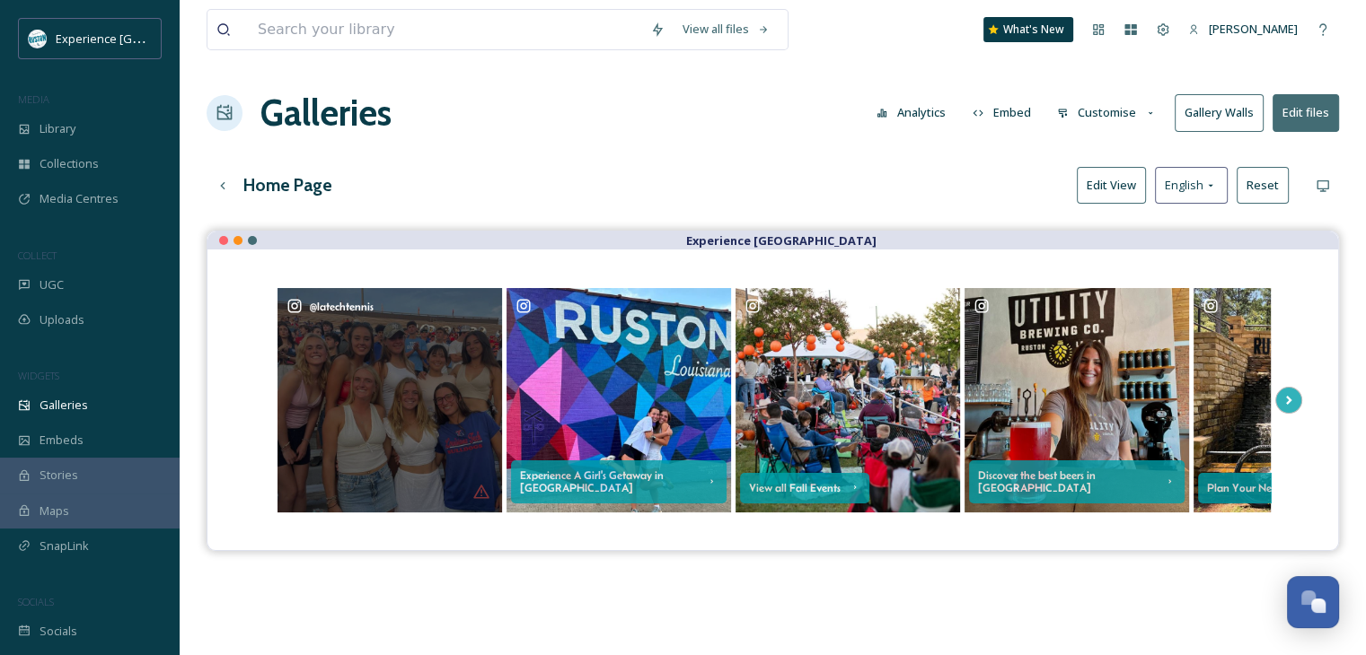
click at [480, 306] on div "@ latechtennis" at bounding box center [389, 306] width 207 height 18
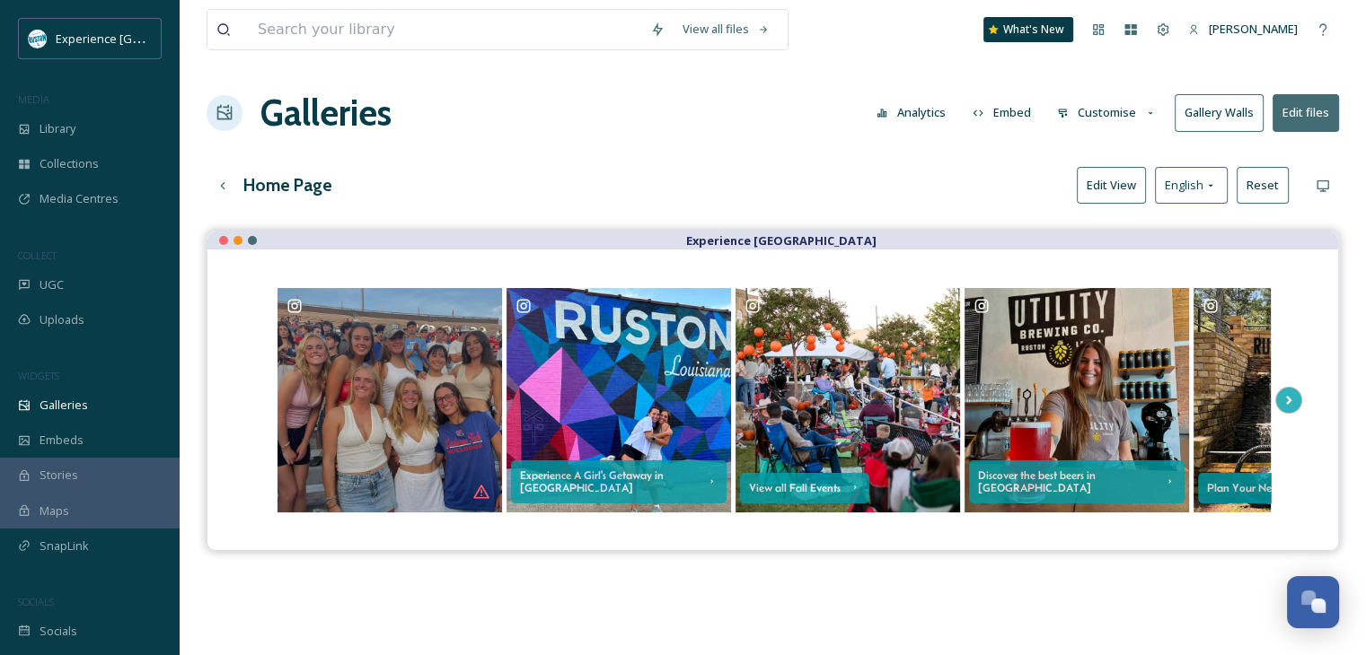
click at [1265, 188] on button "Reset" at bounding box center [1262, 185] width 52 height 37
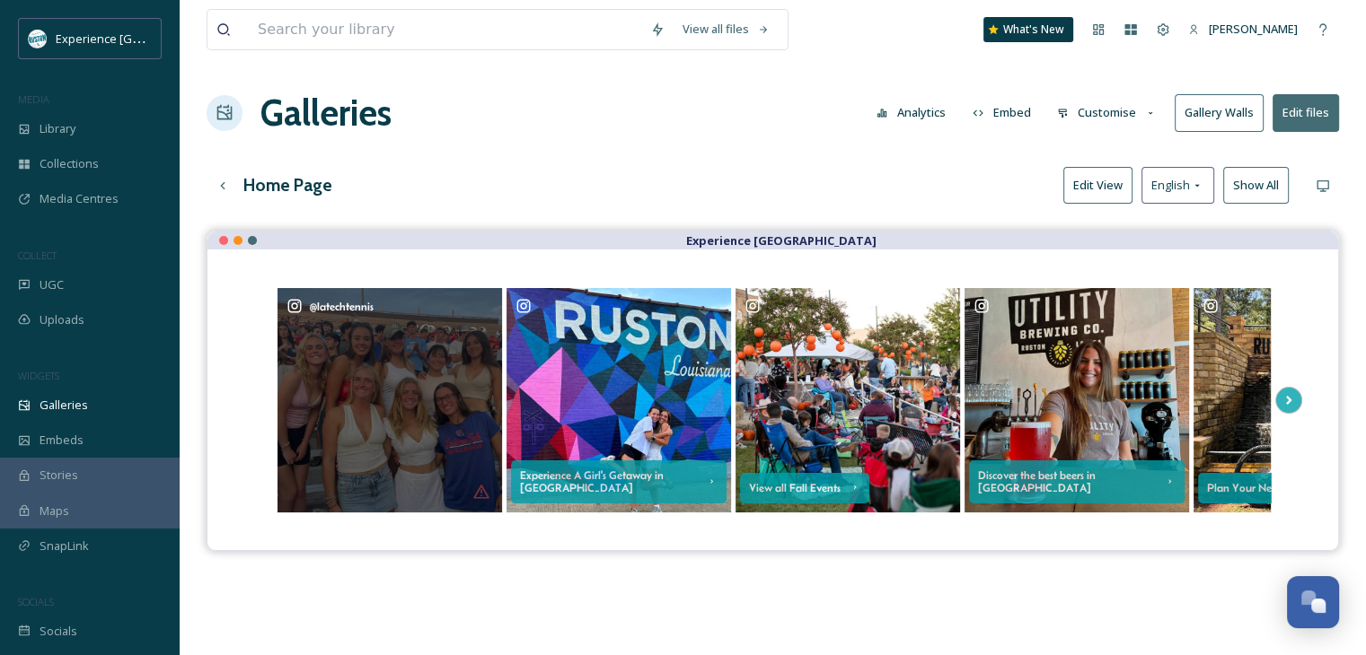
click at [478, 302] on div "@ latechtennis" at bounding box center [389, 306] width 207 height 18
drag, startPoint x: 439, startPoint y: 346, endPoint x: 408, endPoint y: 396, distance: 59.3
click at [408, 396] on div "@ latechtennis" at bounding box center [389, 400] width 224 height 224
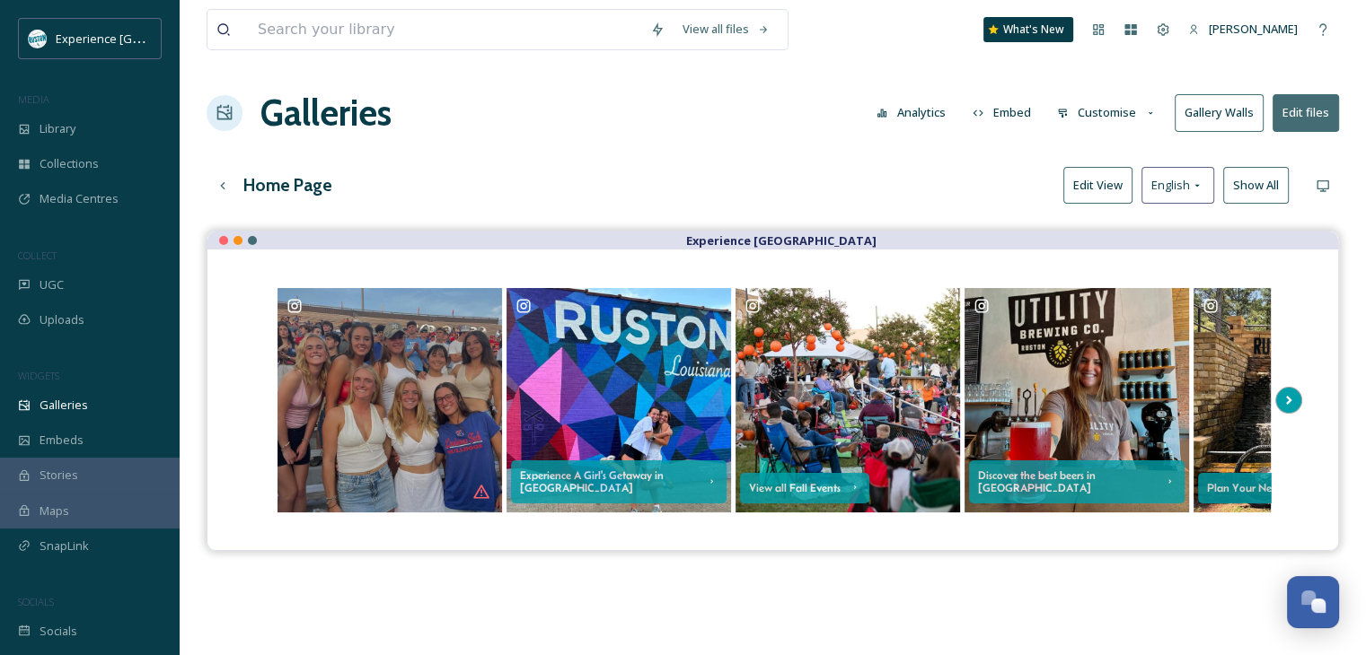
click at [1288, 396] on icon at bounding box center [1289, 400] width 6 height 9
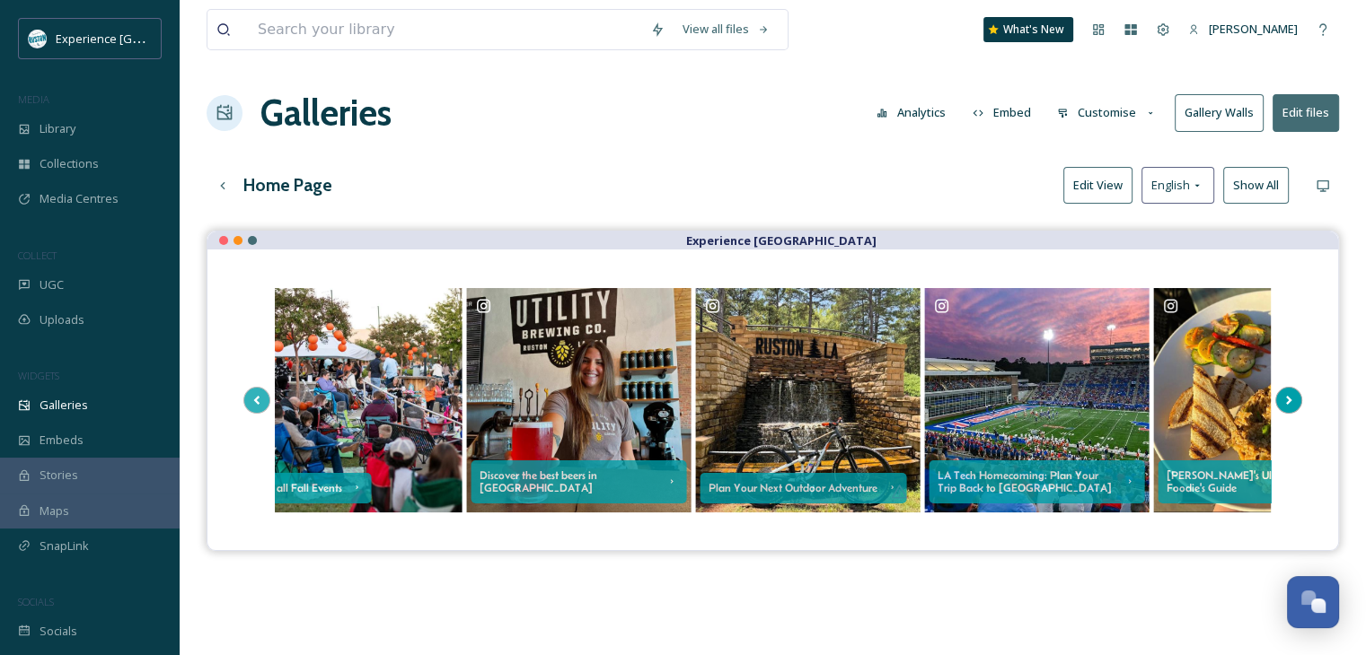
click at [1288, 396] on icon at bounding box center [1289, 400] width 6 height 9
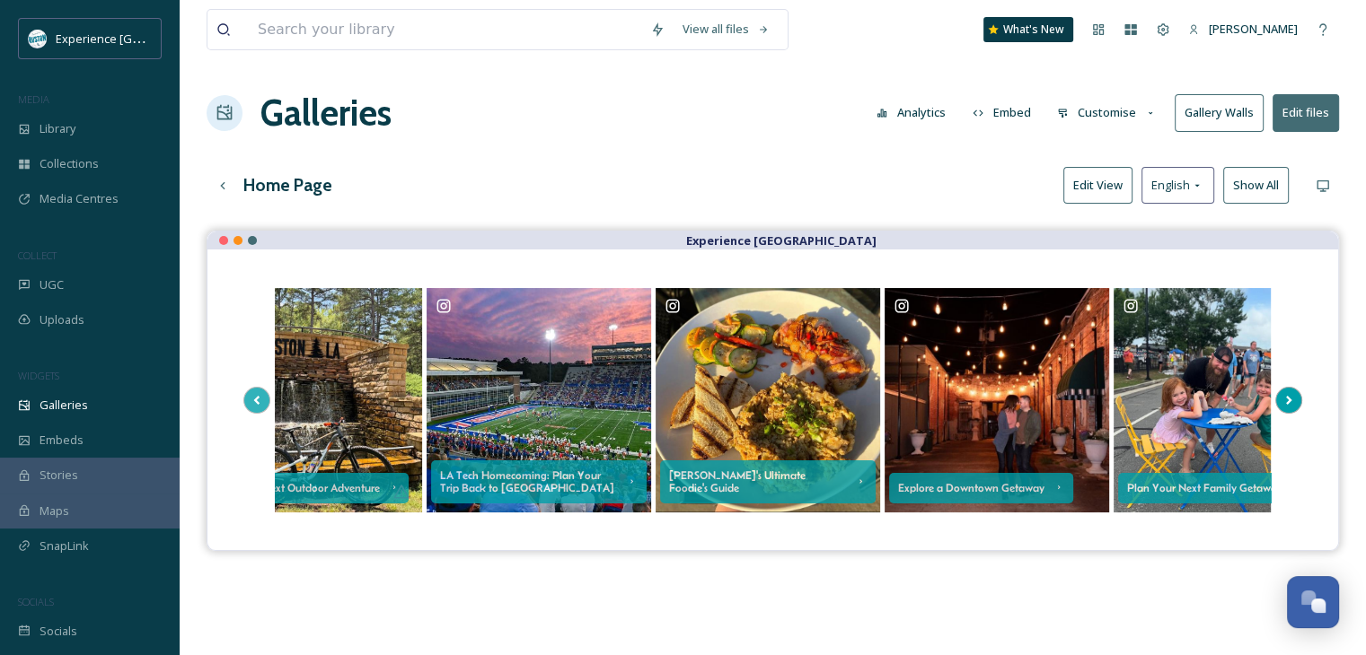
click at [1288, 396] on icon at bounding box center [1289, 400] width 6 height 9
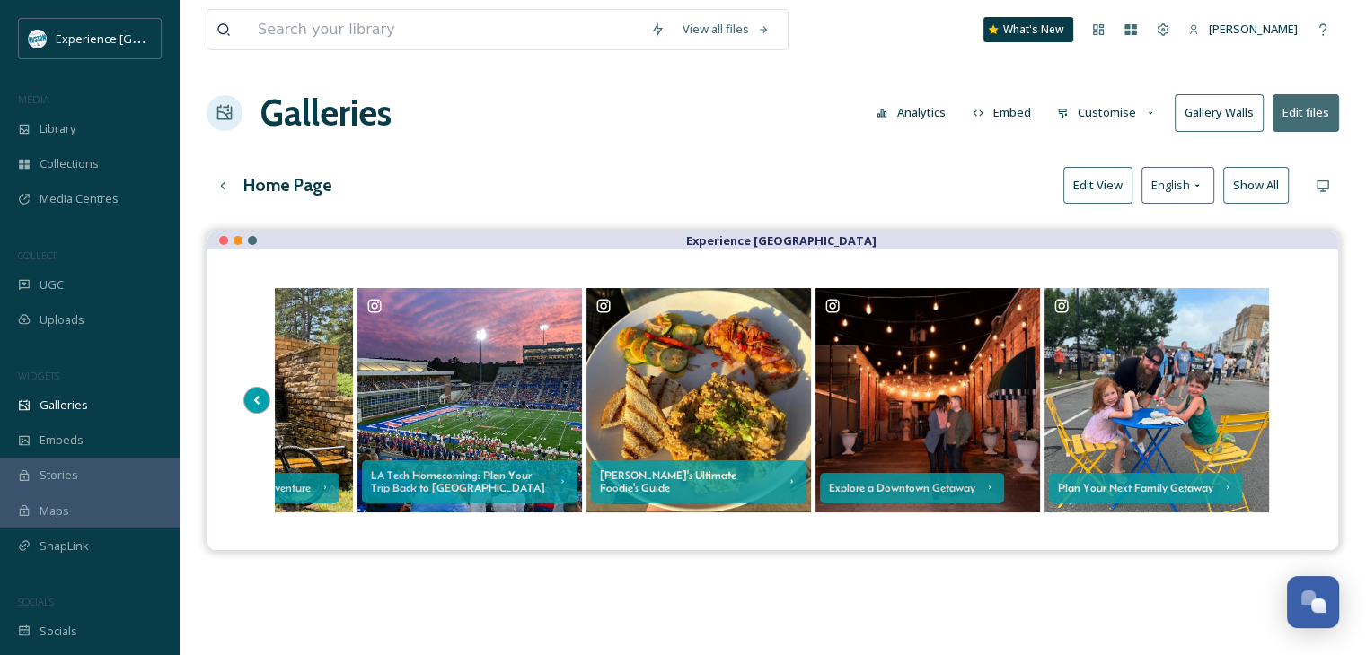
click at [252, 396] on icon at bounding box center [256, 400] width 25 height 27
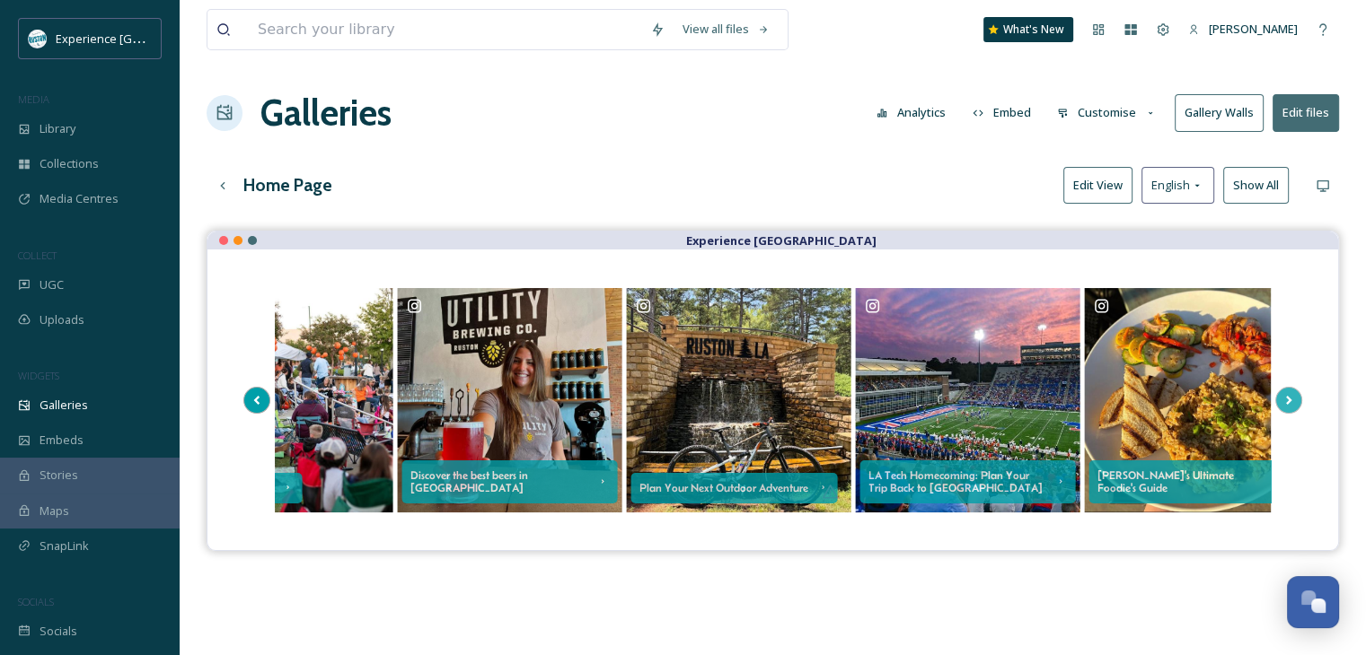
click at [252, 396] on icon at bounding box center [256, 400] width 25 height 27
click at [252, 396] on div "Experience A Girl's Getaway in [GEOGRAPHIC_DATA] View all Fall Events Discover …" at bounding box center [772, 400] width 1059 height 229
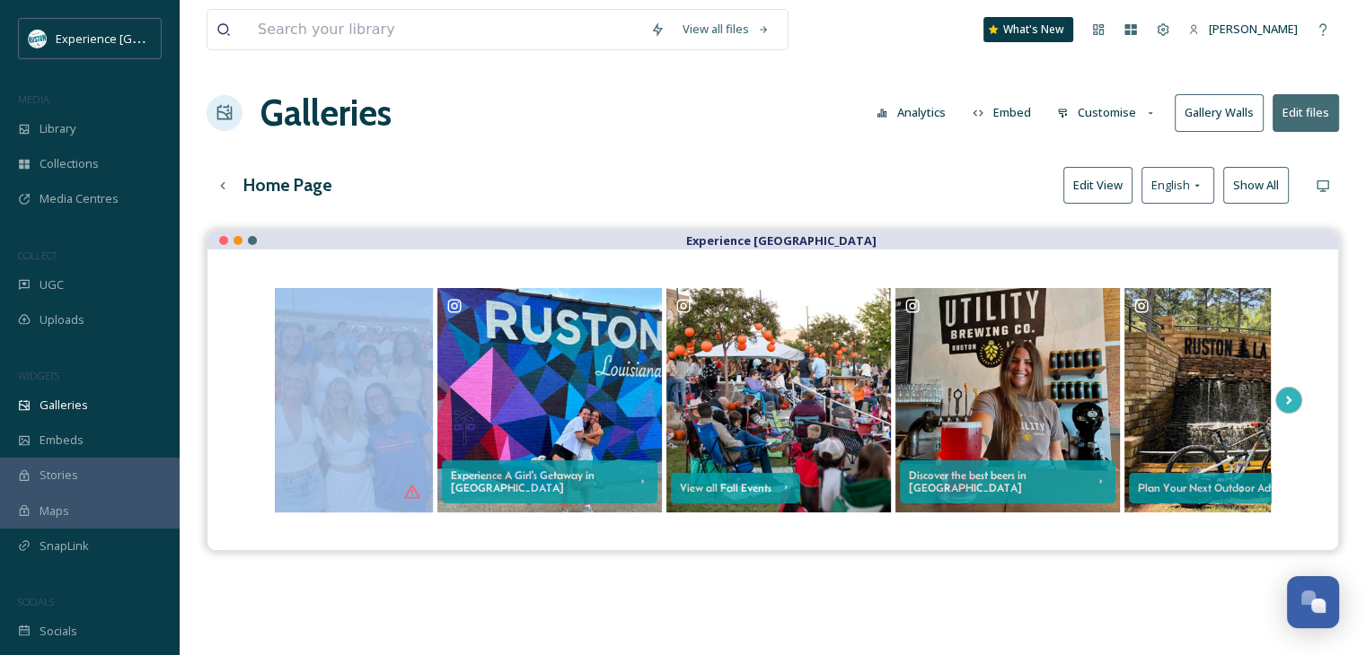
click at [252, 396] on div "Experience A Girl's Getaway in [GEOGRAPHIC_DATA] View all Fall Events Discover …" at bounding box center [772, 400] width 1059 height 229
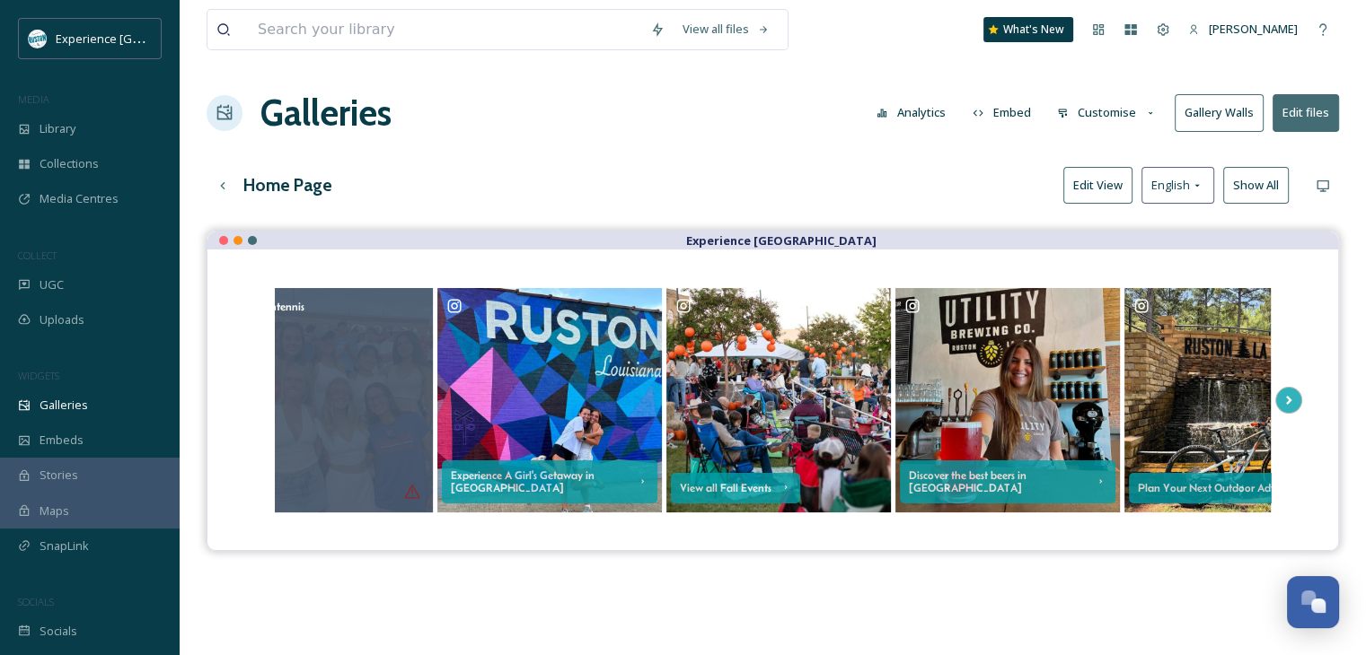
click at [388, 356] on div "@ latechtennis" at bounding box center [320, 400] width 224 height 224
click at [407, 493] on div "@ latechtennis" at bounding box center [320, 400] width 224 height 224
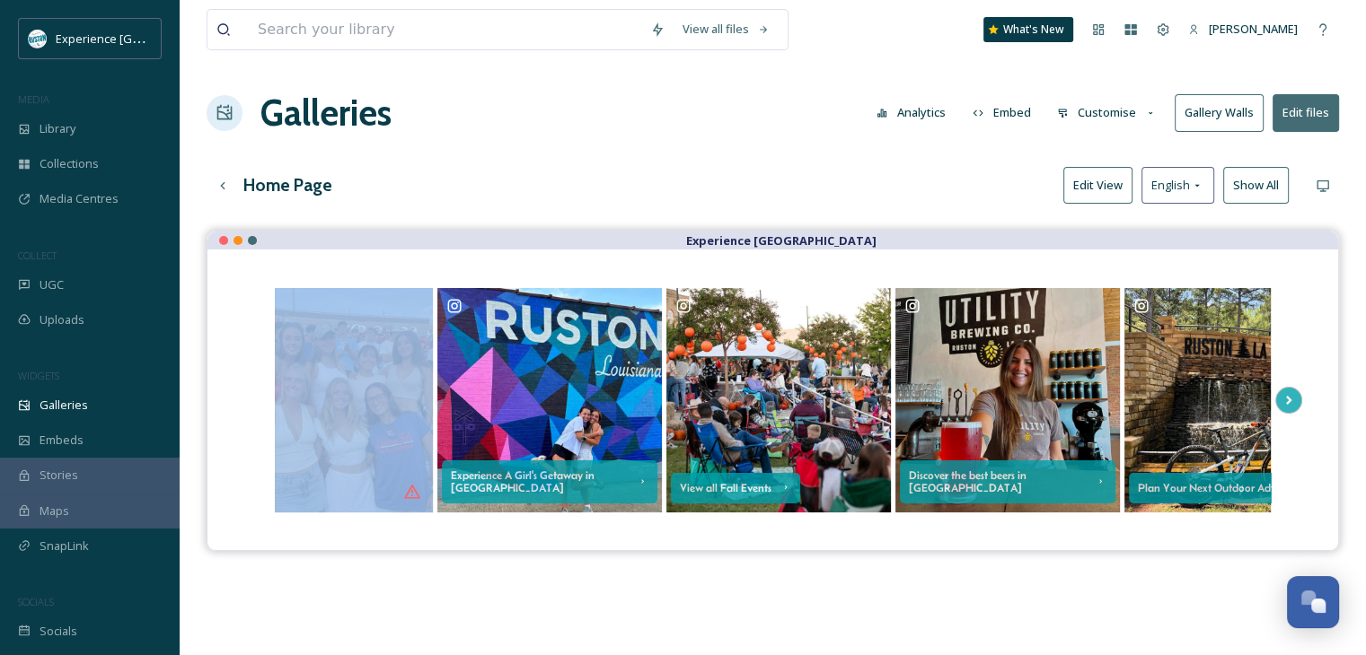
click at [470, 543] on div "Experience A Girl's Getaway in [GEOGRAPHIC_DATA] View all Fall Events Discover …" at bounding box center [772, 400] width 1130 height 301
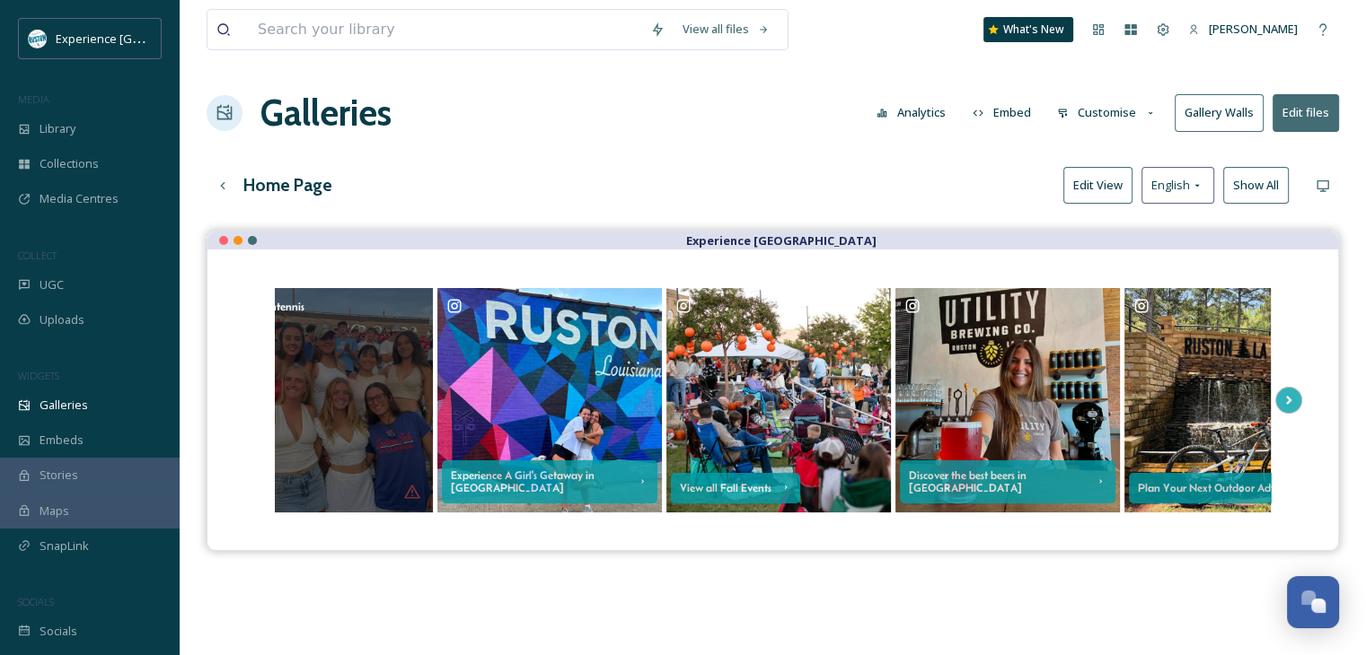
click at [409, 492] on div "@ latechtennis" at bounding box center [320, 400] width 224 height 224
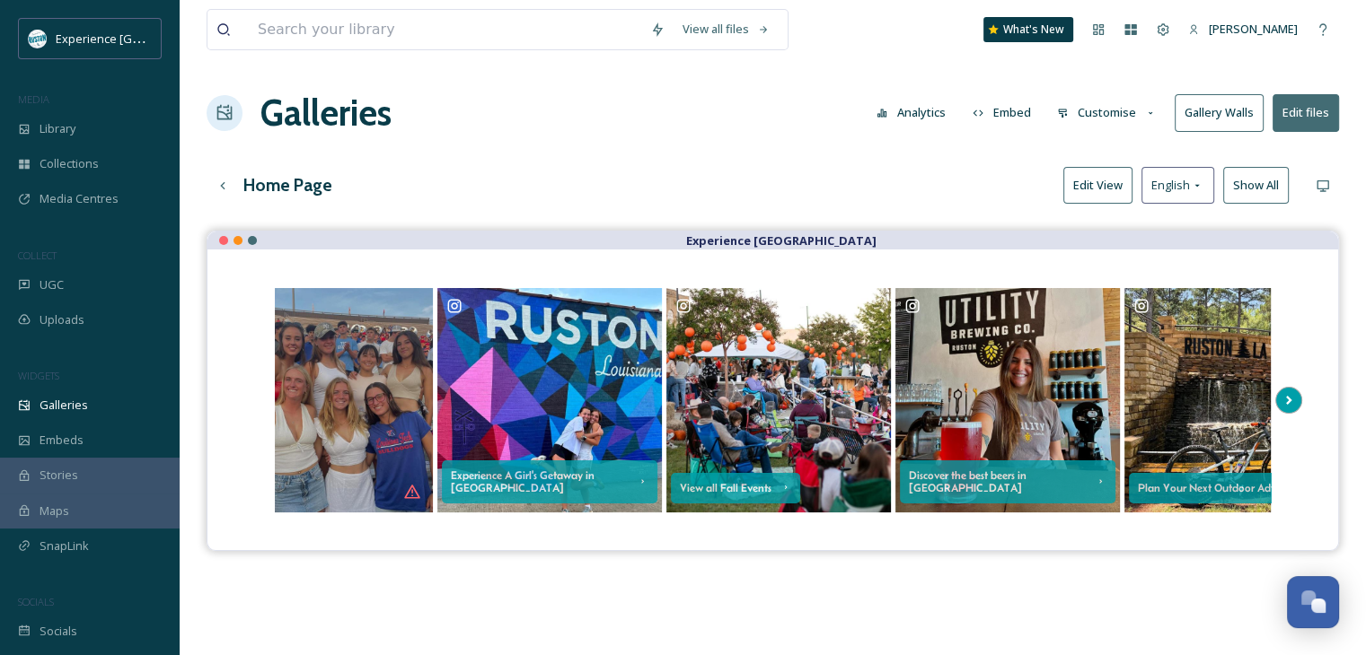
click at [1297, 395] on icon at bounding box center [1288, 400] width 25 height 27
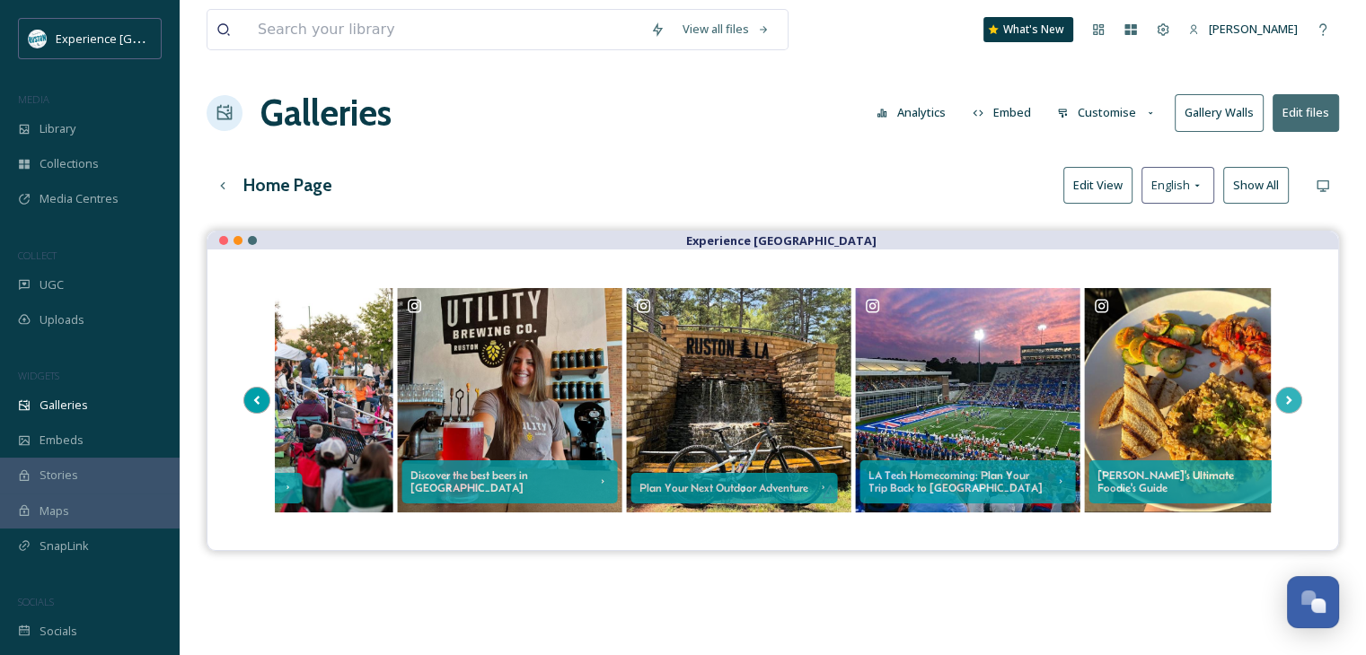
click at [256, 396] on icon at bounding box center [256, 400] width 25 height 27
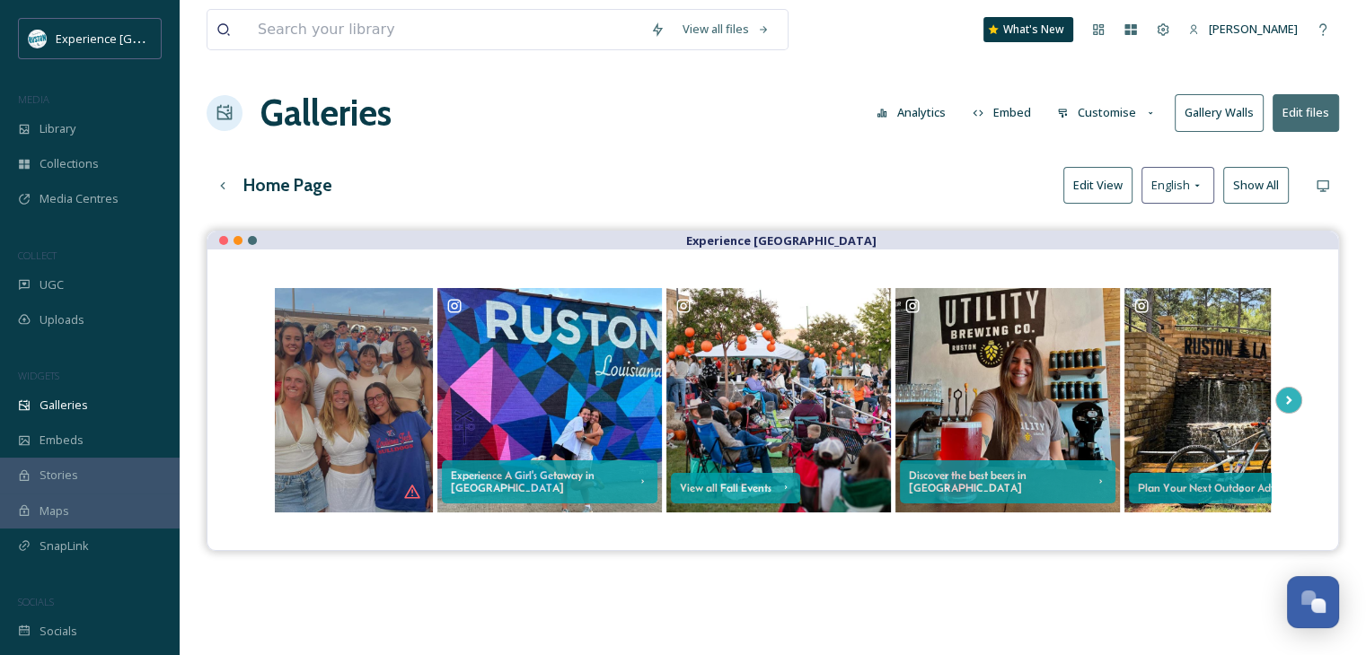
click at [256, 396] on div "Experience A Girl's Getaway in [GEOGRAPHIC_DATA] View all Fall Events Discover …" at bounding box center [772, 400] width 1059 height 229
click at [80, 288] on div "UGC" at bounding box center [90, 285] width 180 height 35
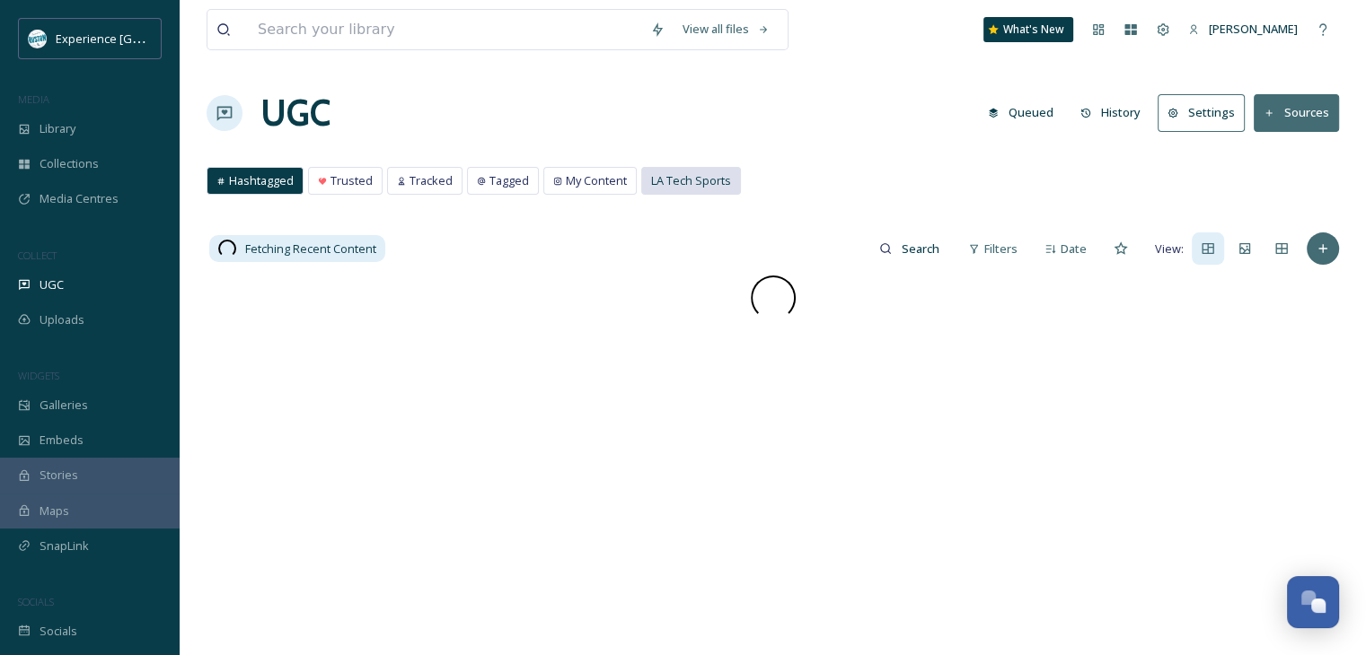
click at [721, 193] on div "LA Tech Sports" at bounding box center [691, 181] width 98 height 26
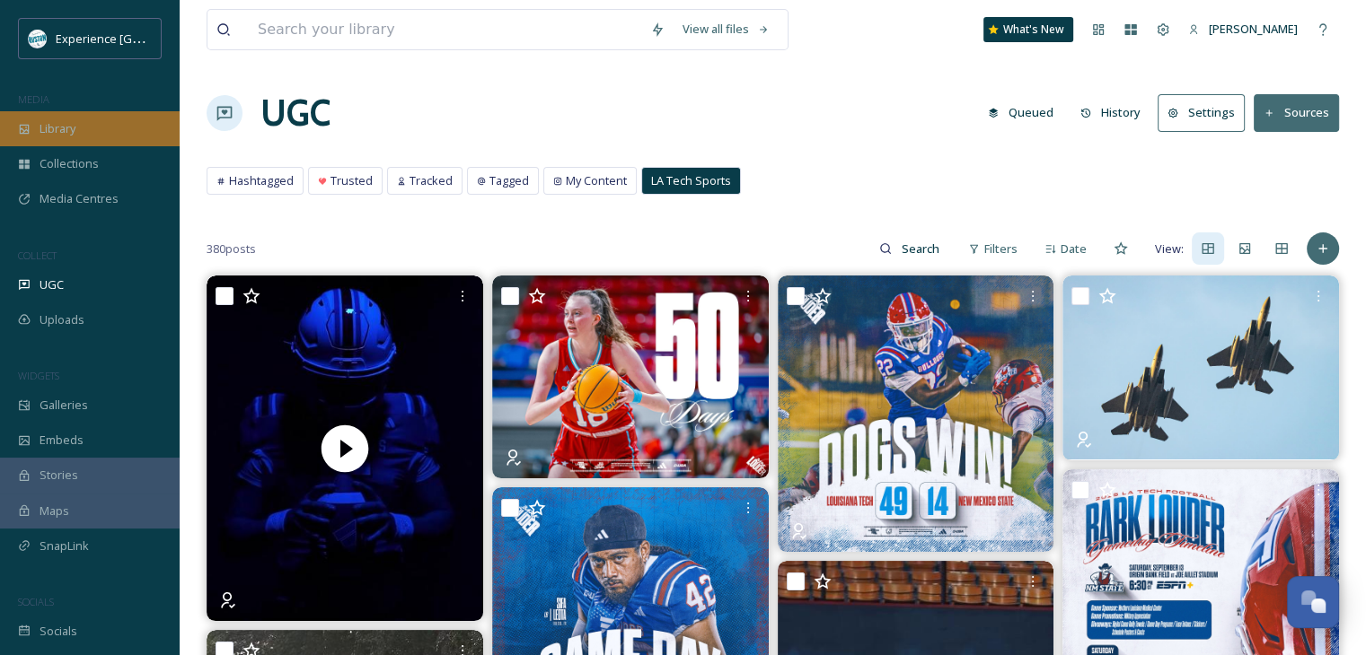
click at [90, 134] on div "Library" at bounding box center [90, 128] width 180 height 35
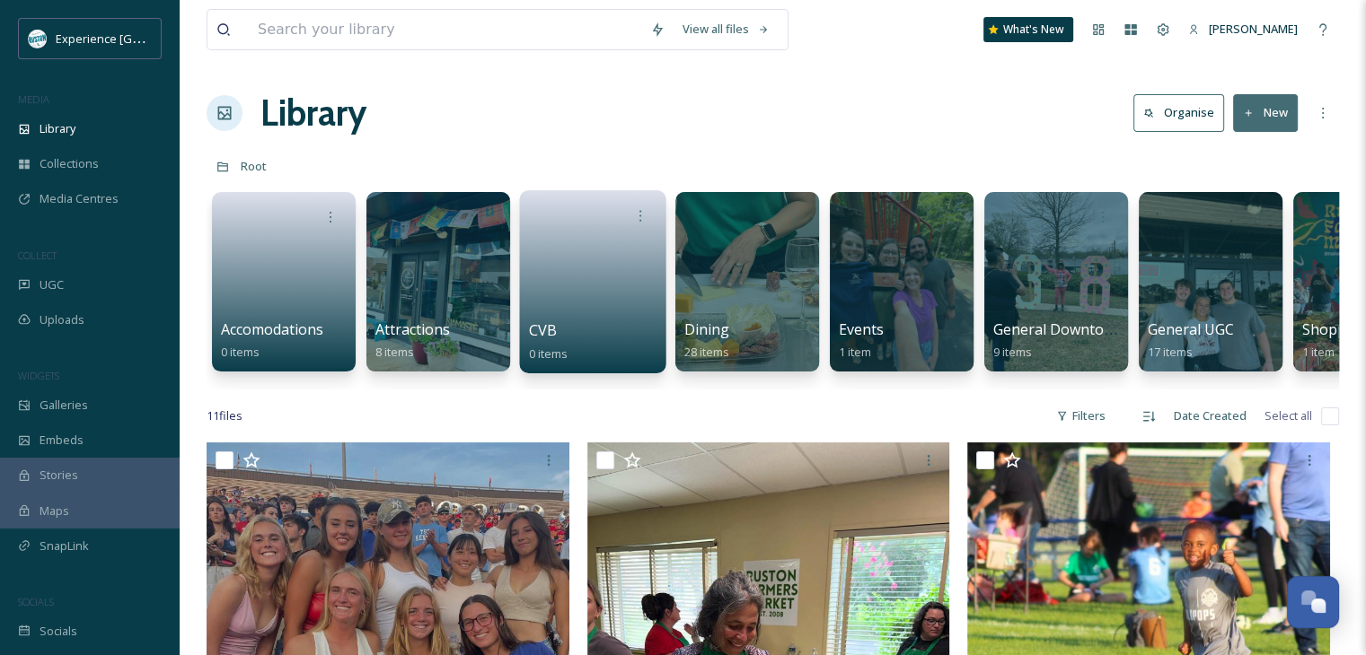
scroll to position [180, 0]
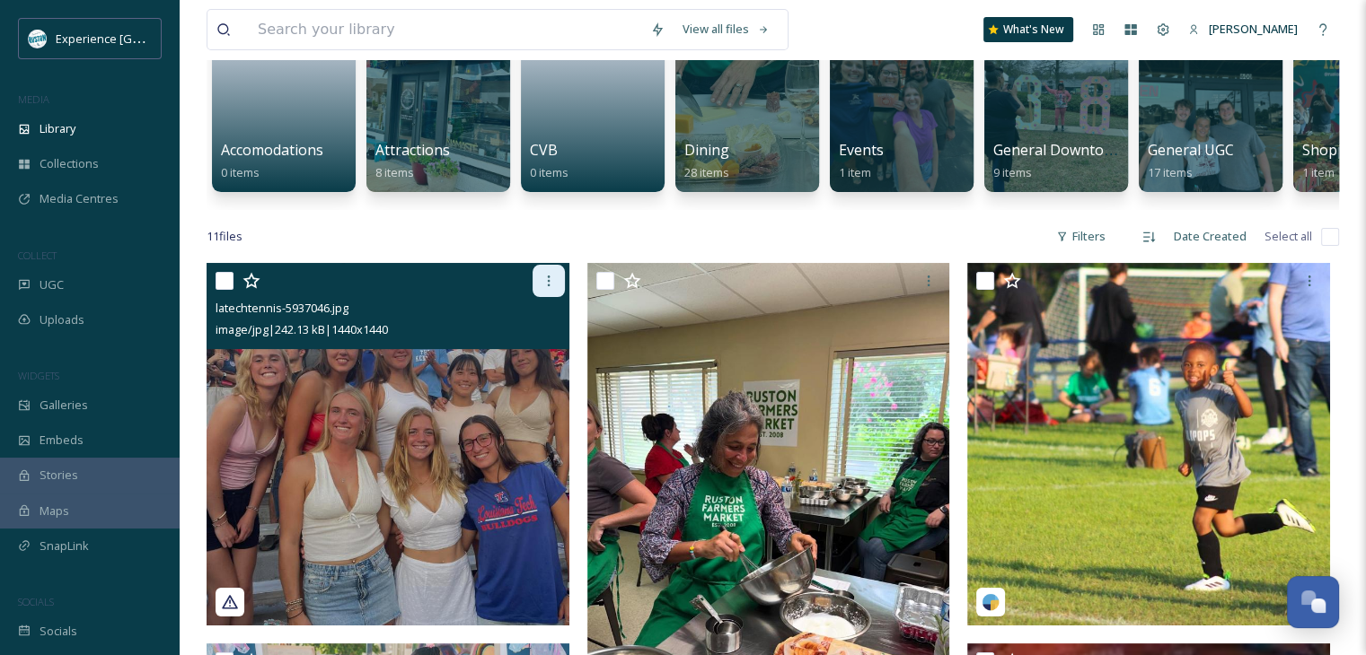
click at [544, 288] on icon at bounding box center [548, 281] width 14 height 14
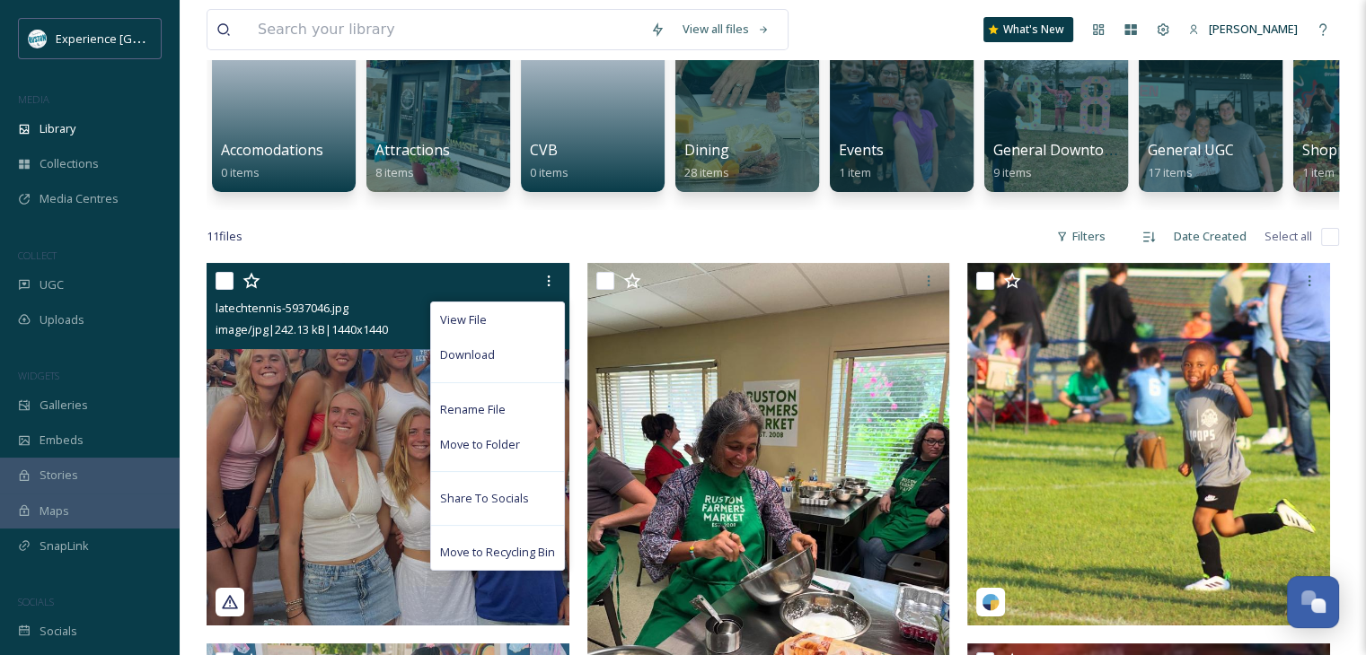
click at [229, 609] on icon at bounding box center [230, 601] width 16 height 13
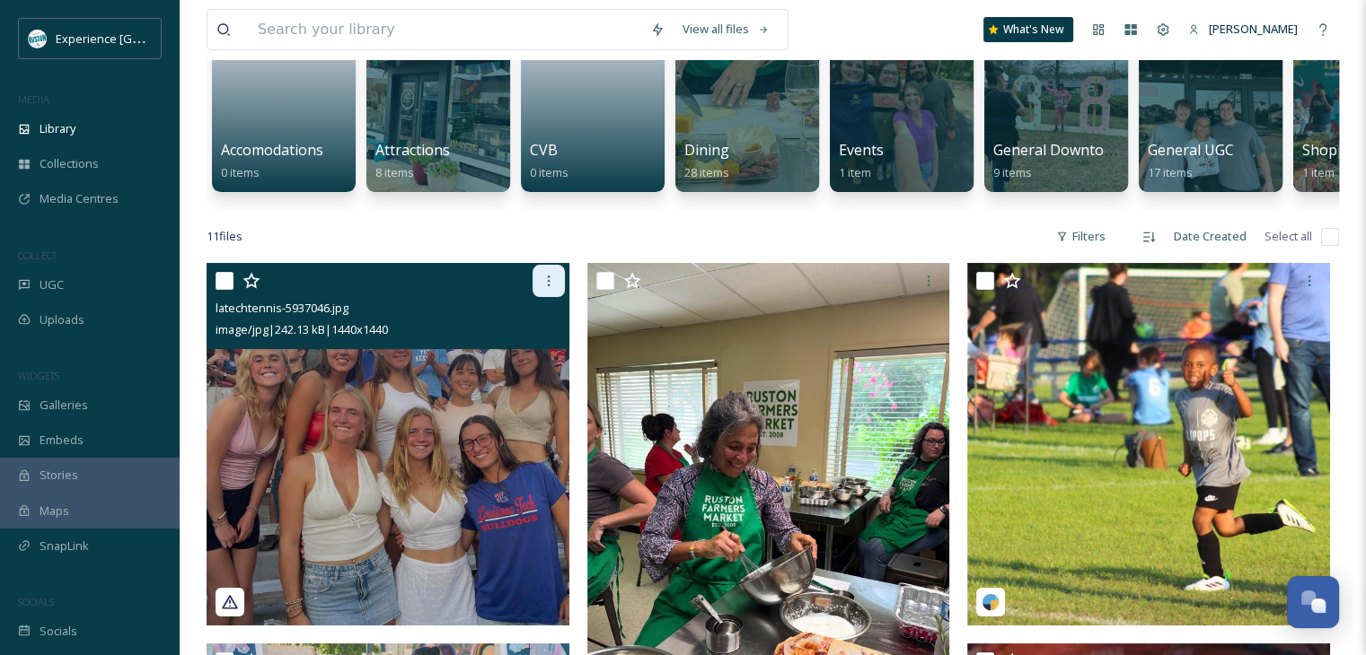
click at [544, 288] on icon at bounding box center [548, 281] width 14 height 14
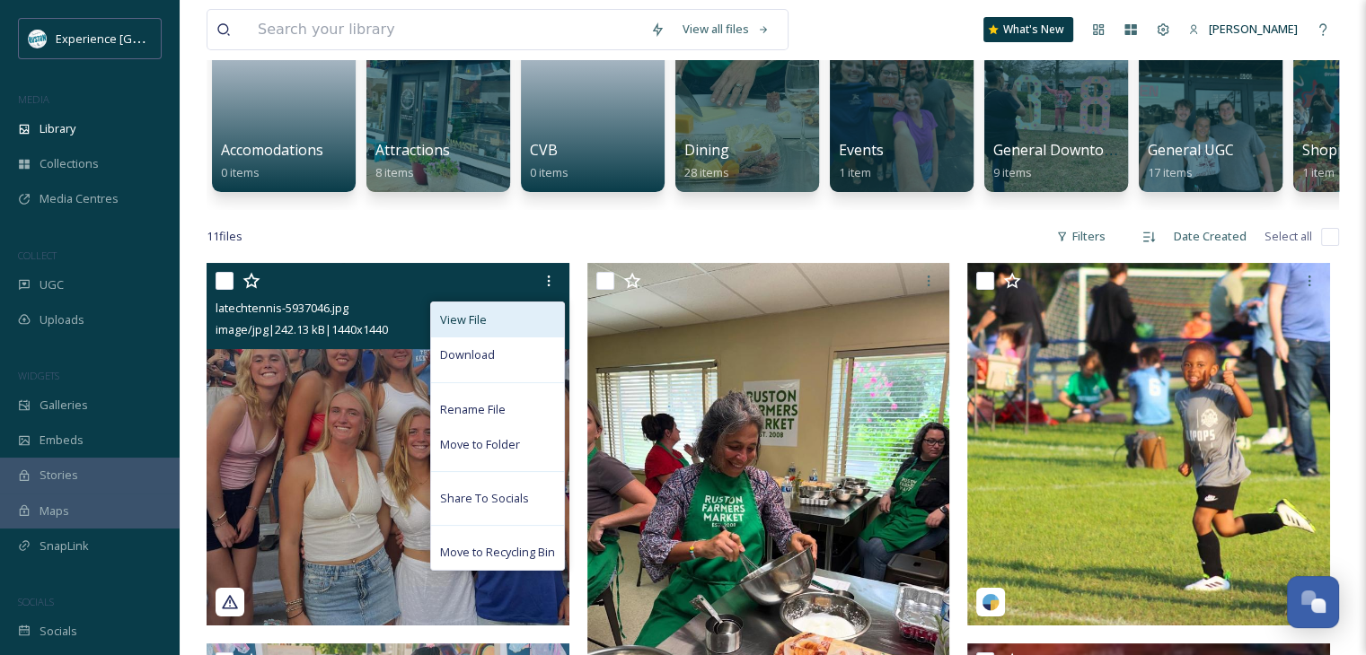
click at [496, 333] on div "View File" at bounding box center [497, 320] width 133 height 35
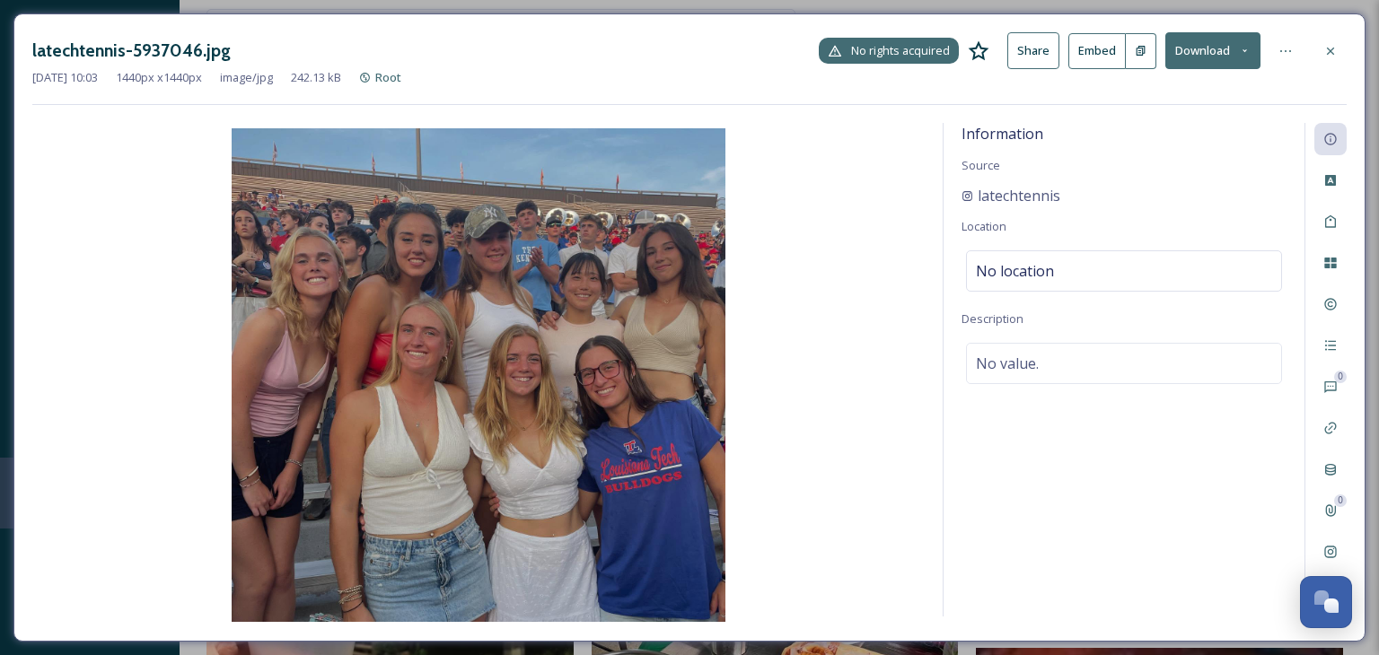
click at [917, 51] on span "No rights acquired" at bounding box center [900, 50] width 99 height 17
click at [1330, 45] on icon at bounding box center [1330, 51] width 14 height 14
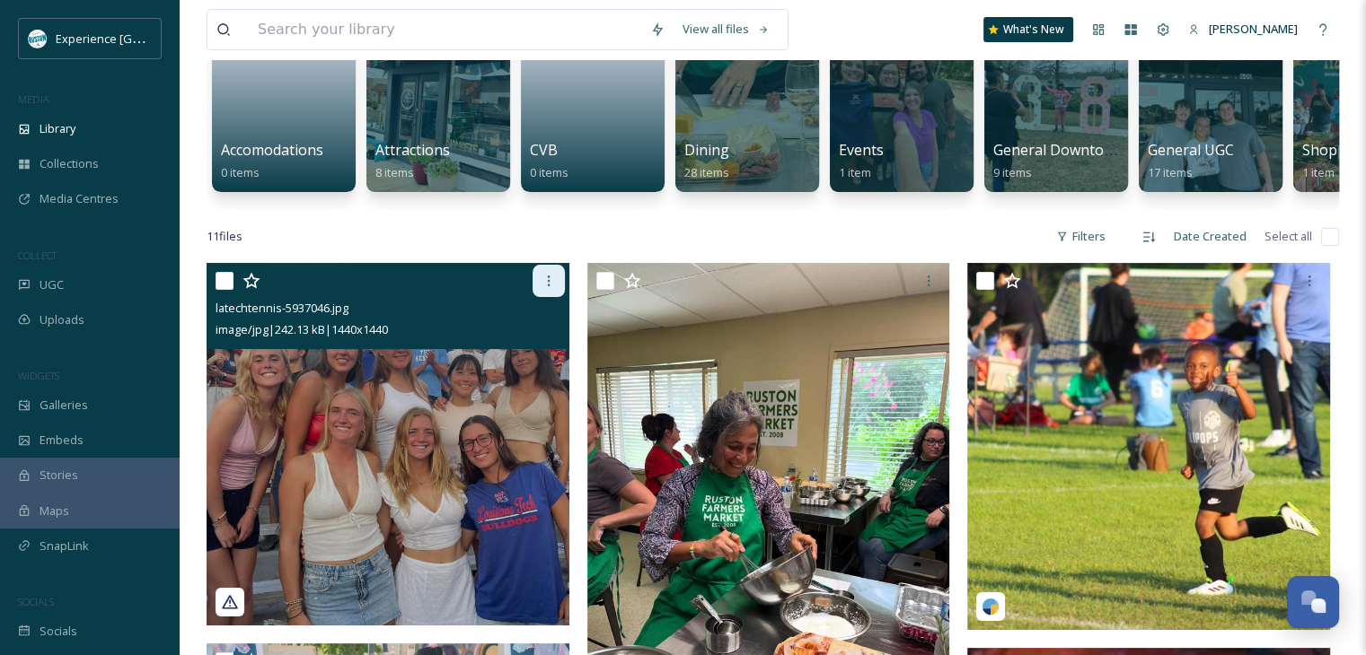
click at [549, 286] on icon at bounding box center [548, 281] width 14 height 14
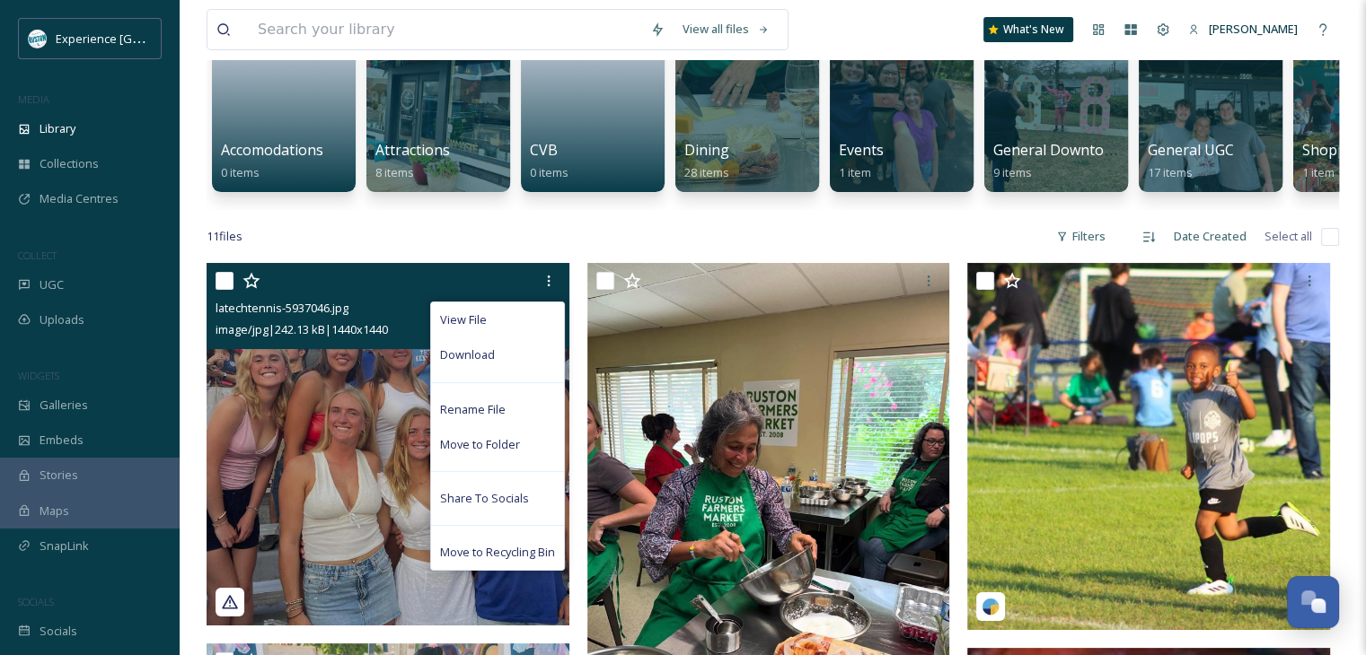
click at [491, 561] on span "Move to Recycling Bin" at bounding box center [497, 552] width 115 height 17
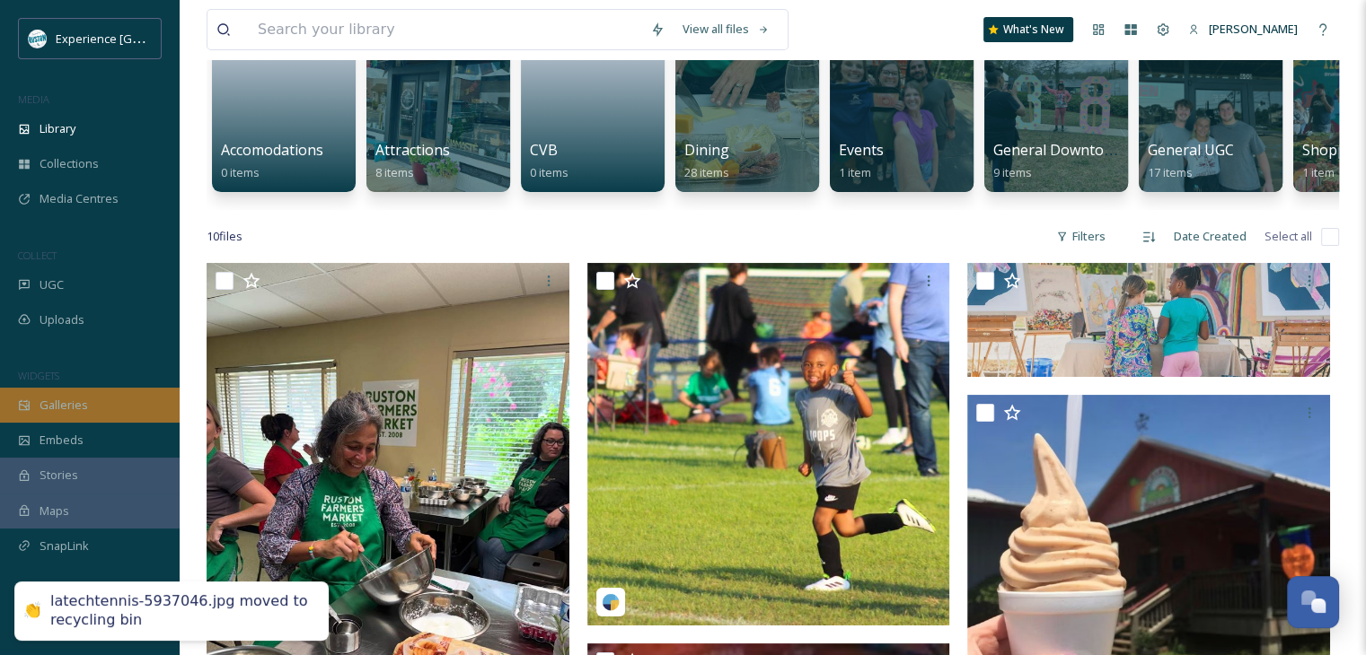
click at [78, 398] on span "Galleries" at bounding box center [64, 405] width 48 height 17
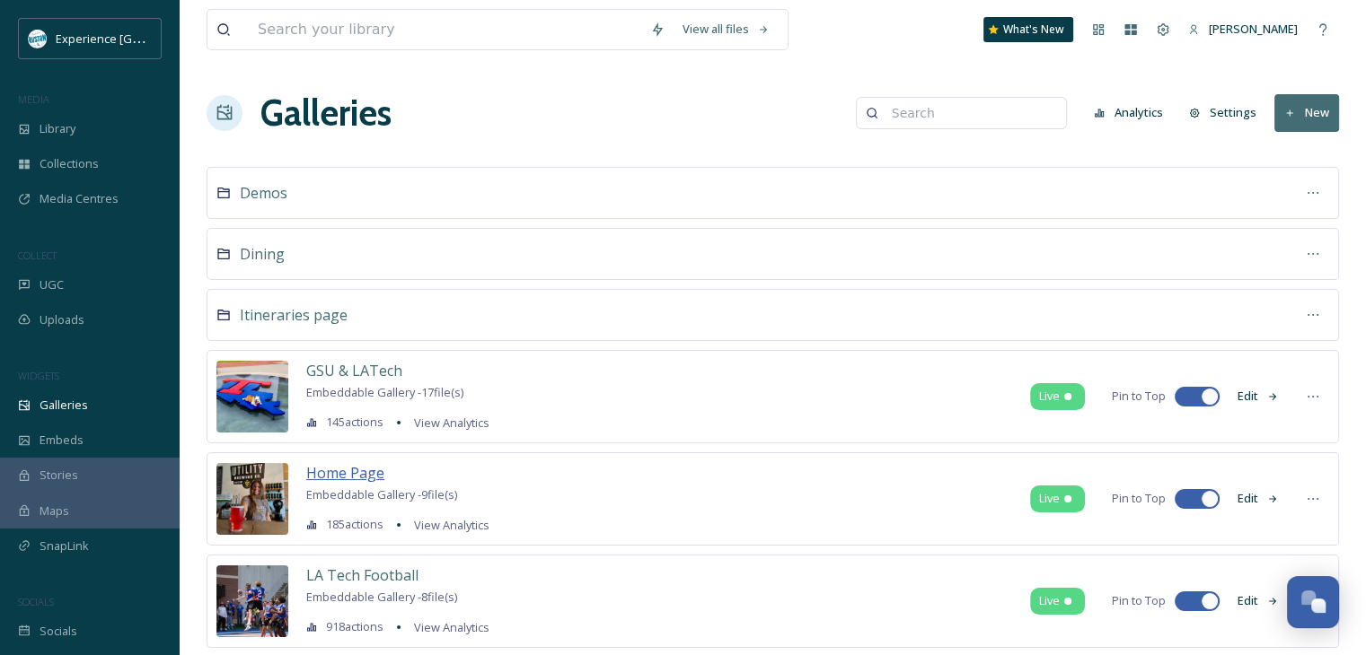
click at [352, 475] on span "Home Page" at bounding box center [345, 473] width 78 height 20
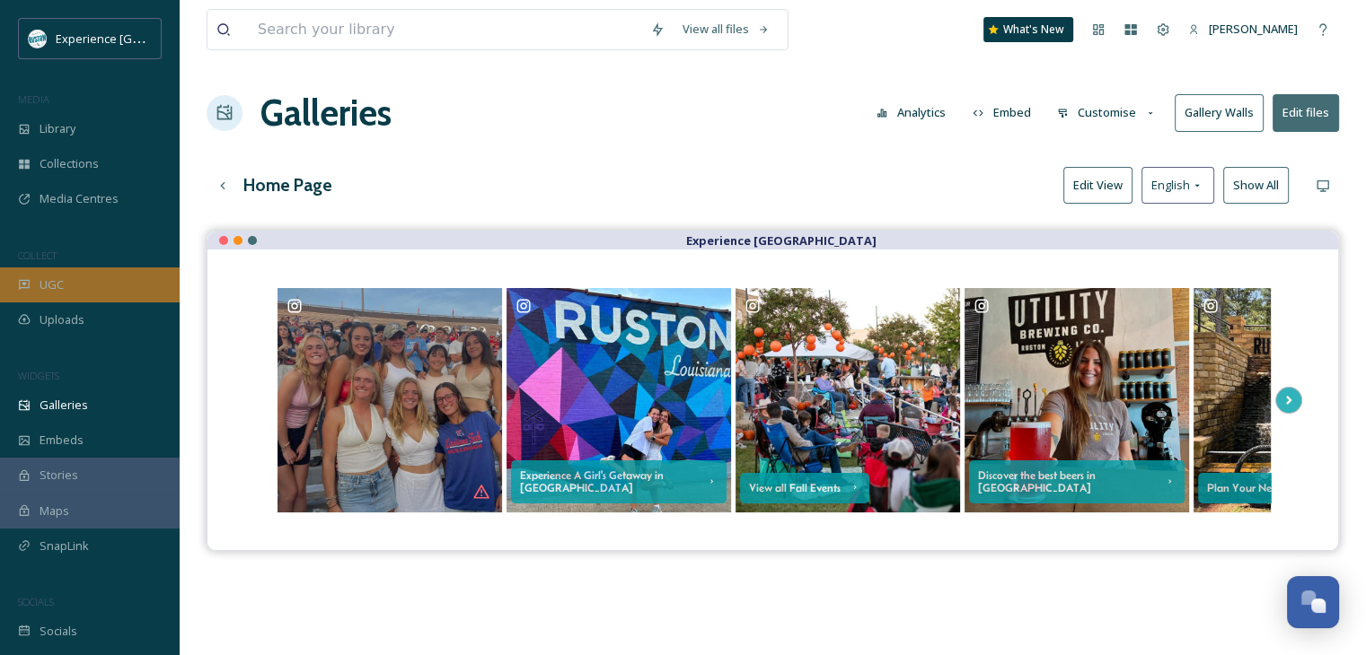
click at [111, 277] on div "UGC" at bounding box center [90, 285] width 180 height 35
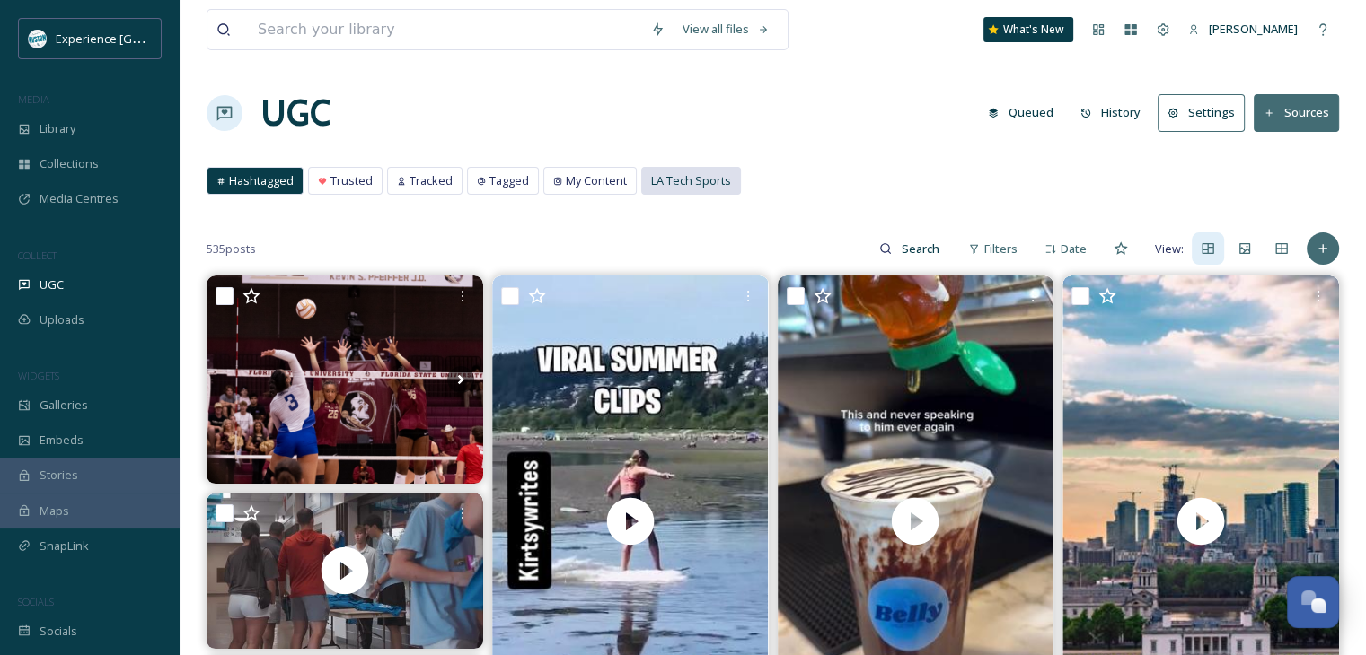
click at [664, 180] on span "LA Tech Sports" at bounding box center [691, 180] width 80 height 17
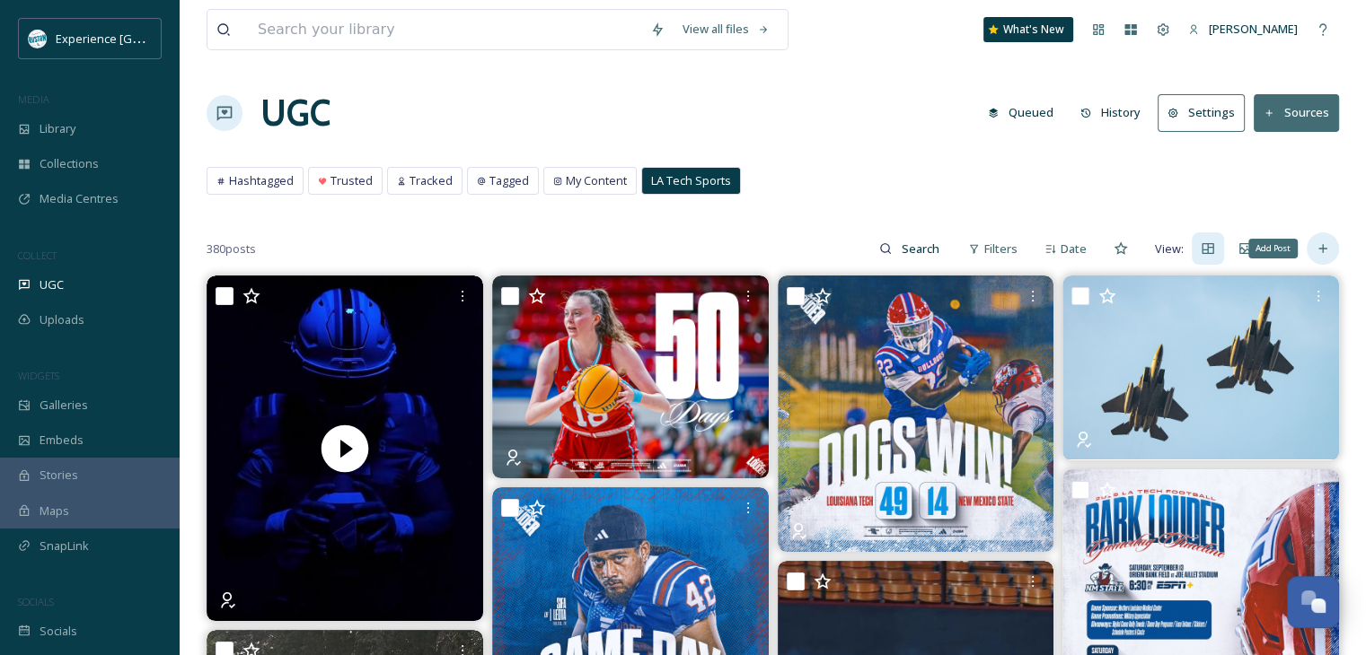
click at [1325, 246] on icon at bounding box center [1322, 249] width 14 height 14
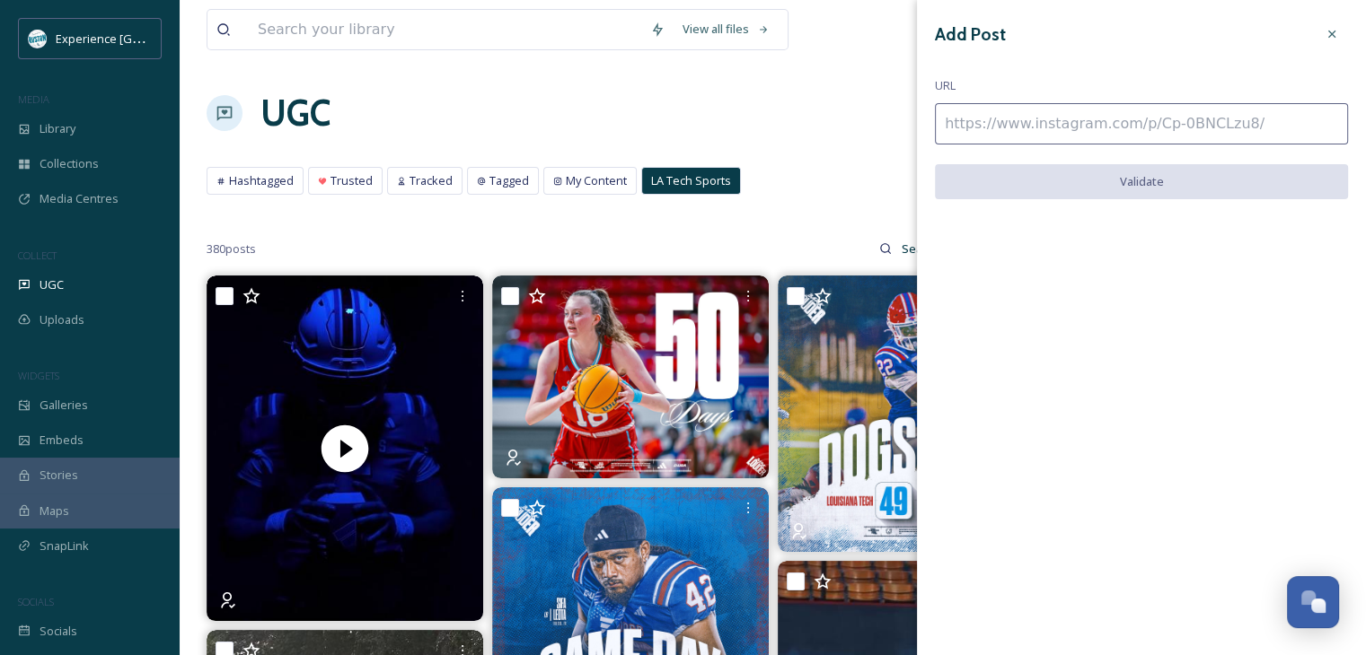
click at [1081, 119] on input at bounding box center [1141, 123] width 413 height 41
paste input "[URL][DOMAIN_NAME]"
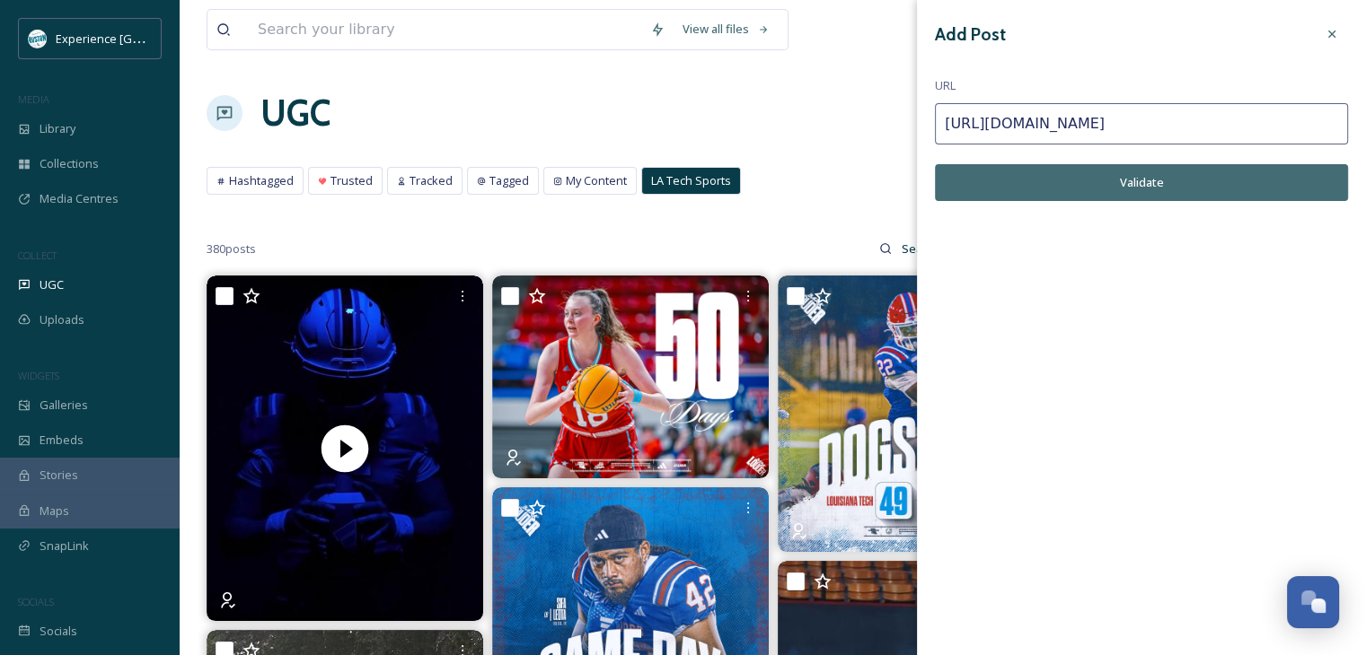
type input "[URL][DOMAIN_NAME]"
click at [1203, 188] on button "Validate" at bounding box center [1141, 182] width 413 height 37
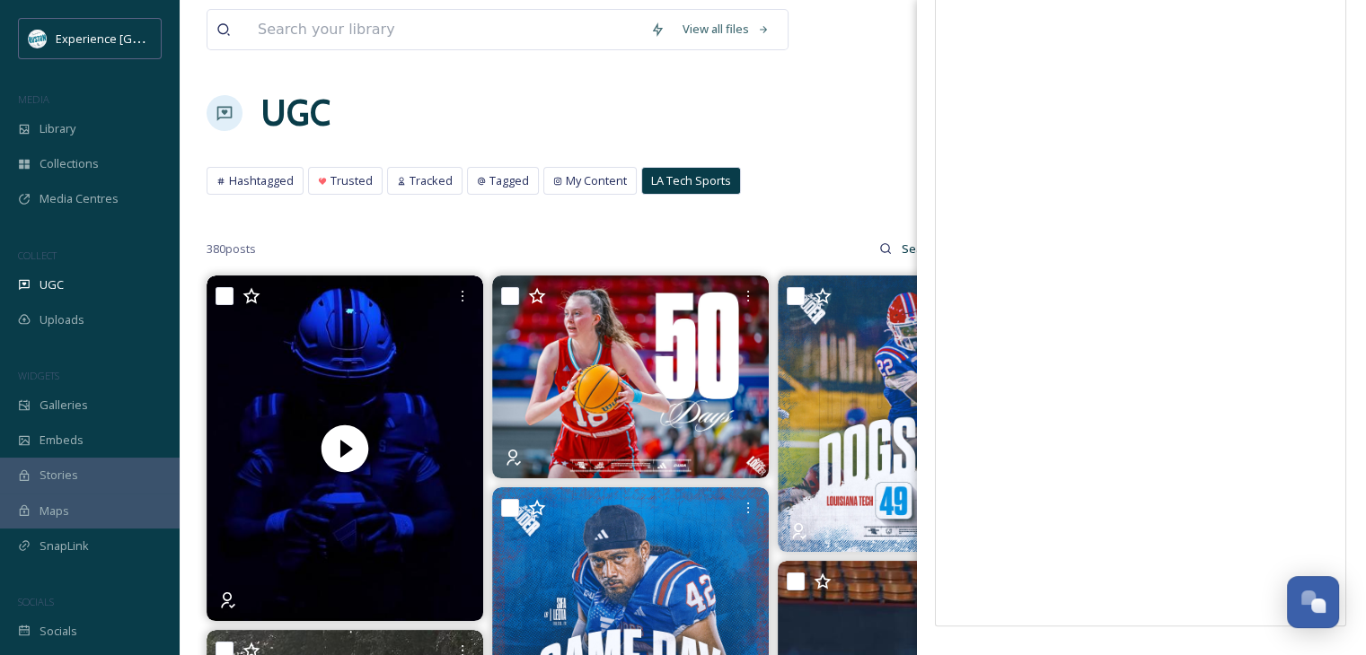
scroll to position [5, 0]
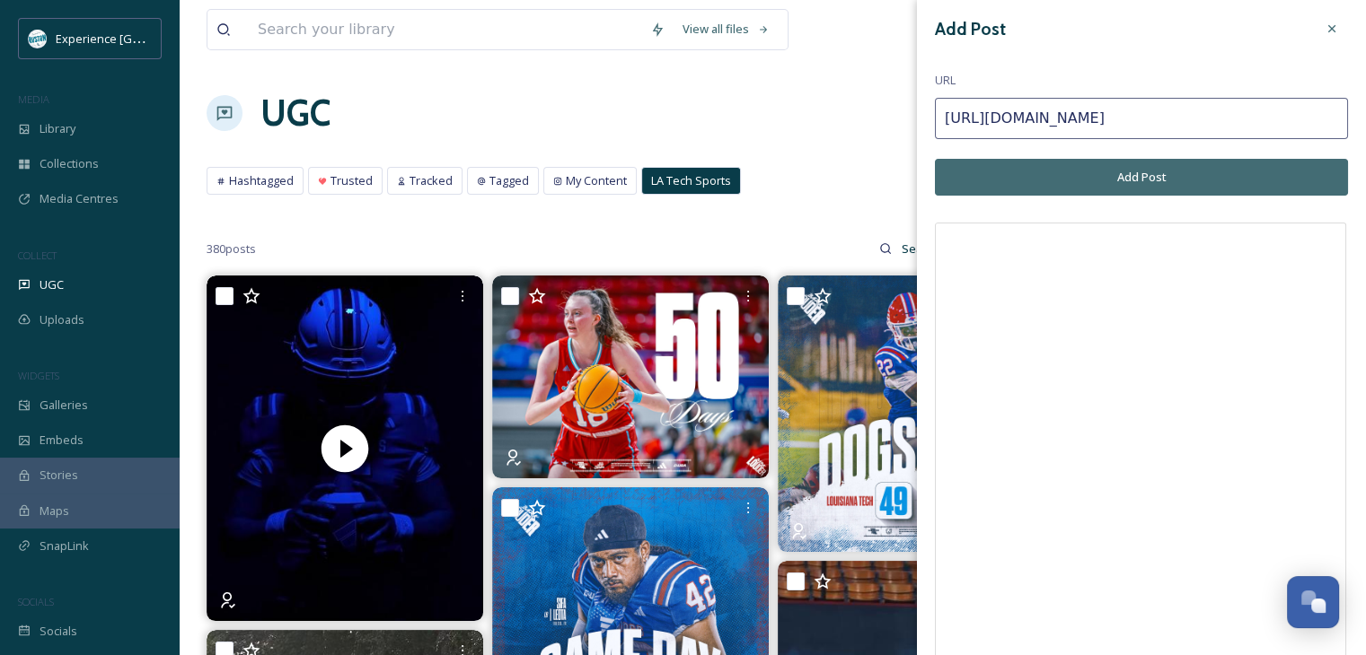
click at [1095, 187] on button "Add Post" at bounding box center [1141, 177] width 413 height 37
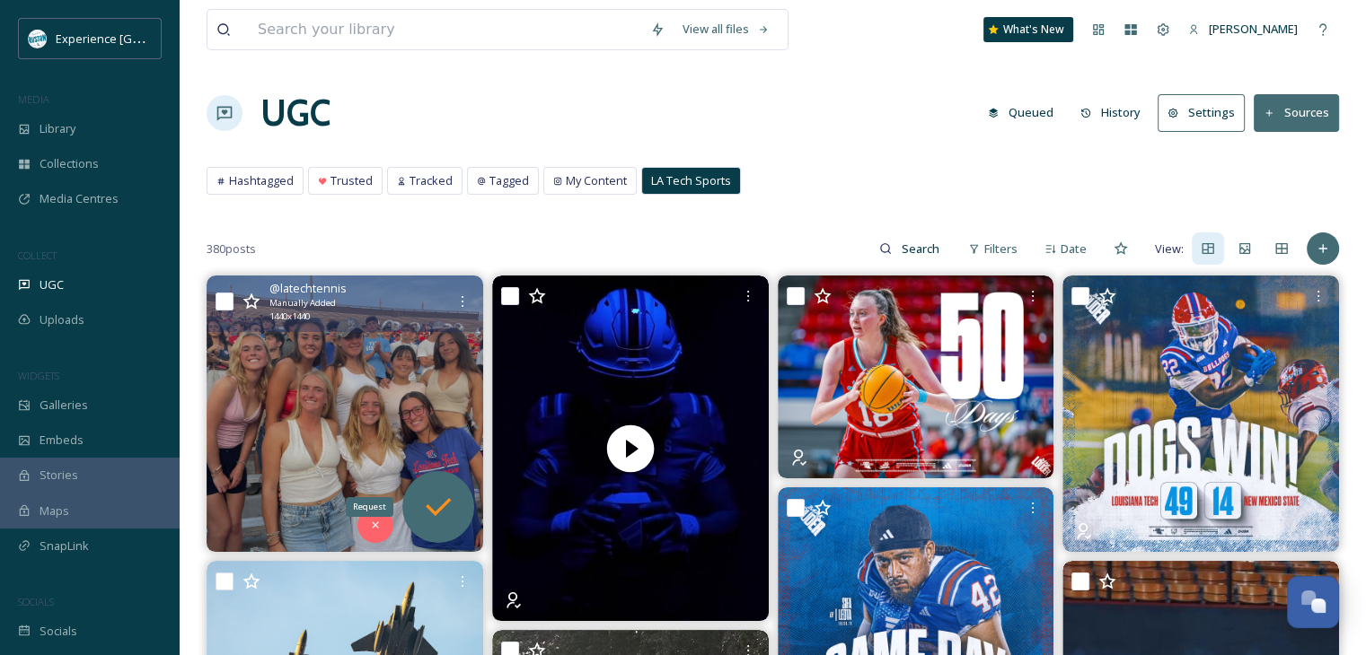
click at [418, 503] on div "Request" at bounding box center [438, 507] width 72 height 72
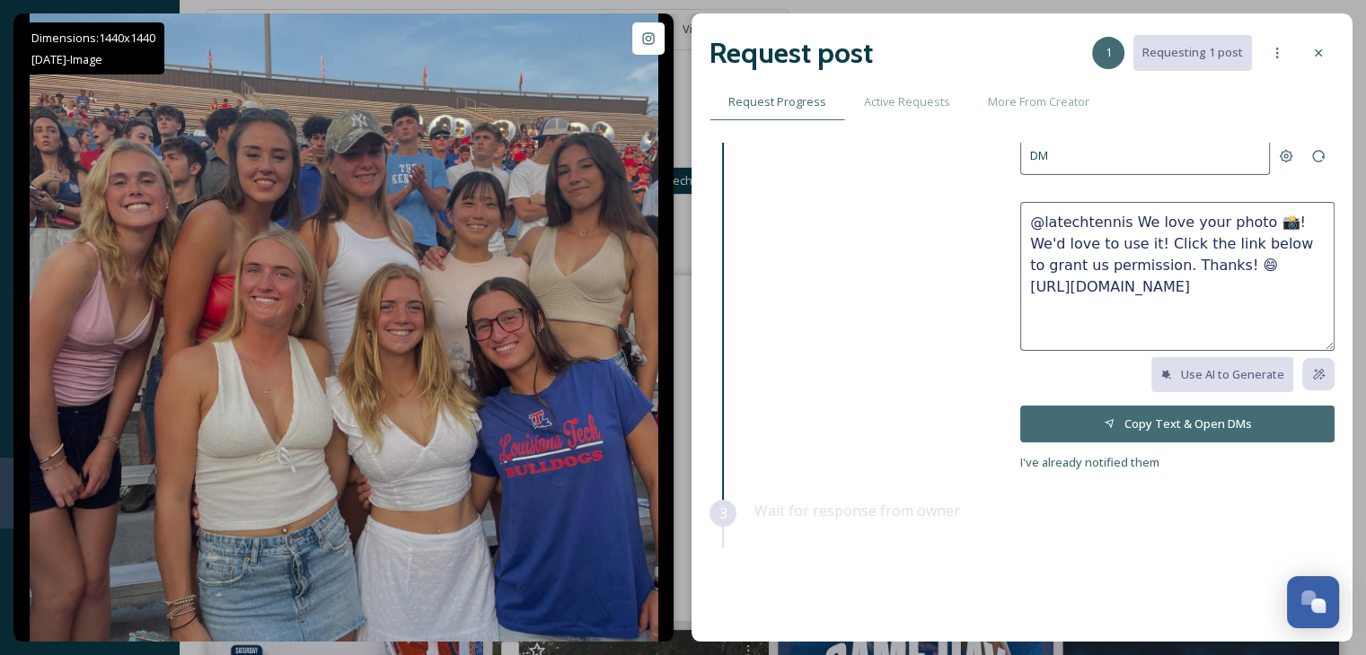
scroll to position [138, 0]
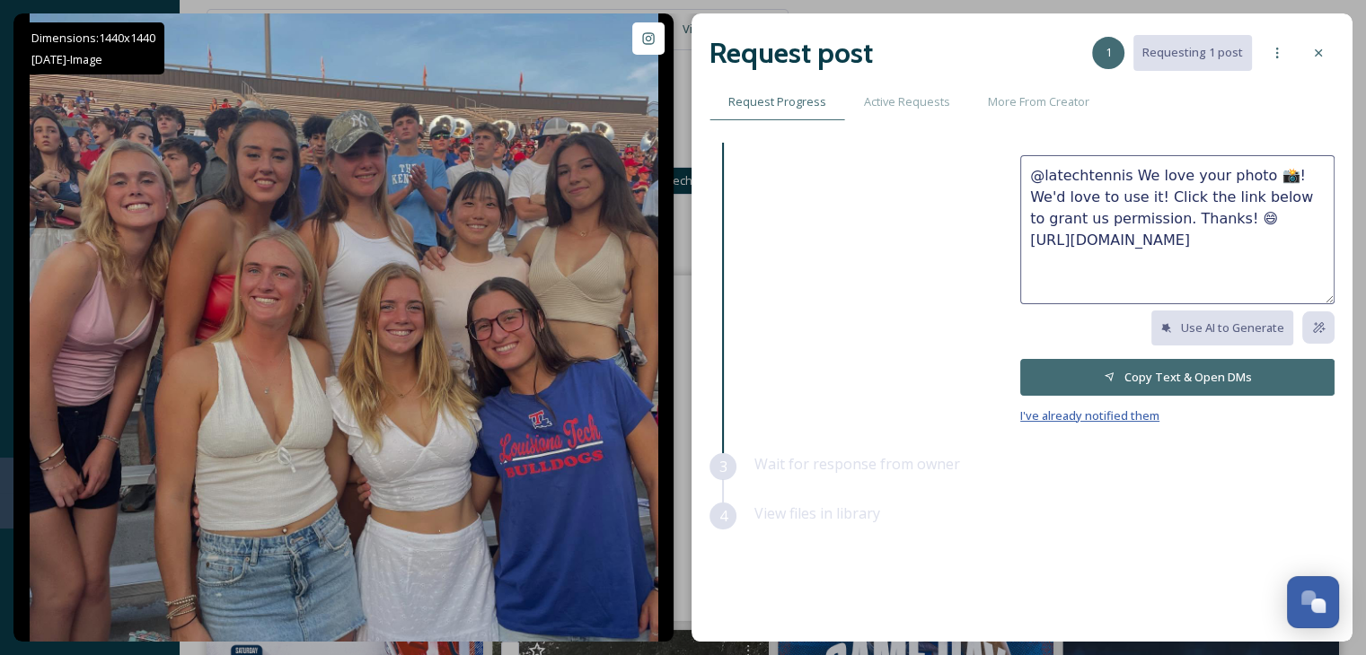
click at [1095, 411] on span "I've already notified them" at bounding box center [1089, 416] width 139 height 16
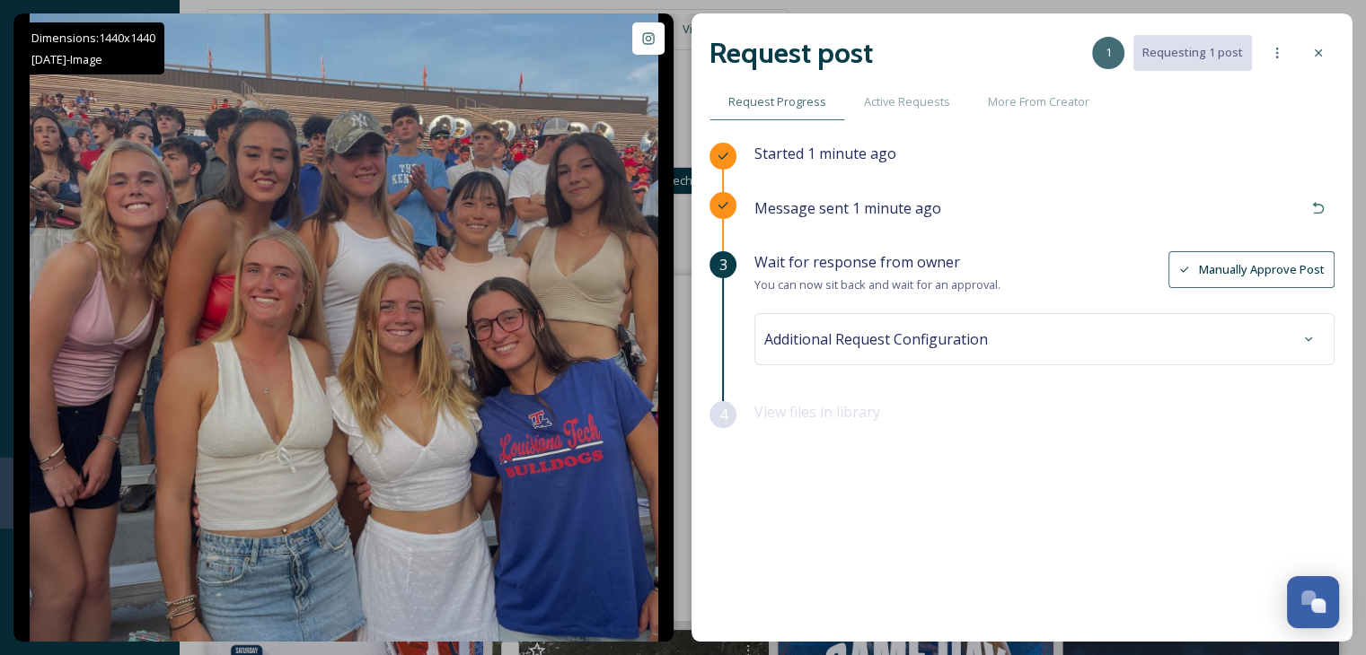
scroll to position [0, 0]
click at [1293, 268] on button "Manually Approve Post" at bounding box center [1251, 269] width 166 height 37
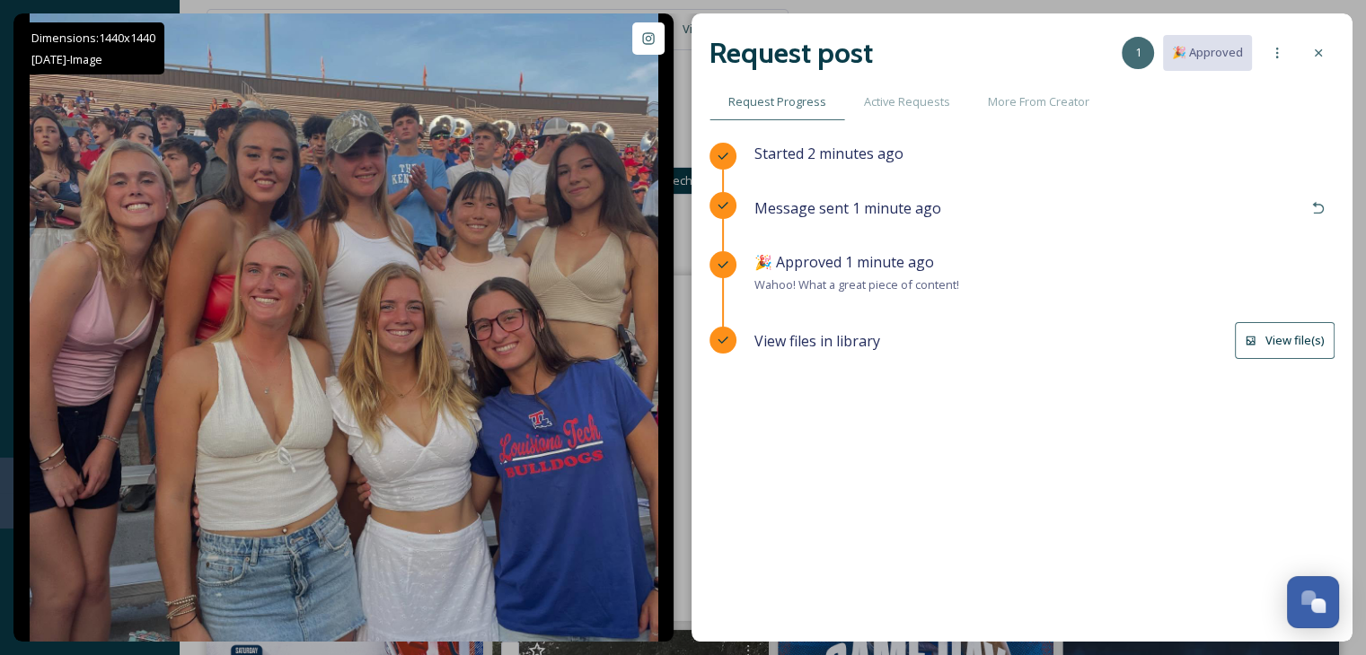
click at [1250, 340] on icon at bounding box center [1250, 341] width 12 height 12
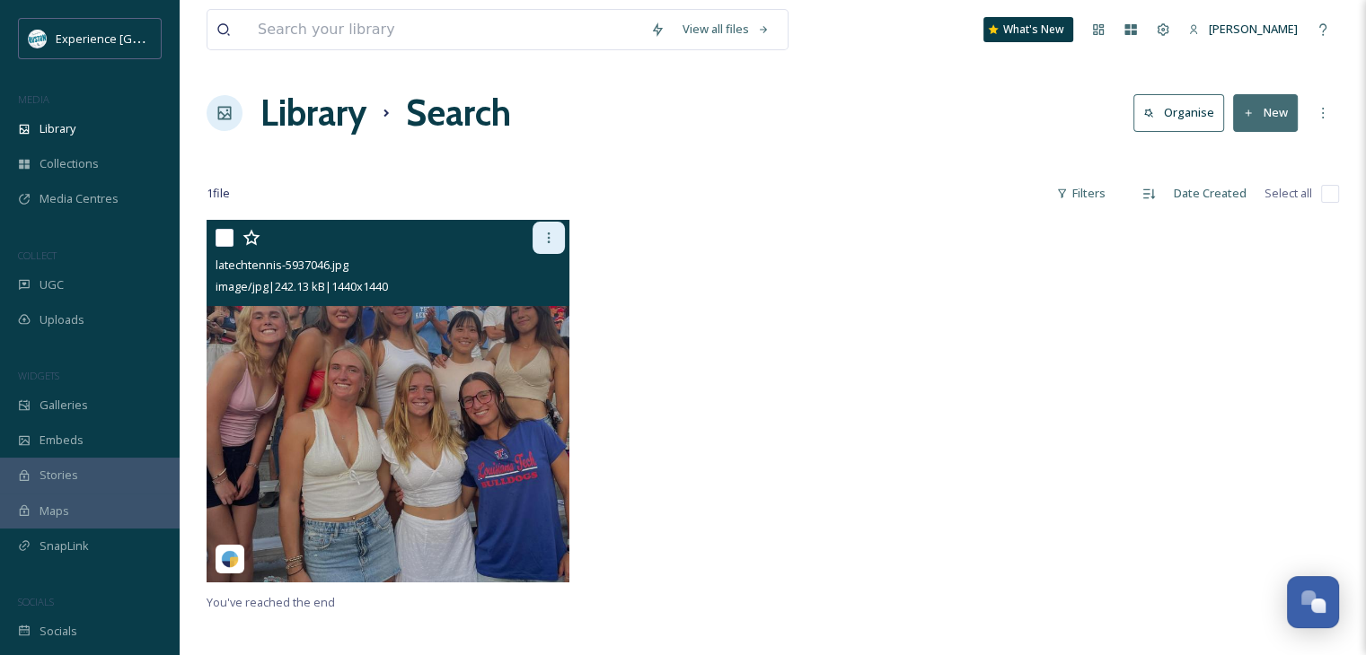
click at [556, 236] on div at bounding box center [548, 238] width 32 height 32
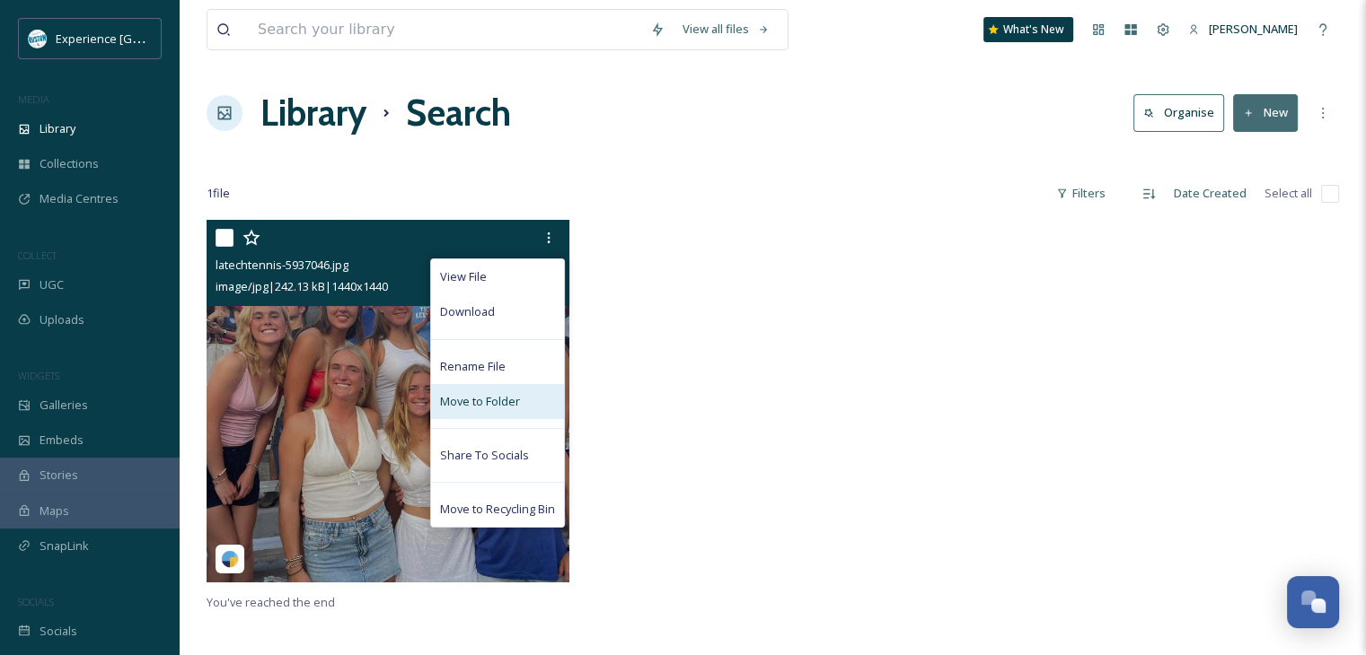
click at [504, 407] on span "Move to Folder" at bounding box center [480, 401] width 80 height 17
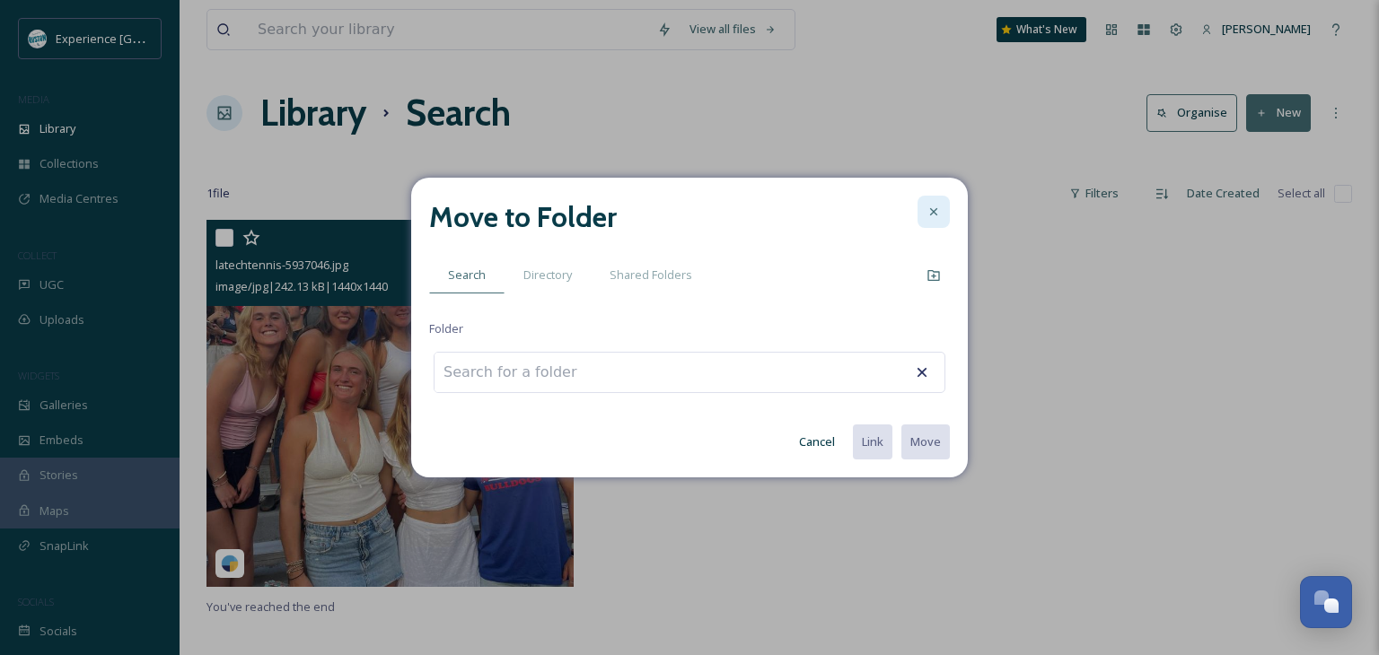
click at [936, 207] on icon at bounding box center [934, 212] width 14 height 14
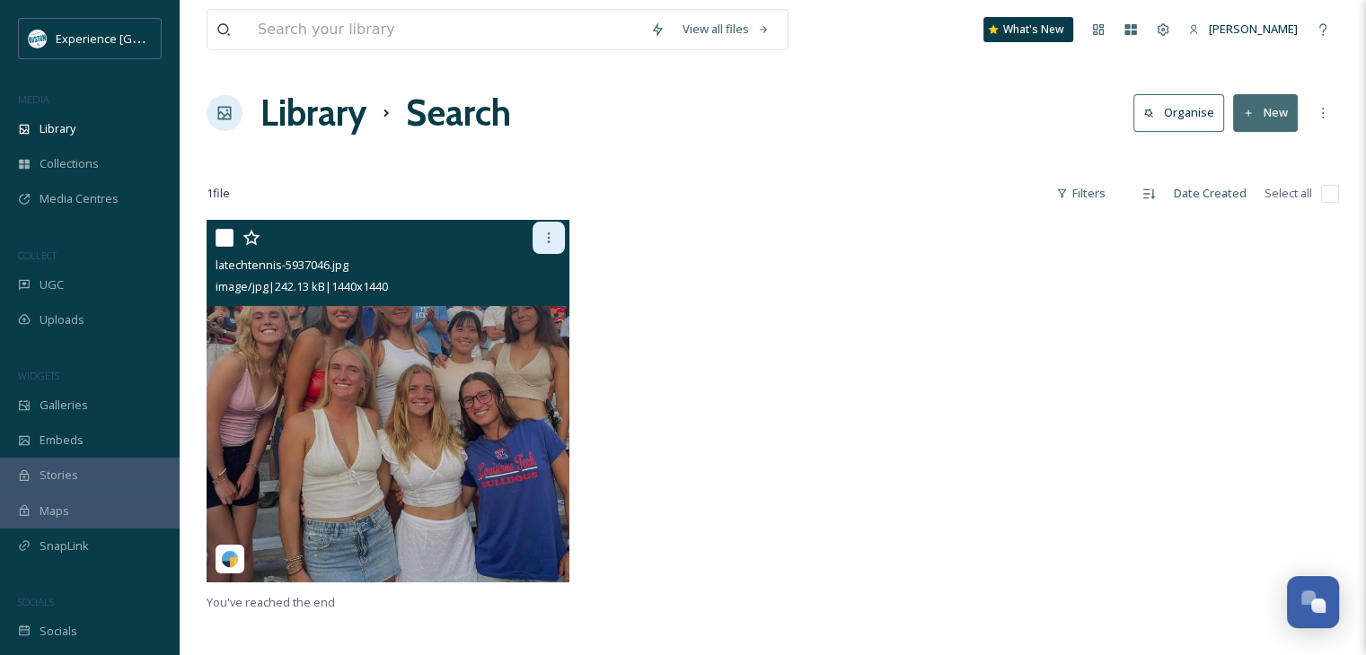
click at [553, 236] on icon at bounding box center [548, 238] width 14 height 14
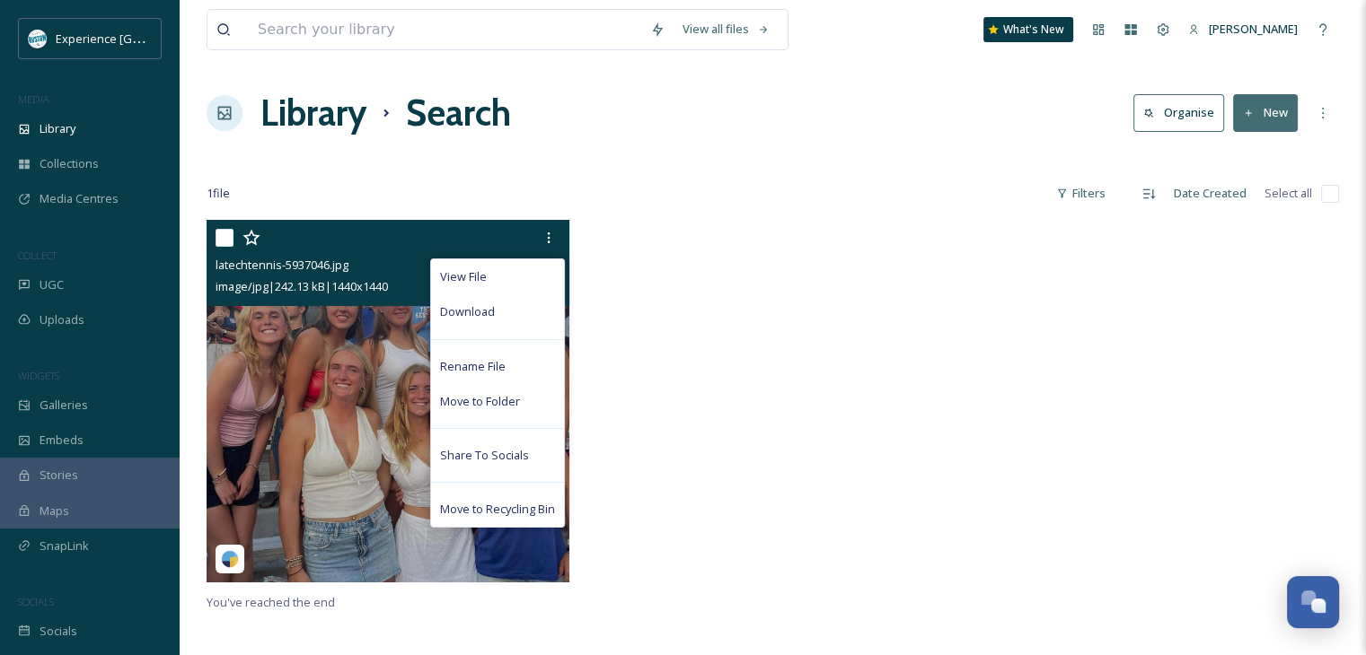
click at [223, 241] on input "checkbox" at bounding box center [224, 238] width 18 height 18
checkbox input "true"
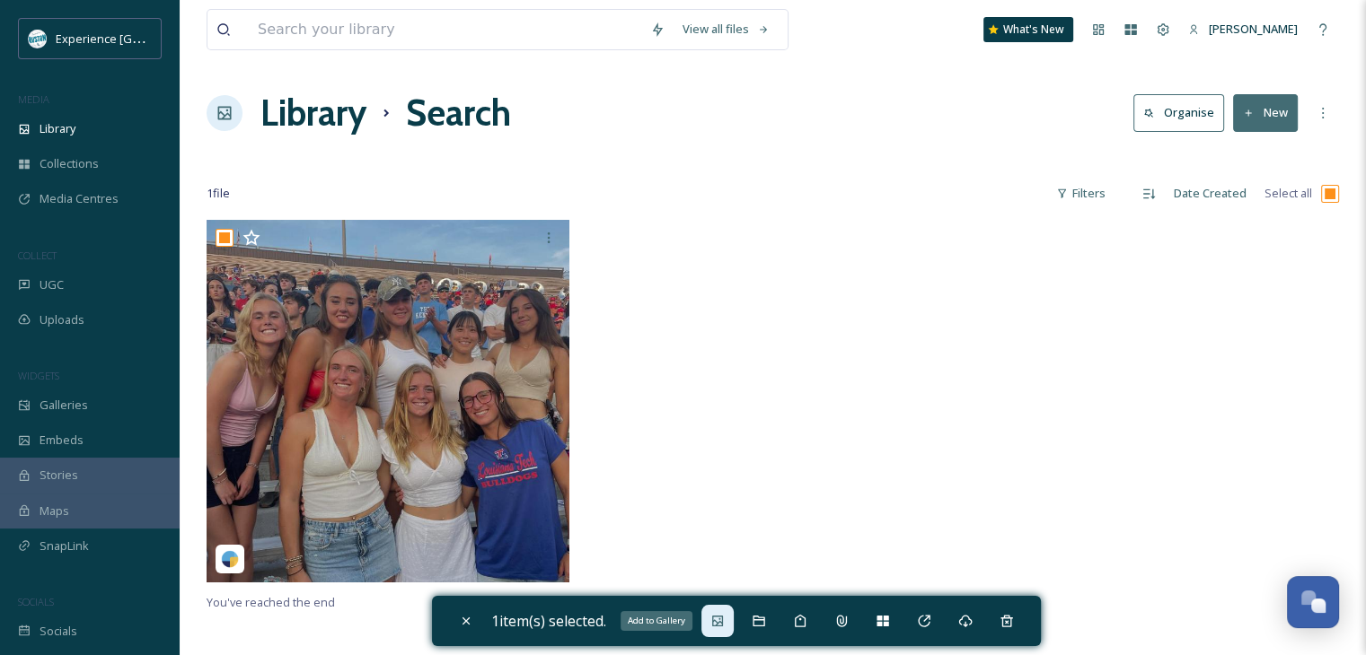
click at [725, 623] on icon at bounding box center [717, 621] width 14 height 14
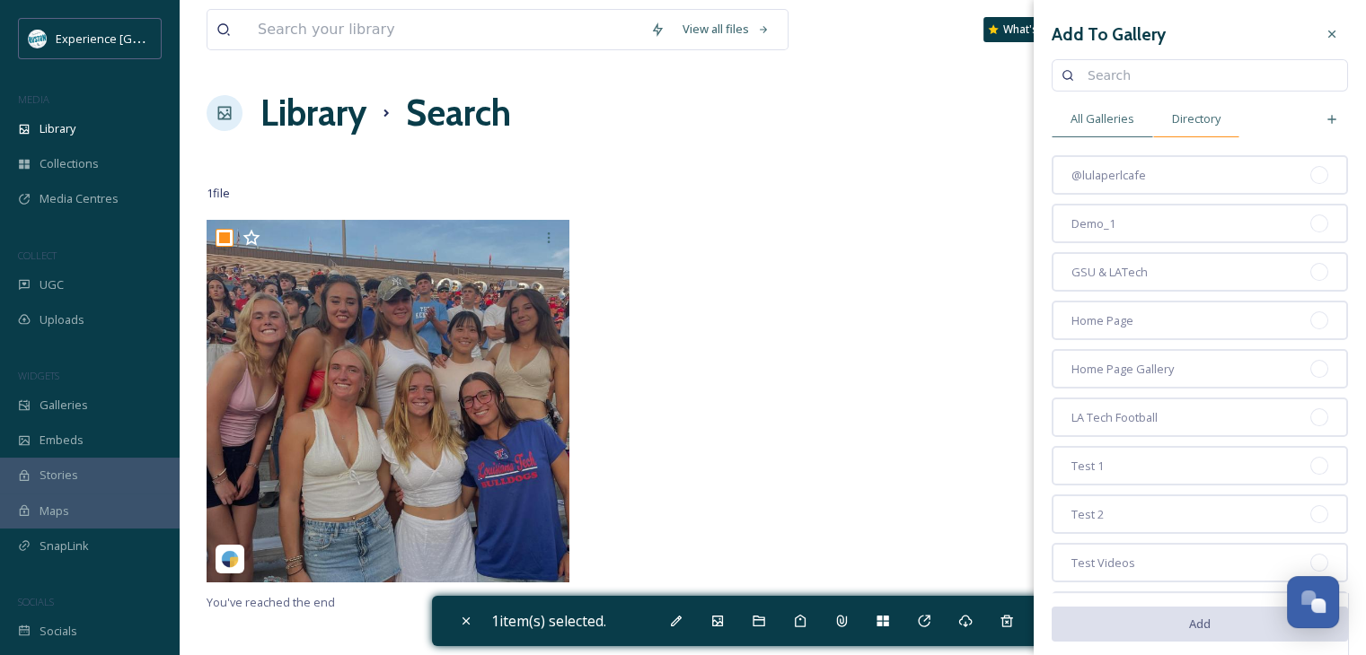
click at [1195, 124] on span "Directory" at bounding box center [1196, 118] width 48 height 17
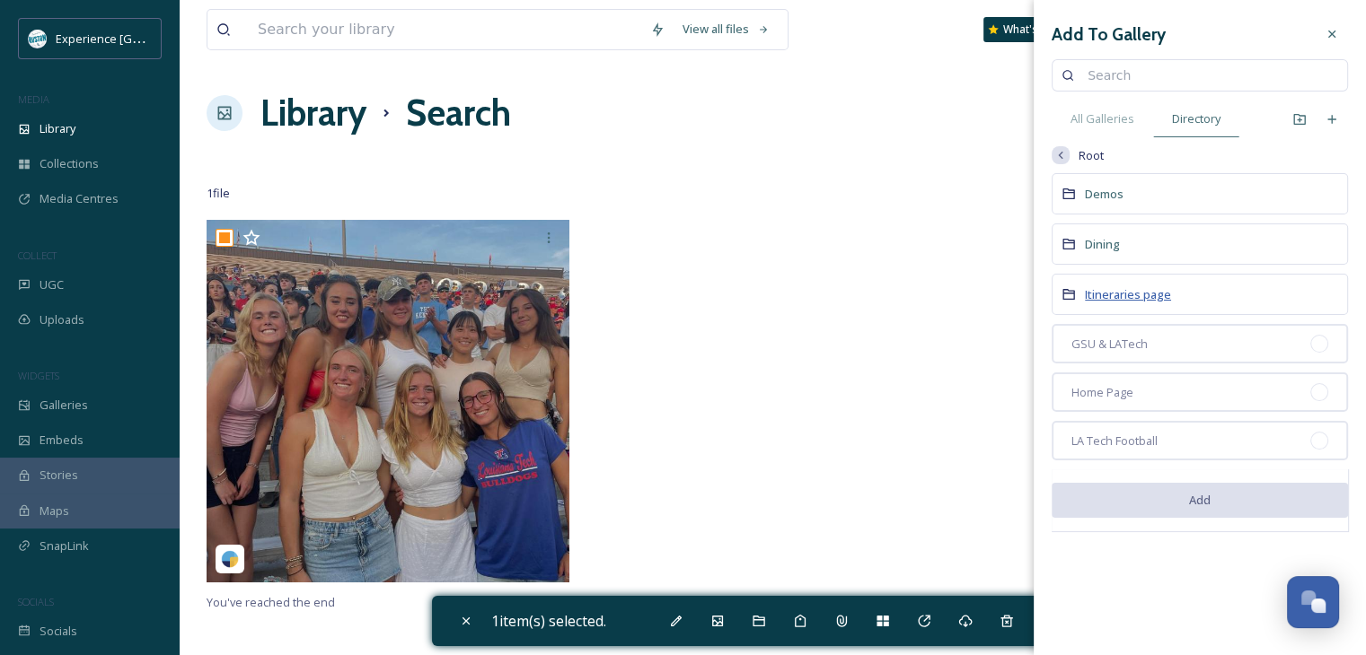
click at [1140, 295] on span "Itineraries page" at bounding box center [1128, 294] width 86 height 16
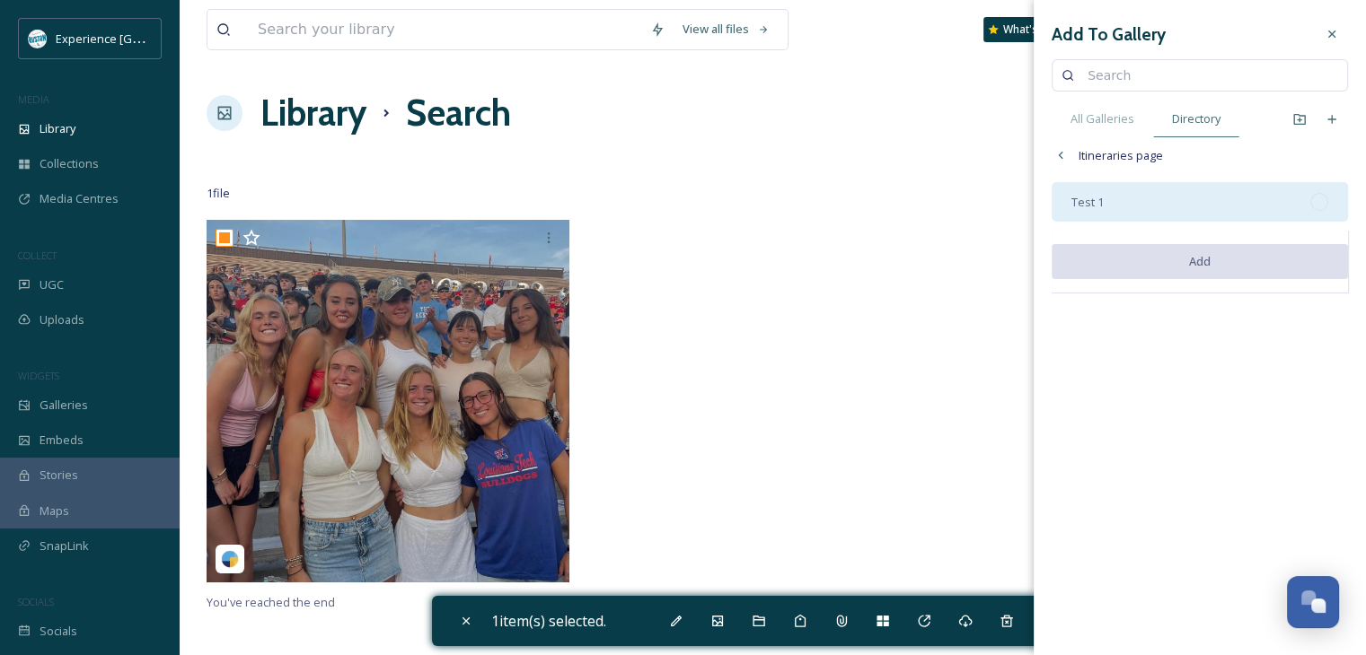
click at [1115, 199] on div "Test 1" at bounding box center [1199, 202] width 296 height 40
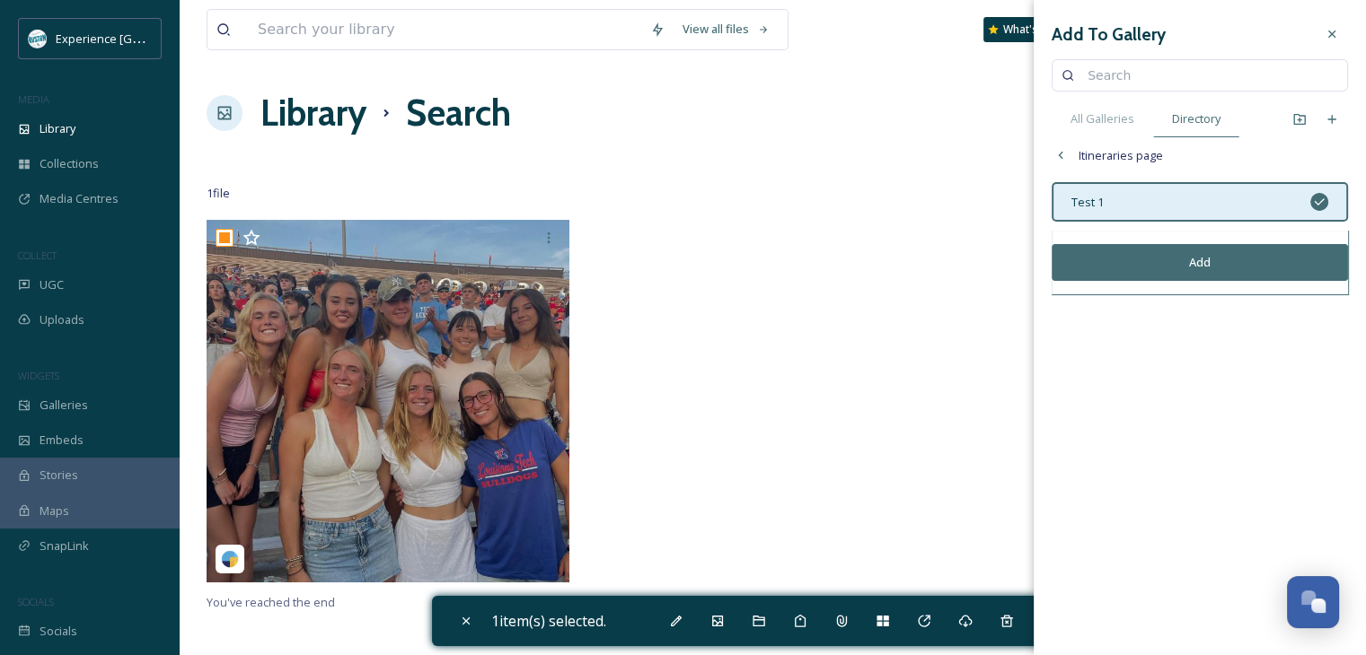
click at [1146, 260] on button "Add" at bounding box center [1199, 262] width 296 height 37
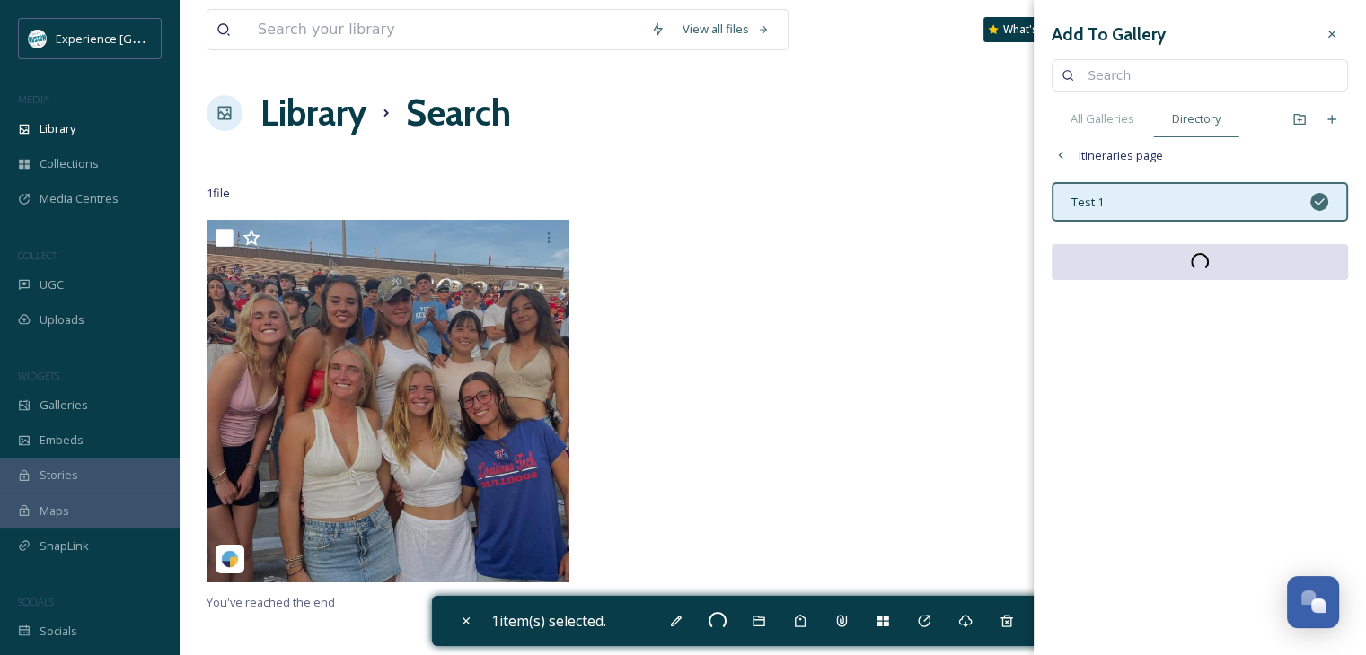
checkbox input "false"
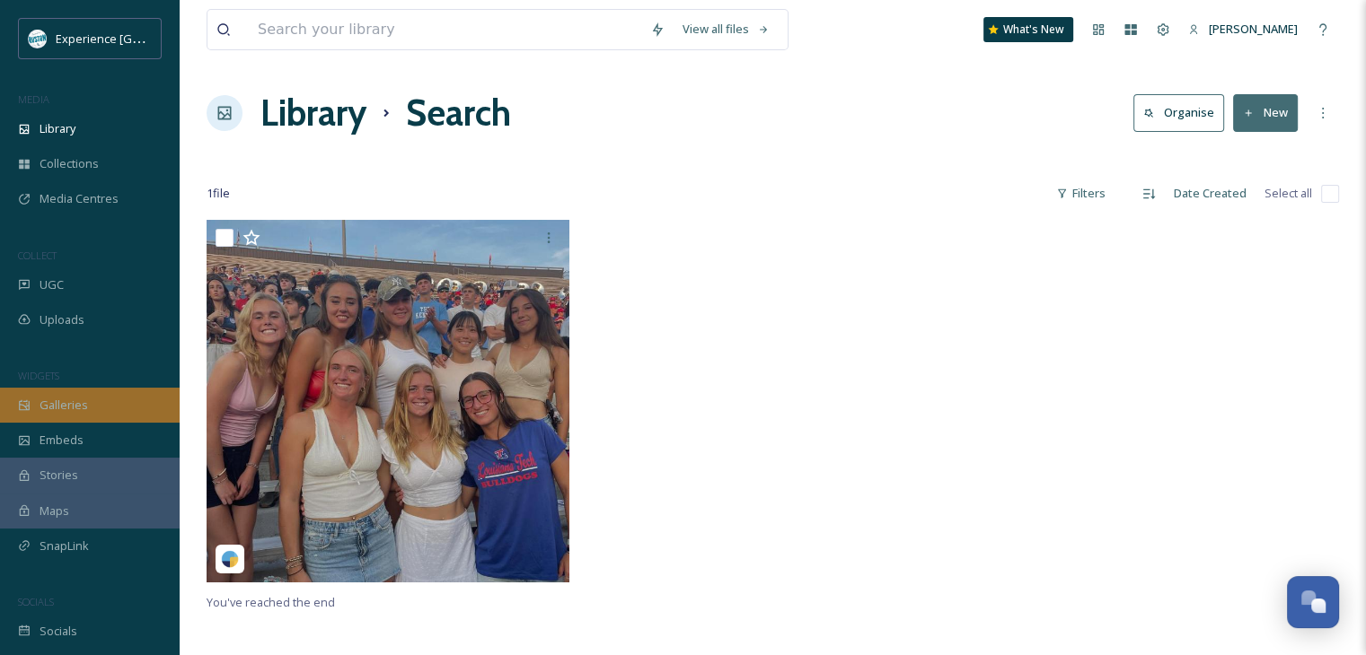
click at [77, 397] on span "Galleries" at bounding box center [64, 405] width 48 height 17
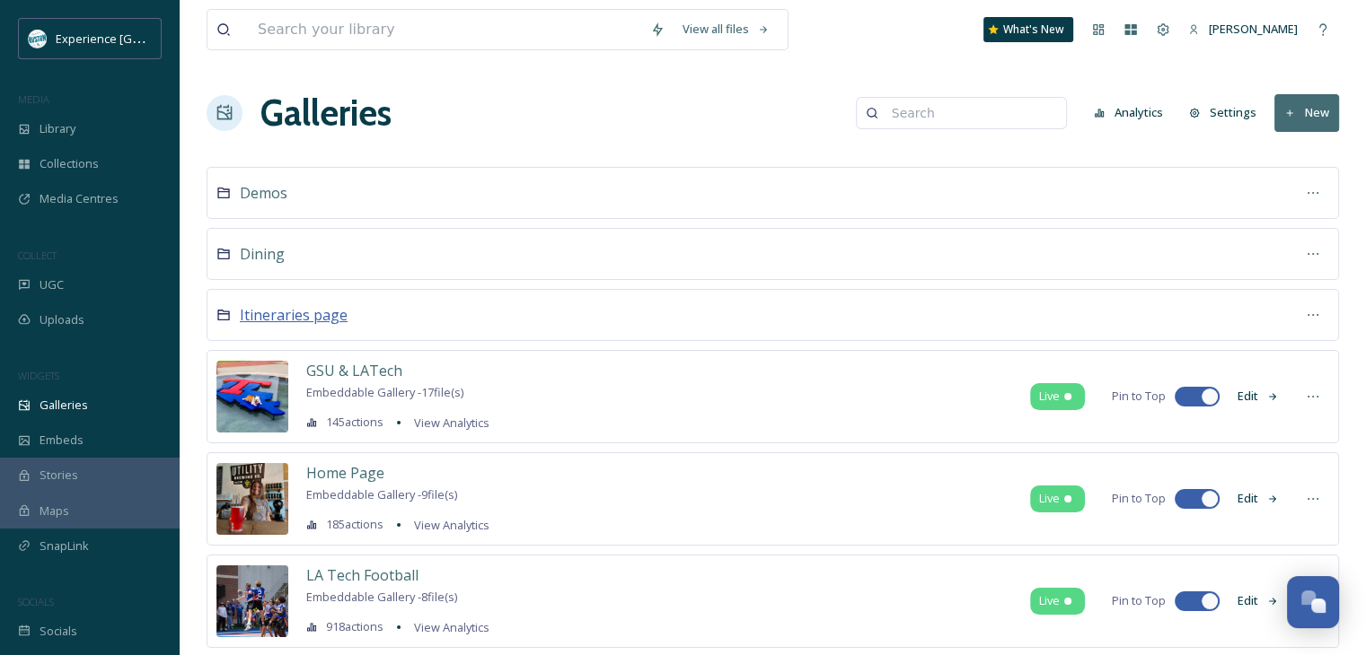
click at [315, 313] on span "Itineraries page" at bounding box center [294, 315] width 108 height 20
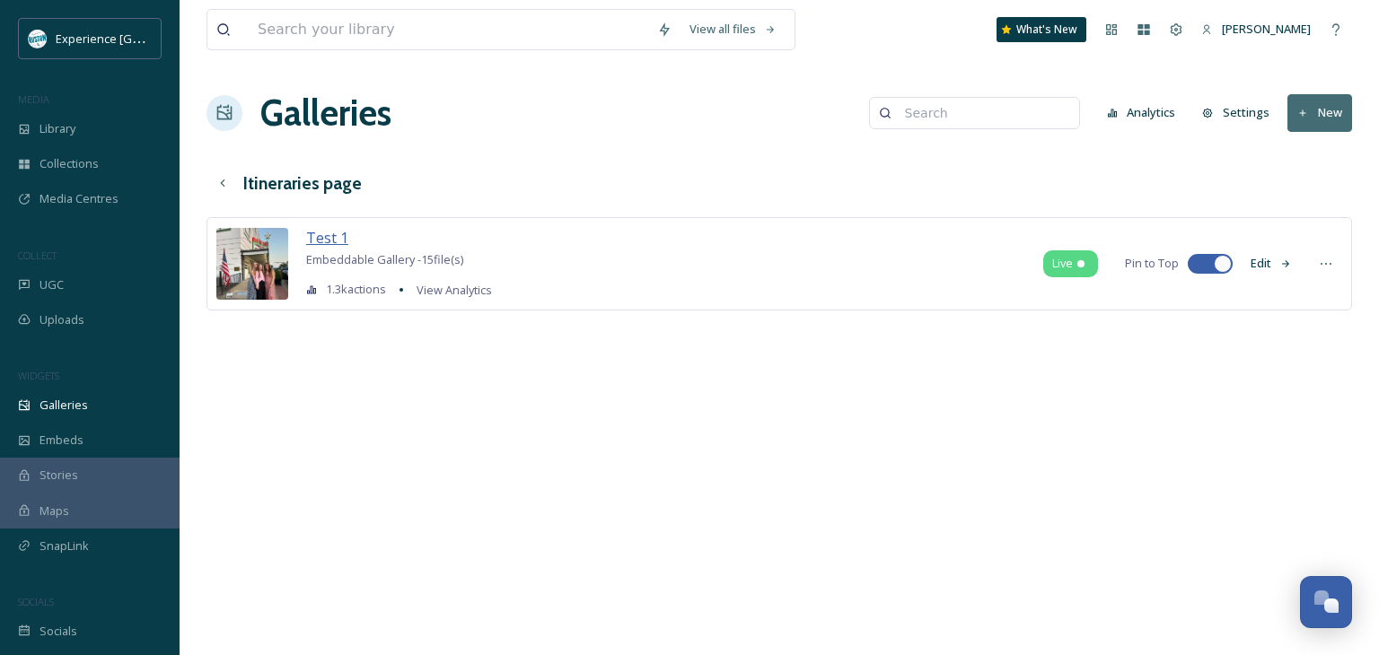
click at [334, 245] on span "Test 1" at bounding box center [327, 238] width 42 height 20
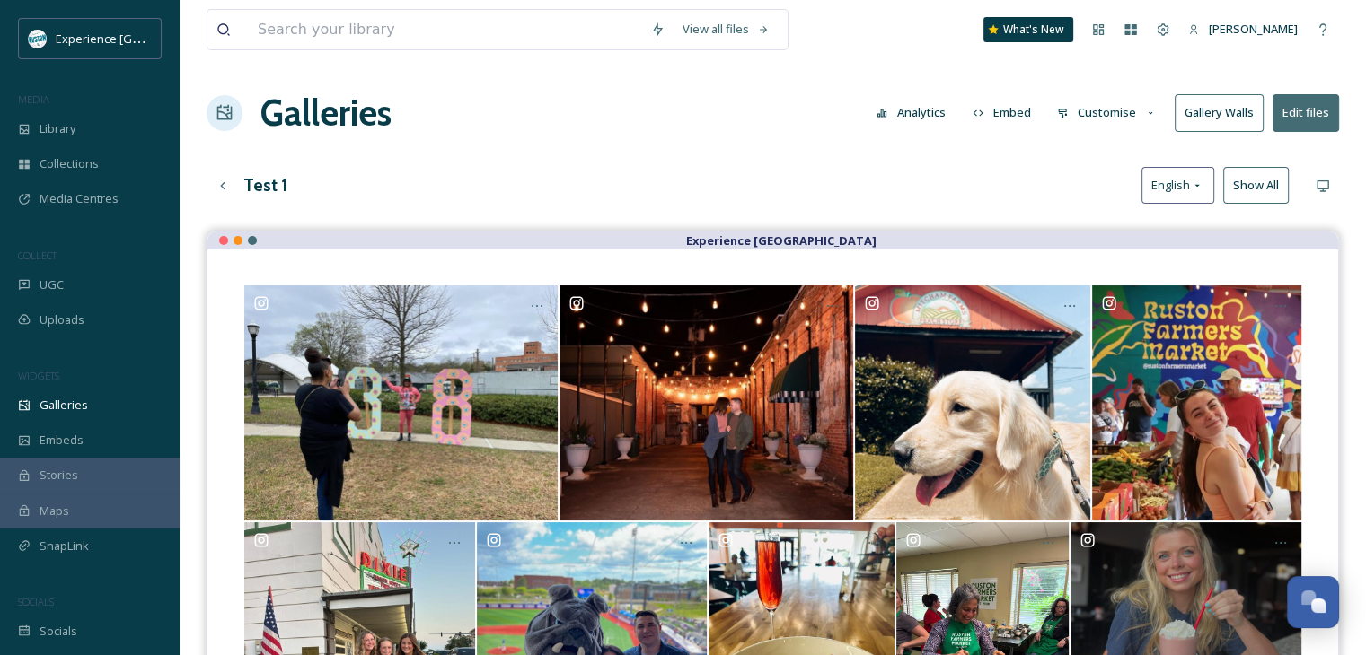
click at [1233, 184] on button "Show All" at bounding box center [1256, 185] width 66 height 37
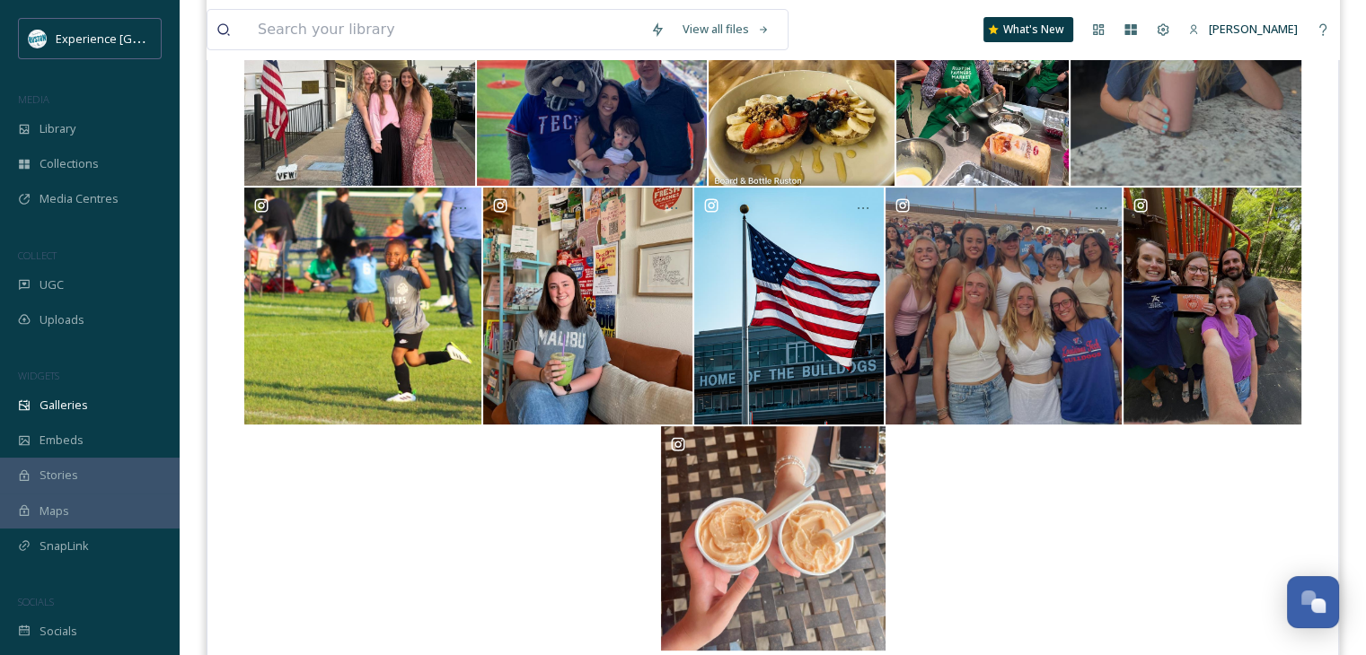
scroll to position [536, 0]
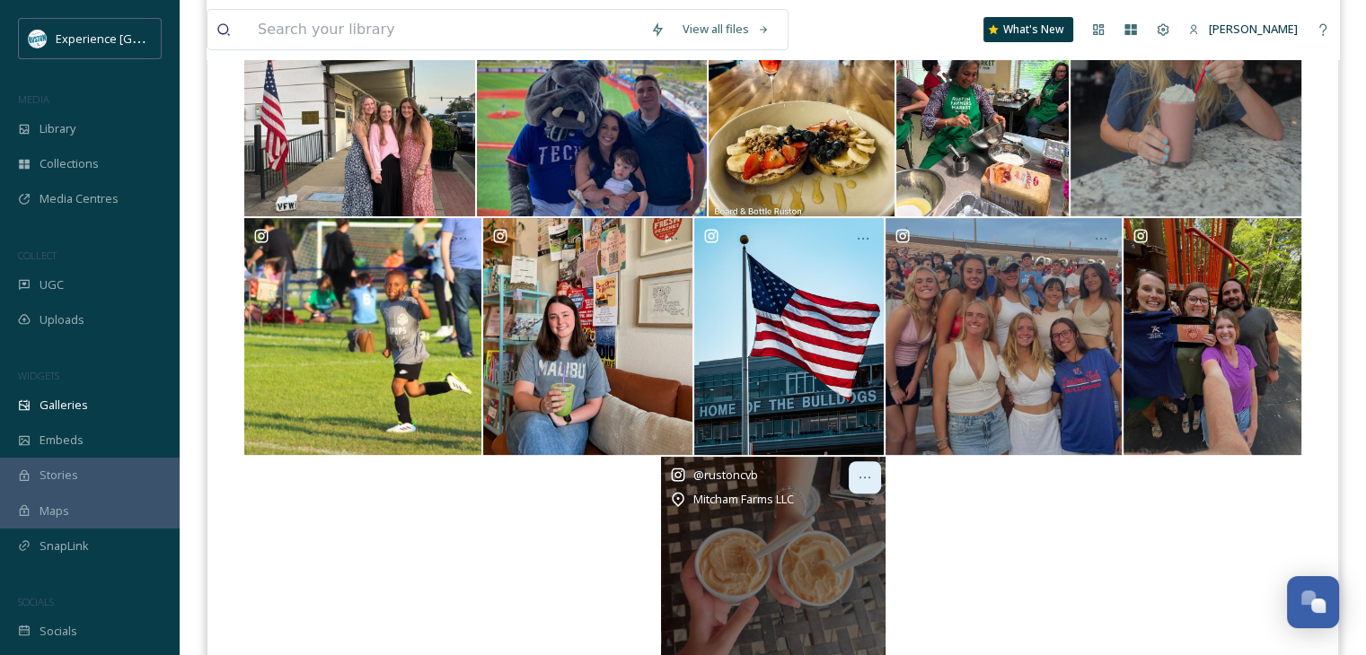
click at [862, 478] on icon at bounding box center [864, 477] width 14 height 14
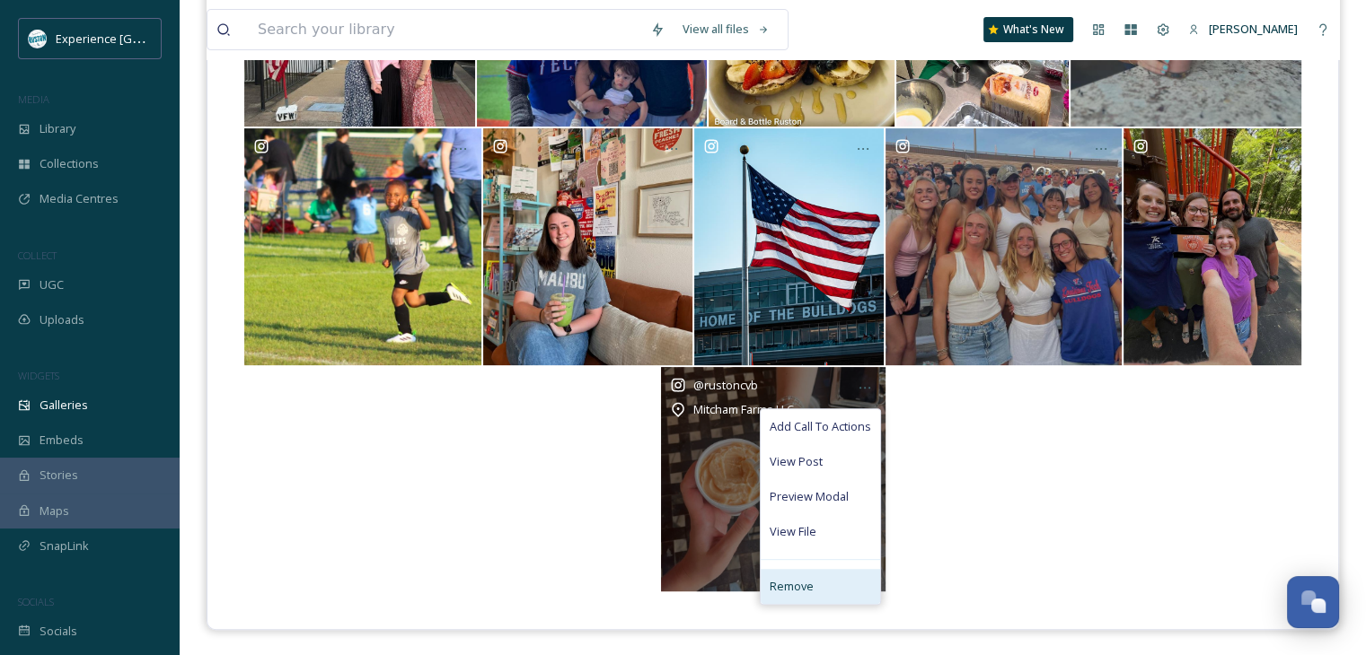
click at [794, 580] on span "Remove" at bounding box center [791, 586] width 44 height 17
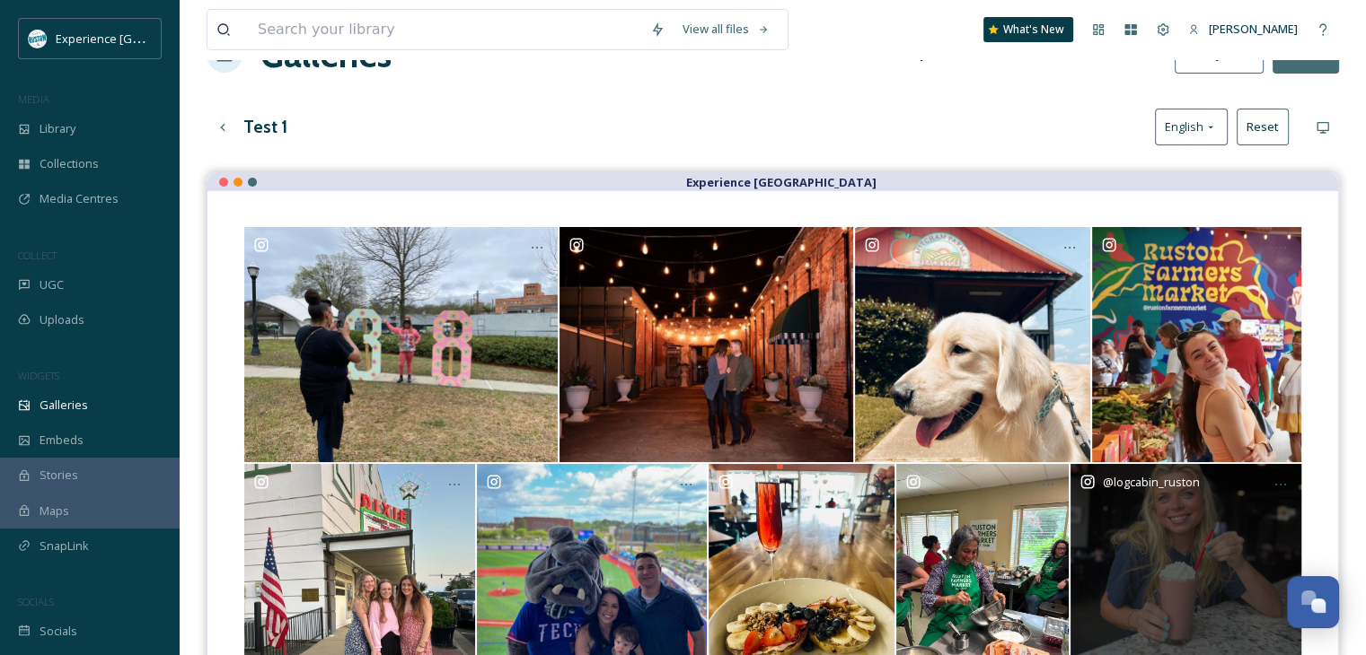
scroll to position [29, 0]
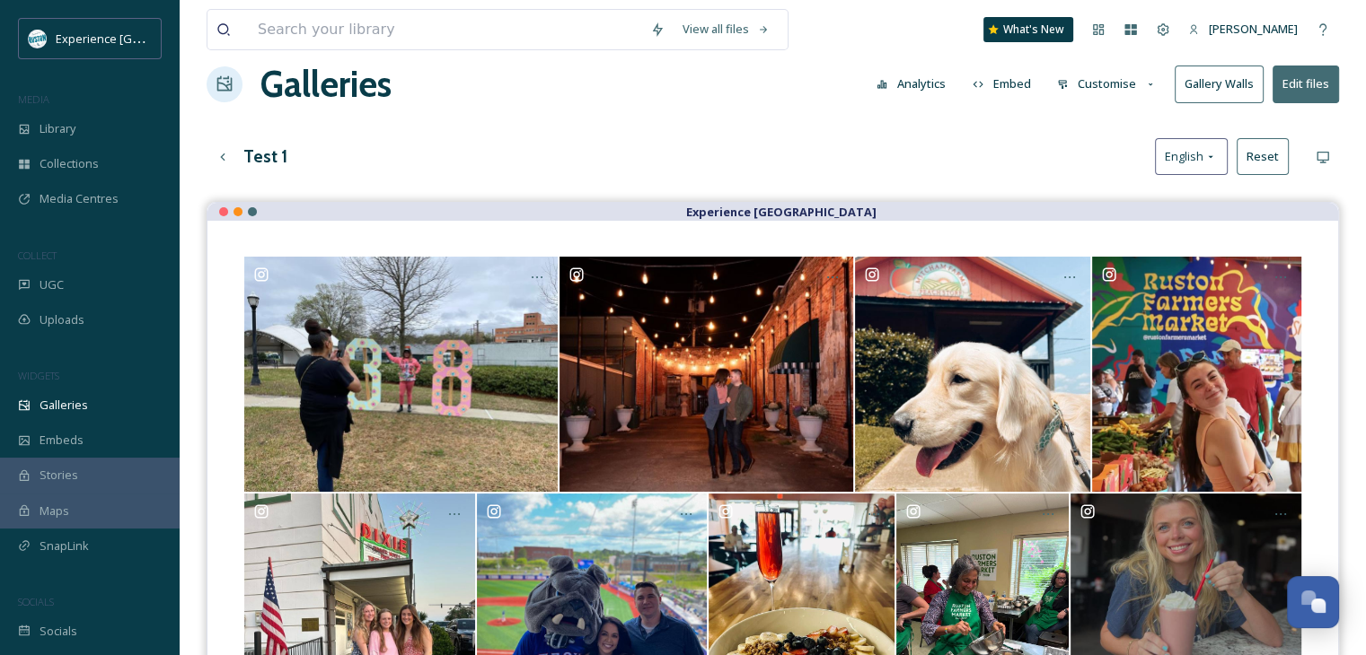
click at [1115, 81] on button "Customise" at bounding box center [1107, 83] width 118 height 35
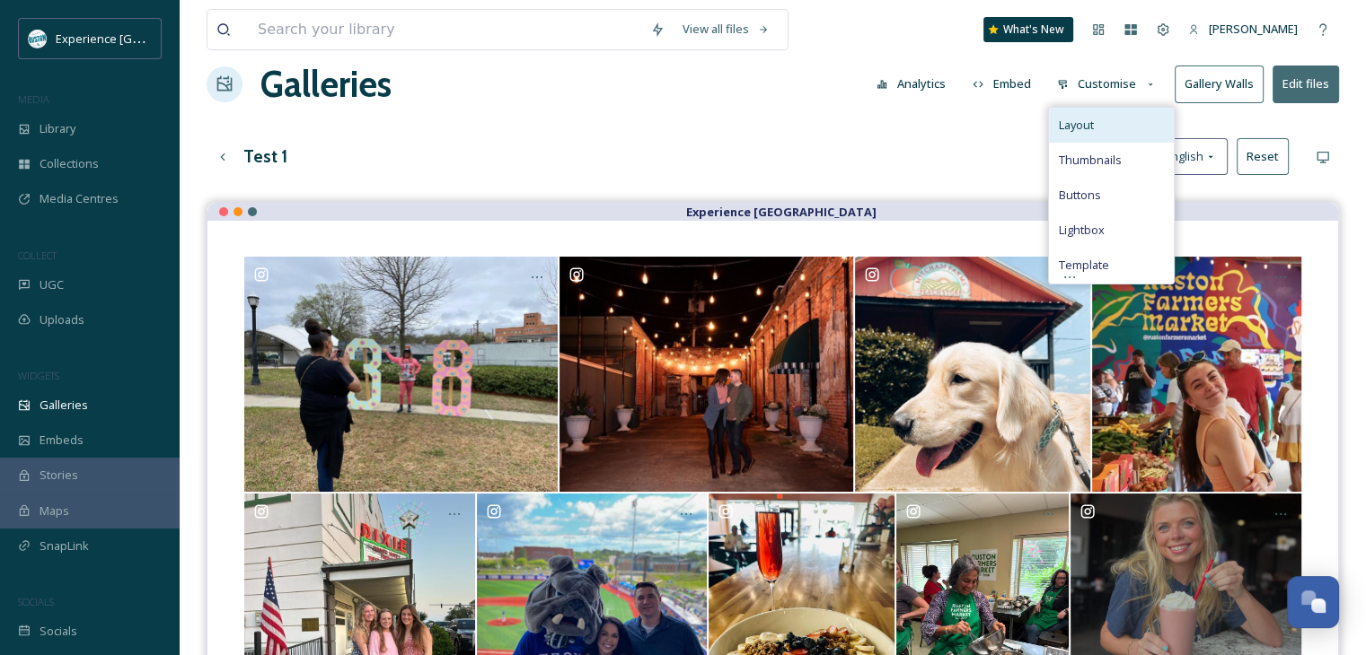
click at [1097, 131] on div "Layout" at bounding box center [1111, 125] width 125 height 35
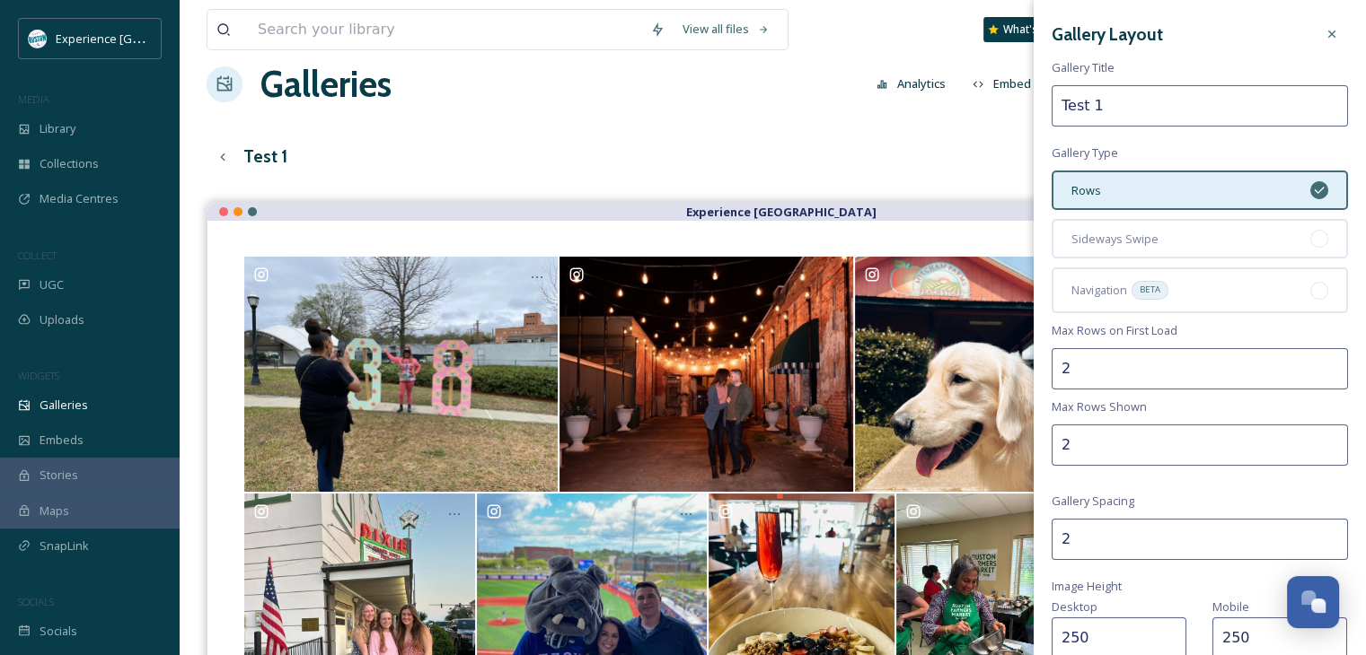
click at [1184, 439] on input "2" at bounding box center [1199, 445] width 296 height 41
click at [1055, 442] on input "2" at bounding box center [1199, 445] width 296 height 41
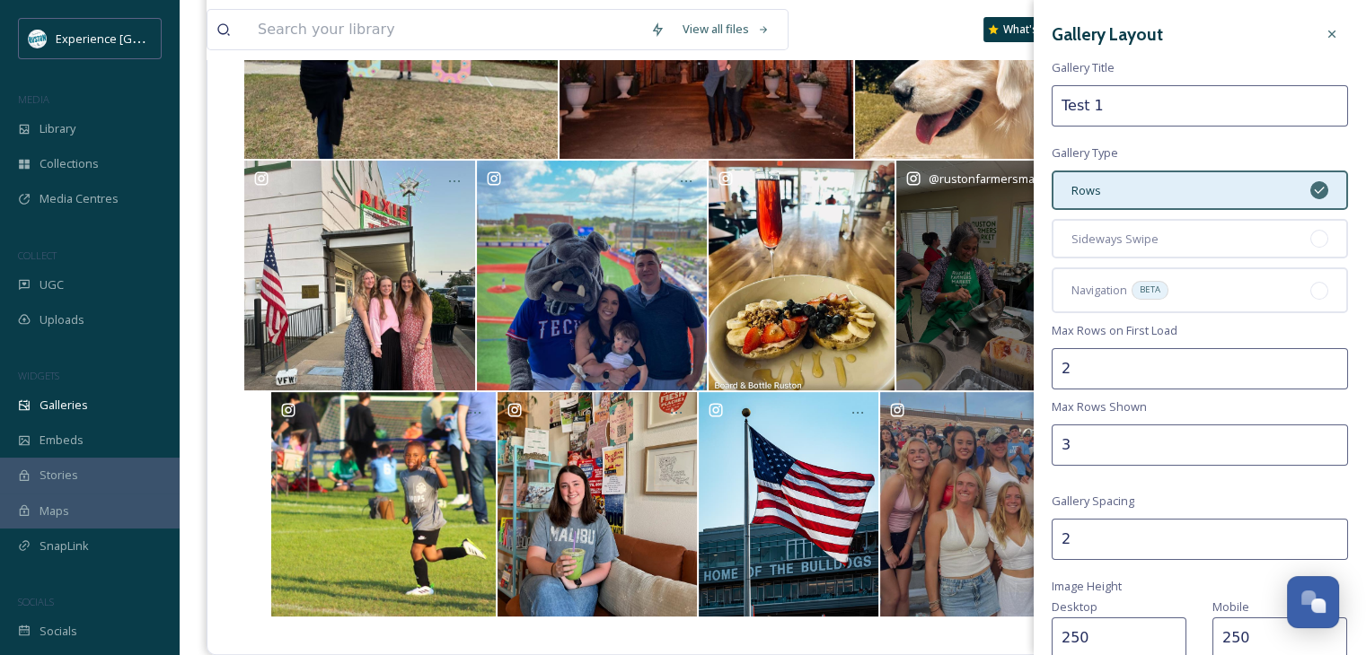
scroll to position [388, 0]
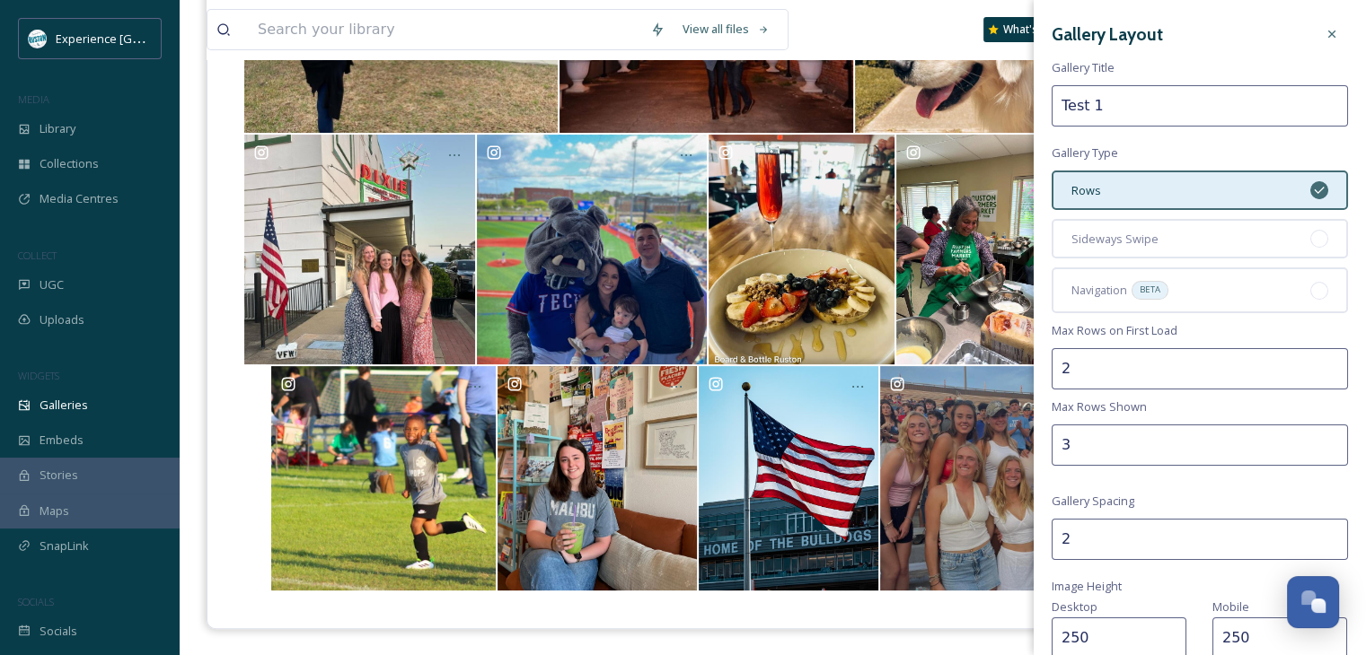
type input "3"
click at [1232, 479] on div "Gallery Layout Gallery Title Test 1 Gallery Type Rows Sideways Swipe Navigation…" at bounding box center [1199, 520] width 332 height 1040
click at [1226, 364] on input "2" at bounding box center [1199, 368] width 296 height 41
click at [1060, 363] on input "2" at bounding box center [1199, 368] width 296 height 41
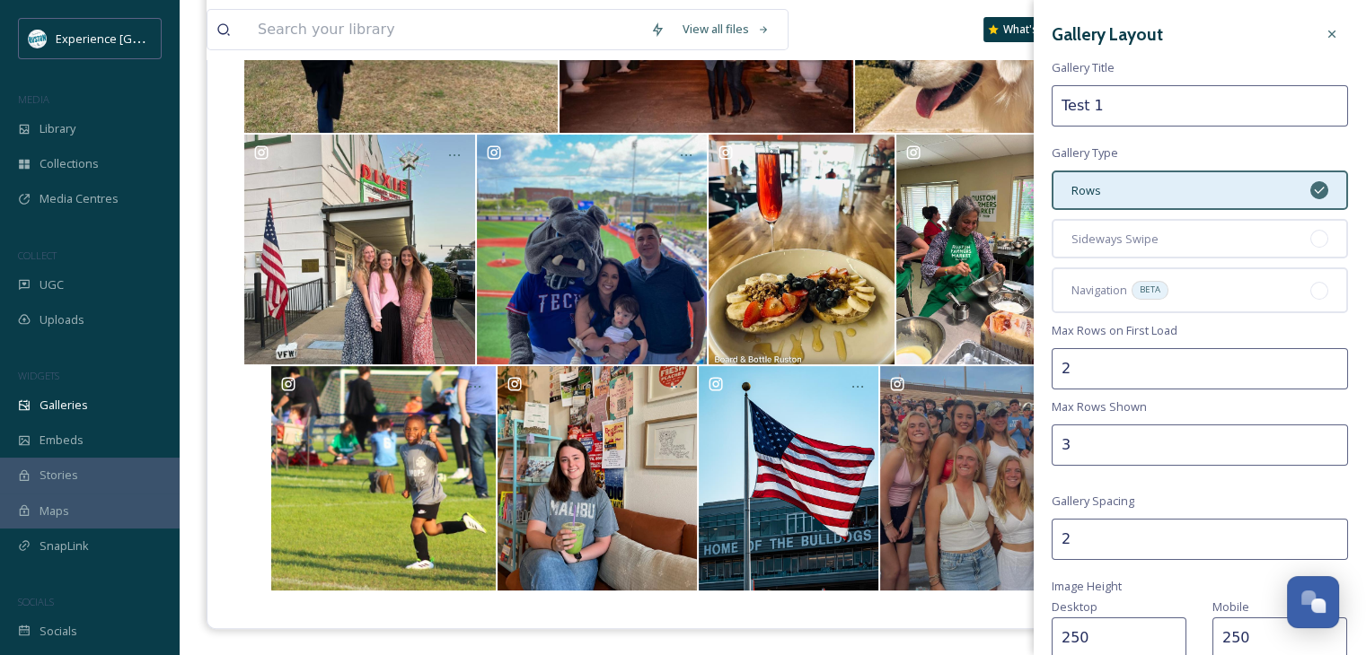
click at [1061, 364] on input "2" at bounding box center [1199, 368] width 296 height 41
click at [1062, 364] on input "2" at bounding box center [1199, 368] width 296 height 41
drag, startPoint x: 1083, startPoint y: 369, endPoint x: 1052, endPoint y: 368, distance: 30.5
click at [1052, 368] on input "2" at bounding box center [1199, 368] width 296 height 41
type input "3"
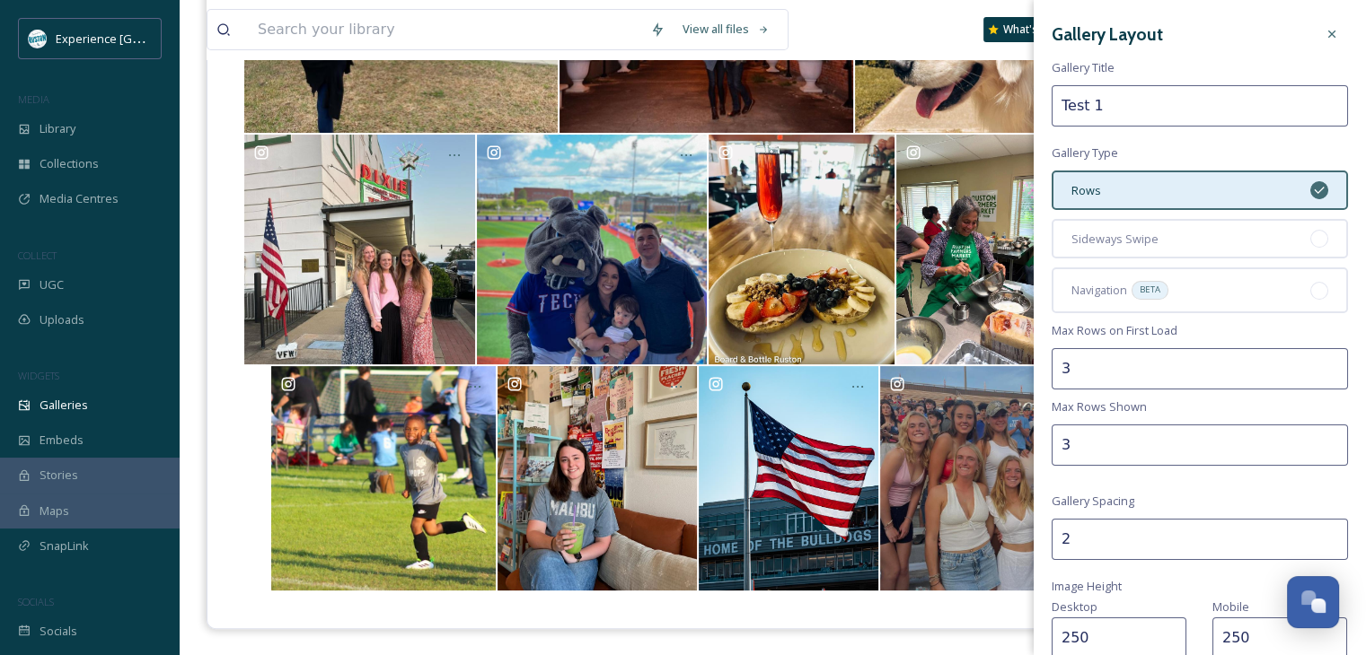
click at [951, 617] on div at bounding box center [772, 245] width 1130 height 767
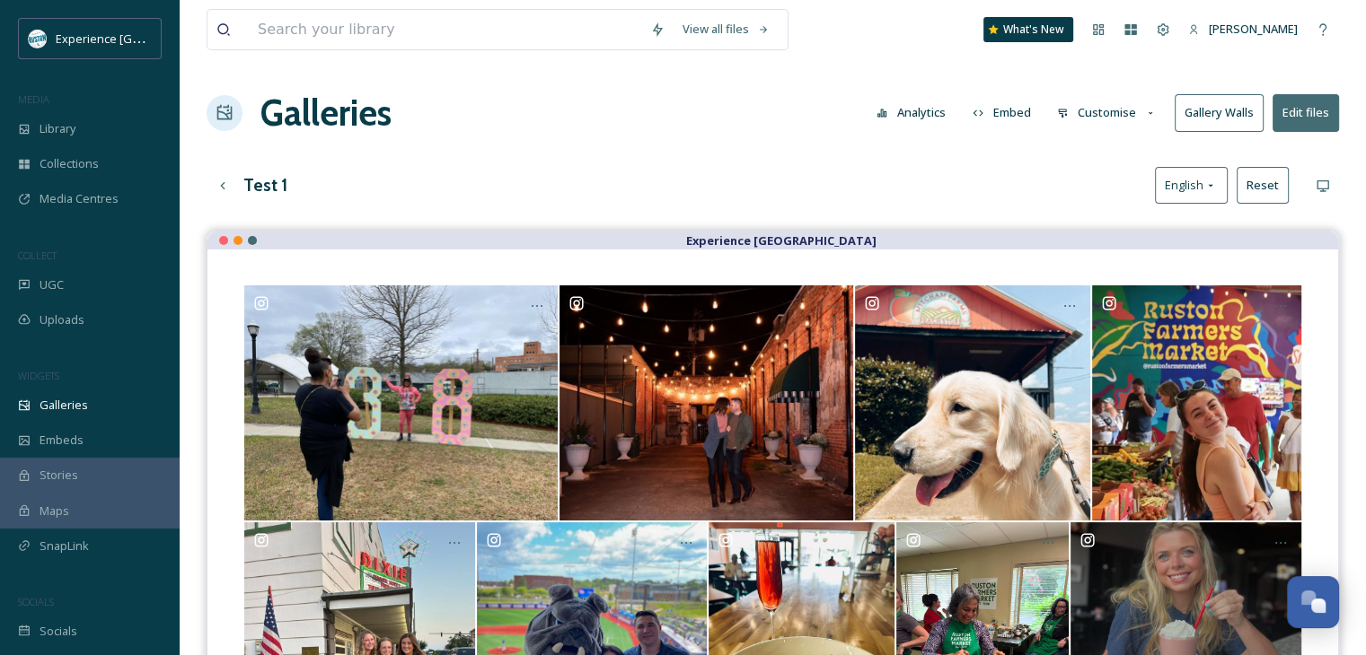
scroll to position [0, 0]
click at [1122, 119] on button "Customise" at bounding box center [1107, 112] width 118 height 35
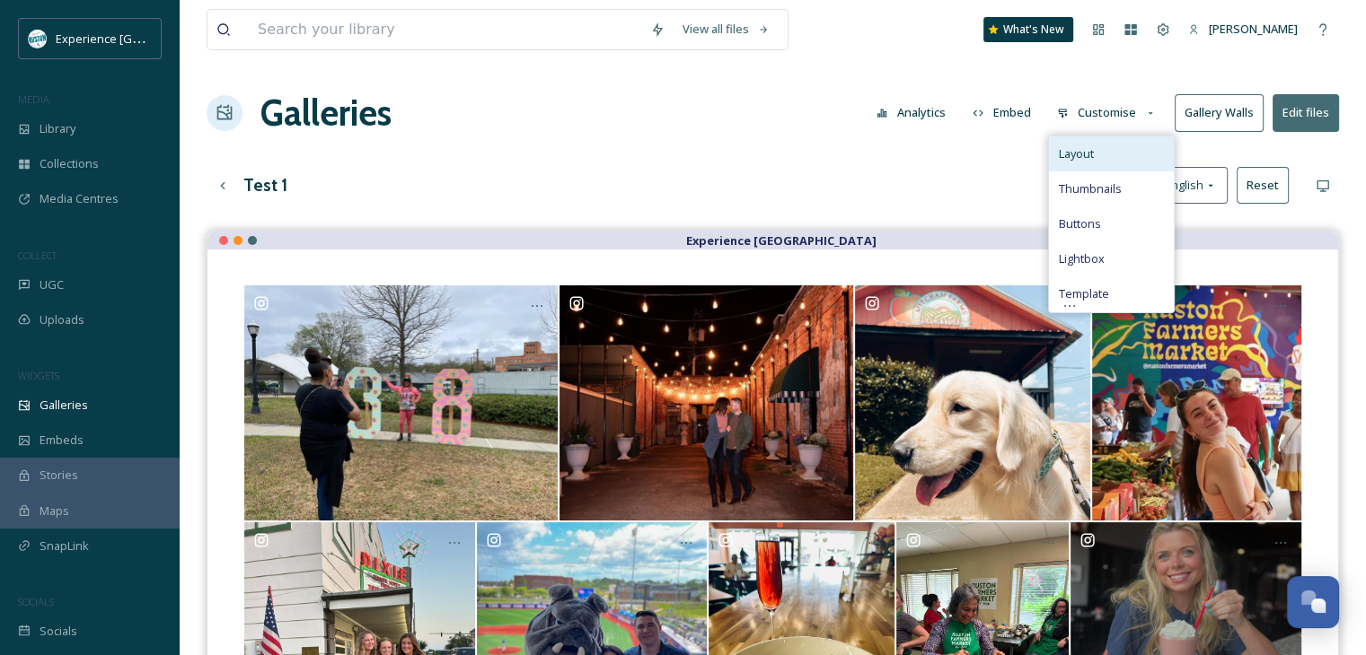
click at [1091, 148] on span "Layout" at bounding box center [1075, 153] width 35 height 17
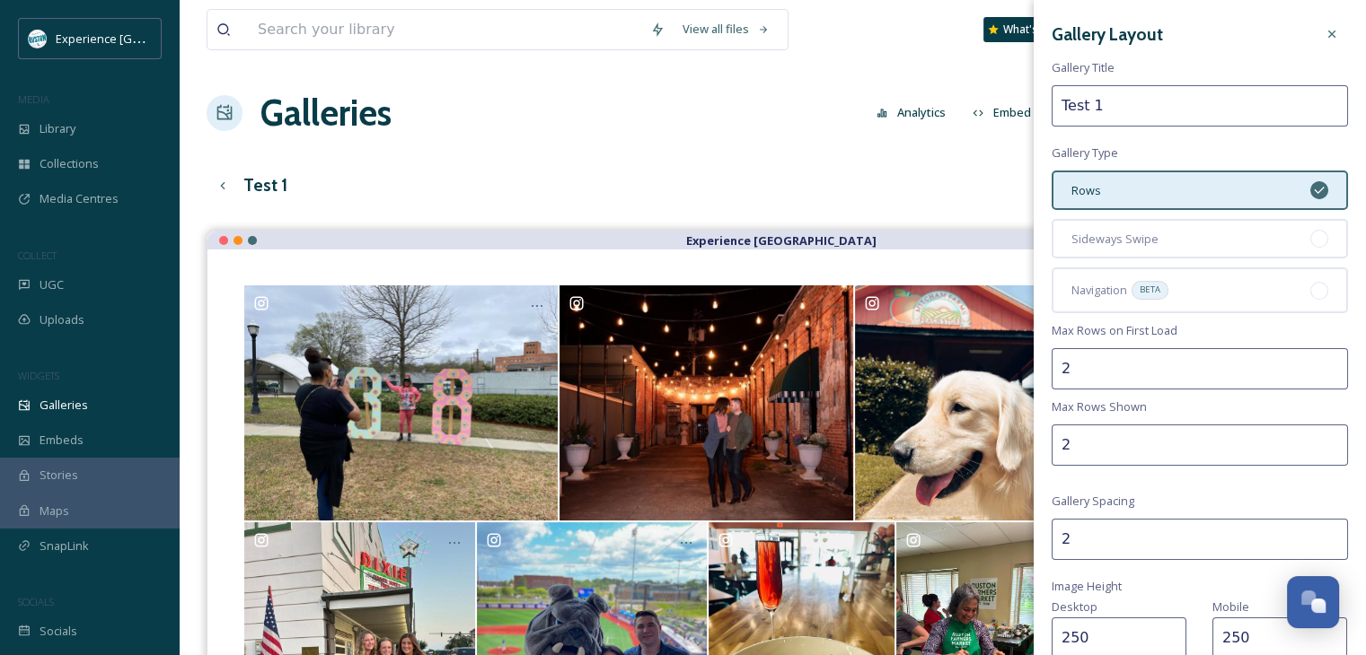
click at [1092, 360] on input "2" at bounding box center [1199, 368] width 296 height 41
click at [1067, 360] on input "2" at bounding box center [1199, 368] width 296 height 41
click at [1063, 364] on input "2" at bounding box center [1199, 368] width 296 height 41
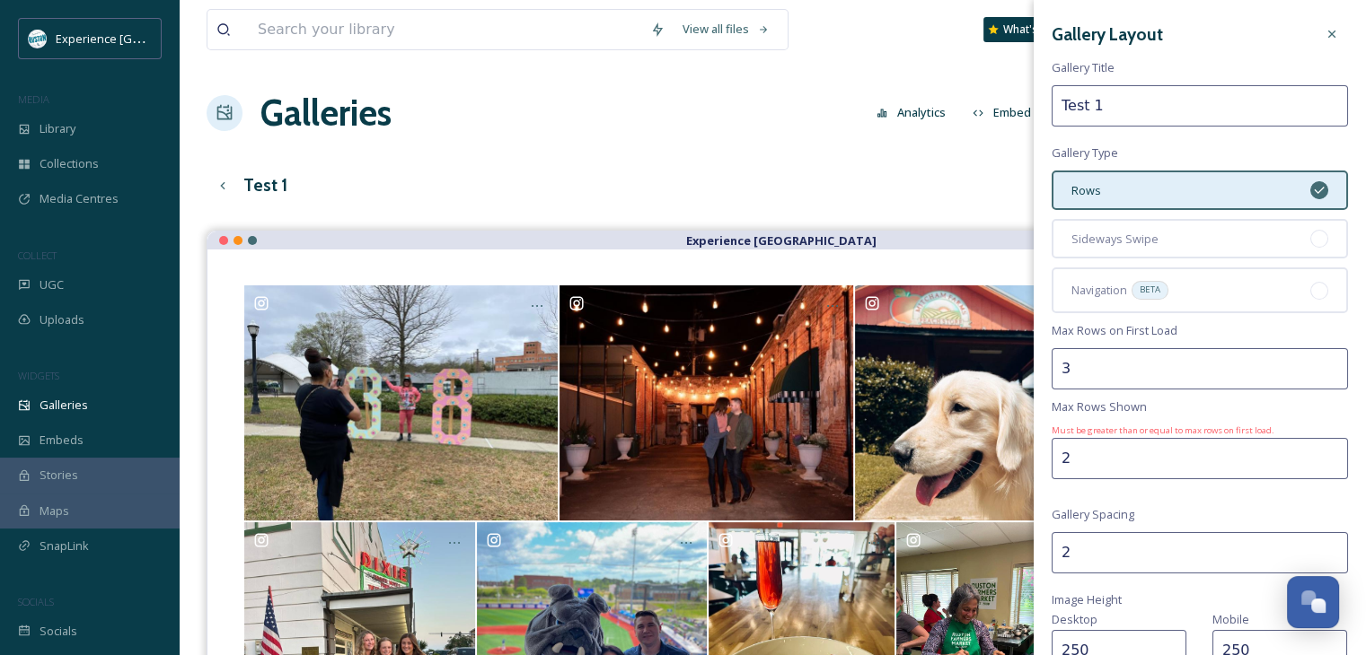
type input "3"
click at [1065, 444] on input "2" at bounding box center [1199, 458] width 296 height 41
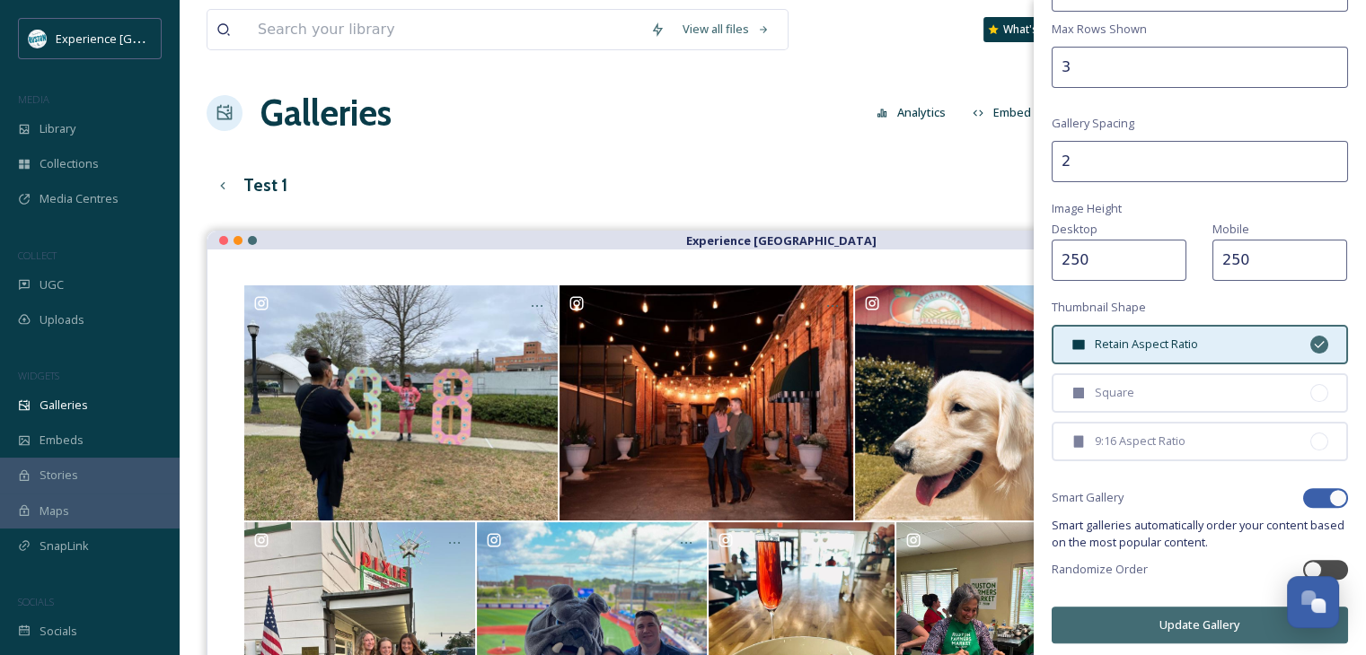
type input "3"
click at [1189, 613] on button "Update Gallery" at bounding box center [1199, 625] width 296 height 37
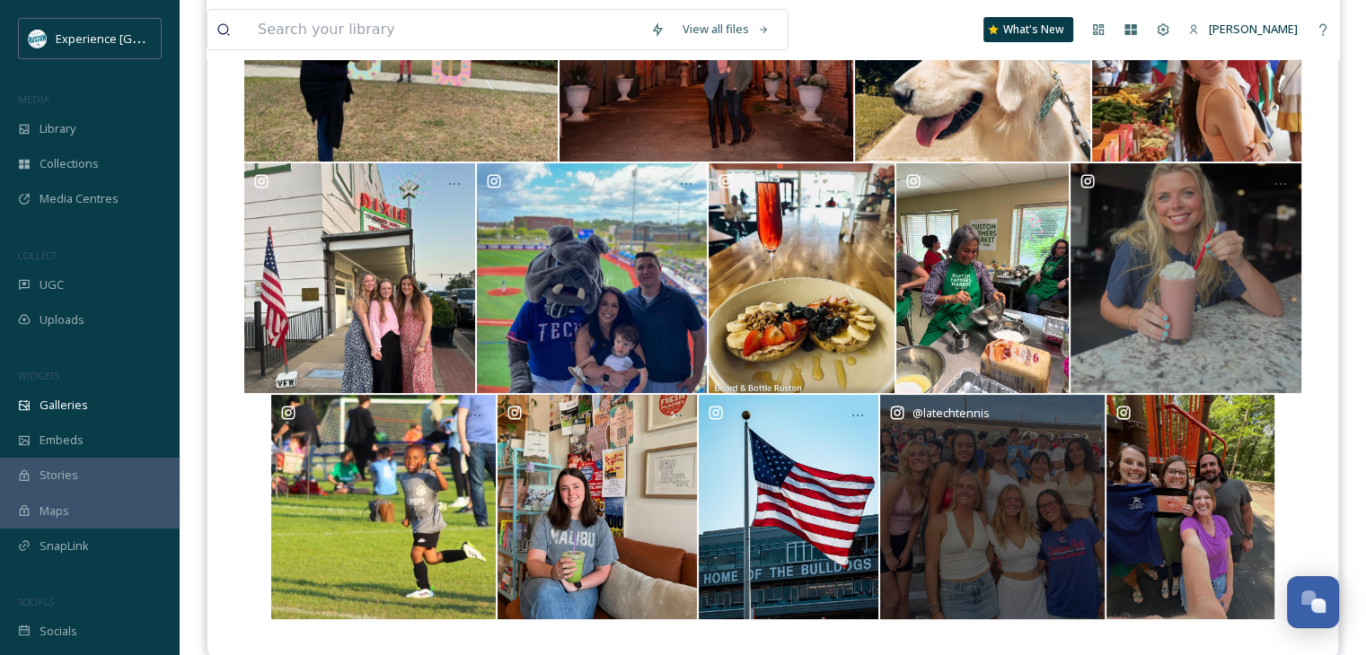
scroll to position [269, 0]
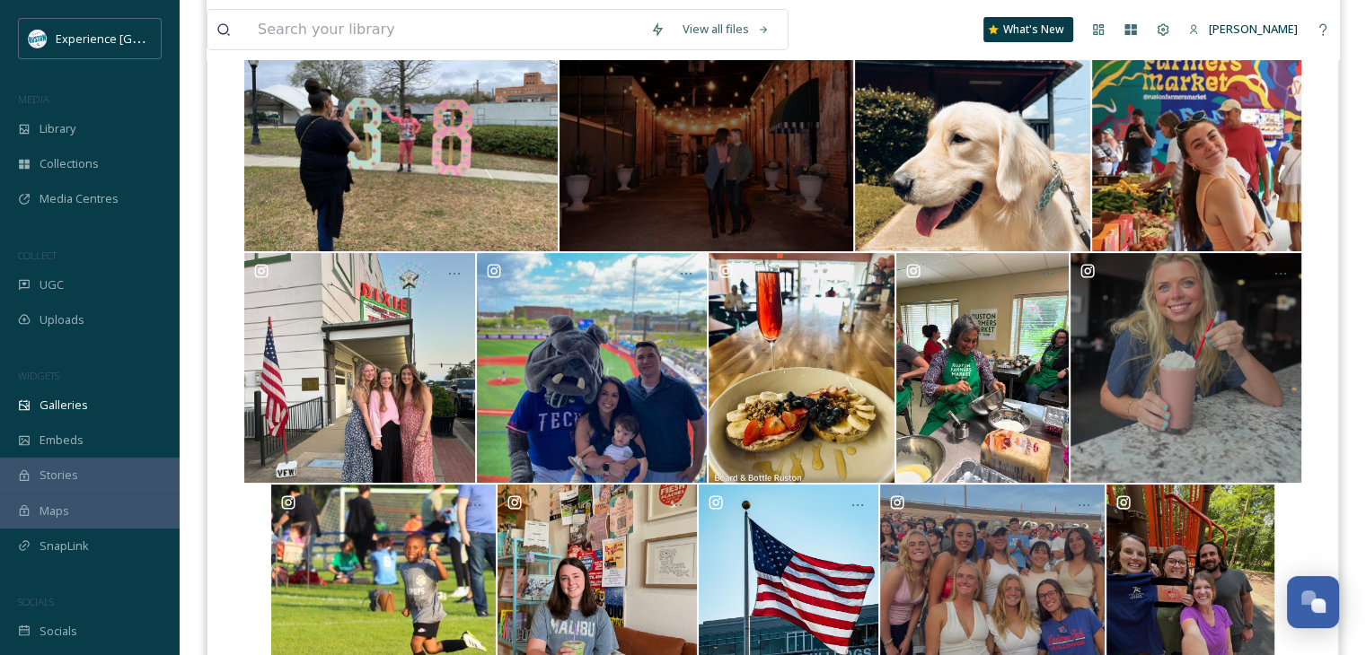
drag, startPoint x: 1013, startPoint y: 561, endPoint x: 558, endPoint y: 171, distance: 599.2
click at [558, 171] on div "@ rustoncvb" at bounding box center [772, 363] width 1059 height 695
drag, startPoint x: 1018, startPoint y: 577, endPoint x: 623, endPoint y: 126, distance: 600.0
click at [625, 125] on div "@ rustoncvb" at bounding box center [772, 363] width 1059 height 695
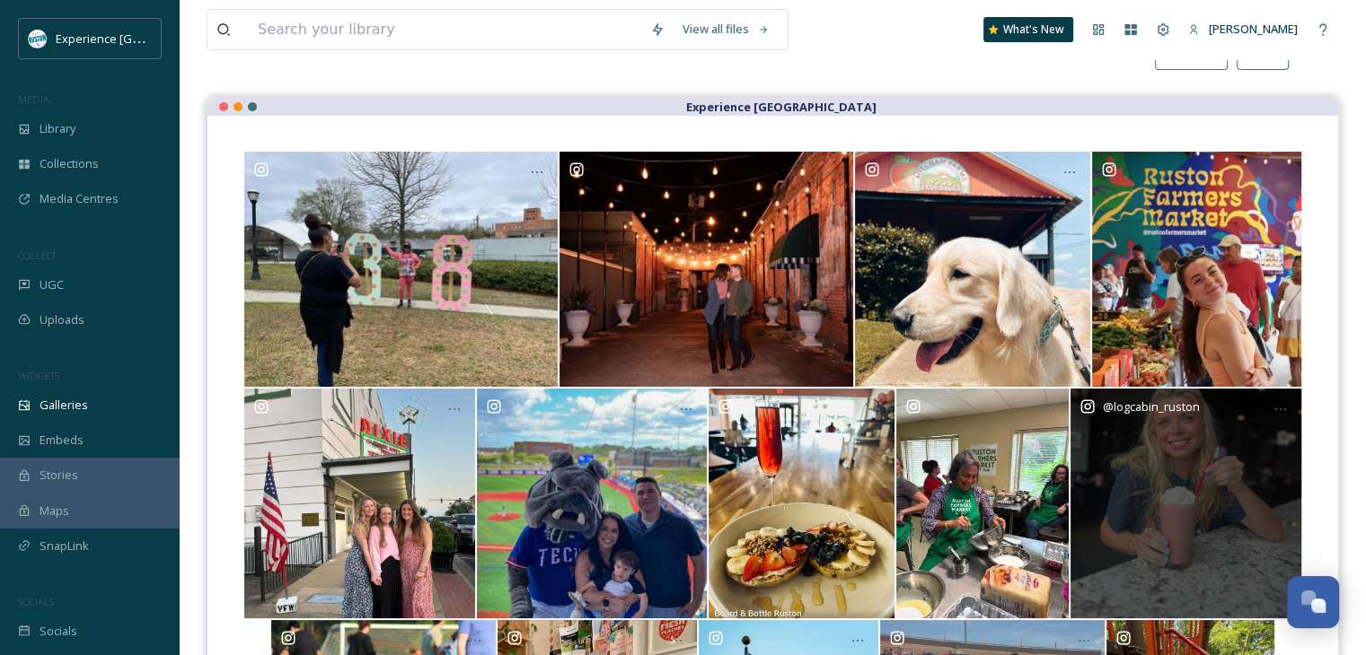
scroll to position [0, 0]
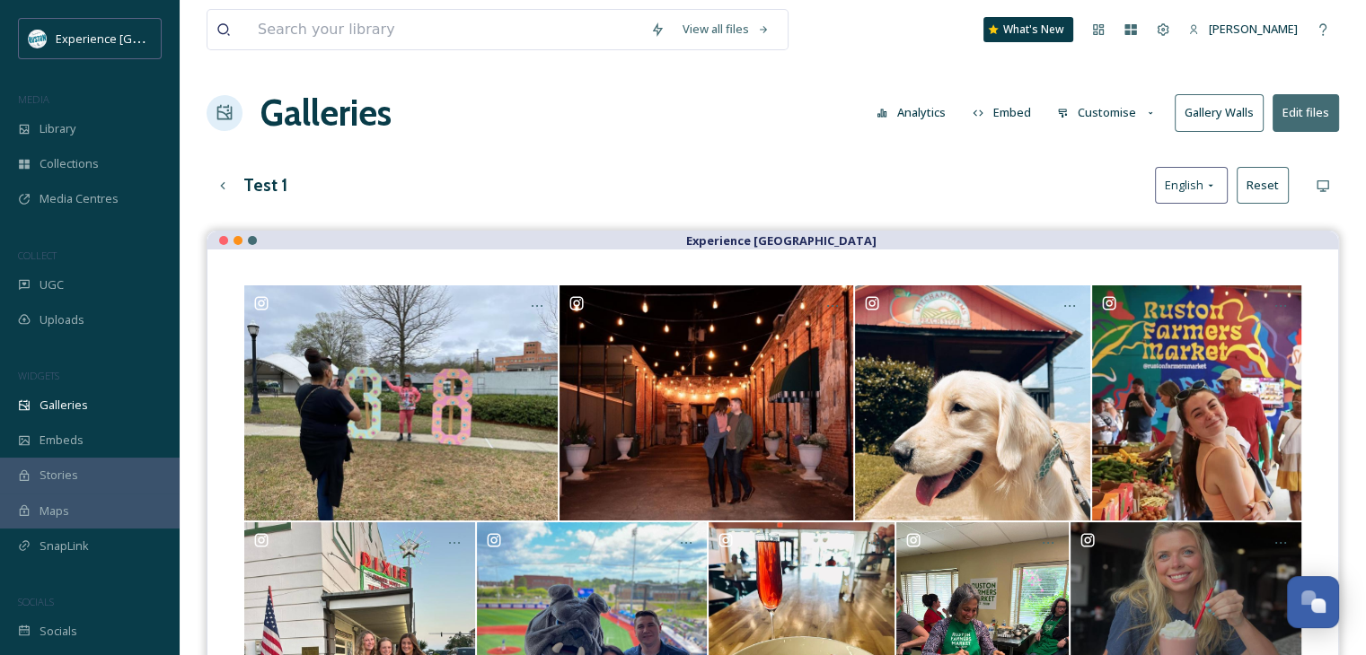
click at [1131, 110] on button "Customise" at bounding box center [1107, 112] width 118 height 35
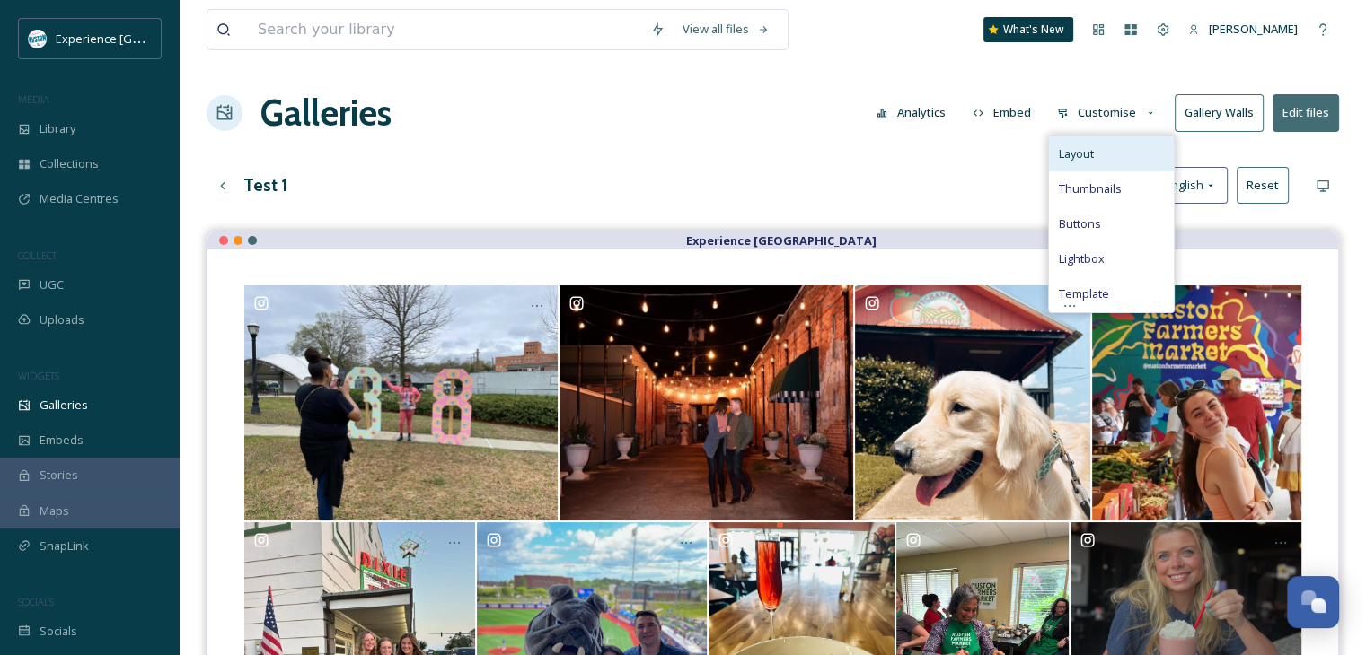
click at [1119, 150] on div "Layout" at bounding box center [1111, 153] width 125 height 35
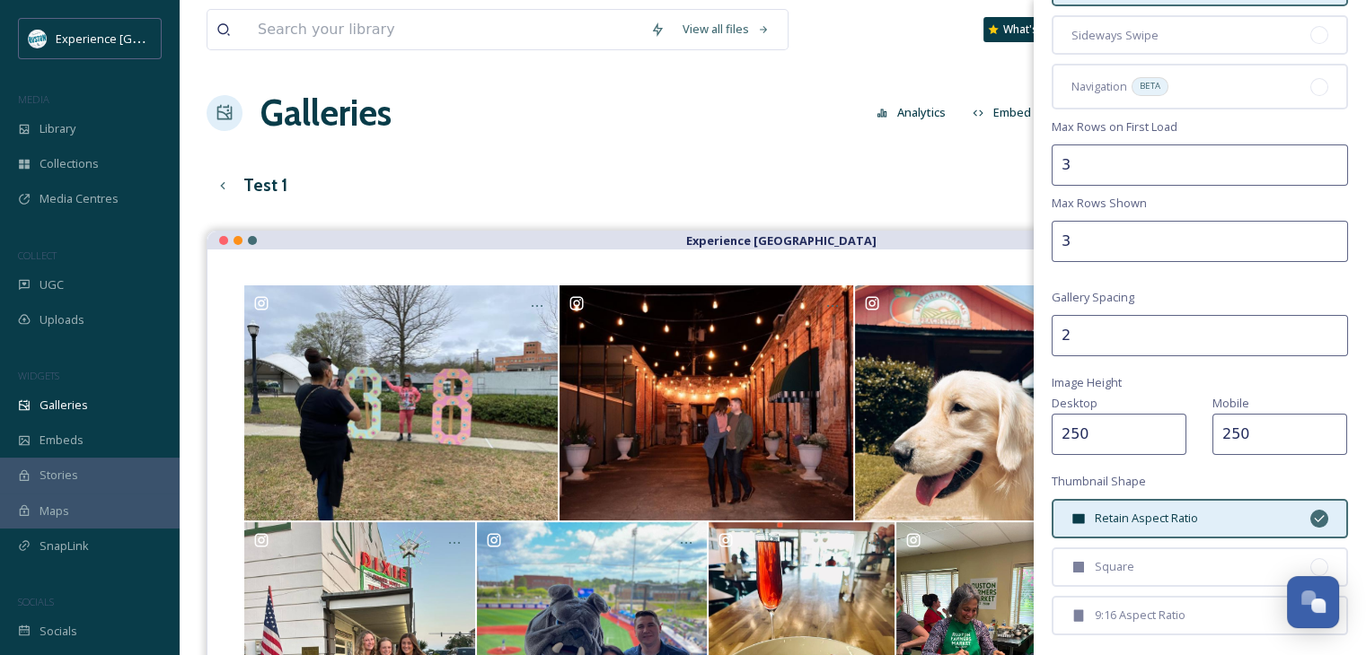
scroll to position [378, 0]
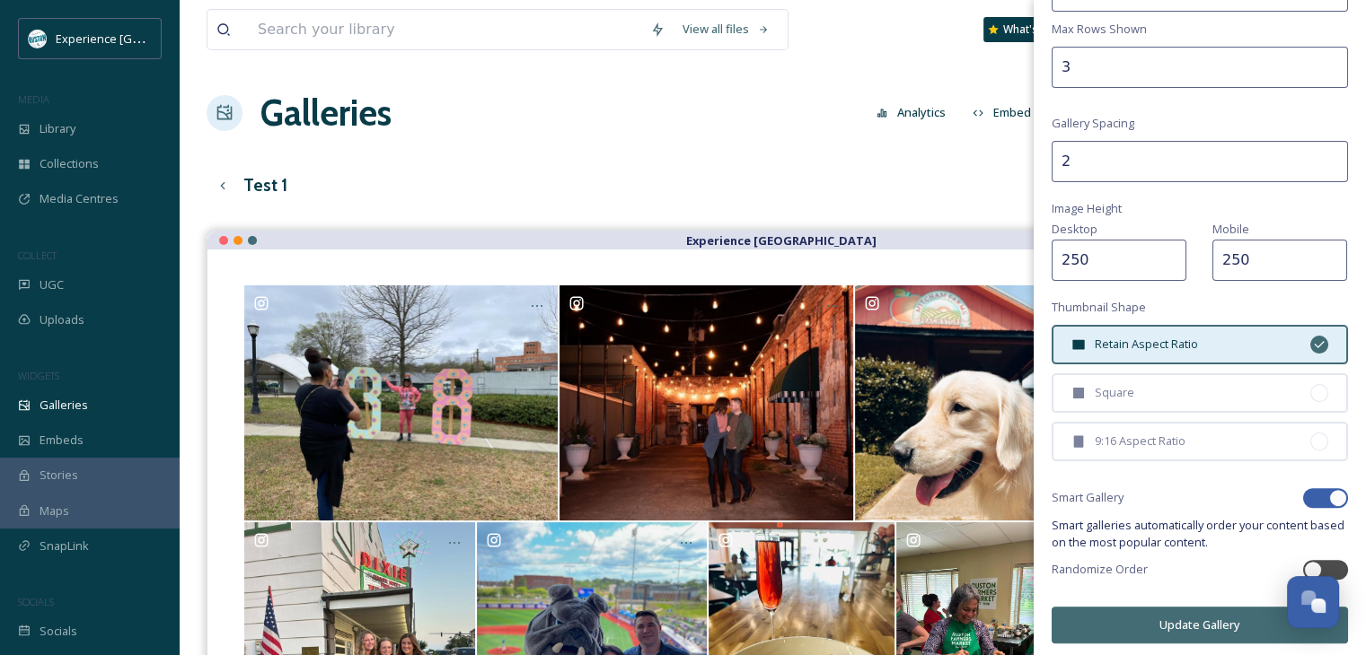
click at [1329, 492] on div at bounding box center [1338, 498] width 18 height 18
checkbox input "false"
click at [1200, 617] on button "Update Gallery" at bounding box center [1199, 625] width 296 height 37
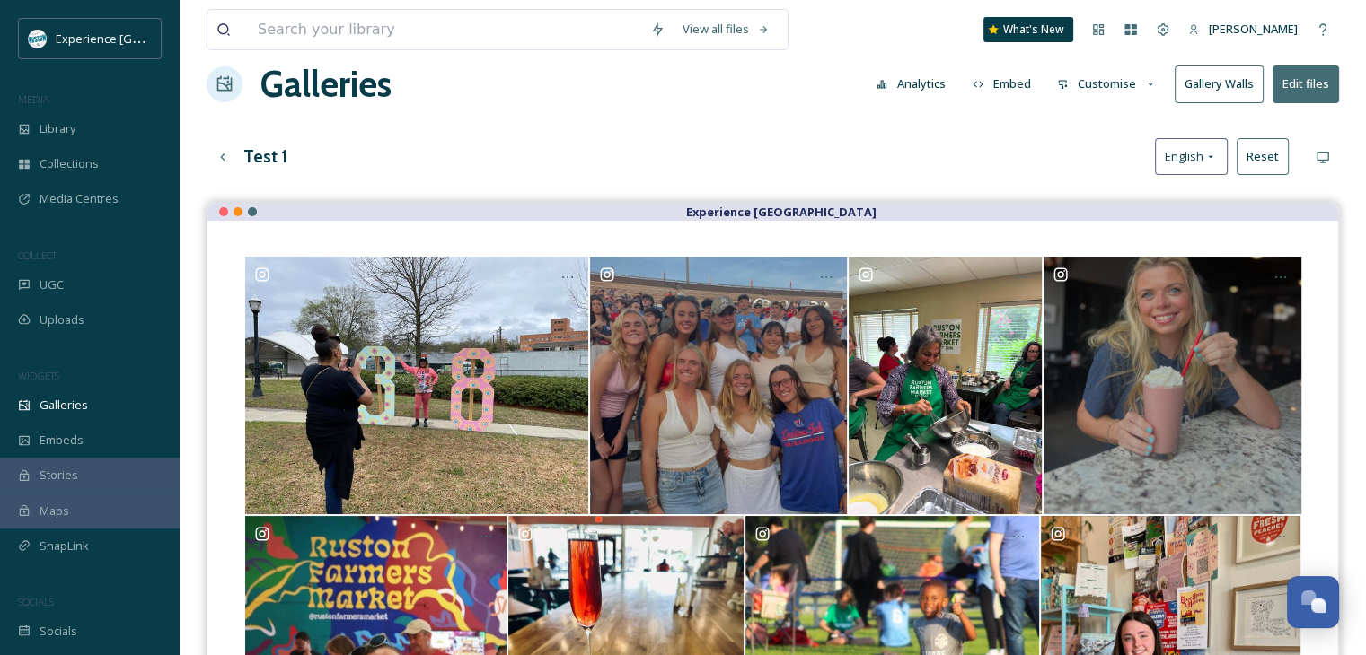
scroll to position [0, 0]
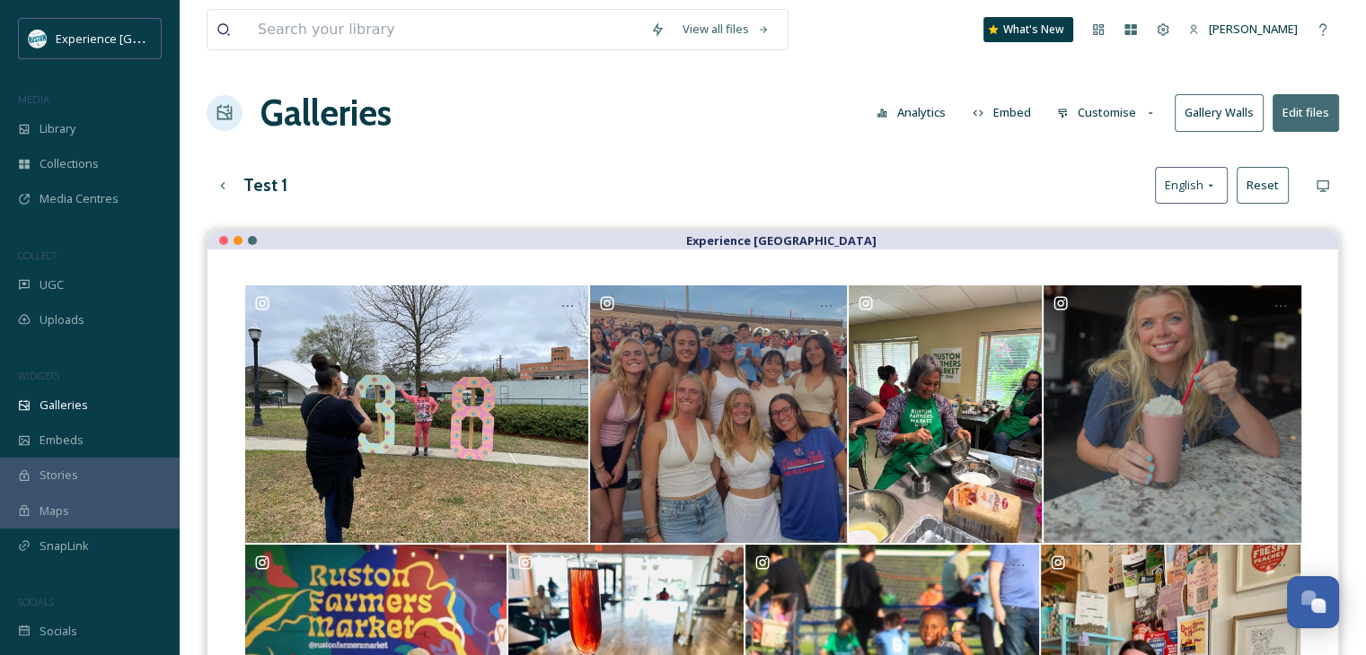
click at [1121, 118] on button "Customise" at bounding box center [1107, 112] width 118 height 35
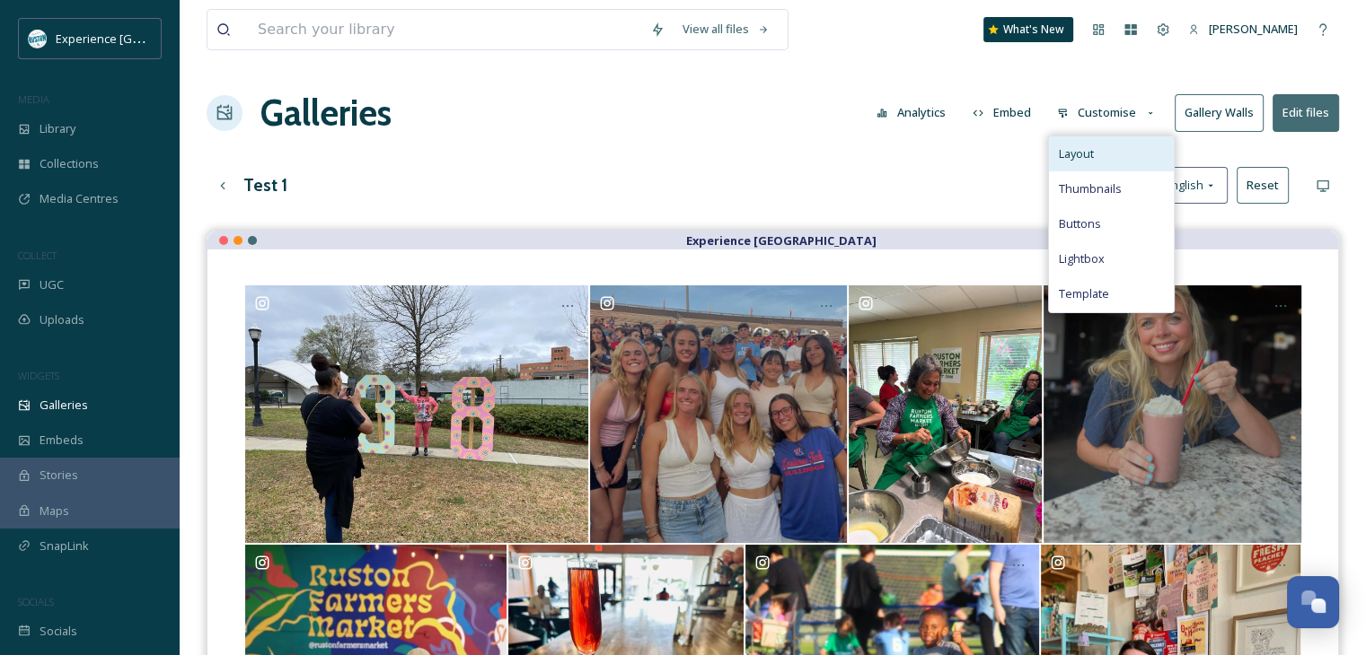
click at [1111, 155] on div "Layout" at bounding box center [1111, 153] width 125 height 35
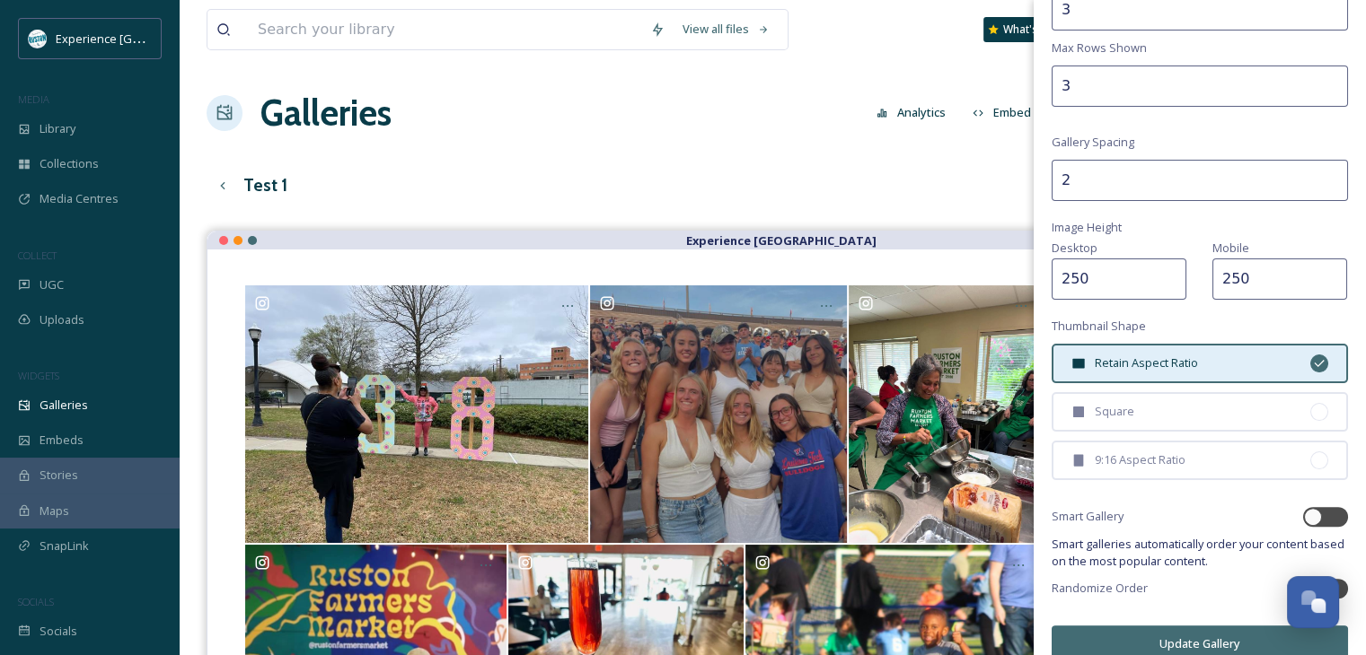
scroll to position [378, 0]
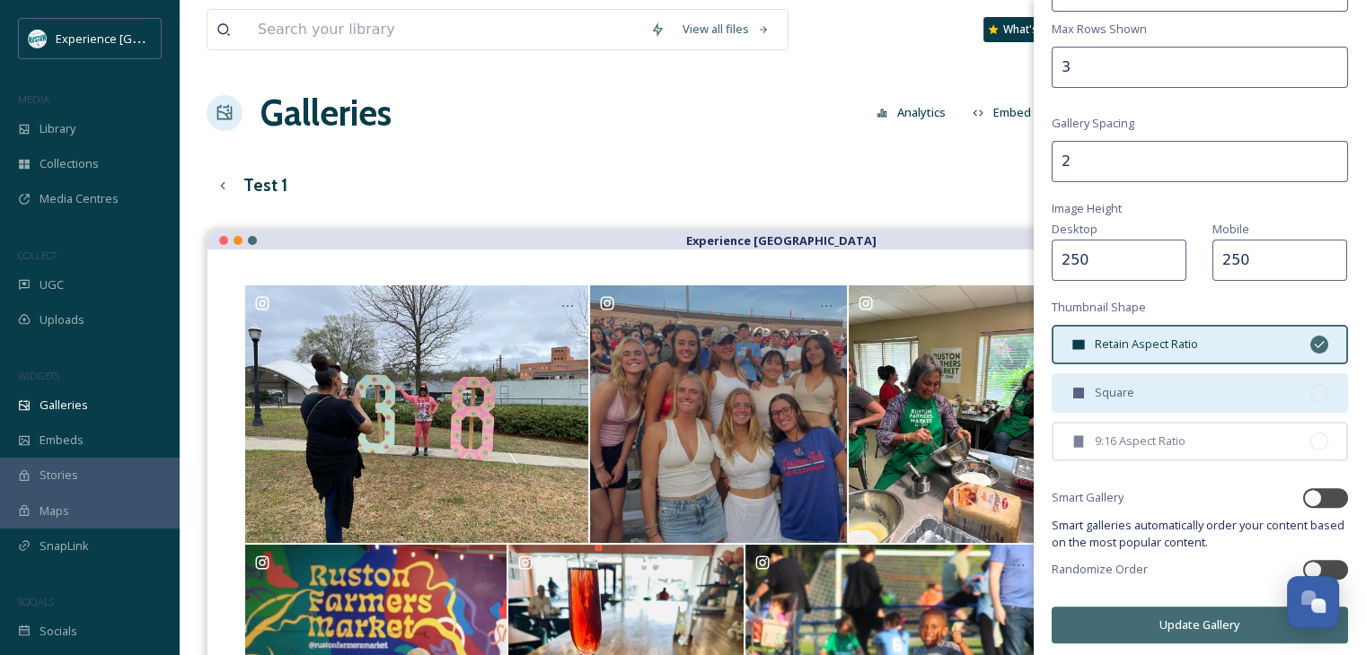
click at [1225, 397] on div "Square" at bounding box center [1199, 394] width 296 height 40
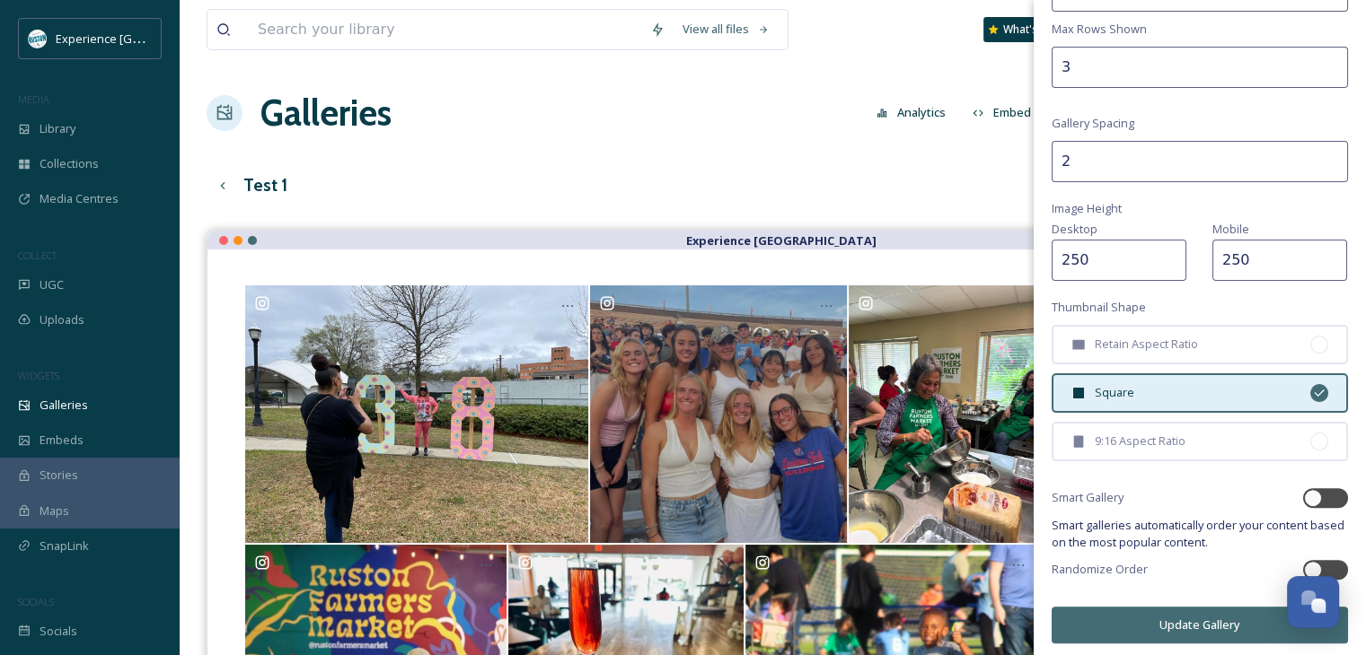
click at [1195, 613] on button "Update Gallery" at bounding box center [1199, 625] width 296 height 37
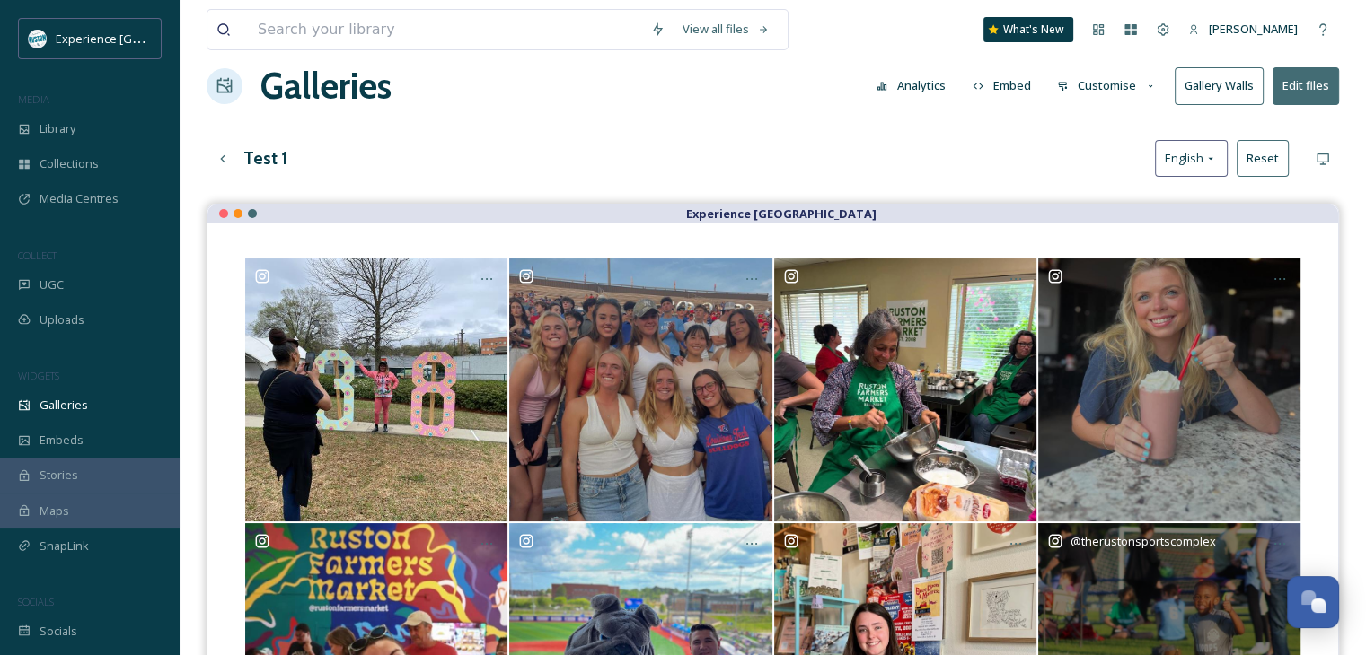
scroll to position [0, 0]
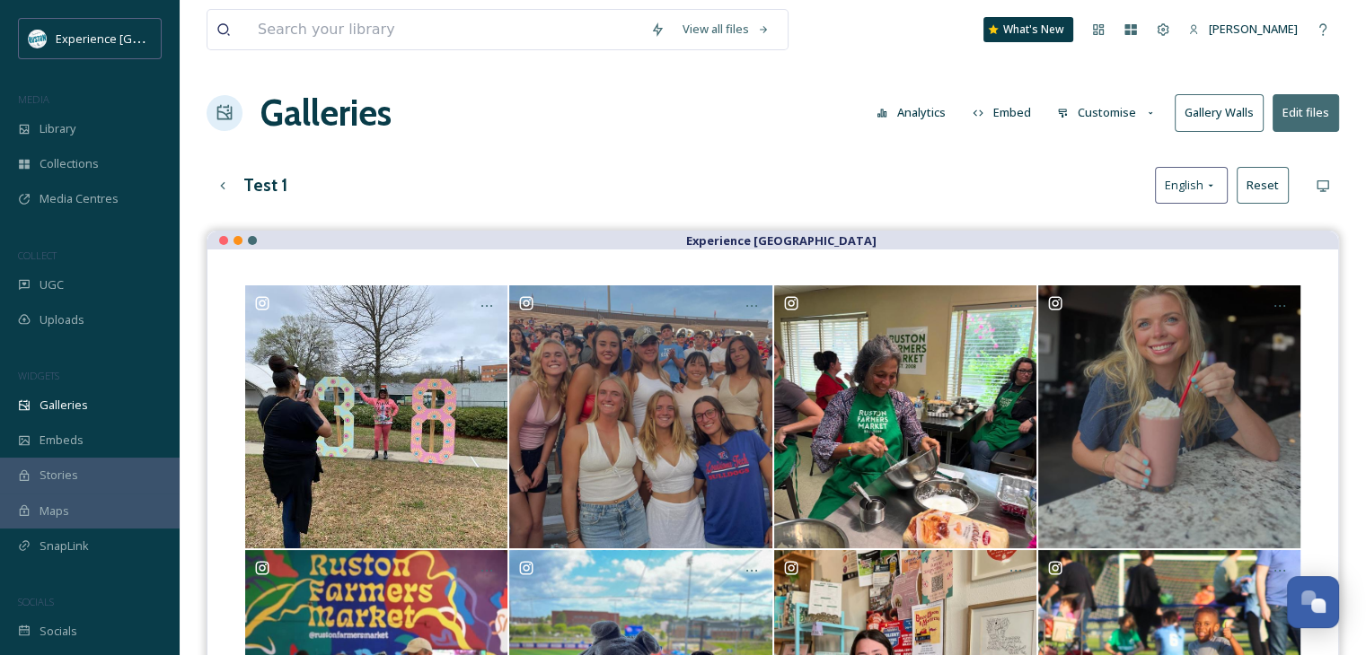
click at [1122, 118] on button "Customise" at bounding box center [1107, 112] width 118 height 35
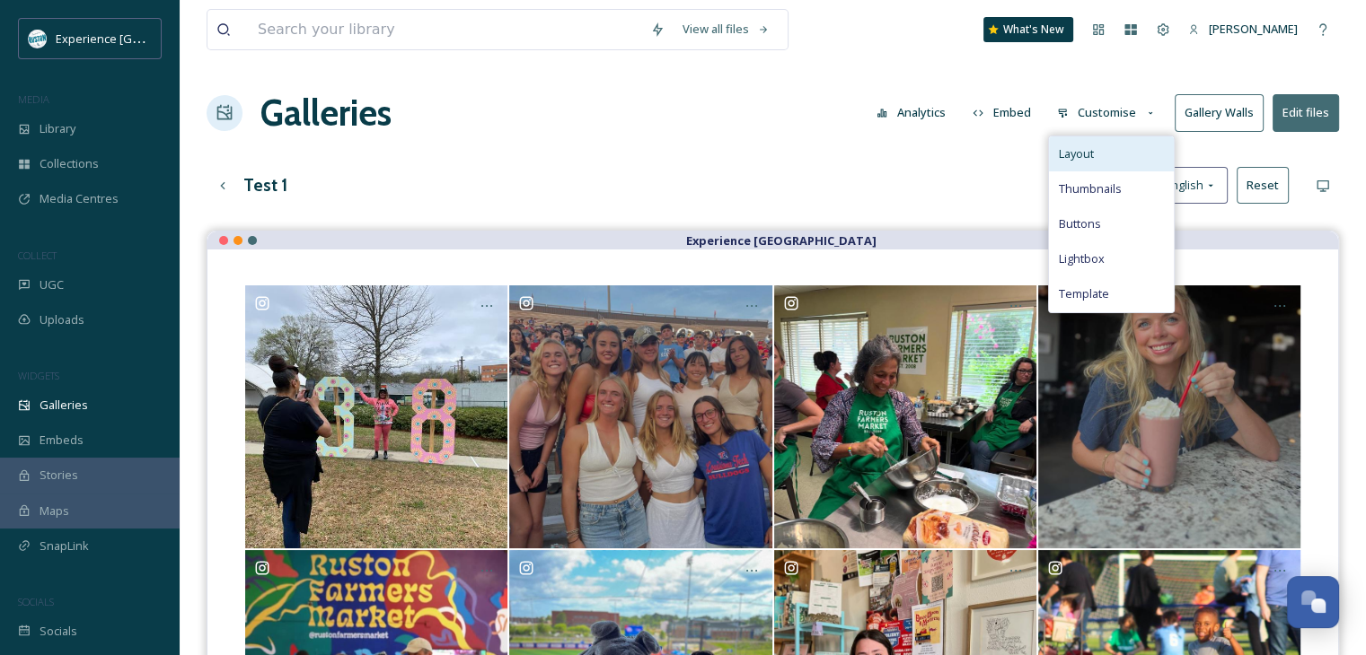
click at [1121, 162] on div "Layout" at bounding box center [1111, 153] width 125 height 35
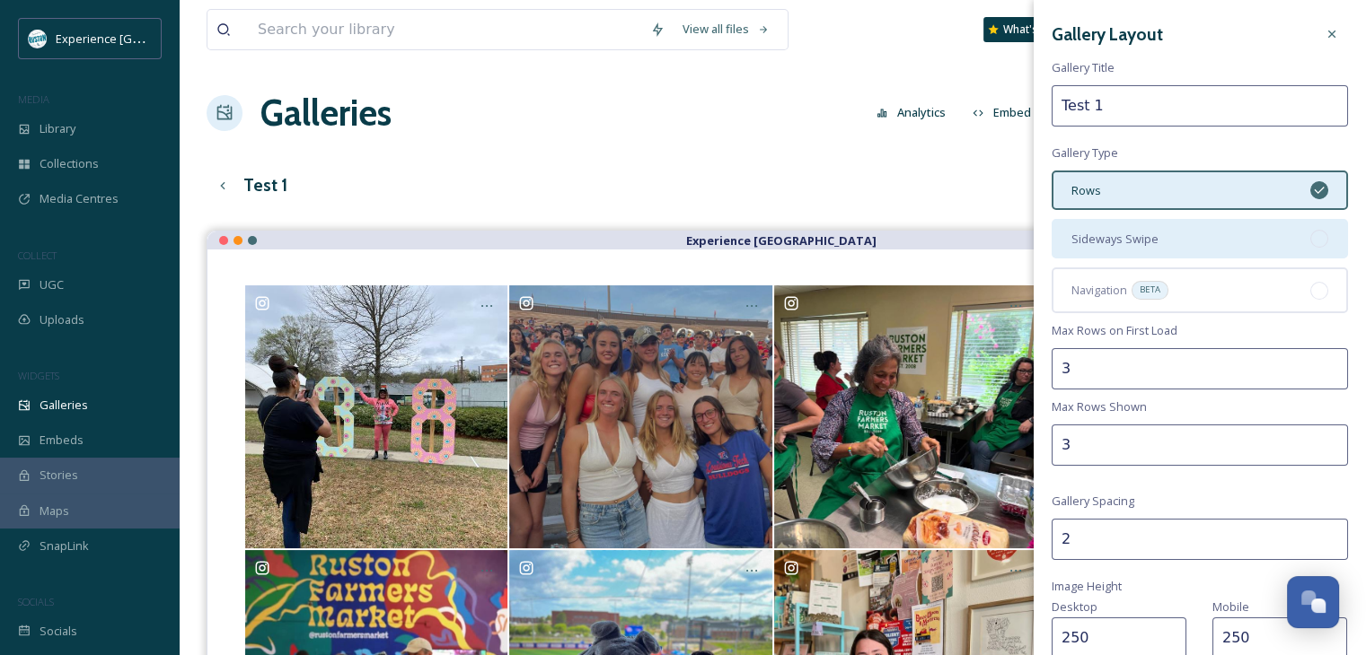
click at [1244, 242] on div "Sideways Swipe" at bounding box center [1199, 239] width 296 height 40
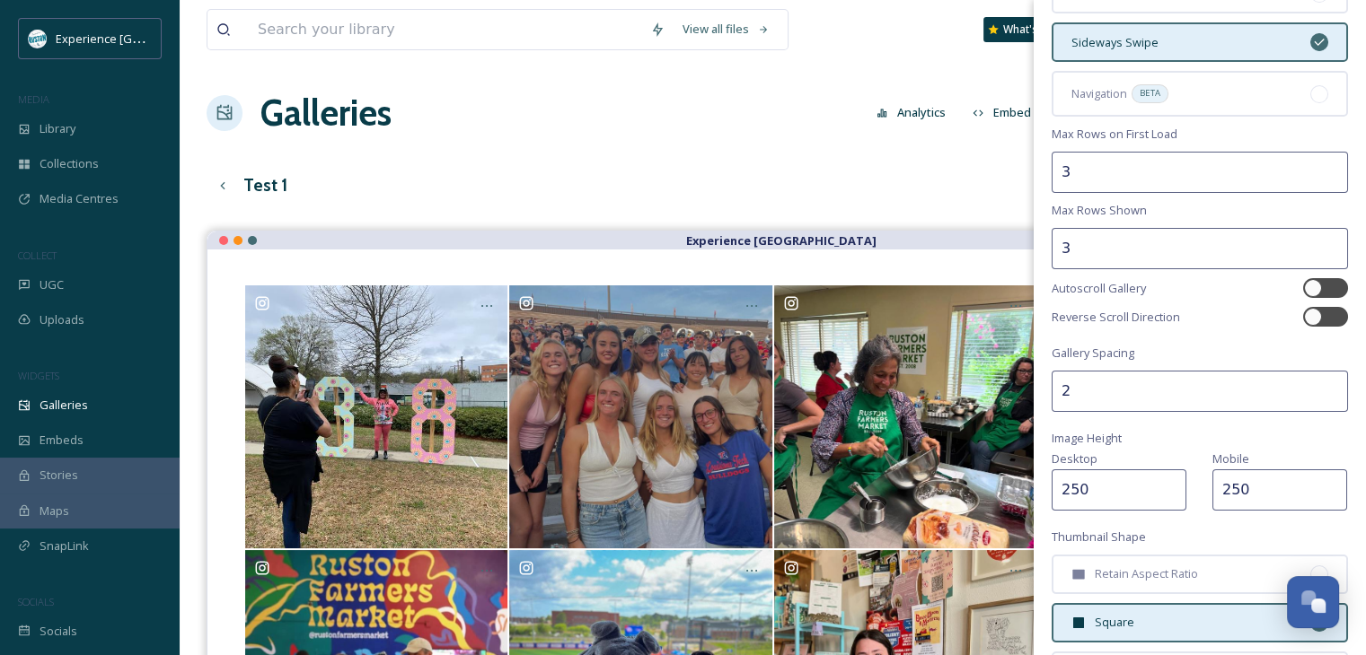
scroll to position [426, 0]
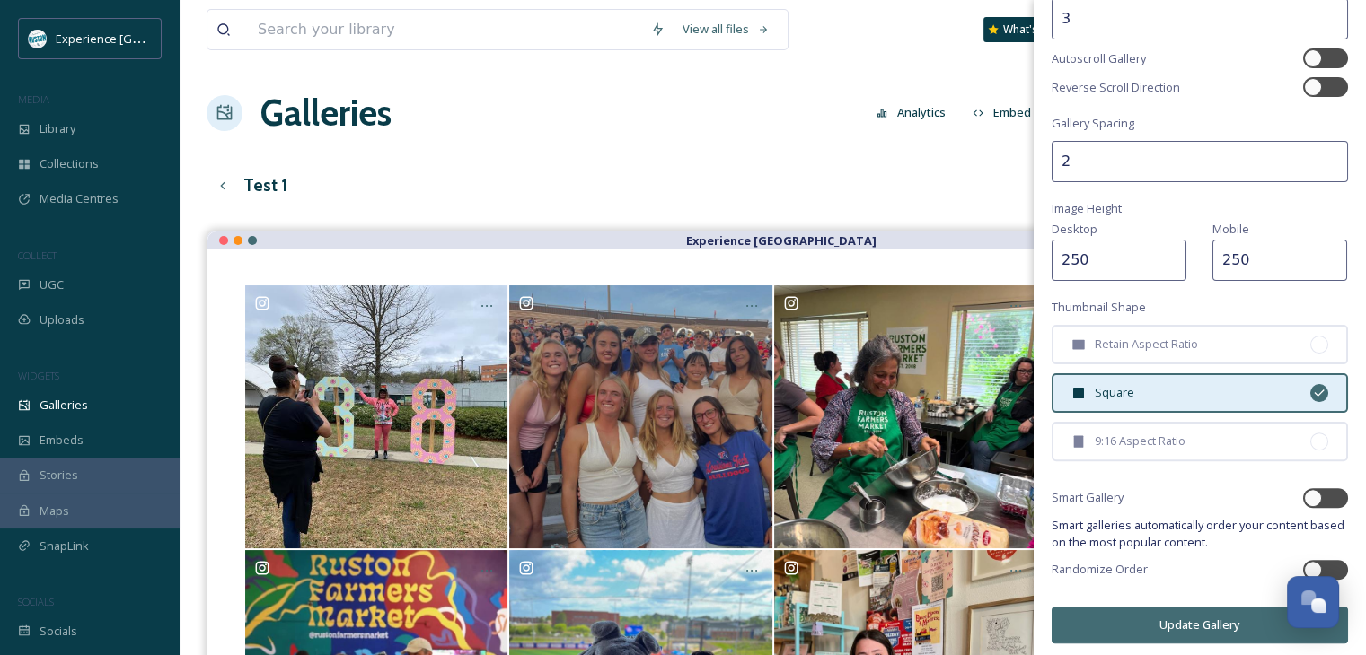
click at [1179, 618] on button "Update Gallery" at bounding box center [1199, 625] width 296 height 37
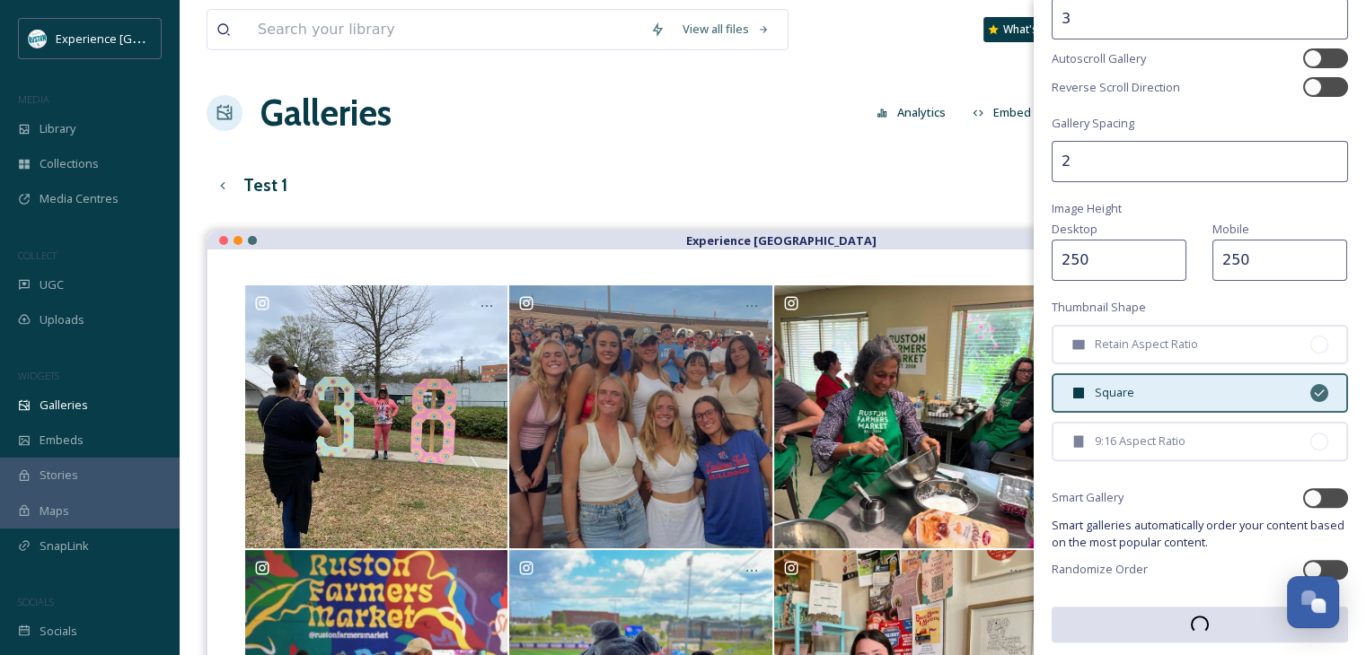
scroll to position [426, 0]
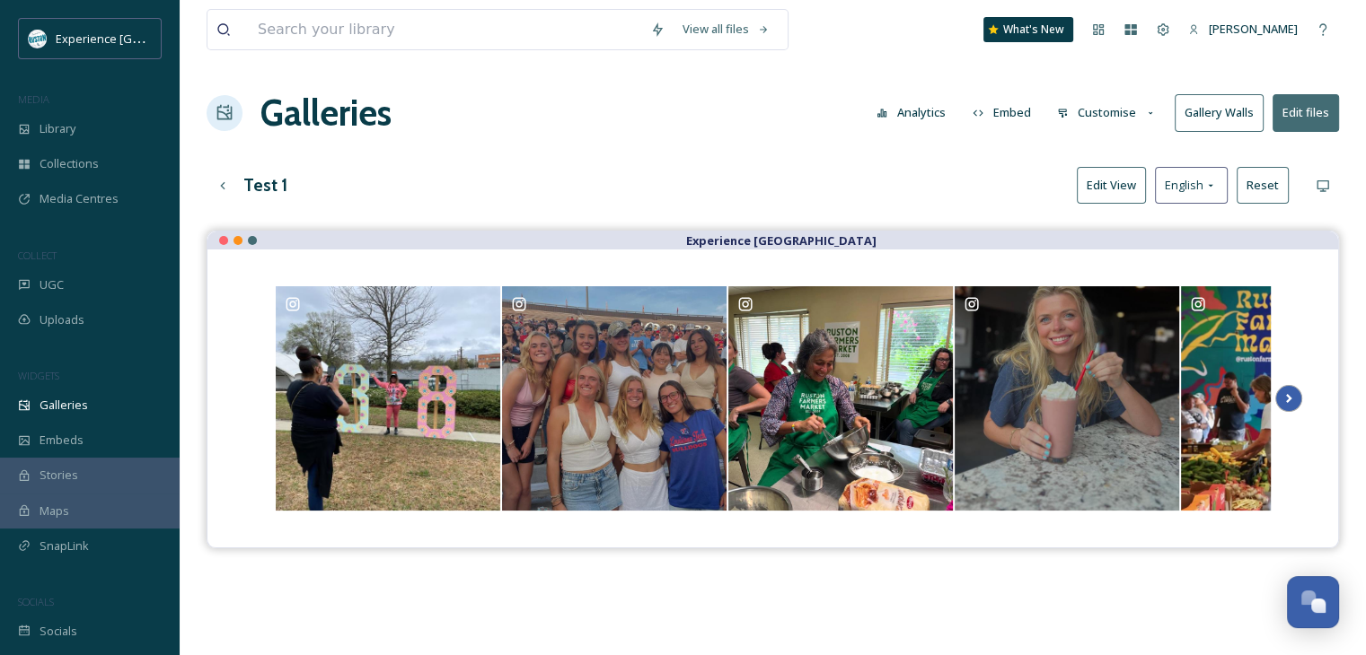
click at [1291, 400] on icon at bounding box center [1288, 398] width 25 height 27
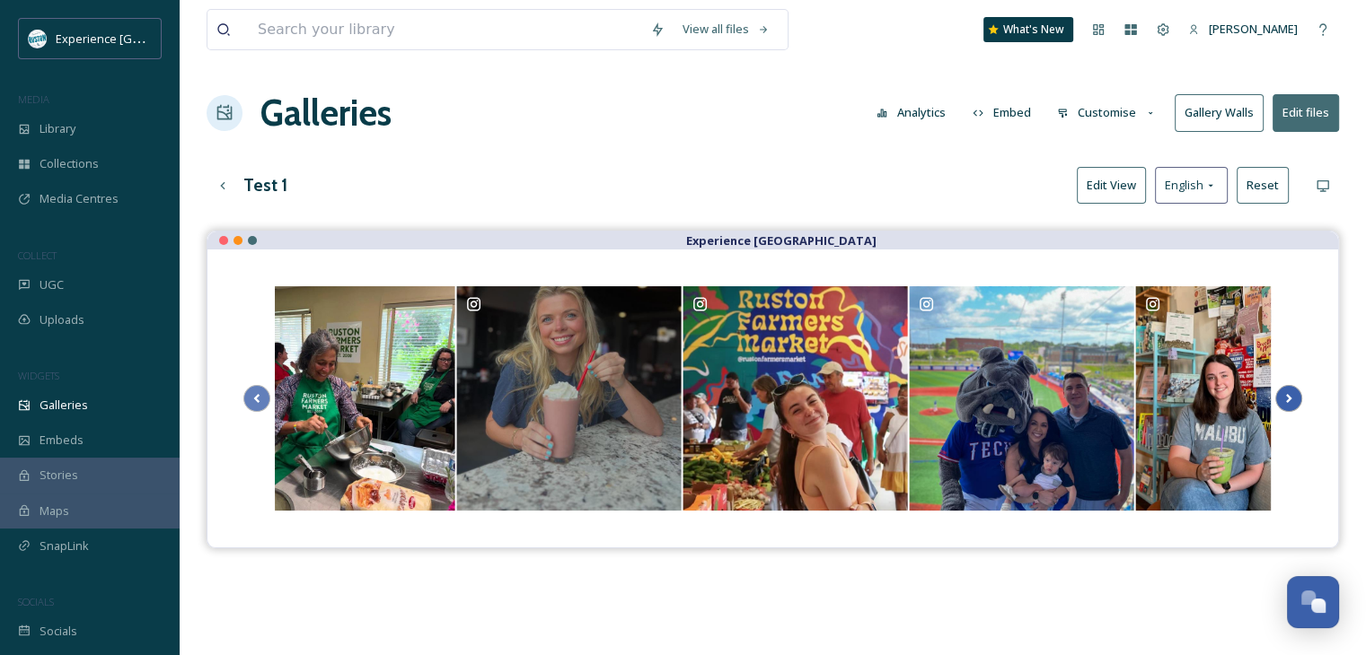
click at [1291, 400] on icon at bounding box center [1288, 398] width 25 height 27
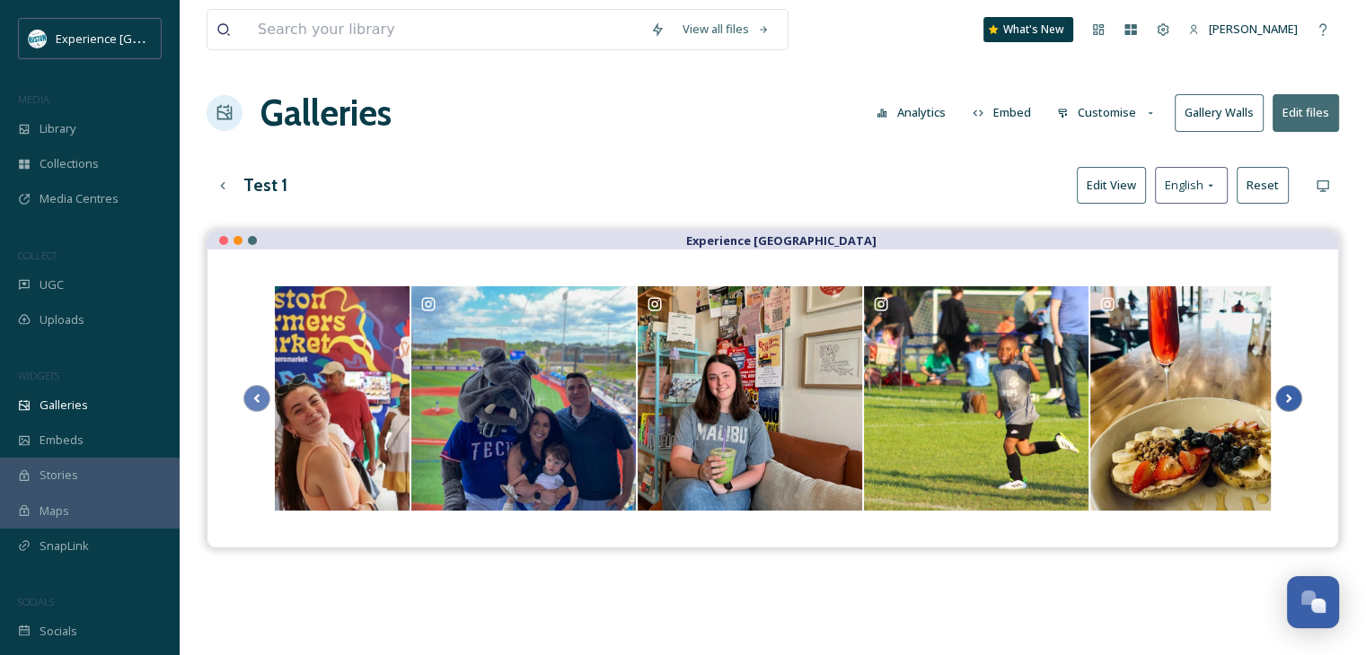
click at [1291, 400] on icon at bounding box center [1288, 398] width 25 height 27
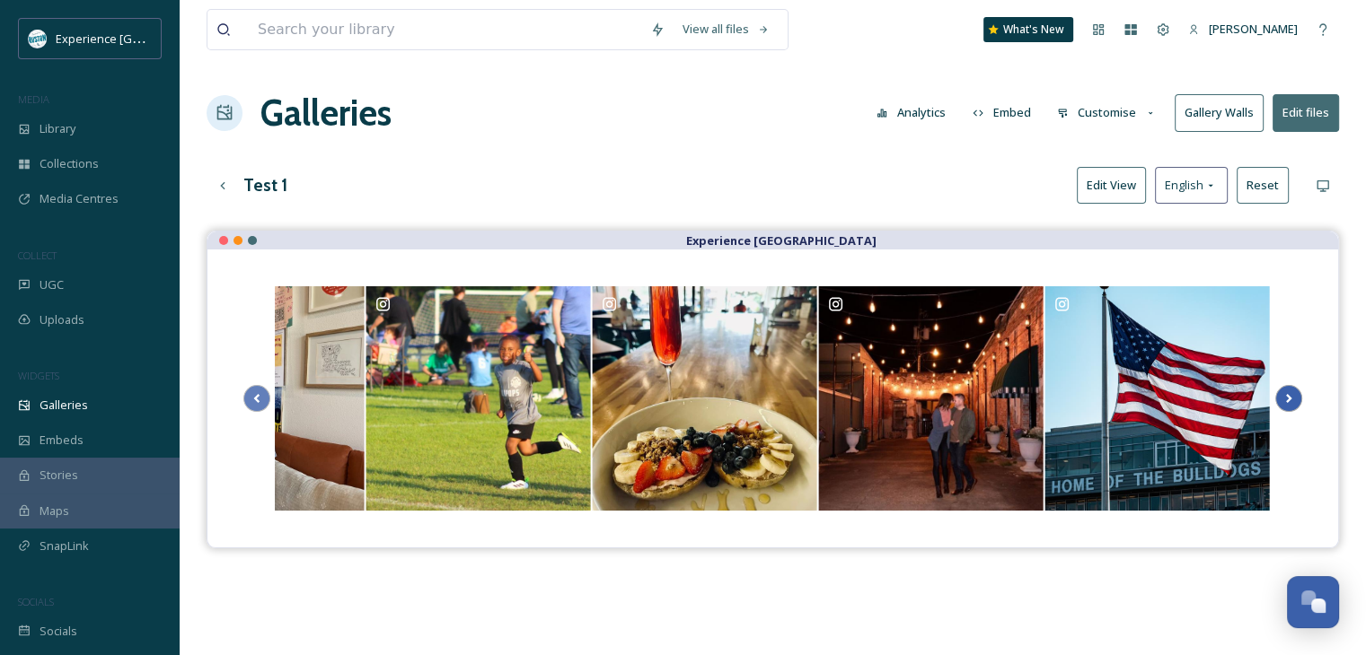
click at [1291, 400] on icon at bounding box center [1288, 398] width 25 height 27
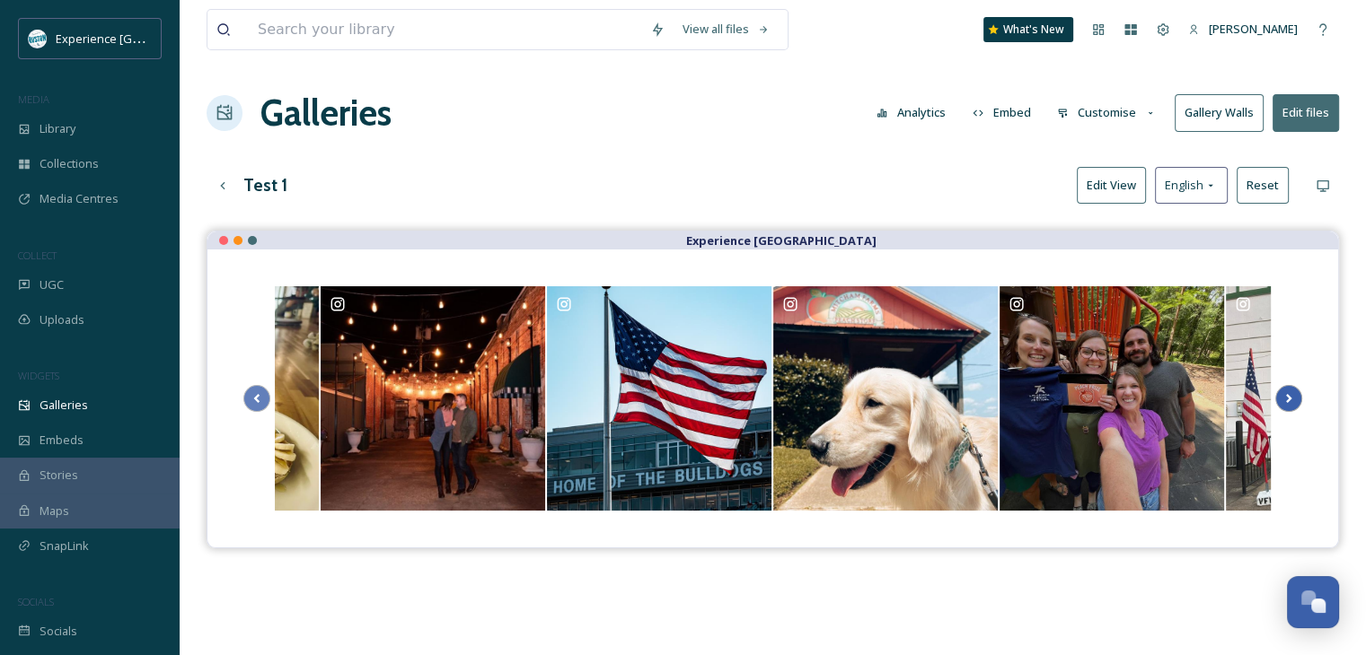
click at [1291, 400] on icon at bounding box center [1288, 398] width 25 height 27
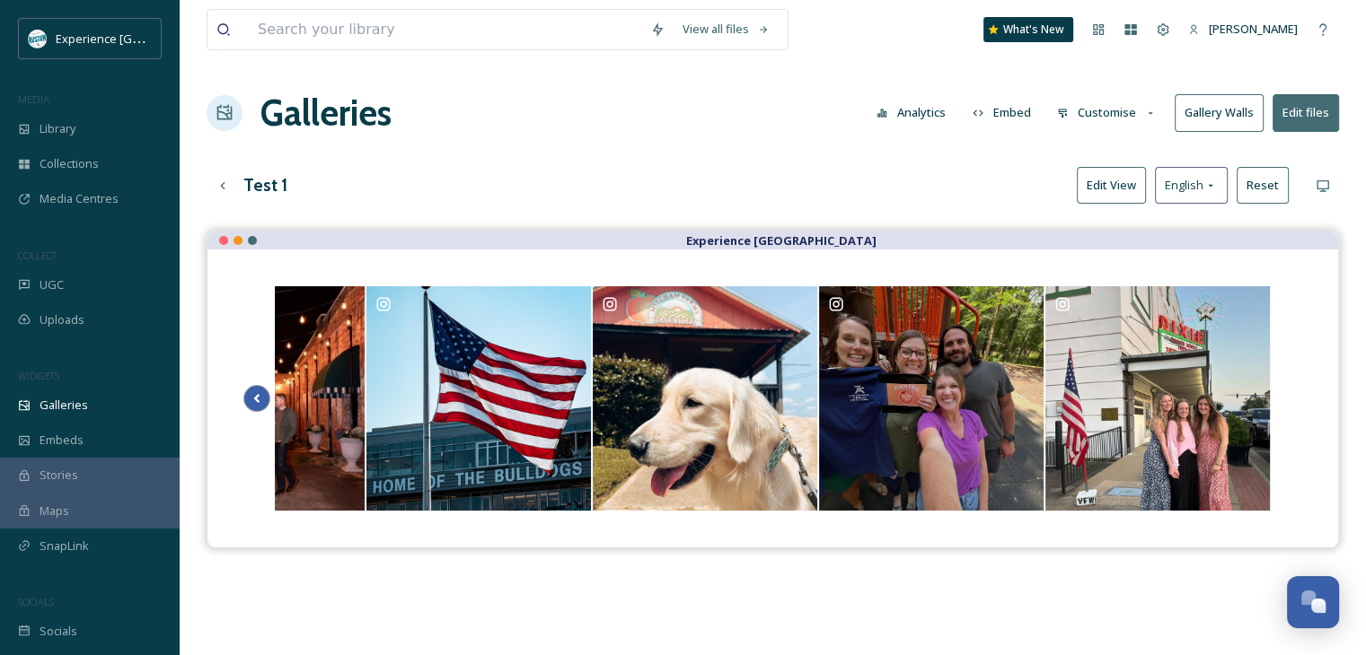
click at [247, 399] on icon at bounding box center [256, 398] width 25 height 27
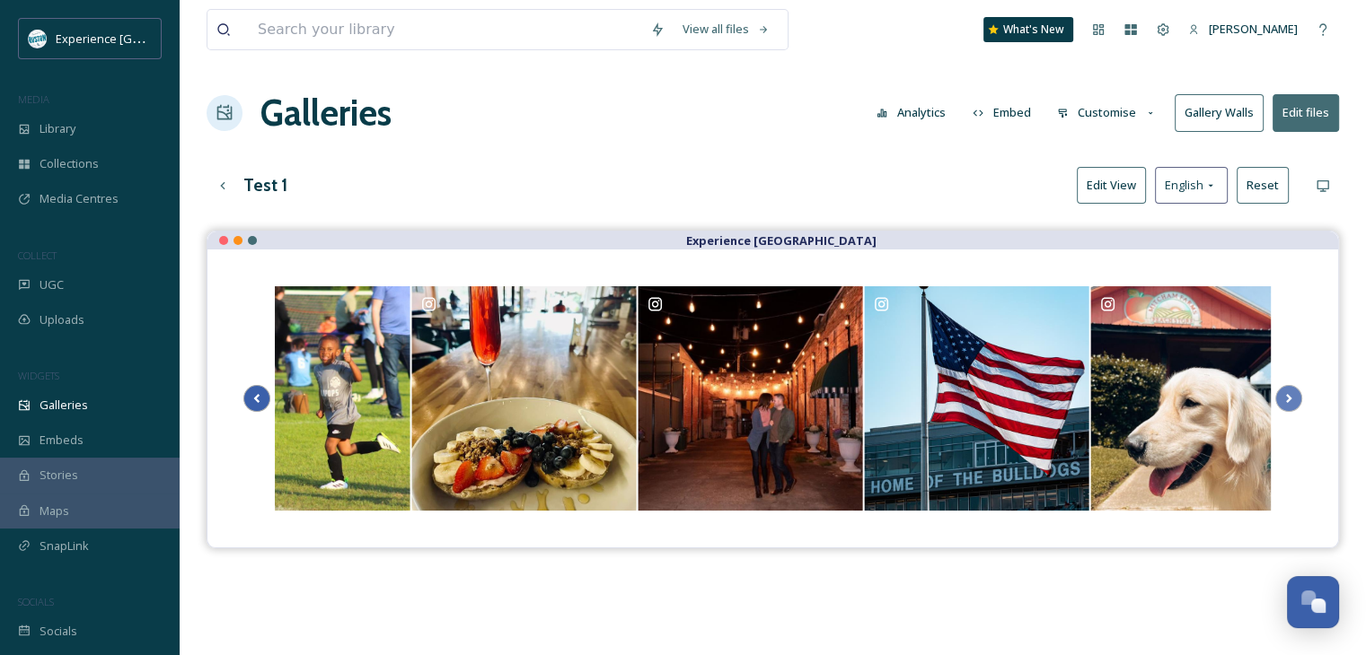
click at [247, 399] on icon at bounding box center [256, 398] width 25 height 27
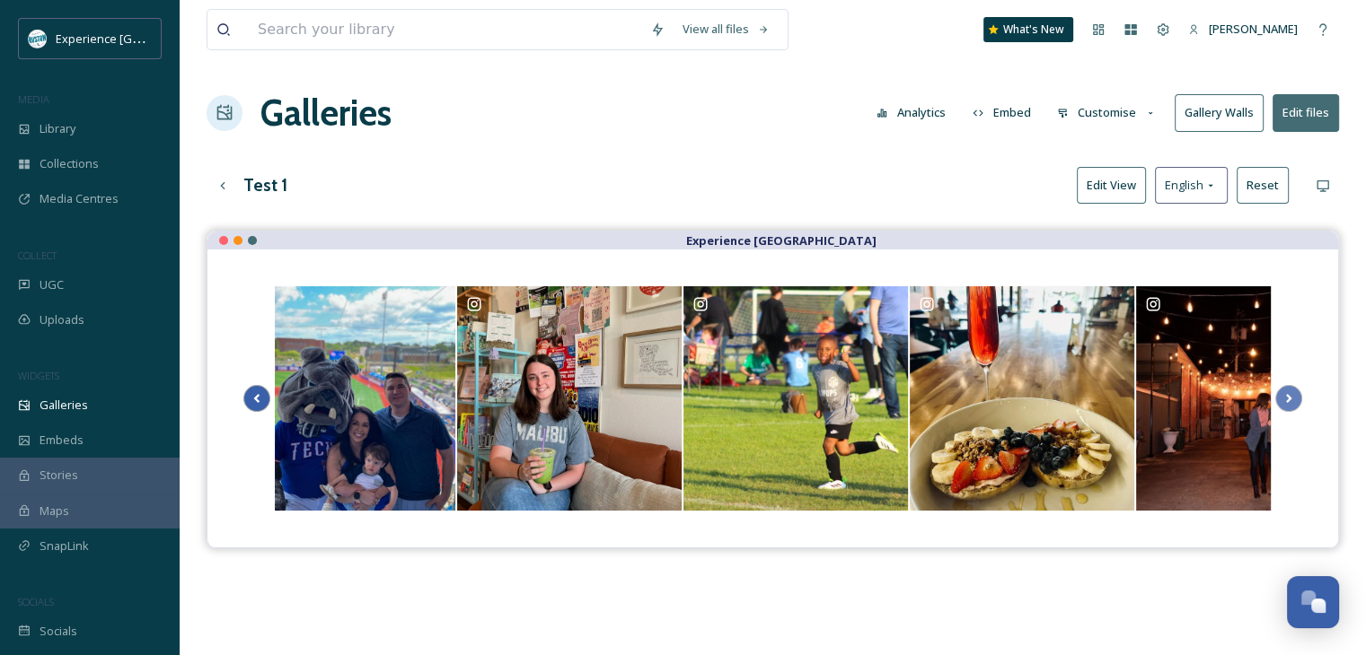
click at [247, 399] on icon at bounding box center [256, 398] width 25 height 27
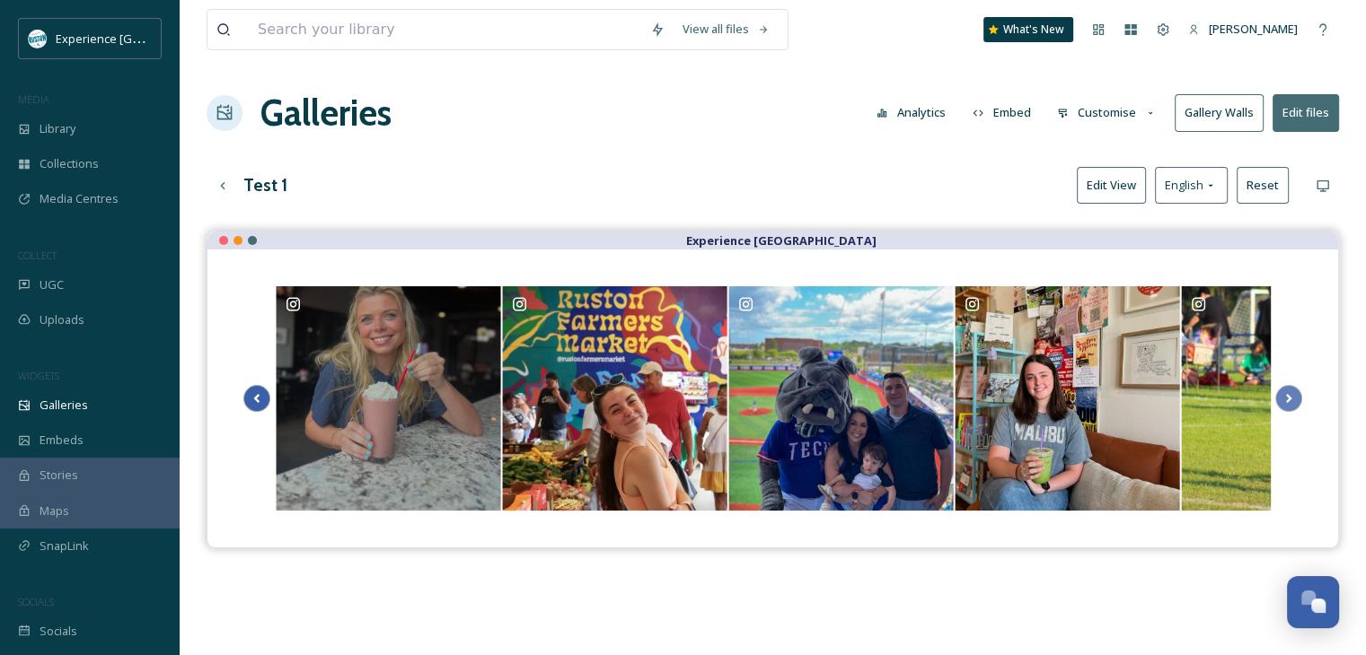
click at [248, 399] on icon at bounding box center [256, 398] width 25 height 27
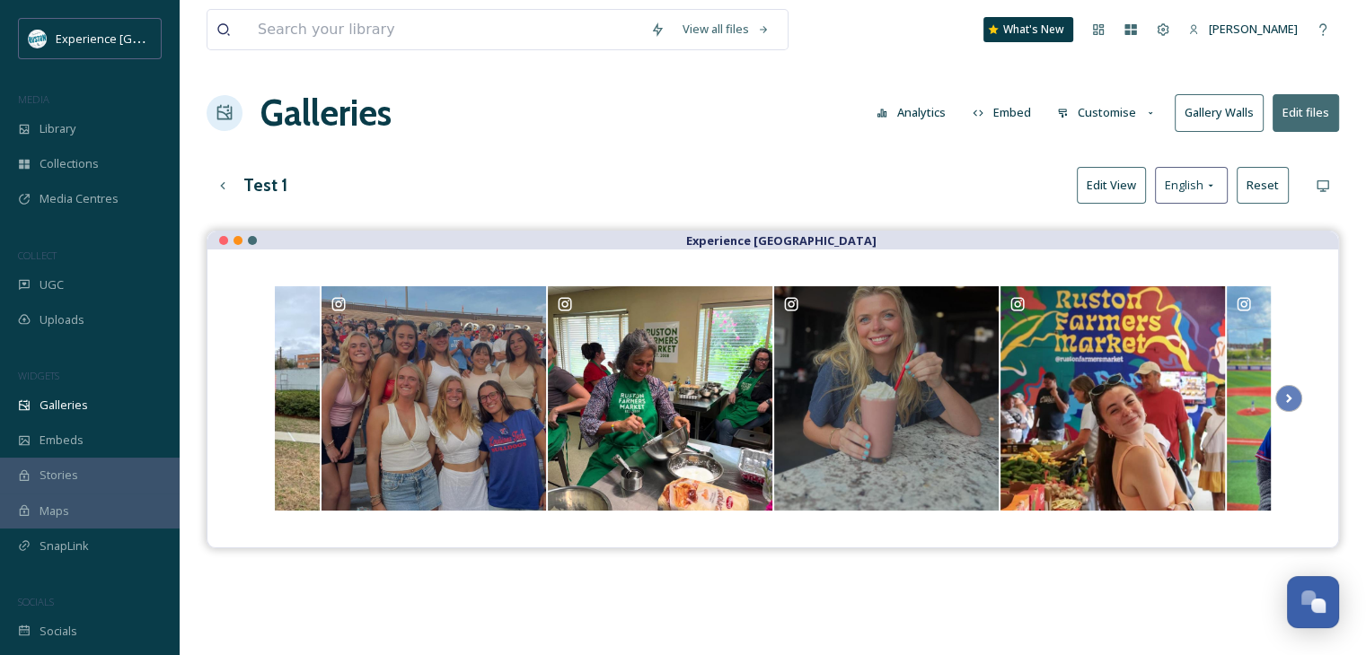
click at [250, 398] on div at bounding box center [772, 399] width 1059 height 226
click at [1289, 400] on icon at bounding box center [1288, 398] width 25 height 27
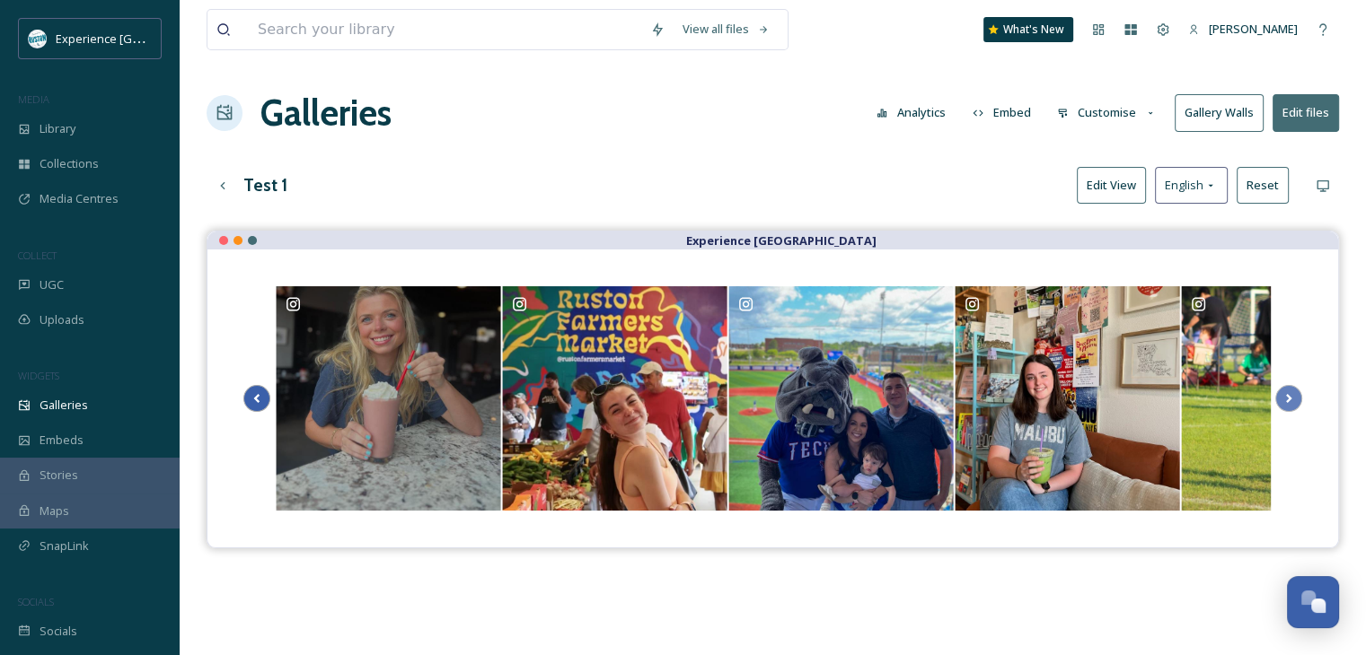
click at [260, 401] on icon at bounding box center [256, 398] width 25 height 27
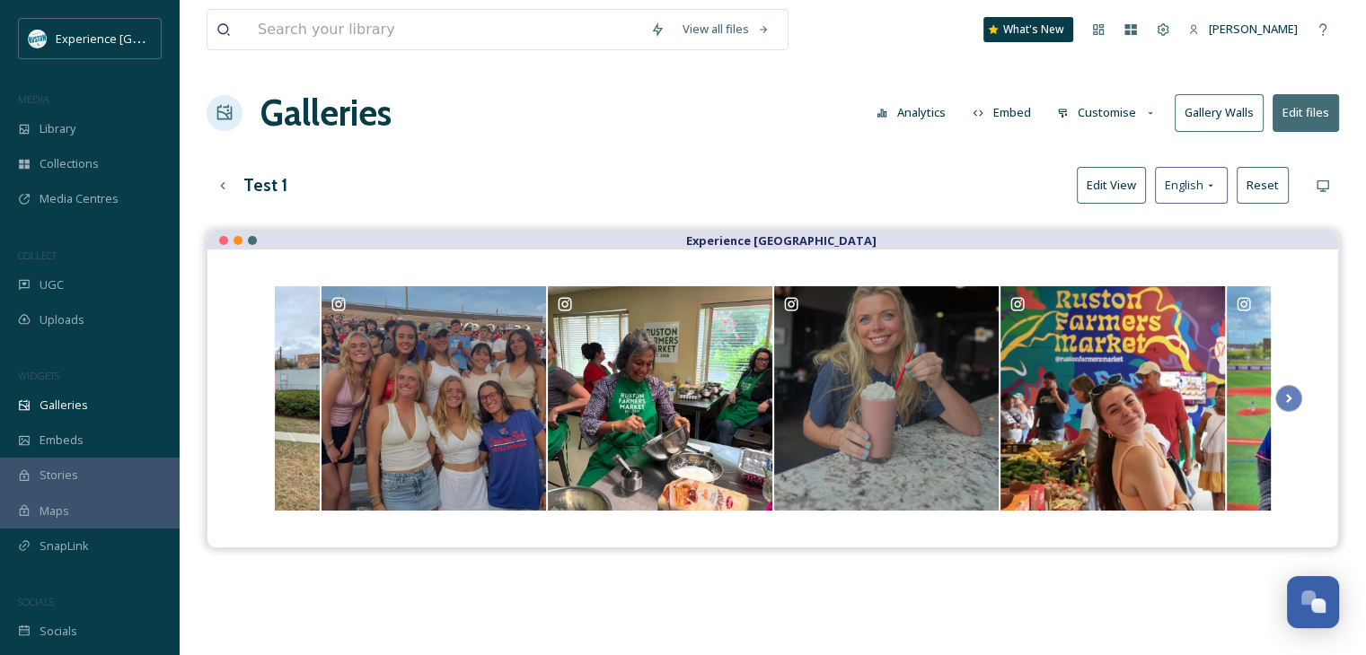
click at [260, 401] on div at bounding box center [772, 399] width 1059 height 226
click at [306, 399] on div "@ rustoncvb" at bounding box center [207, 398] width 224 height 224
click at [298, 299] on div "@ rustoncvb" at bounding box center [207, 304] width 207 height 18
click at [234, 179] on div "Up one level" at bounding box center [223, 186] width 32 height 32
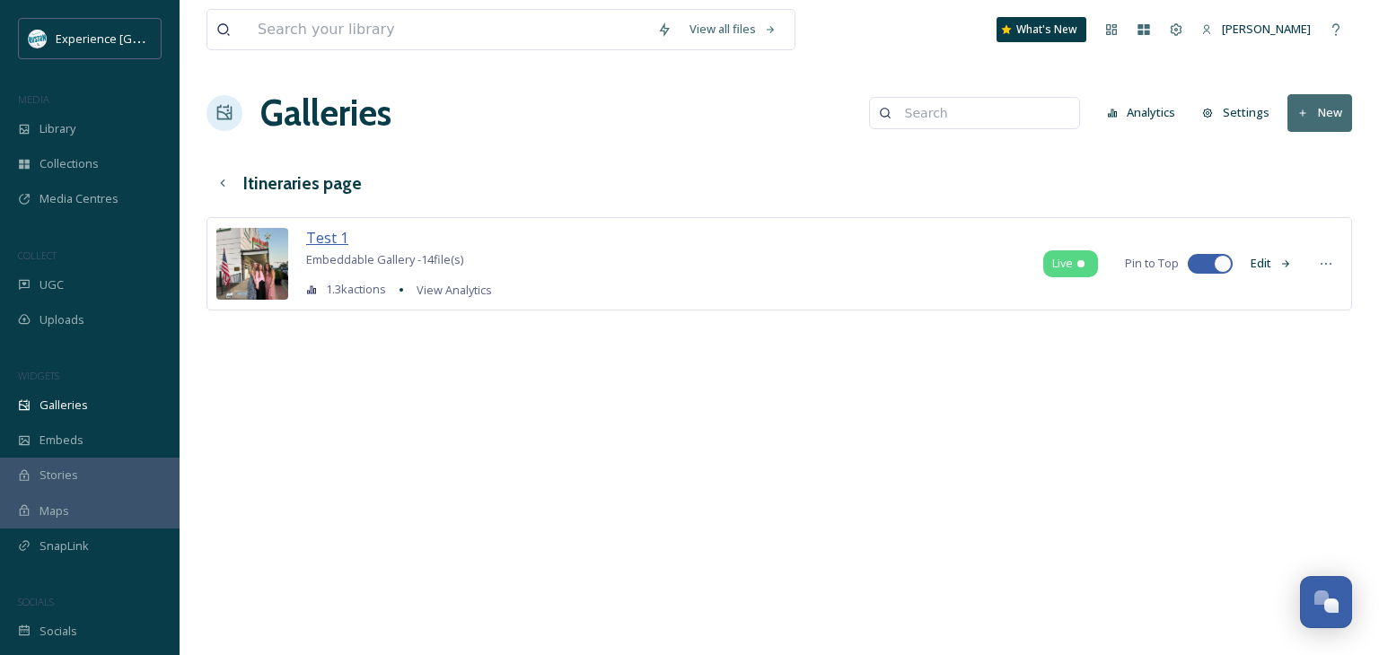
click at [321, 238] on span "Test 1" at bounding box center [327, 238] width 42 height 20
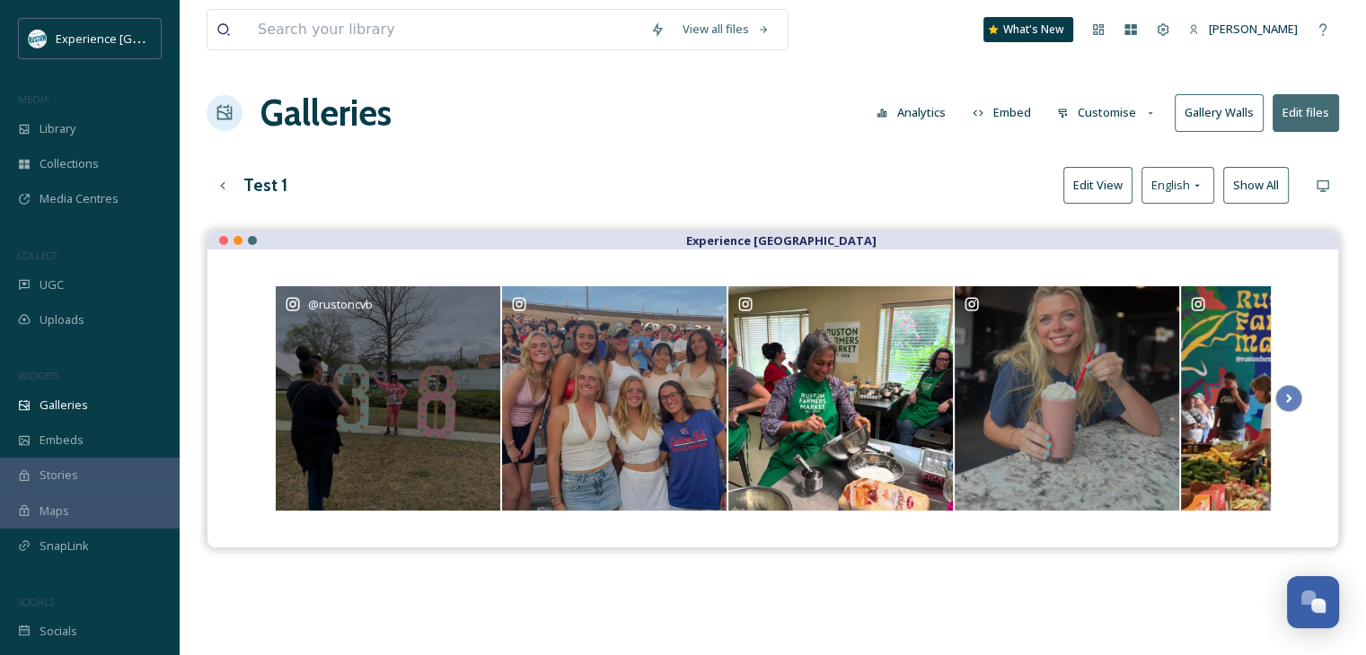
click at [481, 299] on div "@ rustoncvb" at bounding box center [388, 304] width 207 height 18
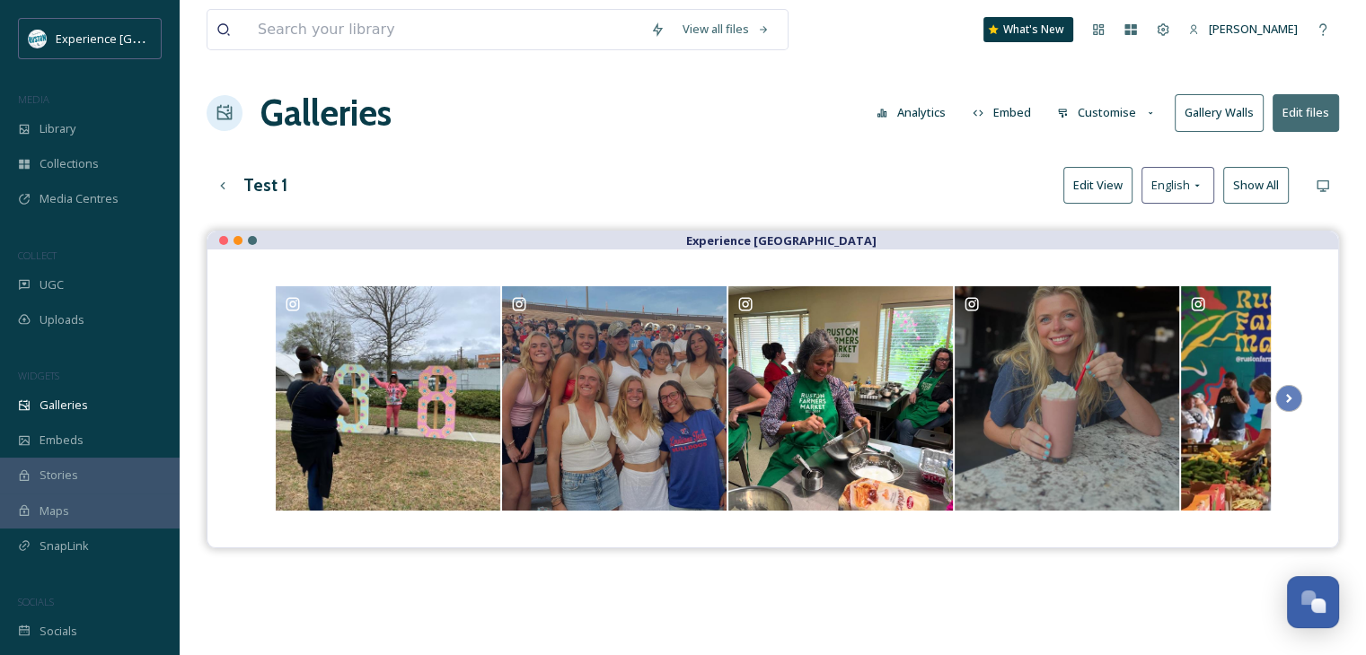
click at [1140, 119] on button "Customise" at bounding box center [1107, 112] width 118 height 35
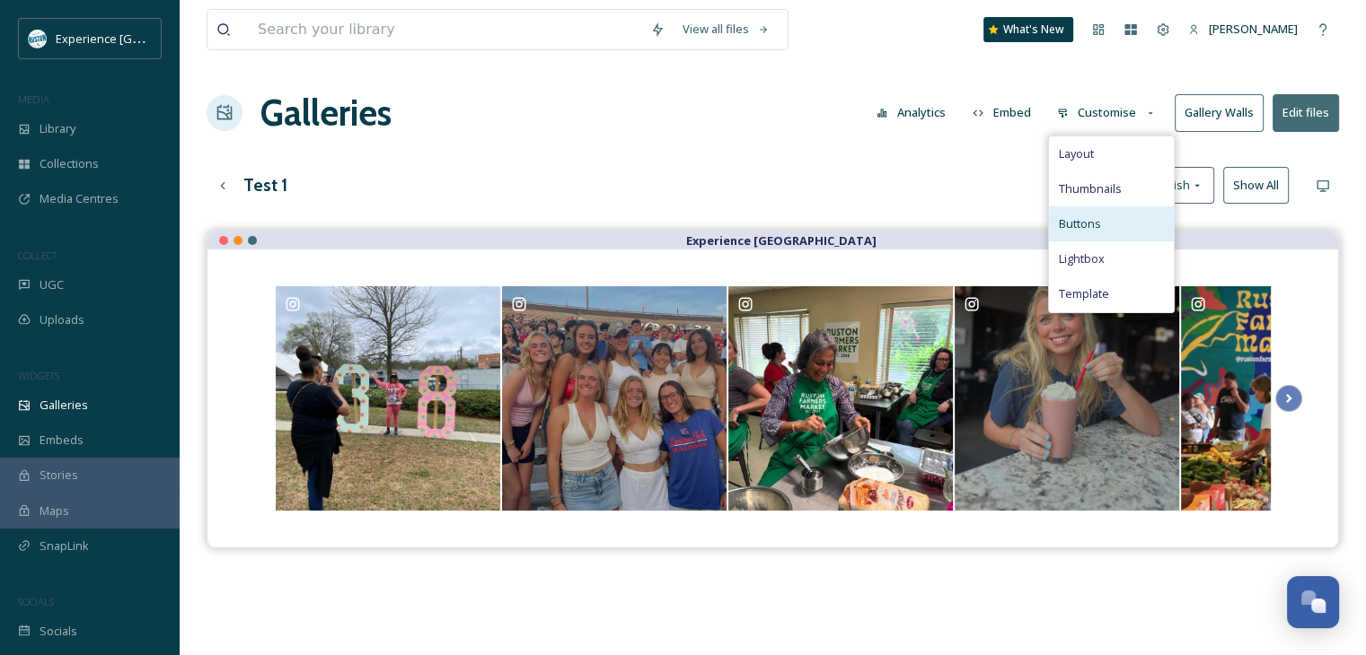
click at [1102, 218] on div "Buttons" at bounding box center [1111, 224] width 125 height 35
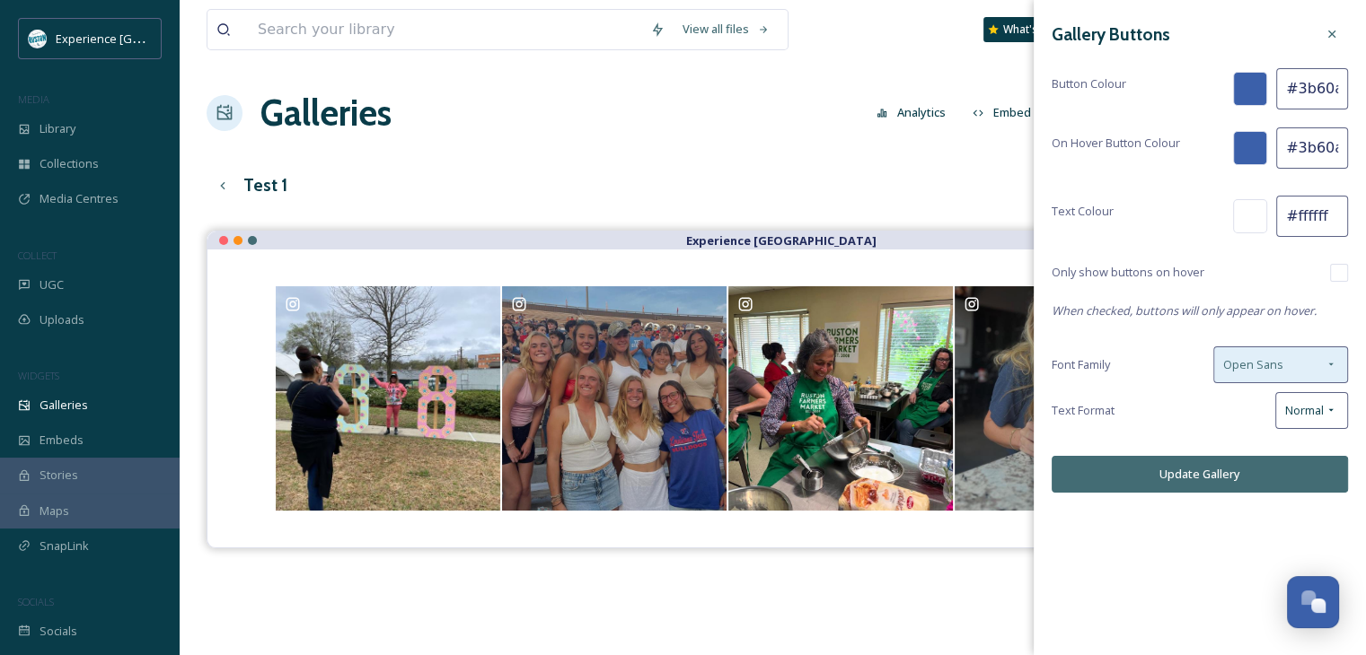
click at [1297, 354] on div "Open Sans" at bounding box center [1280, 365] width 135 height 37
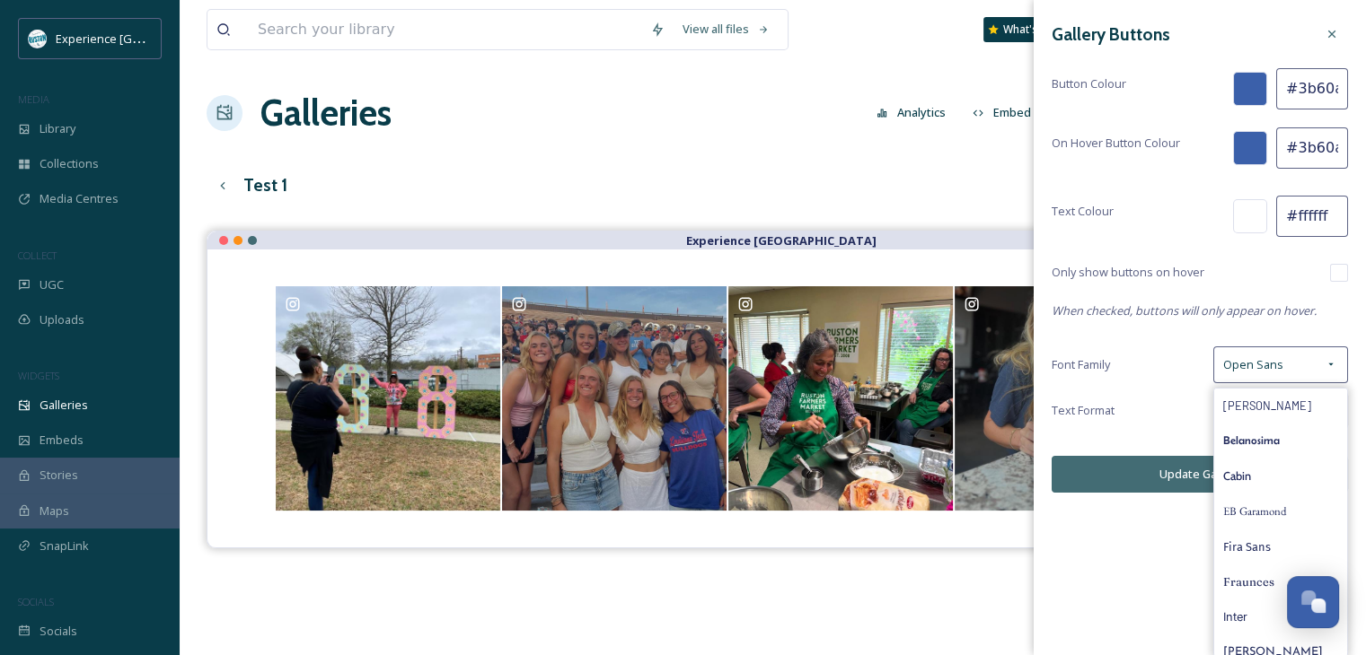
click at [1261, 438] on span "Belanosima" at bounding box center [1251, 441] width 57 height 17
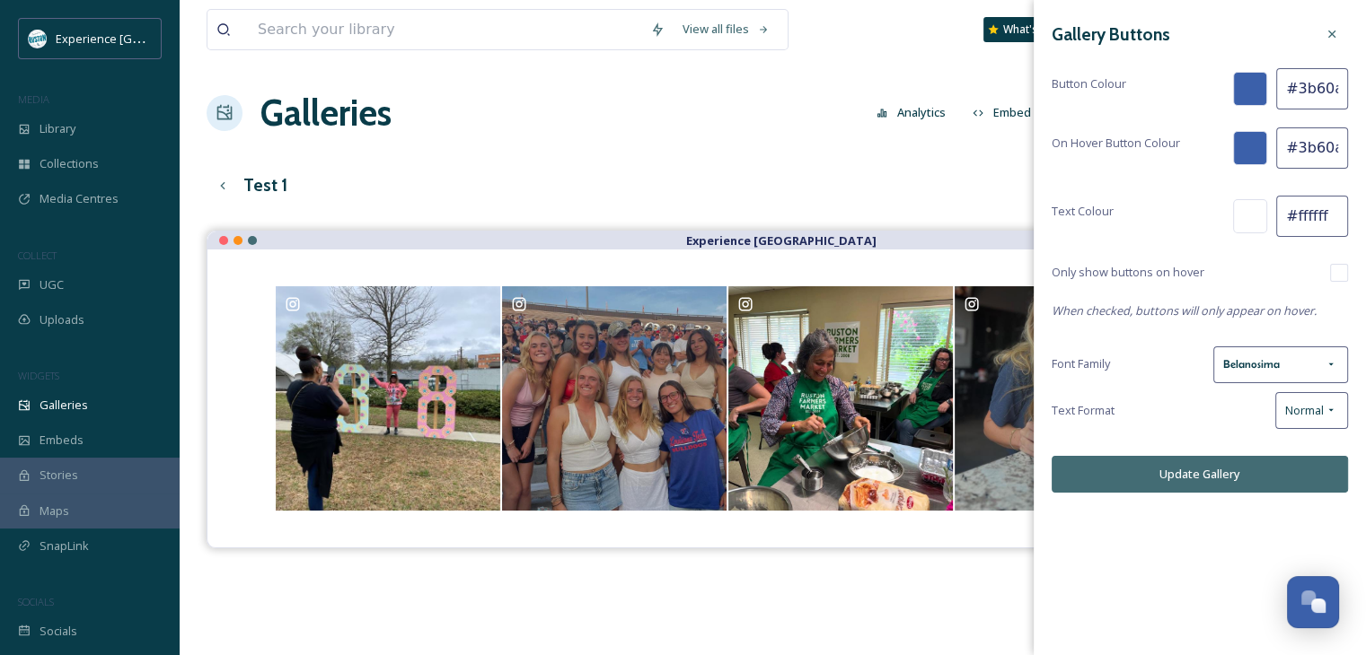
click at [1313, 87] on input "#3b60aa" at bounding box center [1312, 88] width 72 height 41
paste input "009695"
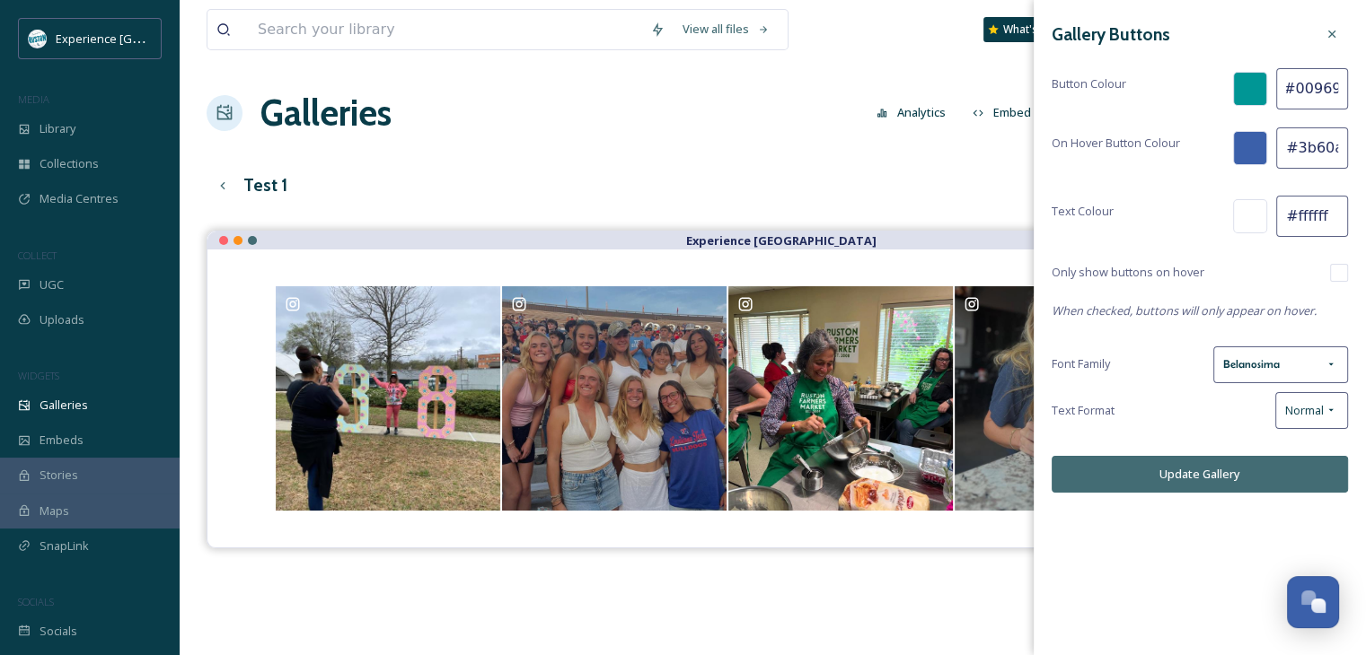
type input "#009695"
click at [1319, 149] on input "#3b60aa" at bounding box center [1312, 147] width 72 height 41
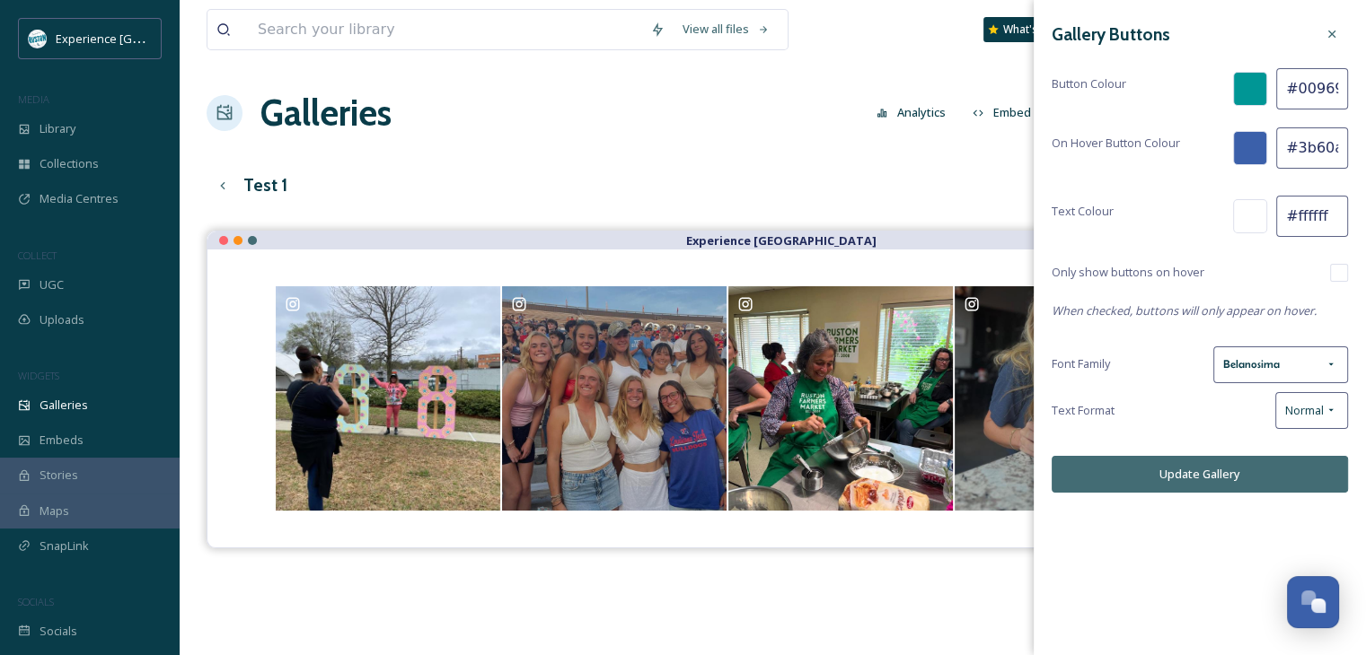
paste input "009695"
type input "#009695"
click at [1221, 488] on button "Update Gallery" at bounding box center [1199, 474] width 296 height 37
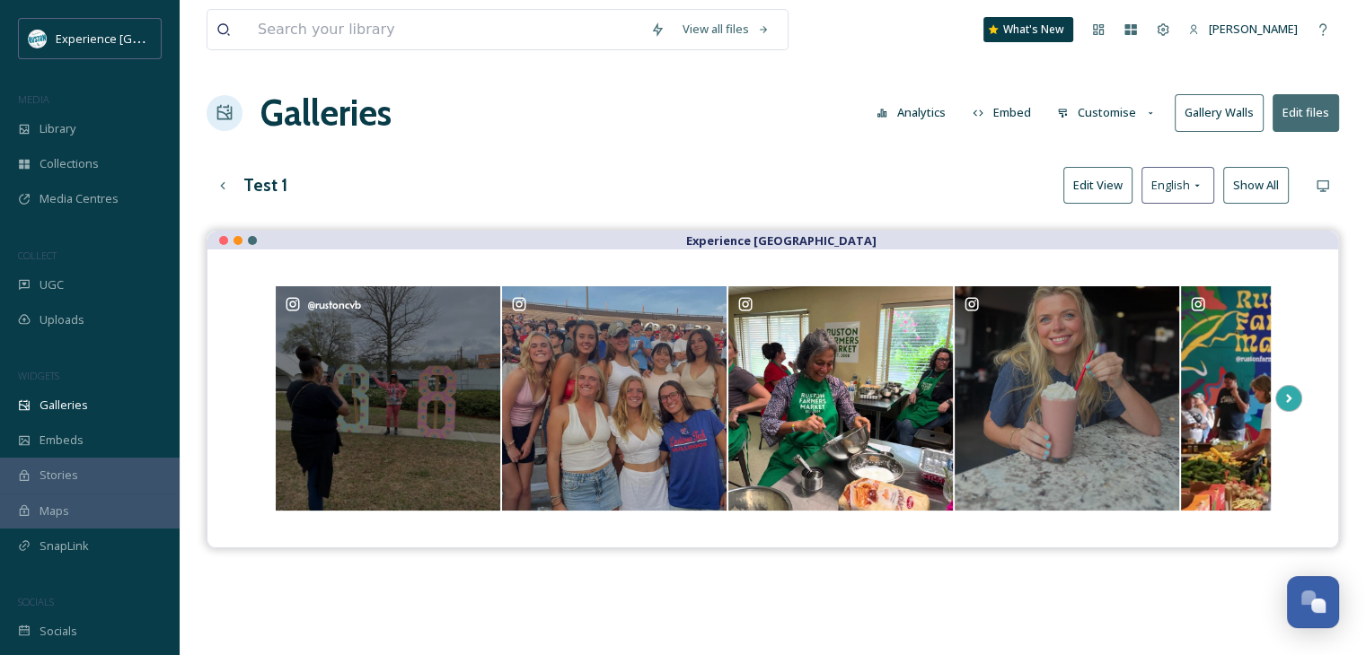
click at [484, 301] on div "@ rustoncvb" at bounding box center [388, 304] width 207 height 18
drag, startPoint x: 479, startPoint y: 299, endPoint x: 532, endPoint y: 171, distance: 138.1
click at [532, 169] on div "Test 1 Edit View English Show All" at bounding box center [773, 185] width 1132 height 37
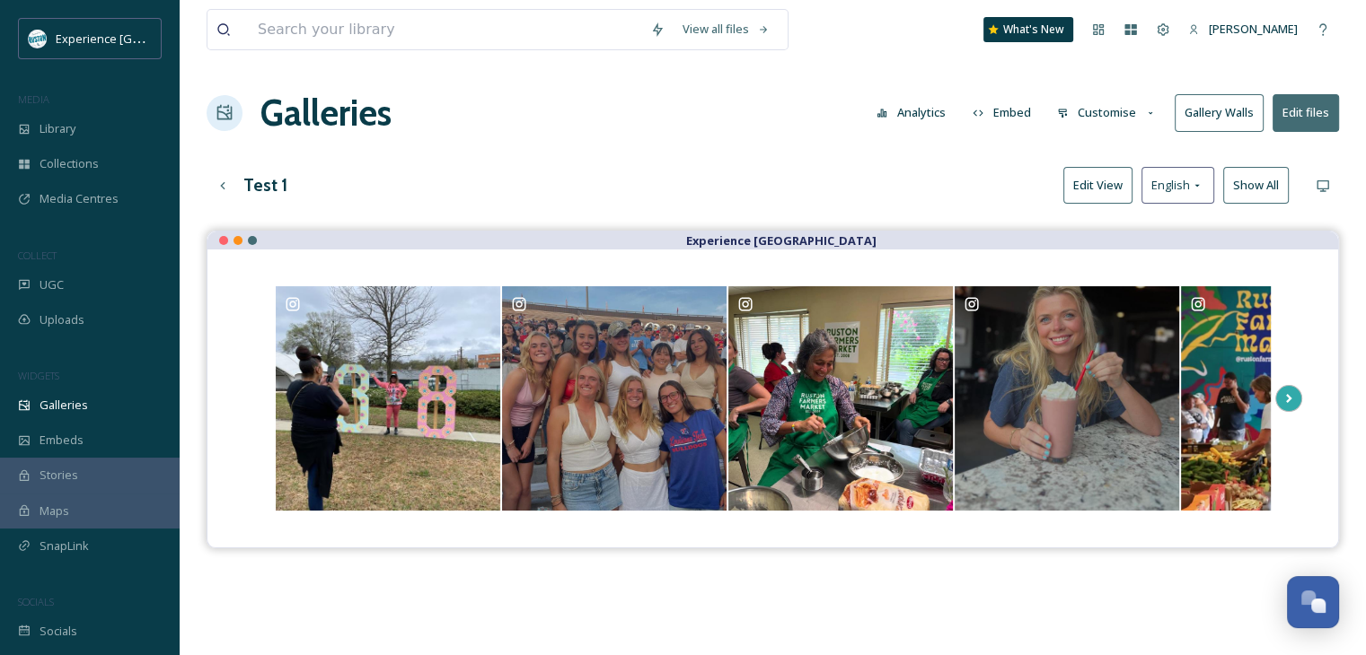
click at [1092, 187] on button "Edit View" at bounding box center [1097, 185] width 69 height 37
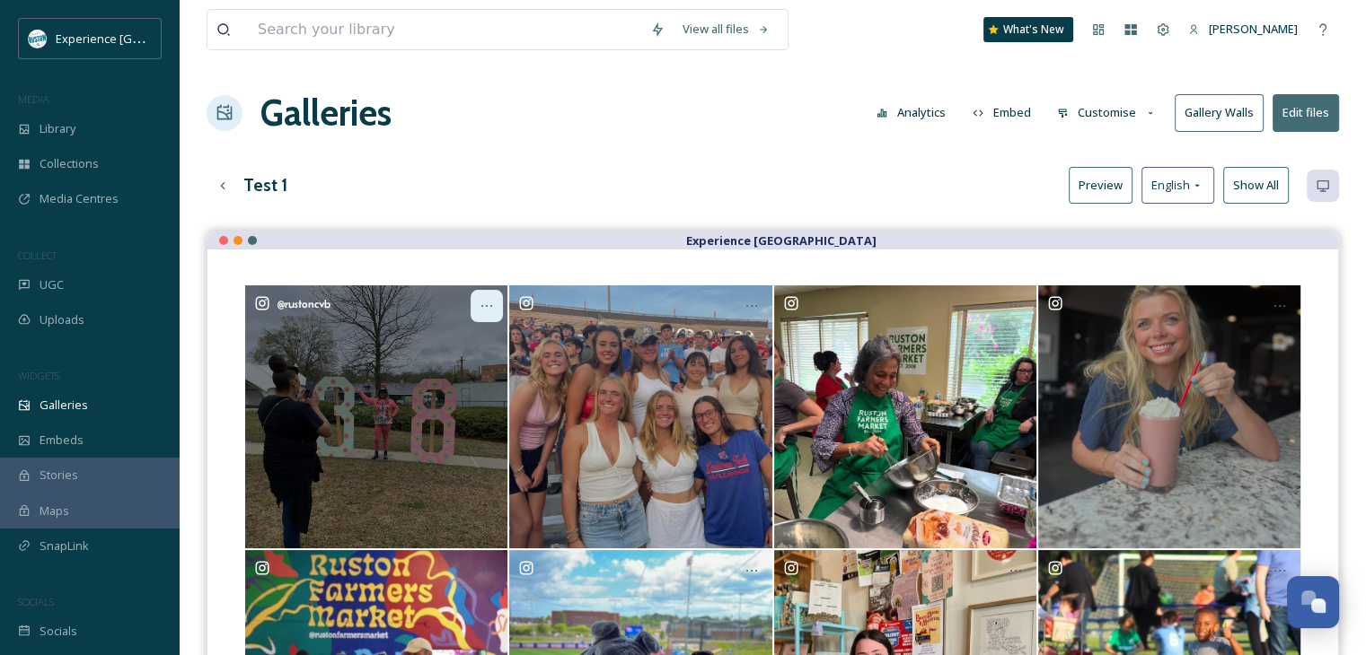
click at [479, 302] on icon at bounding box center [486, 306] width 14 height 14
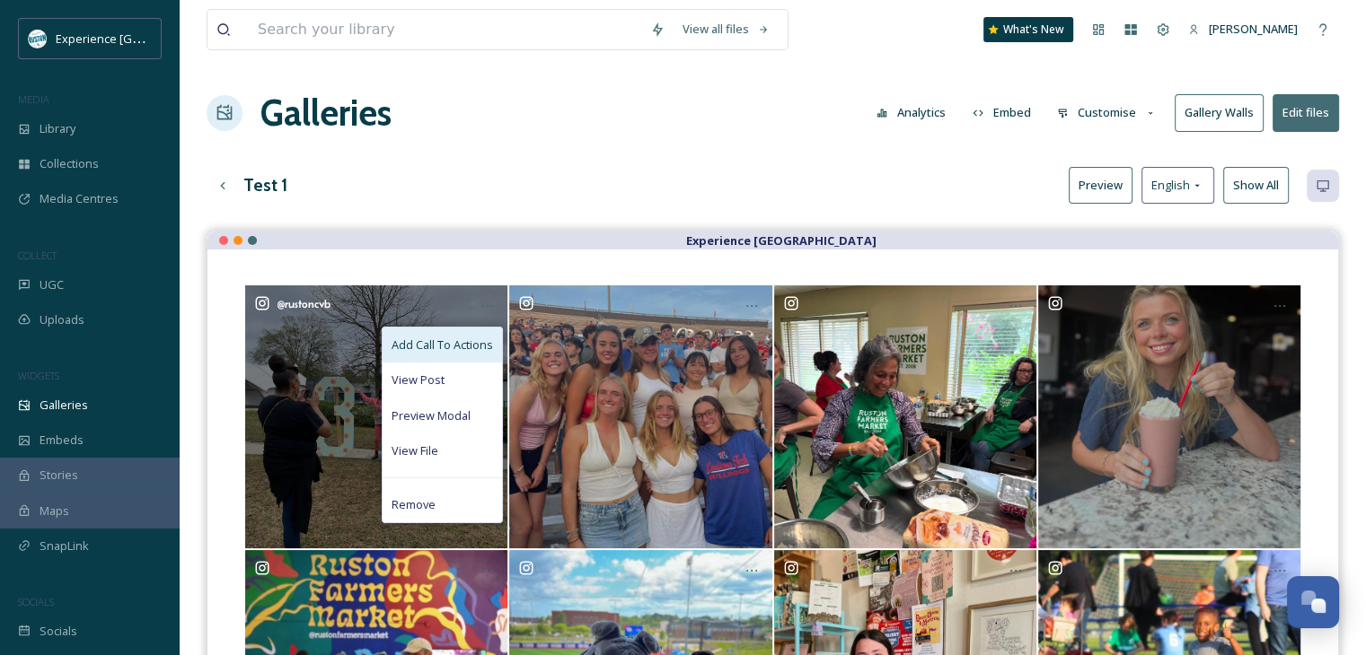
click at [453, 344] on span "Add Call To Actions" at bounding box center [441, 345] width 101 height 17
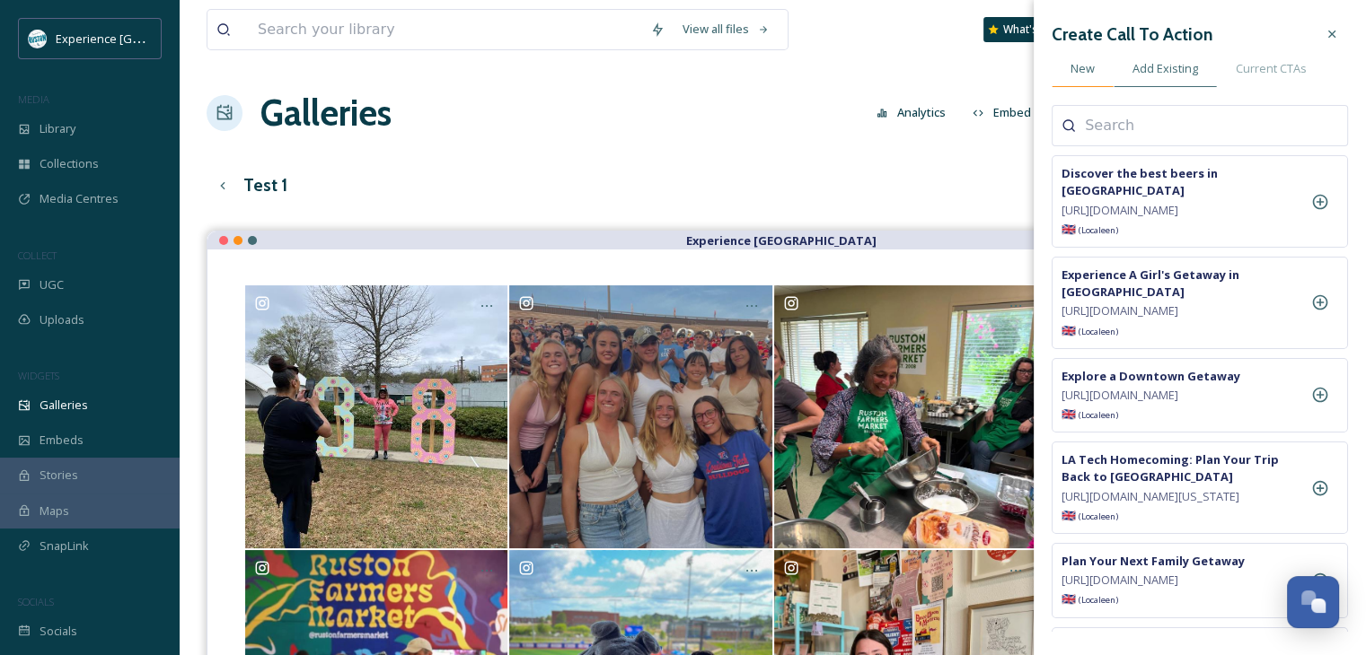
click at [1090, 63] on span "New" at bounding box center [1082, 68] width 24 height 17
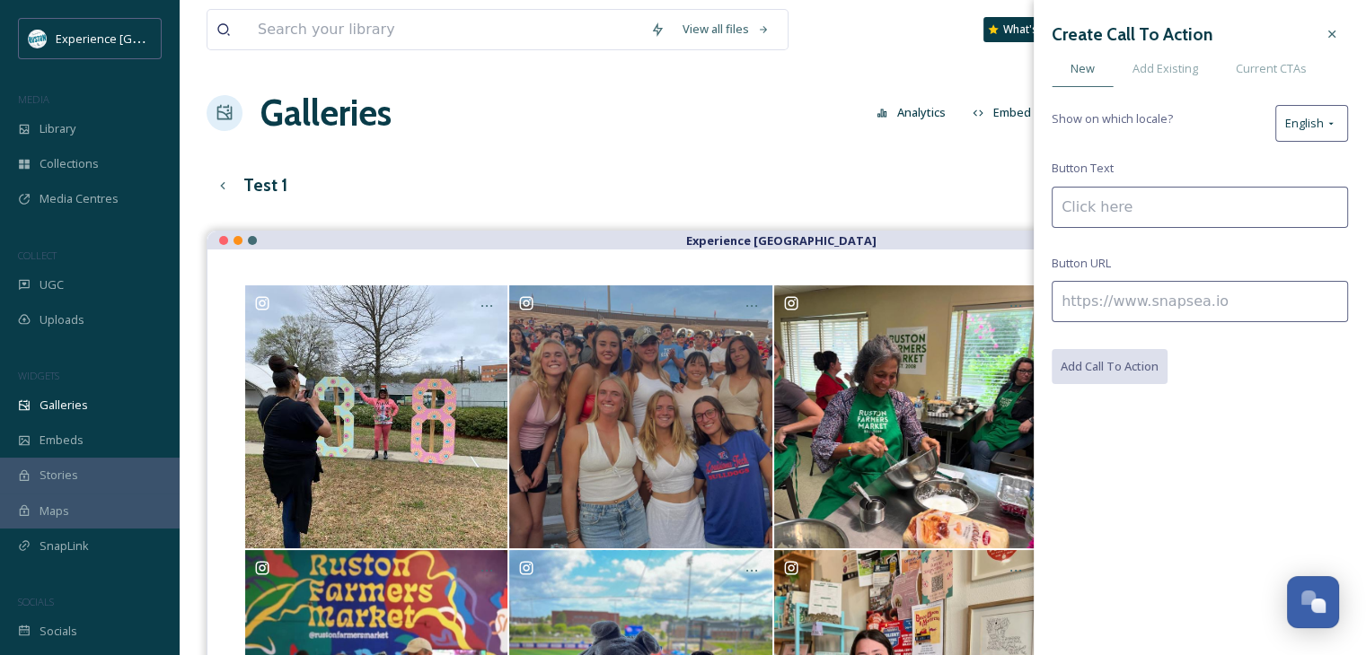
click at [1130, 304] on input at bounding box center [1199, 301] width 296 height 41
paste input "https://#009695"
click at [1157, 299] on input "https://#009695" at bounding box center [1199, 301] width 296 height 41
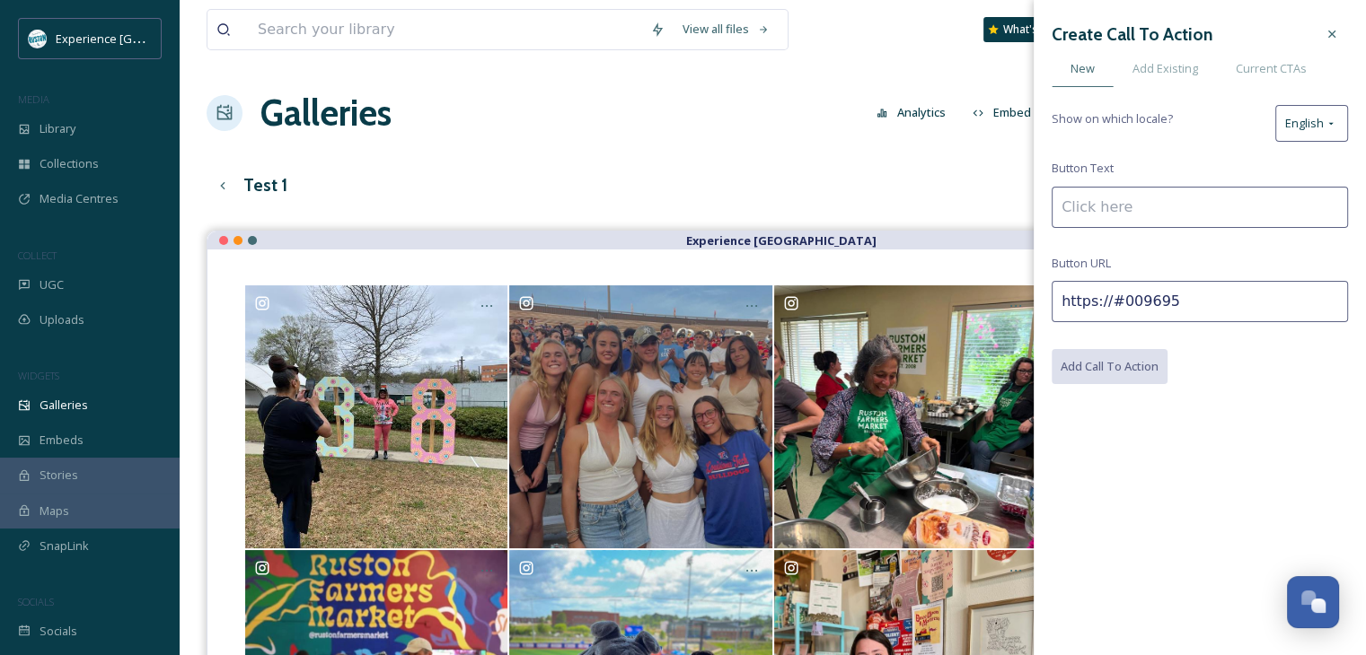
click at [1157, 299] on input "https://#009695" at bounding box center [1199, 301] width 296 height 41
type input "https://"
drag, startPoint x: 1156, startPoint y: 299, endPoint x: 1059, endPoint y: 312, distance: 98.8
click at [1059, 312] on input "https://" at bounding box center [1199, 301] width 296 height 41
click at [1324, 40] on icon at bounding box center [1331, 34] width 14 height 14
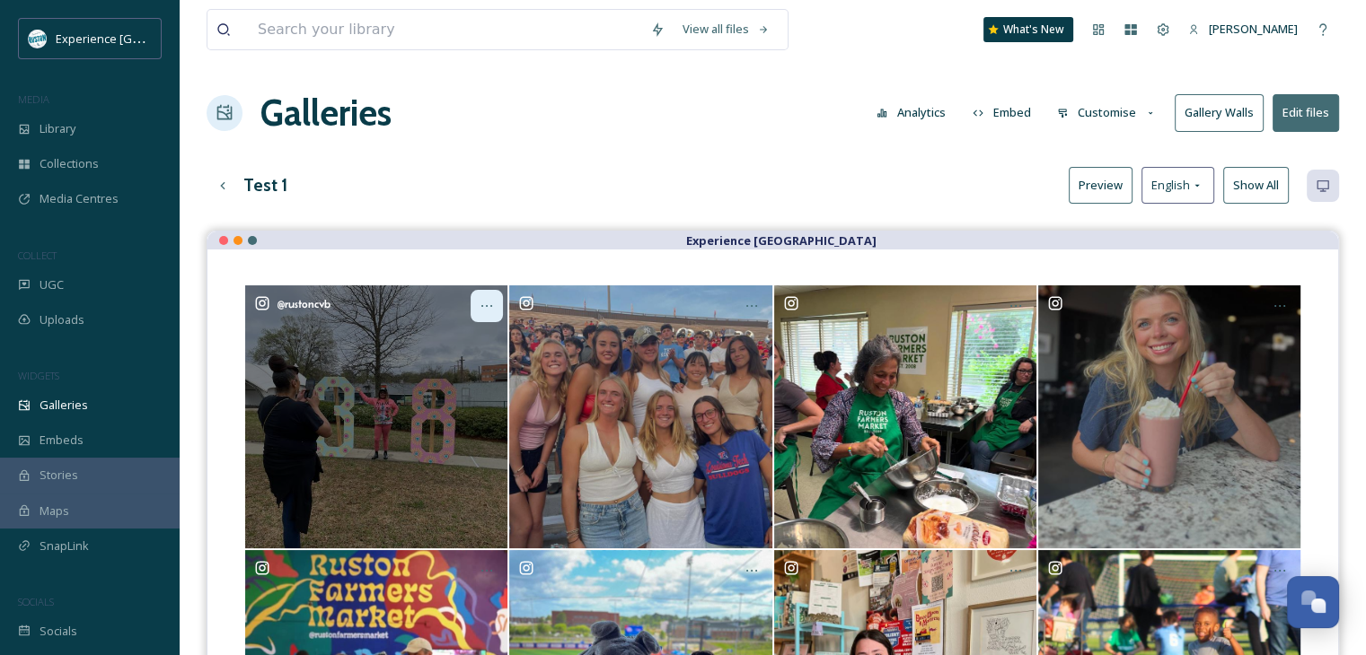
click at [483, 305] on icon at bounding box center [486, 306] width 14 height 14
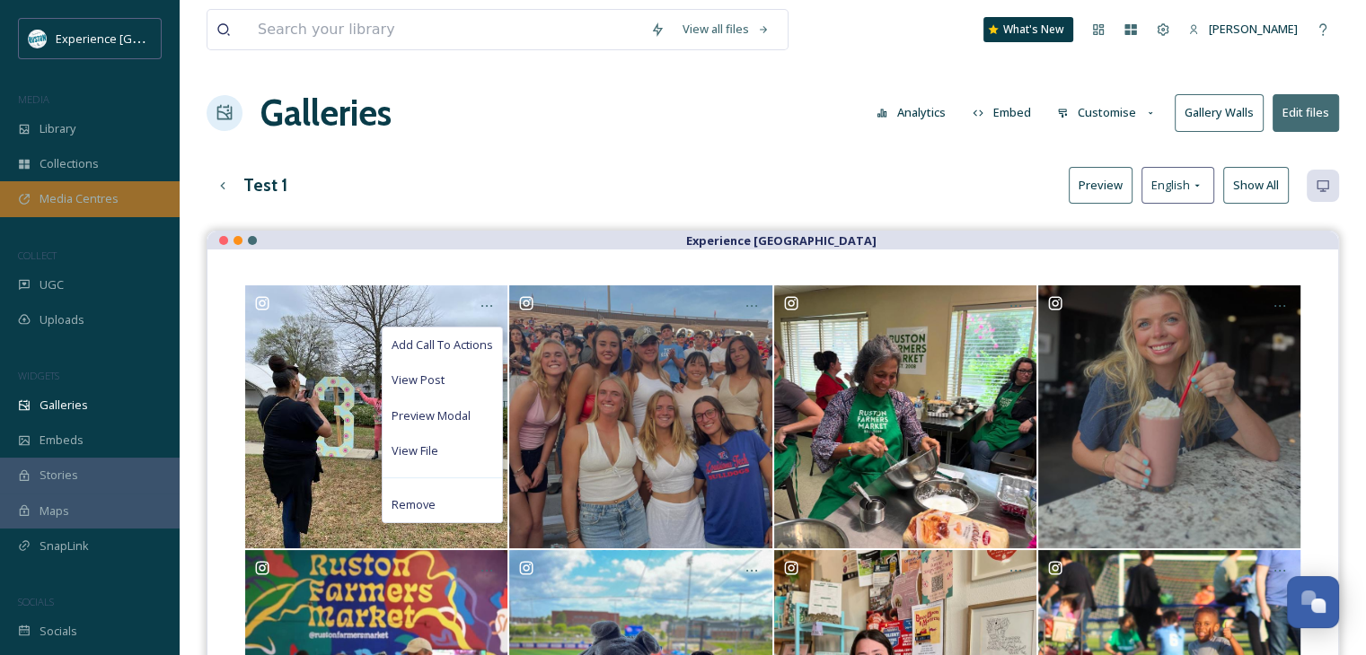
click at [129, 196] on div "Media Centres" at bounding box center [90, 198] width 180 height 35
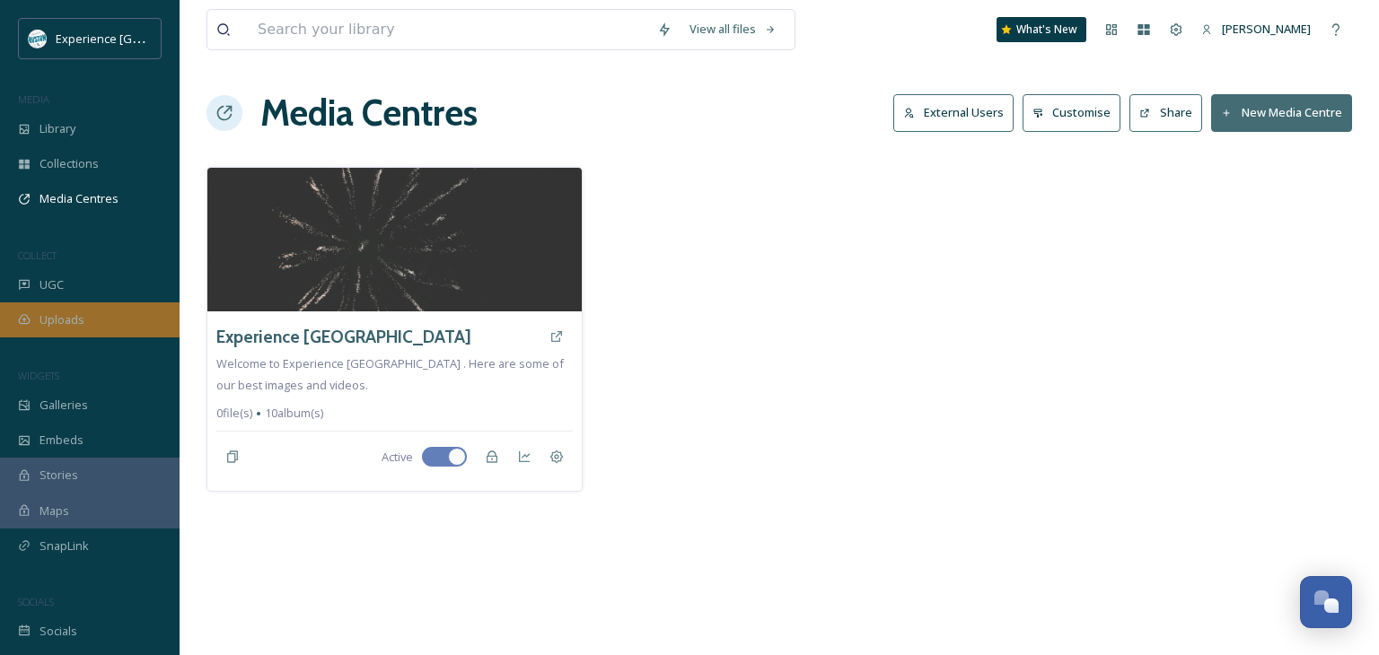
drag, startPoint x: 78, startPoint y: 338, endPoint x: 76, endPoint y: 324, distance: 13.6
click at [79, 336] on div "Experience Ruston MEDIA Library Collections Media Centres COLLECT UGC Uploads W…" at bounding box center [90, 333] width 180 height 631
click at [76, 324] on span "Uploads" at bounding box center [62, 320] width 45 height 17
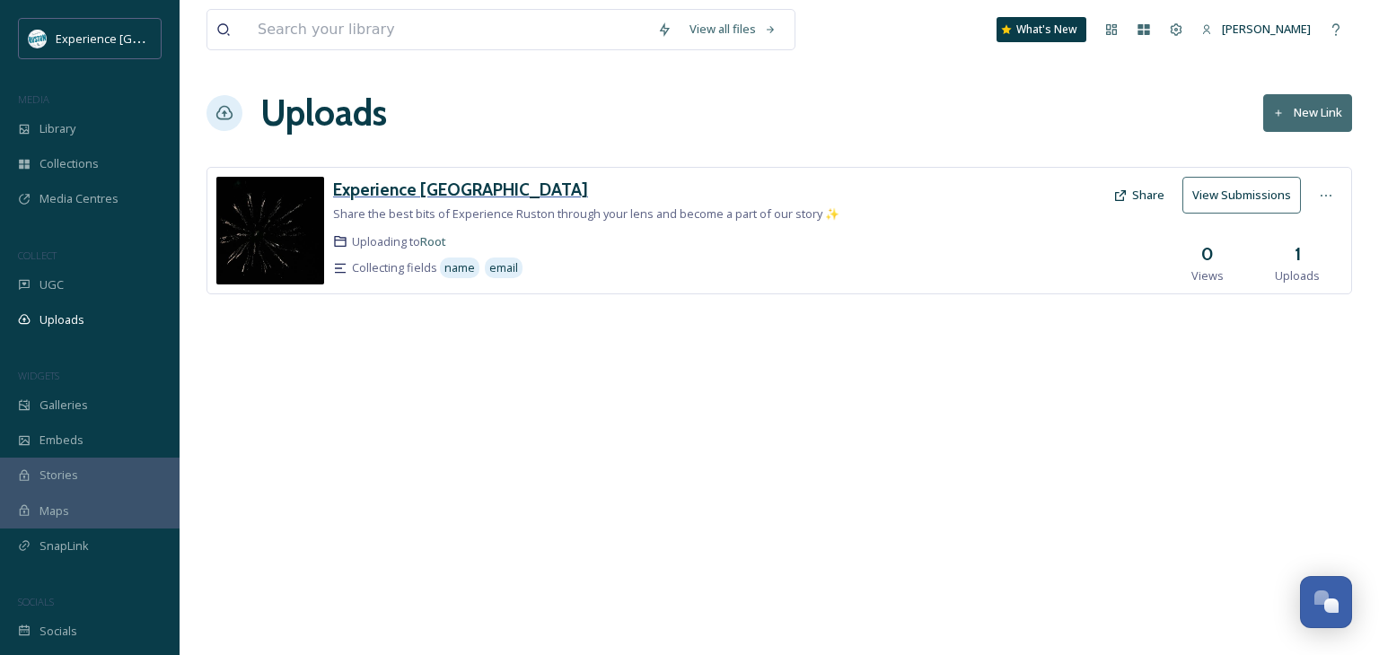
click at [466, 188] on h3 "Experience [GEOGRAPHIC_DATA]" at bounding box center [460, 190] width 255 height 22
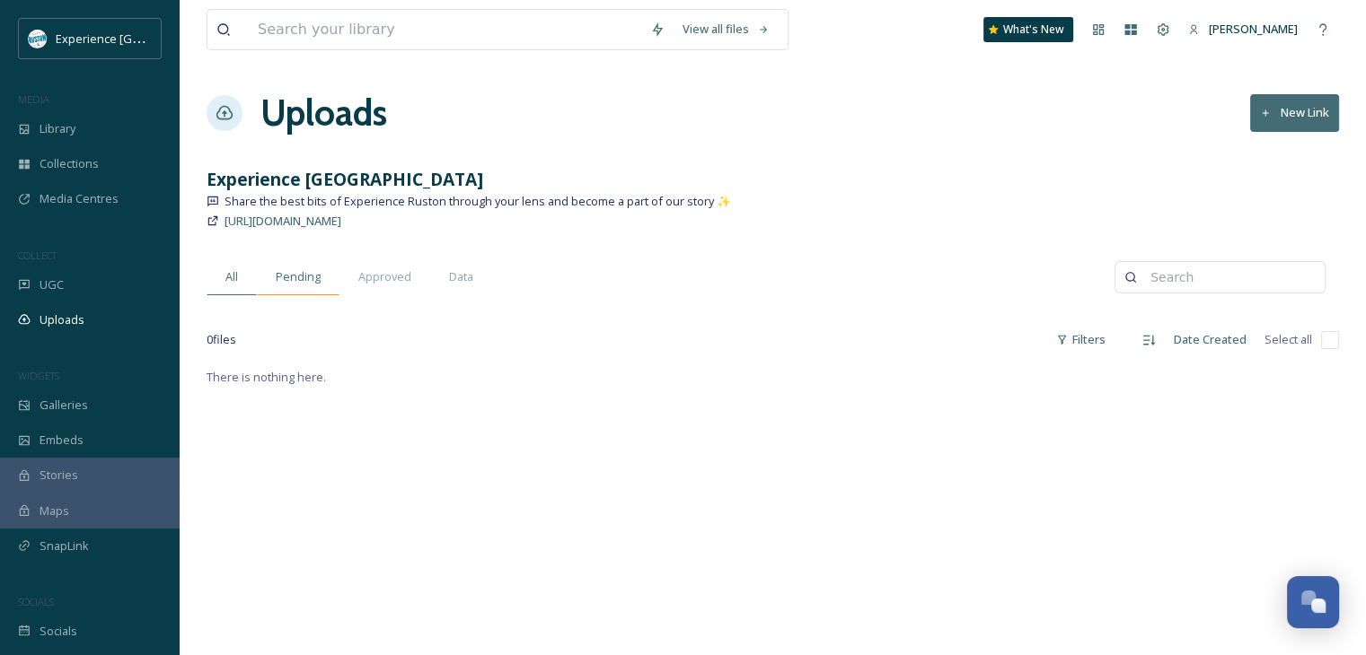
click at [314, 275] on span "Pending" at bounding box center [298, 276] width 45 height 17
click at [385, 277] on span "Approved" at bounding box center [384, 276] width 53 height 17
click at [231, 281] on span "All" at bounding box center [231, 276] width 13 height 17
click at [281, 220] on span "[URL][DOMAIN_NAME]" at bounding box center [282, 221] width 117 height 16
click at [28, 394] on div "Galleries" at bounding box center [90, 405] width 180 height 35
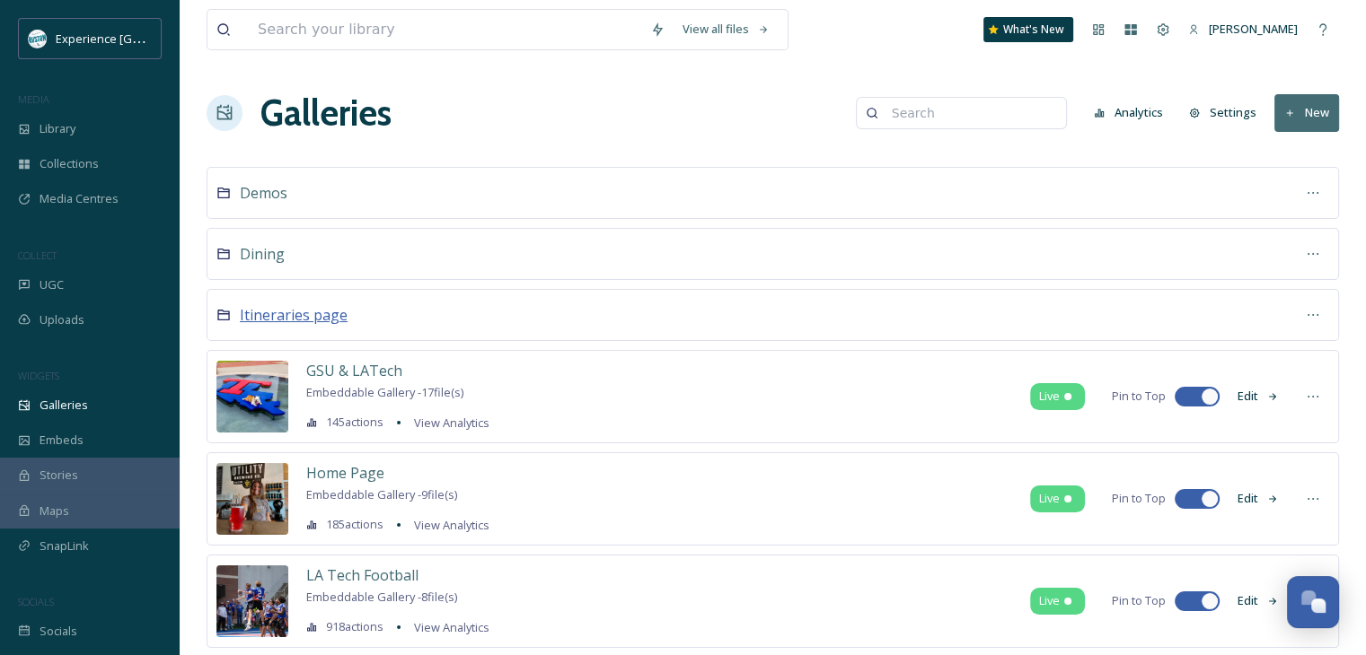
click at [308, 306] on span "Itineraries page" at bounding box center [294, 315] width 108 height 20
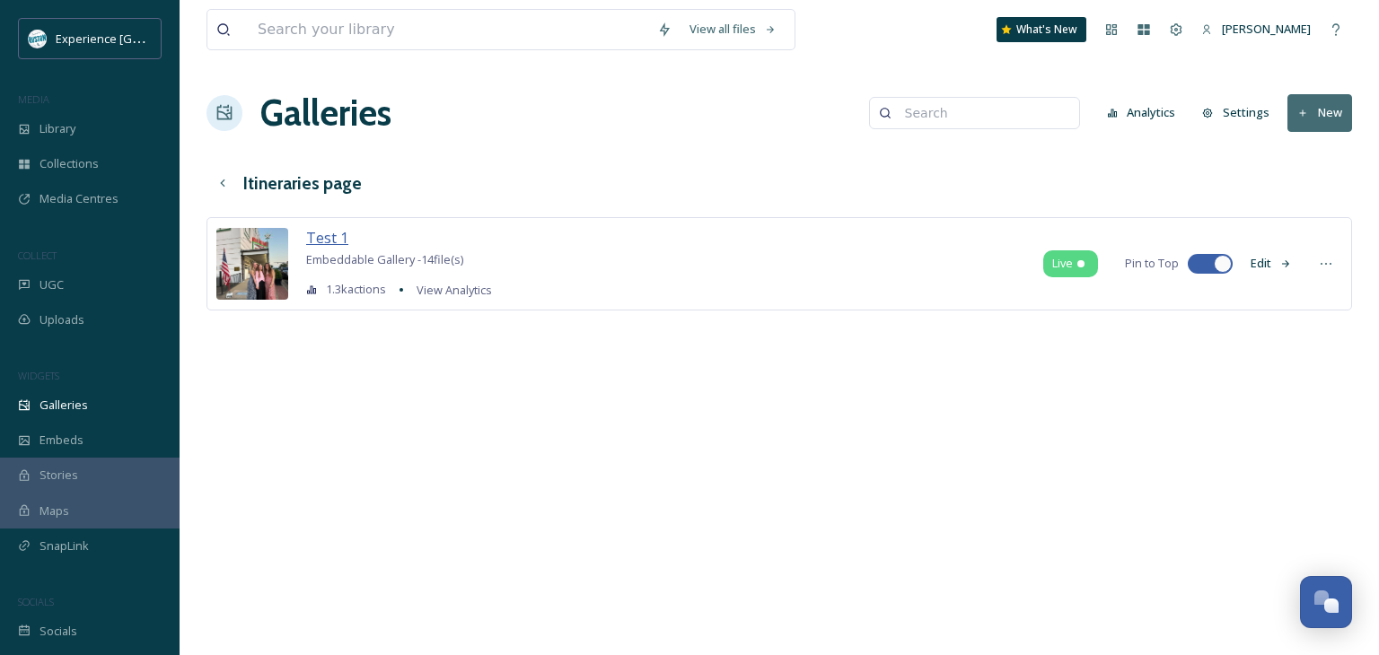
click at [337, 246] on span "Test 1" at bounding box center [327, 238] width 42 height 22
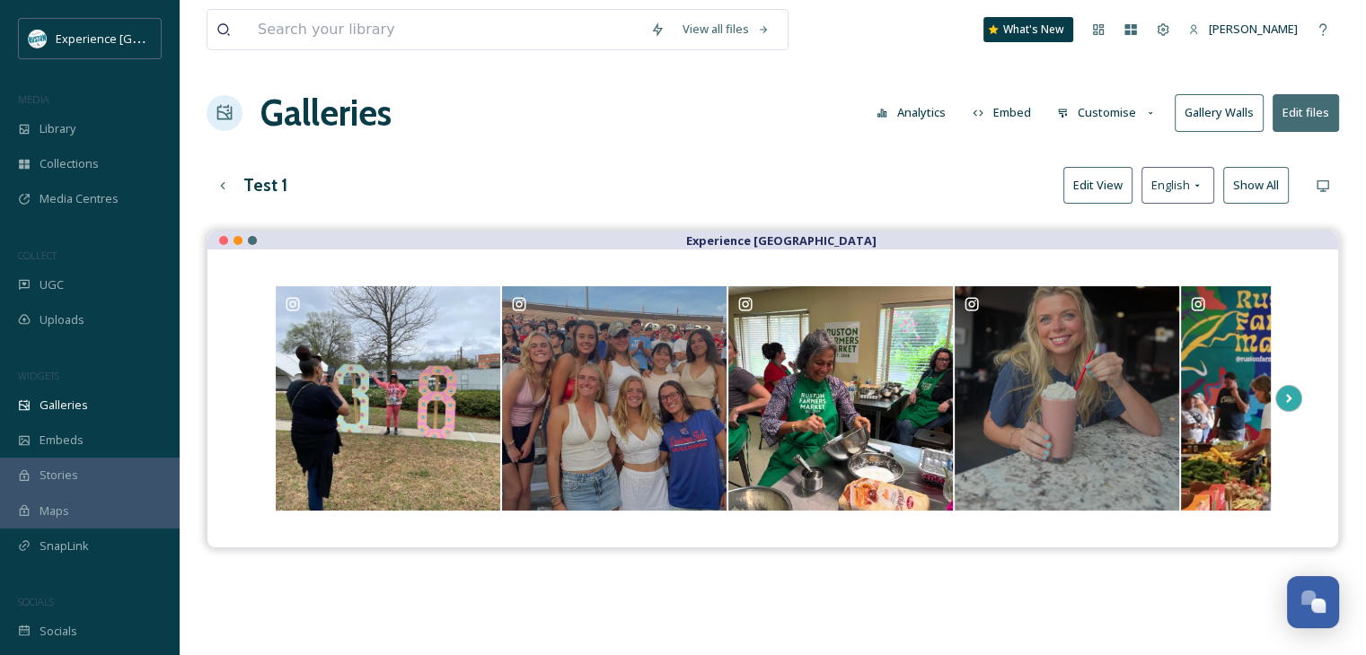
click at [1115, 189] on button "Edit View" at bounding box center [1097, 185] width 69 height 37
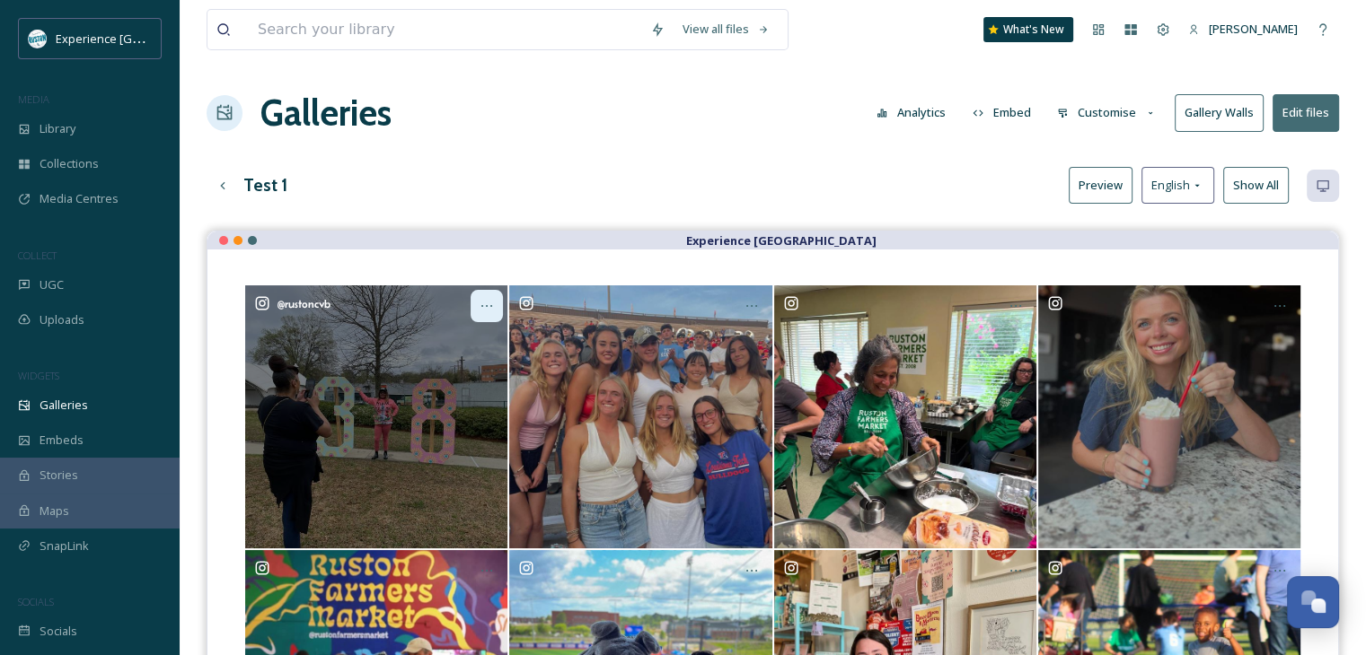
click at [488, 310] on icon at bounding box center [486, 306] width 14 height 14
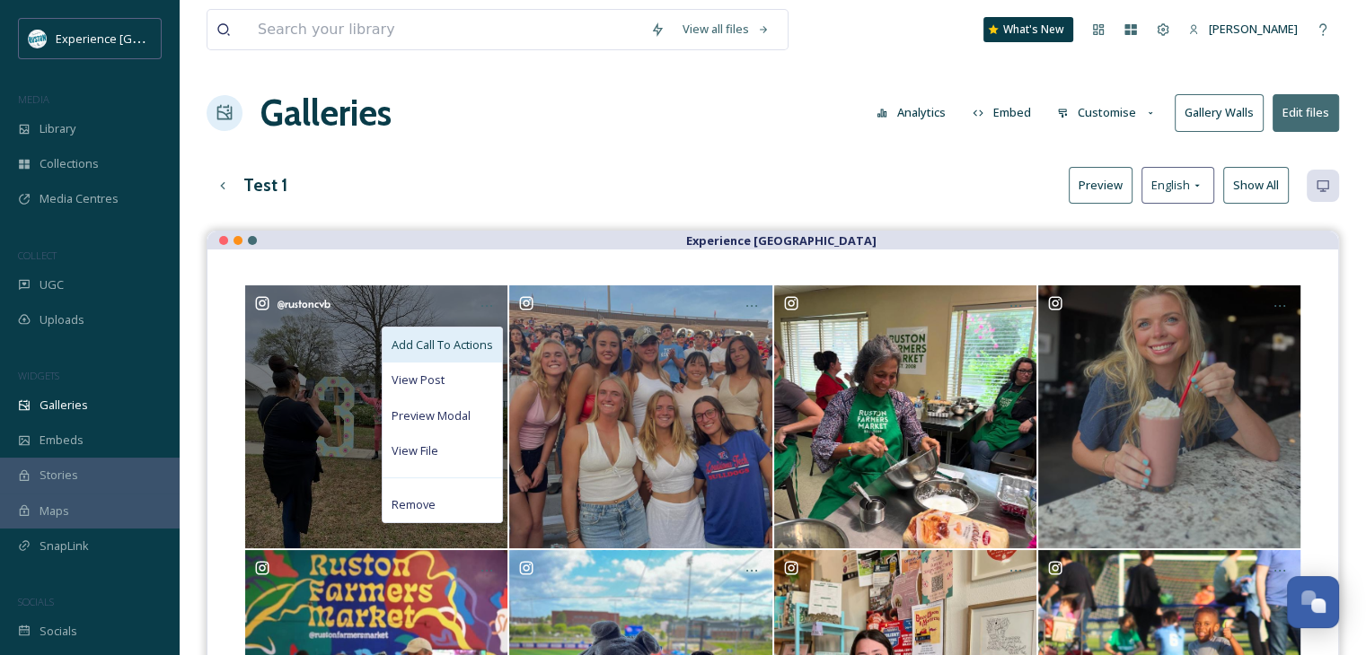
click at [450, 342] on span "Add Call To Actions" at bounding box center [441, 345] width 101 height 17
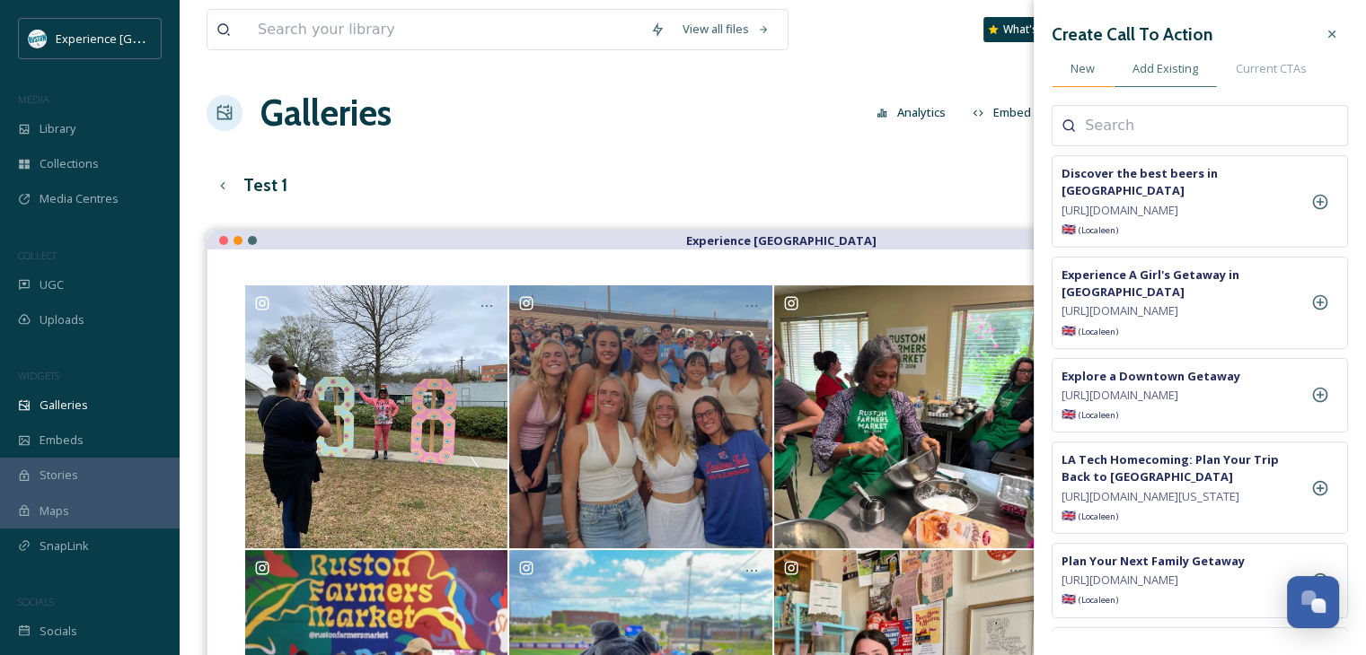
click at [1086, 66] on span "New" at bounding box center [1082, 68] width 24 height 17
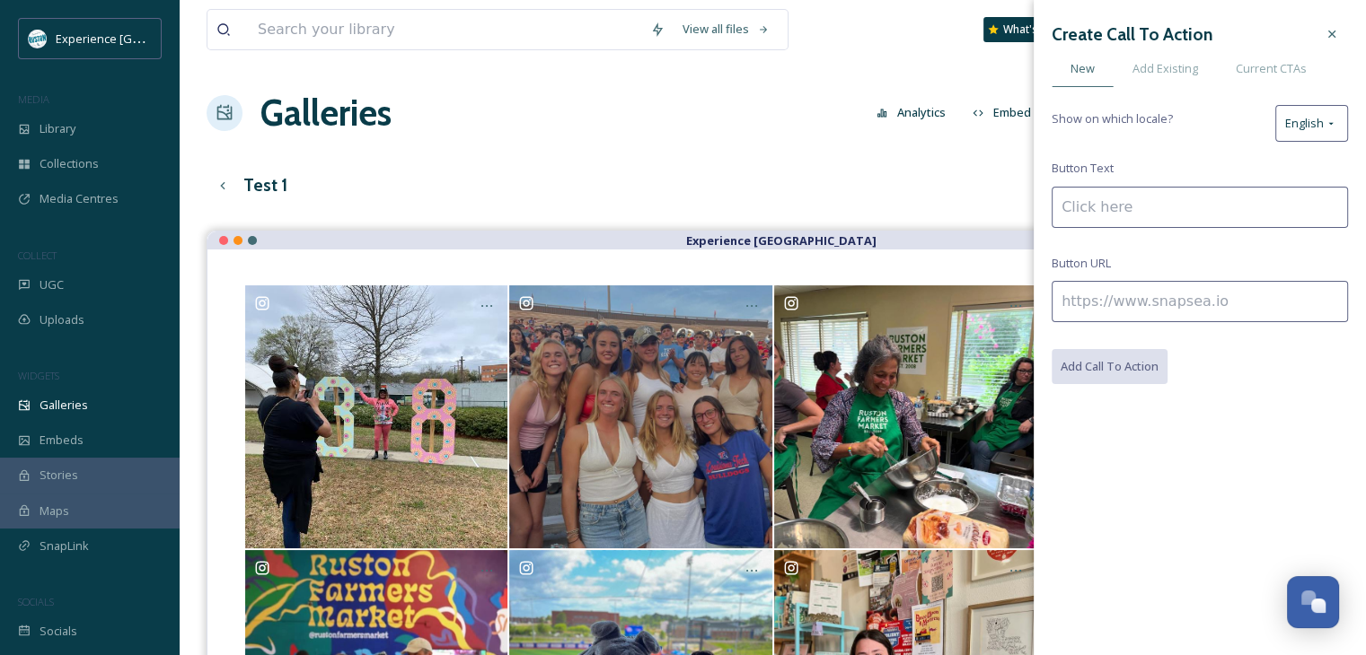
click at [1115, 303] on input at bounding box center [1199, 301] width 296 height 41
paste input "[URL][DOMAIN_NAME]"
type input "[URL][DOMAIN_NAME]"
click at [1130, 195] on input at bounding box center [1199, 207] width 296 height 41
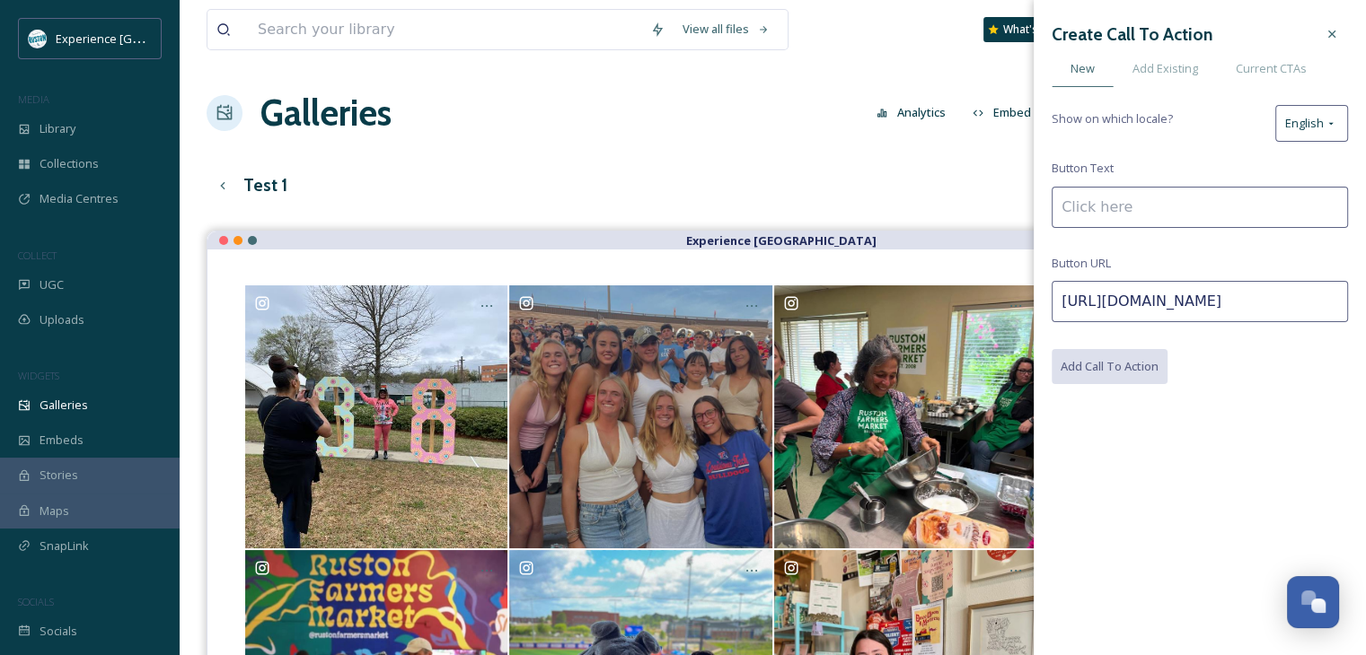
scroll to position [0, 0]
type input "T"
type input "Tag #RustonLA or upload your experiences to be featured!"
click at [1098, 373] on button "Add Call To Action" at bounding box center [1110, 367] width 118 height 37
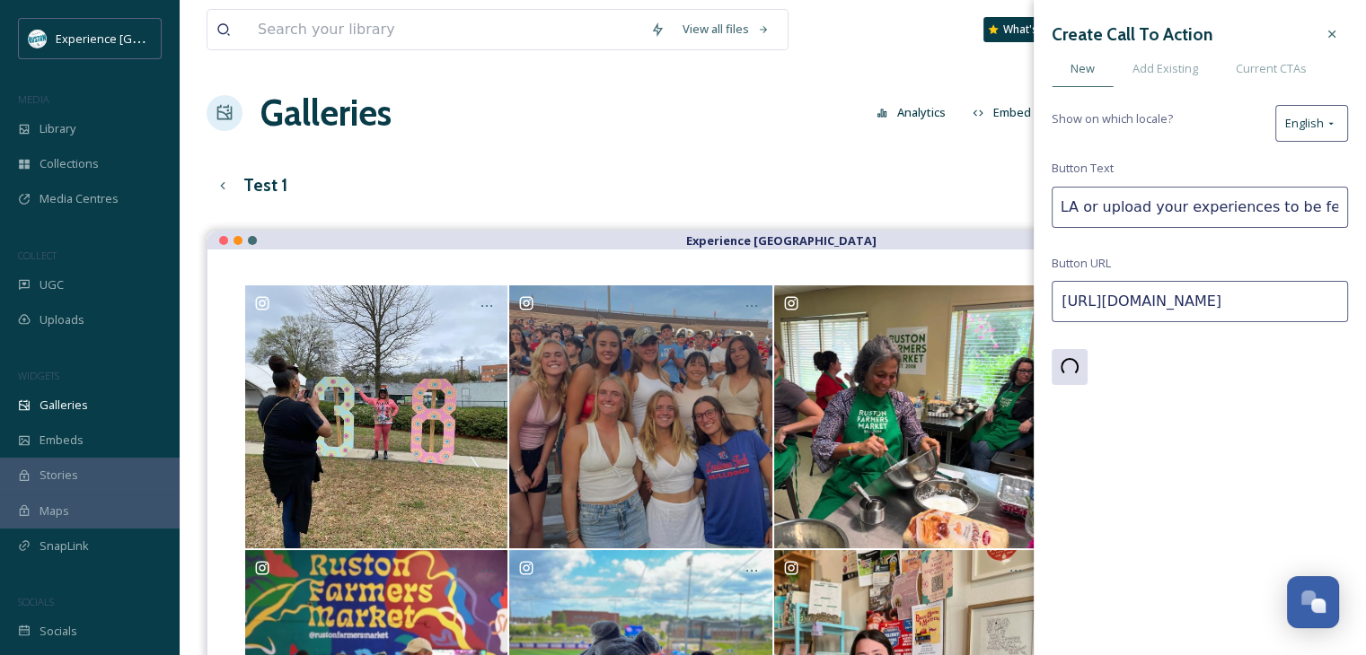
scroll to position [0, 0]
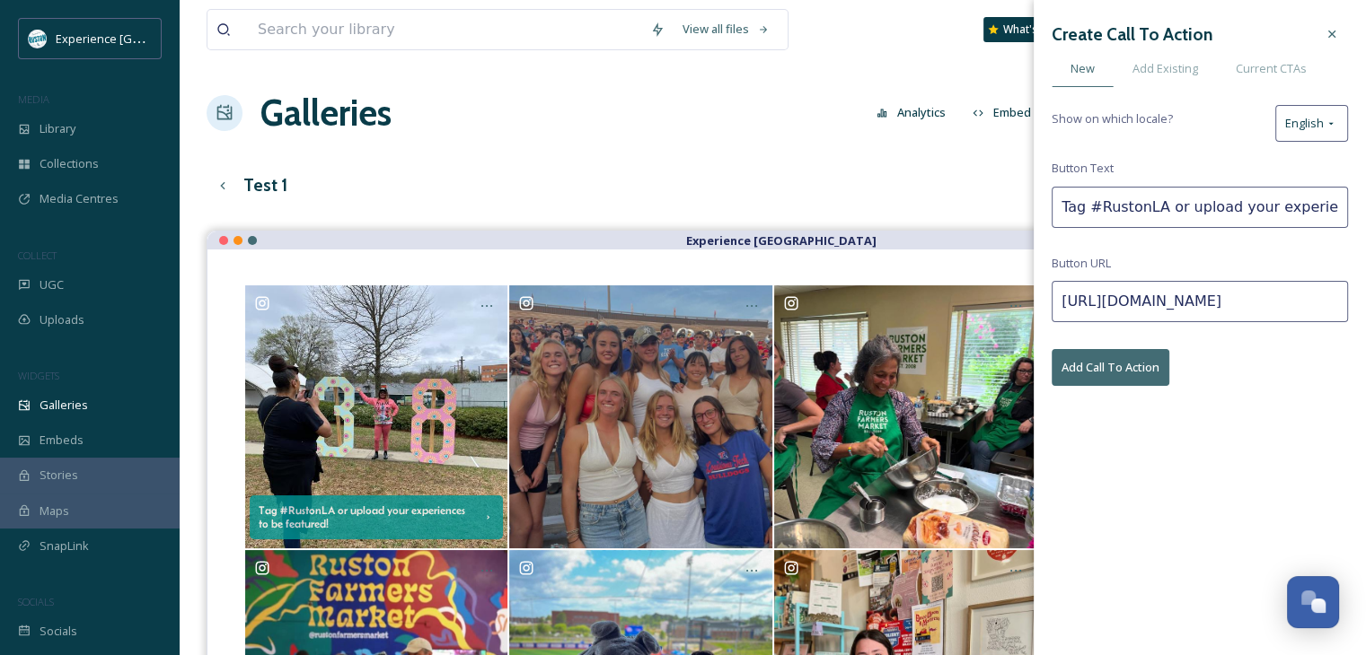
click at [1142, 354] on button "Add Call To Action" at bounding box center [1110, 367] width 118 height 37
click at [1332, 34] on icon at bounding box center [1331, 34] width 7 height 7
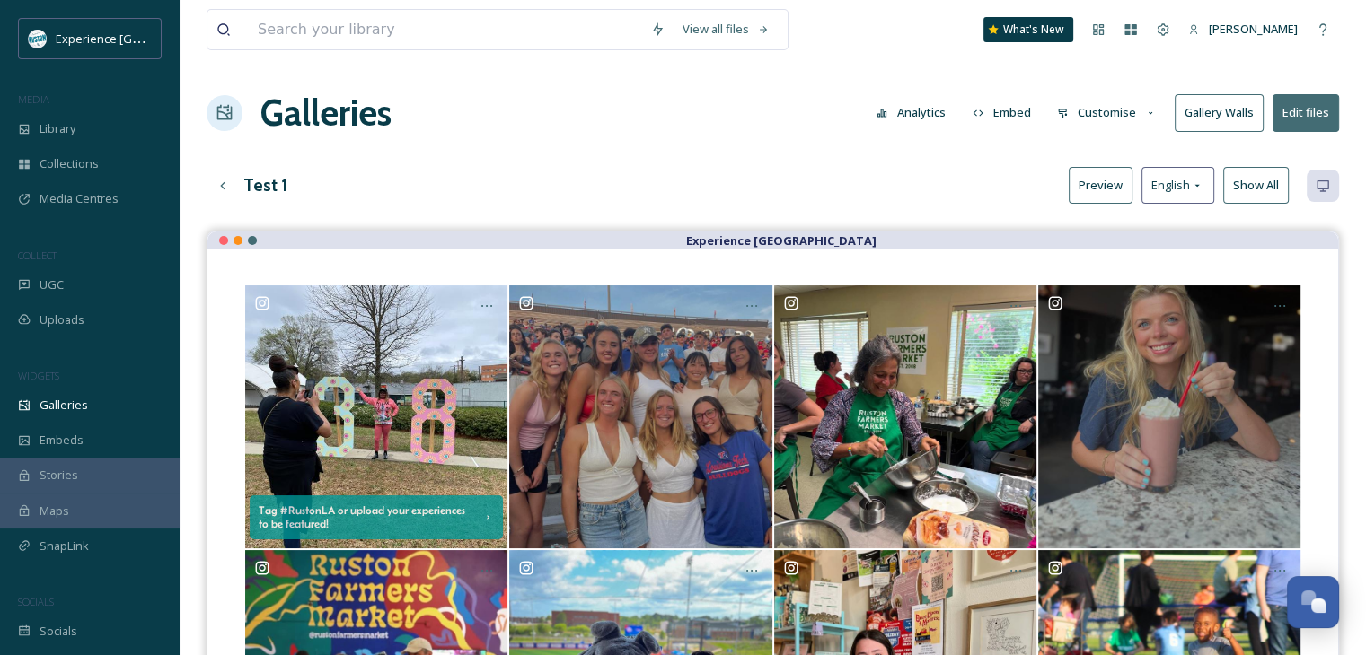
click at [1111, 187] on button "Preview" at bounding box center [1100, 185] width 64 height 37
